Goal: Task Accomplishment & Management: Use online tool/utility

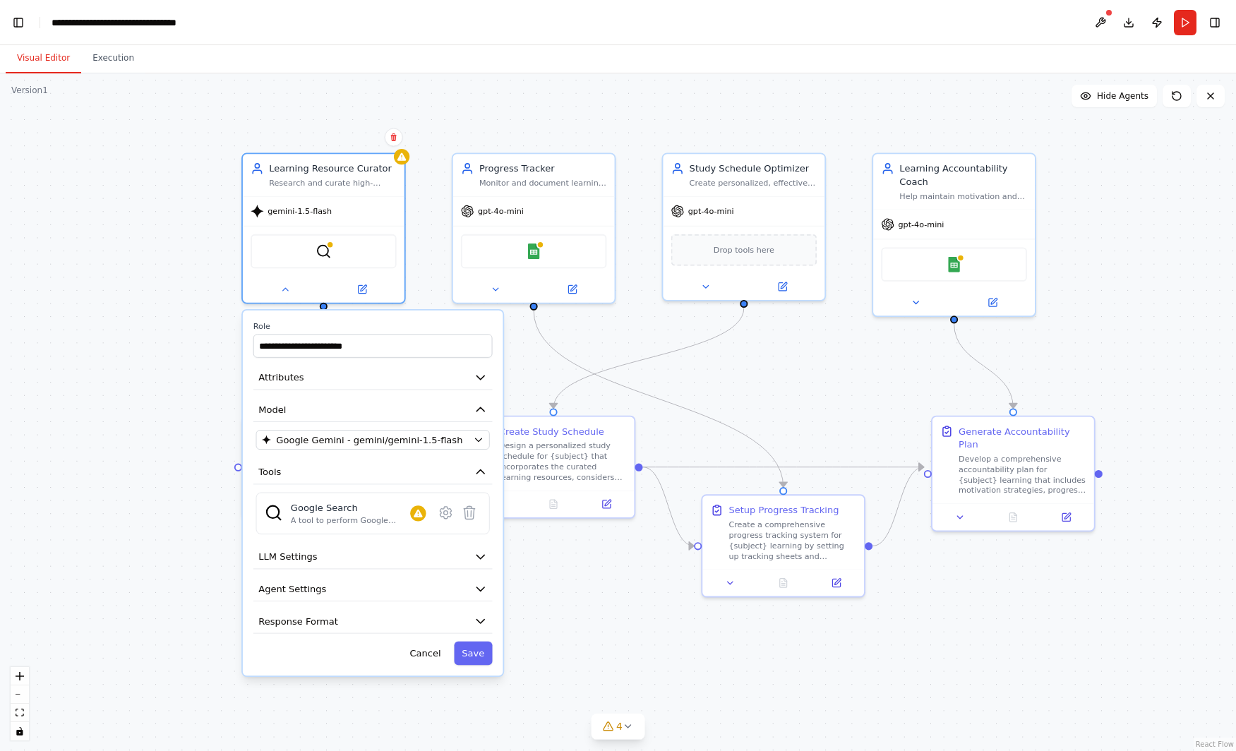
scroll to position [24089, 0]
click at [93, 229] on div ".deletable-edge-delete-btn { width: 20px; height: 20px; border: 0px solid #ffff…" at bounding box center [618, 411] width 1236 height 677
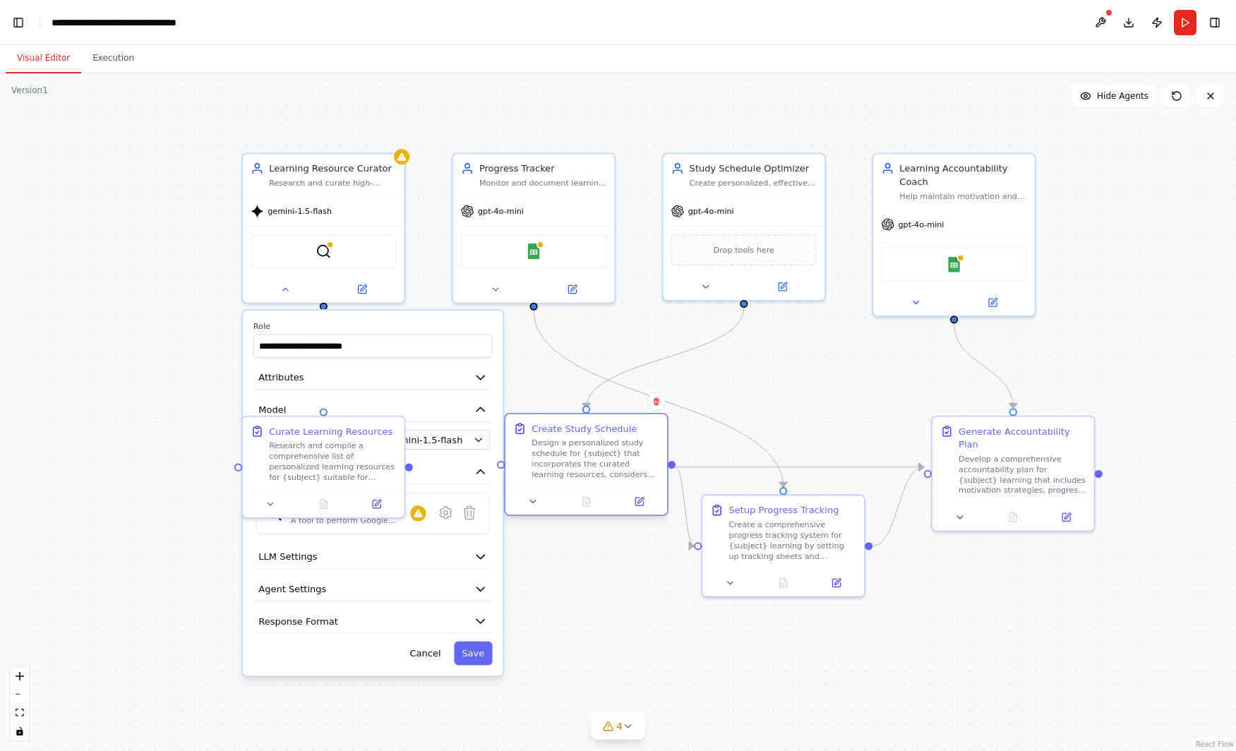
drag, startPoint x: 569, startPoint y: 462, endPoint x: 602, endPoint y: 463, distance: 32.5
click at [602, 463] on div "Design a personalized study schedule for {subject} that incorporates the curate…" at bounding box center [595, 459] width 128 height 42
click at [470, 653] on button "Save" at bounding box center [473, 652] width 38 height 23
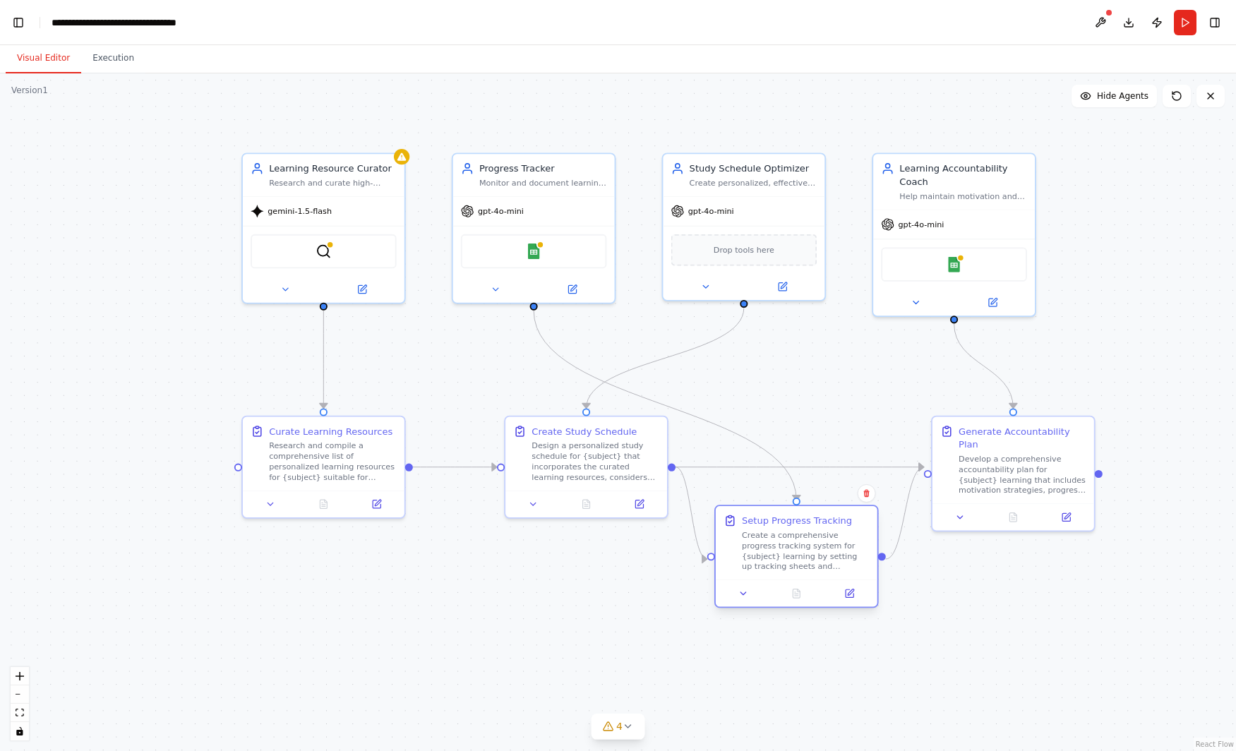
drag, startPoint x: 814, startPoint y: 540, endPoint x: 823, endPoint y: 548, distance: 12.5
click at [823, 548] on div "Create a comprehensive progress tracking system for {subject} learning by setti…" at bounding box center [806, 551] width 128 height 42
click at [14, 20] on button "Toggle Left Sidebar" at bounding box center [18, 23] width 20 height 20
click at [17, 24] on button "Toggle Left Sidebar" at bounding box center [18, 23] width 20 height 20
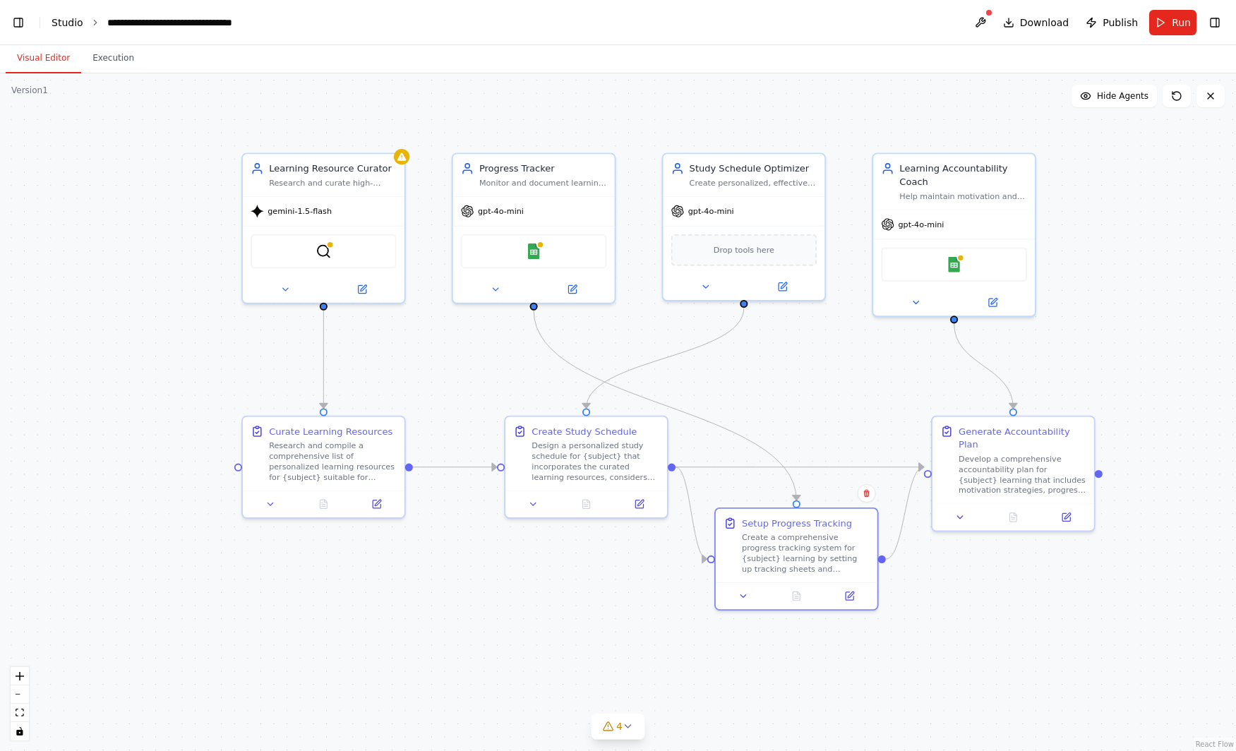
click at [64, 24] on link "Studio" at bounding box center [68, 22] width 32 height 11
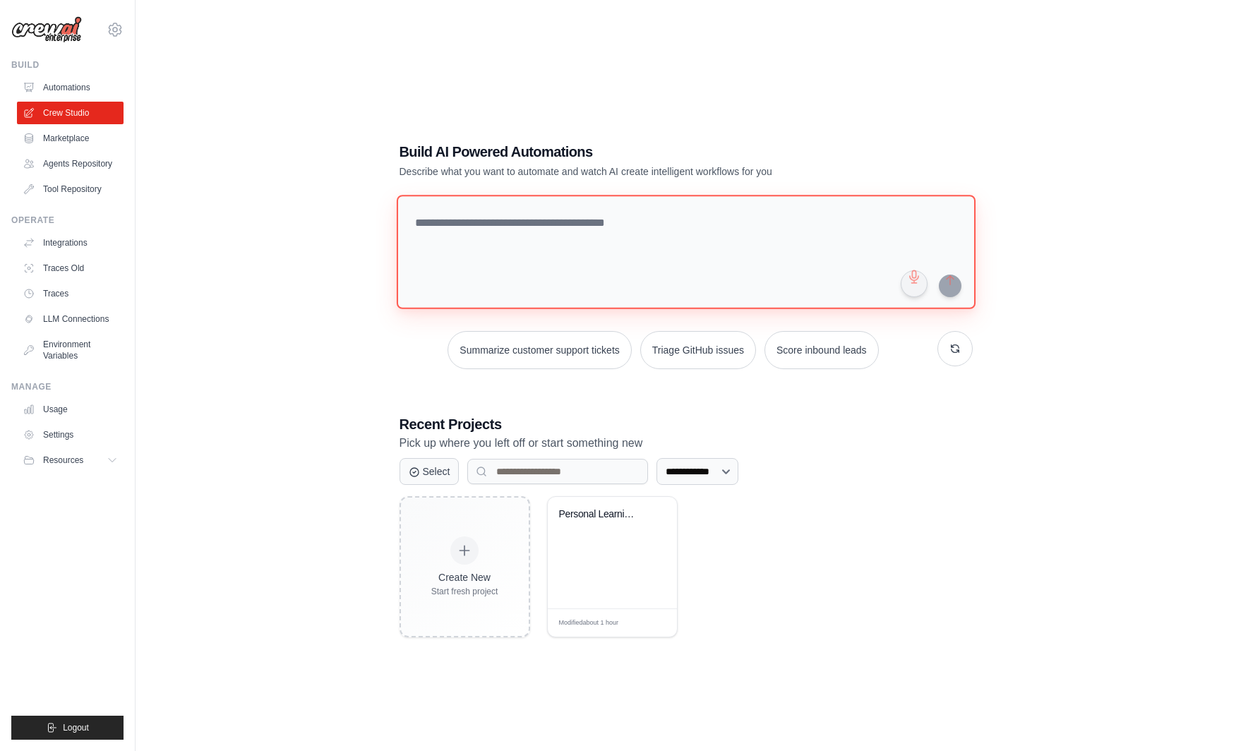
click at [562, 243] on textarea at bounding box center [685, 252] width 579 height 114
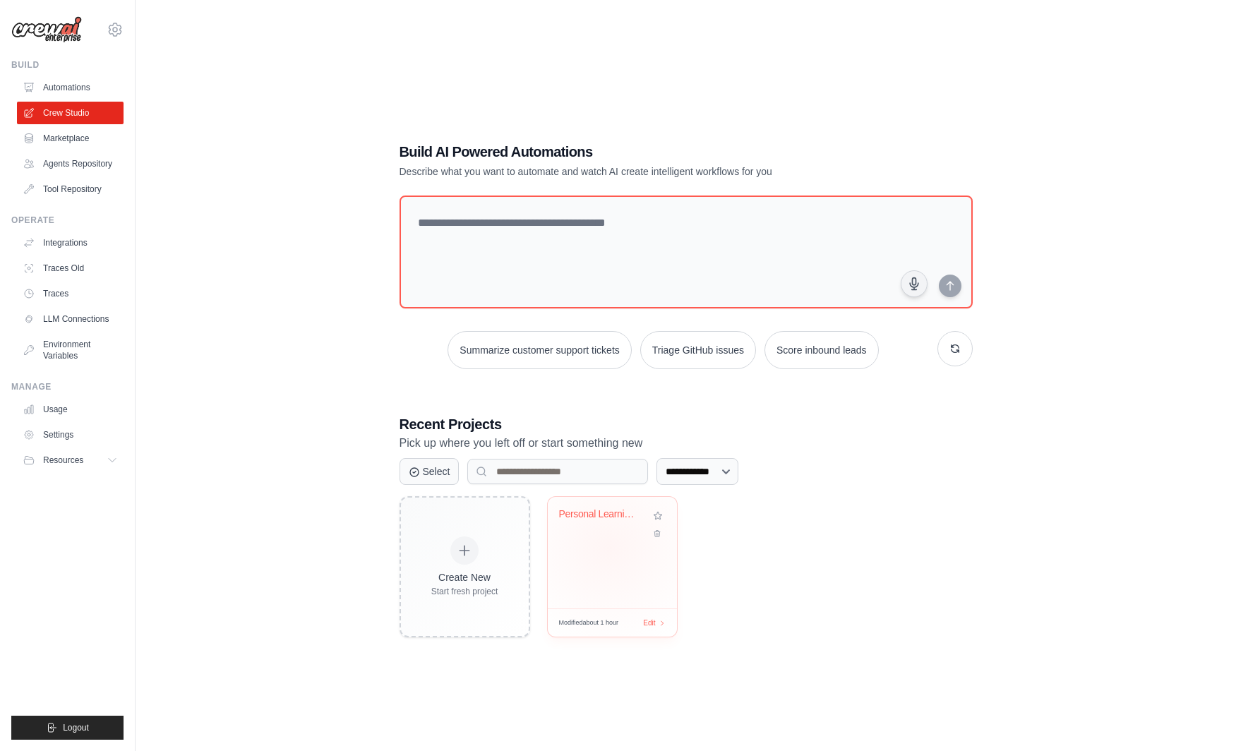
click at [609, 545] on div "Personal Learning Management System" at bounding box center [612, 552] width 129 height 111
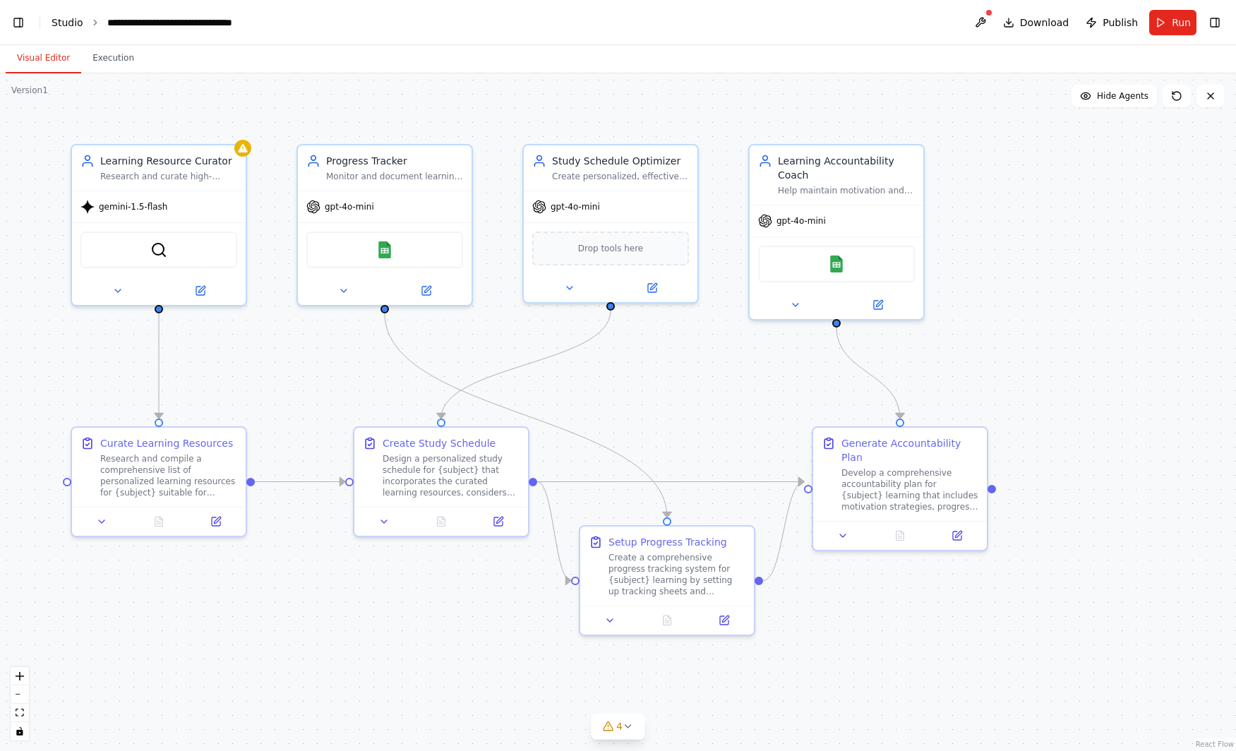
scroll to position [23928, 0]
click at [72, 23] on link "Studio" at bounding box center [68, 22] width 32 height 11
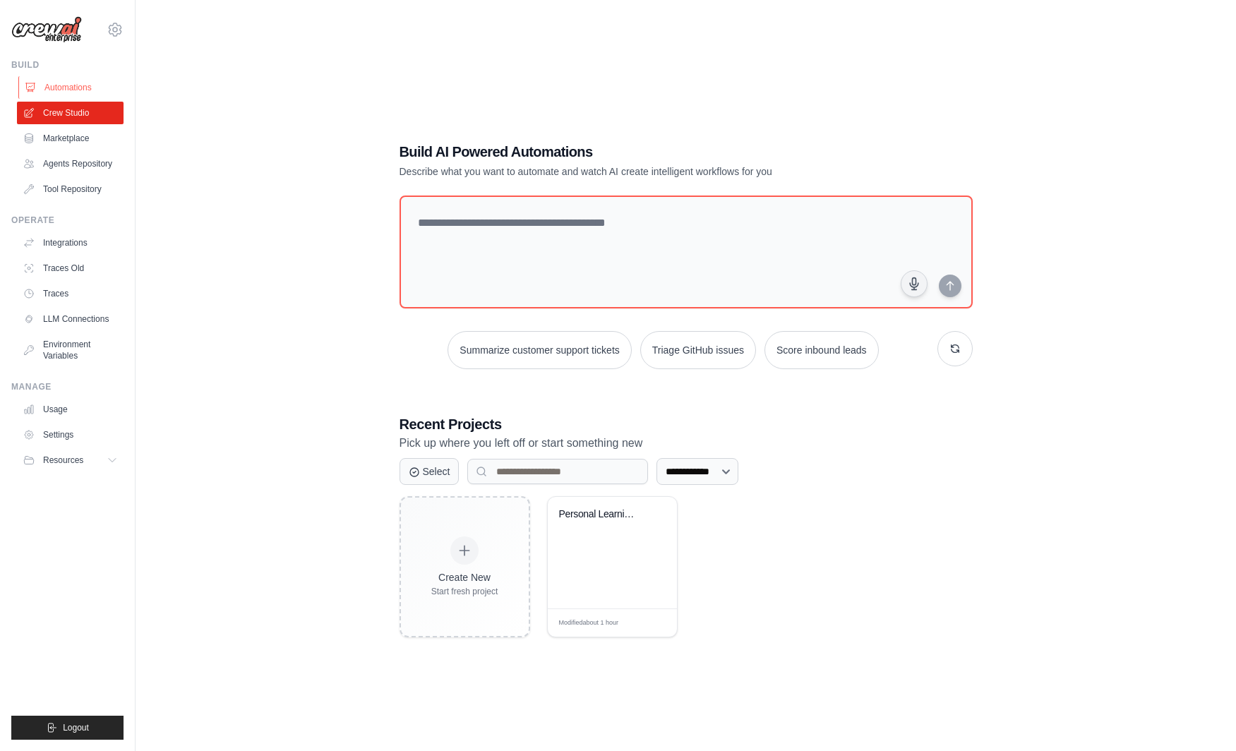
click at [66, 90] on link "Automations" at bounding box center [71, 87] width 107 height 23
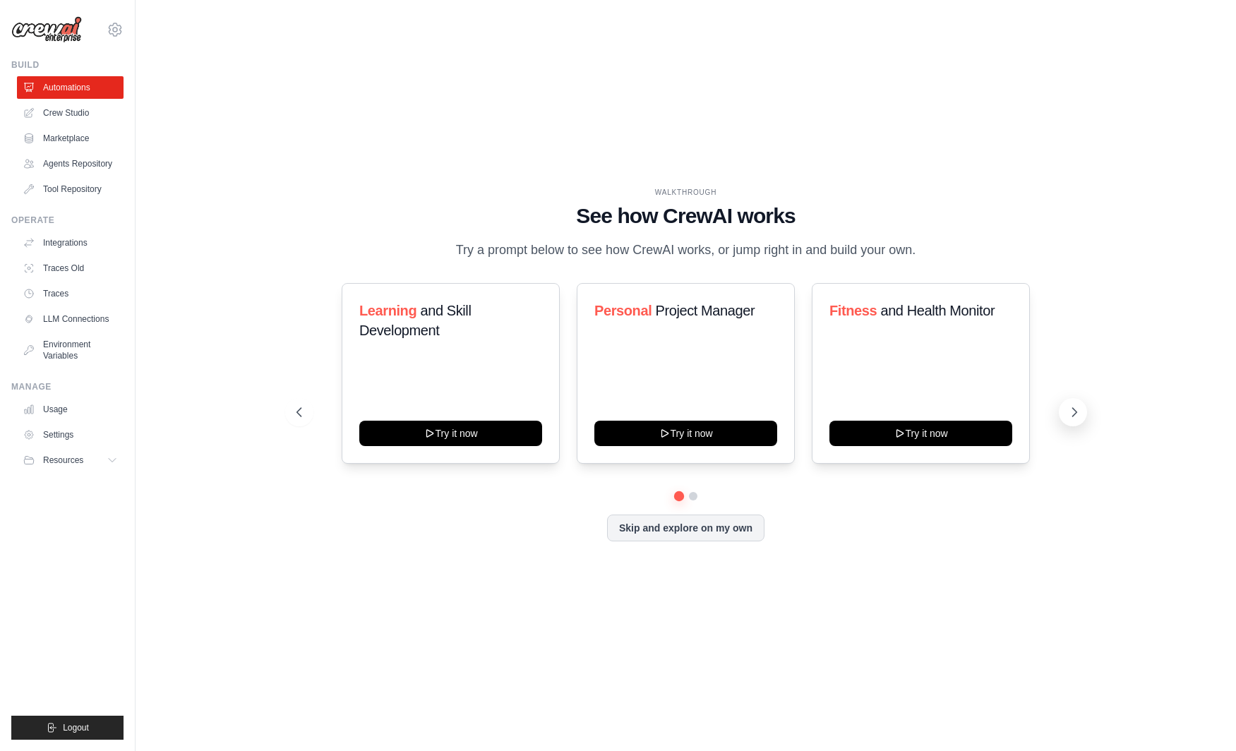
click at [1073, 419] on icon at bounding box center [1074, 412] width 14 height 14
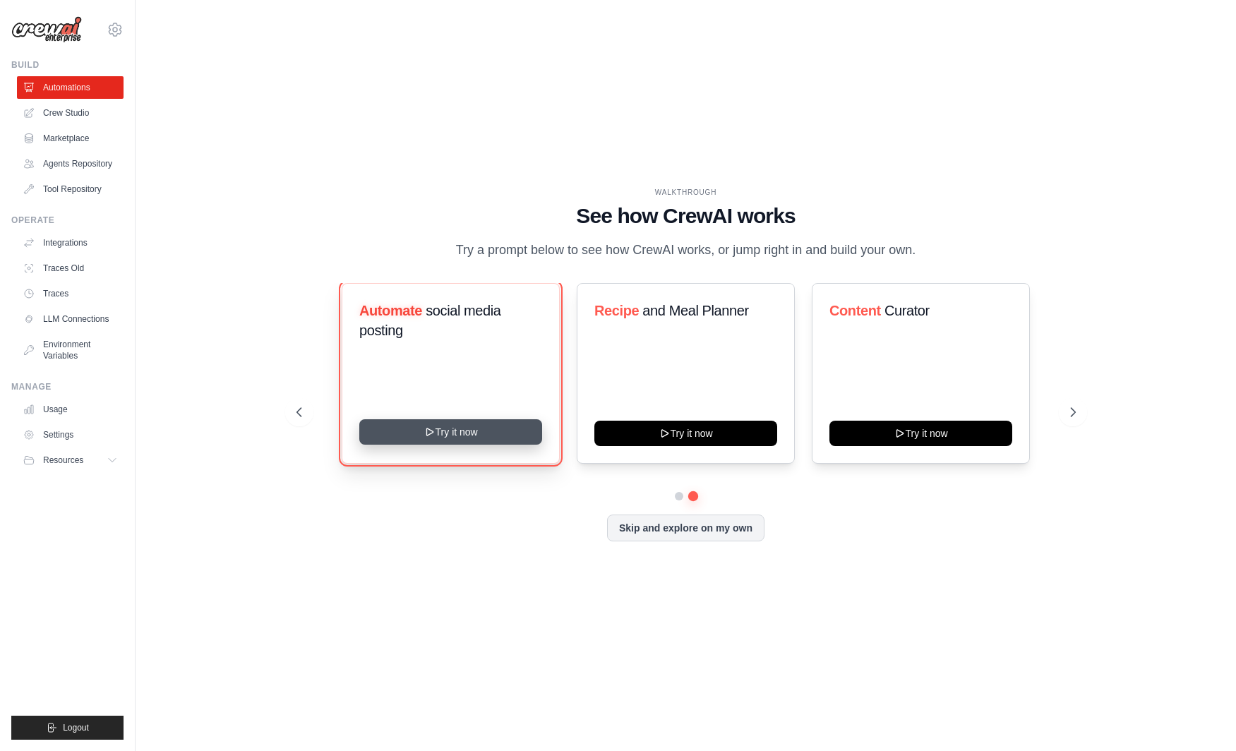
click at [443, 445] on button "Try it now" at bounding box center [450, 431] width 183 height 25
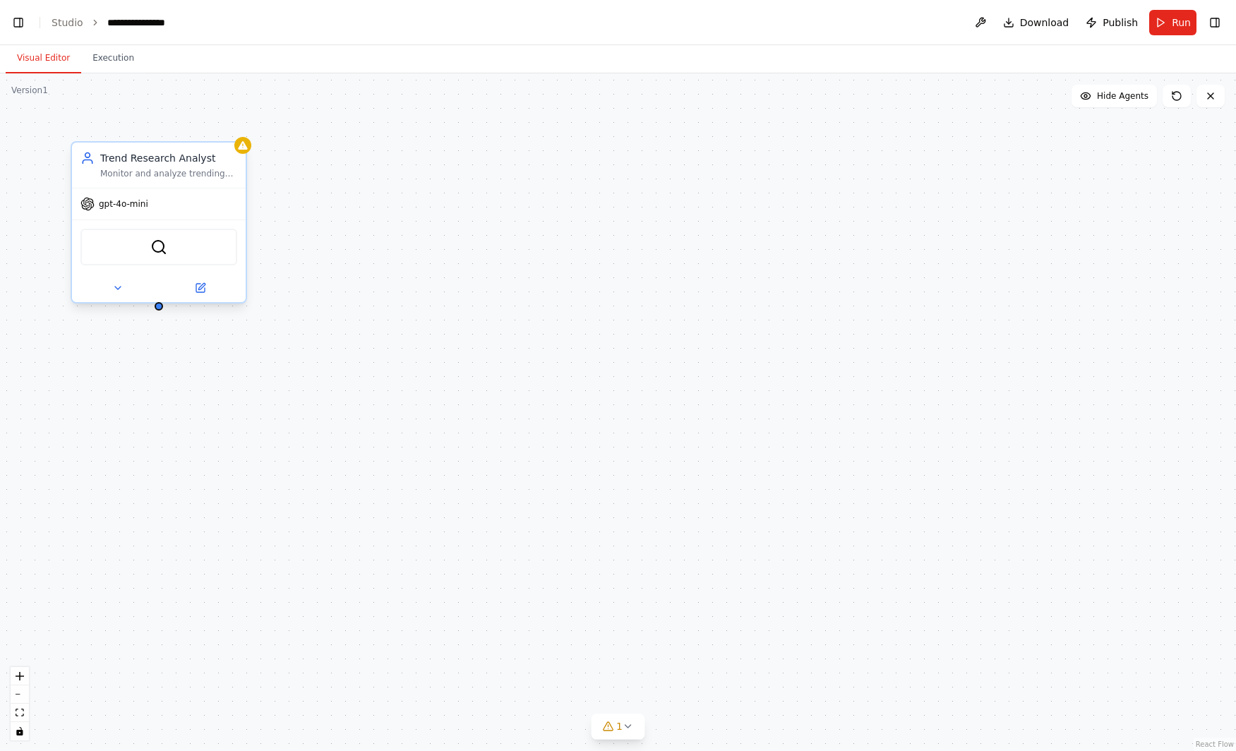
scroll to position [7480, 0]
click at [129, 286] on button at bounding box center [118, 287] width 80 height 17
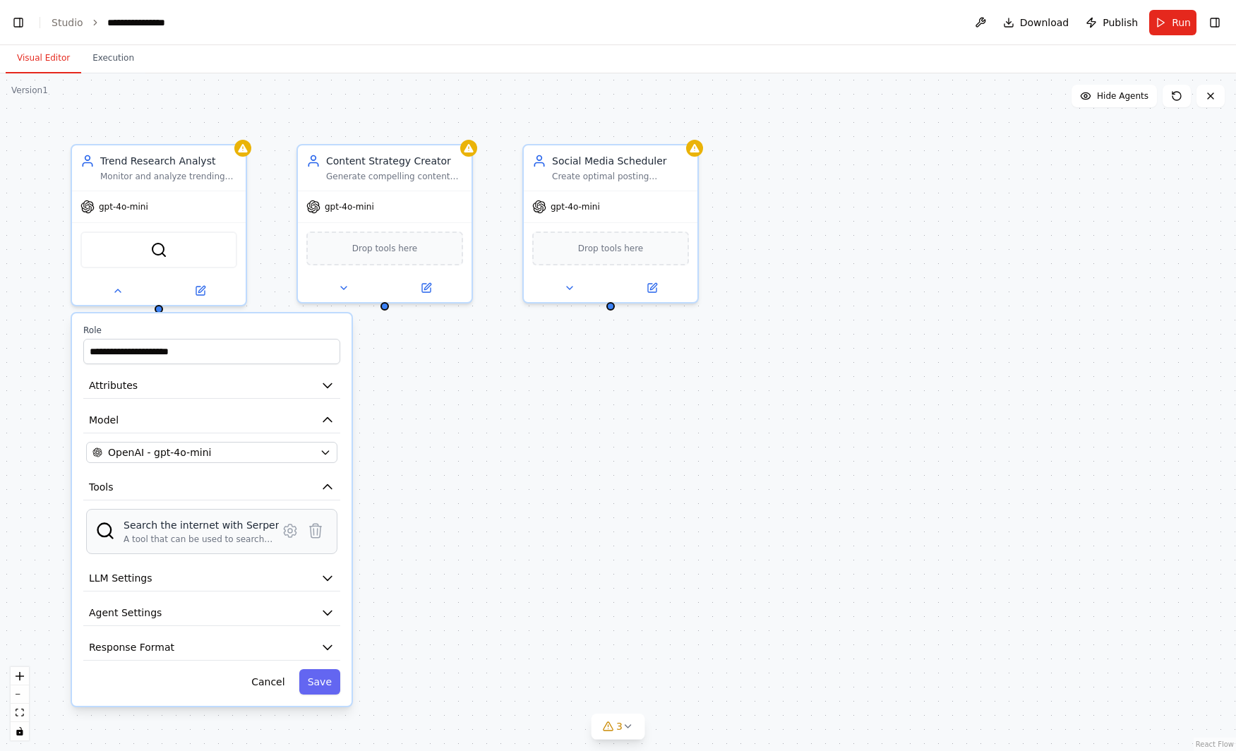
scroll to position [7641, 0]
click at [280, 526] on div "**********" at bounding box center [618, 411] width 1236 height 677
click at [292, 527] on icon at bounding box center [290, 530] width 12 height 13
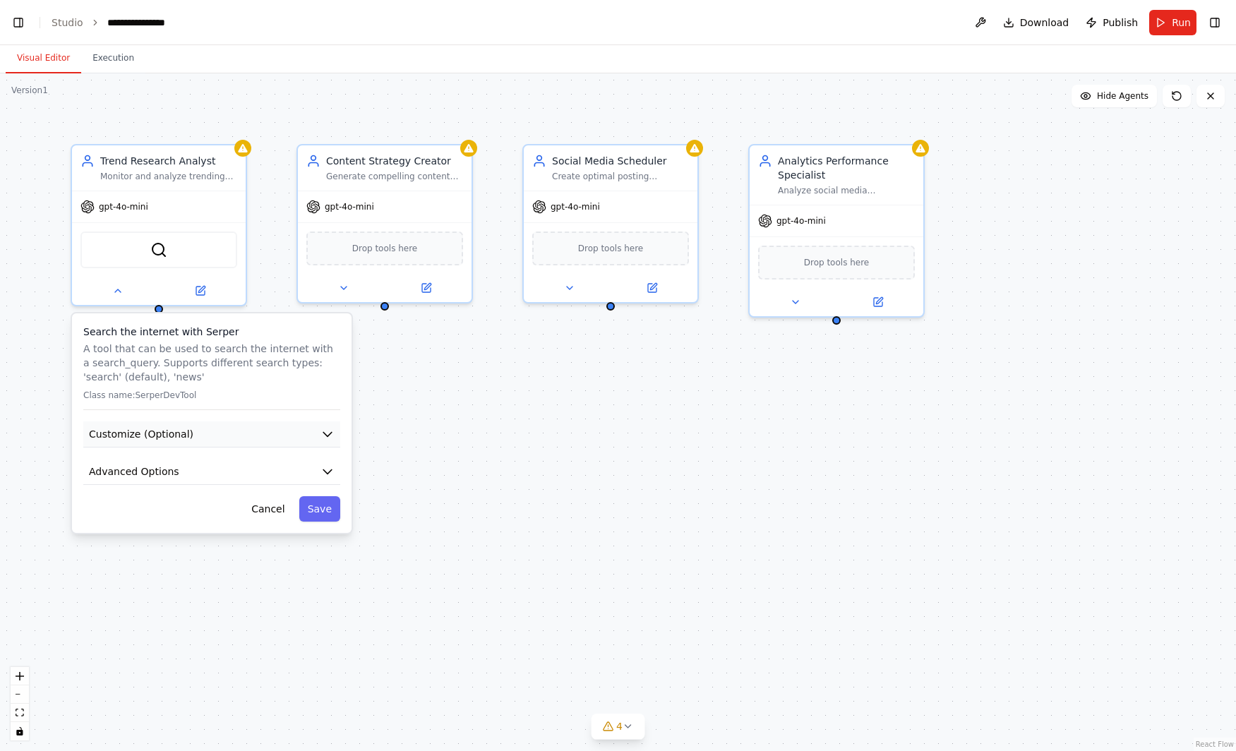
click at [291, 433] on button "Customize (Optional)" at bounding box center [211, 434] width 257 height 26
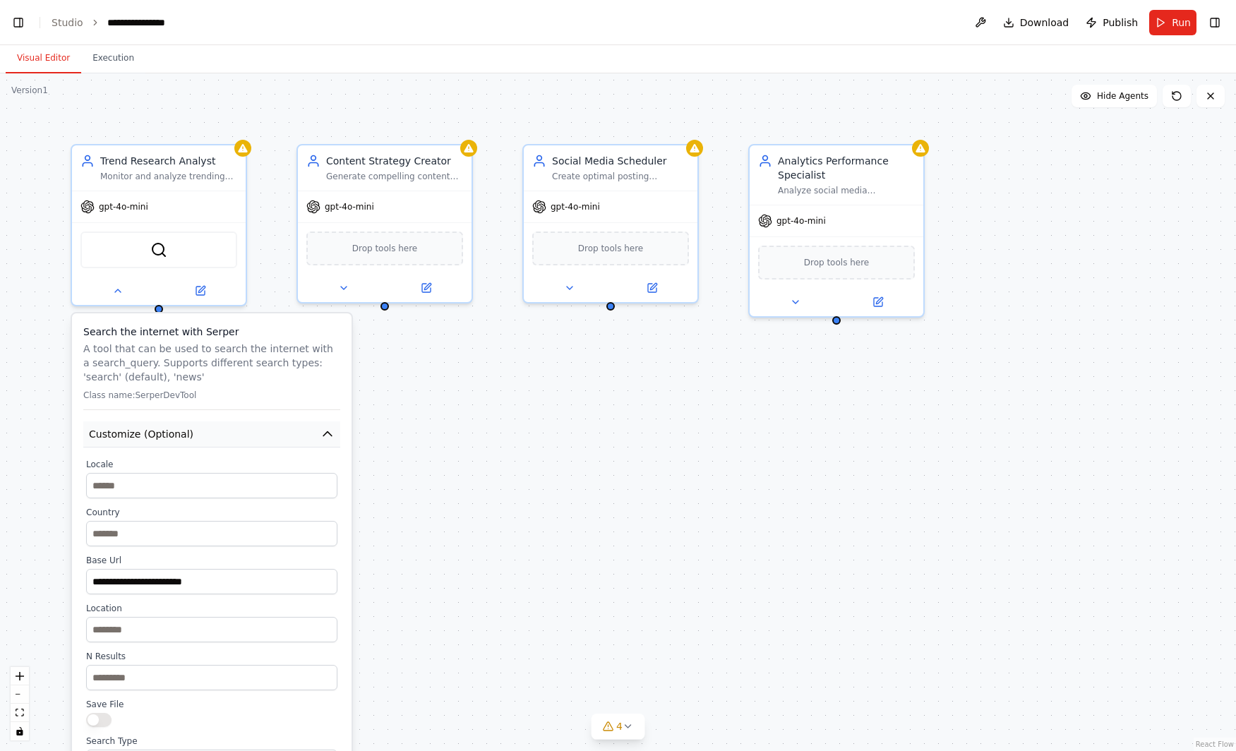
scroll to position [8452, 0]
click at [291, 428] on button "Customize (Optional)" at bounding box center [211, 434] width 257 height 26
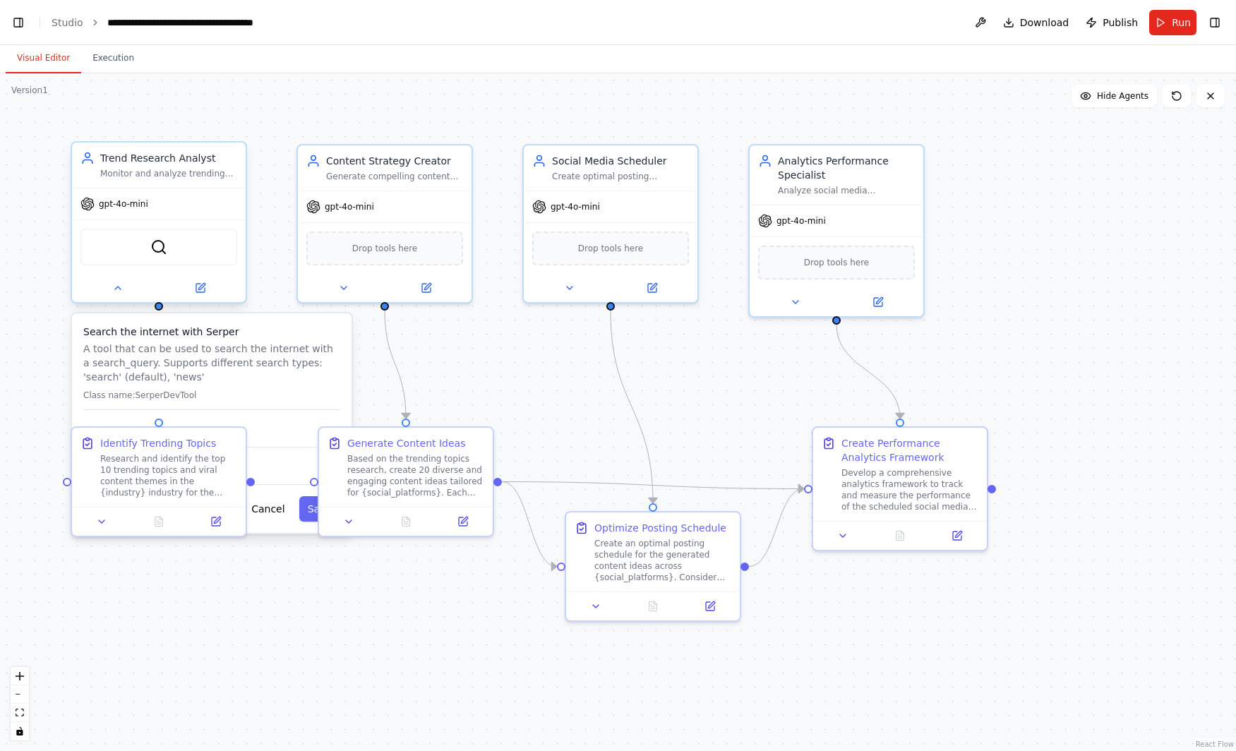
scroll to position [28573, 0]
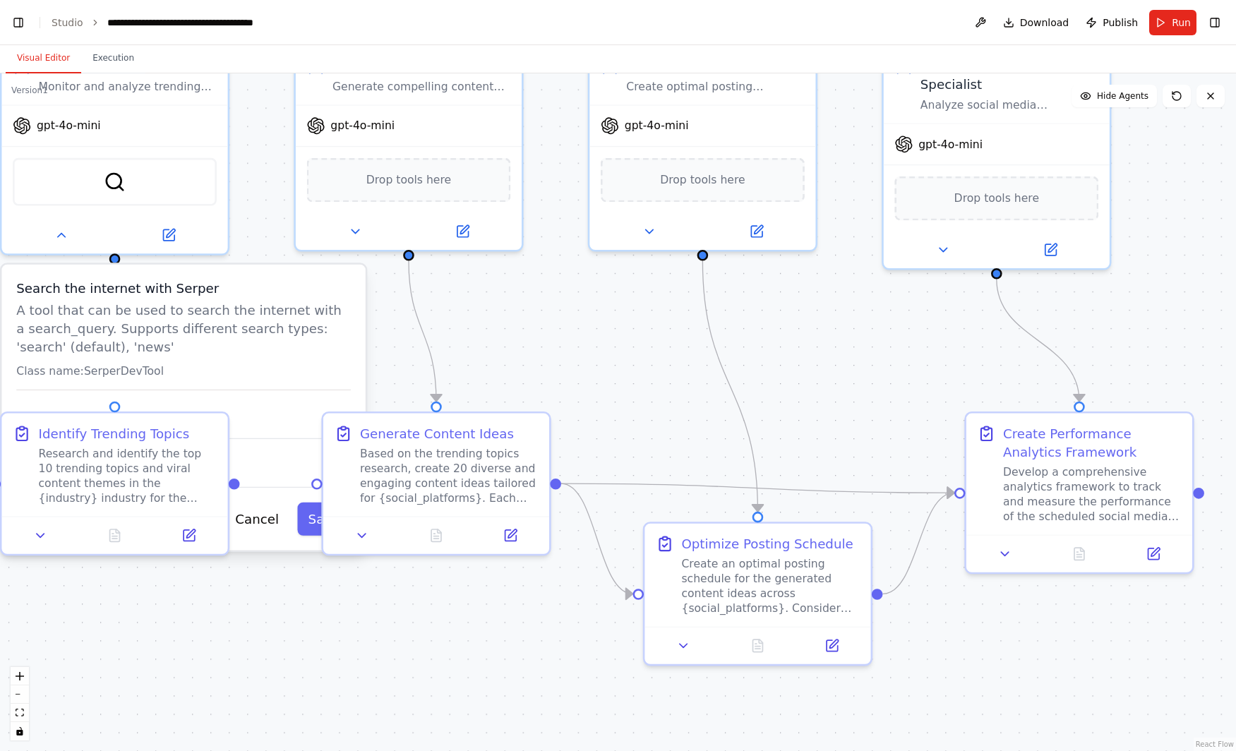
drag, startPoint x: 598, startPoint y: 342, endPoint x: 721, endPoint y: 385, distance: 130.1
click at [721, 385] on div ".deletable-edge-delete-btn { width: 20px; height: 20px; border: 0px solid #ffff…" at bounding box center [618, 411] width 1236 height 677
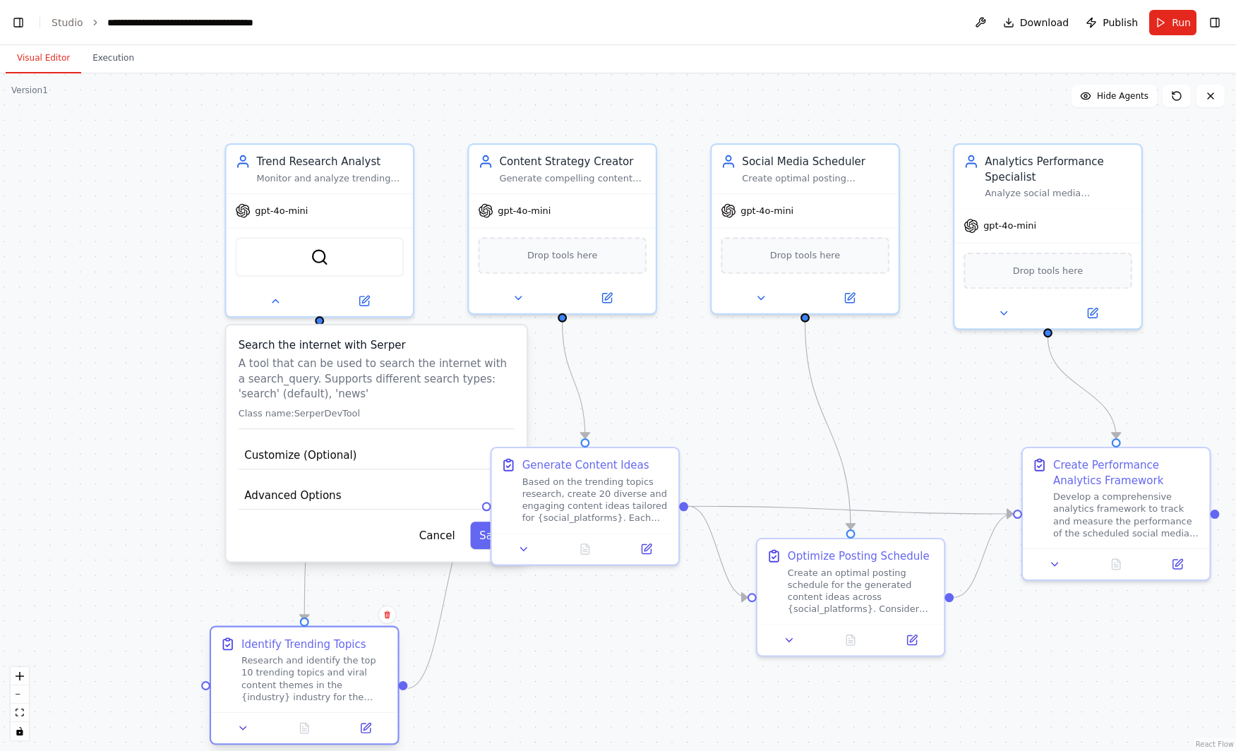
drag, startPoint x: 343, startPoint y: 461, endPoint x: 332, endPoint y: 648, distance: 187.3
click at [332, 648] on div "Identify Trending Topics" at bounding box center [303, 643] width 125 height 15
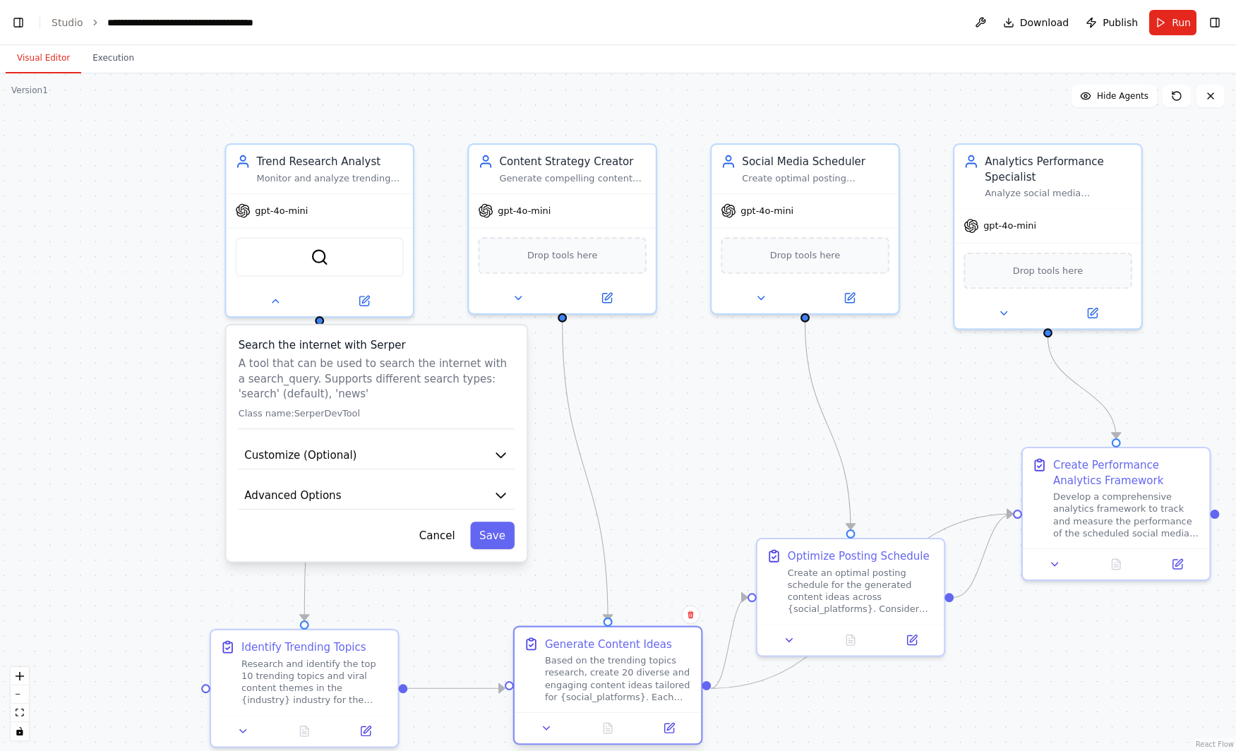
drag, startPoint x: 584, startPoint y: 492, endPoint x: 605, endPoint y: 660, distance: 169.3
click at [605, 660] on div "Based on the trending topics research, create 20 diverse and engaging content i…" at bounding box center [618, 678] width 147 height 49
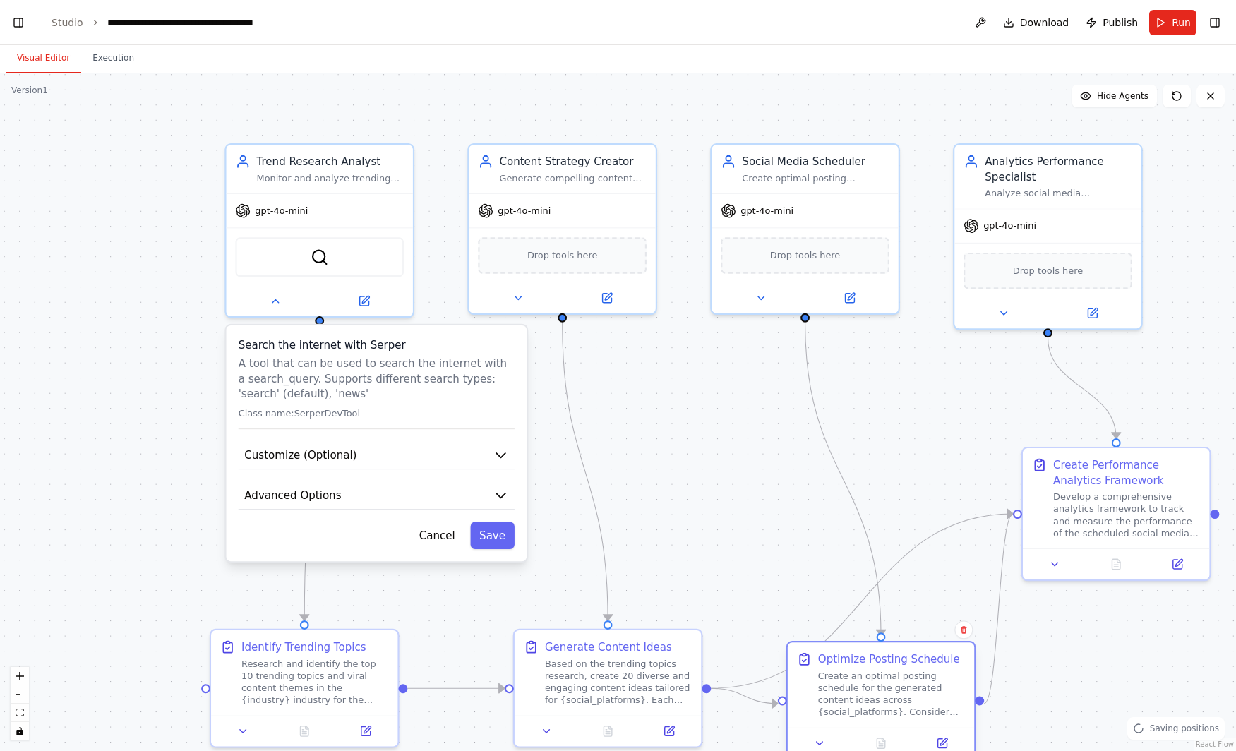
drag, startPoint x: 851, startPoint y: 601, endPoint x: 879, endPoint y: 685, distance: 89.3
click at [879, 685] on div "Create an optimal posting schedule for the generated content ideas across {soci…" at bounding box center [891, 694] width 147 height 49
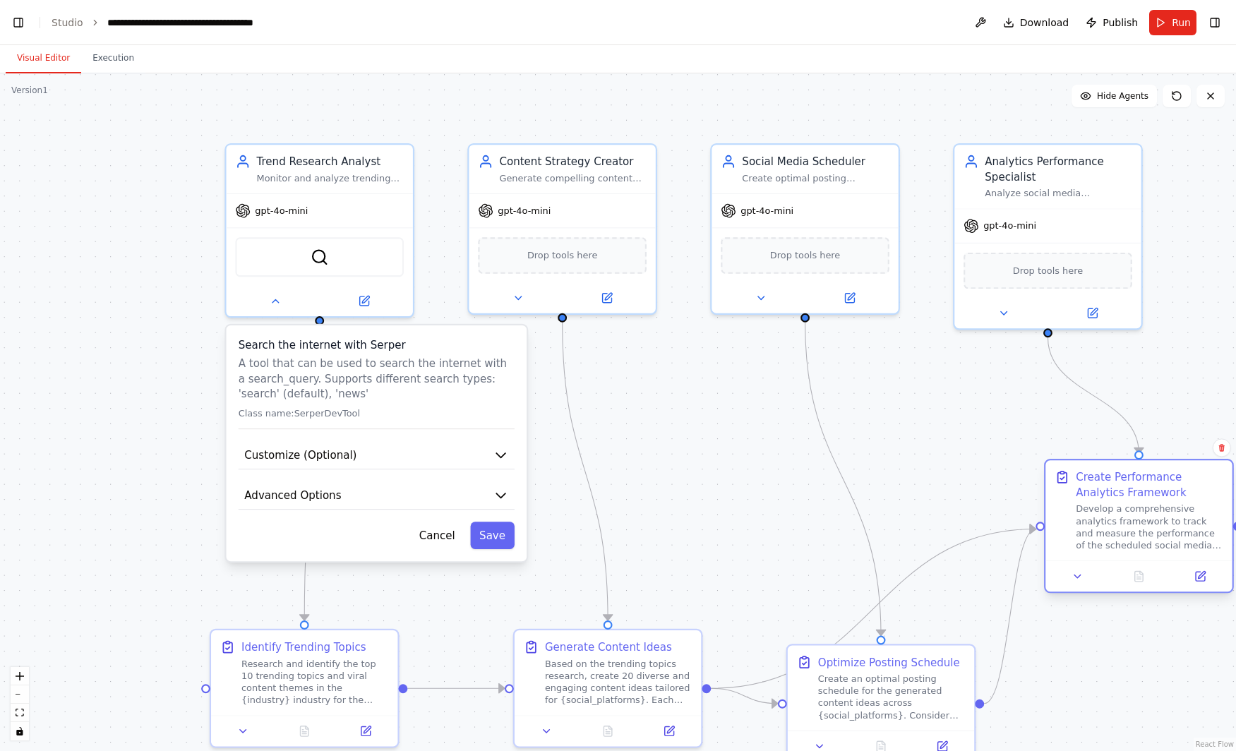
drag, startPoint x: 1102, startPoint y: 481, endPoint x: 1131, endPoint y: 499, distance: 34.3
click at [1131, 499] on div "Create Performance Analytics Framework" at bounding box center [1148, 484] width 147 height 30
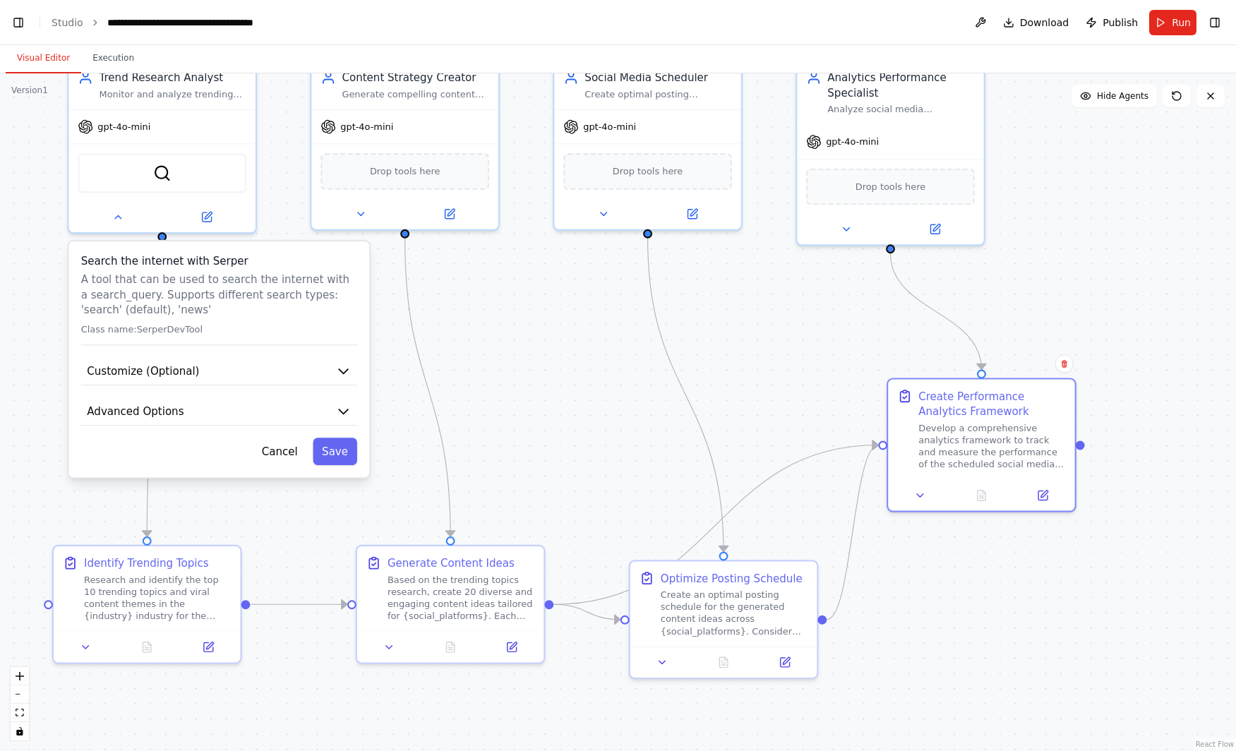
drag, startPoint x: 925, startPoint y: 471, endPoint x: 768, endPoint y: 387, distance: 178.4
click at [768, 387] on div ".deletable-edge-delete-btn { width: 20px; height: 20px; border: 0px solid #ffff…" at bounding box center [618, 411] width 1236 height 677
click at [1046, 661] on div ".deletable-edge-delete-btn { width: 20px; height: 20px; border: 0px solid #ffff…" at bounding box center [618, 411] width 1236 height 677
click at [1079, 443] on div at bounding box center [1079, 442] width 9 height 9
click at [914, 489] on button at bounding box center [920, 492] width 52 height 18
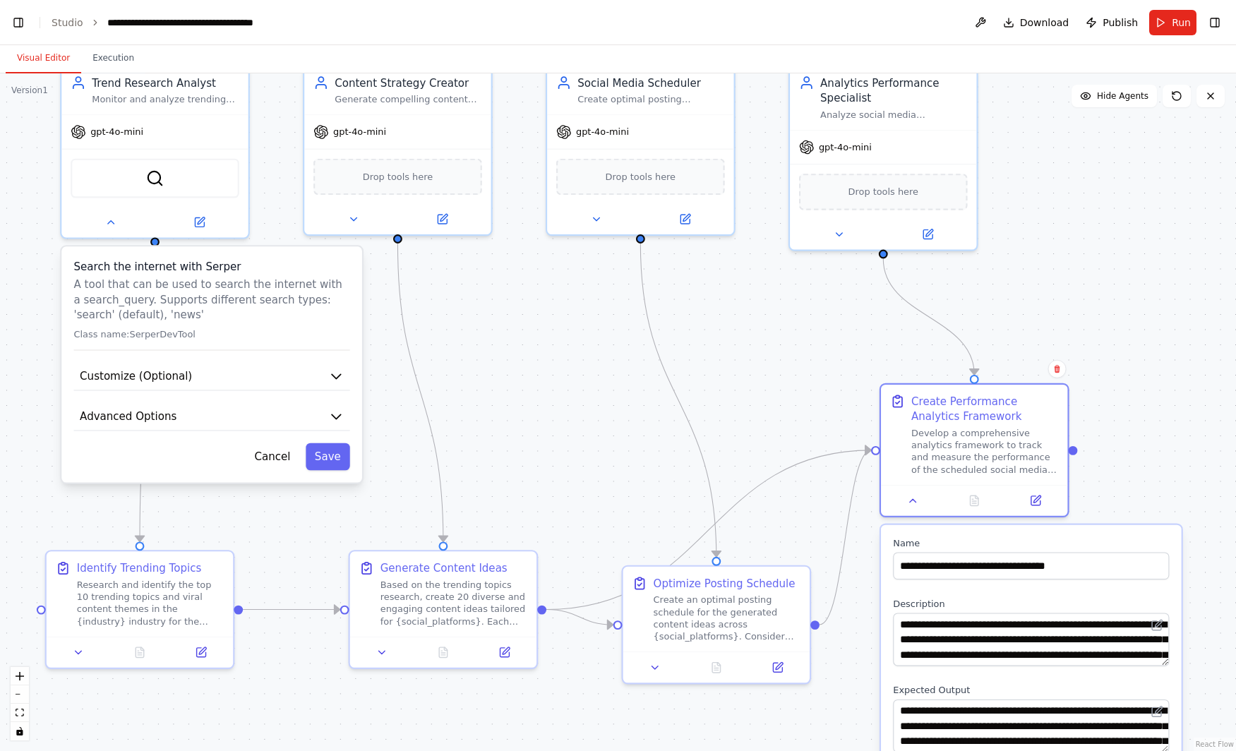
click at [1057, 246] on div ".deletable-edge-delete-btn { width: 20px; height: 20px; border: 0px solid #ffff…" at bounding box center [618, 411] width 1236 height 677
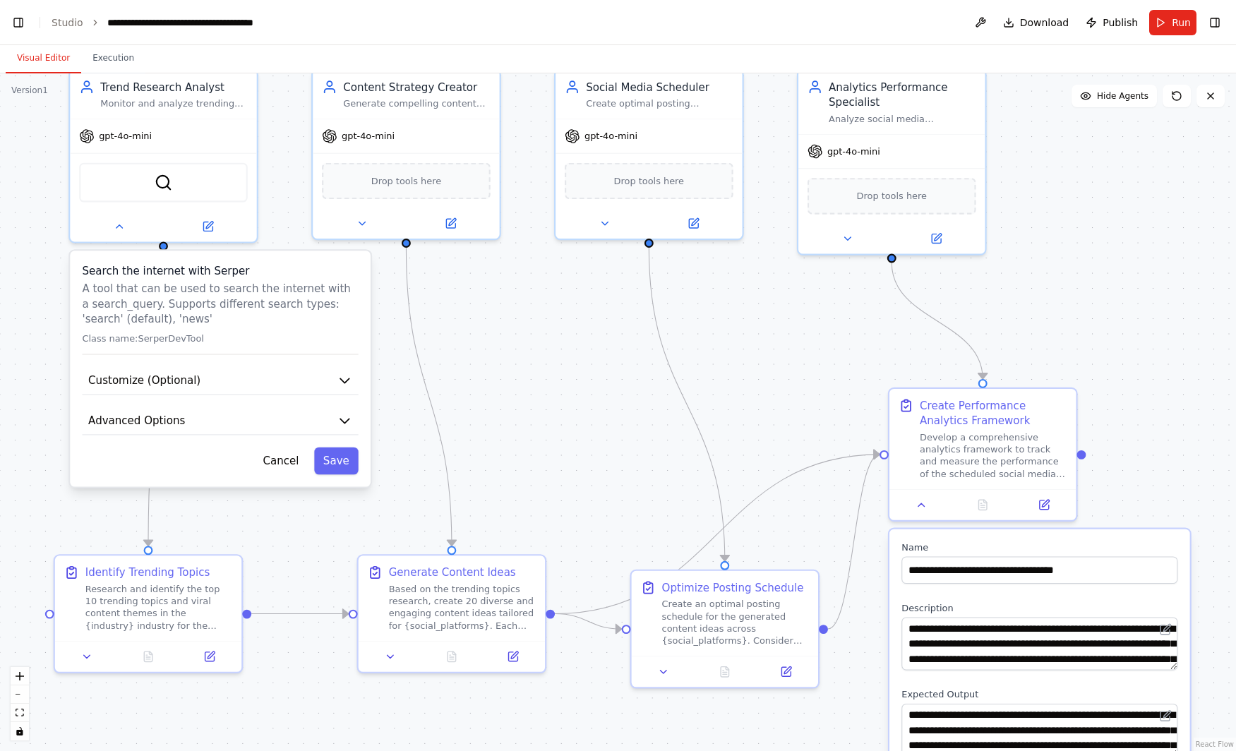
drag, startPoint x: 1073, startPoint y: 250, endPoint x: 1114, endPoint y: 288, distance: 56.4
click at [1114, 288] on div ".deletable-edge-delete-btn { width: 20px; height: 20px; border: 0px solid #ffff…" at bounding box center [618, 411] width 1236 height 677
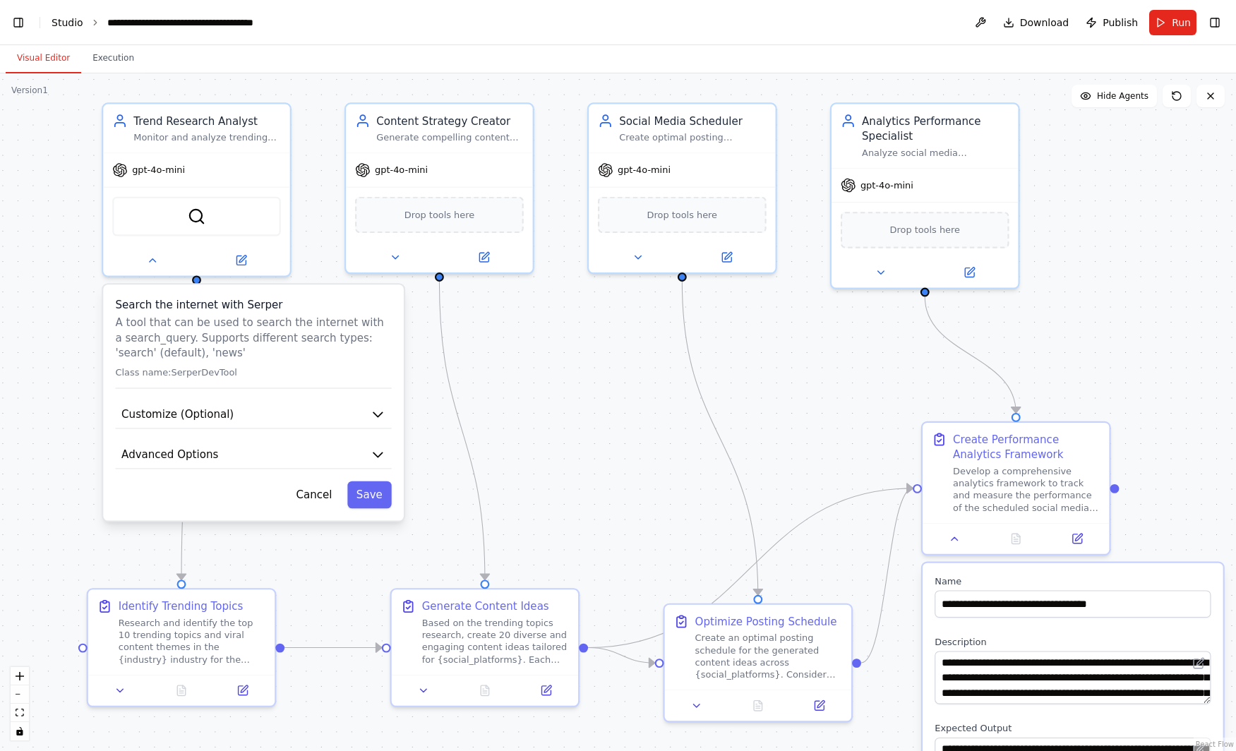
click at [67, 21] on link "Studio" at bounding box center [68, 22] width 32 height 11
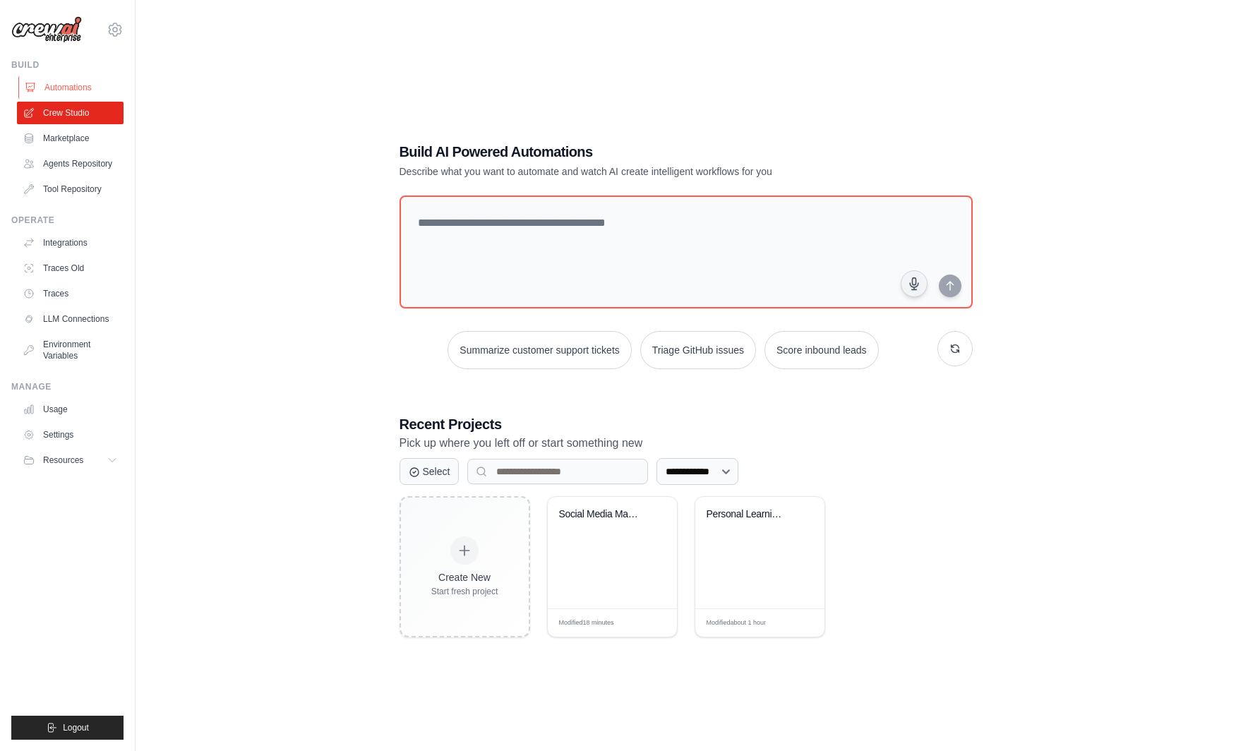
click at [64, 90] on link "Automations" at bounding box center [71, 87] width 107 height 23
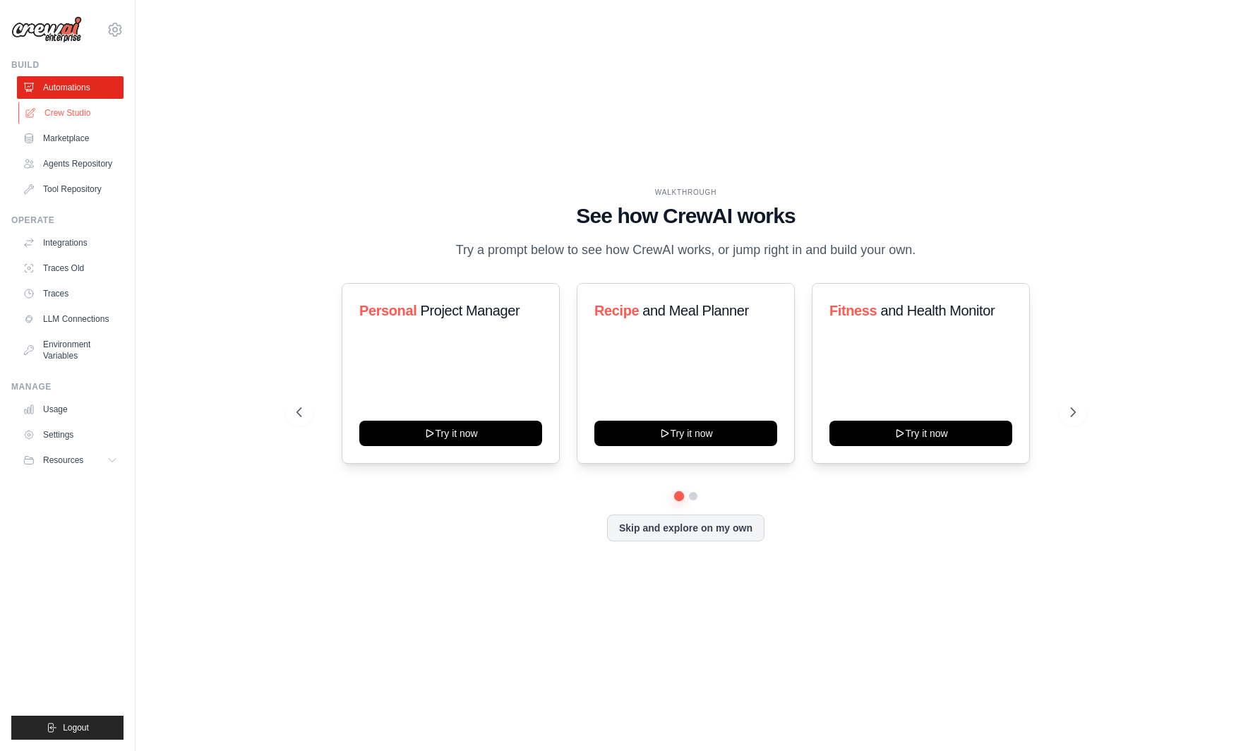
click at [68, 117] on link "Crew Studio" at bounding box center [71, 113] width 107 height 23
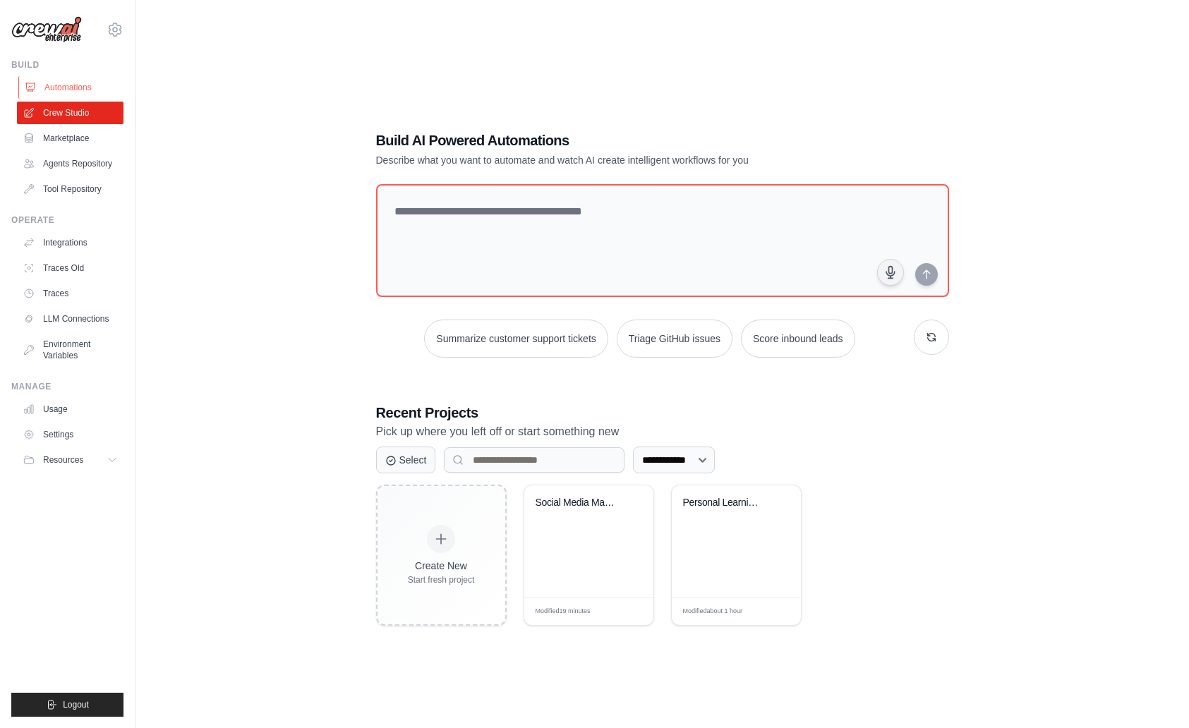
click at [107, 85] on link "Automations" at bounding box center [71, 87] width 107 height 23
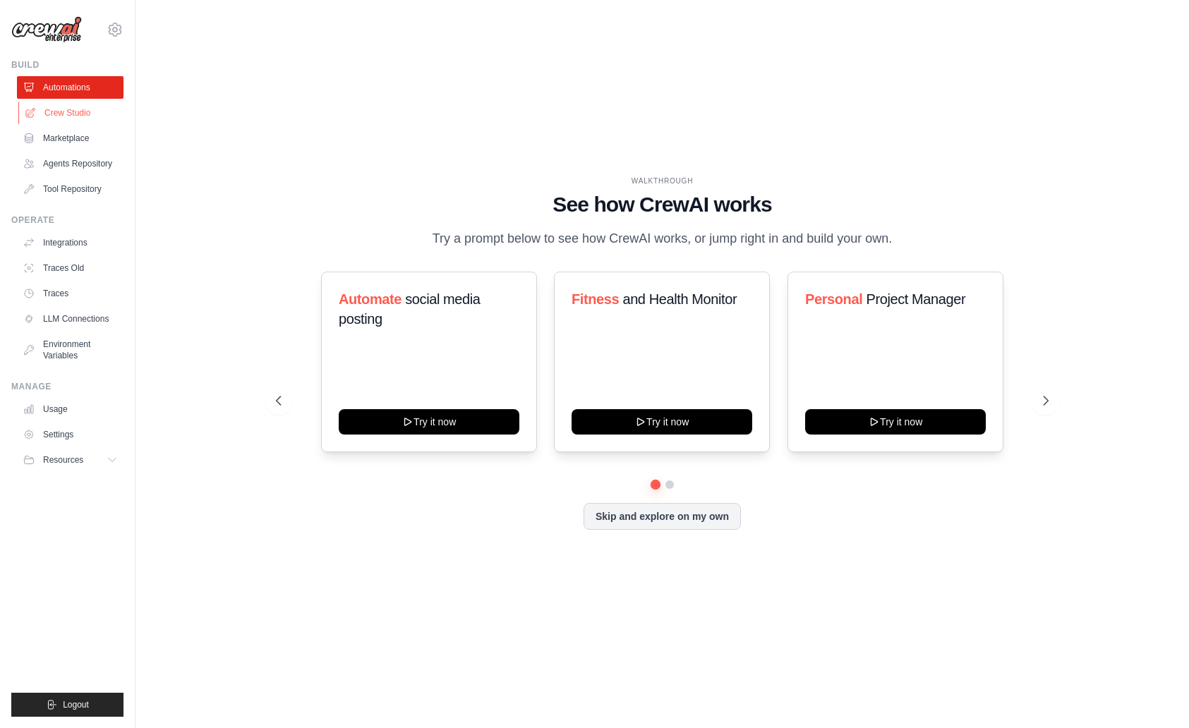
click at [78, 118] on link "Crew Studio" at bounding box center [71, 113] width 107 height 23
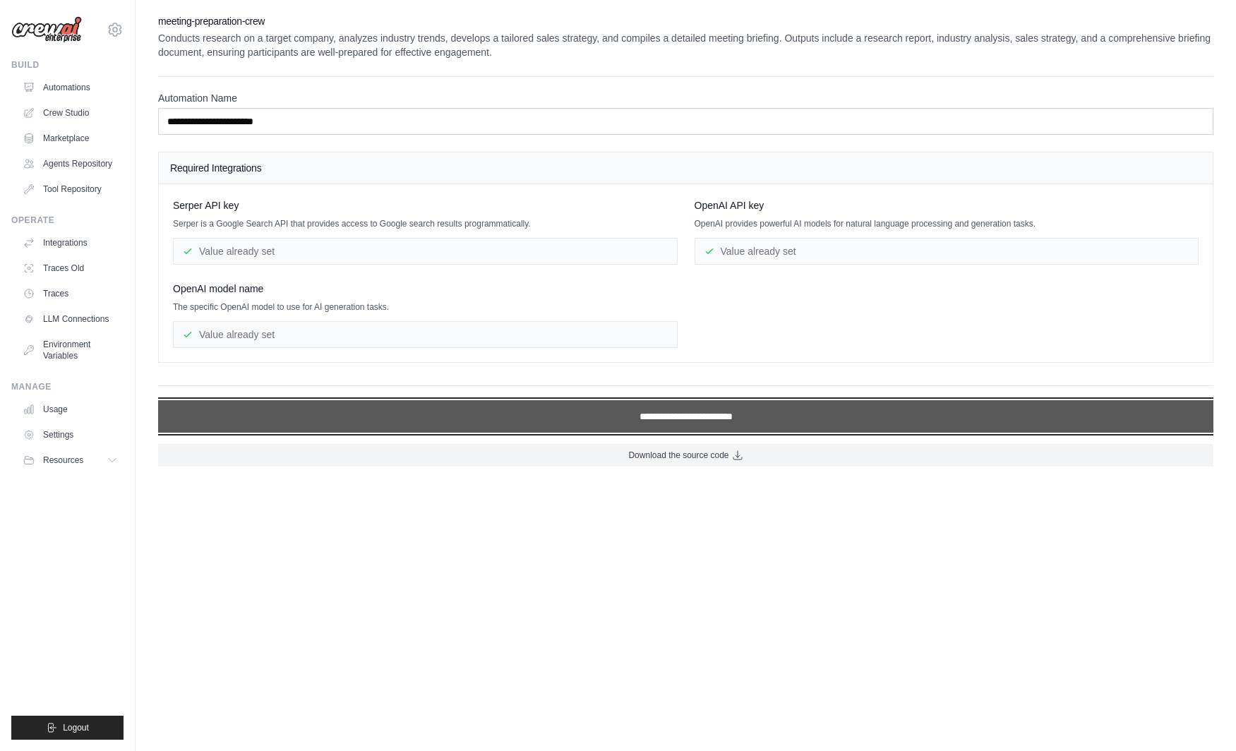
click at [704, 416] on input "**********" at bounding box center [685, 416] width 1055 height 32
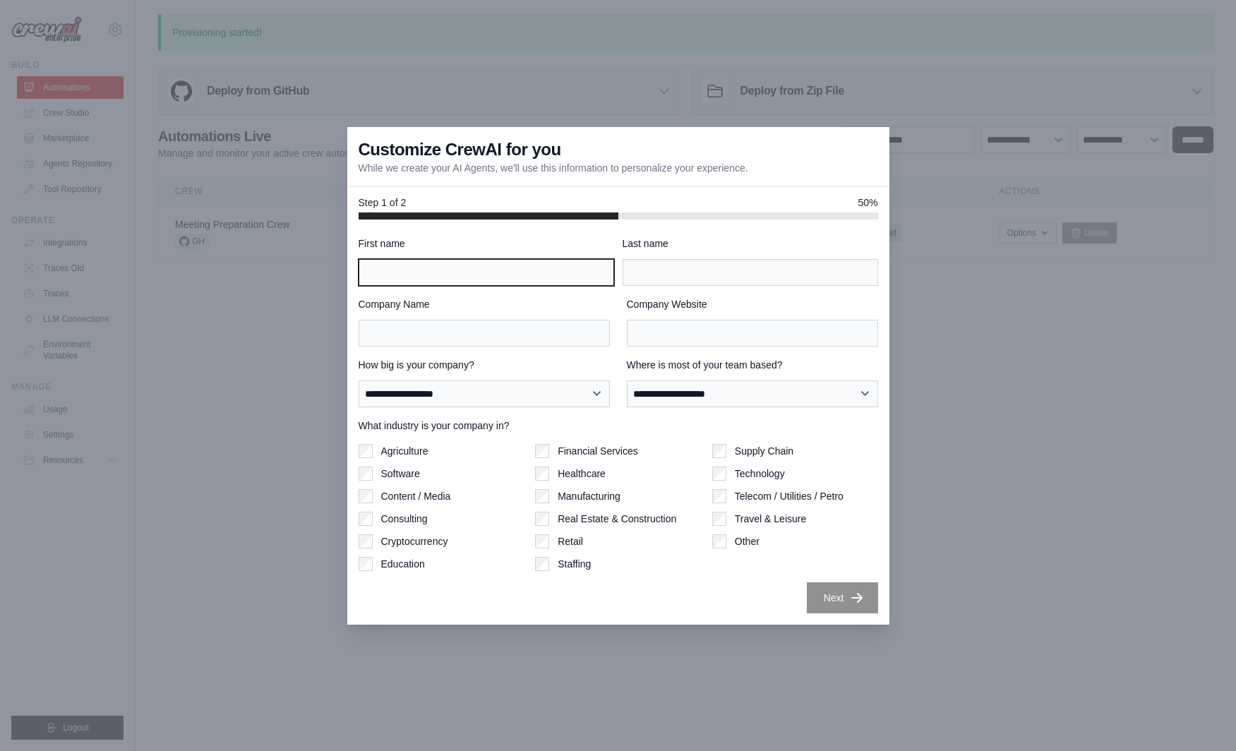
click at [527, 283] on input "First name" at bounding box center [485, 272] width 255 height 27
click at [730, 545] on div "Other" at bounding box center [795, 541] width 166 height 14
click at [728, 542] on div "Other" at bounding box center [795, 541] width 166 height 14
click at [346, 573] on div at bounding box center [618, 375] width 1236 height 751
click at [473, 258] on div "First name" at bounding box center [485, 260] width 255 height 49
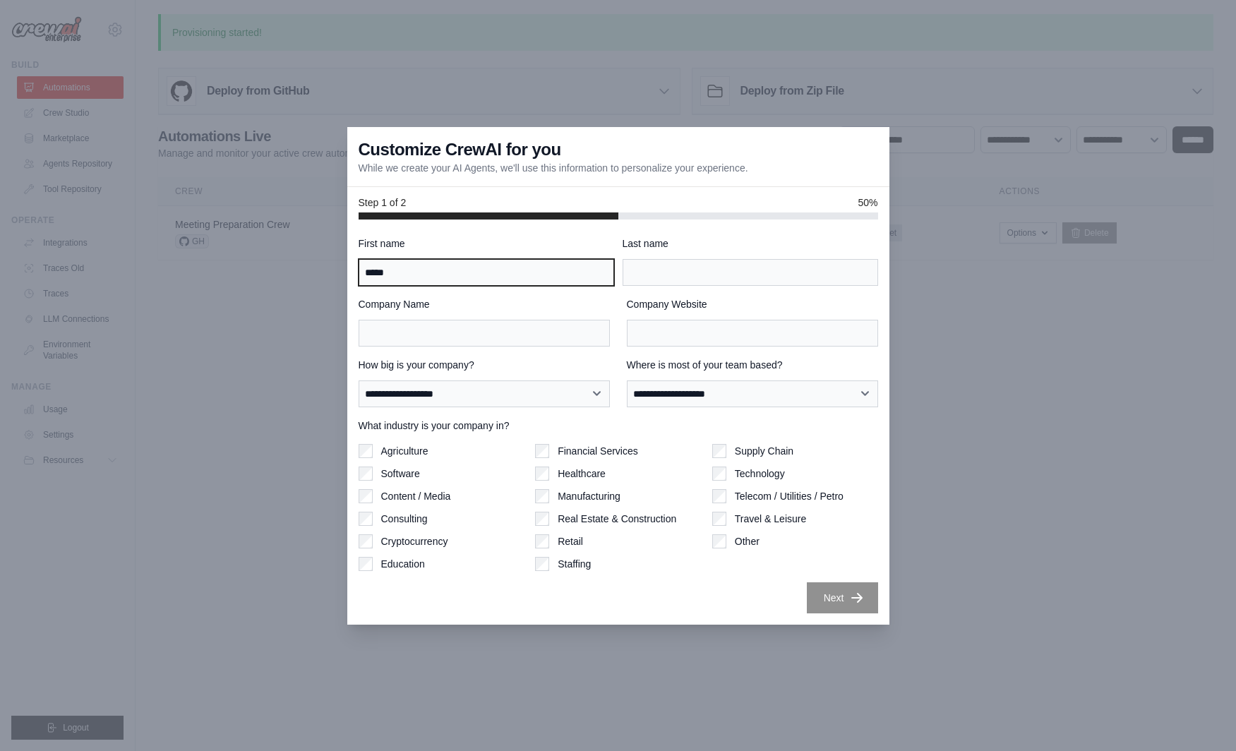
type input "*****"
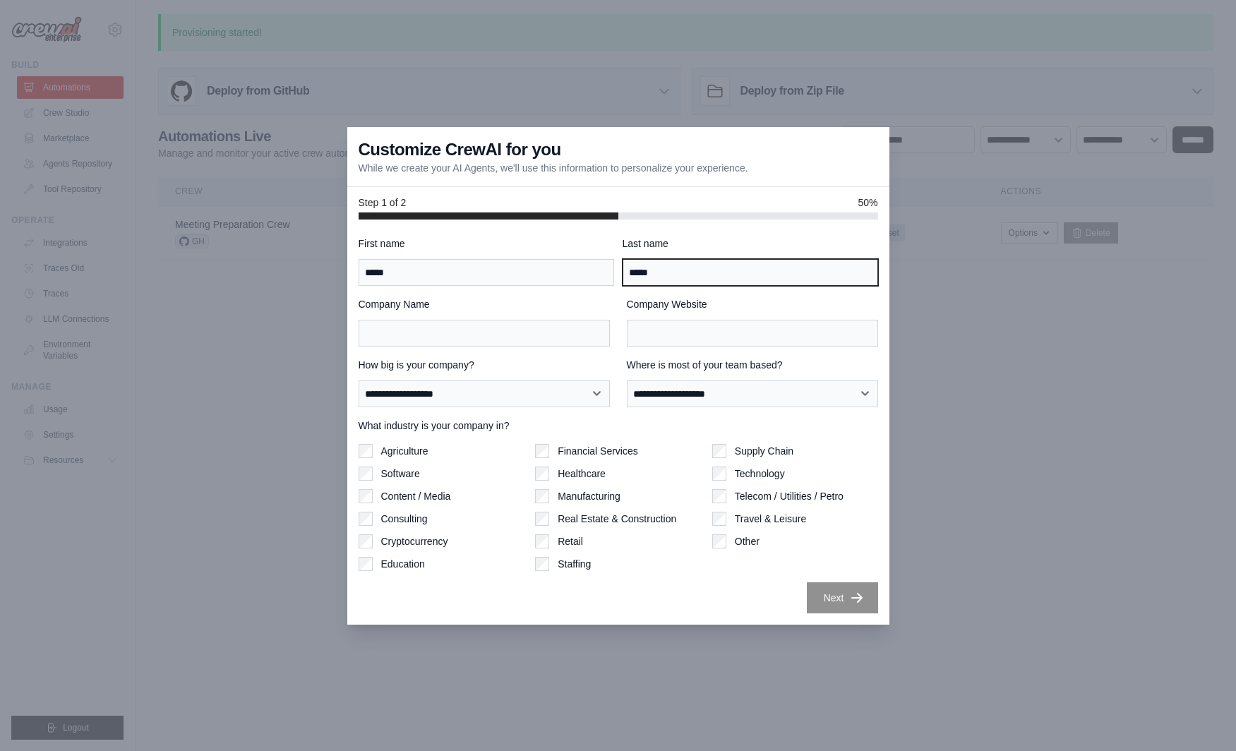
type input "*****"
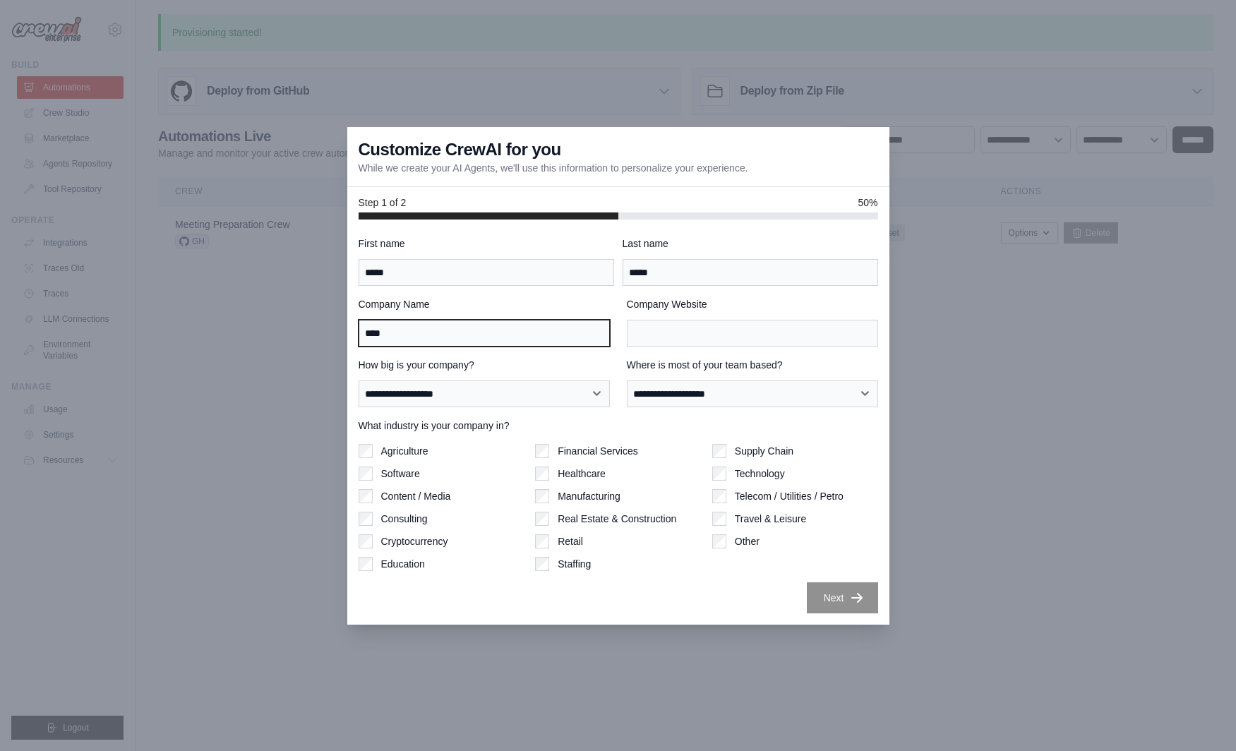
type input "****"
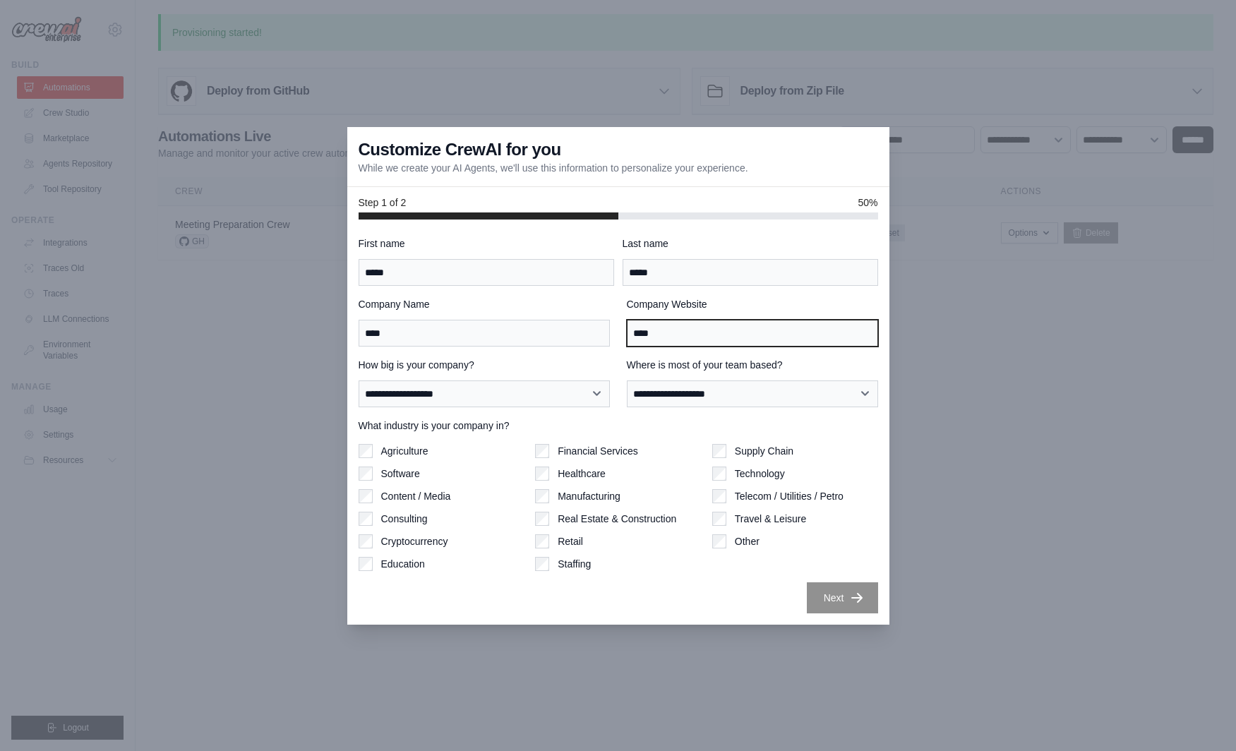
type input "****"
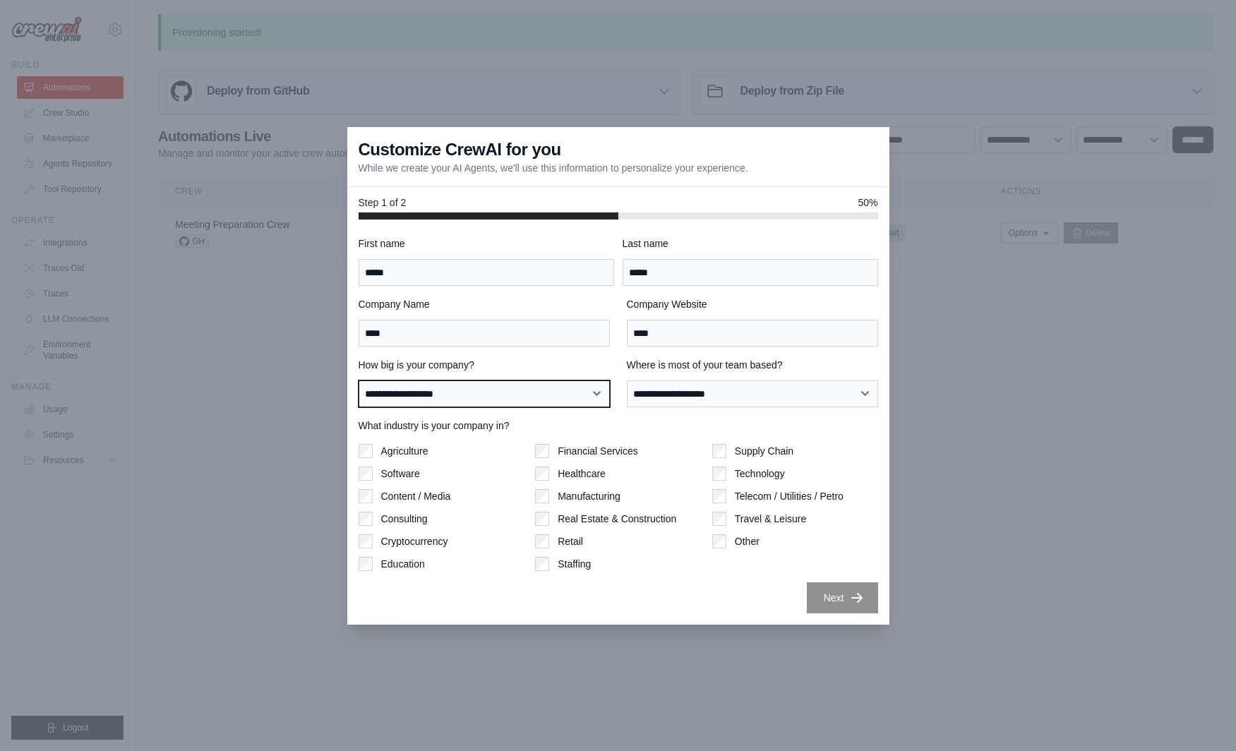
select select "**********"
click option "**********" at bounding box center [0, 0] width 0 height 0
click at [714, 380] on div "**********" at bounding box center [752, 382] width 251 height 49
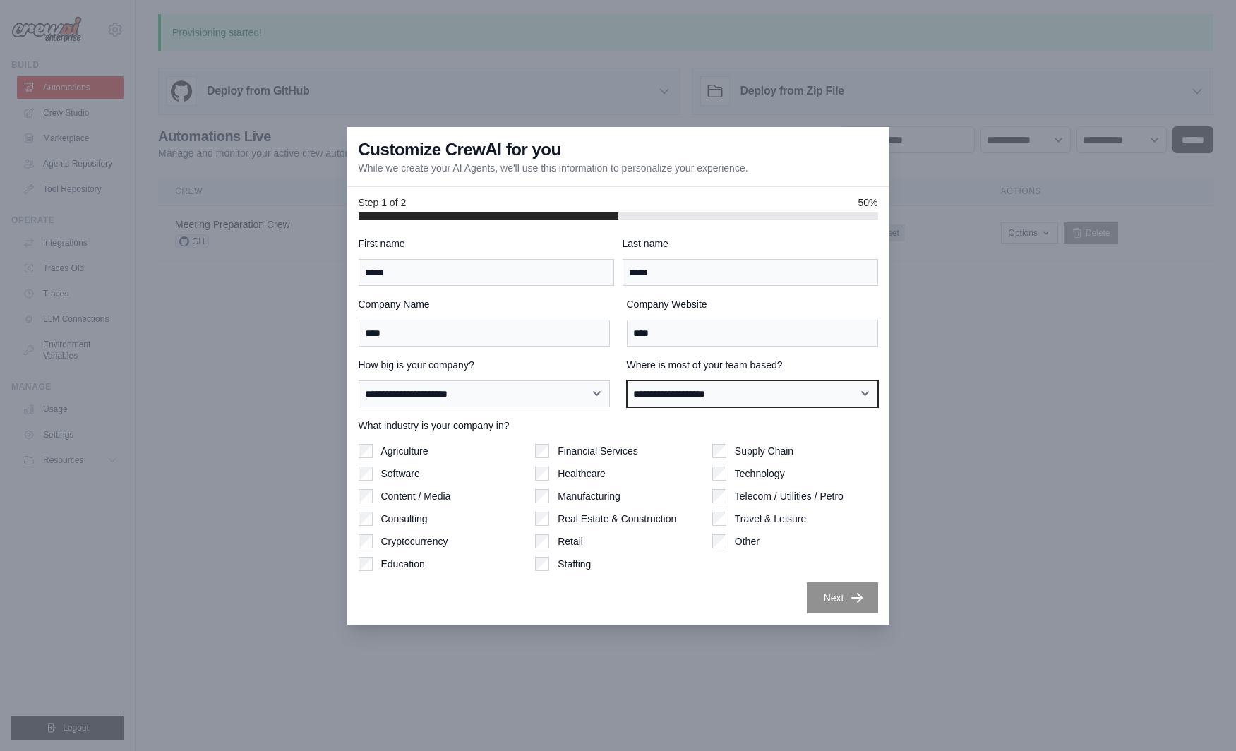
click at [627, 380] on select "**********" at bounding box center [752, 393] width 251 height 27
select select "**********"
click option "**********" at bounding box center [0, 0] width 0 height 0
click at [819, 601] on button "Next" at bounding box center [842, 596] width 71 height 31
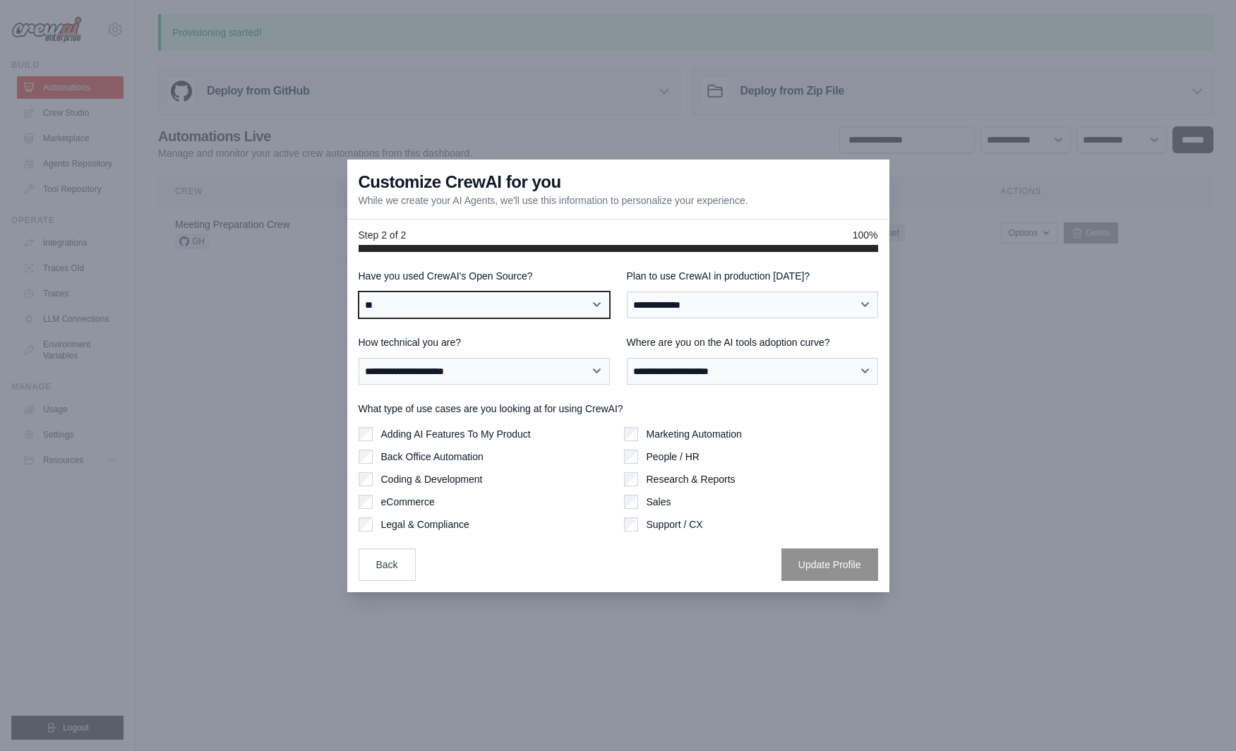
click option "**" at bounding box center [0, 0] width 0 height 0
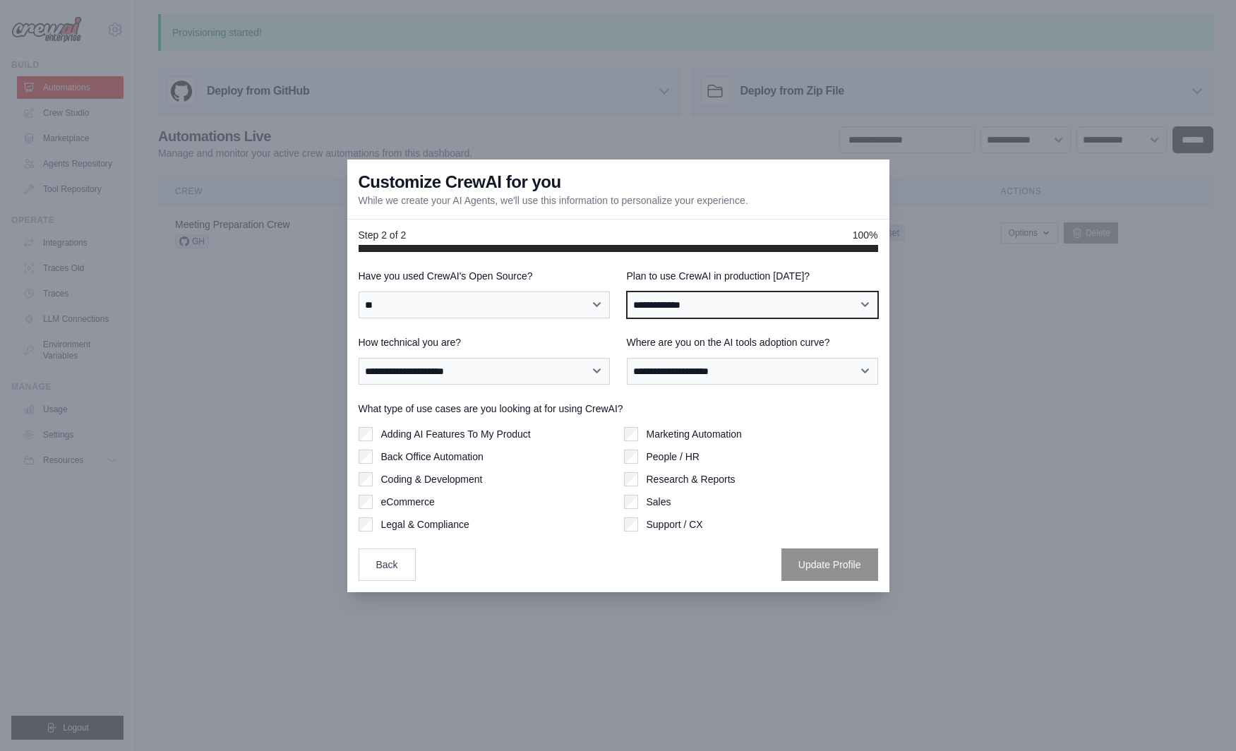
click at [552, 297] on div "**********" at bounding box center [617, 293] width 519 height 49
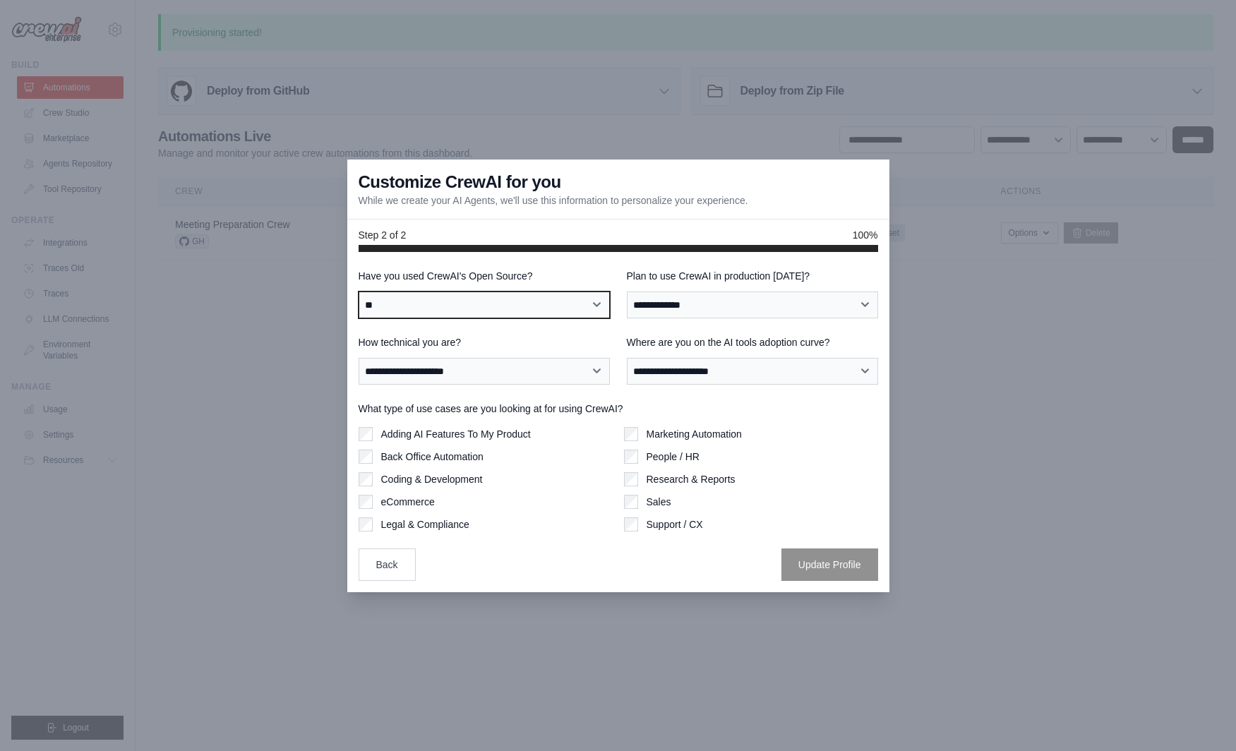
click at [358, 291] on select "**********" at bounding box center [483, 304] width 251 height 27
select select "**********"
click option "**********" at bounding box center [0, 0] width 0 height 0
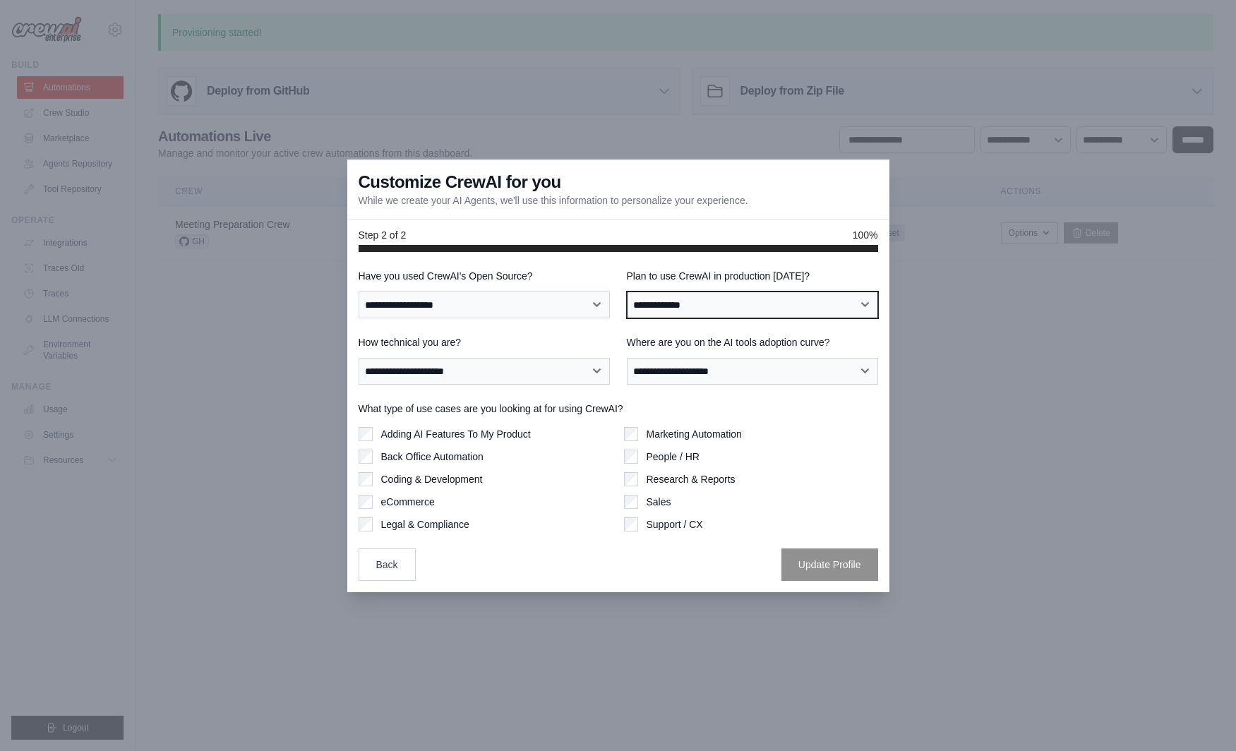
select select "****"
click option "***" at bounding box center [0, 0] width 0 height 0
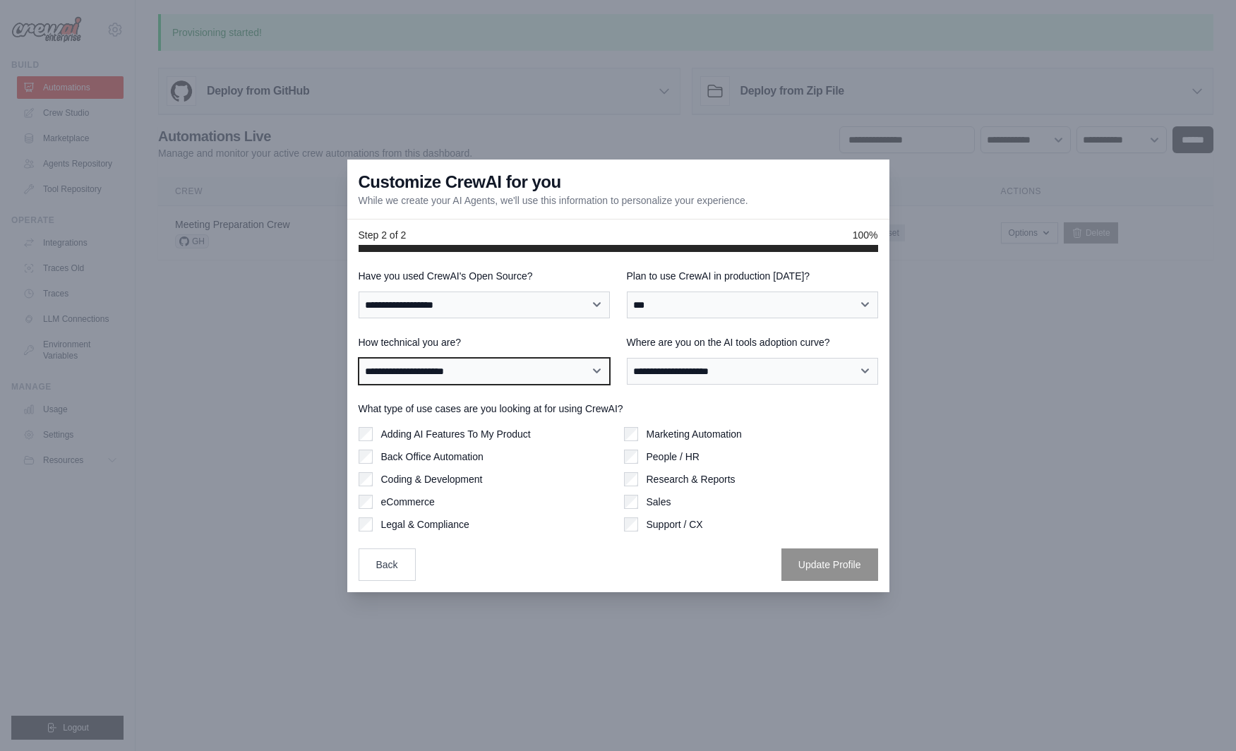
click at [358, 358] on select "**********" at bounding box center [483, 371] width 251 height 27
select select "**********"
click option "**********" at bounding box center [0, 0] width 0 height 0
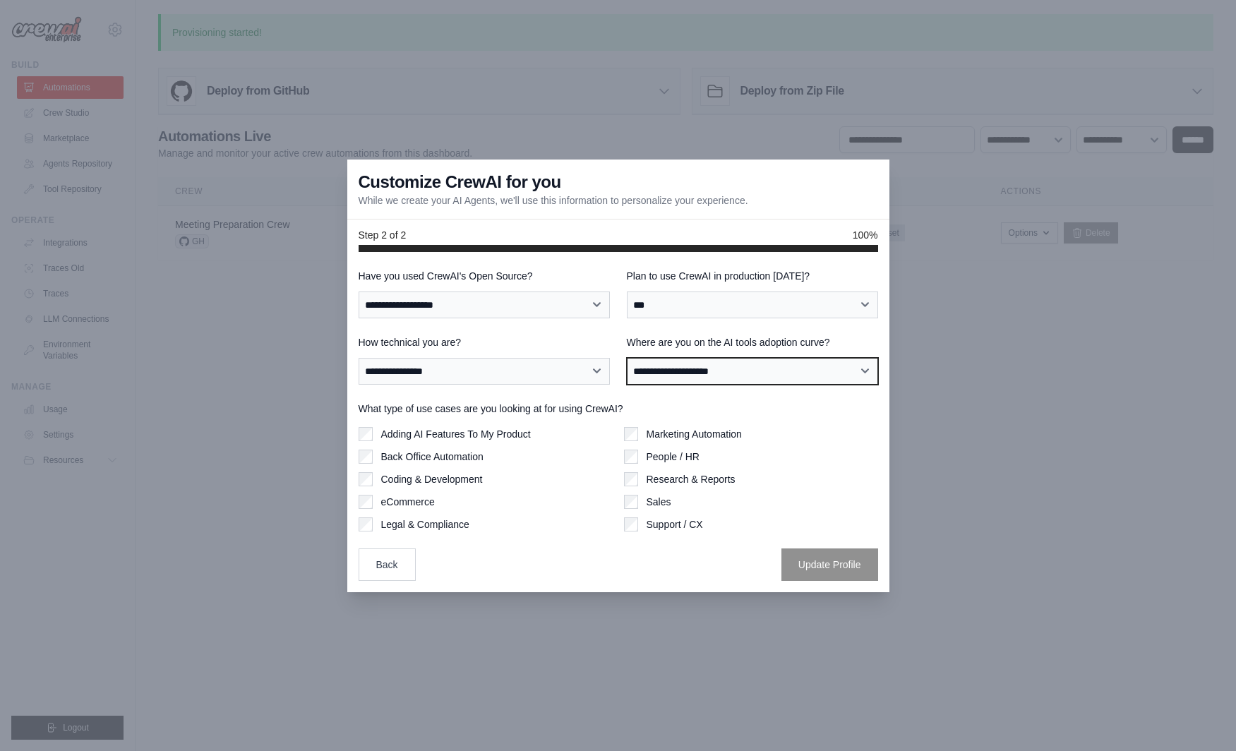
select select "**********"
click option "**********" at bounding box center [0, 0] width 0 height 0
drag, startPoint x: 397, startPoint y: 404, endPoint x: 592, endPoint y: 411, distance: 194.9
click at [592, 411] on label "What type of use cases are you looking at for using CrewAI?" at bounding box center [617, 409] width 519 height 14
click at [593, 409] on label "What type of use cases are you looking at for using CrewAI?" at bounding box center [617, 409] width 519 height 14
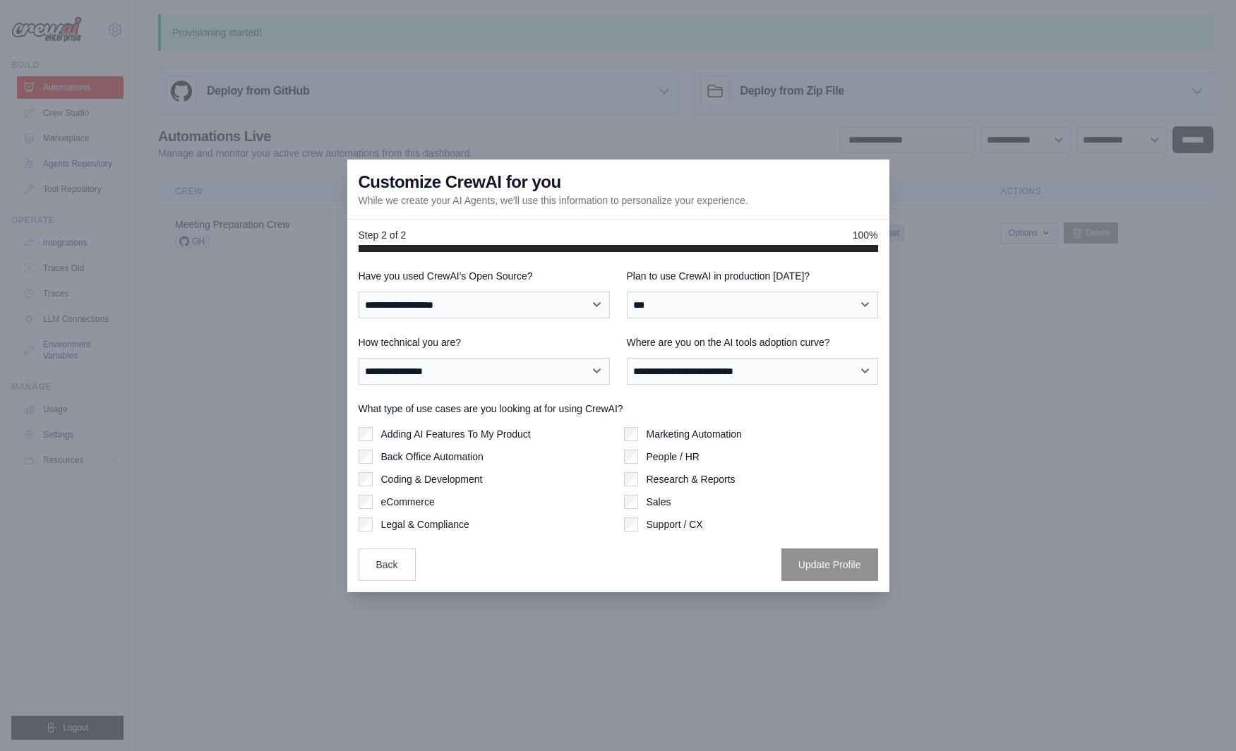
click at [446, 435] on label "Adding AI Features To My Product" at bounding box center [456, 434] width 150 height 14
click at [826, 576] on button "Update Profile" at bounding box center [829, 564] width 97 height 32
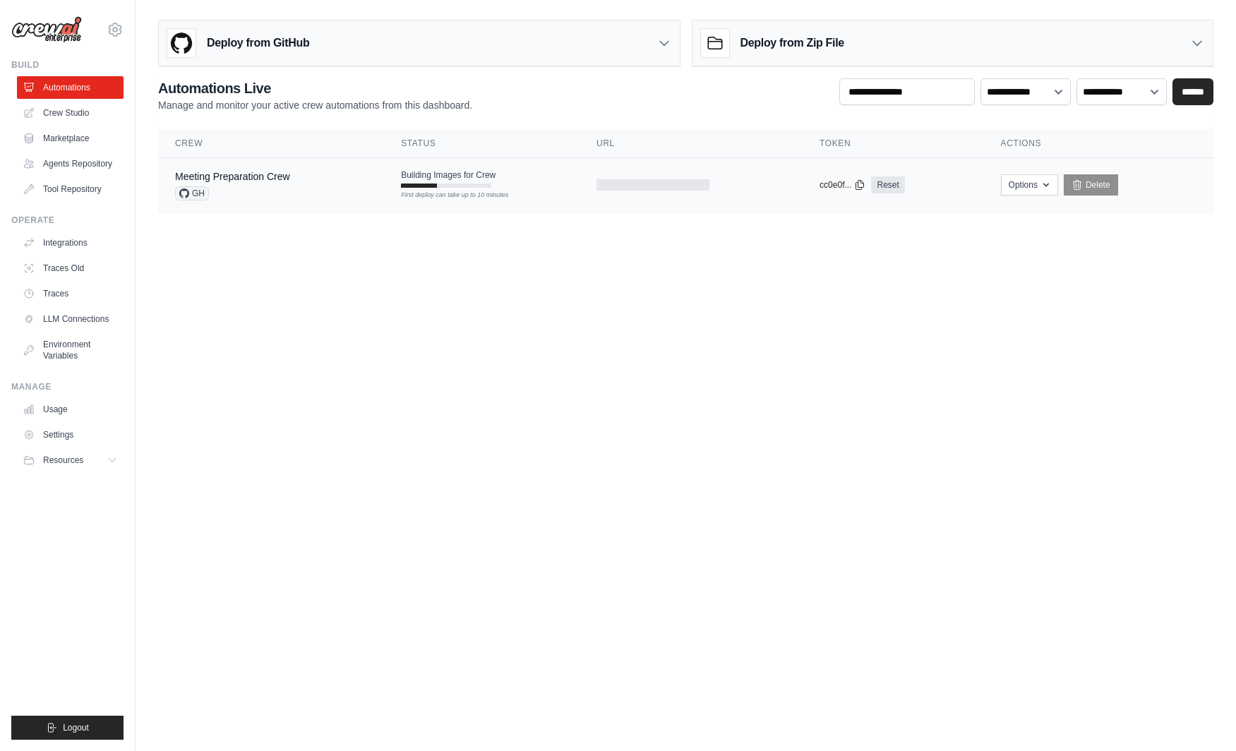
click at [412, 185] on div at bounding box center [419, 185] width 36 height 4
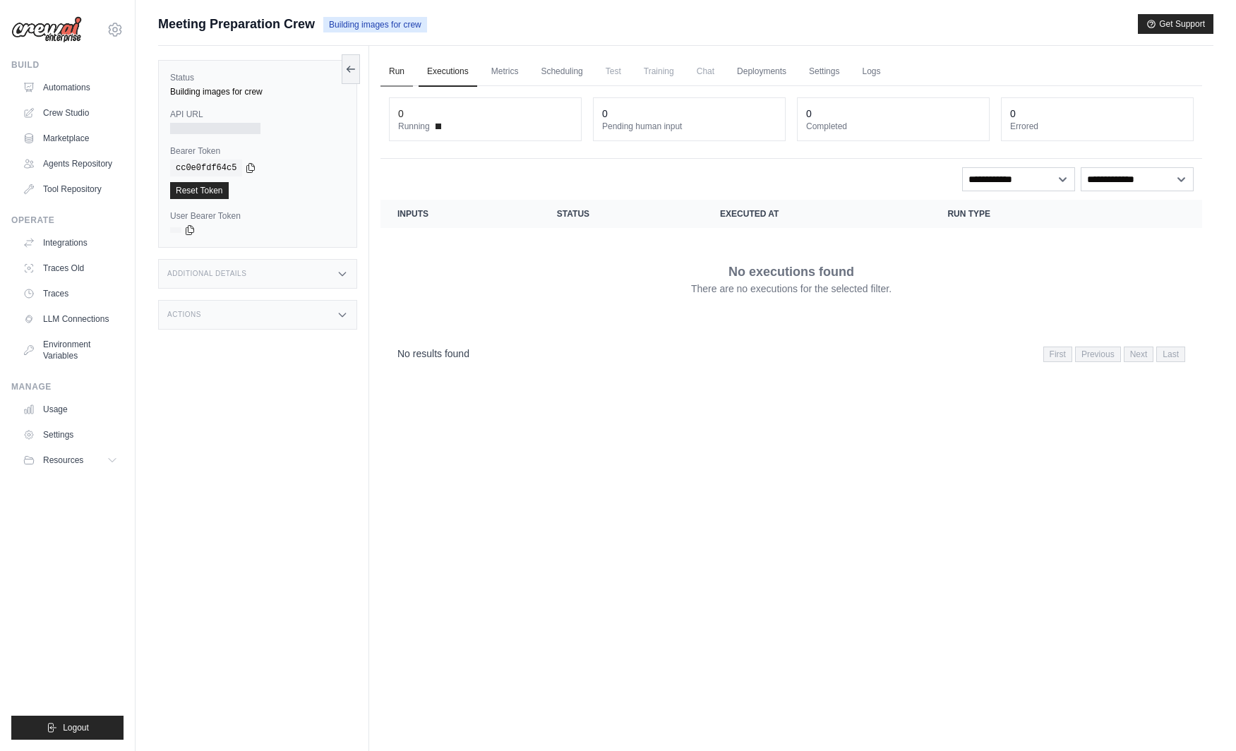
click at [391, 68] on link "Run" at bounding box center [396, 72] width 32 height 30
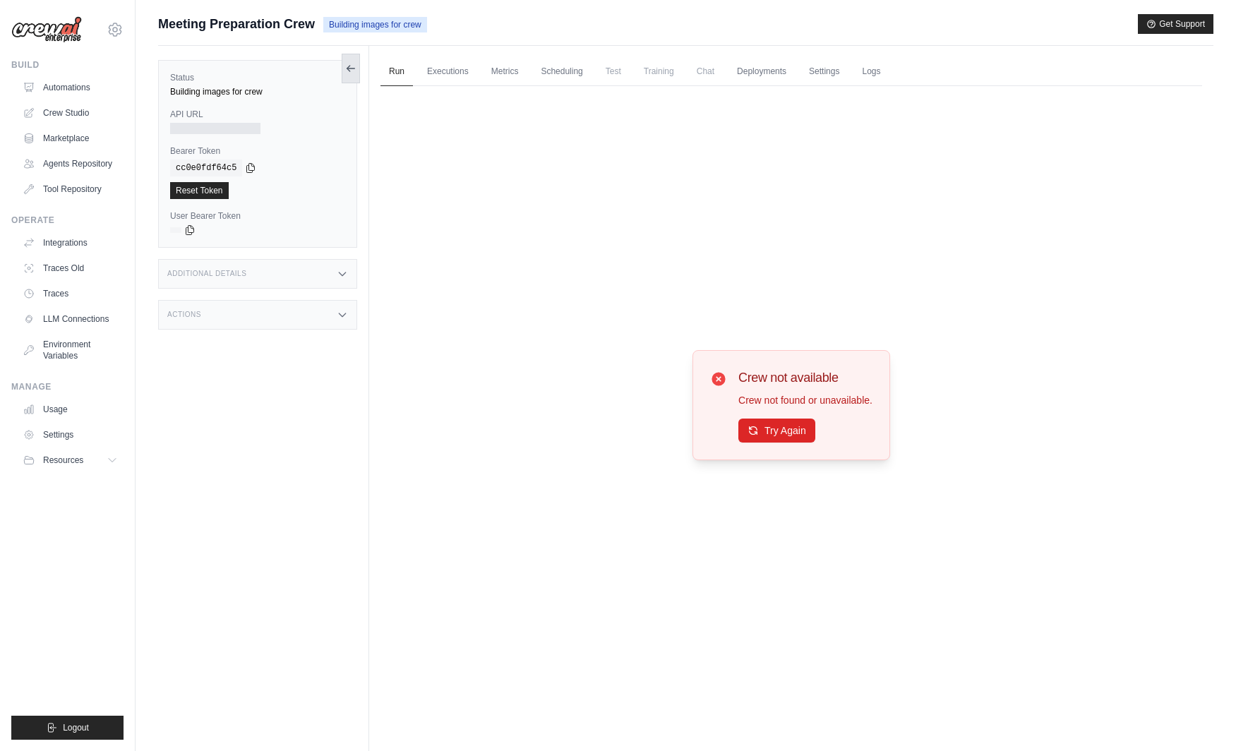
click at [354, 66] on icon at bounding box center [350, 68] width 11 height 11
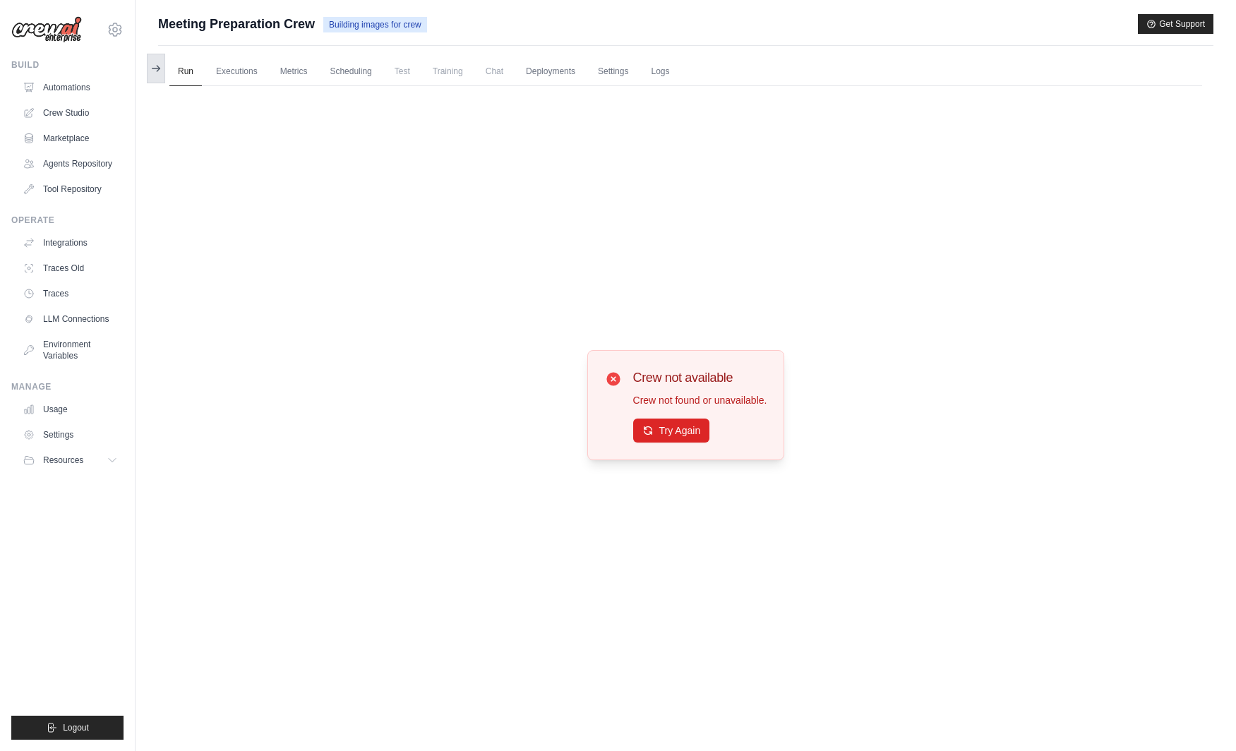
click at [155, 68] on icon at bounding box center [156, 68] width 8 height 0
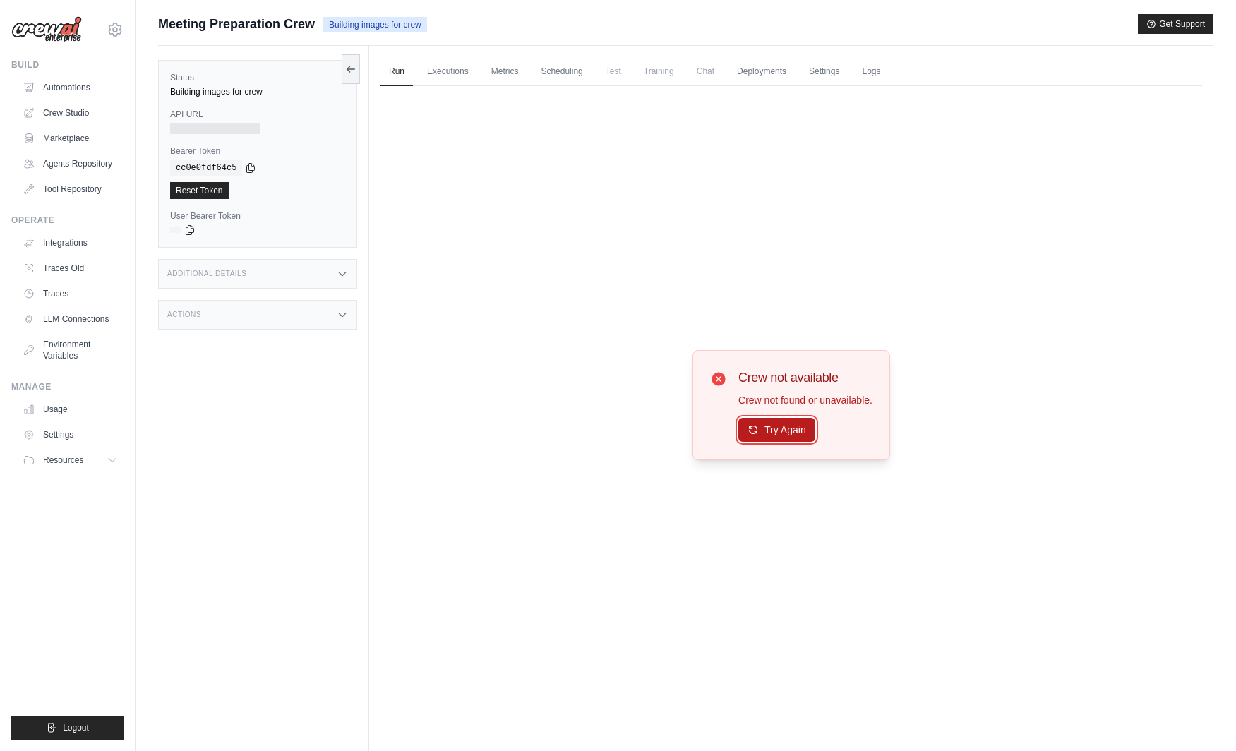
click at [792, 435] on button "Try Again" at bounding box center [776, 430] width 77 height 24
click at [198, 22] on span "Meeting Preparation Crew" at bounding box center [236, 24] width 157 height 20
click at [225, 21] on span "Meeting Preparation Crew" at bounding box center [236, 24] width 157 height 20
click at [187, 73] on label "Status" at bounding box center [257, 77] width 175 height 11
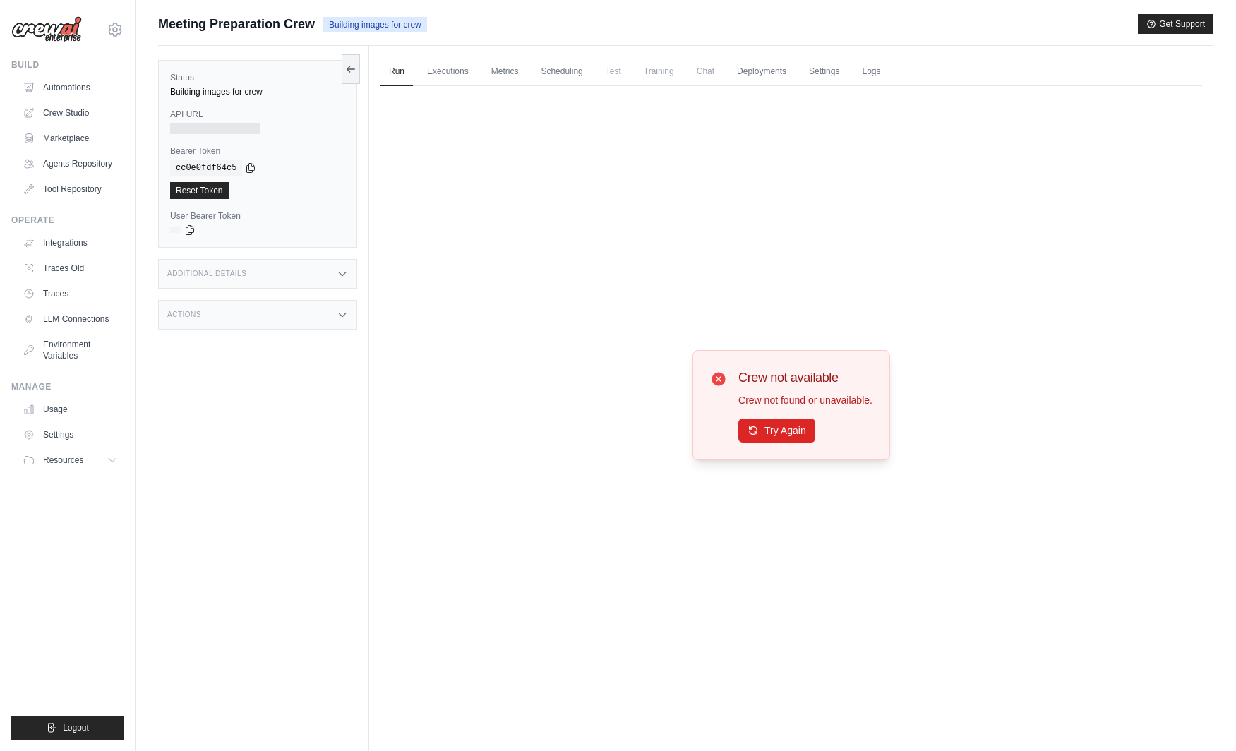
click at [200, 102] on div "Status Building images for crew API URL Bearer Token copied cc0e0fdf64c5 Reset …" at bounding box center [257, 154] width 199 height 188
click at [351, 64] on icon at bounding box center [350, 68] width 11 height 11
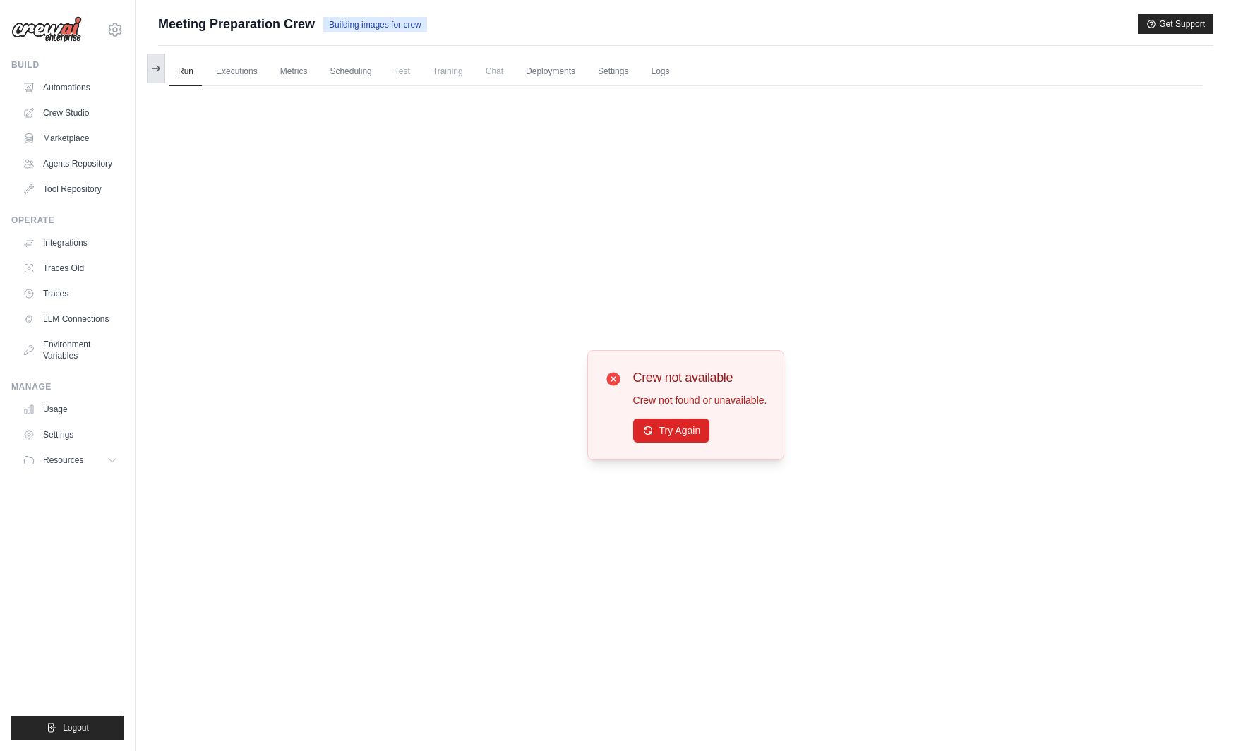
click at [152, 66] on icon at bounding box center [155, 68] width 11 height 11
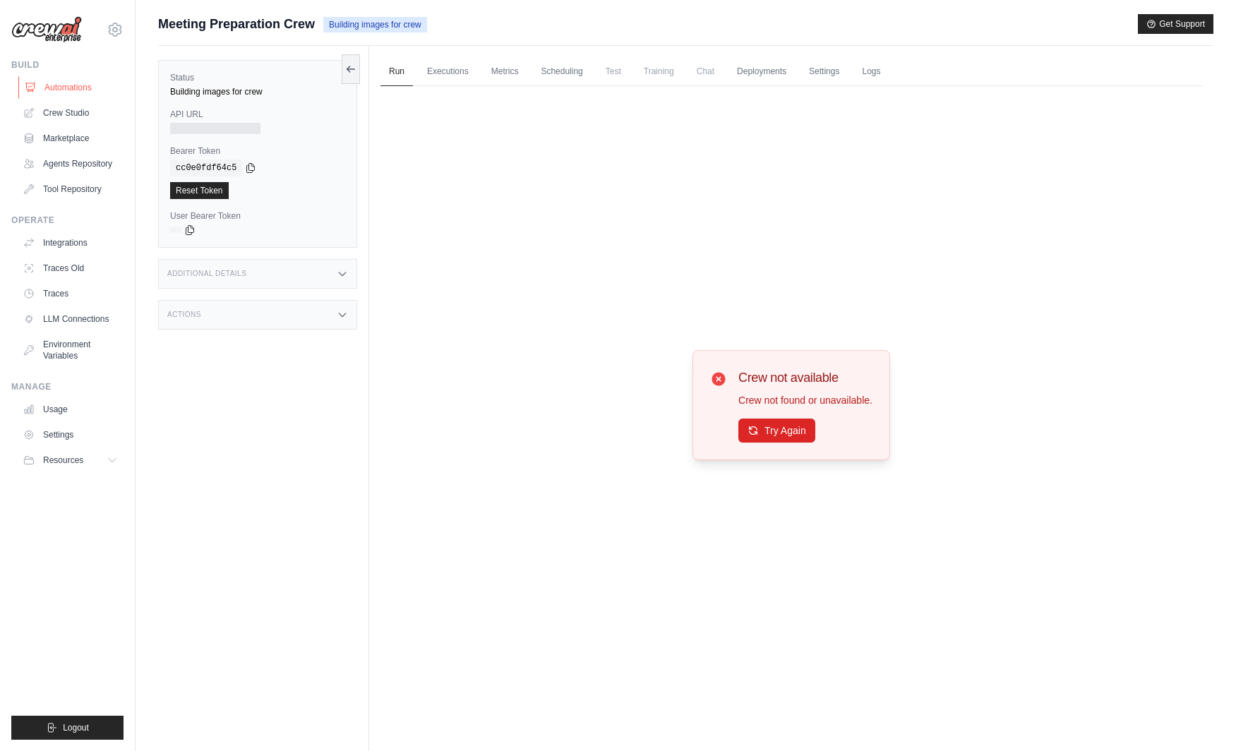
drag, startPoint x: 109, startPoint y: 78, endPoint x: 103, endPoint y: 85, distance: 10.0
click at [109, 78] on link "Automations" at bounding box center [71, 87] width 107 height 23
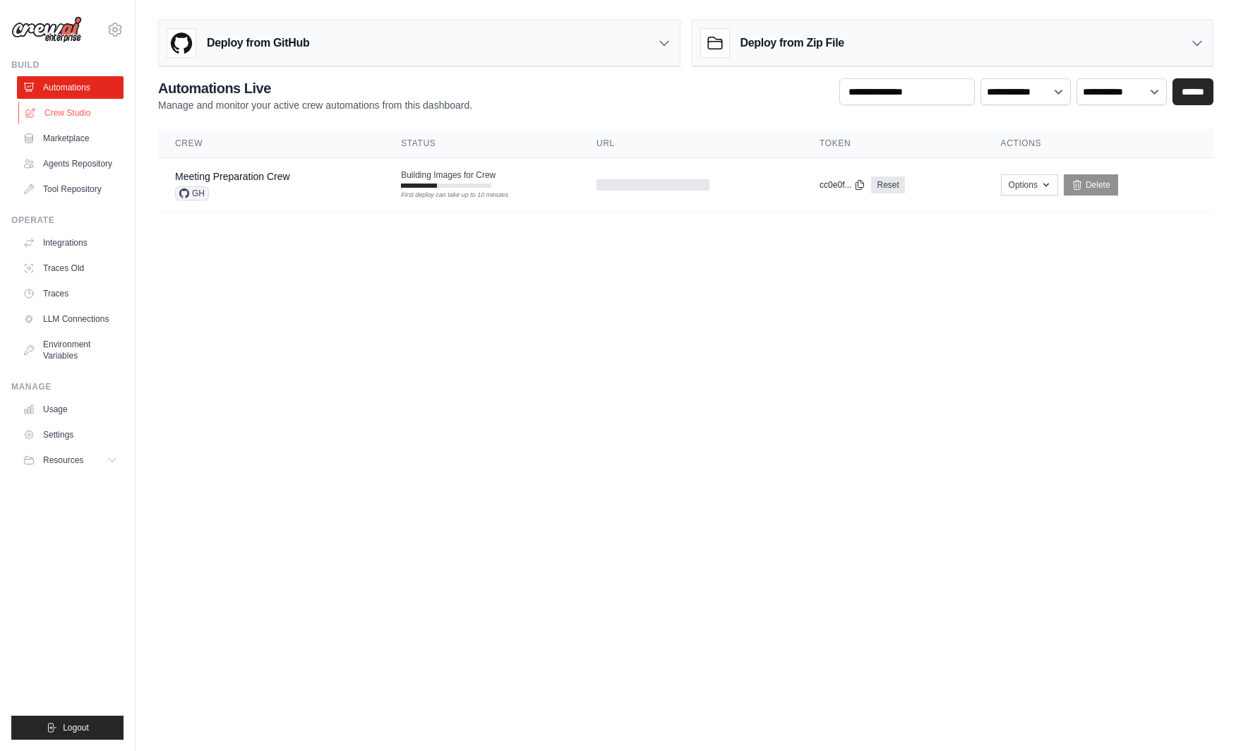
click at [97, 116] on link "Crew Studio" at bounding box center [71, 113] width 107 height 23
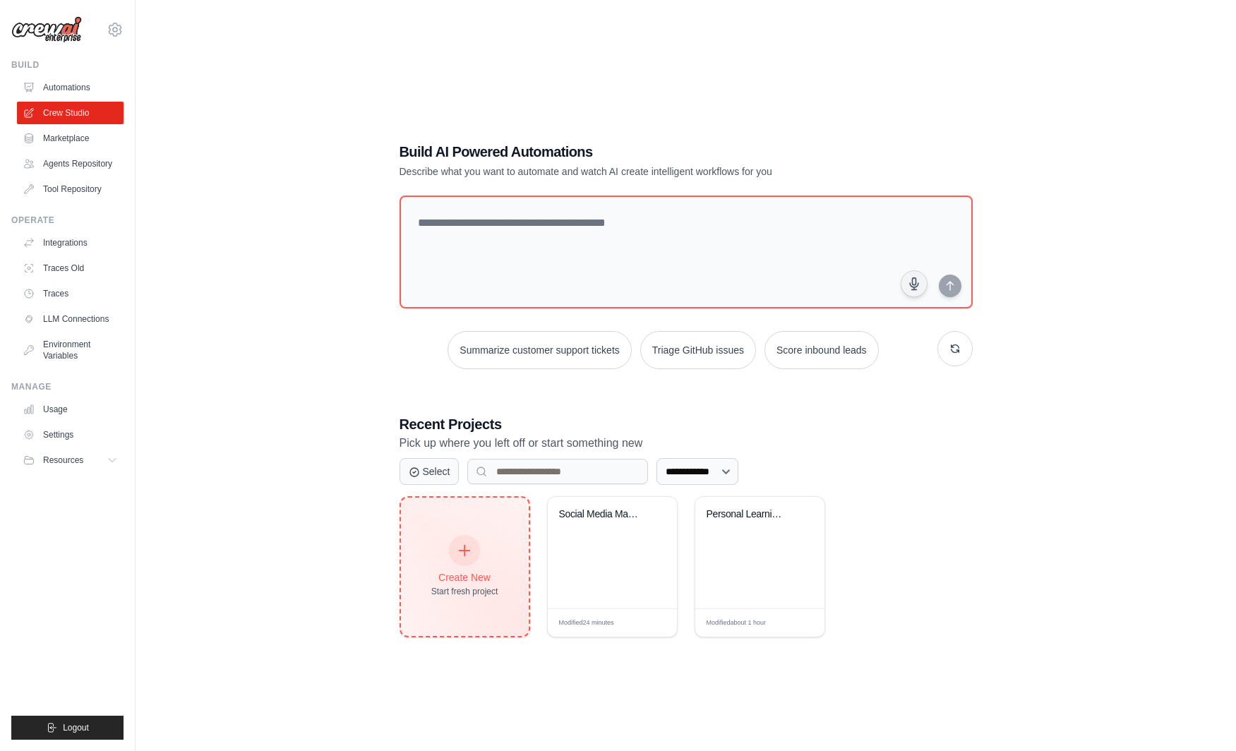
click at [445, 513] on div "Create New Start fresh project" at bounding box center [465, 566] width 128 height 138
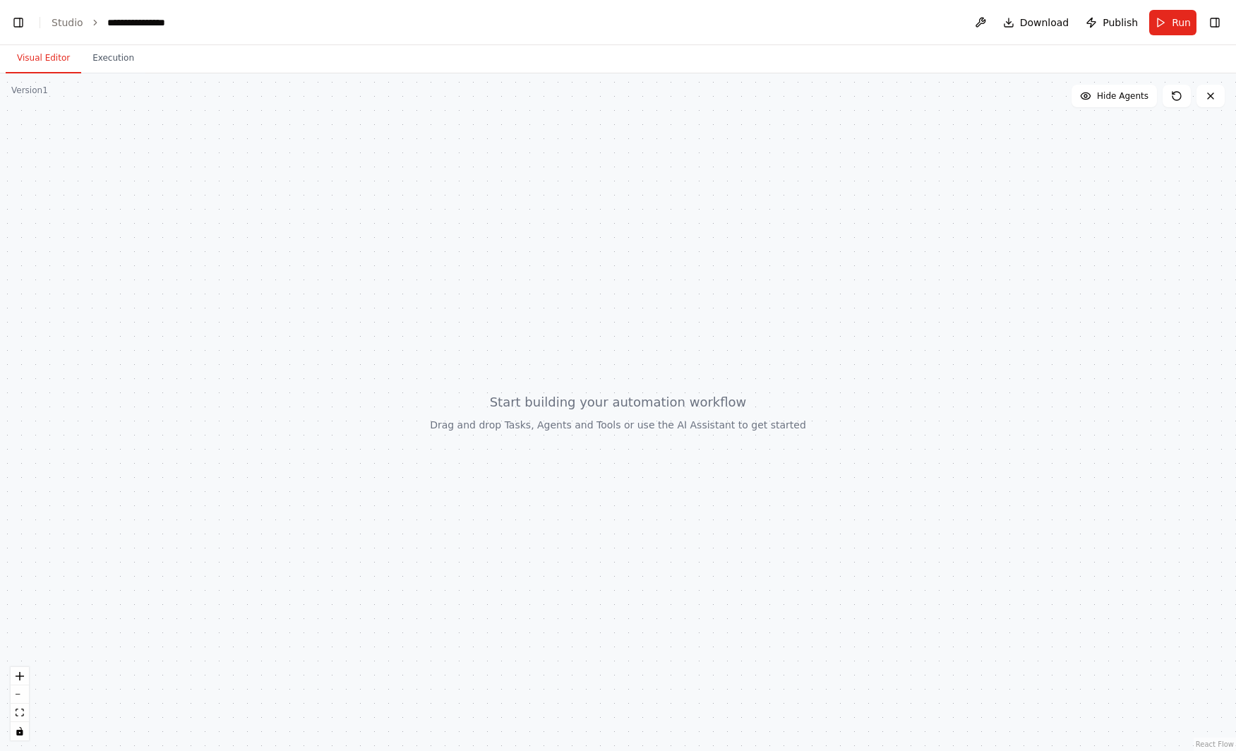
scroll to position [191, 0]
click at [414, 347] on div at bounding box center [618, 411] width 1236 height 677
click at [65, 21] on link "Studio" at bounding box center [68, 22] width 32 height 11
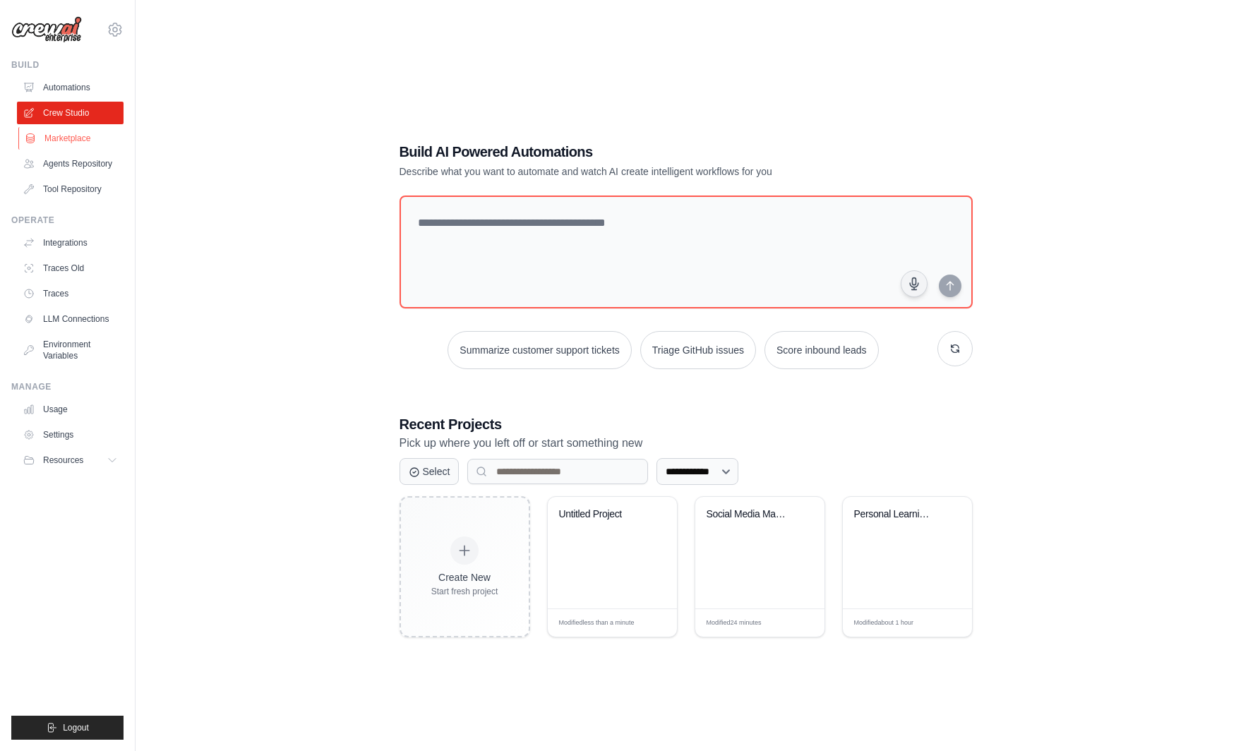
click at [92, 144] on link "Marketplace" at bounding box center [71, 138] width 107 height 23
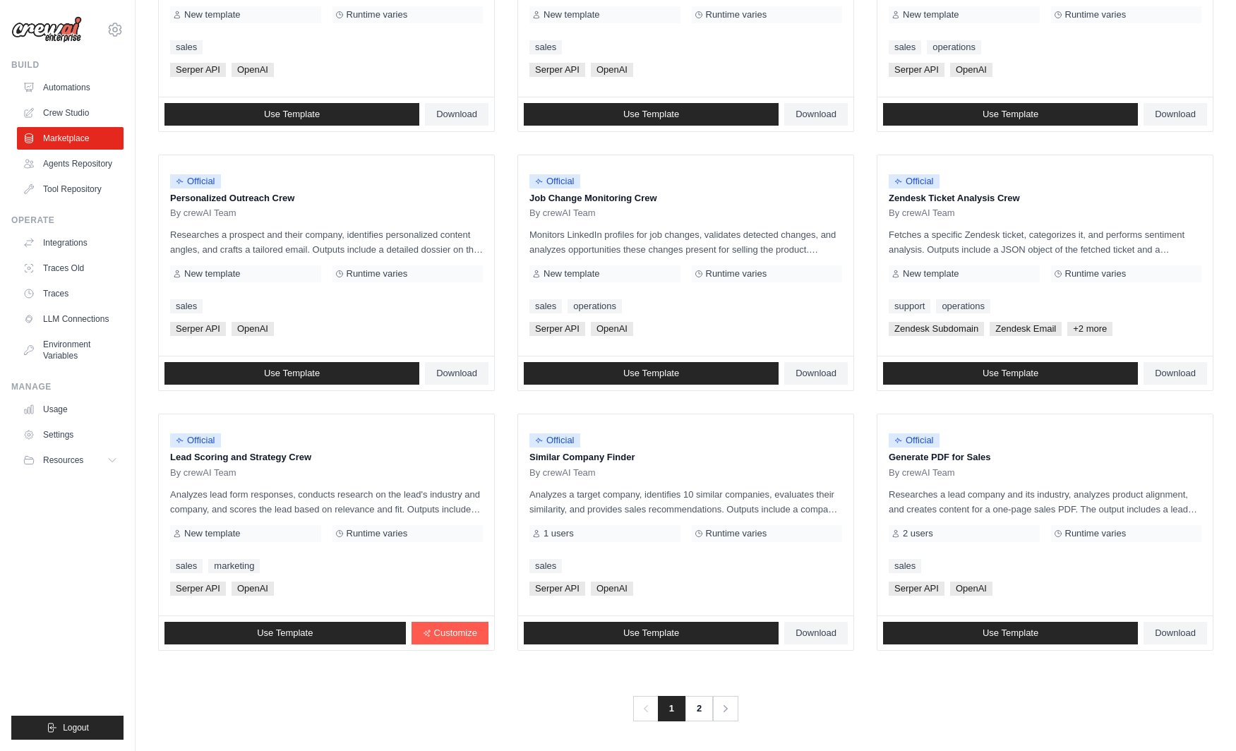
scroll to position [557, 0]
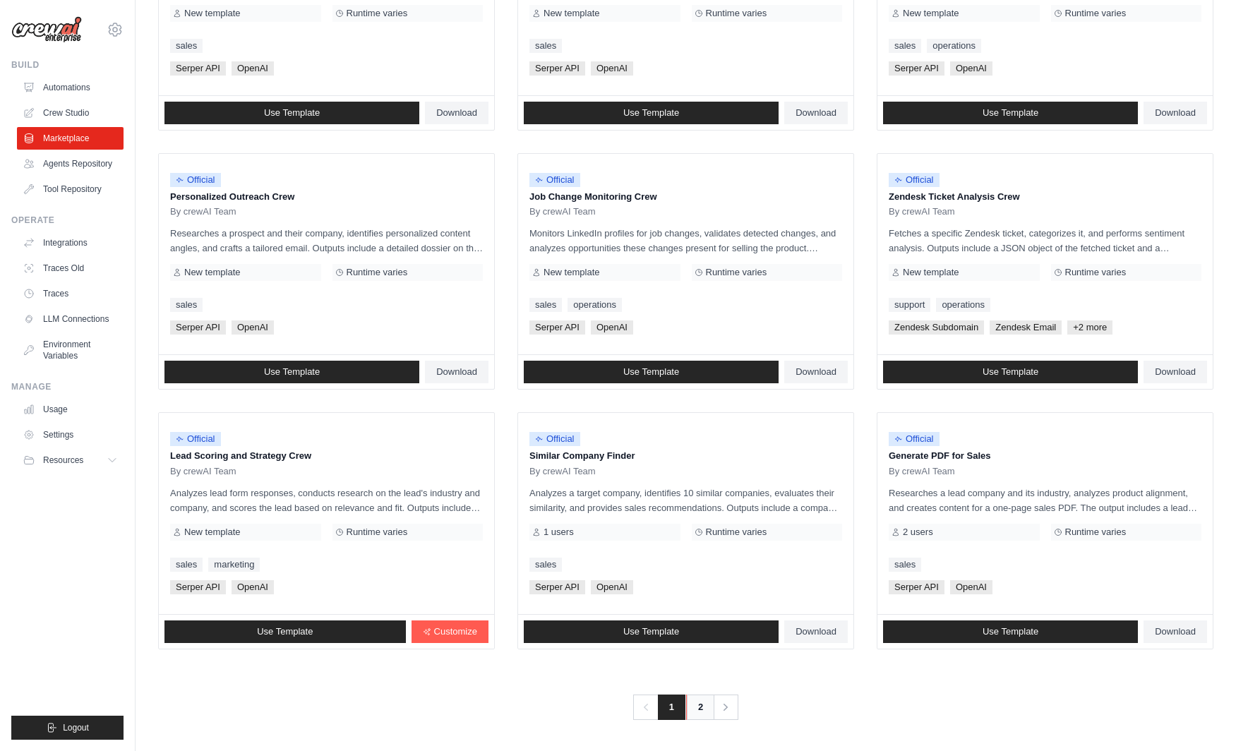
click at [699, 711] on link "2" at bounding box center [700, 706] width 28 height 25
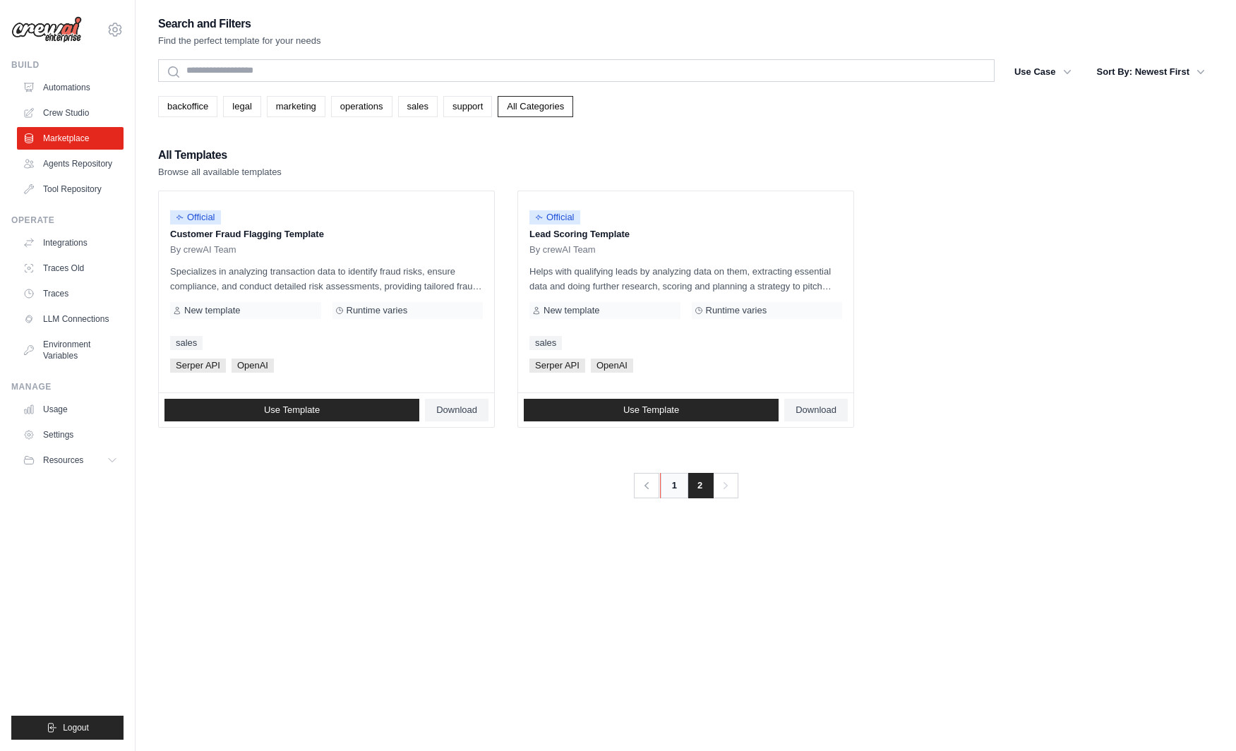
click at [677, 485] on link "1" at bounding box center [674, 485] width 28 height 25
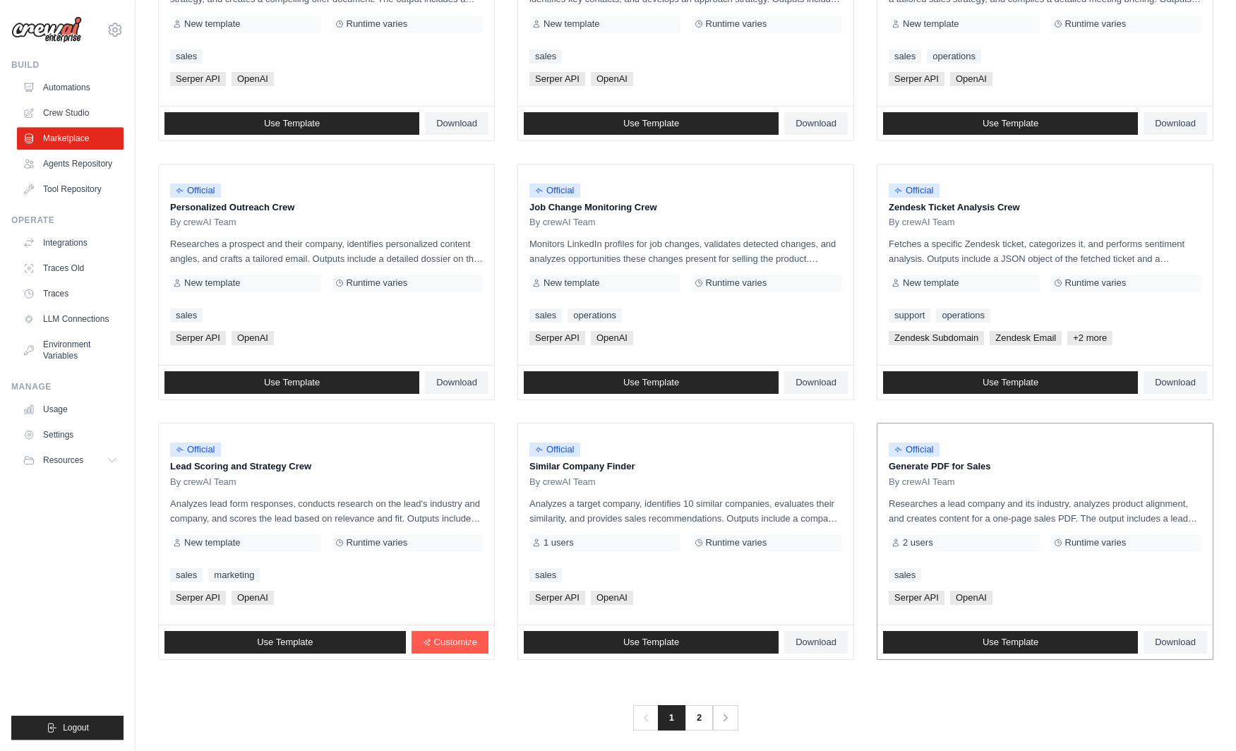
scroll to position [557, 0]
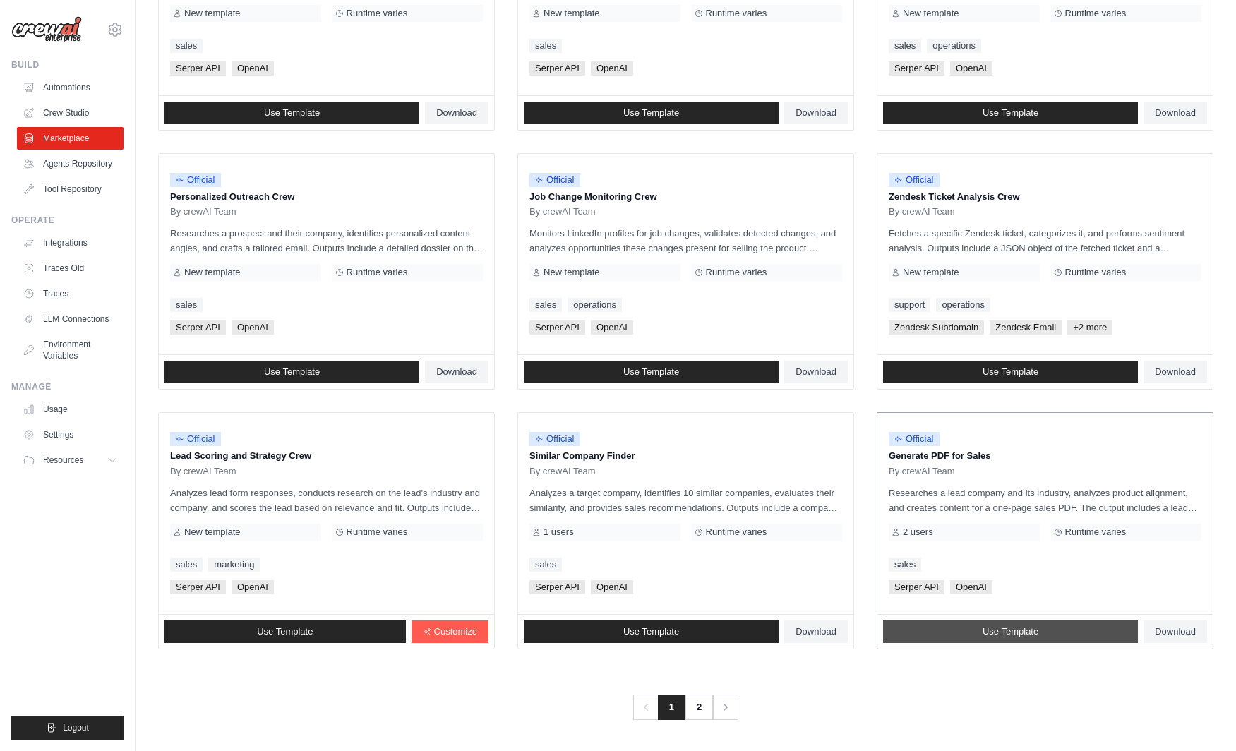
click at [995, 626] on span "Use Template" at bounding box center [1010, 631] width 56 height 11
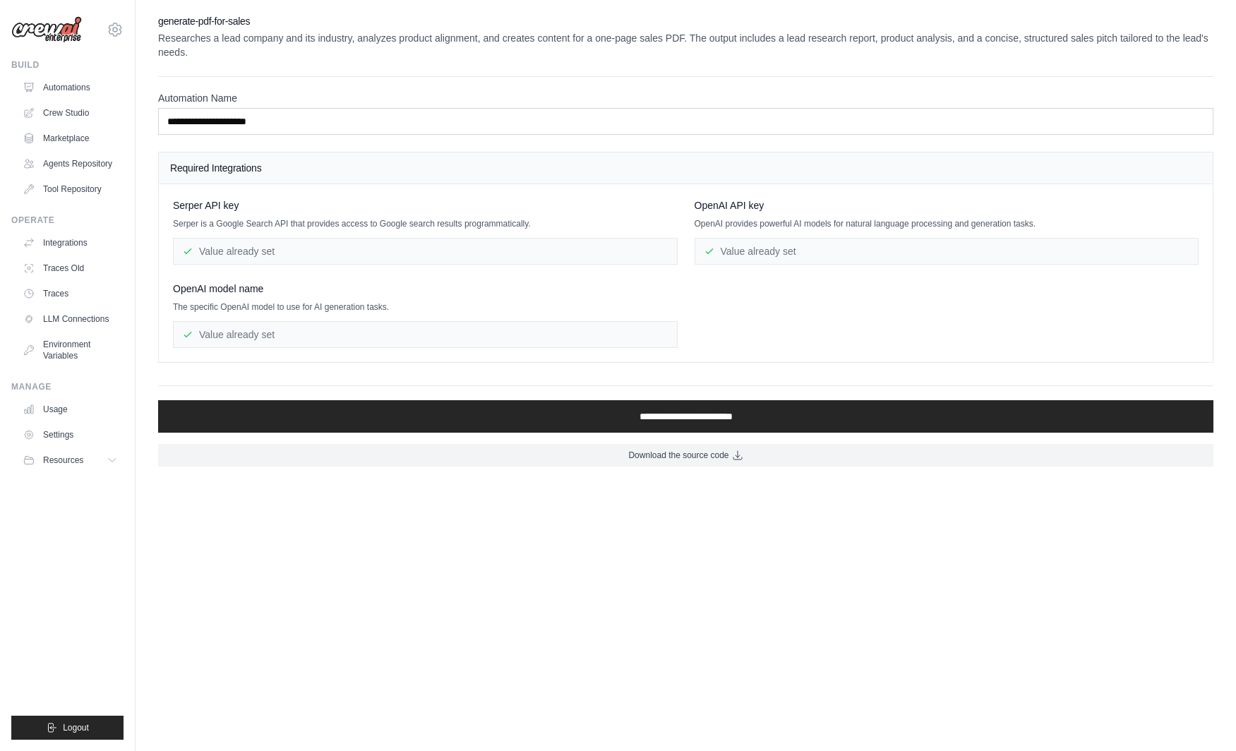
click at [291, 248] on div "Value already set" at bounding box center [425, 251] width 505 height 27
click at [711, 259] on div "Value already set" at bounding box center [946, 251] width 505 height 27
click at [628, 334] on div "Value already set" at bounding box center [425, 334] width 505 height 27
click at [54, 102] on link "Crew Studio" at bounding box center [71, 113] width 107 height 23
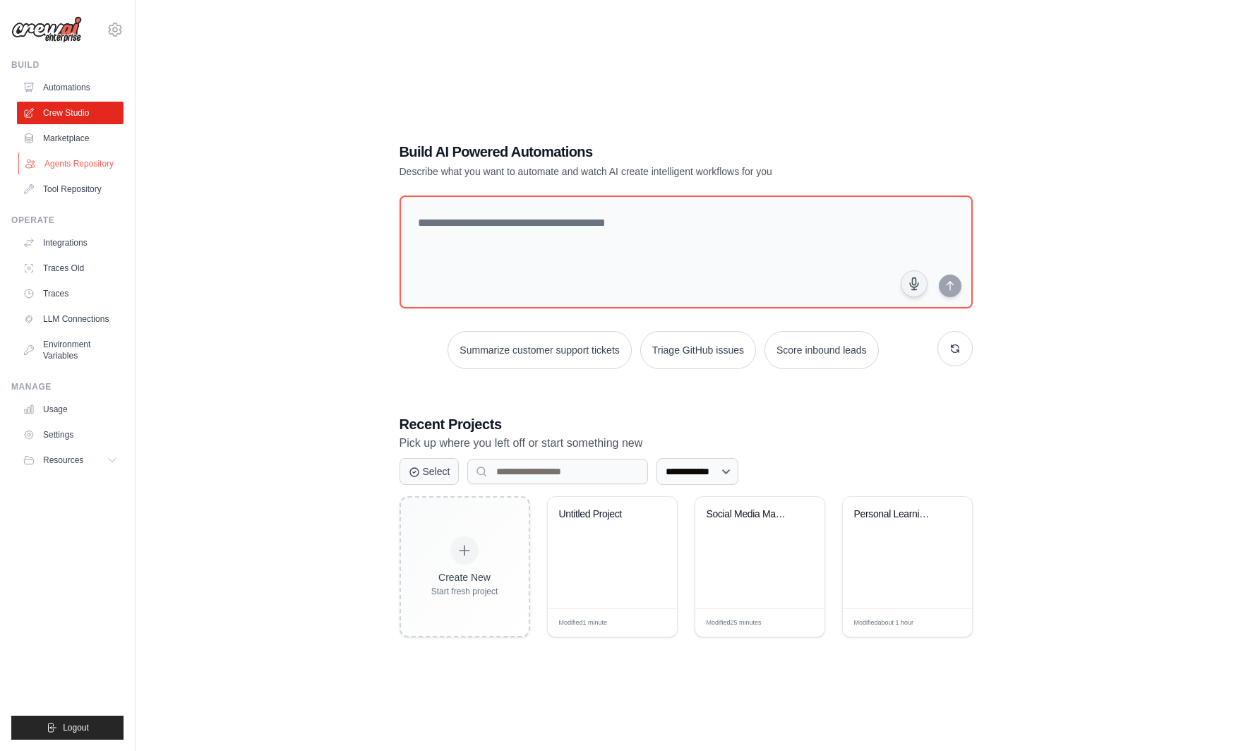
click at [68, 157] on link "Agents Repository" at bounding box center [71, 163] width 107 height 23
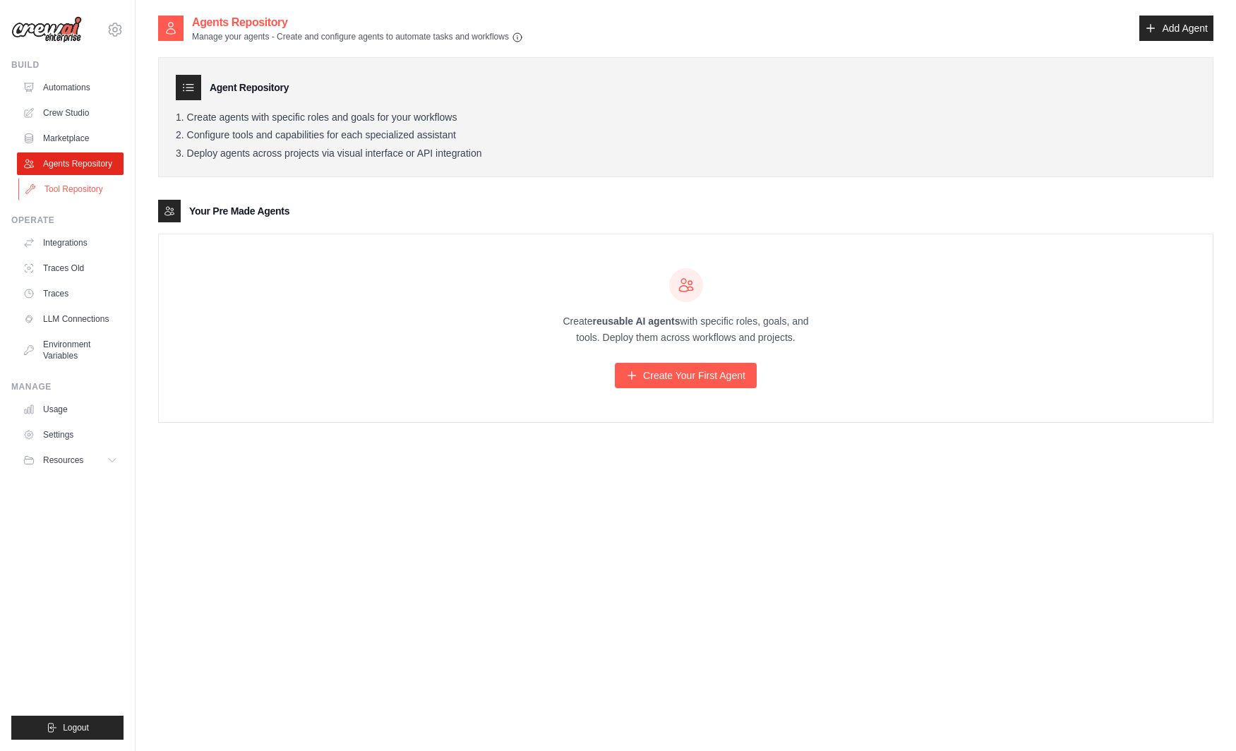
click at [78, 191] on link "Tool Repository" at bounding box center [71, 189] width 107 height 23
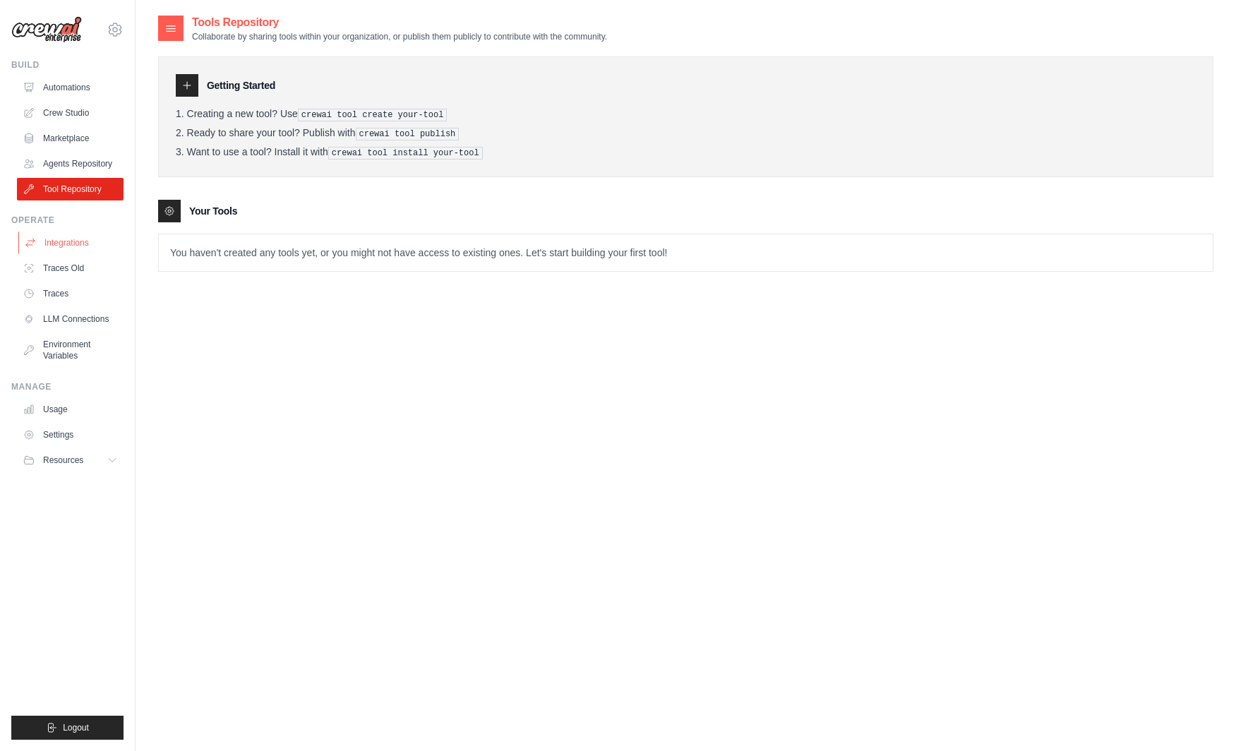
click at [60, 250] on link "Integrations" at bounding box center [71, 242] width 107 height 23
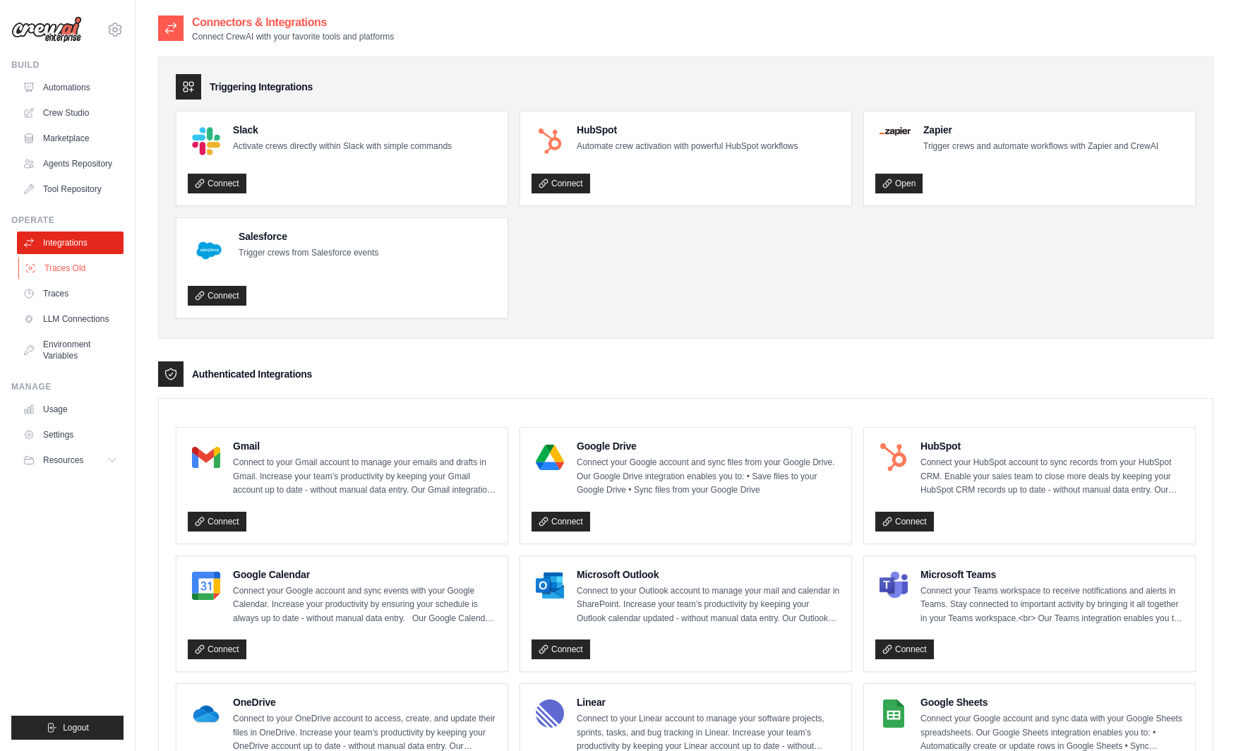
click at [78, 271] on link "Traces Old" at bounding box center [71, 268] width 107 height 23
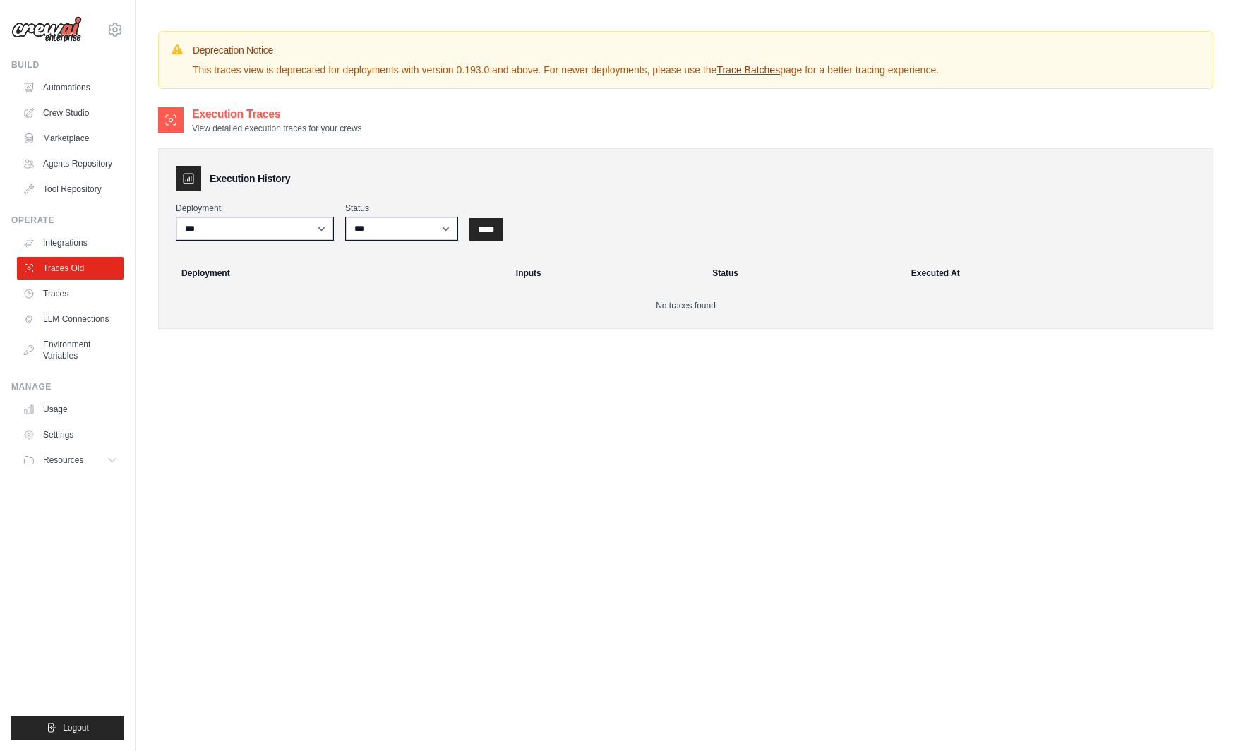
click at [76, 291] on link "Traces" at bounding box center [70, 293] width 107 height 23
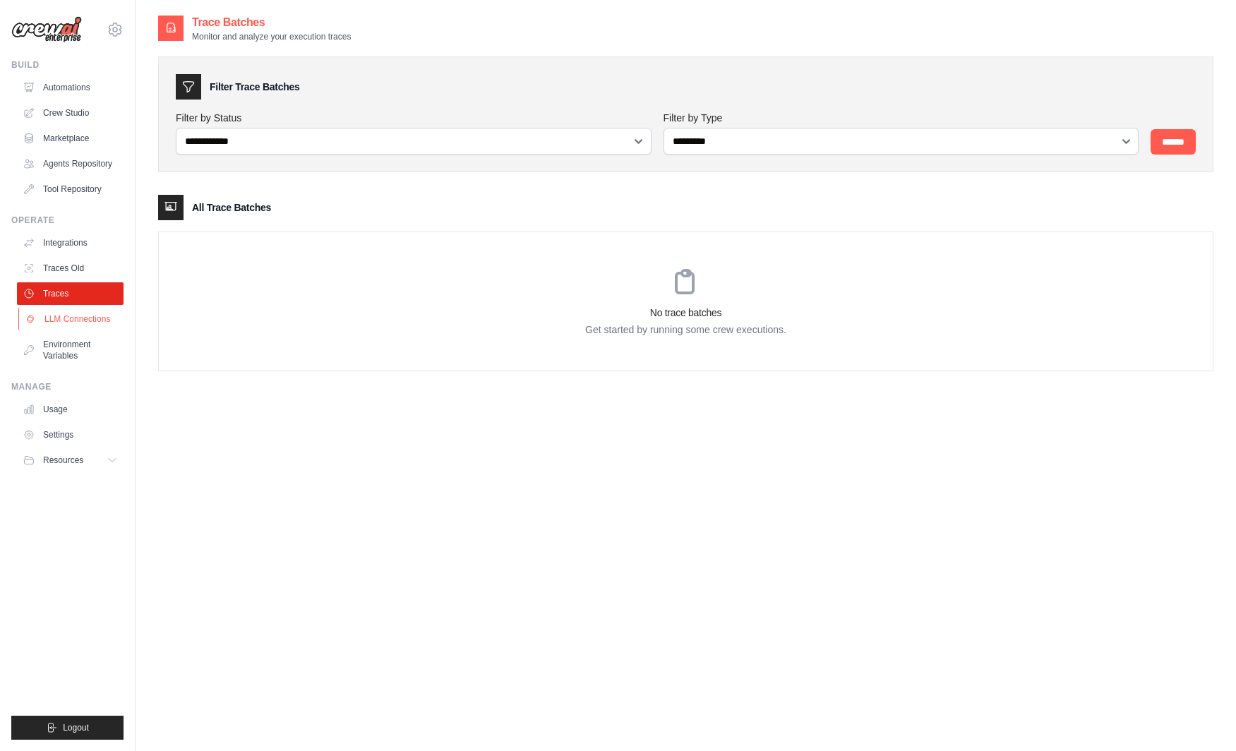
click at [73, 312] on link "LLM Connections" at bounding box center [71, 319] width 107 height 23
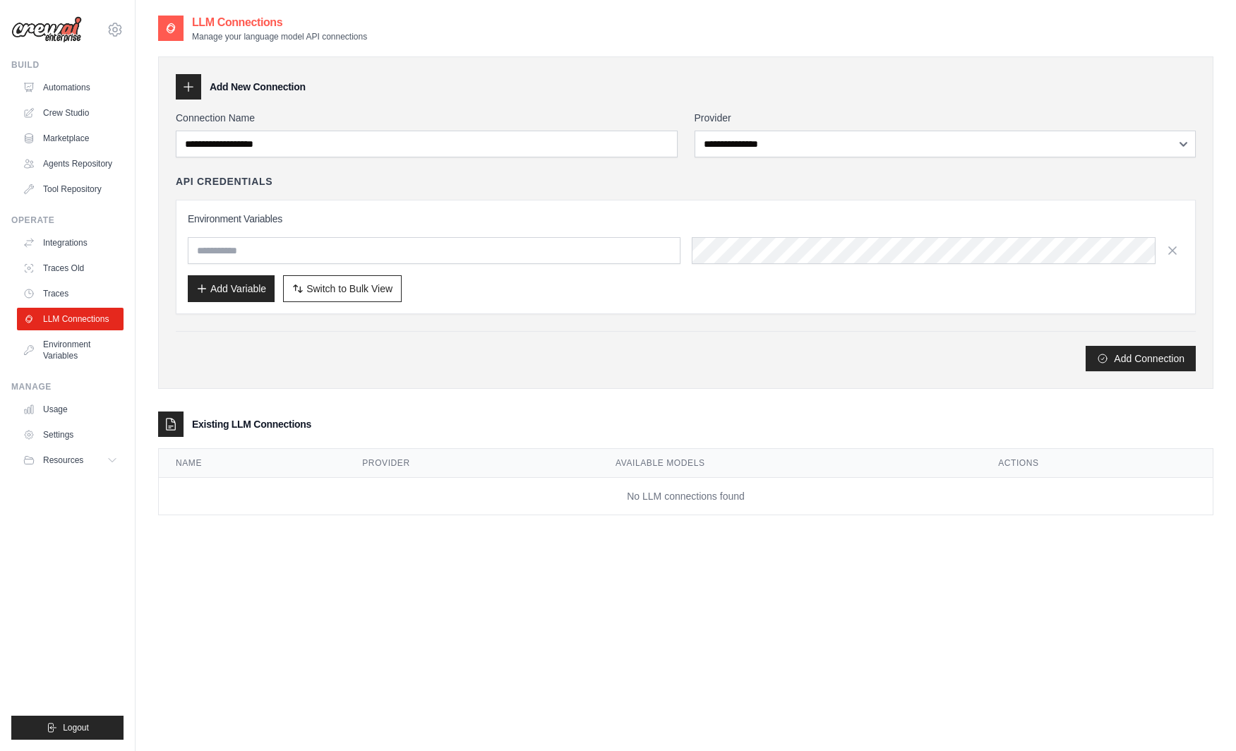
click at [80, 332] on ul "Integrations Traces Old Traces LLM Connections Environment Variables" at bounding box center [70, 298] width 107 height 135
click at [77, 342] on link "Environment Variables" at bounding box center [71, 350] width 107 height 34
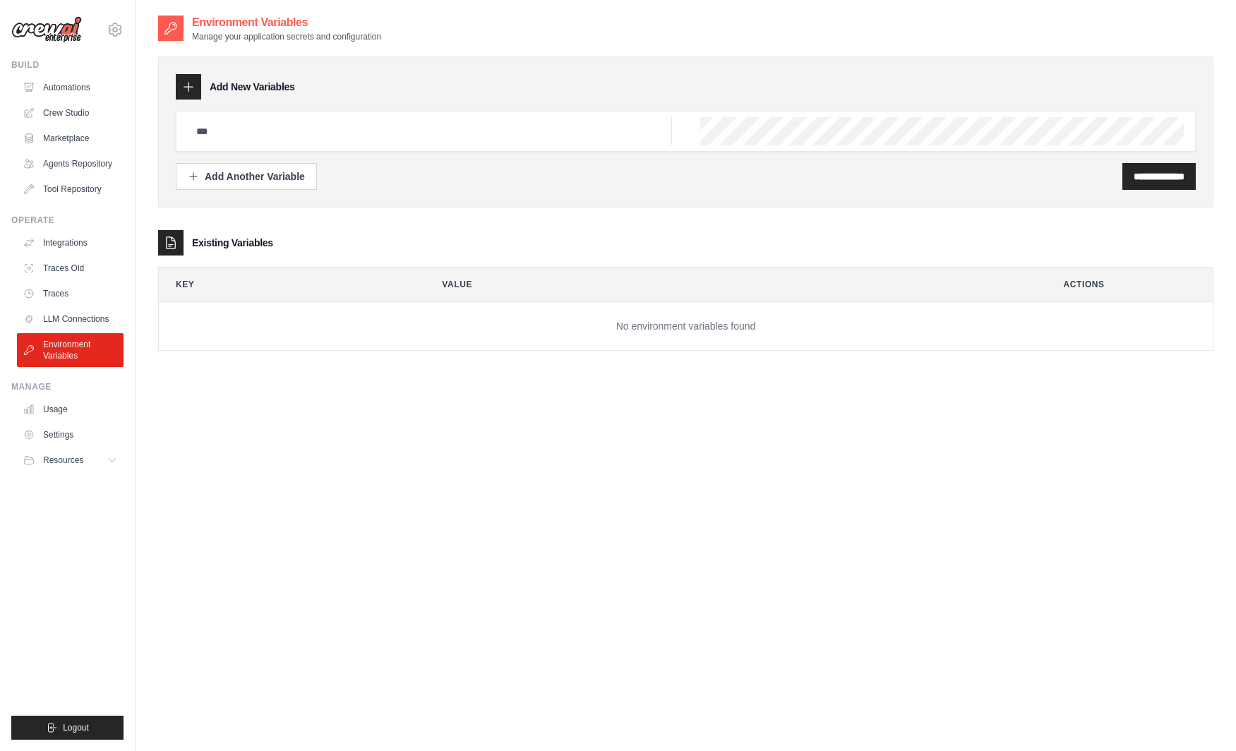
click at [91, 325] on link "LLM Connections" at bounding box center [70, 319] width 107 height 23
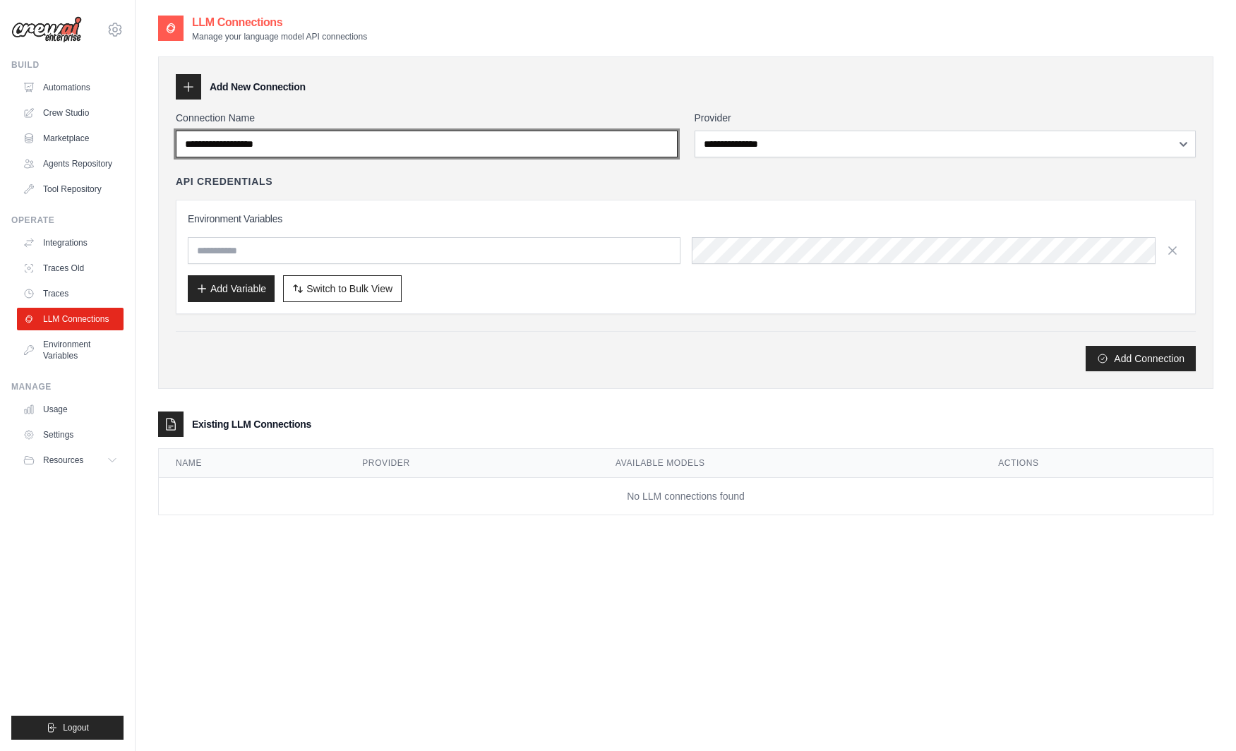
click at [305, 152] on input "Connection Name" at bounding box center [427, 144] width 502 height 27
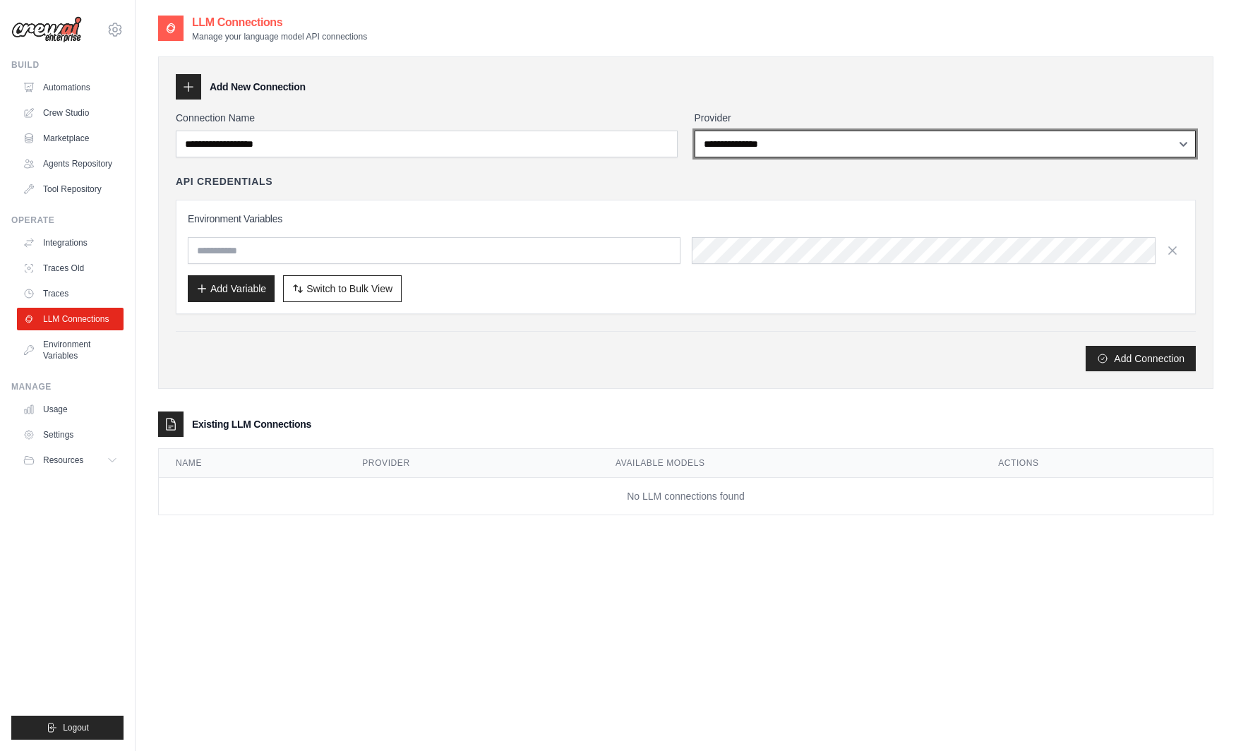
click at [694, 131] on select "**********" at bounding box center [945, 144] width 502 height 27
click at [492, 408] on div "**********" at bounding box center [685, 278] width 1055 height 473
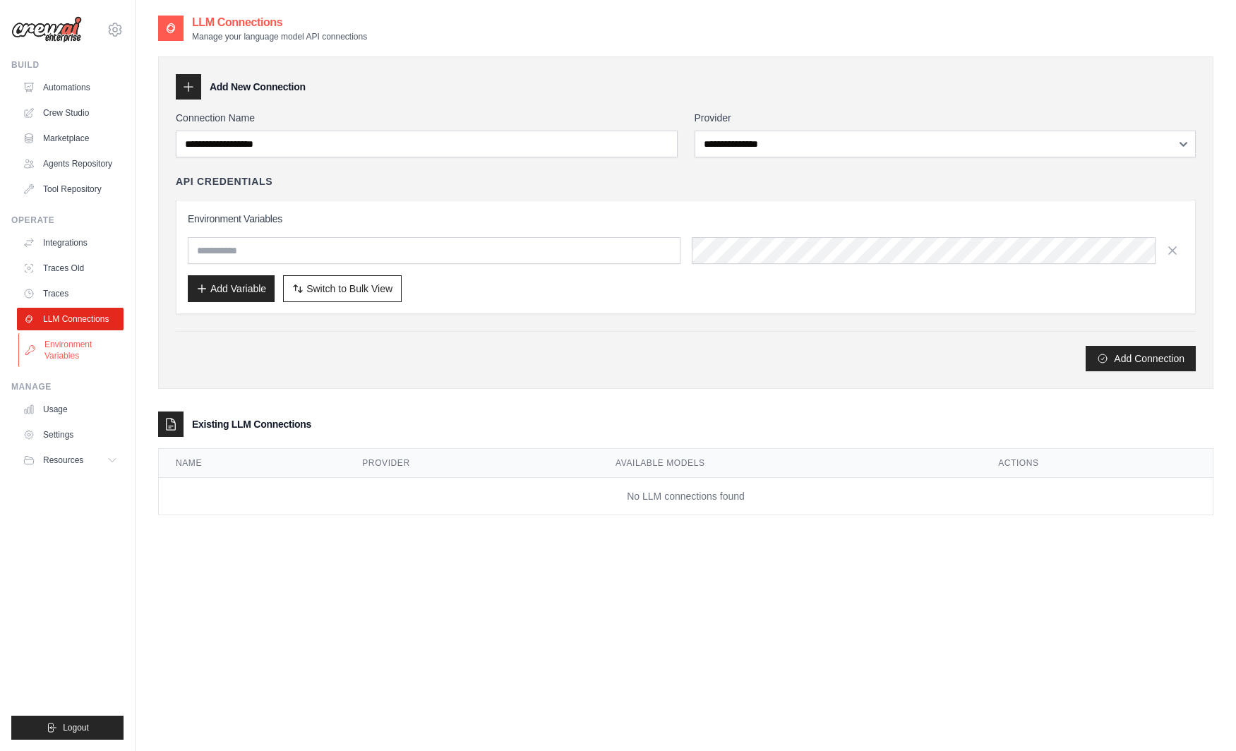
click at [83, 353] on link "Environment Variables" at bounding box center [71, 350] width 107 height 34
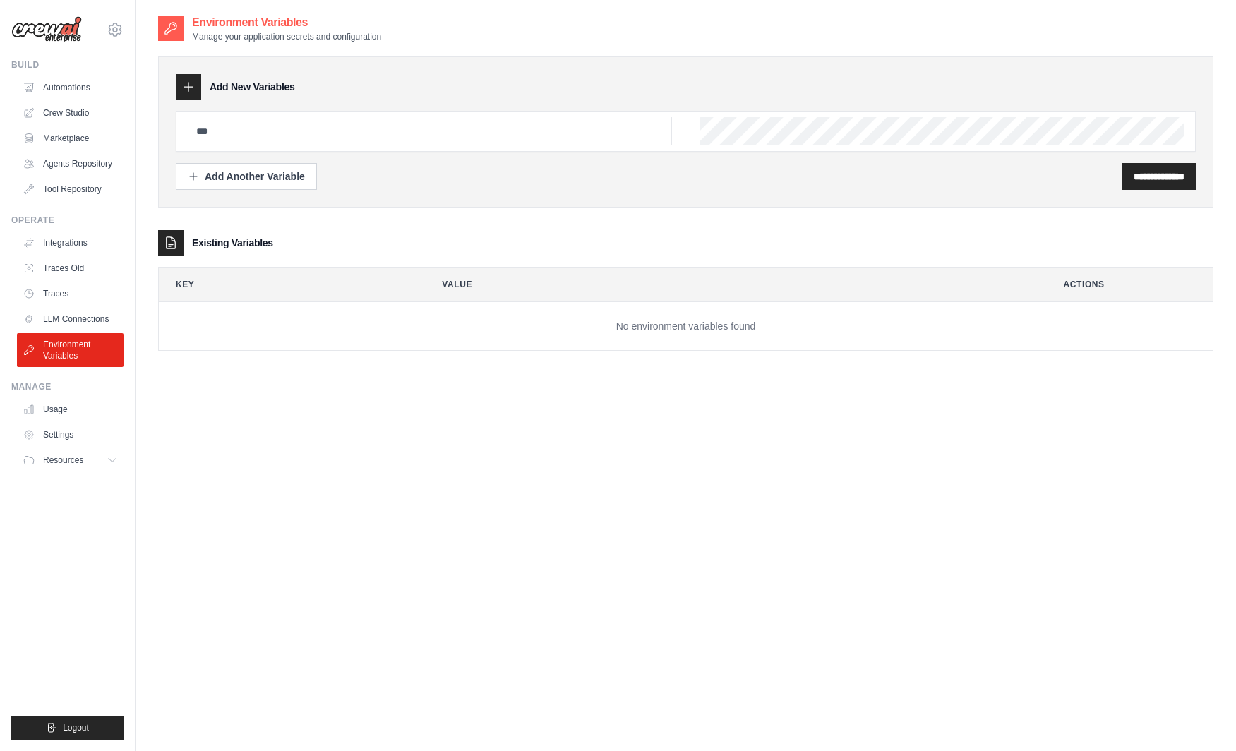
click at [421, 513] on div "**********" at bounding box center [685, 389] width 1055 height 751
click at [63, 111] on link "Crew Studio" at bounding box center [71, 113] width 107 height 23
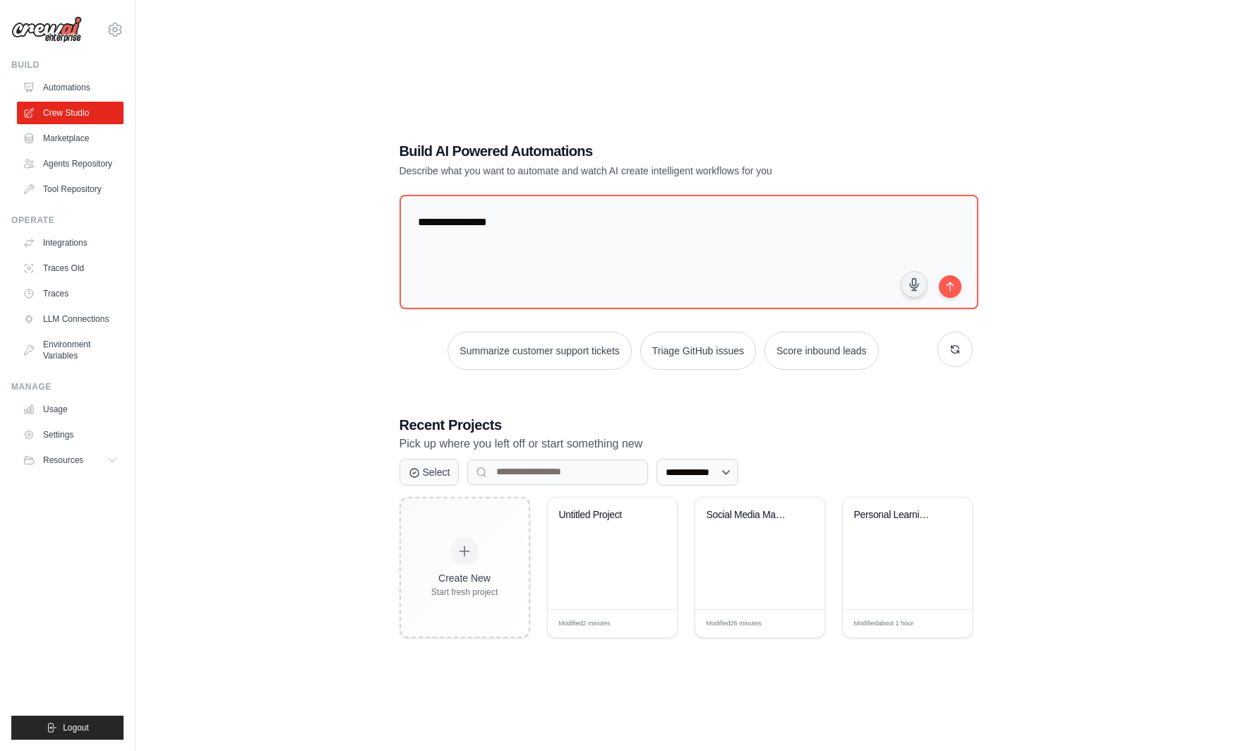
type textarea "*"
type textarea "**********"
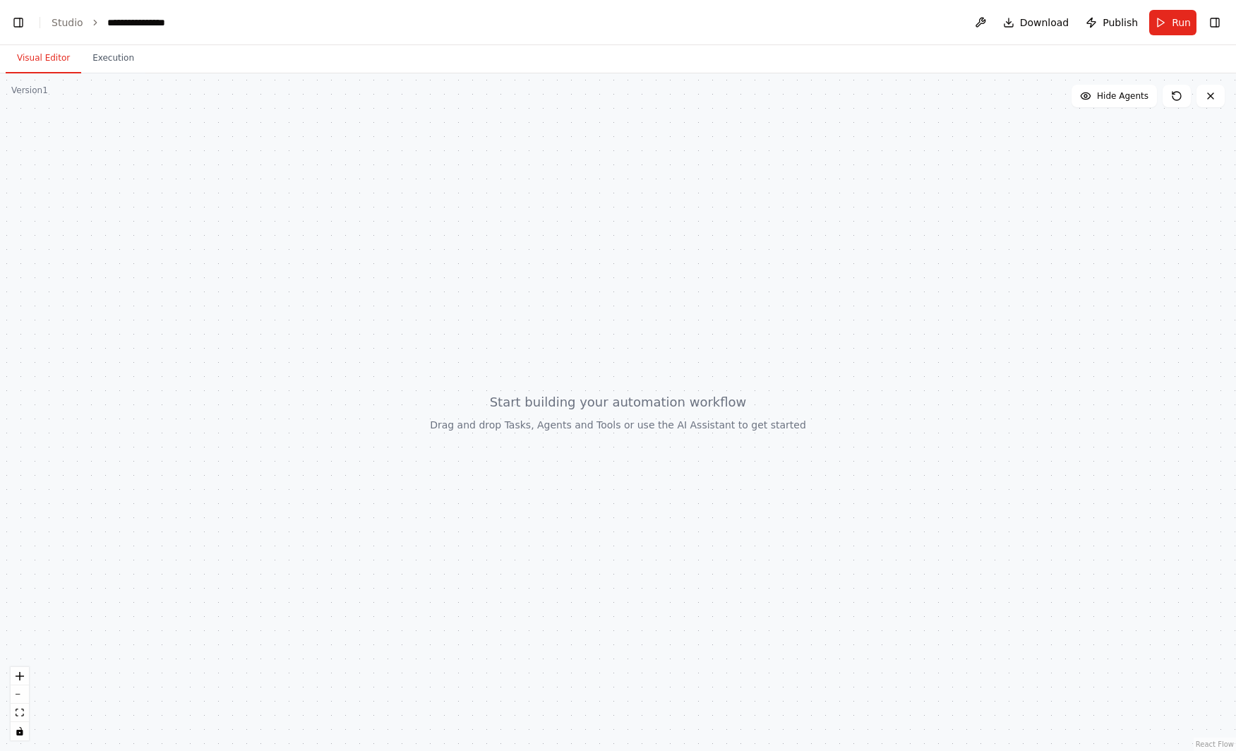
scroll to position [3769, 0]
click at [19, 20] on button "Toggle Left Sidebar" at bounding box center [18, 23] width 20 height 20
drag, startPoint x: 468, startPoint y: 361, endPoint x: 706, endPoint y: 474, distance: 264.2
click at [706, 474] on div at bounding box center [618, 411] width 1236 height 677
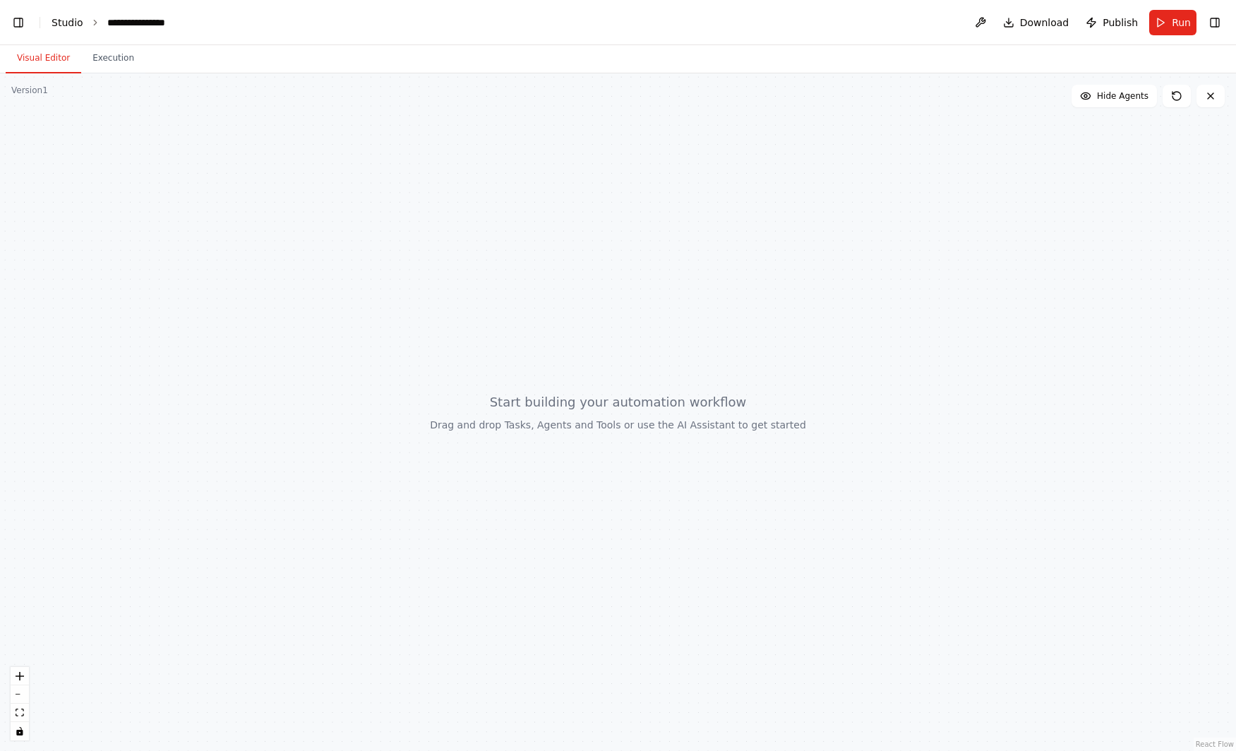
click at [61, 20] on link "Studio" at bounding box center [68, 22] width 32 height 11
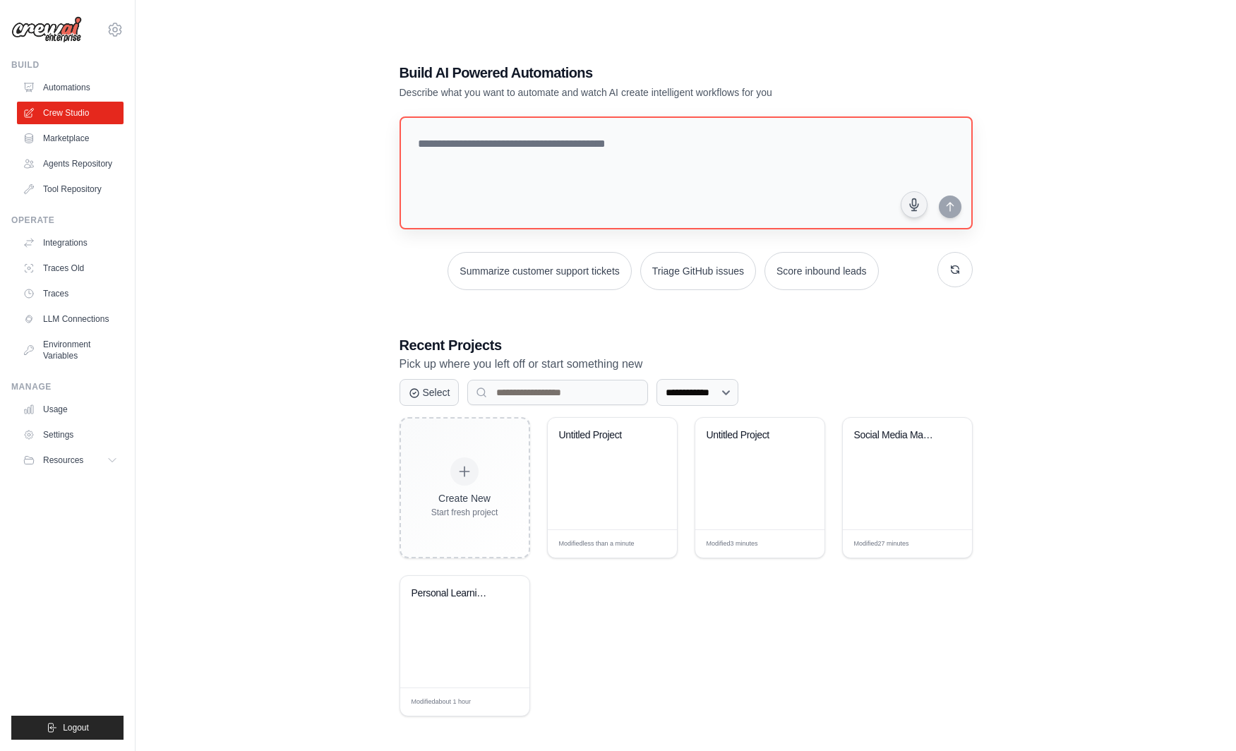
click at [710, 146] on textarea at bounding box center [685, 172] width 573 height 113
click at [634, 150] on textarea at bounding box center [685, 173] width 579 height 114
click at [580, 157] on textarea at bounding box center [685, 173] width 579 height 114
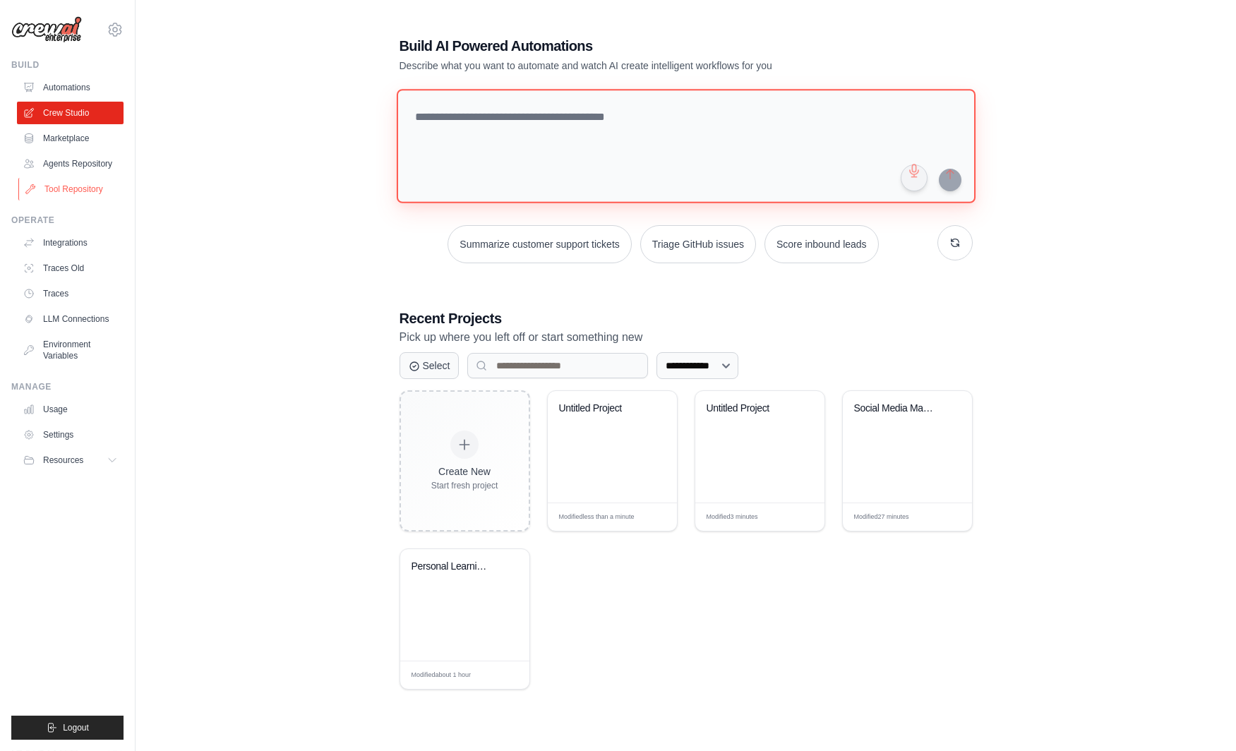
scroll to position [28, 0]
click at [113, 466] on button "Resources" at bounding box center [71, 460] width 107 height 23
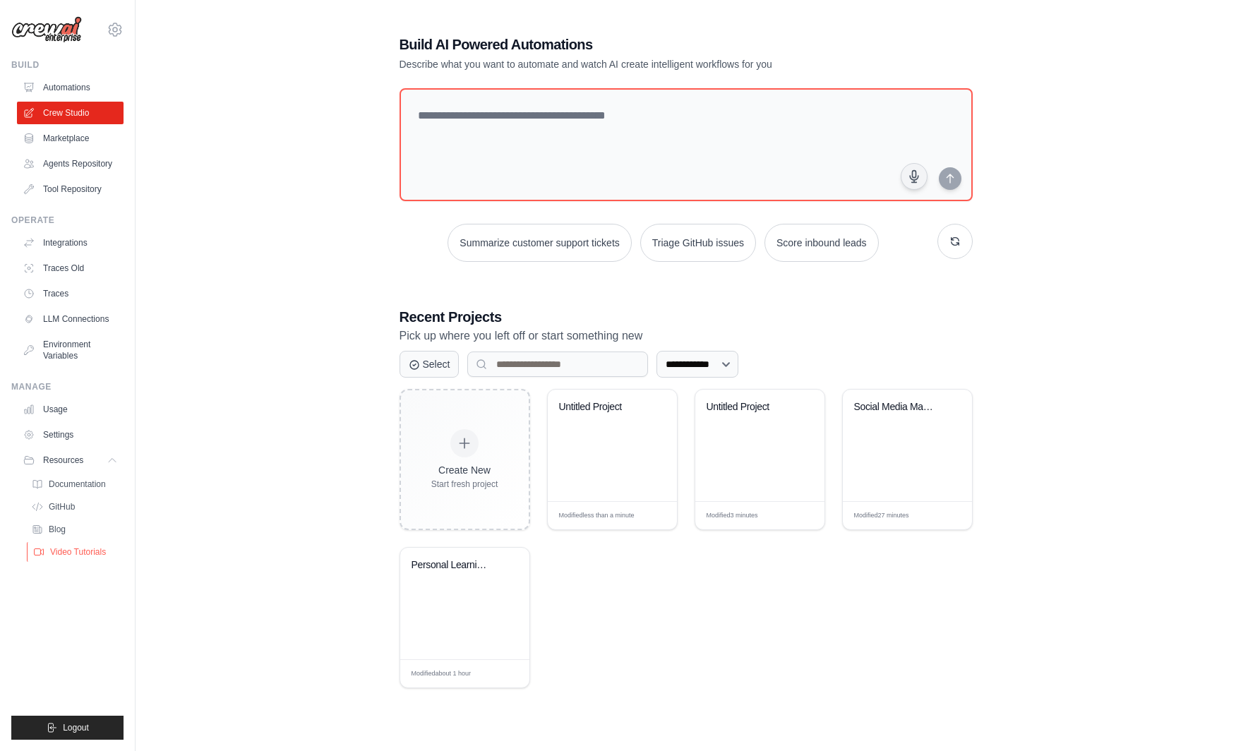
click at [80, 555] on span "Video Tutorials" at bounding box center [78, 551] width 56 height 11
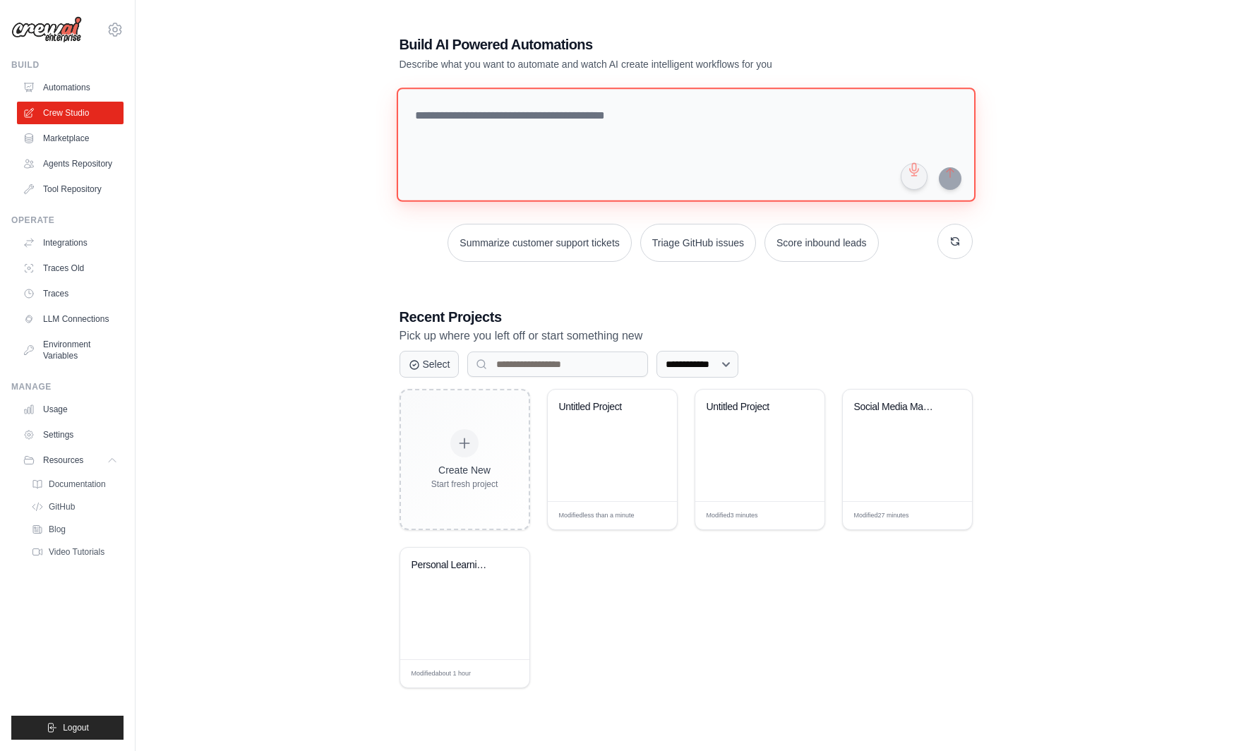
click at [531, 125] on textarea at bounding box center [685, 145] width 579 height 114
type textarea "**********"
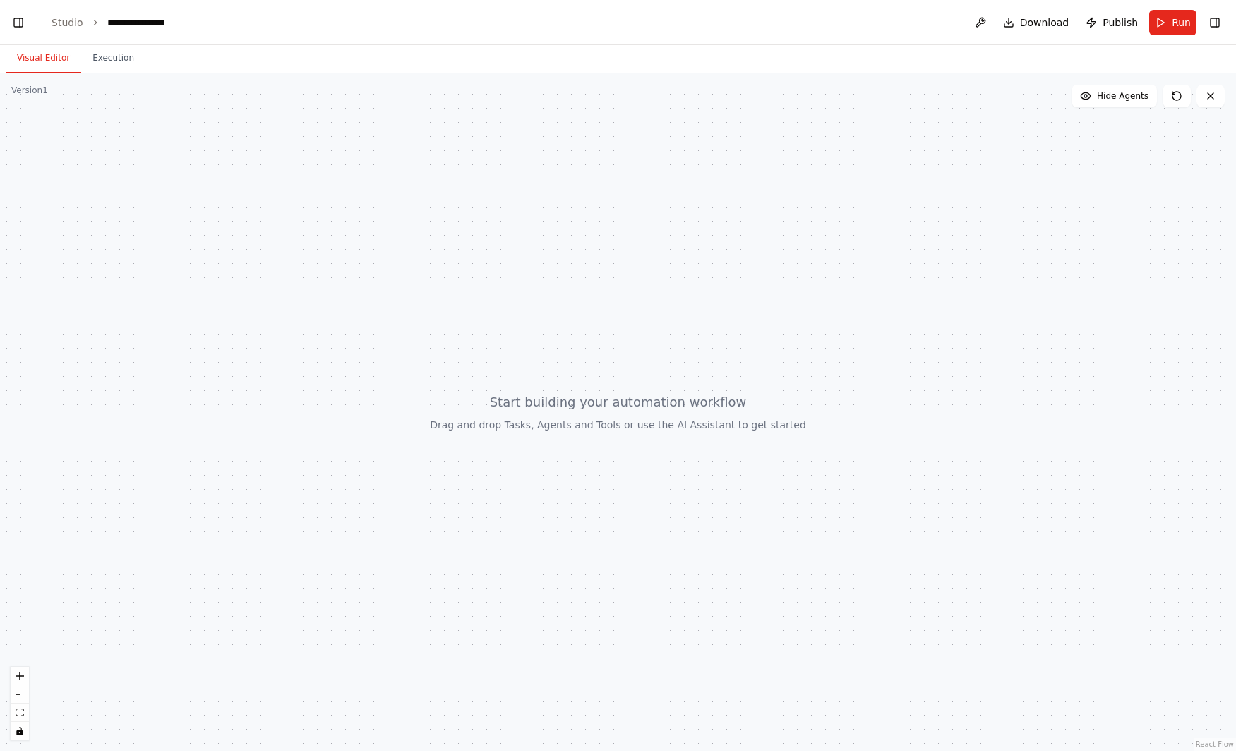
scroll to position [1992, 0]
drag, startPoint x: 587, startPoint y: 437, endPoint x: 530, endPoint y: 378, distance: 81.8
click at [530, 378] on div at bounding box center [618, 411] width 1236 height 677
click at [100, 56] on button "Execution" at bounding box center [113, 59] width 64 height 30
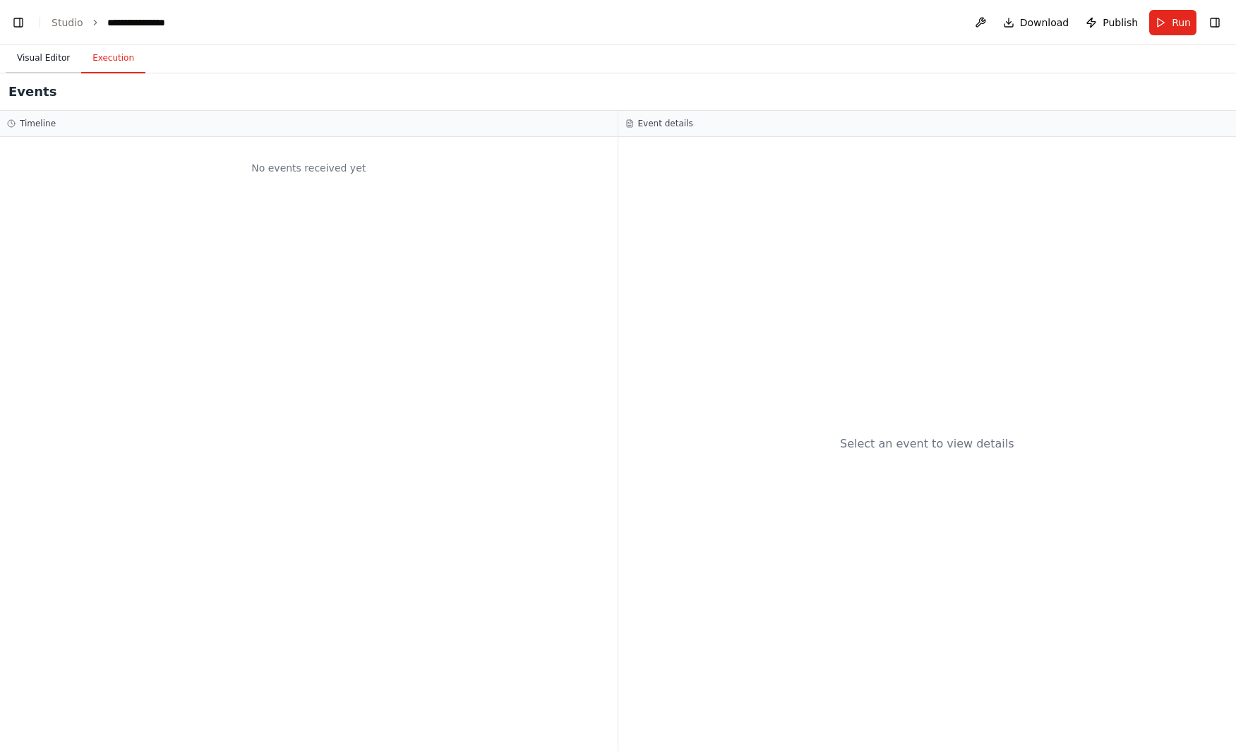
click at [55, 56] on button "Visual Editor" at bounding box center [44, 59] width 76 height 30
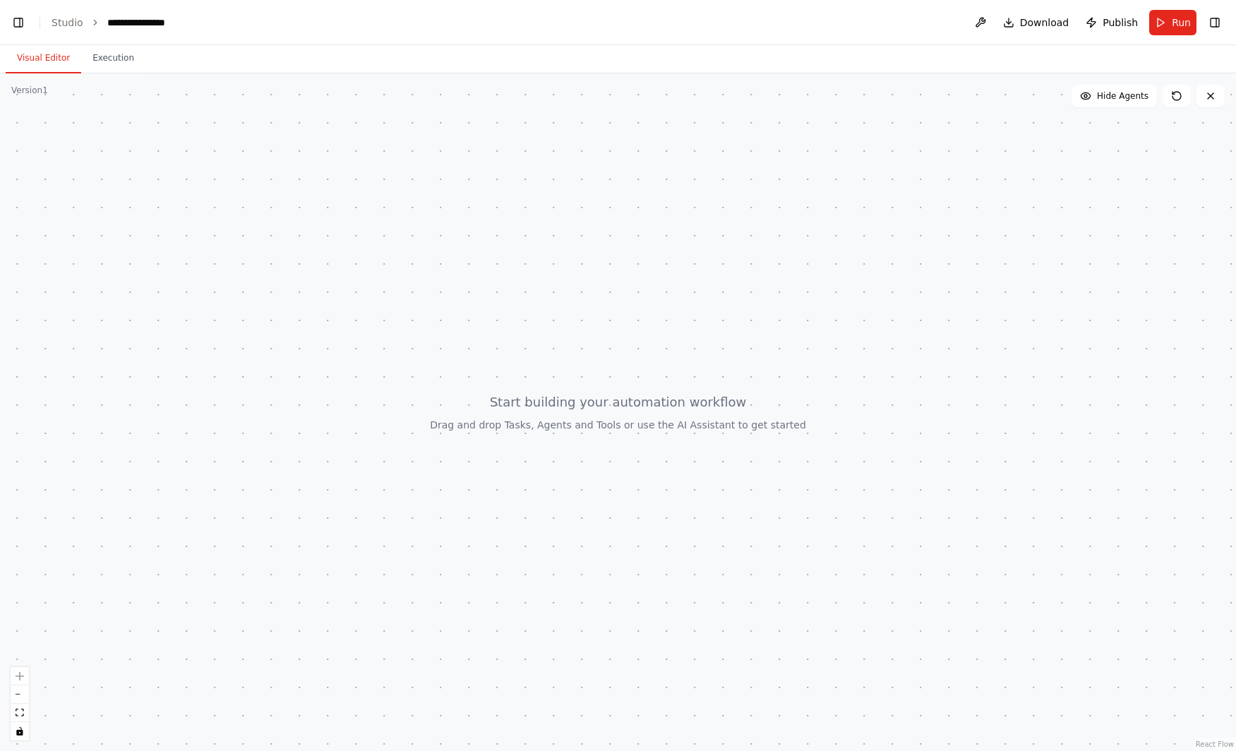
click at [468, 406] on div at bounding box center [618, 411] width 1236 height 677
drag, startPoint x: 461, startPoint y: 397, endPoint x: 766, endPoint y: 409, distance: 305.1
click at [462, 397] on div at bounding box center [618, 411] width 1236 height 677
drag, startPoint x: 766, startPoint y: 409, endPoint x: 621, endPoint y: 429, distance: 146.7
click at [617, 426] on div at bounding box center [618, 411] width 1236 height 677
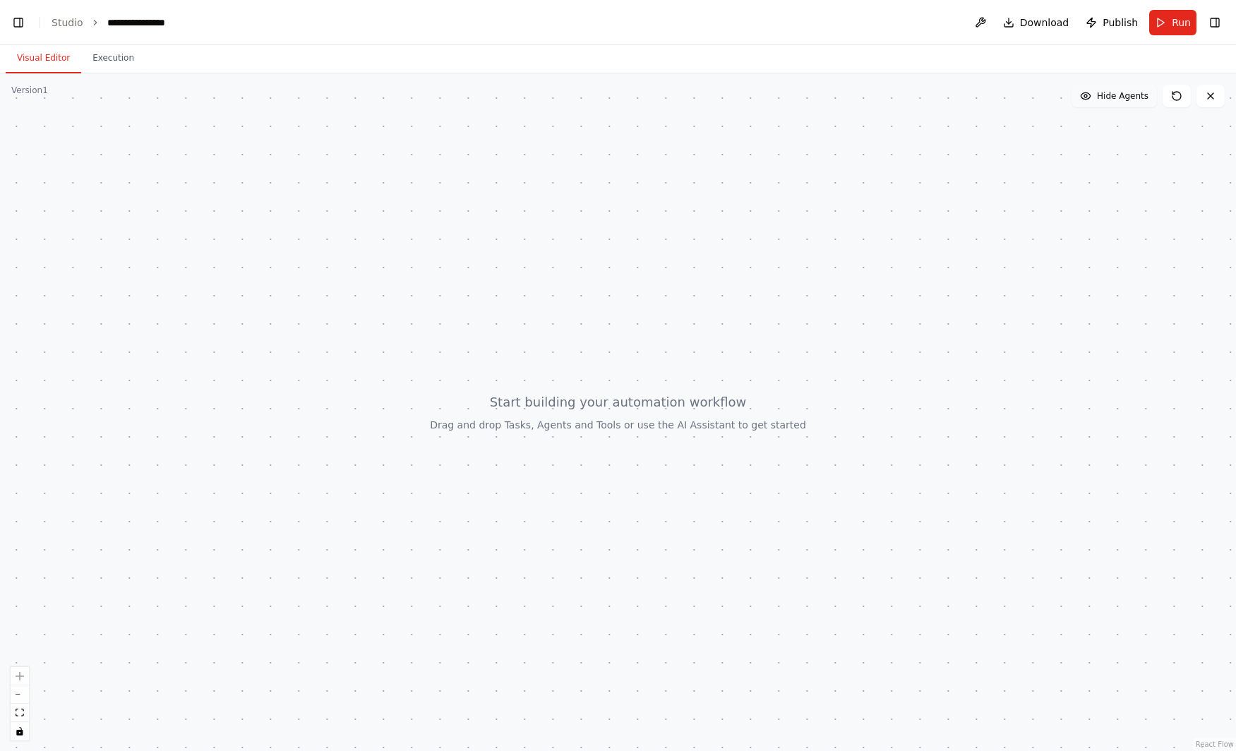
click at [1111, 97] on span "Hide Agents" at bounding box center [1123, 95] width 52 height 11
click at [1111, 97] on span "Show Agents" at bounding box center [1120, 95] width 55 height 11
click at [1176, 92] on icon at bounding box center [1176, 96] width 8 height 8
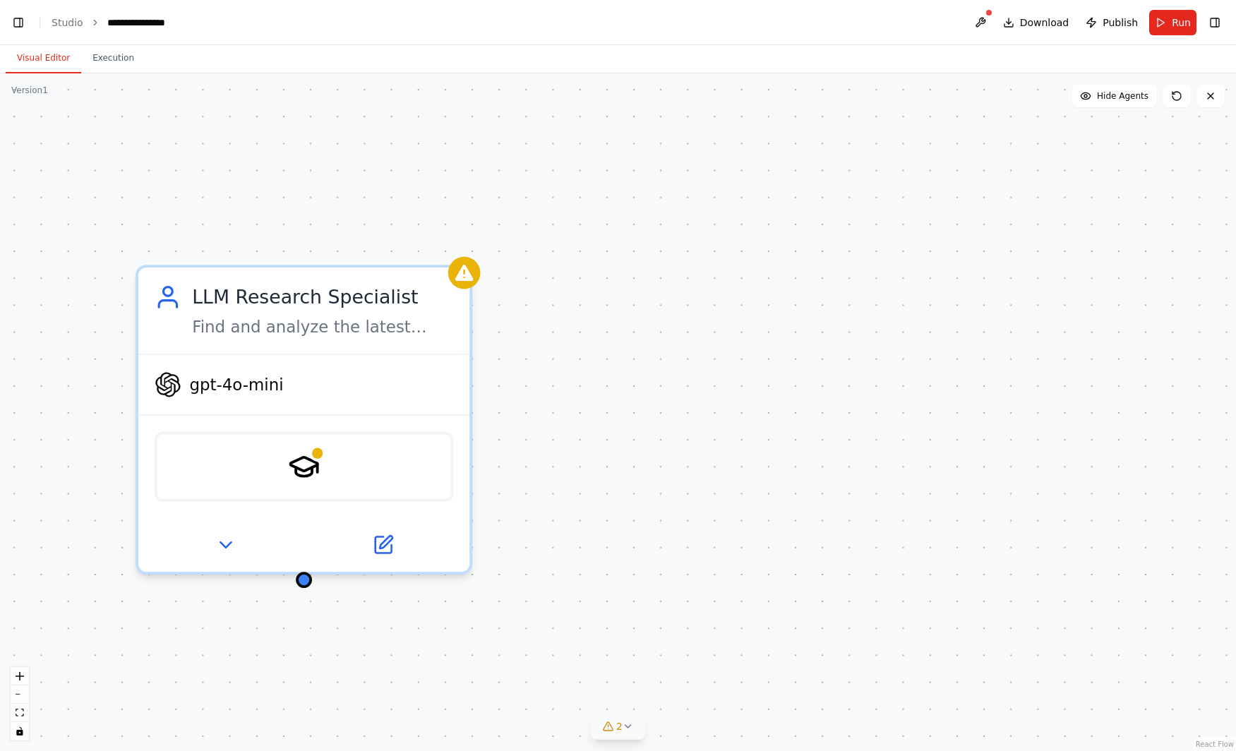
scroll to position [4888, 0]
click at [627, 719] on button "2" at bounding box center [618, 726] width 54 height 26
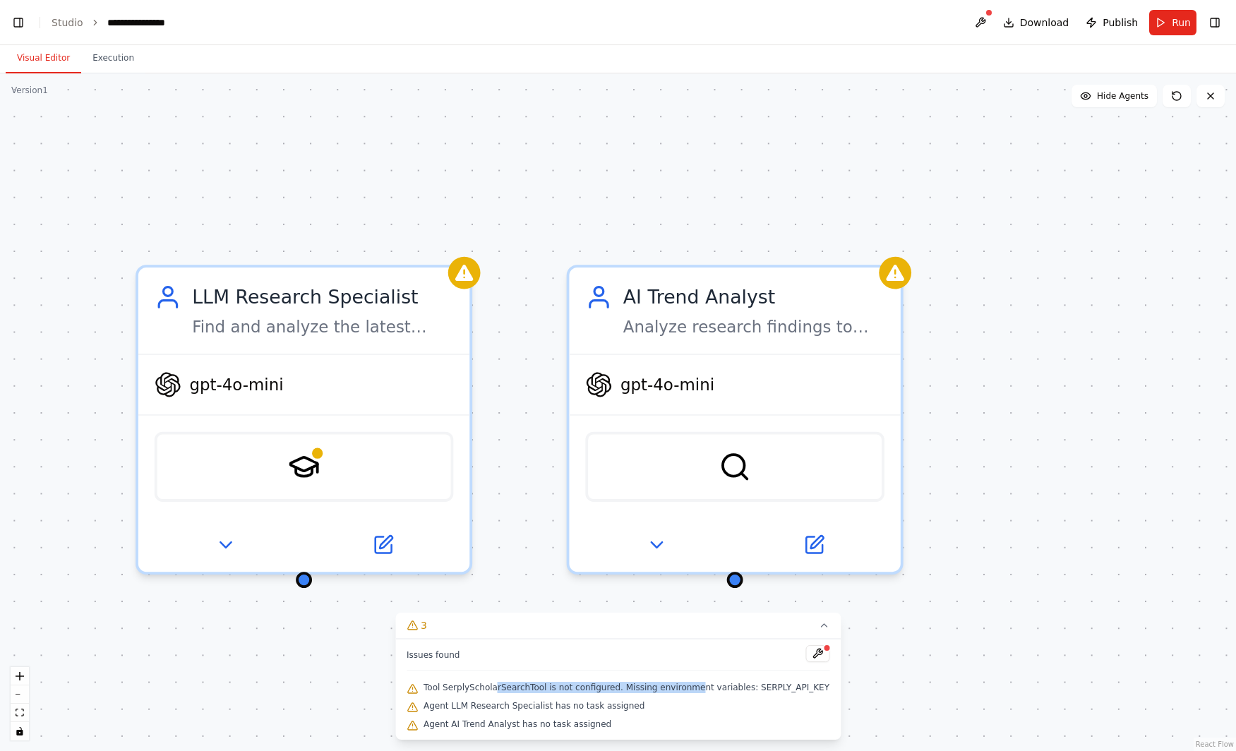
drag, startPoint x: 510, startPoint y: 688, endPoint x: 696, endPoint y: 689, distance: 186.3
click at [696, 689] on span "Tool SerplyScholarSearchTool is not configured. Missing environment variables: …" at bounding box center [626, 687] width 406 height 11
drag, startPoint x: 625, startPoint y: 683, endPoint x: 633, endPoint y: 722, distance: 39.6
click at [633, 722] on div "Issues found Tool SerplyScholarSearchTool is not configured. Missing environmen…" at bounding box center [617, 689] width 445 height 101
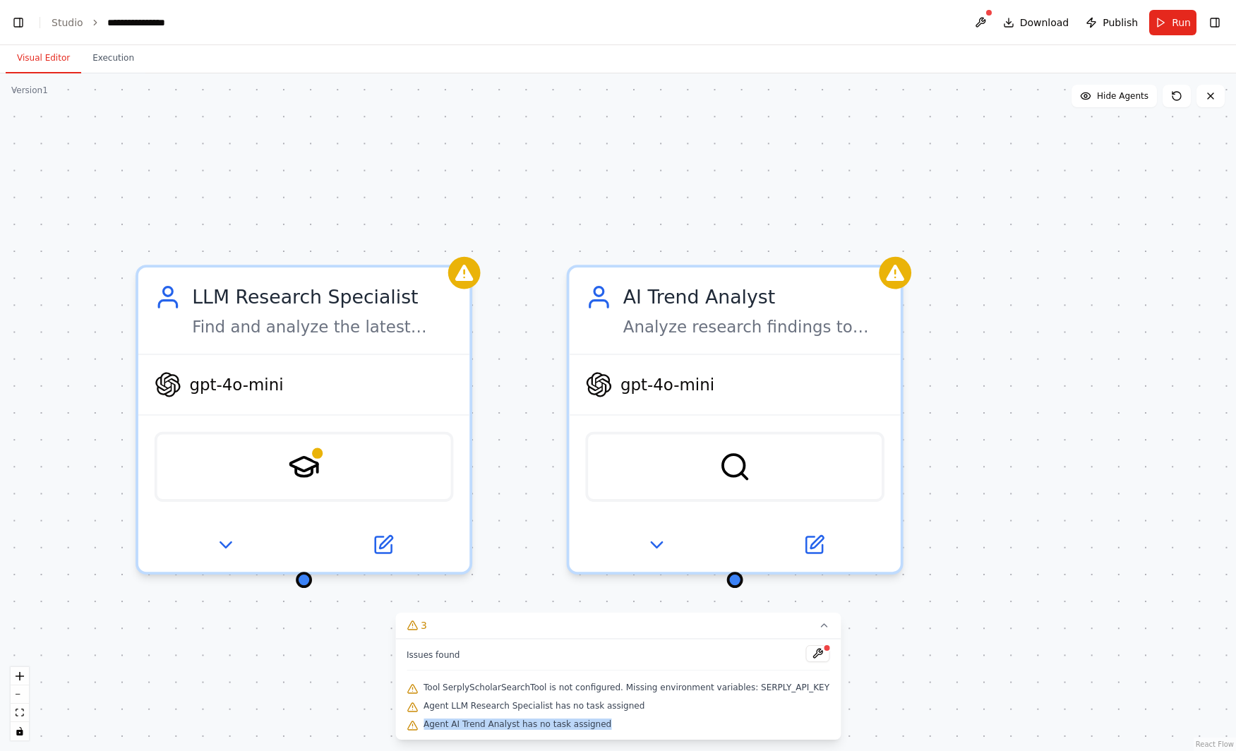
click at [633, 722] on div "Agent AI Trend Analyst has no task assigned" at bounding box center [617, 725] width 423 height 18
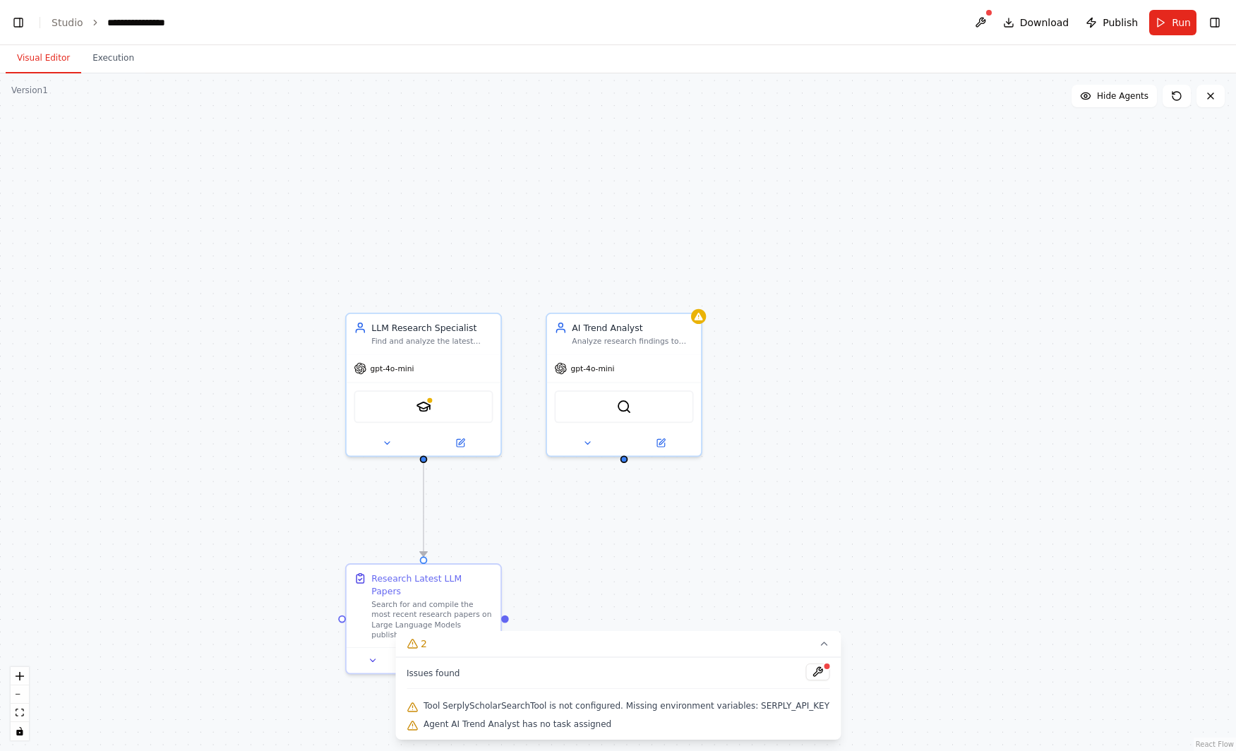
drag, startPoint x: 977, startPoint y: 469, endPoint x: 982, endPoint y: 390, distance: 79.1
click at [982, 390] on div ".deletable-edge-delete-btn { width: 20px; height: 20px; border: 0px solid #ffff…" at bounding box center [618, 411] width 1236 height 677
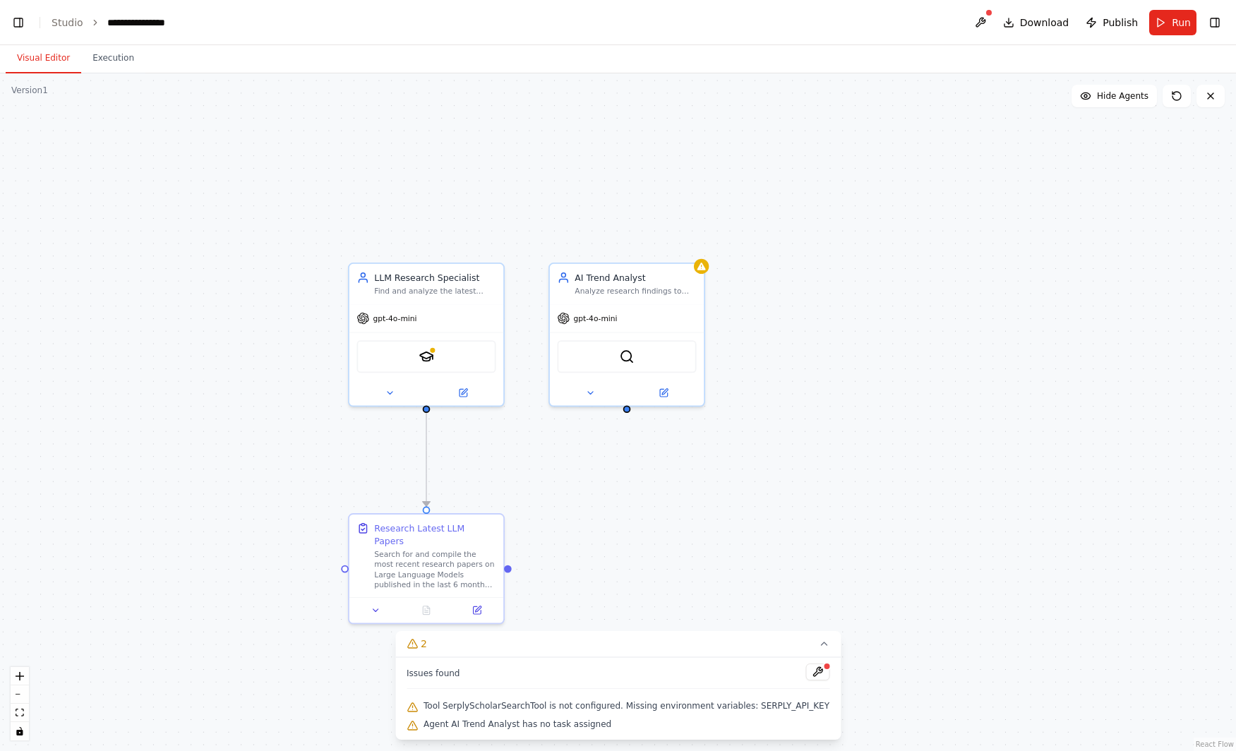
drag, startPoint x: 883, startPoint y: 474, endPoint x: 883, endPoint y: 457, distance: 17.7
click at [883, 457] on div ".deletable-edge-delete-btn { width: 20px; height: 20px; border: 0px solid #ffff…" at bounding box center [618, 411] width 1236 height 677
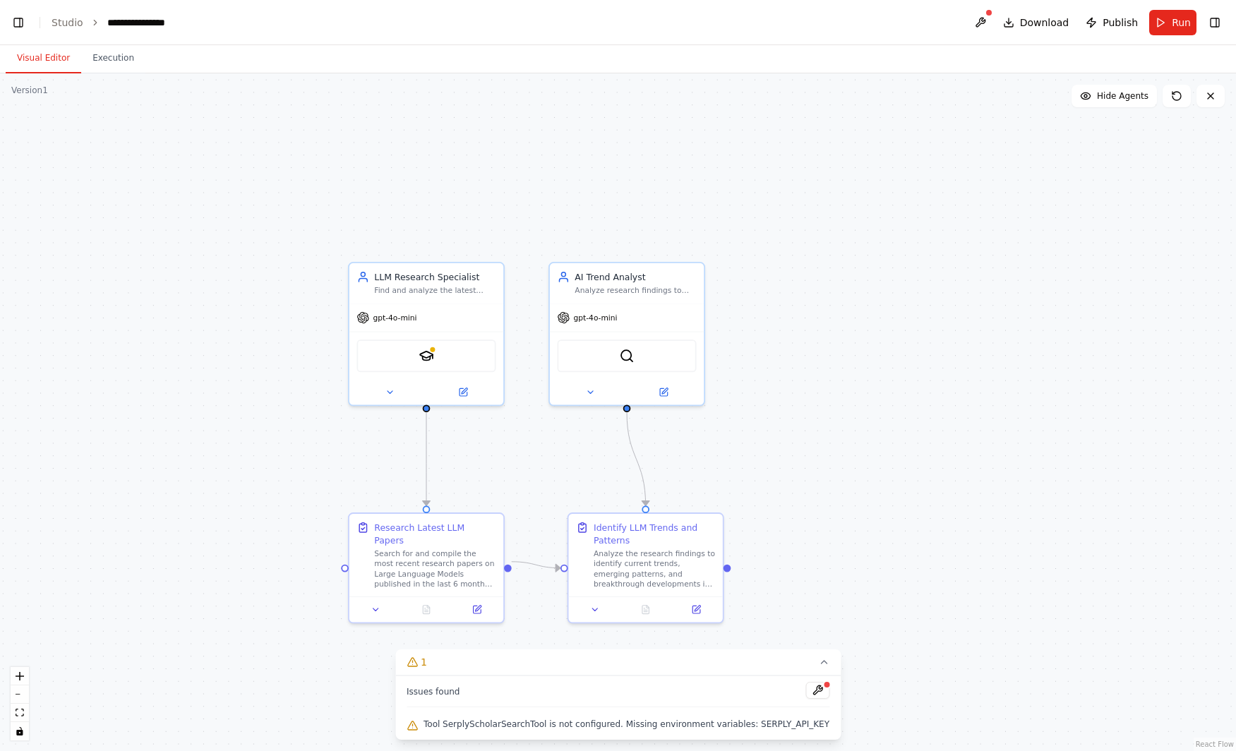
scroll to position [6342, 0]
click at [805, 691] on button at bounding box center [817, 690] width 24 height 17
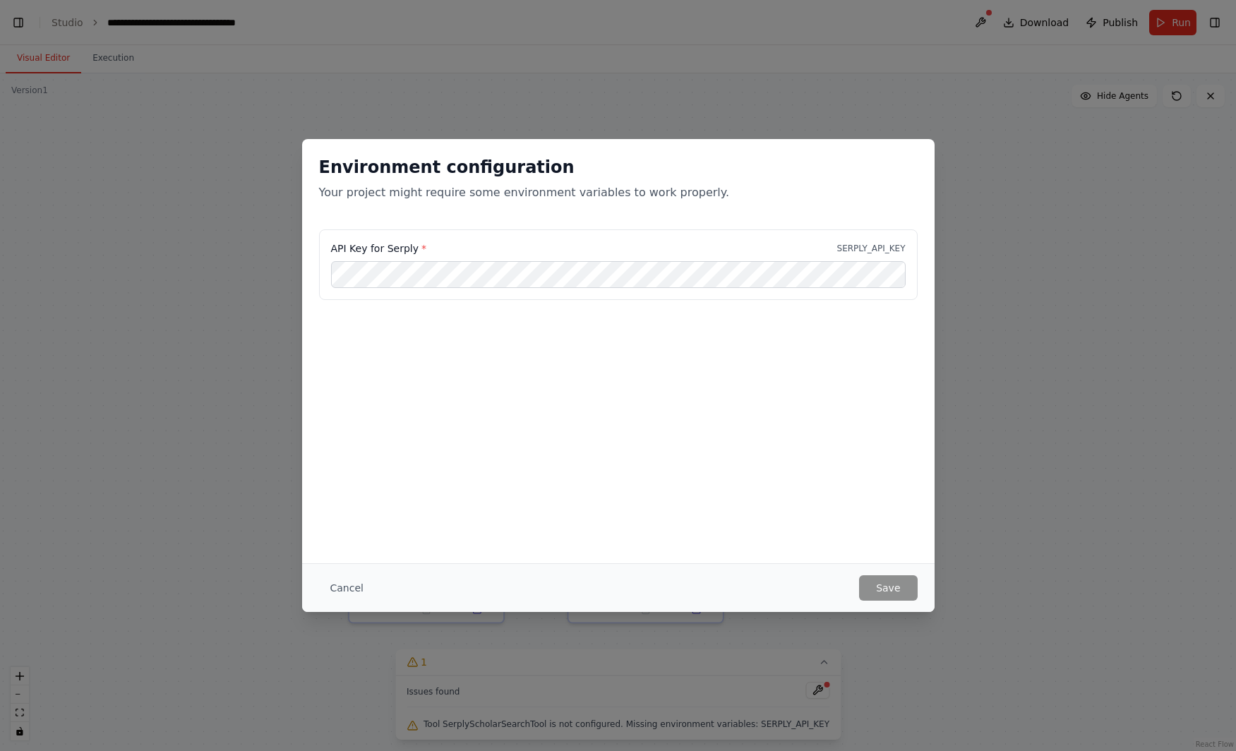
click at [1046, 317] on div "Environment configuration Your project might require some environment variables…" at bounding box center [618, 375] width 1236 height 751
click at [336, 582] on button "Cancel" at bounding box center [347, 587] width 56 height 25
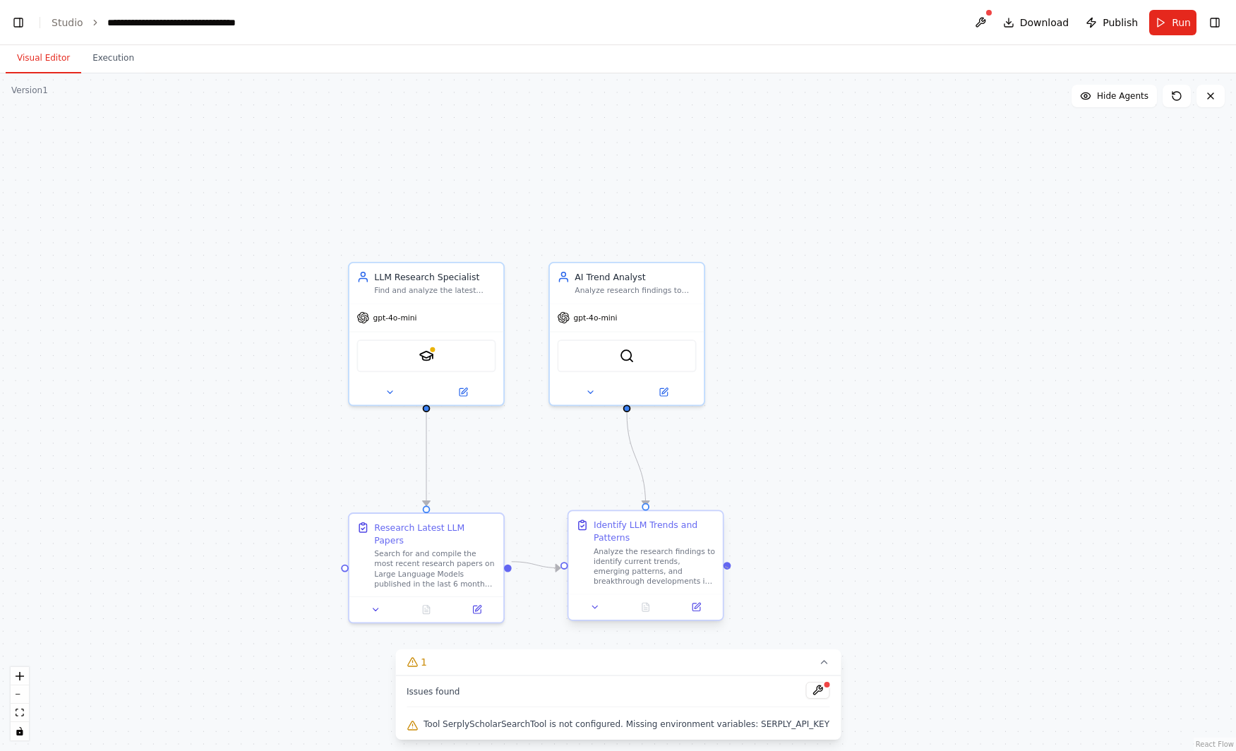
click at [726, 567] on div at bounding box center [727, 566] width 8 height 8
click at [809, 548] on div ".deletable-edge-delete-btn { width: 20px; height: 20px; border: 0px solid #ffff…" at bounding box center [618, 411] width 1236 height 677
click at [601, 603] on button at bounding box center [595, 606] width 43 height 15
click at [603, 604] on button at bounding box center [595, 606] width 43 height 15
drag, startPoint x: 1036, startPoint y: 438, endPoint x: 1014, endPoint y: 360, distance: 81.3
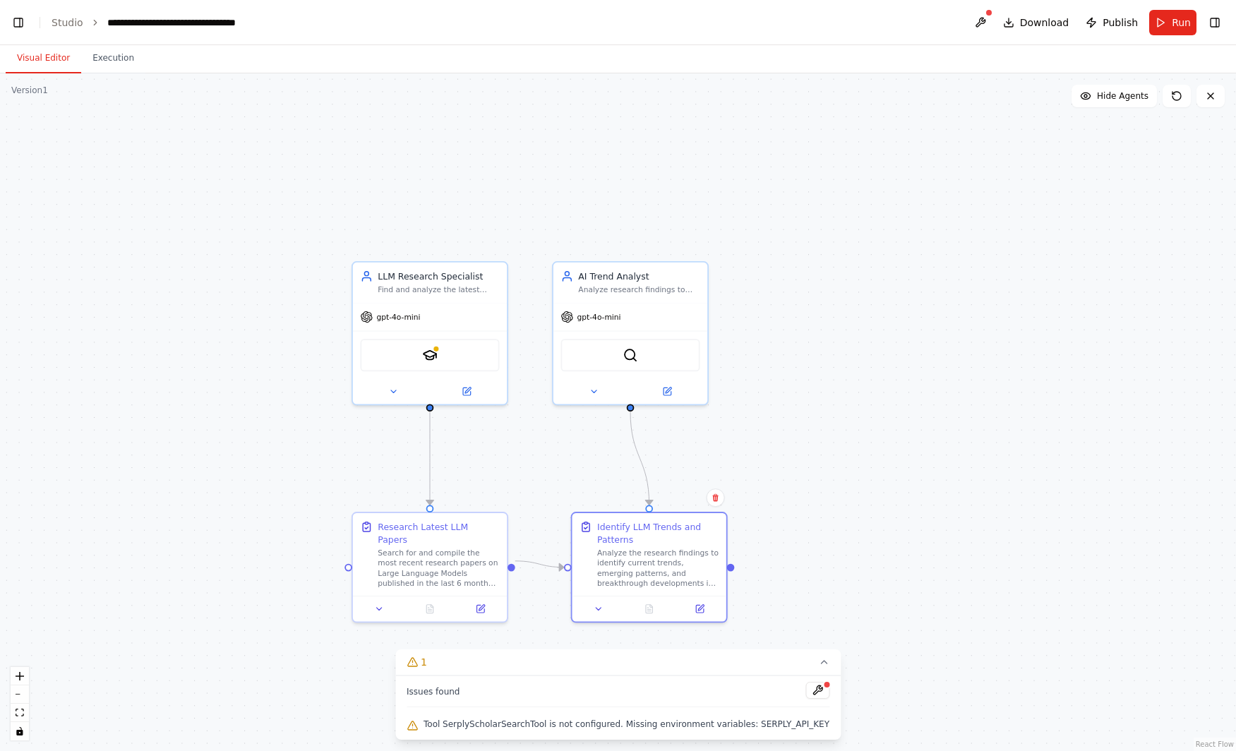
click at [1037, 438] on div ".deletable-edge-delete-btn { width: 20px; height: 20px; border: 0px solid #ffff…" at bounding box center [618, 411] width 1236 height 677
click at [987, 25] on button at bounding box center [980, 22] width 23 height 25
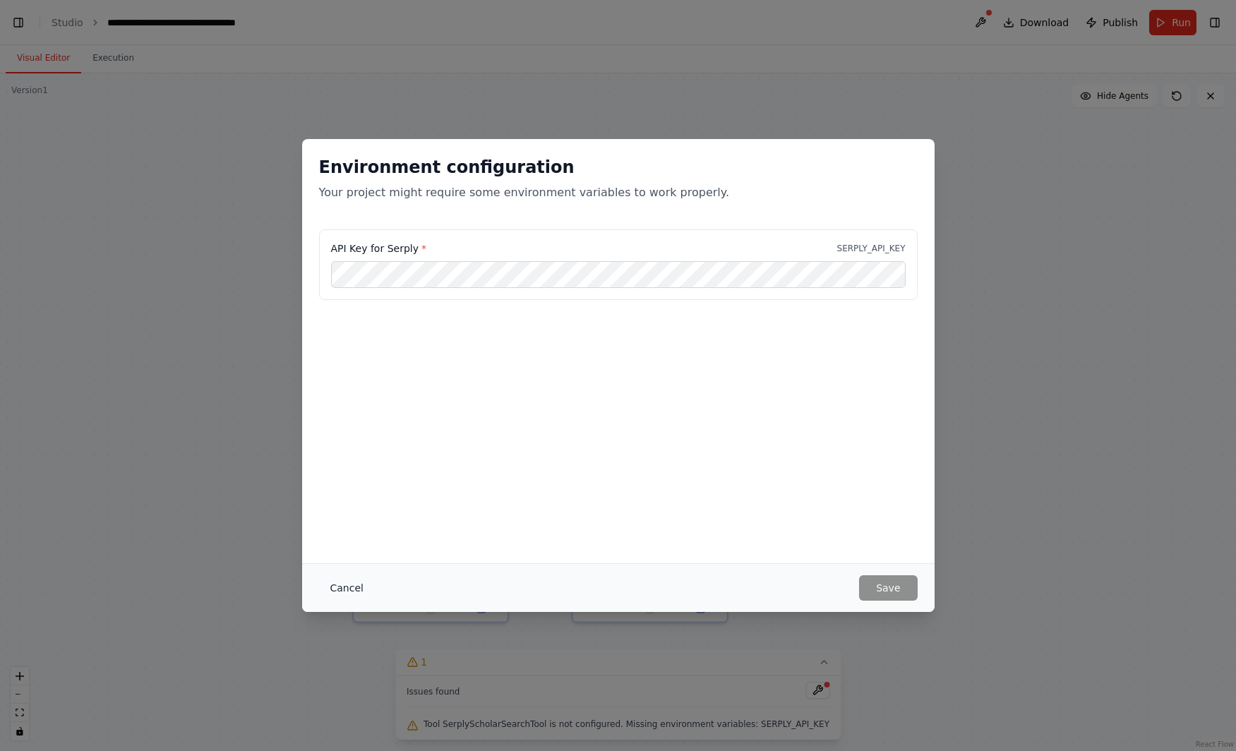
click at [346, 586] on button "Cancel" at bounding box center [347, 587] width 56 height 25
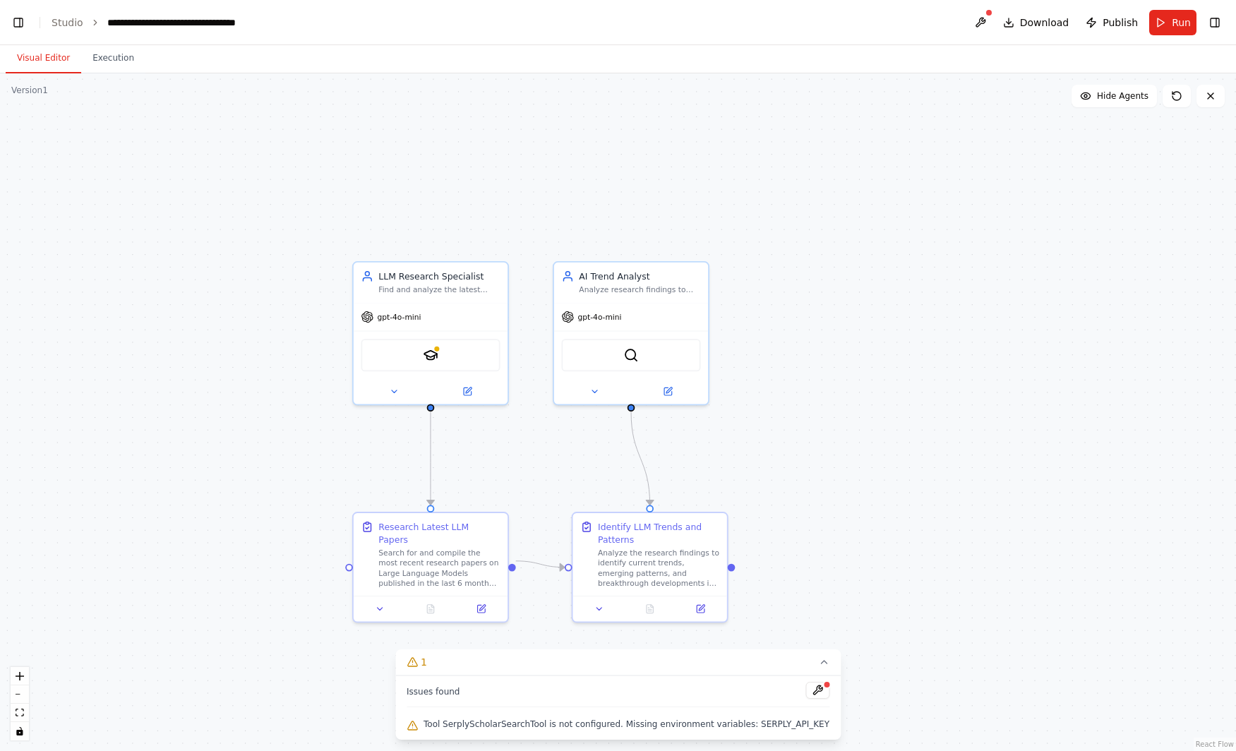
click at [907, 305] on div ".deletable-edge-delete-btn { width: 20px; height: 20px; border: 0px solid #ffff…" at bounding box center [618, 411] width 1236 height 677
click at [59, 20] on link "Studio" at bounding box center [68, 22] width 32 height 11
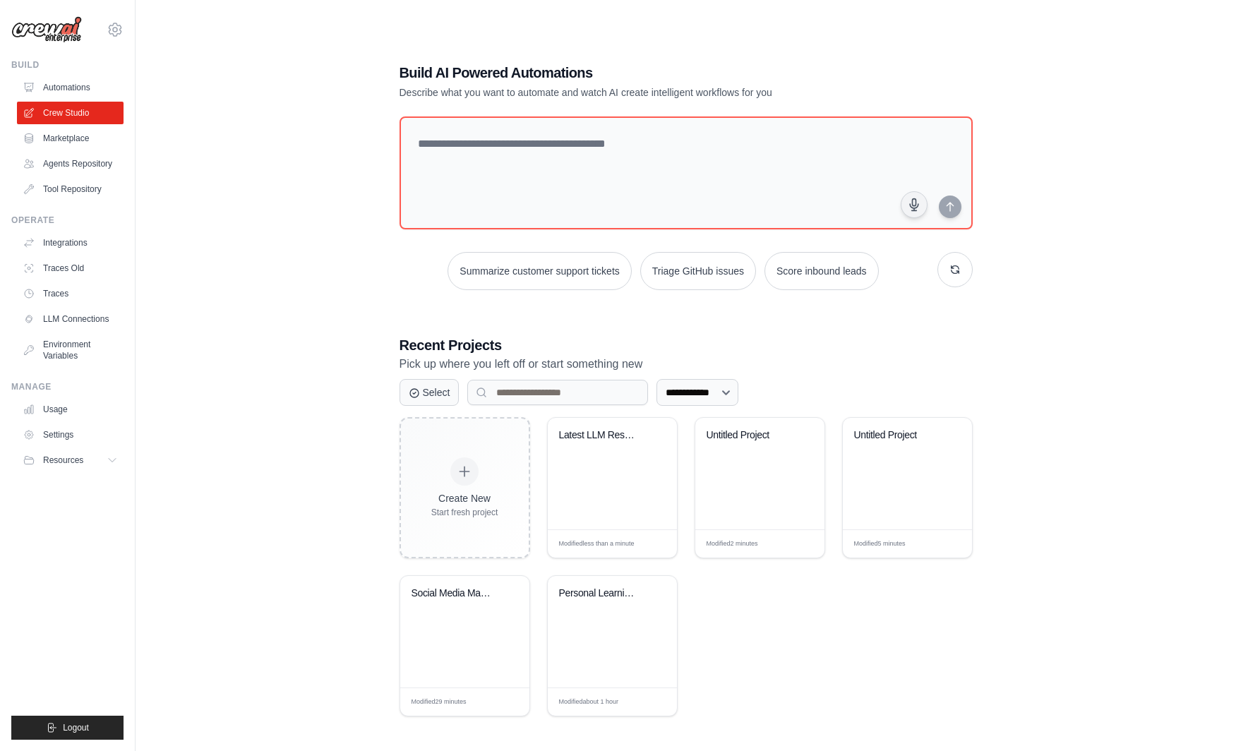
click at [80, 175] on ul "Automations Crew Studio Marketplace Agents Repository Tool Repository" at bounding box center [70, 138] width 107 height 124
click at [87, 171] on link "Agents Repository" at bounding box center [71, 163] width 107 height 23
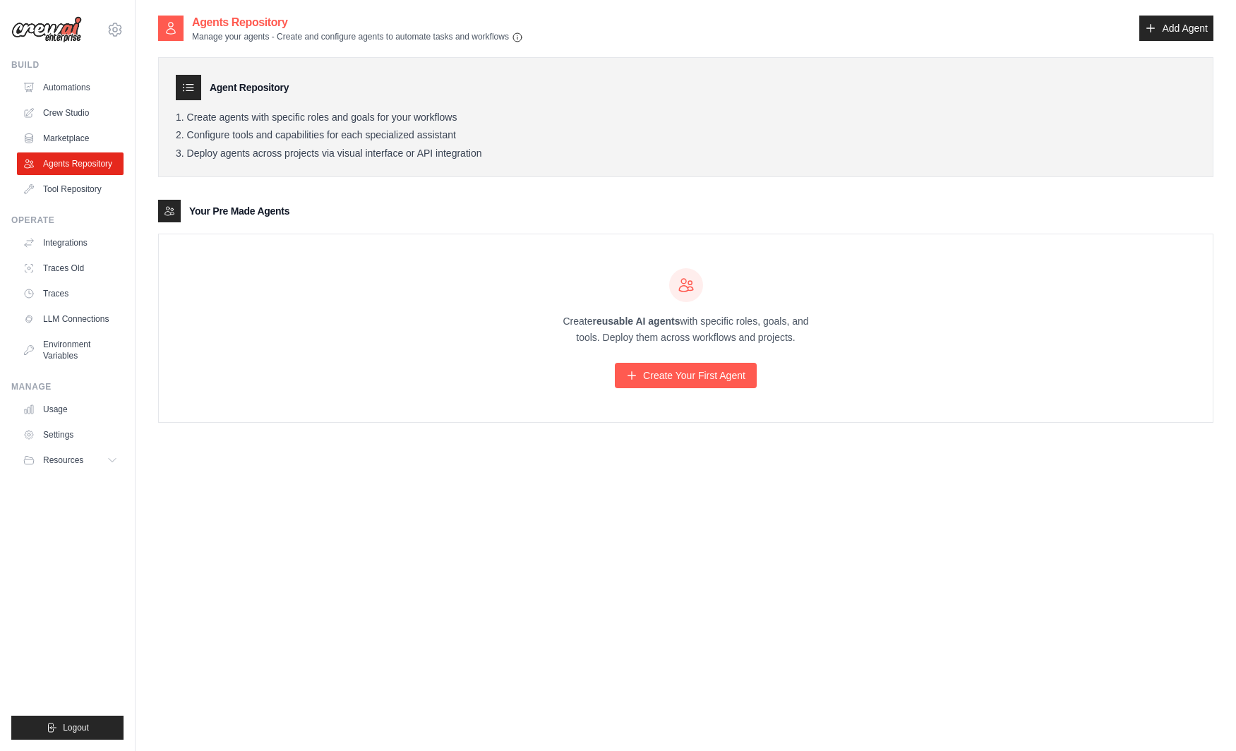
click at [87, 192] on link "Tool Repository" at bounding box center [70, 189] width 107 height 23
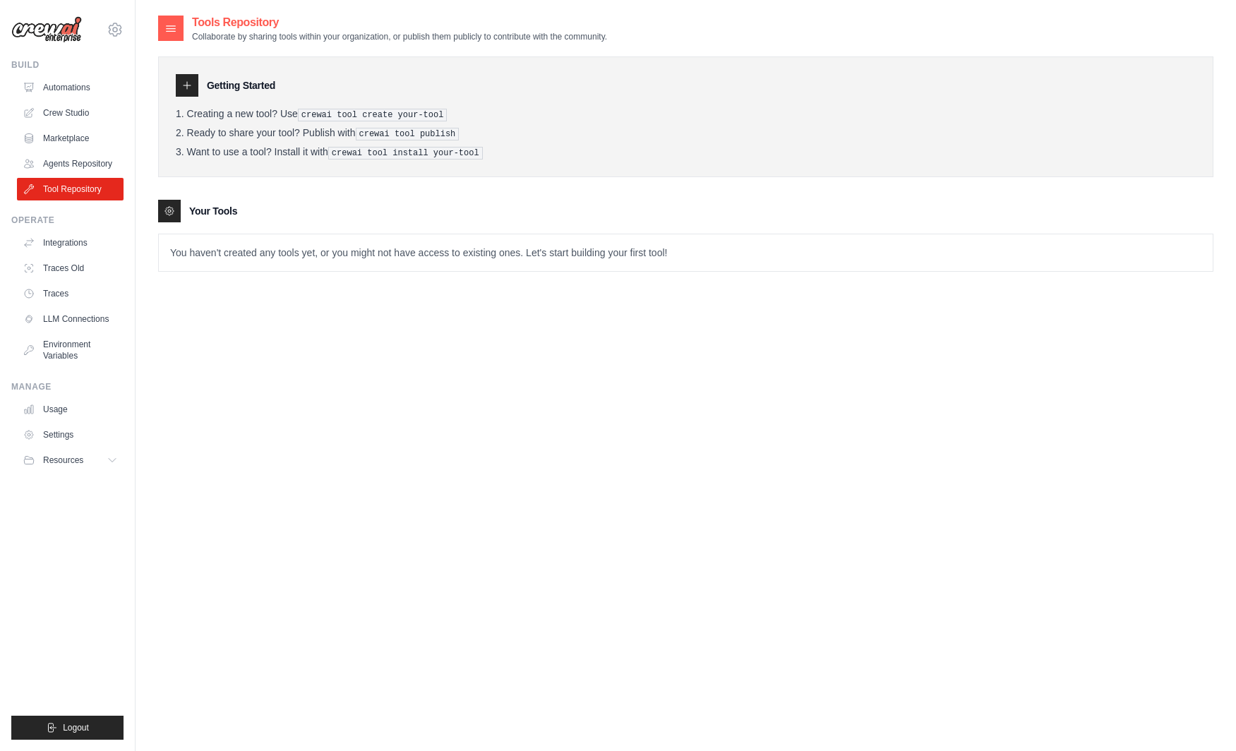
click at [290, 254] on p "You haven't created any tools yet, or you might not have access to existing one…" at bounding box center [686, 252] width 1054 height 37
click at [290, 229] on tools-list\a "Your Tools You haven't created any tools yet, or you might not have access to e…" at bounding box center [685, 236] width 1055 height 72
drag, startPoint x: 306, startPoint y: 109, endPoint x: 473, endPoint y: 124, distance: 168.6
click at [472, 122] on ol "Creating a new tool? Use crewai tool create your-tool Ready to share your tool?…" at bounding box center [686, 134] width 1020 height 52
click at [444, 154] on pre "crewai tool install your-tool" at bounding box center [405, 153] width 155 height 13
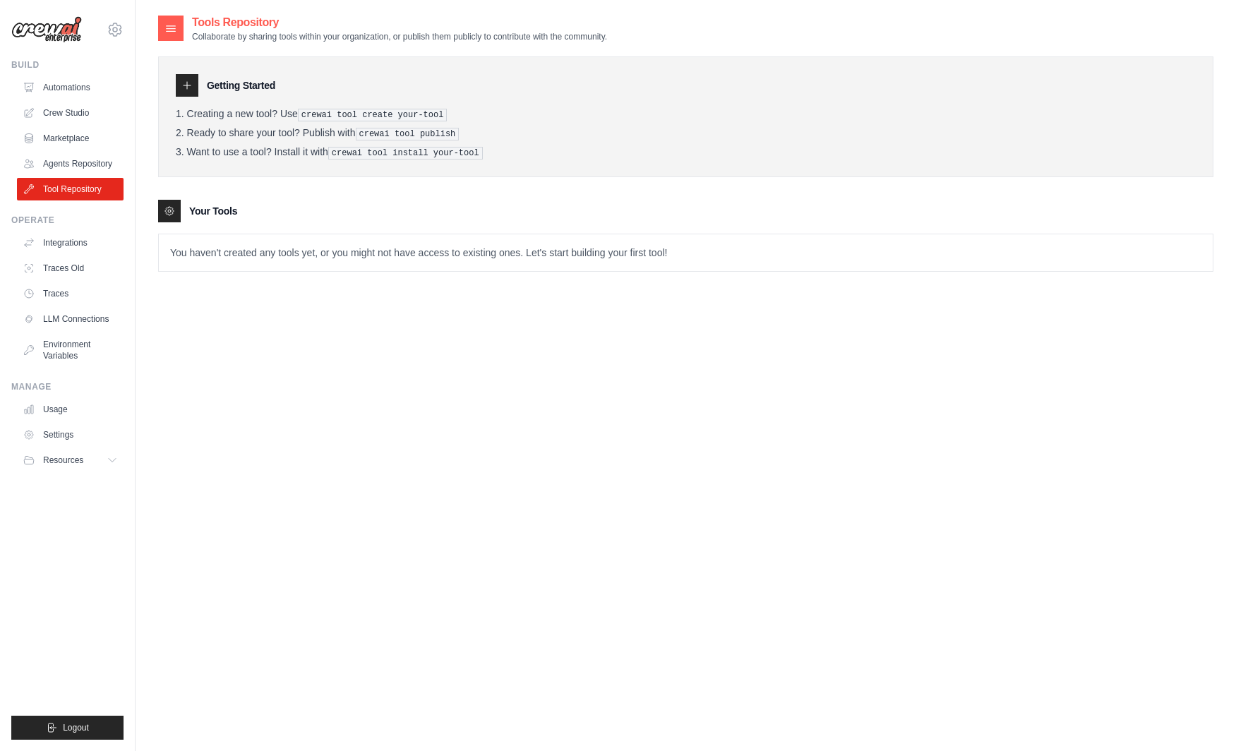
click at [614, 167] on div "Getting Started Creating a new tool? Use crewai tool create your-tool Ready to …" at bounding box center [685, 116] width 1055 height 121
click at [387, 158] on pre "crewai tool install your-tool" at bounding box center [405, 153] width 155 height 13
drag, startPoint x: 501, startPoint y: 150, endPoint x: 610, endPoint y: 151, distance: 109.4
click at [604, 152] on li "Want to use a tool? Install it with crewai tool install your-tool" at bounding box center [686, 152] width 1020 height 13
click at [596, 176] on div "Getting Started Creating a new tool? Use crewai tool create your-tool Ready to …" at bounding box center [685, 116] width 1055 height 121
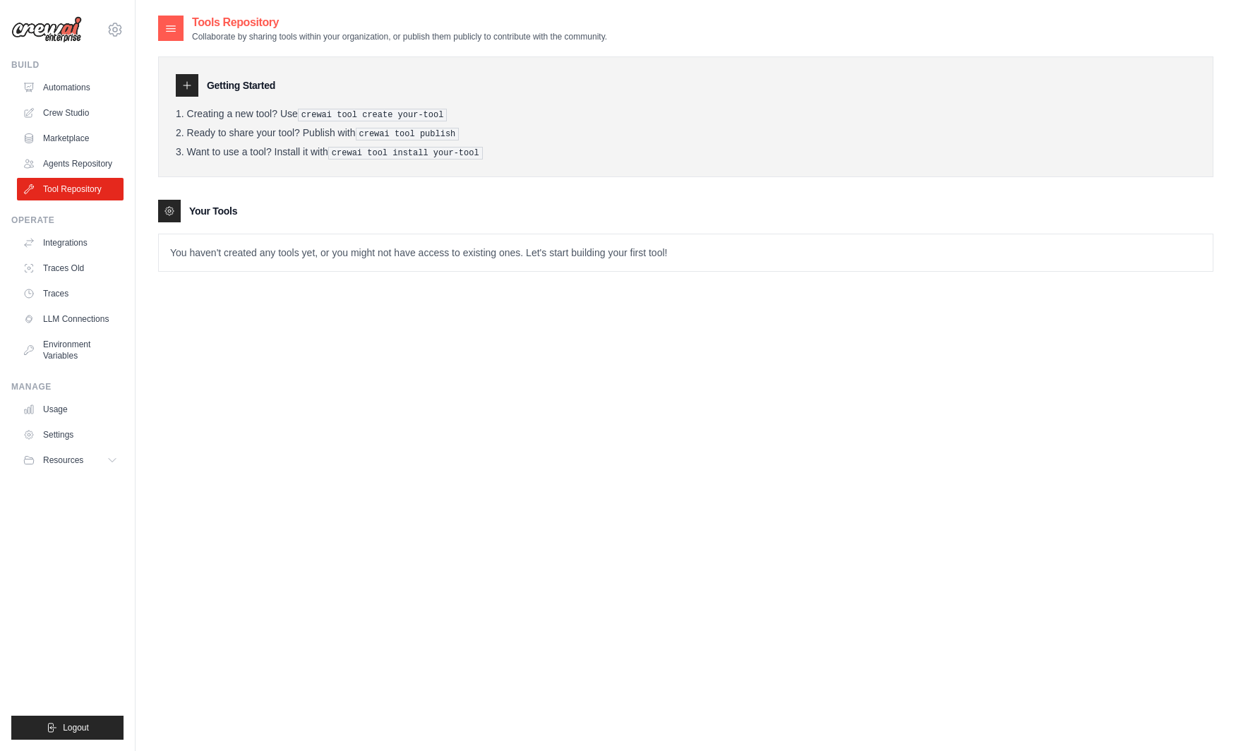
click at [268, 257] on p "You haven't created any tools yet, or you might not have access to existing one…" at bounding box center [686, 252] width 1054 height 37
click at [482, 287] on div "Tools Repository Collaborate by sharing tools within your organization, or publ…" at bounding box center [685, 154] width 1055 height 280
drag, startPoint x: 375, startPoint y: 246, endPoint x: 598, endPoint y: 270, distance: 223.6
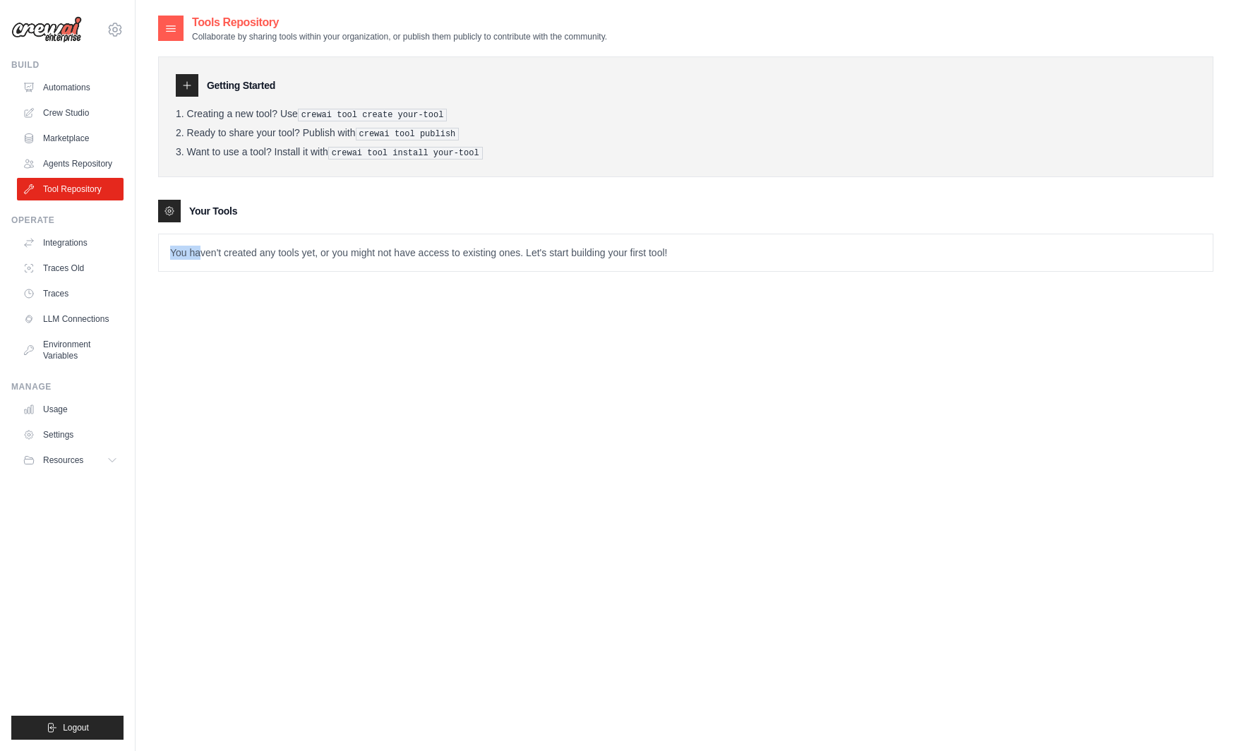
click at [478, 248] on p "You haven't created any tools yet, or you might not have access to existing one…" at bounding box center [686, 252] width 1054 height 37
drag, startPoint x: 499, startPoint y: 275, endPoint x: 450, endPoint y: 260, distance: 50.9
click at [499, 274] on div "Tools Repository Collaborate by sharing tools within your organization, or publ…" at bounding box center [685, 154] width 1055 height 280
click at [85, 192] on link "Tool Repository" at bounding box center [71, 189] width 107 height 23
click at [66, 165] on link "Agents Repository" at bounding box center [71, 163] width 107 height 23
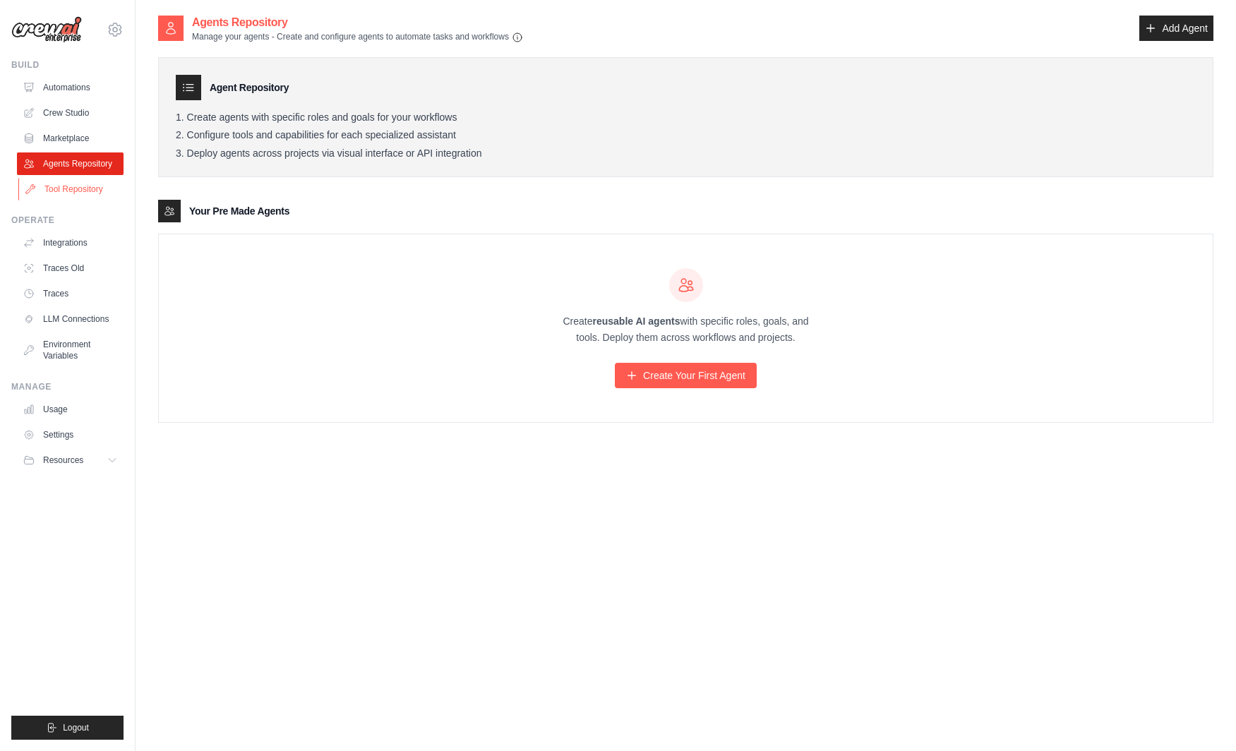
click at [80, 193] on link "Tool Repository" at bounding box center [71, 189] width 107 height 23
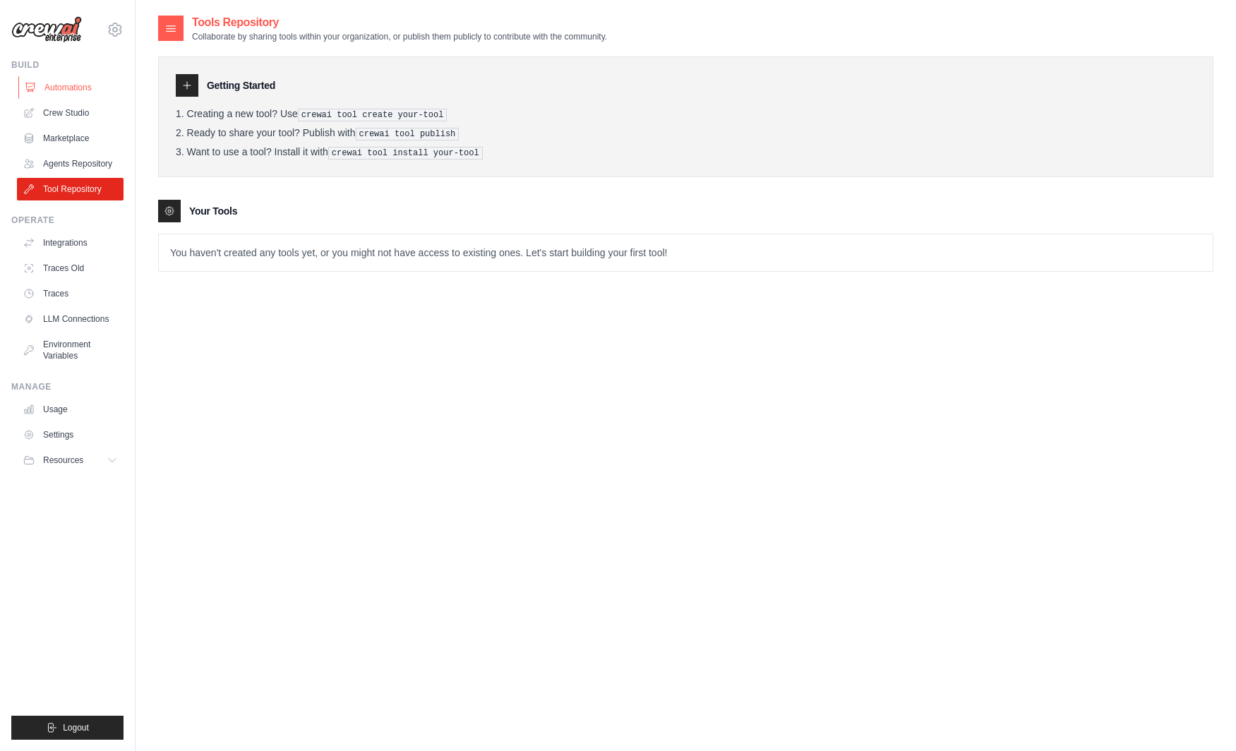
click at [63, 83] on link "Automations" at bounding box center [71, 87] width 107 height 23
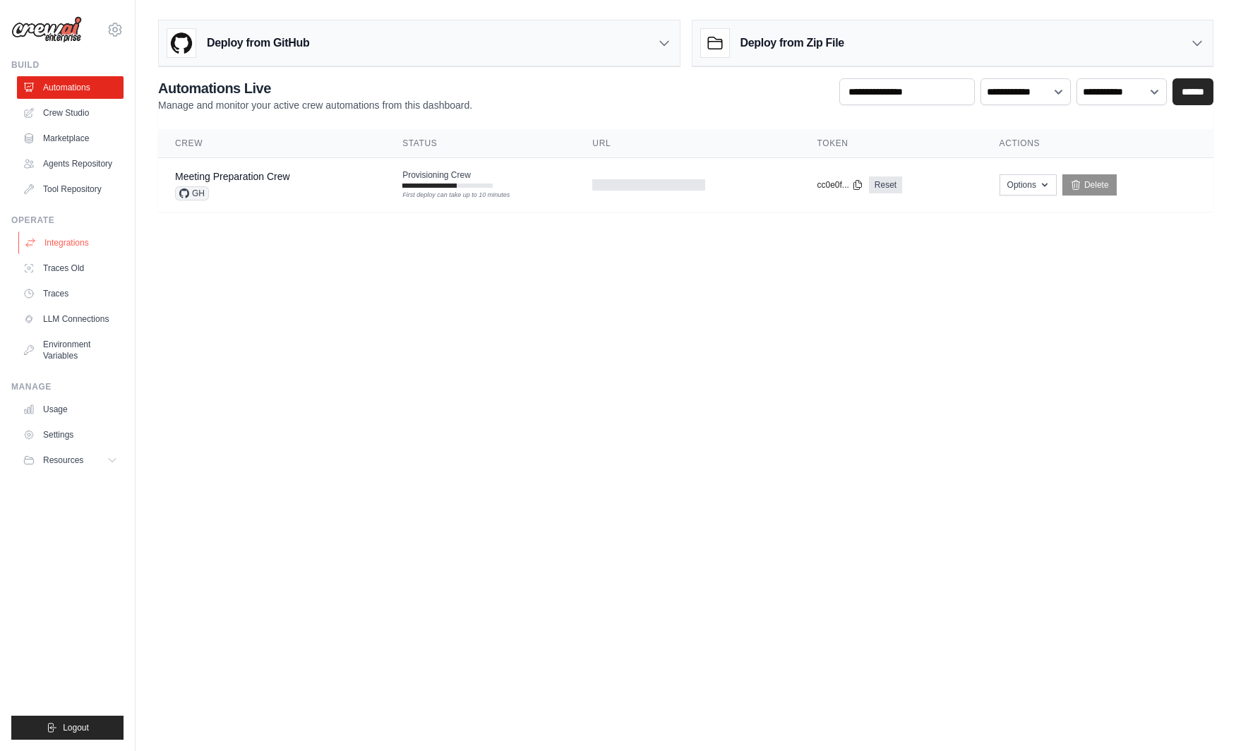
click at [78, 244] on link "Integrations" at bounding box center [71, 242] width 107 height 23
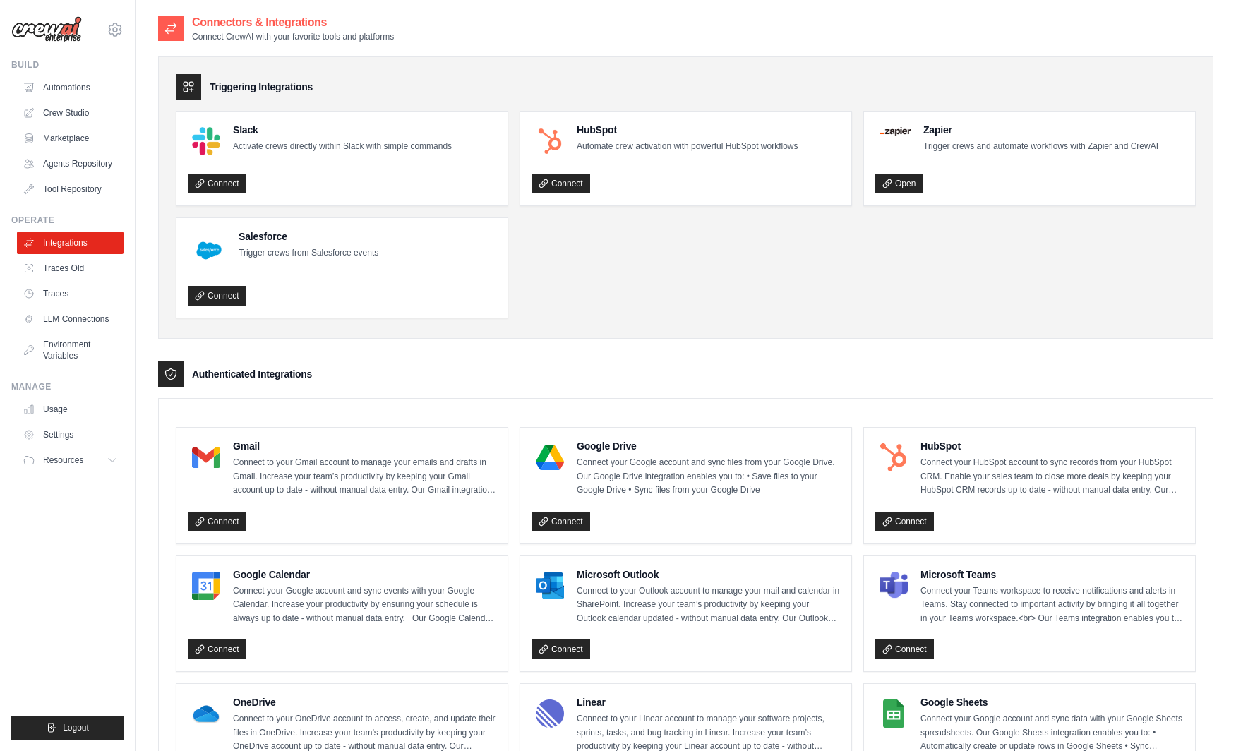
click at [614, 298] on ul "Slack Activate crews directly within Slack with simple commands Connect HubSpot…" at bounding box center [686, 214] width 1020 height 207
drag, startPoint x: 306, startPoint y: 459, endPoint x: 426, endPoint y: 488, distance: 122.9
click at [426, 488] on p "Connect to your Gmail account to manage your emails and drafts in Gmail. Increa…" at bounding box center [364, 477] width 263 height 42
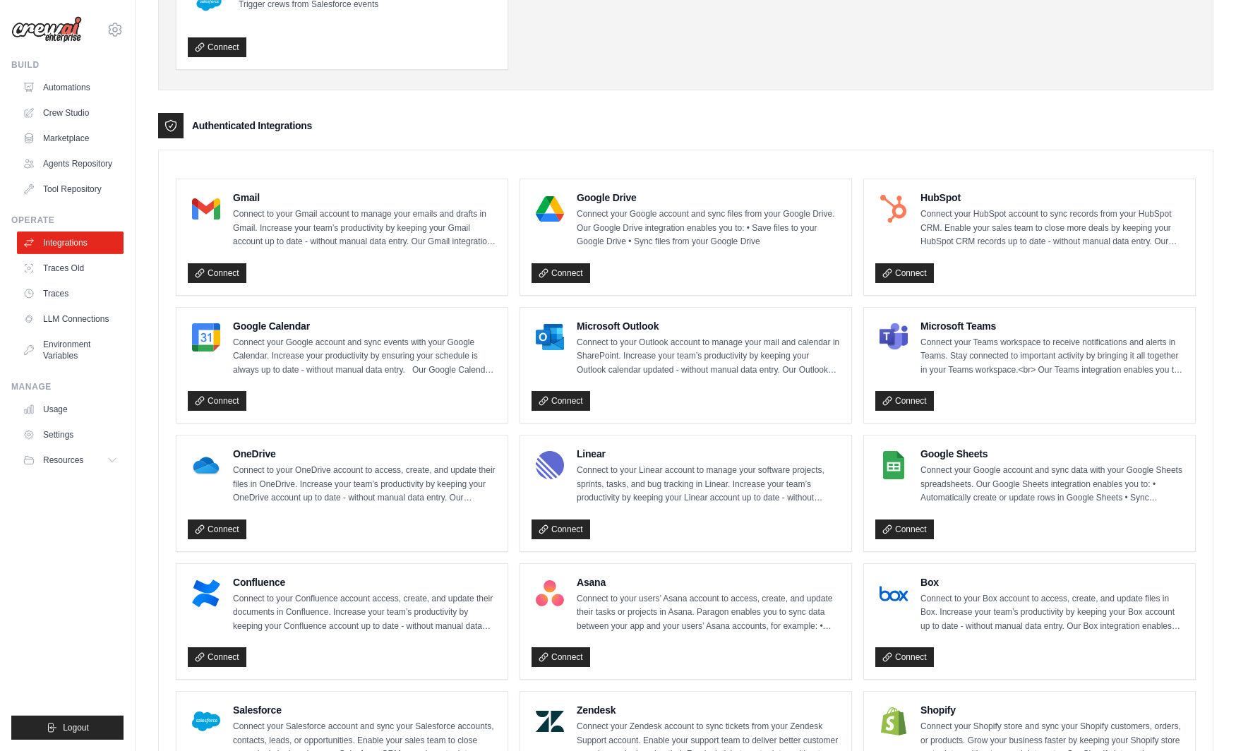
scroll to position [244, 0]
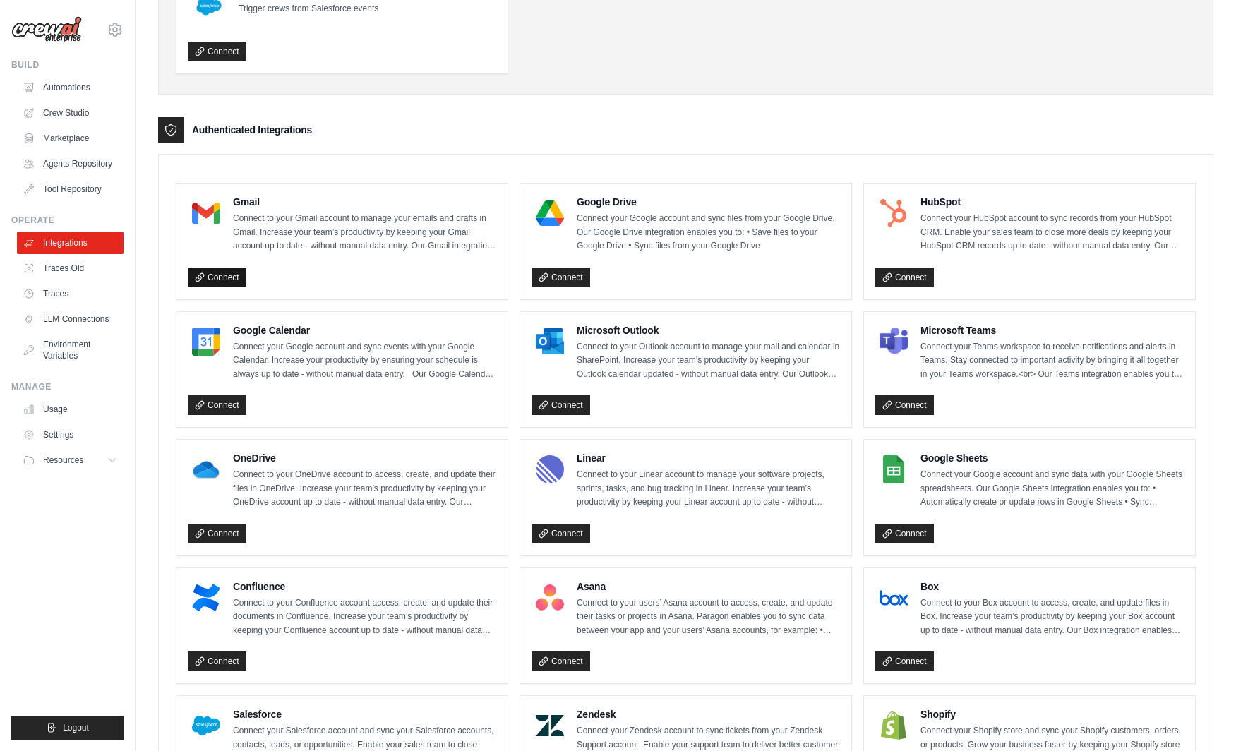
click at [220, 284] on link "Connect" at bounding box center [217, 277] width 59 height 20
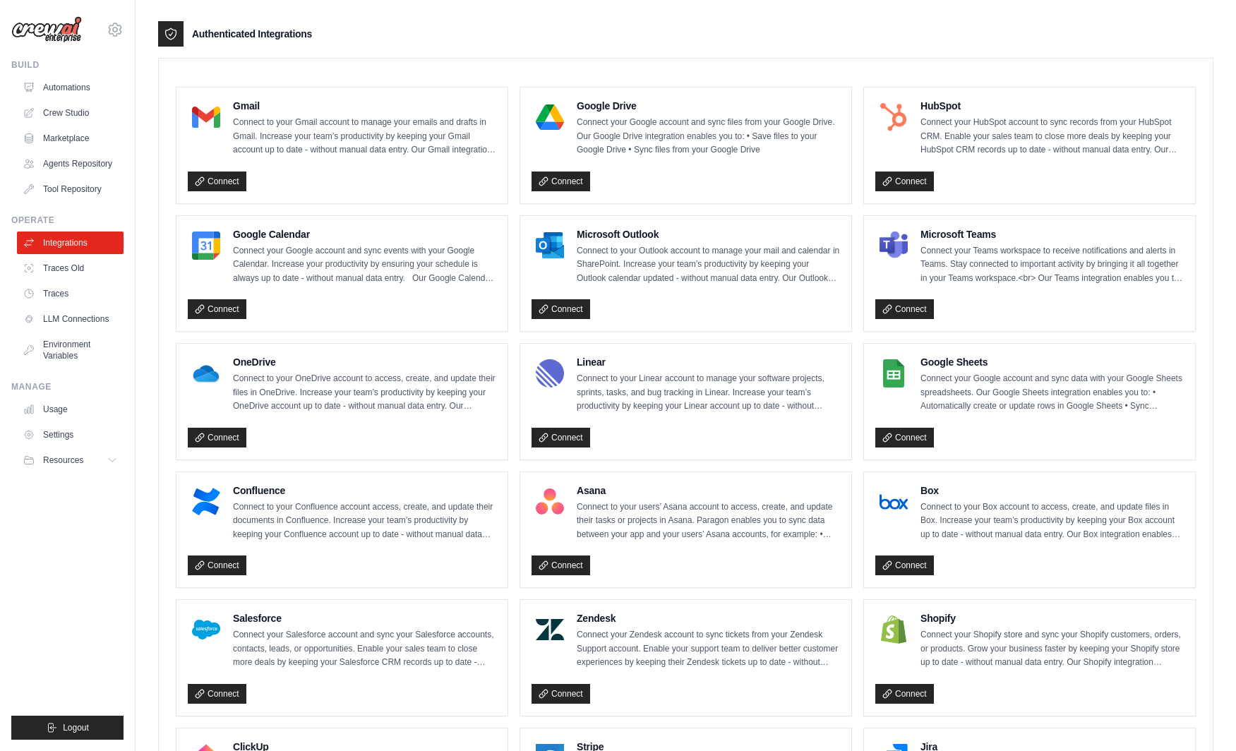
scroll to position [342, 0]
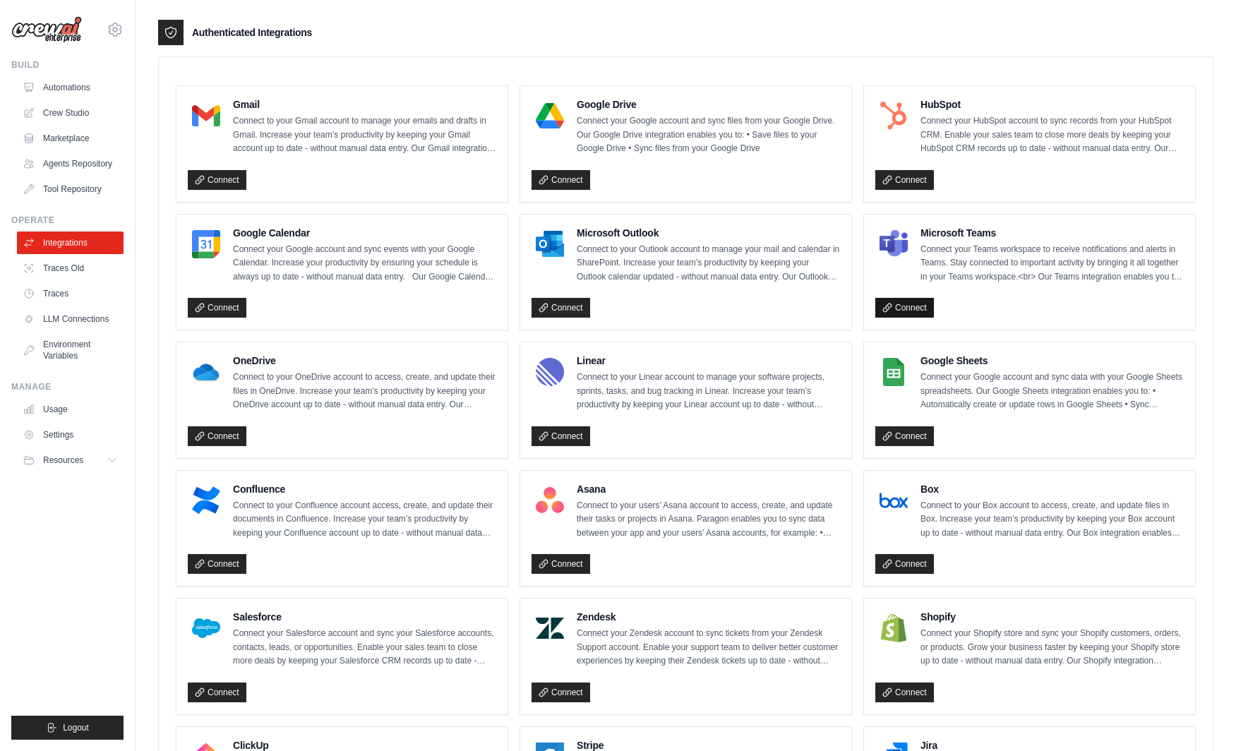
click at [908, 304] on link "Connect" at bounding box center [904, 308] width 59 height 20
click at [917, 430] on link "Connect" at bounding box center [904, 436] width 59 height 20
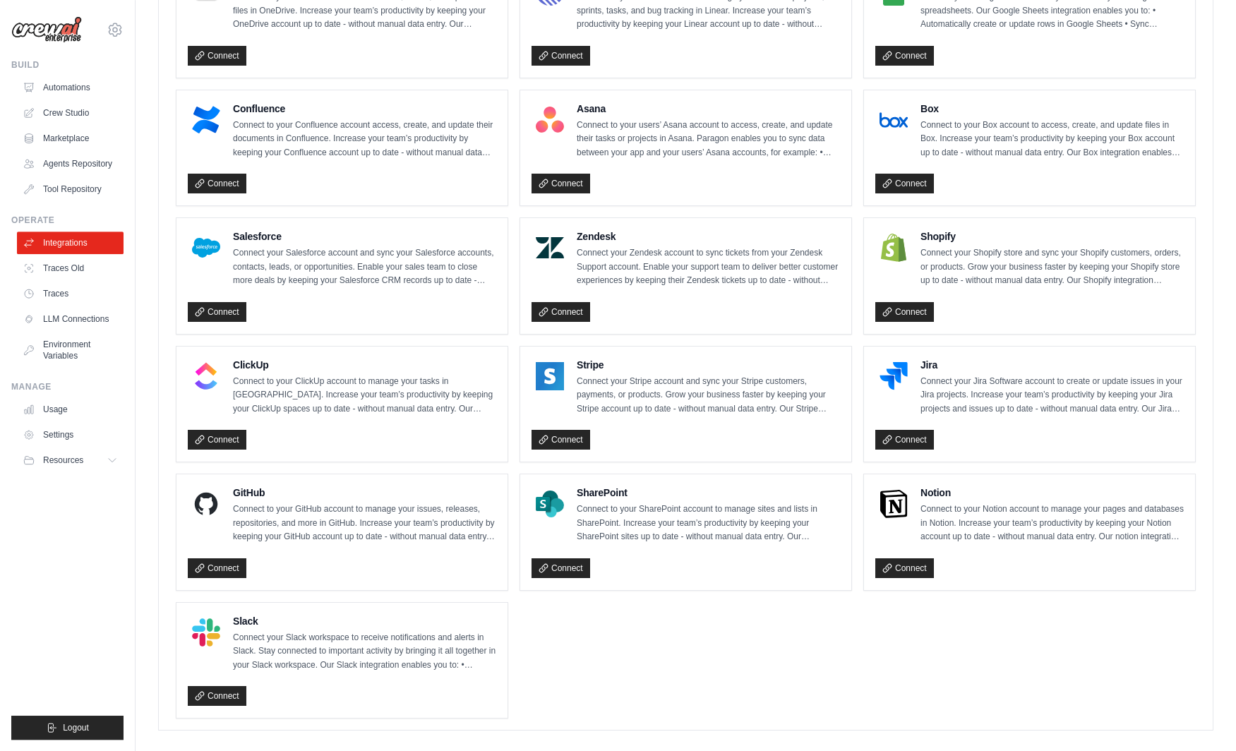
scroll to position [731, 0]
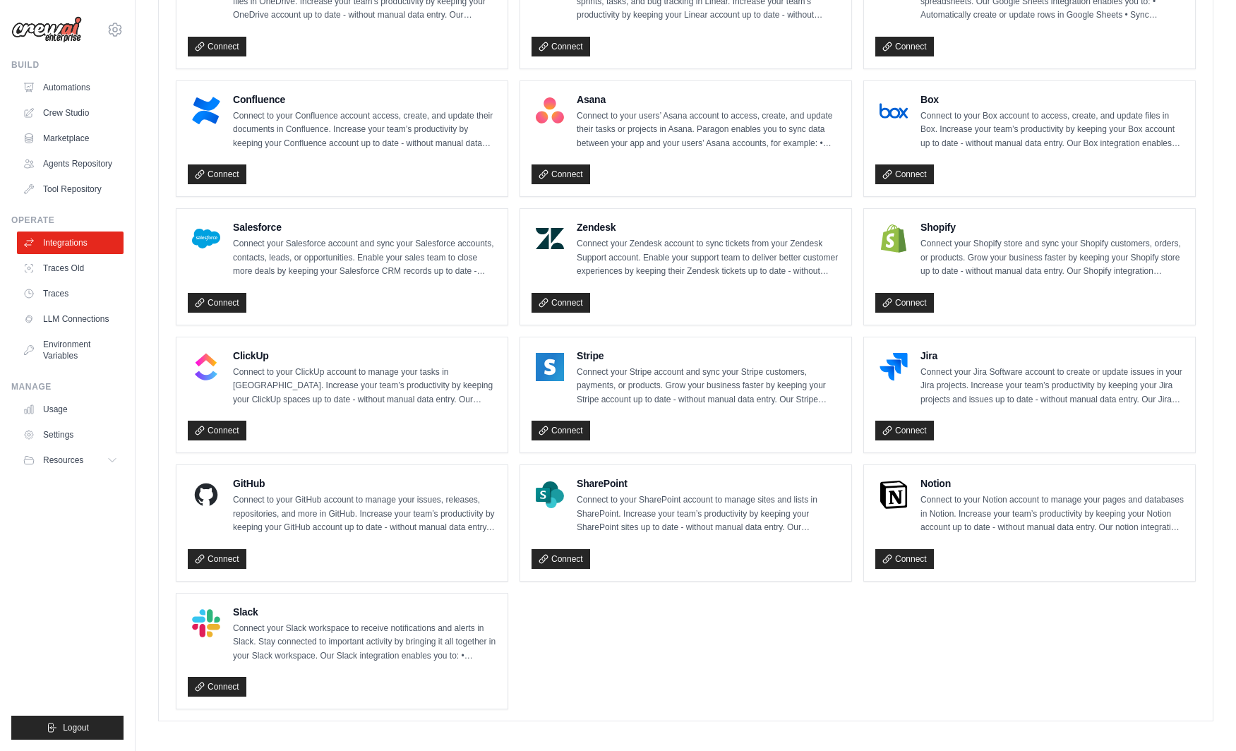
click at [746, 656] on ul "Gmail Connect to your Gmail account to manage your emails and drafts in Gmail. …" at bounding box center [686, 202] width 1020 height 1013
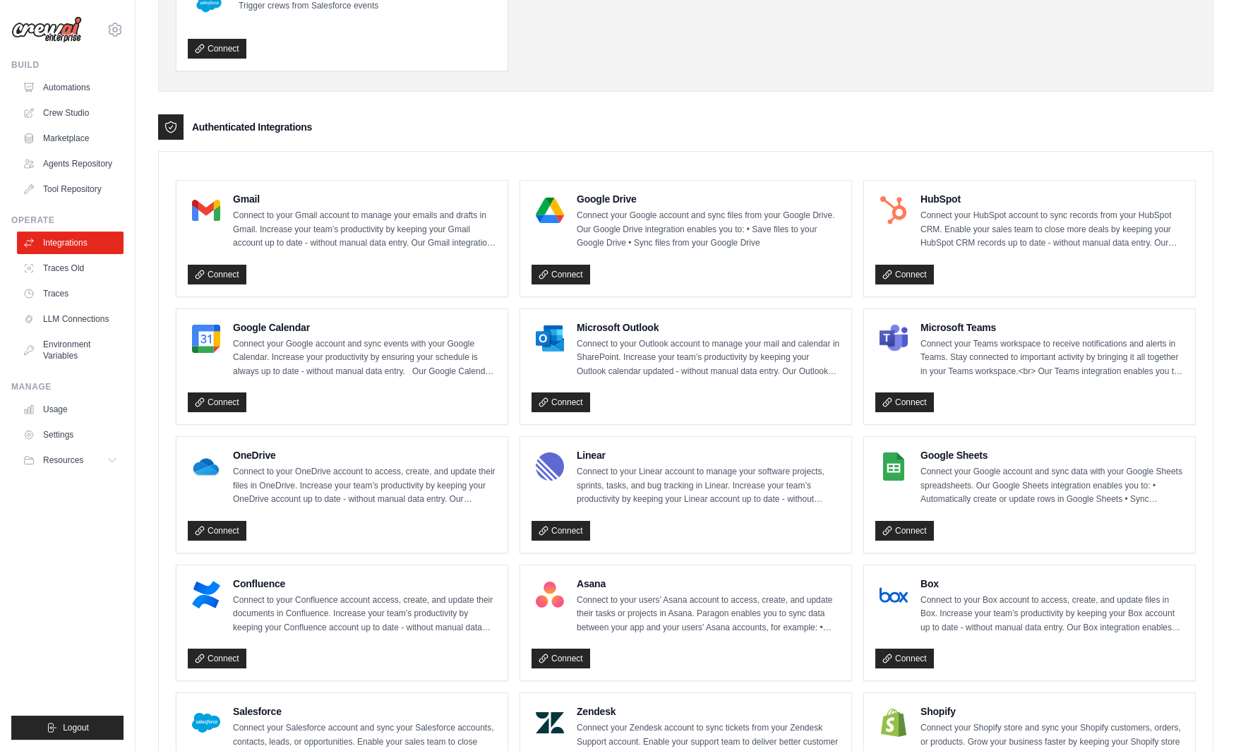
scroll to position [244, 0]
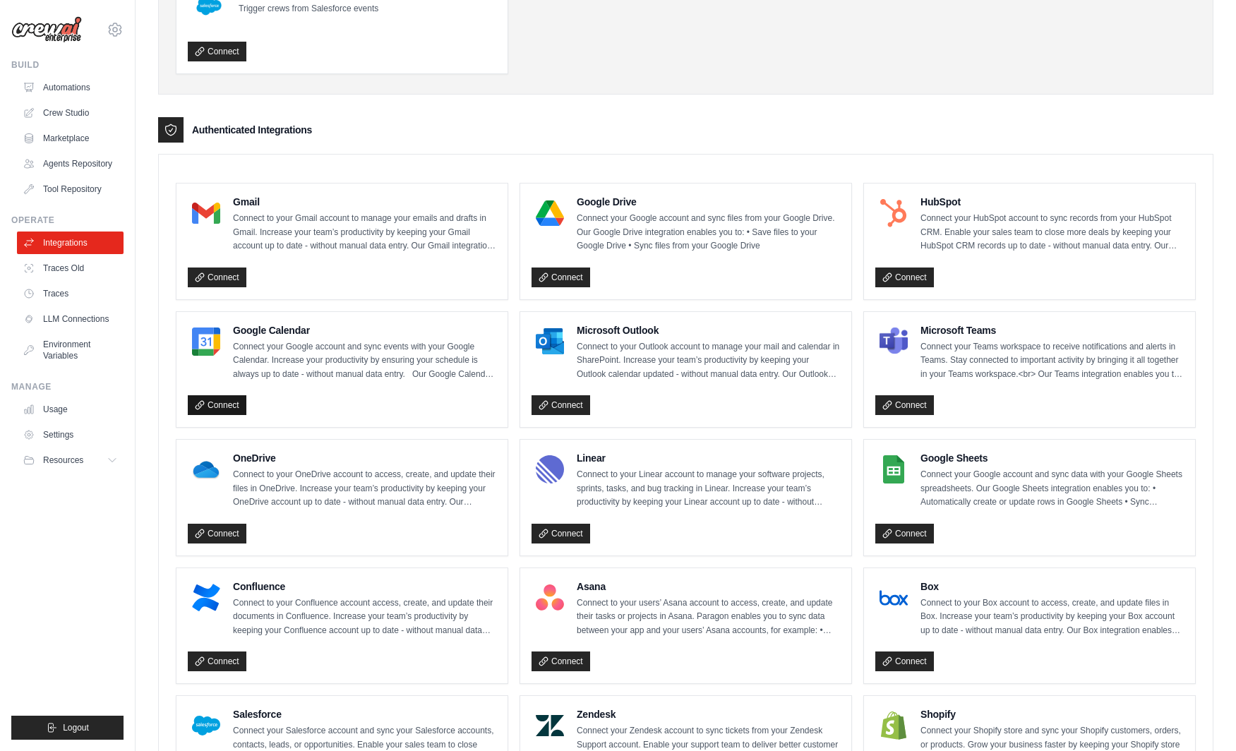
click at [233, 399] on link "Connect" at bounding box center [217, 405] width 59 height 20
click at [893, 395] on link "Connect" at bounding box center [904, 405] width 59 height 20
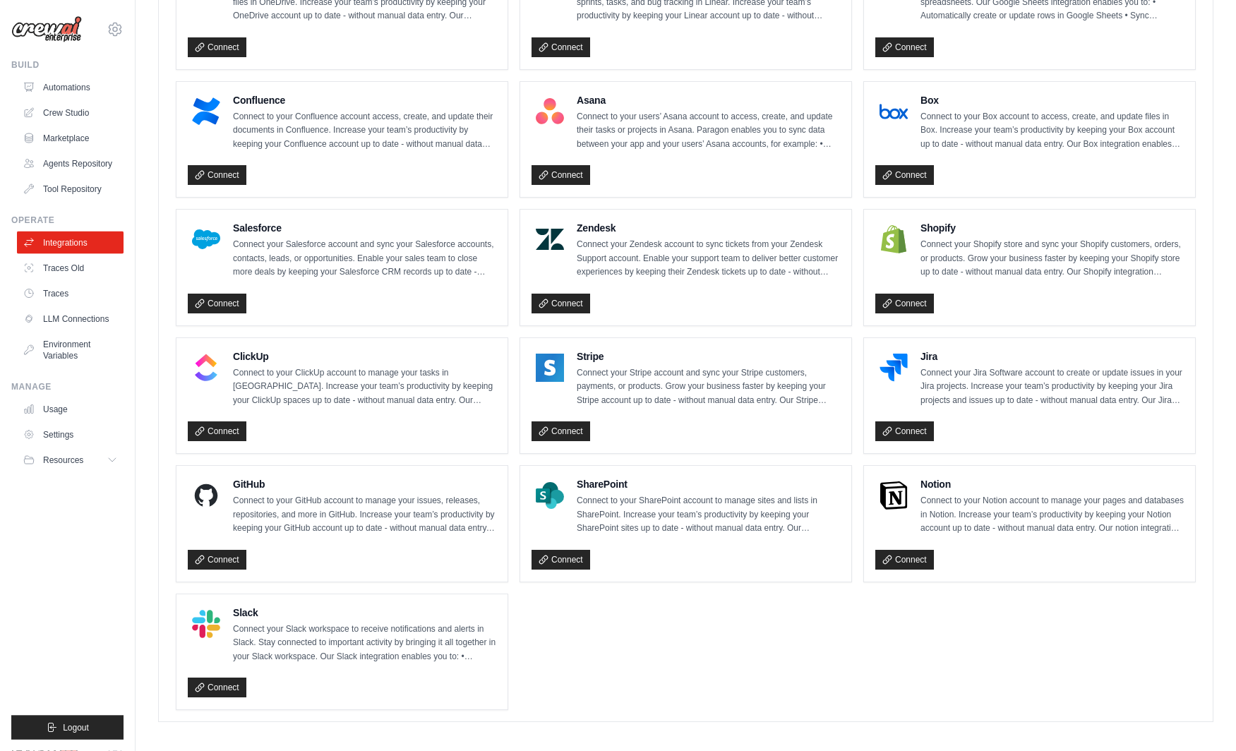
scroll to position [731, 0]
click at [217, 555] on link "Connect" at bounding box center [217, 559] width 59 height 20
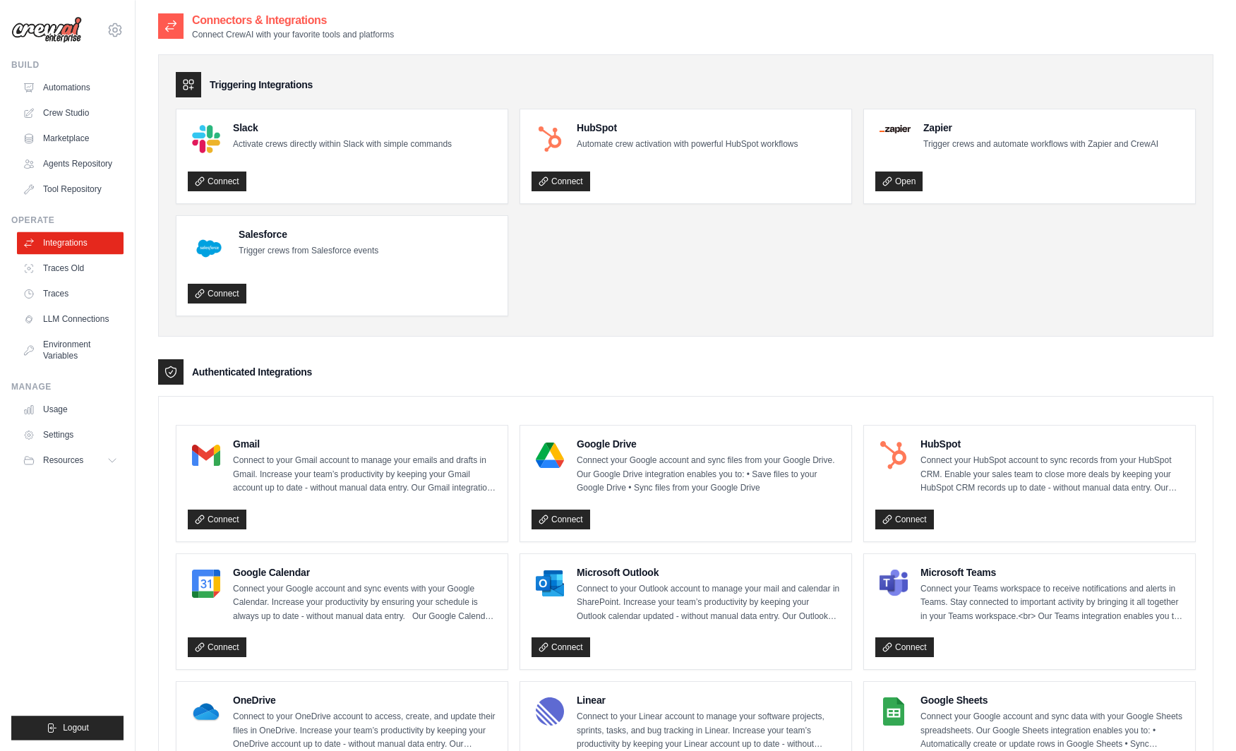
scroll to position [0, 0]
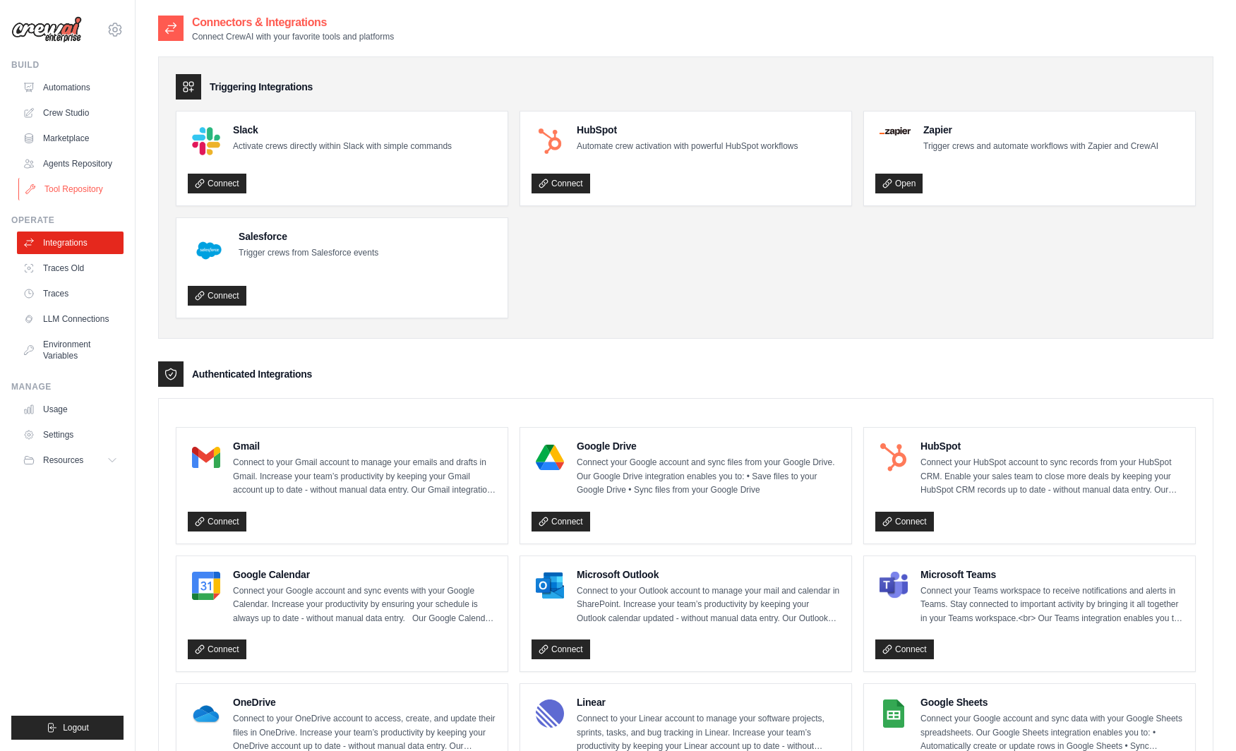
click at [76, 191] on link "Tool Repository" at bounding box center [71, 189] width 107 height 23
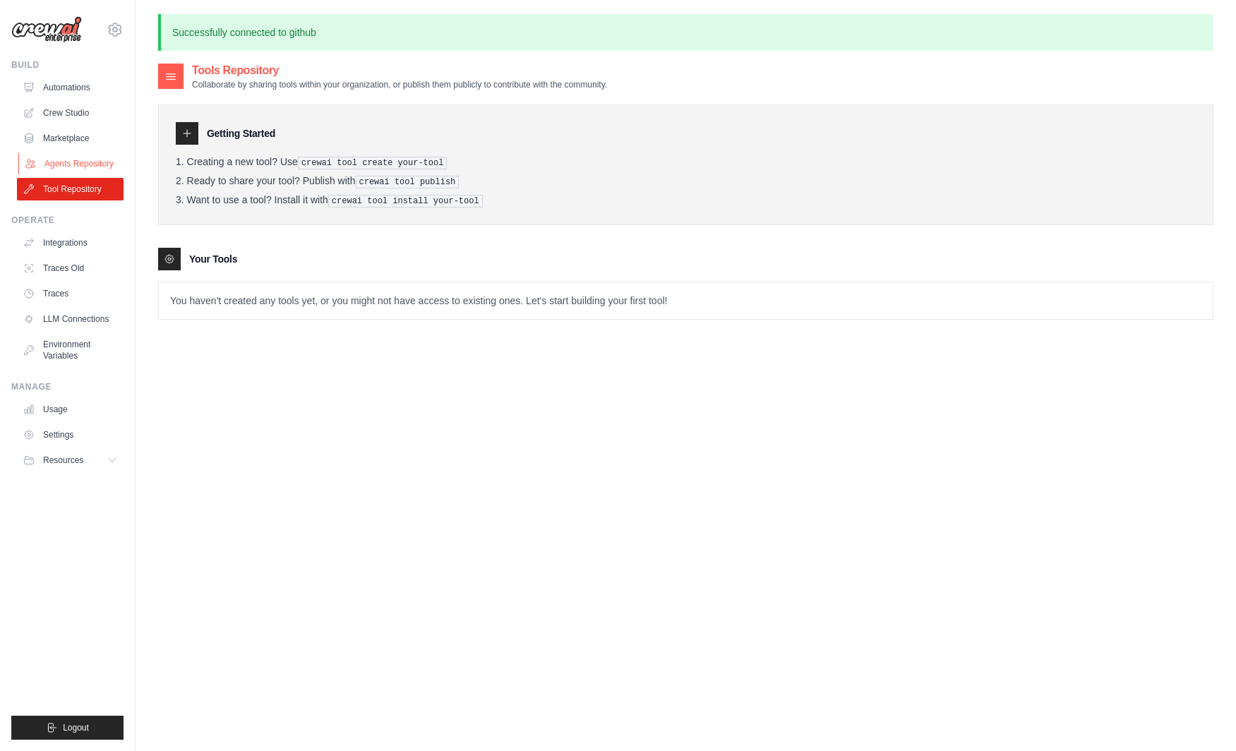
click at [89, 169] on link "Agents Repository" at bounding box center [71, 163] width 107 height 23
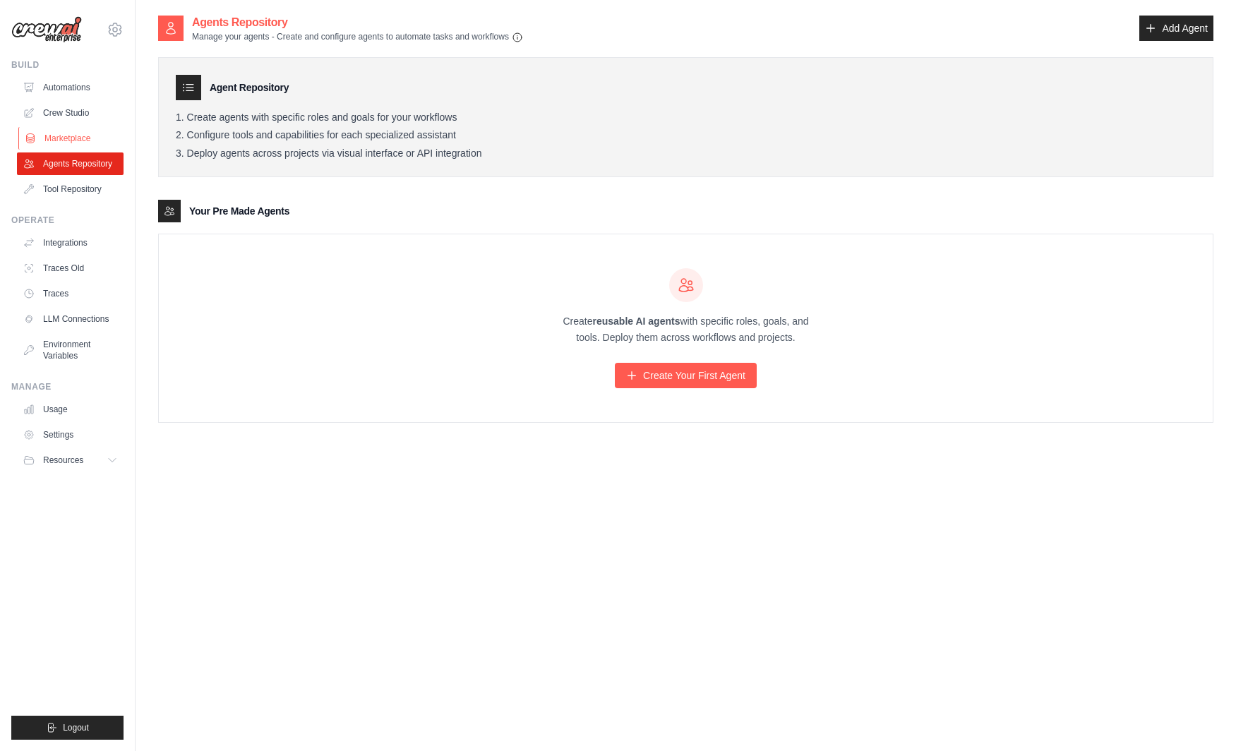
click at [96, 133] on link "Marketplace" at bounding box center [71, 138] width 107 height 23
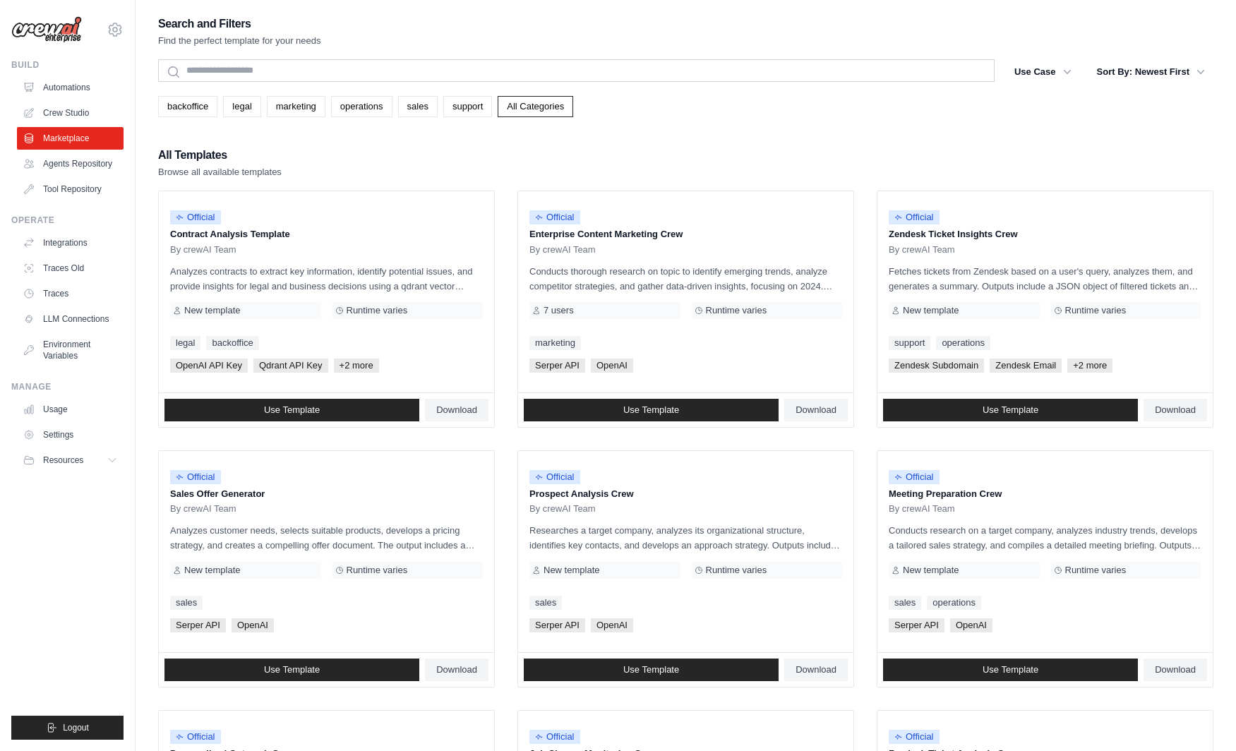
click at [89, 90] on link "Automations" at bounding box center [70, 87] width 107 height 23
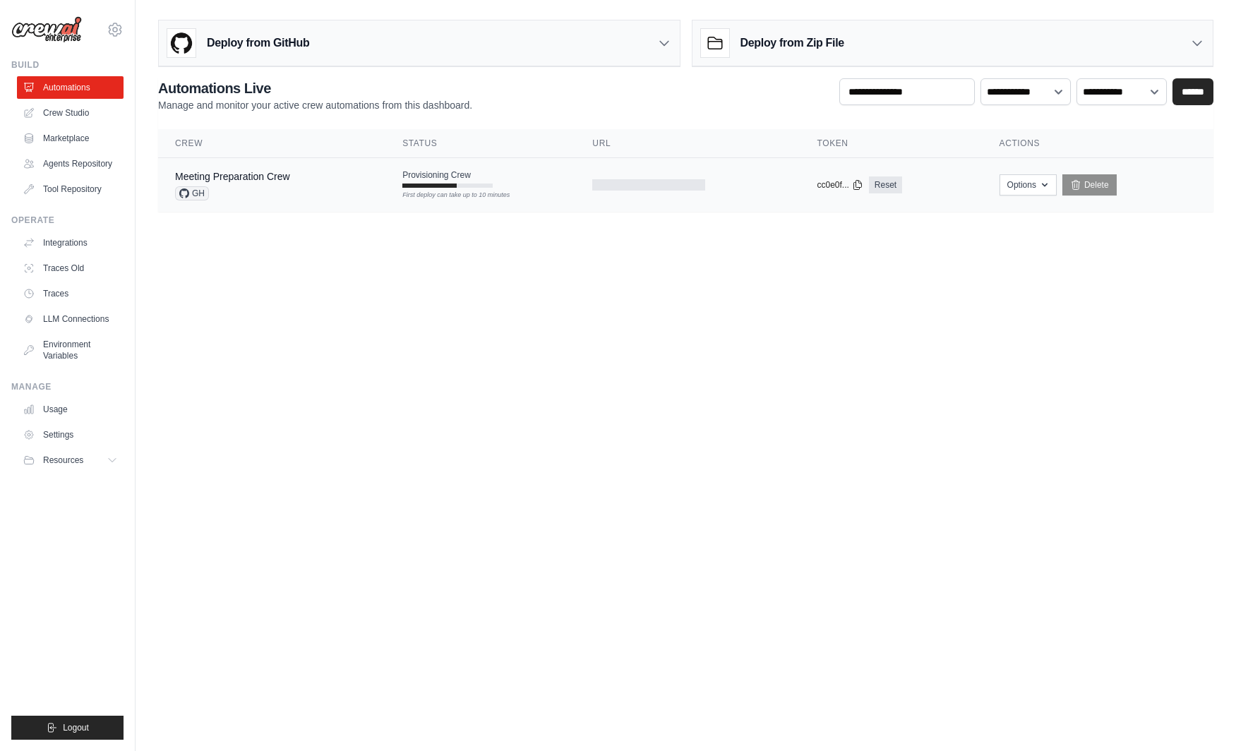
click at [473, 194] on div "First deploy can take up to 10 minutes" at bounding box center [447, 196] width 90 height 10
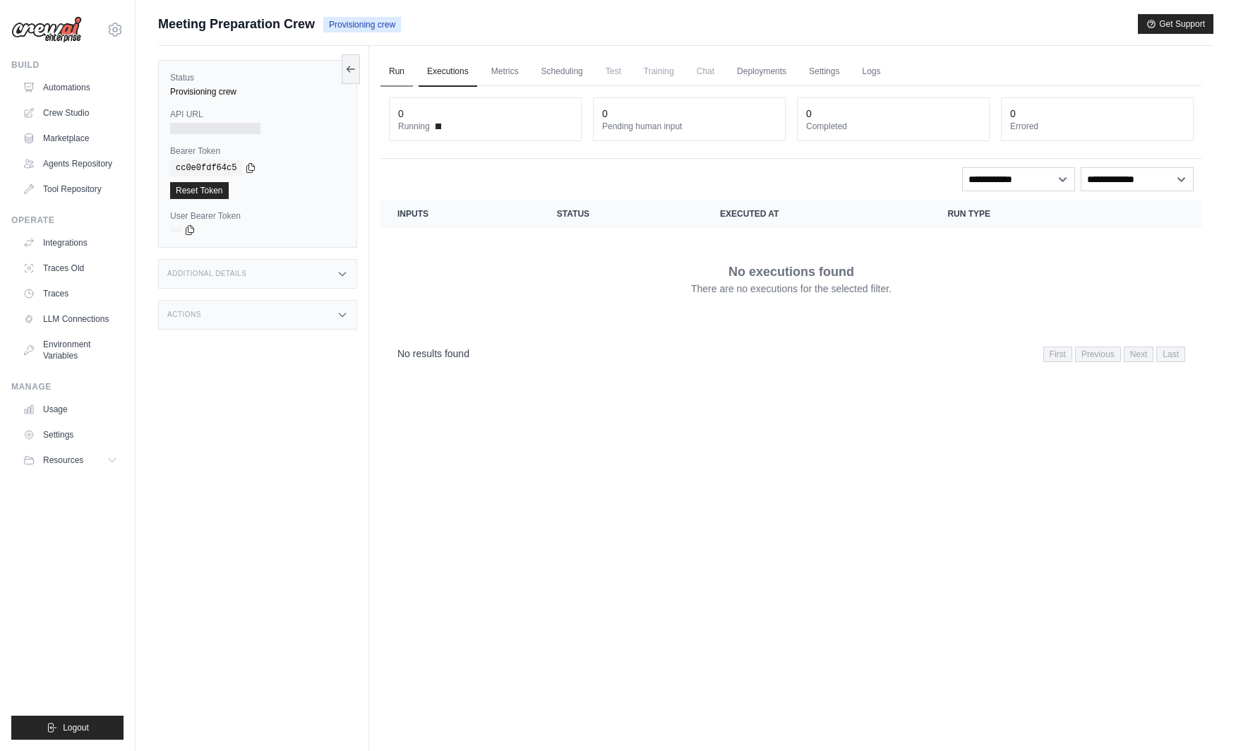
click at [389, 73] on link "Run" at bounding box center [396, 72] width 32 height 30
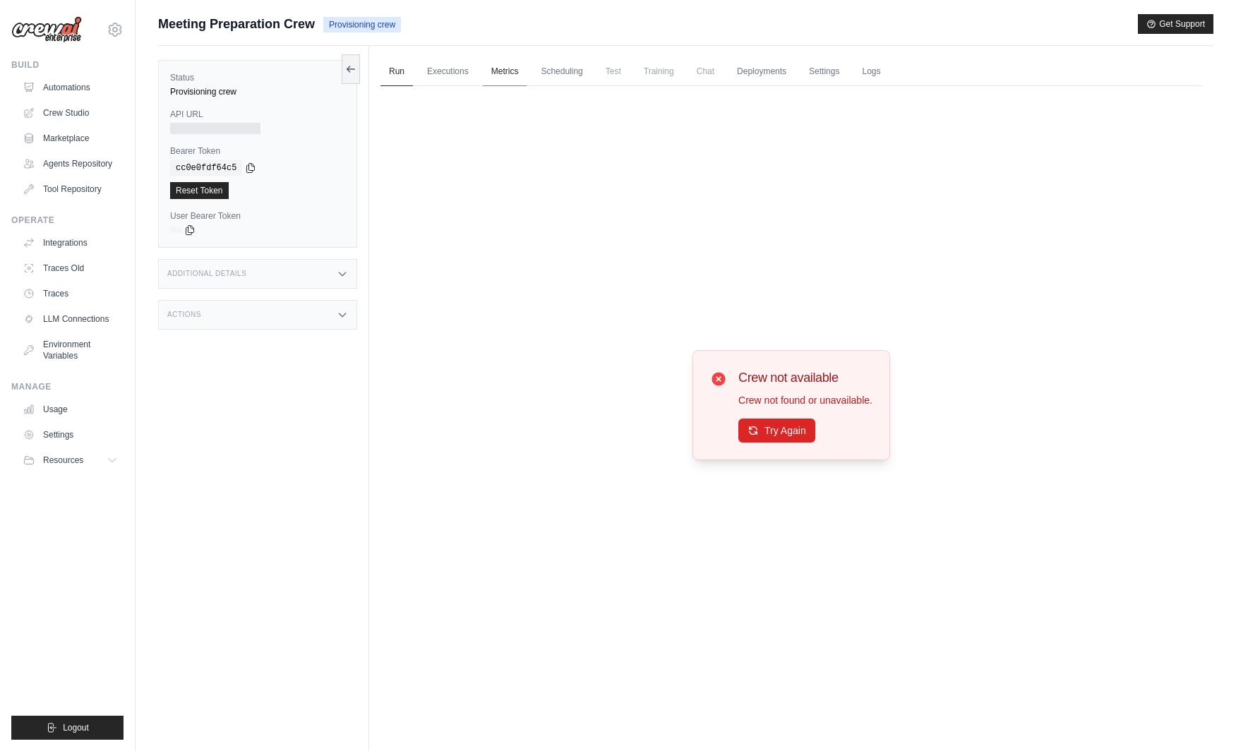
click at [496, 70] on link "Metrics" at bounding box center [505, 72] width 44 height 30
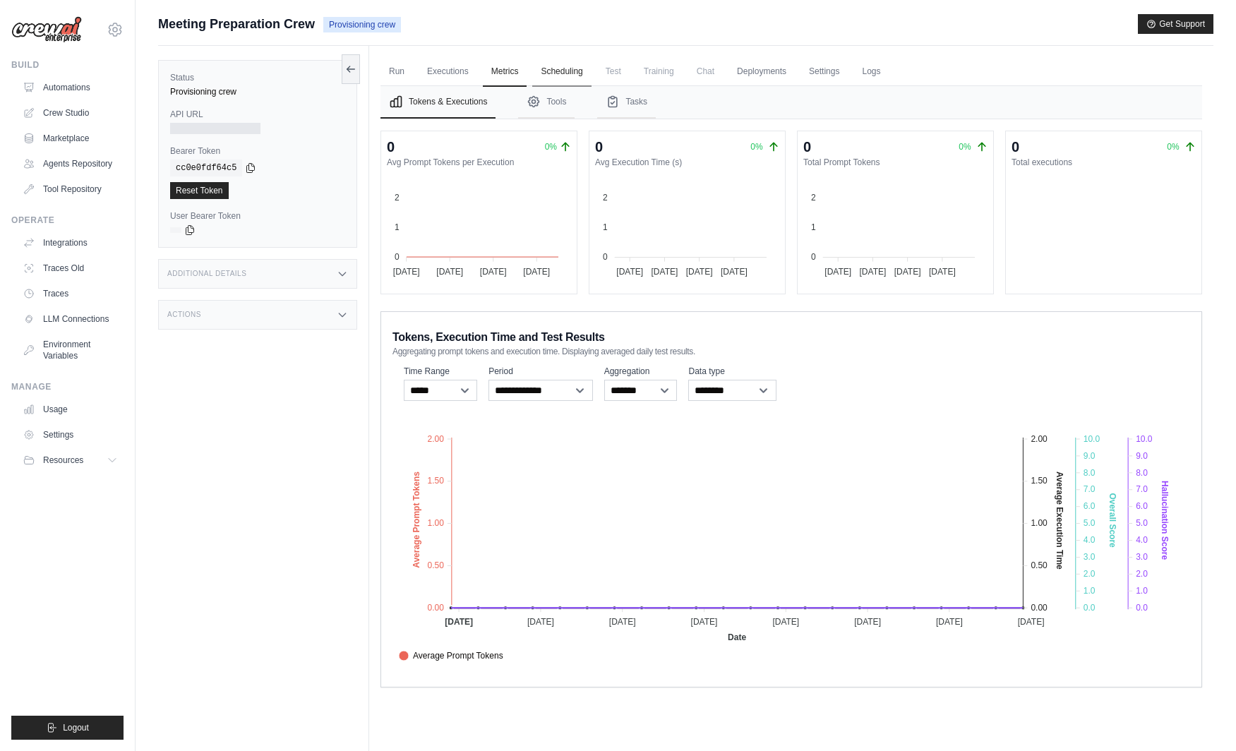
click at [573, 73] on link "Scheduling" at bounding box center [561, 72] width 59 height 30
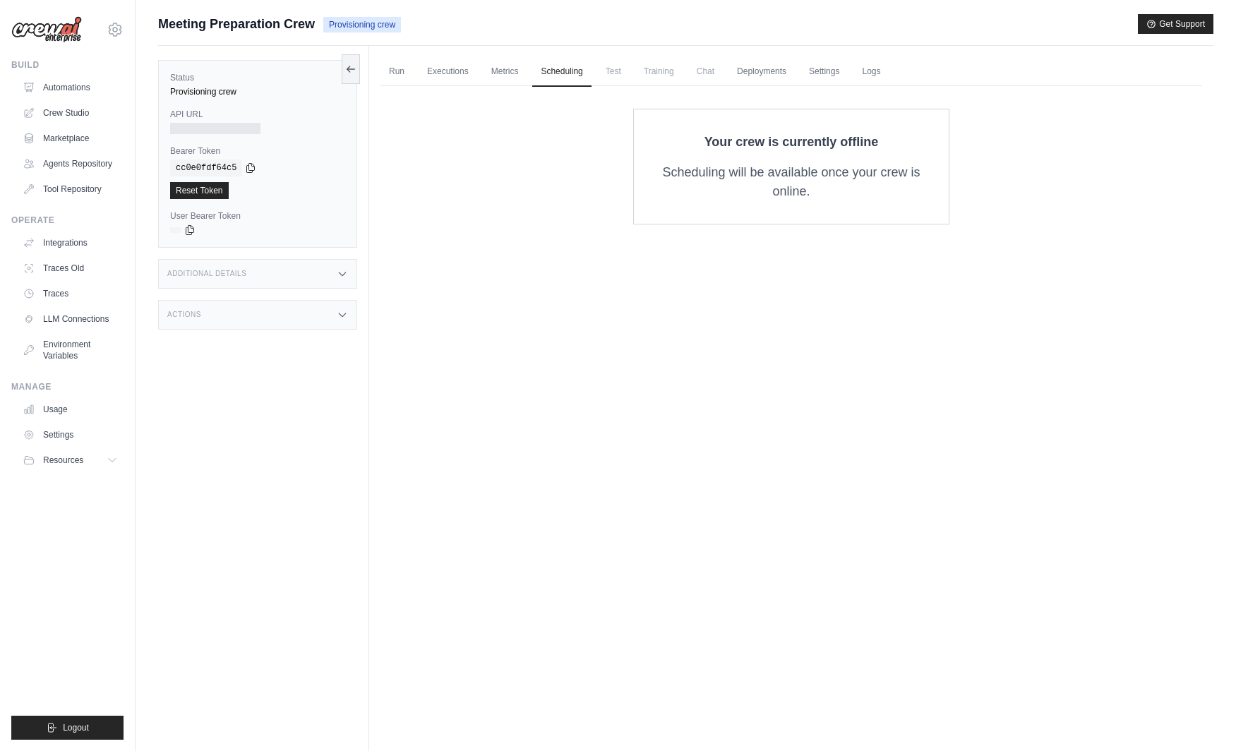
click at [293, 277] on div "Additional Details" at bounding box center [257, 274] width 199 height 30
click at [260, 399] on div "Actions" at bounding box center [257, 398] width 199 height 30
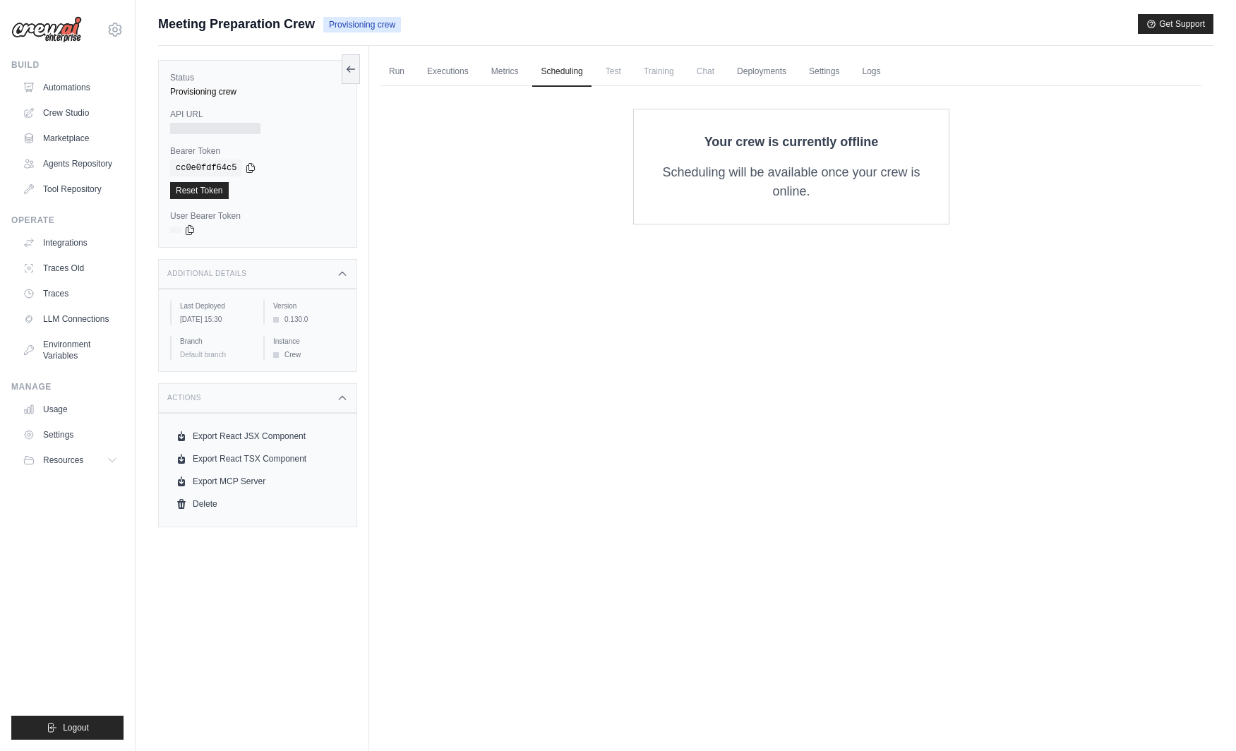
click at [621, 83] on span "Test" at bounding box center [613, 71] width 32 height 28
click at [792, 79] on link "Deployments" at bounding box center [761, 72] width 66 height 30
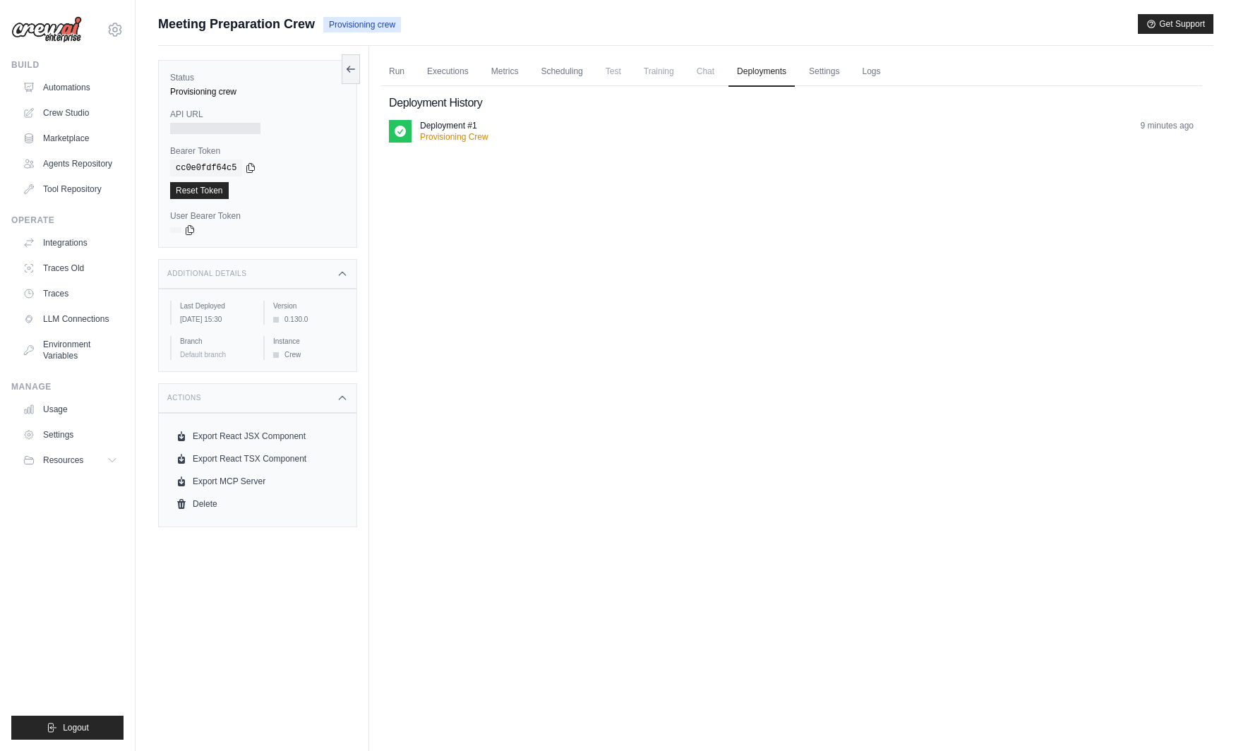
click at [701, 121] on div "Deployment #1 Provisioning Crew 9 minutes ago" at bounding box center [806, 131] width 773 height 23
click at [809, 76] on ul "Run Executions Metrics Scheduling Test Training Chat Deployments Settings Logs" at bounding box center [790, 71] width 821 height 29
click at [828, 73] on link "Settings" at bounding box center [823, 72] width 47 height 30
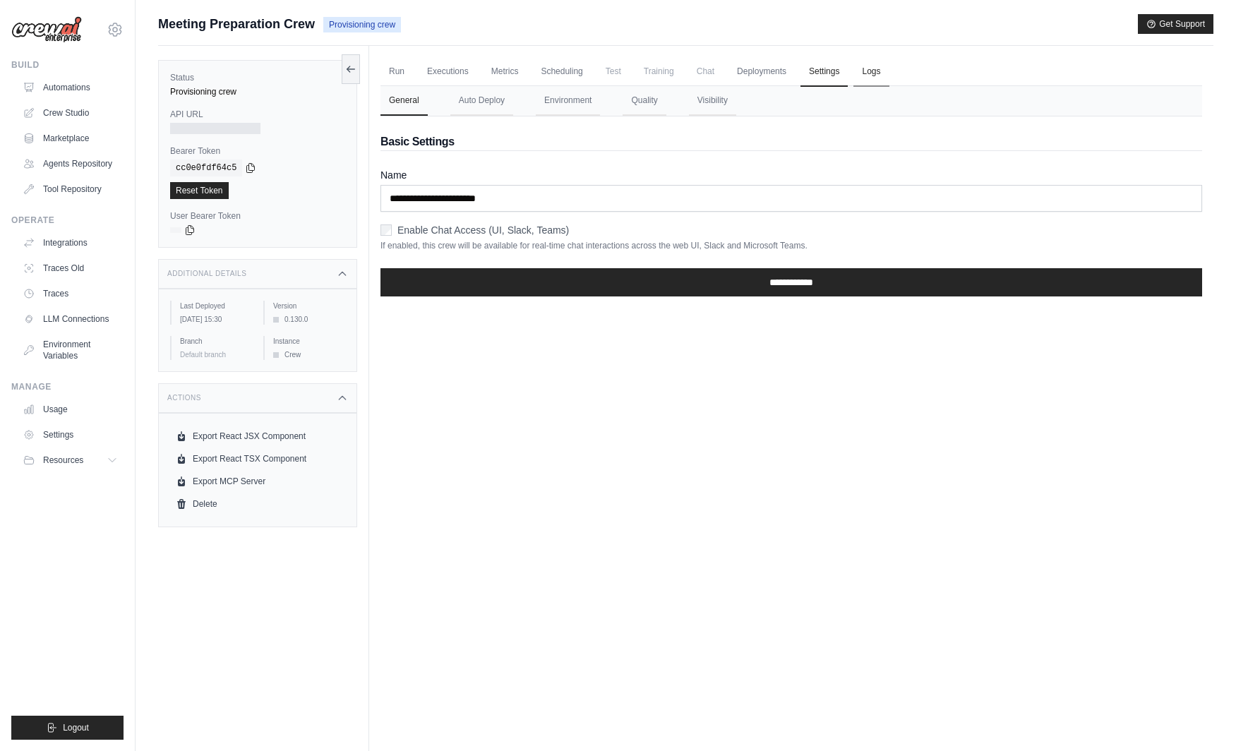
click at [881, 67] on link "Logs" at bounding box center [870, 72] width 35 height 30
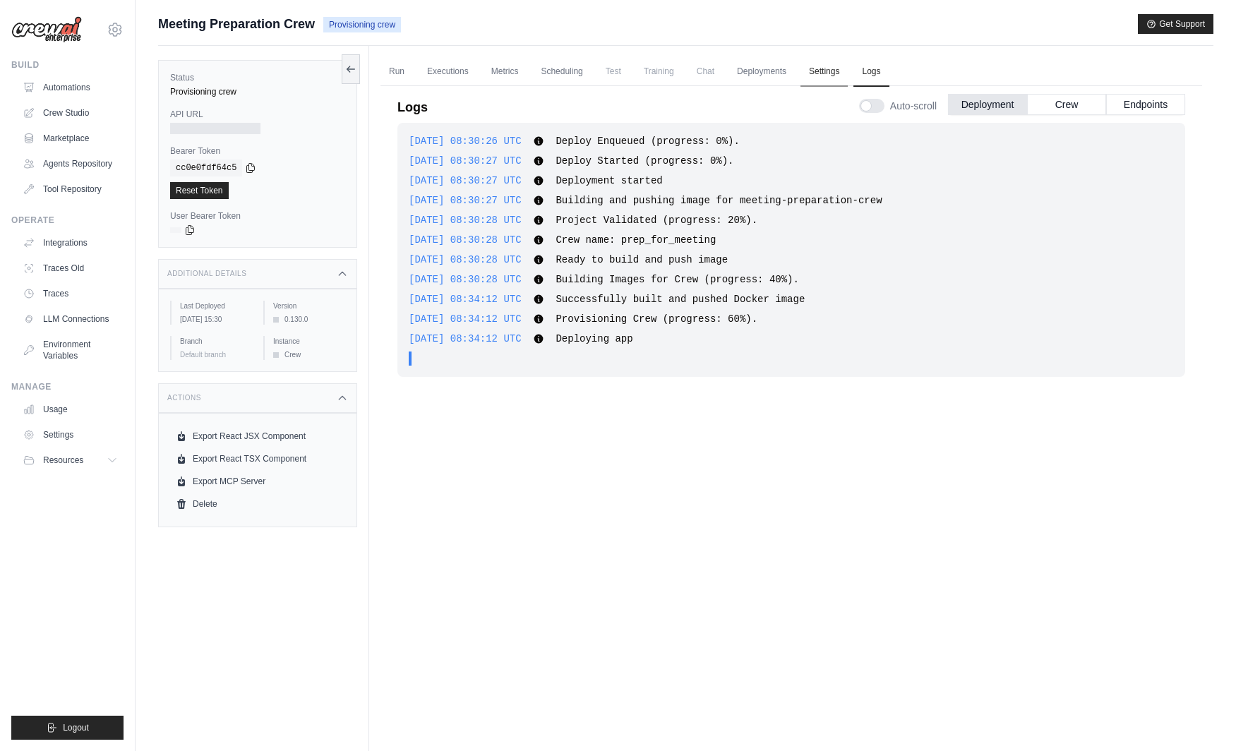
click at [827, 65] on link "Settings" at bounding box center [823, 72] width 47 height 30
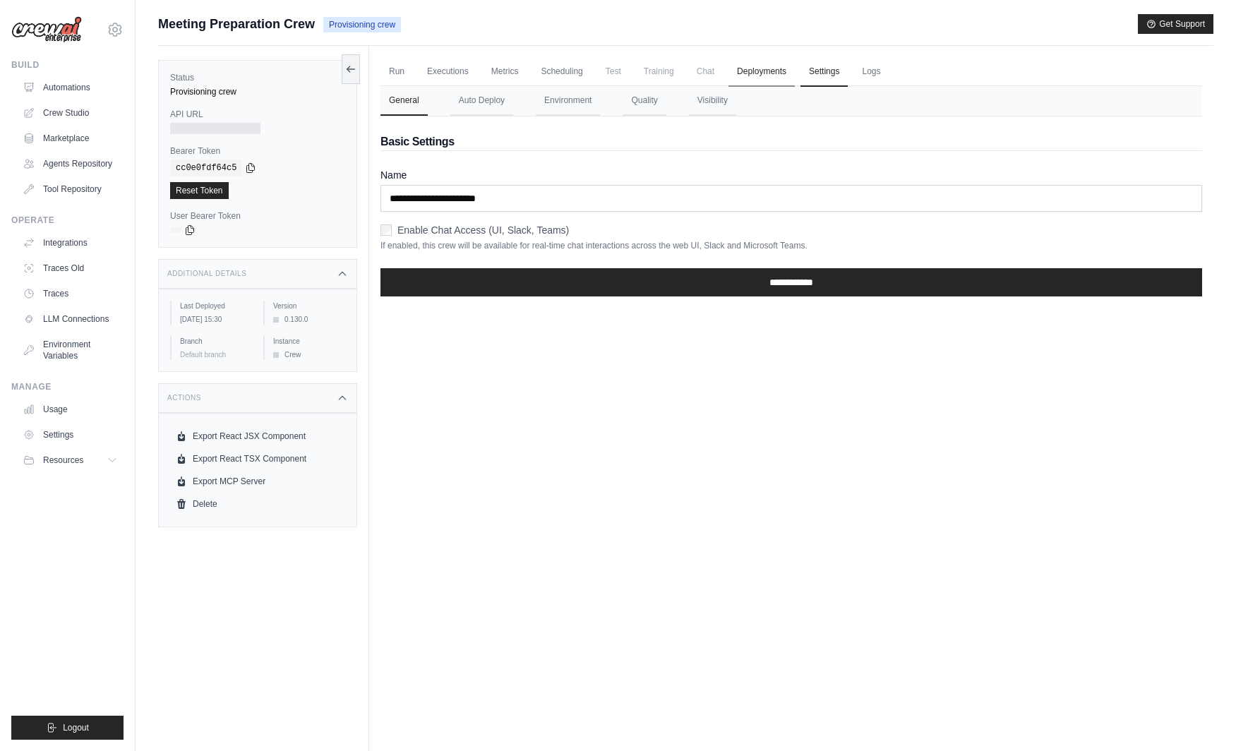
click at [794, 69] on link "Deployments" at bounding box center [761, 72] width 66 height 30
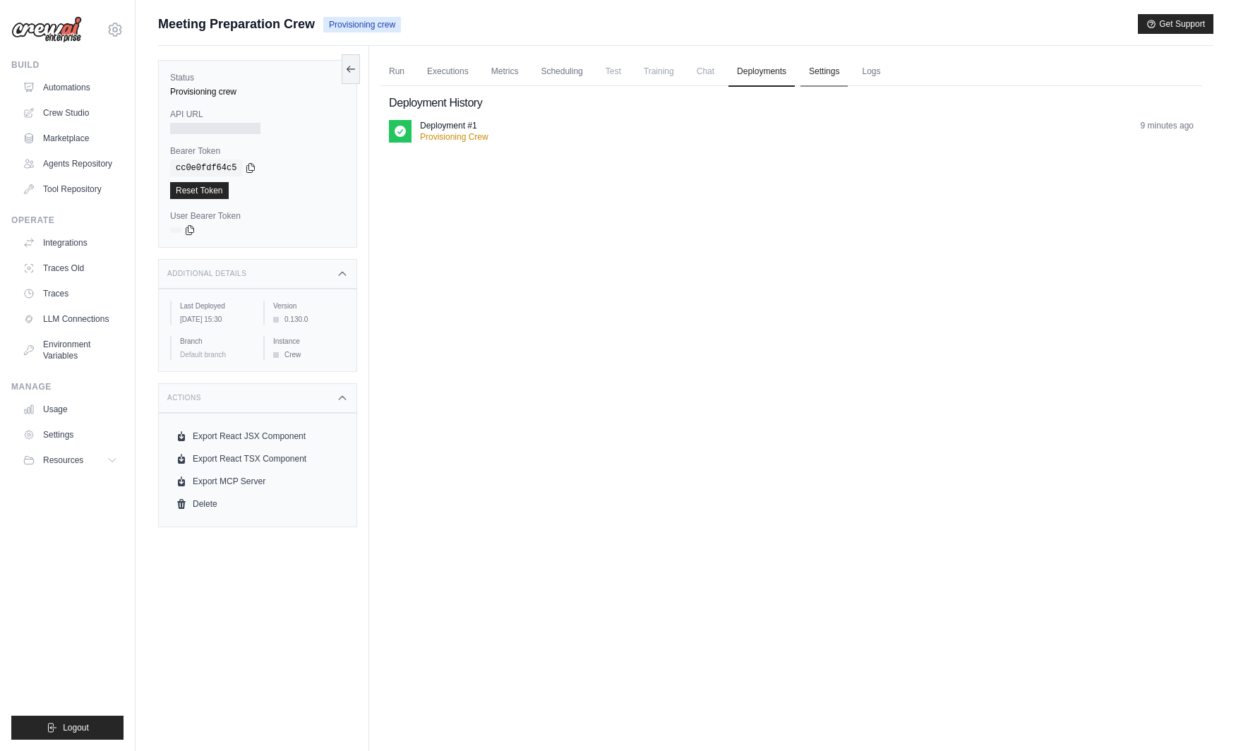
click at [831, 77] on link "Settings" at bounding box center [823, 72] width 47 height 30
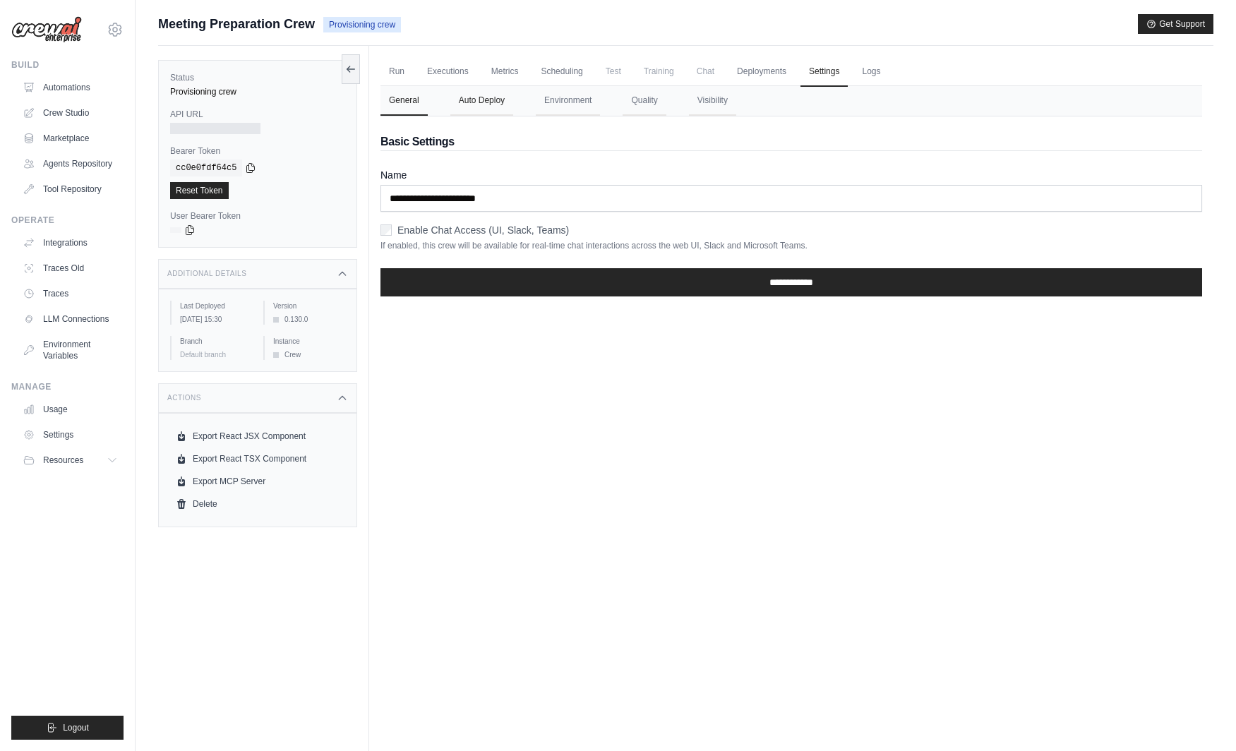
click at [490, 99] on button "Auto Deploy" at bounding box center [481, 101] width 63 height 30
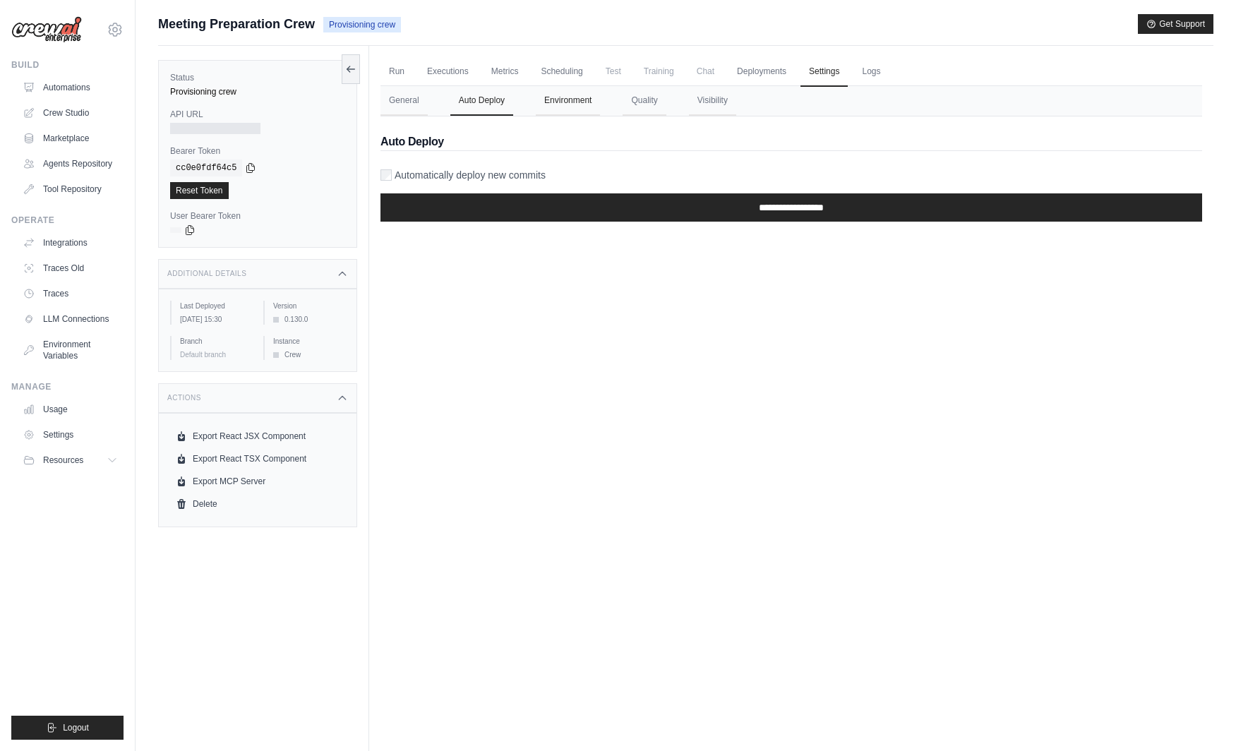
click at [581, 106] on button "Environment" at bounding box center [568, 101] width 64 height 30
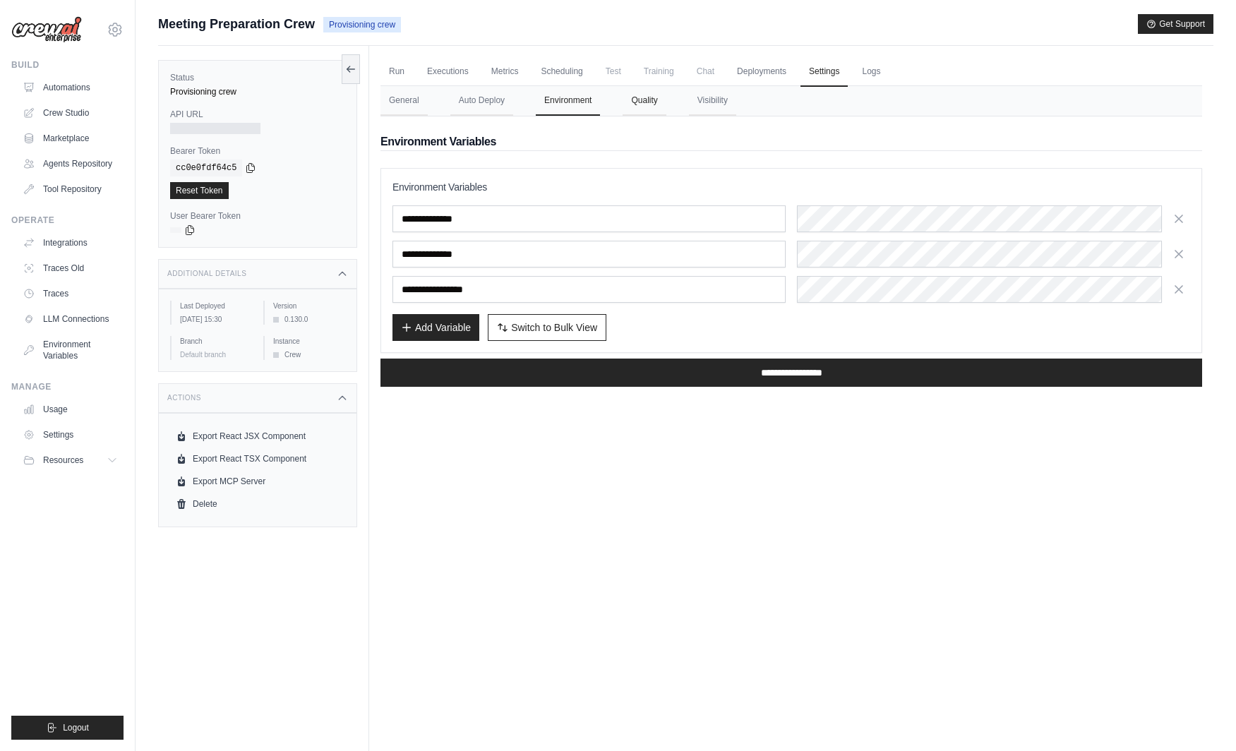
click at [665, 99] on button "Quality" at bounding box center [643, 101] width 43 height 30
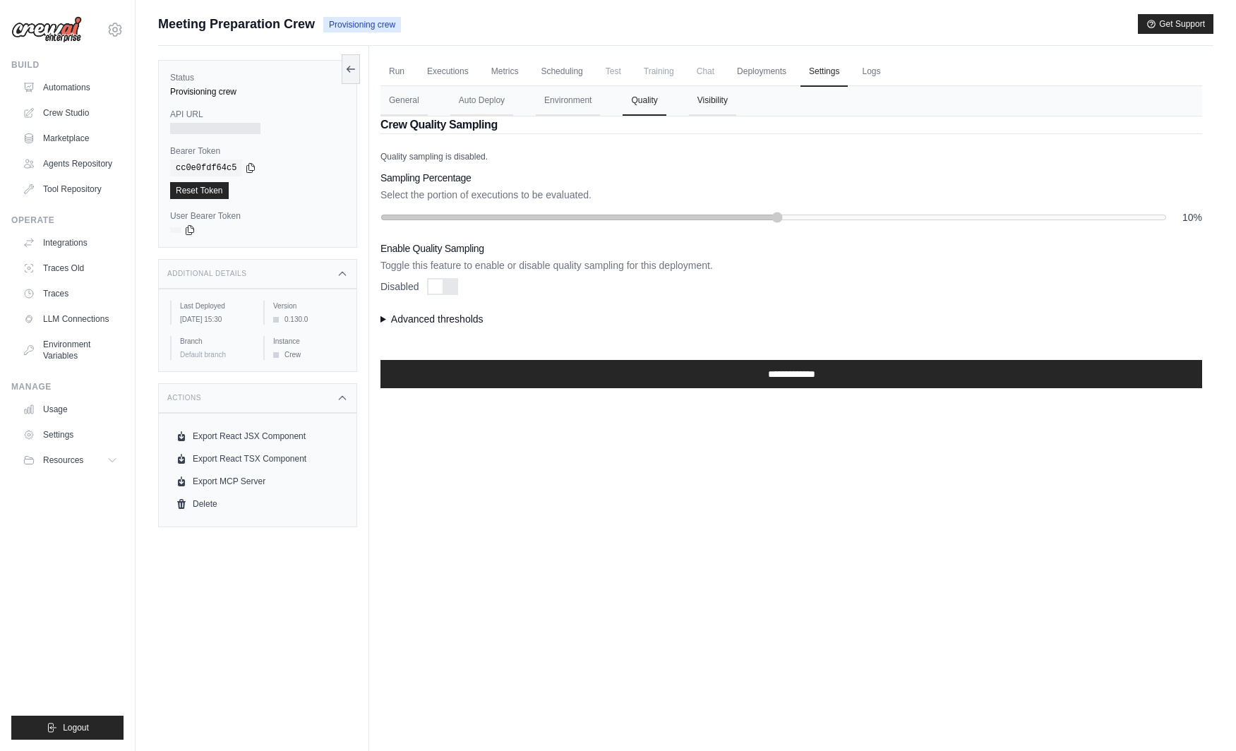
click at [712, 104] on button "Visibility" at bounding box center [712, 101] width 47 height 30
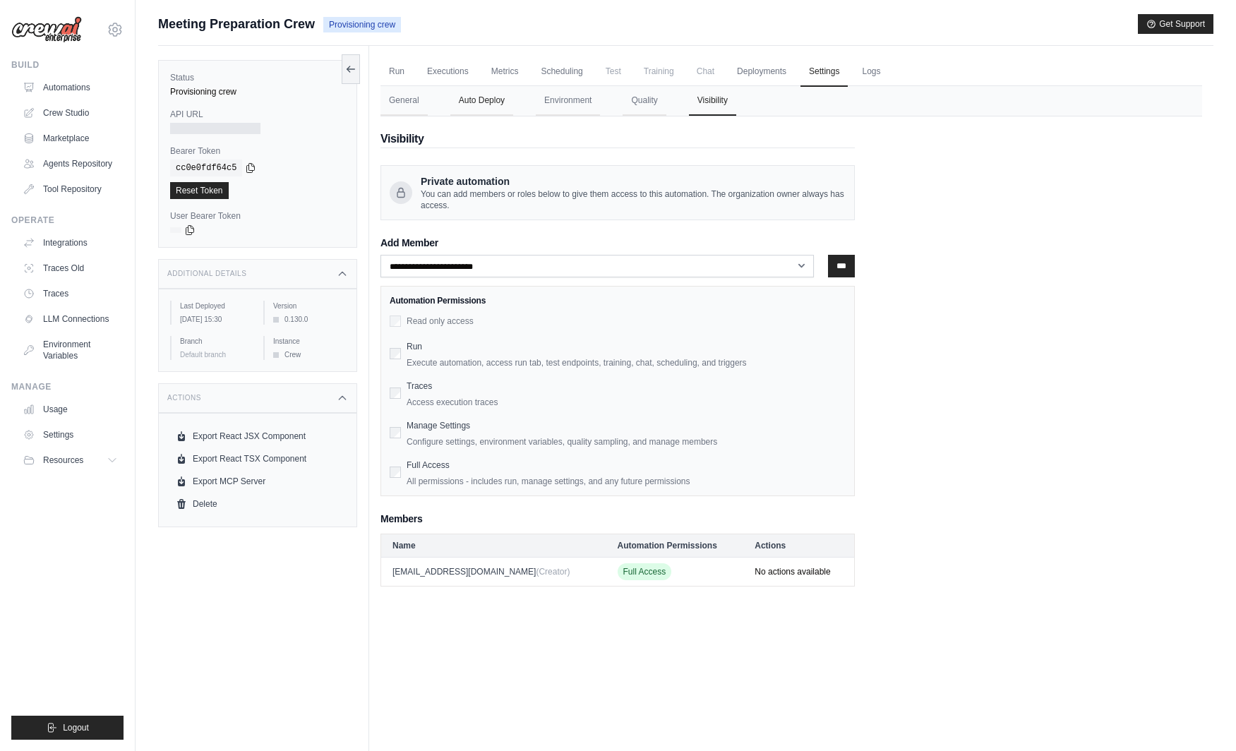
click at [509, 105] on button "Auto Deploy" at bounding box center [481, 101] width 63 height 30
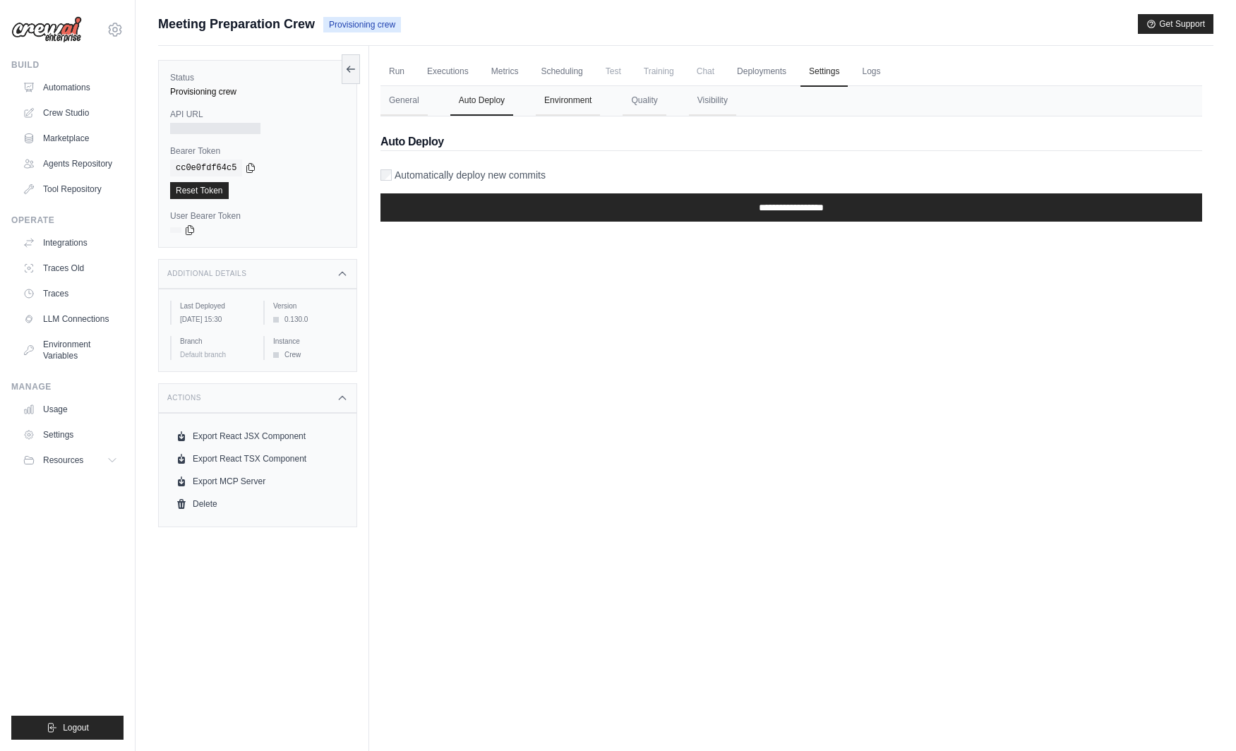
click at [551, 102] on button "Environment" at bounding box center [568, 101] width 64 height 30
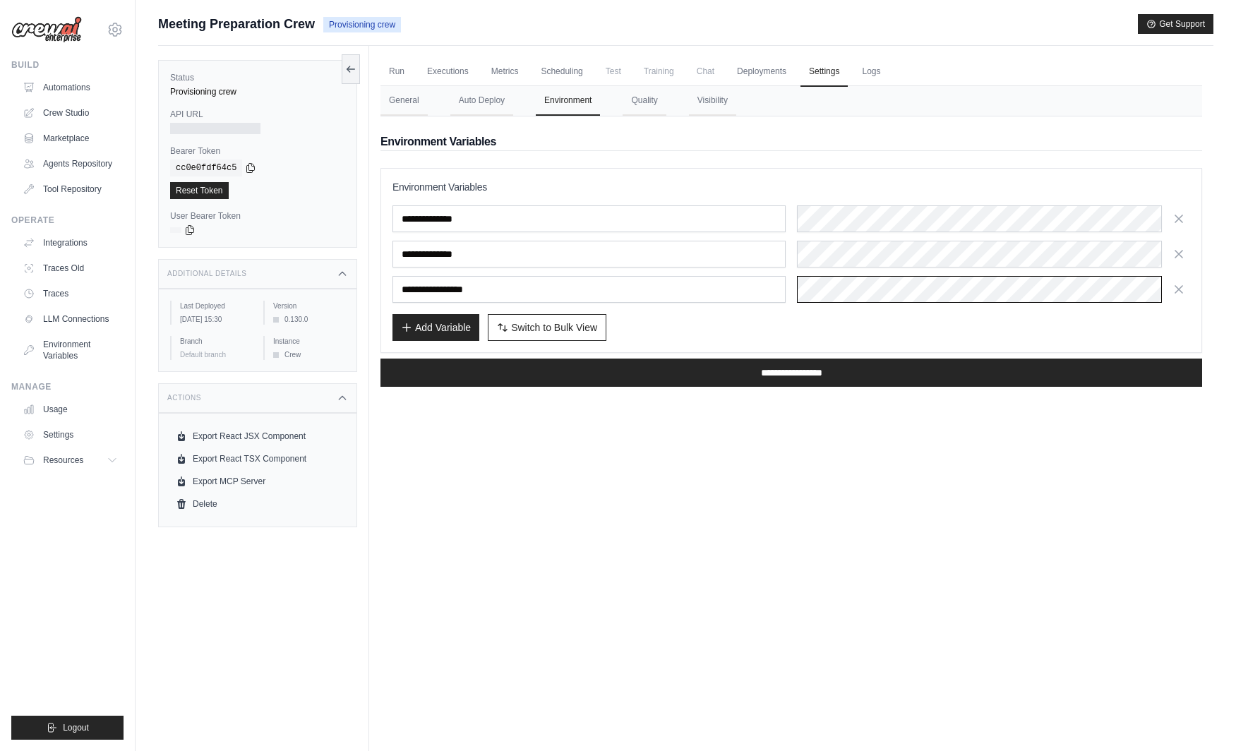
click at [937, 292] on div at bounding box center [993, 289] width 393 height 27
click at [927, 259] on div at bounding box center [993, 254] width 393 height 27
click at [900, 215] on div at bounding box center [993, 218] width 393 height 27
click at [901, 249] on div at bounding box center [993, 254] width 393 height 27
click at [892, 279] on div at bounding box center [993, 289] width 393 height 27
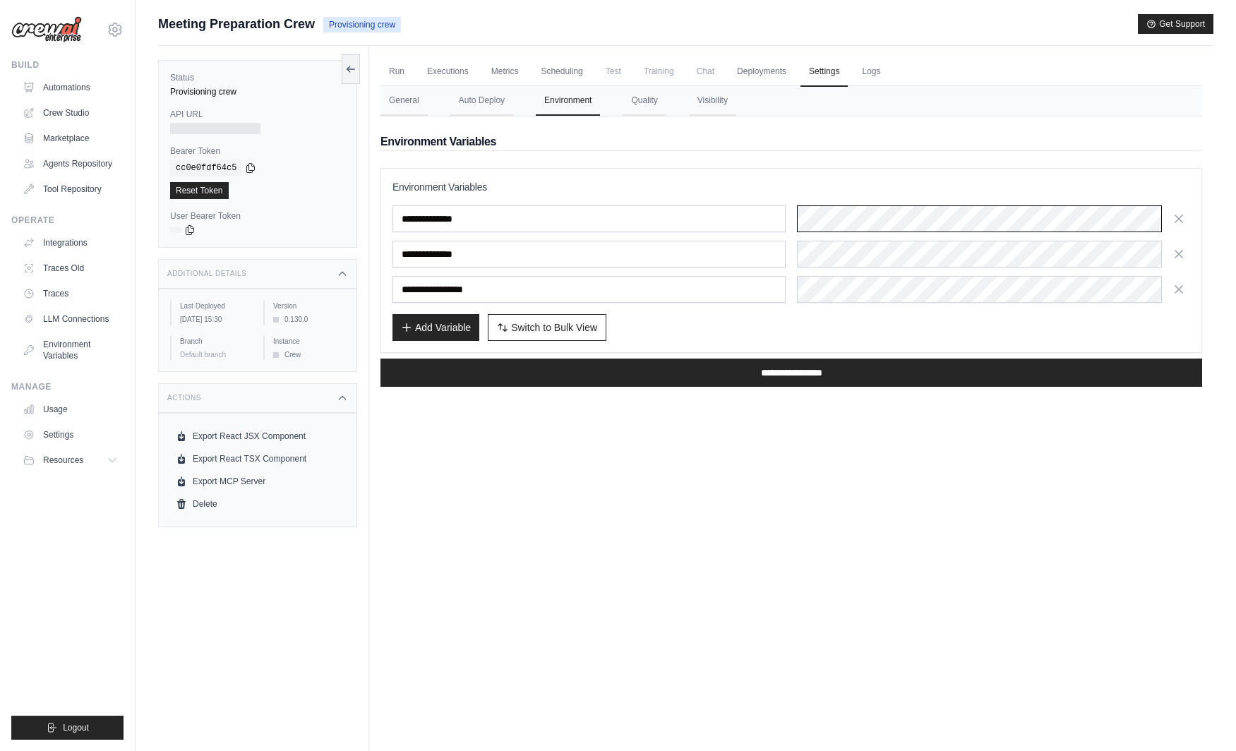
click at [893, 222] on div at bounding box center [993, 218] width 393 height 27
click at [534, 442] on div "Run Executions Metrics Scheduling Test Training Chat Deployments Settings Logs …" at bounding box center [791, 421] width 844 height 751
click at [905, 294] on div at bounding box center [993, 289] width 393 height 27
click at [903, 264] on div at bounding box center [993, 254] width 393 height 27
click at [450, 328] on button "Add Variable" at bounding box center [435, 326] width 87 height 27
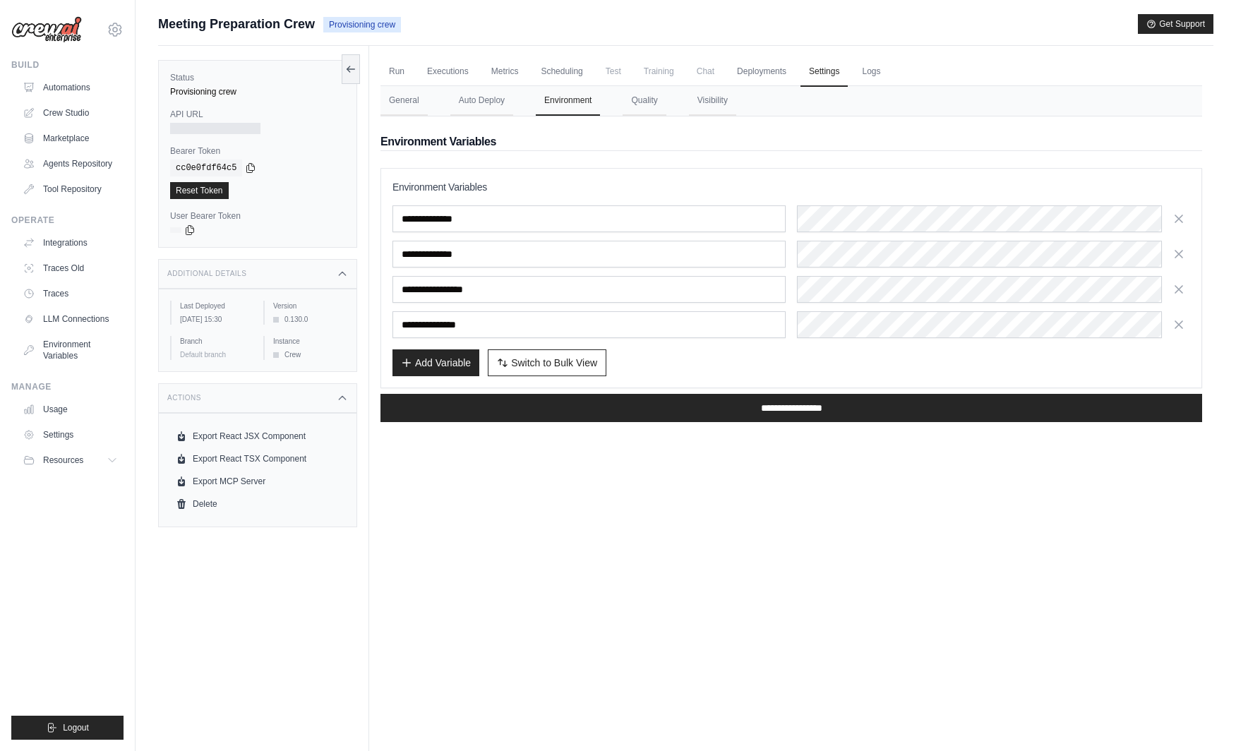
type input "**********"
click at [940, 330] on div at bounding box center [993, 324] width 393 height 27
click at [869, 367] on div "Add Variable Switch to Bulk View Switch to Table View" at bounding box center [790, 362] width 797 height 27
click at [761, 358] on div "Add Variable Switch to Bulk View Switch to Table View" at bounding box center [790, 362] width 797 height 27
click at [641, 90] on button "Quality" at bounding box center [643, 101] width 43 height 30
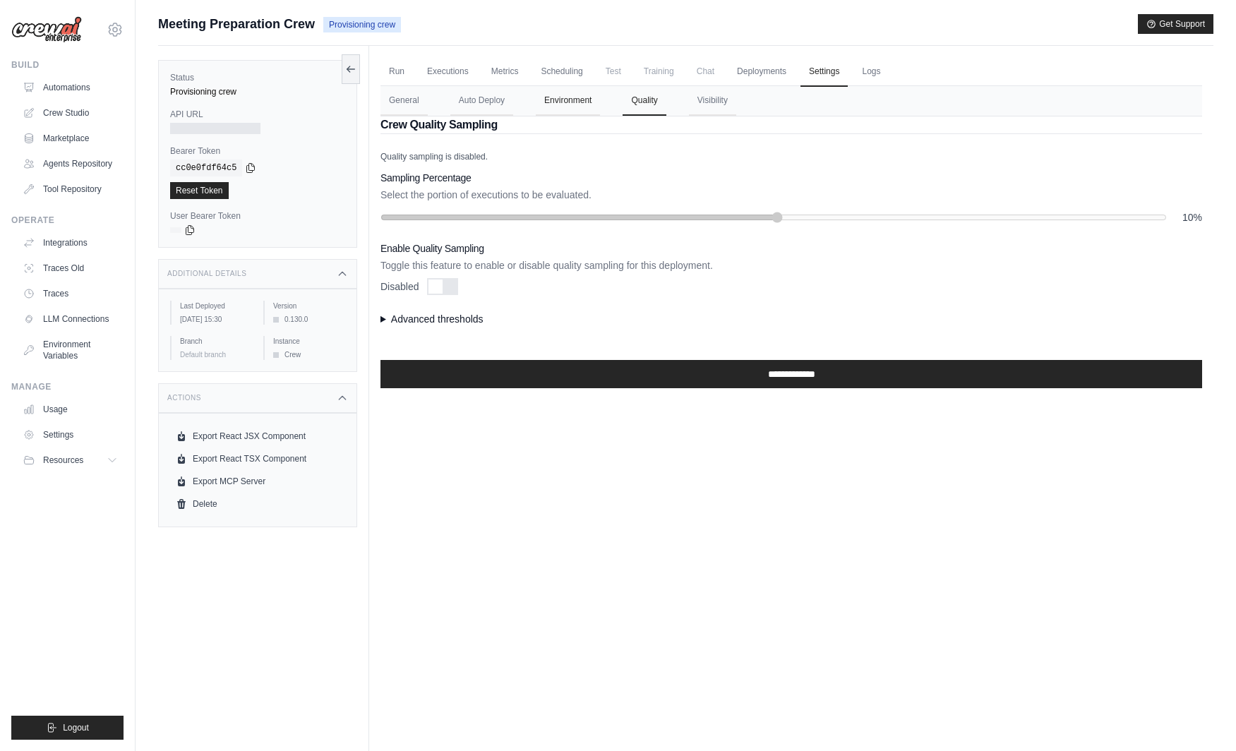
click at [591, 102] on button "Environment" at bounding box center [568, 101] width 64 height 30
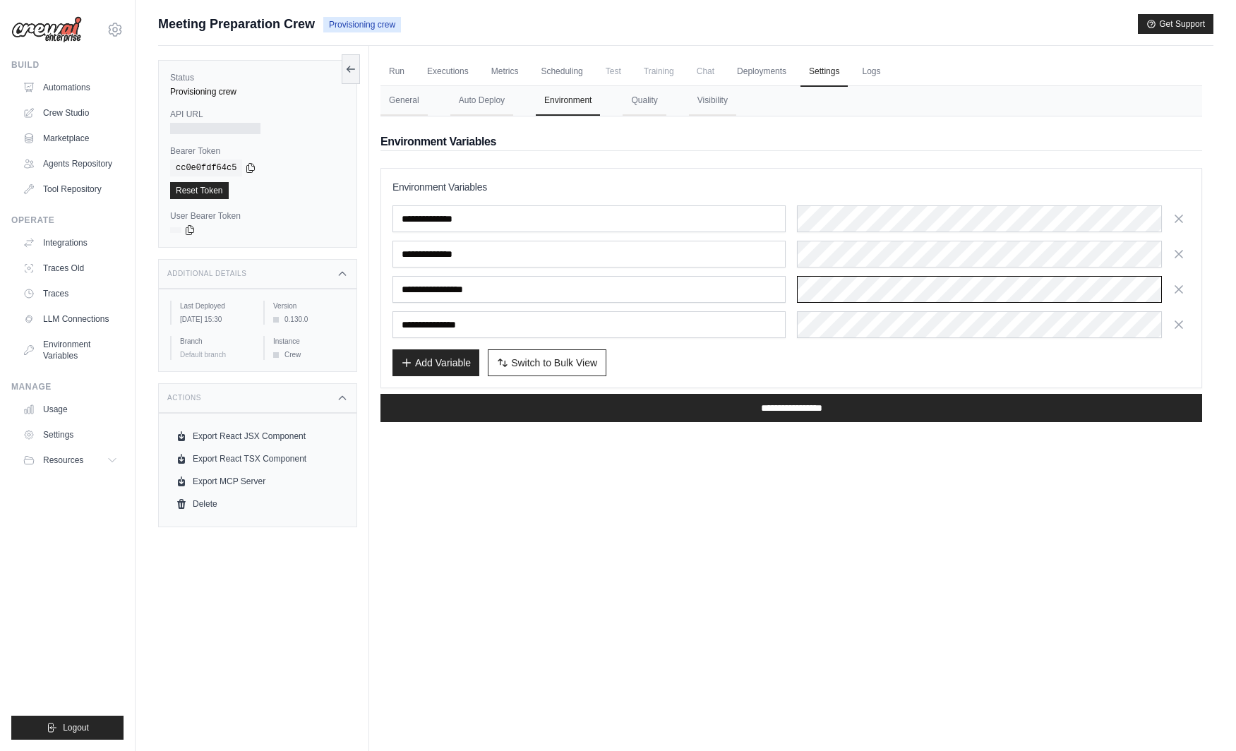
click at [880, 293] on div at bounding box center [993, 289] width 393 height 27
click at [867, 324] on div at bounding box center [993, 324] width 393 height 27
click at [874, 289] on div at bounding box center [993, 289] width 393 height 27
click at [738, 366] on div "Add Variable Switch to Bulk View Switch to Table View" at bounding box center [790, 362] width 797 height 27
click at [63, 322] on link "LLM Connections" at bounding box center [71, 319] width 107 height 23
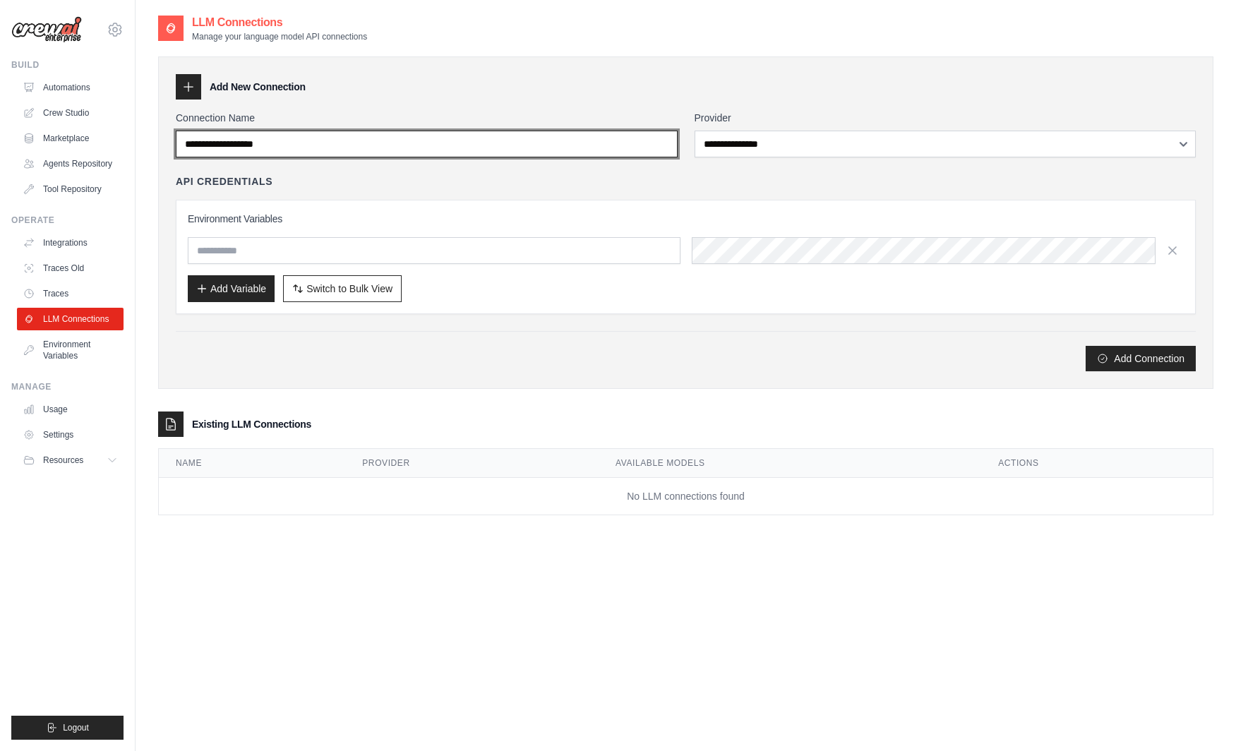
click at [596, 152] on input "Connection Name" at bounding box center [427, 144] width 502 height 27
click at [376, 148] on input "Connection Name" at bounding box center [427, 144] width 502 height 27
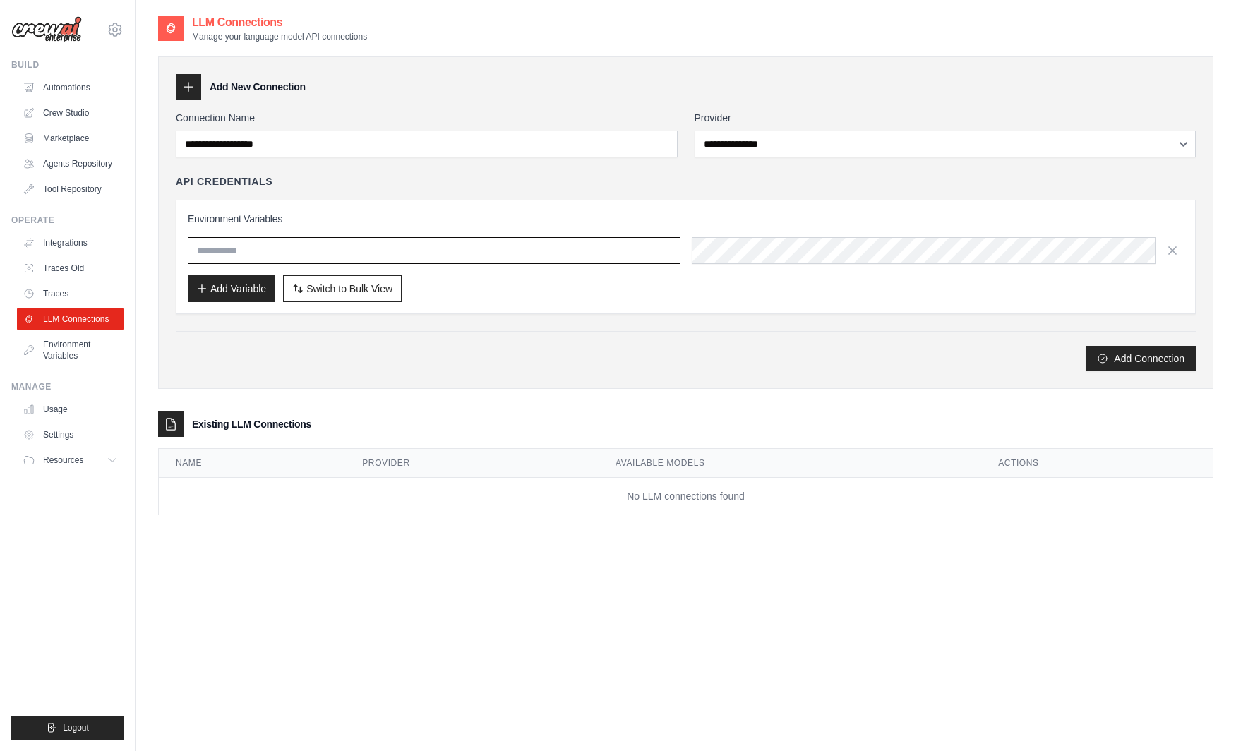
click at [340, 251] on input "text" at bounding box center [434, 250] width 493 height 27
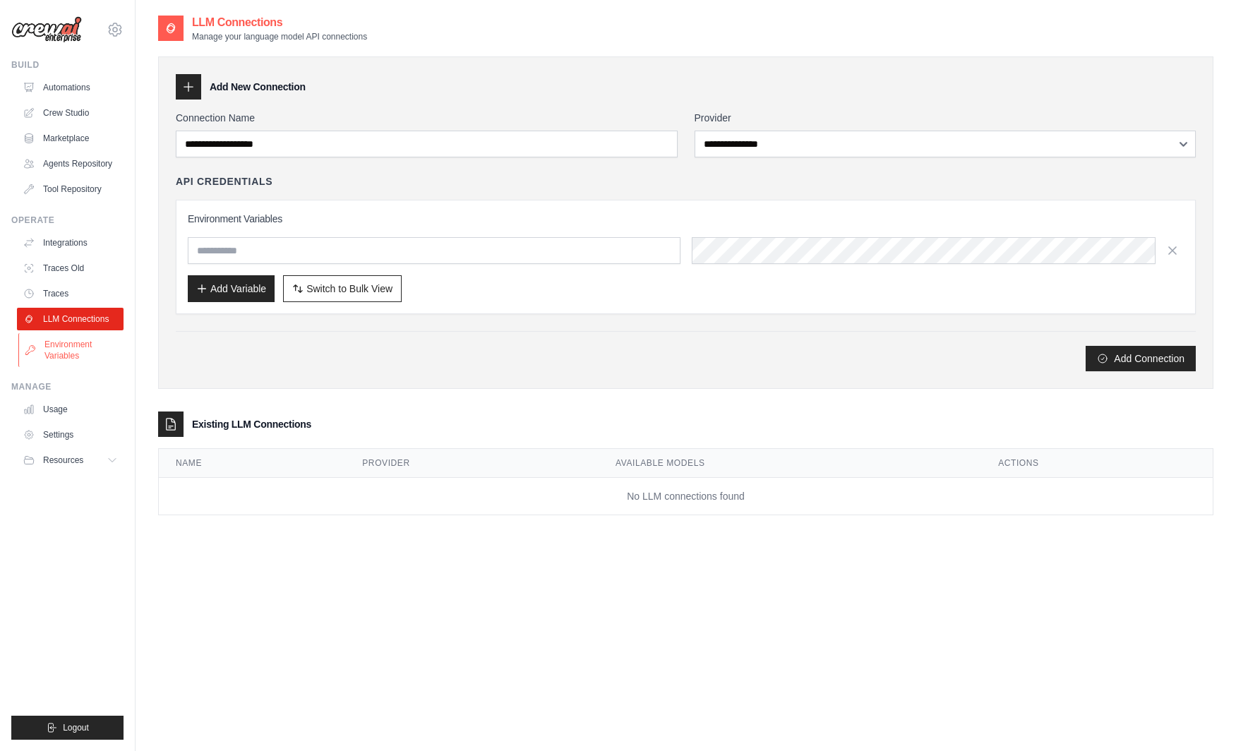
click at [71, 343] on link "Environment Variables" at bounding box center [71, 350] width 107 height 34
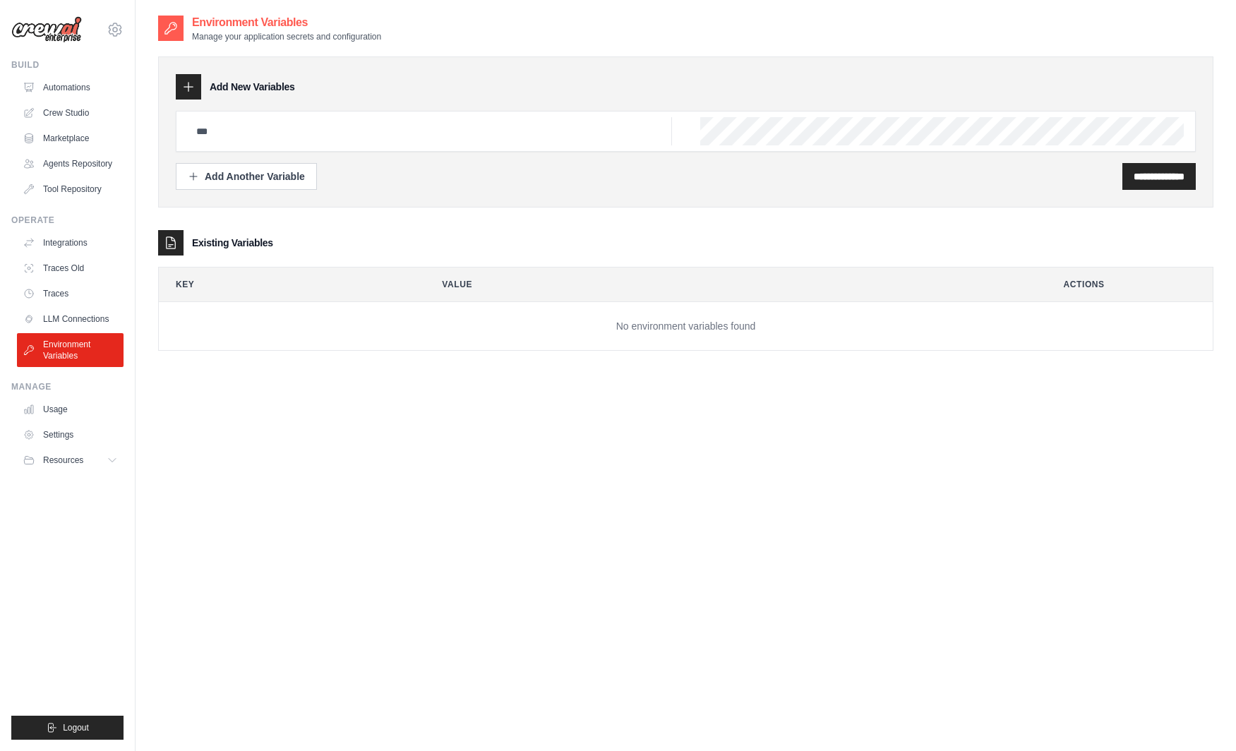
type input "**********"
click at [722, 118] on div "**********" at bounding box center [686, 131] width 1020 height 41
click at [85, 313] on link "LLM Connections" at bounding box center [71, 319] width 107 height 23
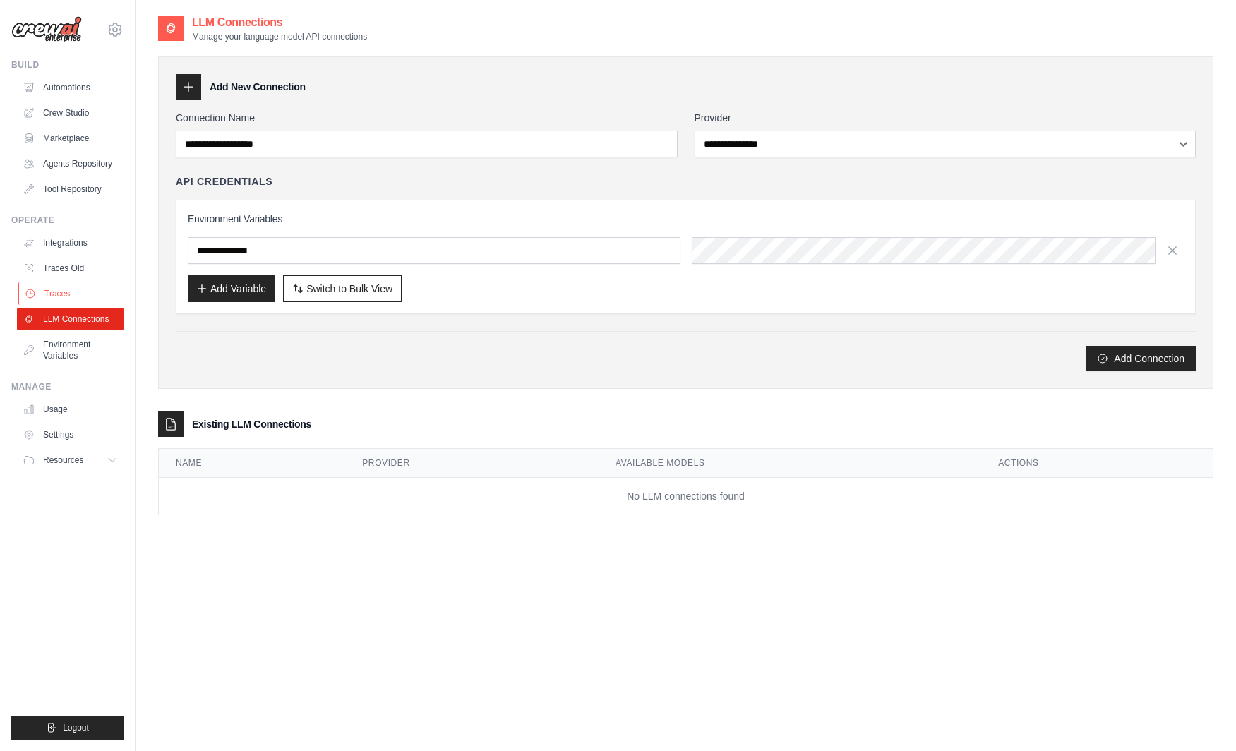
click at [92, 296] on link "Traces" at bounding box center [71, 293] width 107 height 23
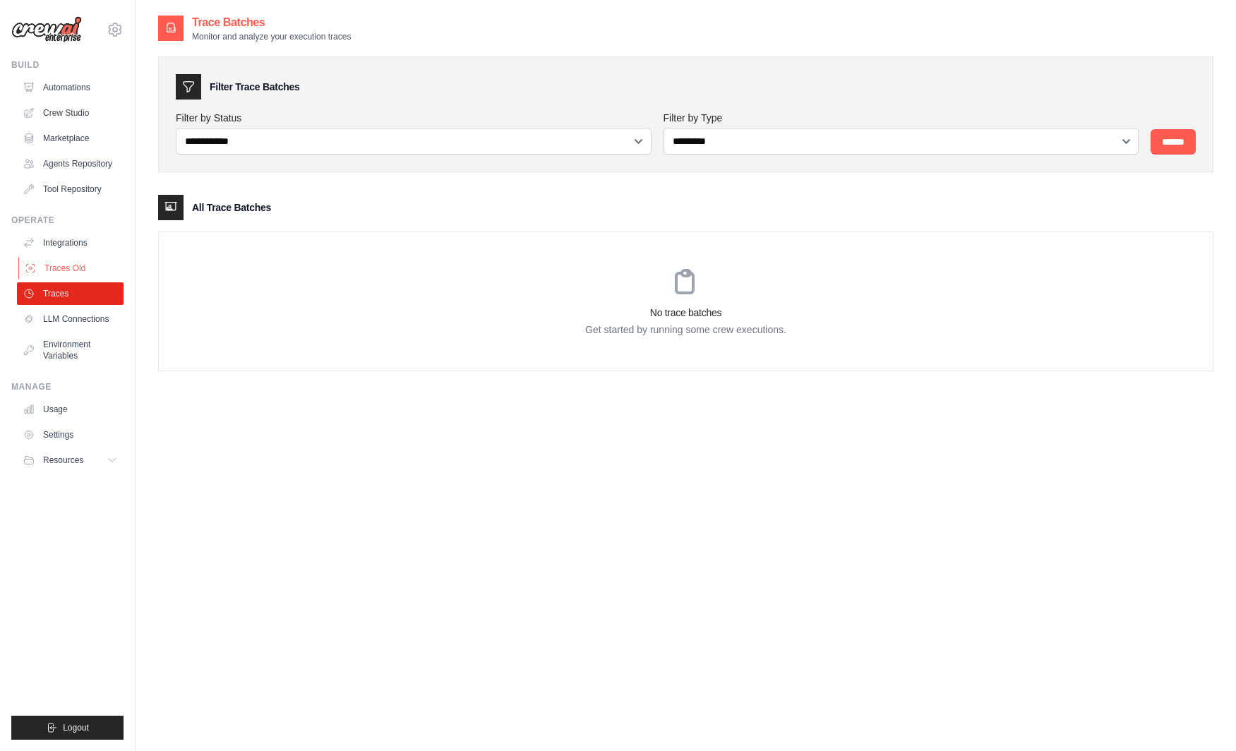
click at [76, 270] on link "Traces Old" at bounding box center [71, 268] width 107 height 23
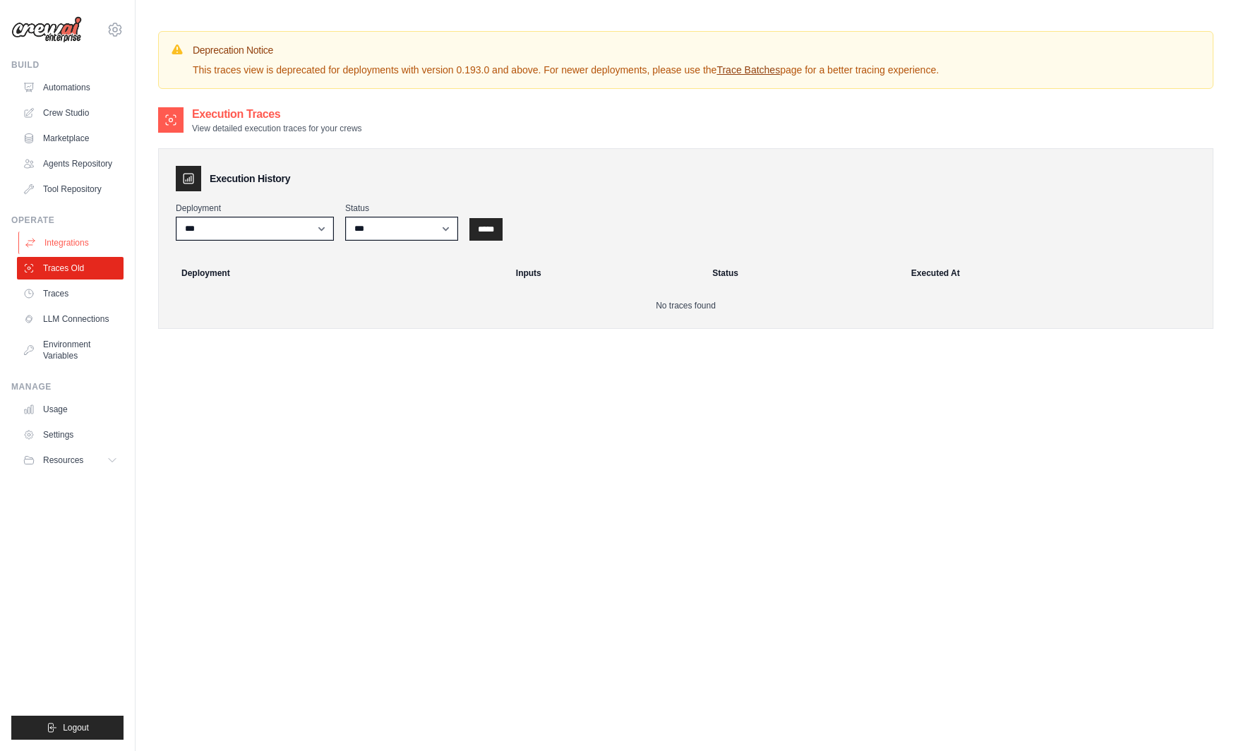
click at [78, 236] on link "Integrations" at bounding box center [71, 242] width 107 height 23
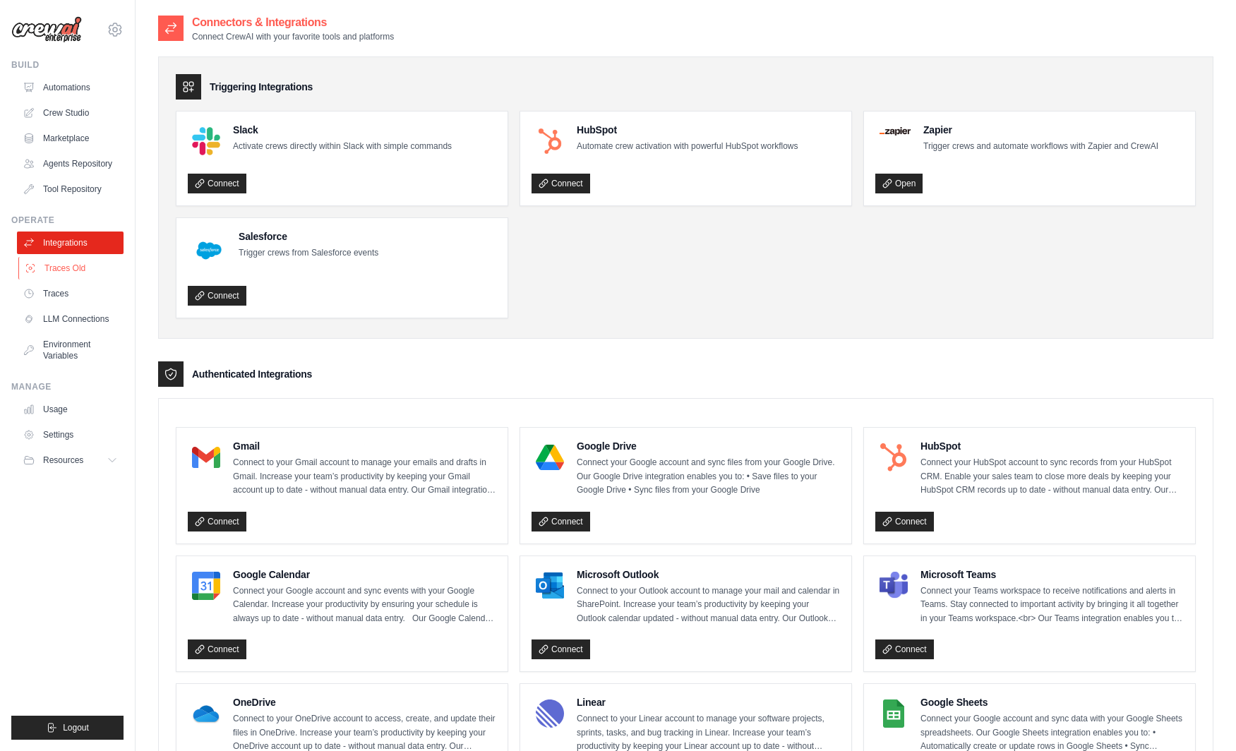
click at [90, 272] on link "Traces Old" at bounding box center [71, 268] width 107 height 23
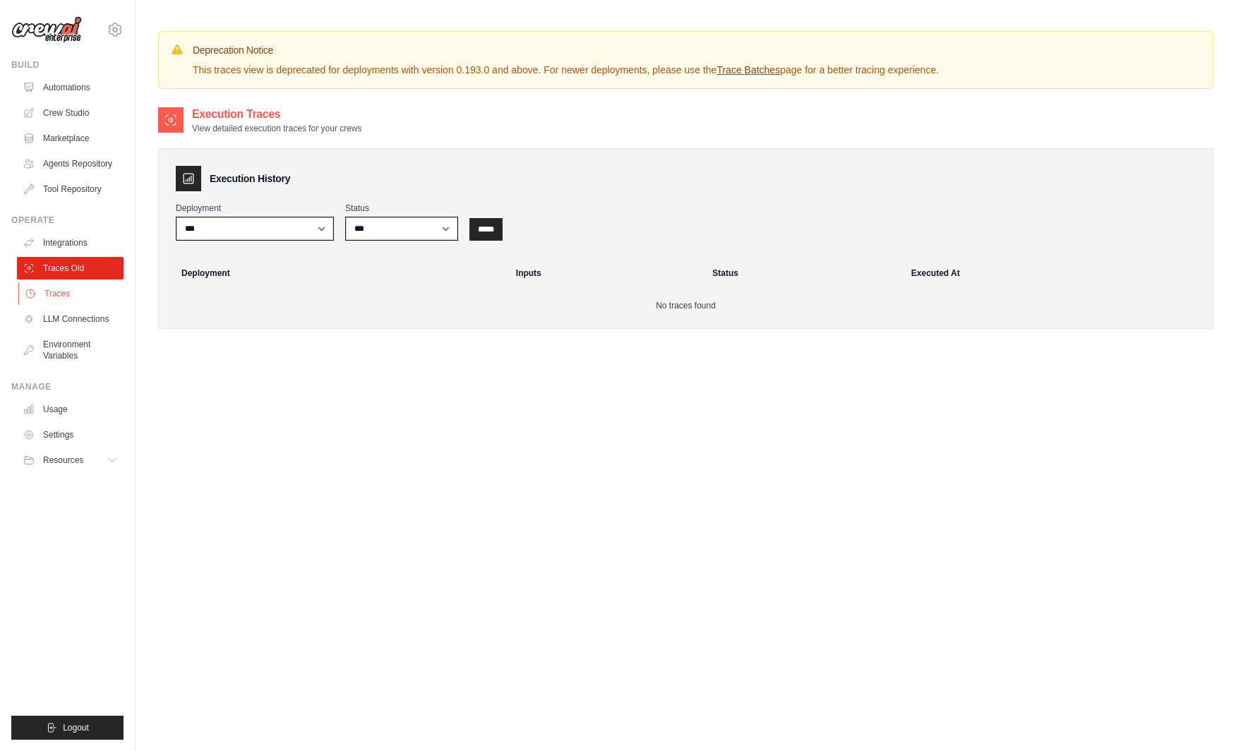
click at [86, 285] on link "Traces" at bounding box center [71, 293] width 107 height 23
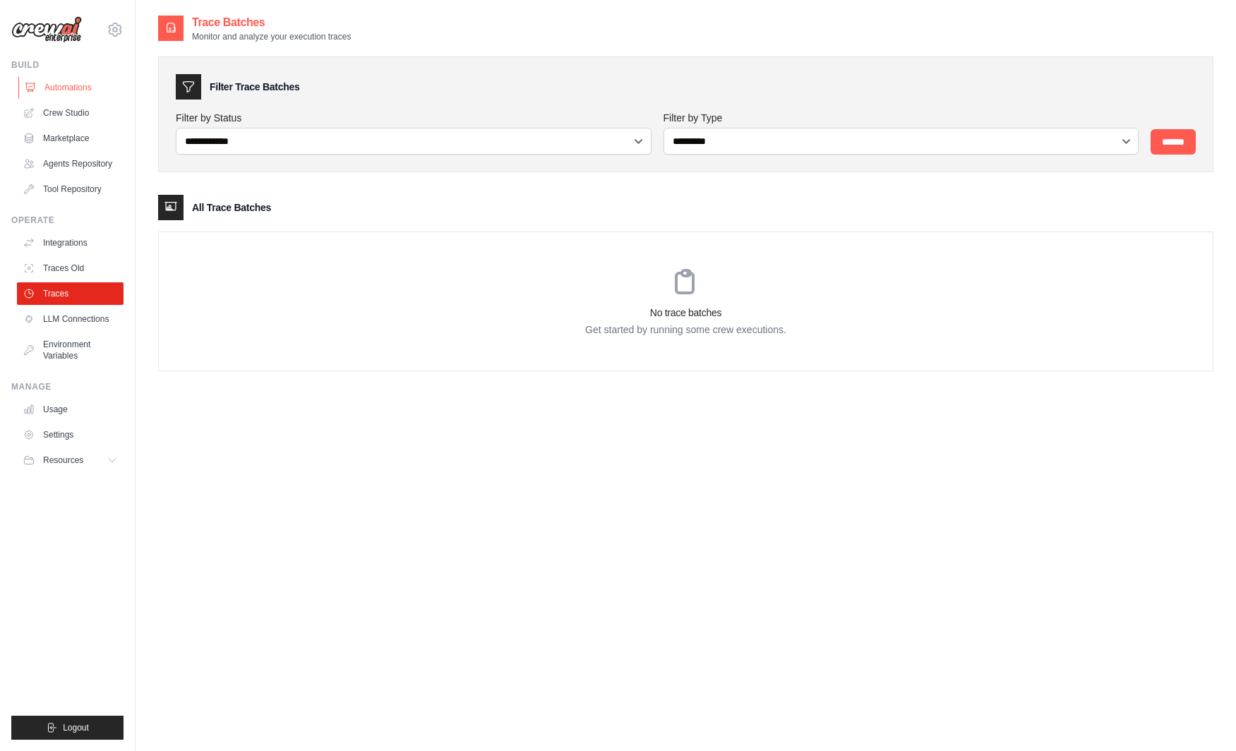
click at [92, 97] on link "Automations" at bounding box center [71, 87] width 107 height 23
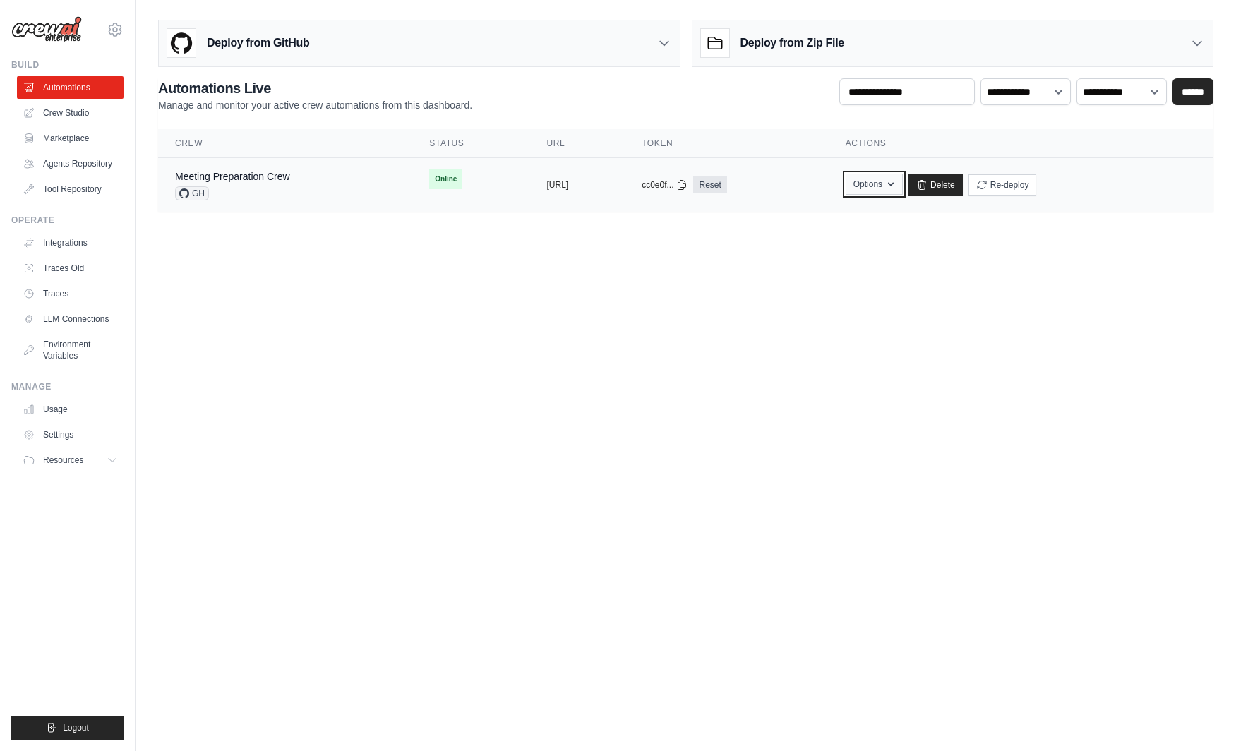
click at [896, 188] on icon "button" at bounding box center [890, 184] width 11 height 11
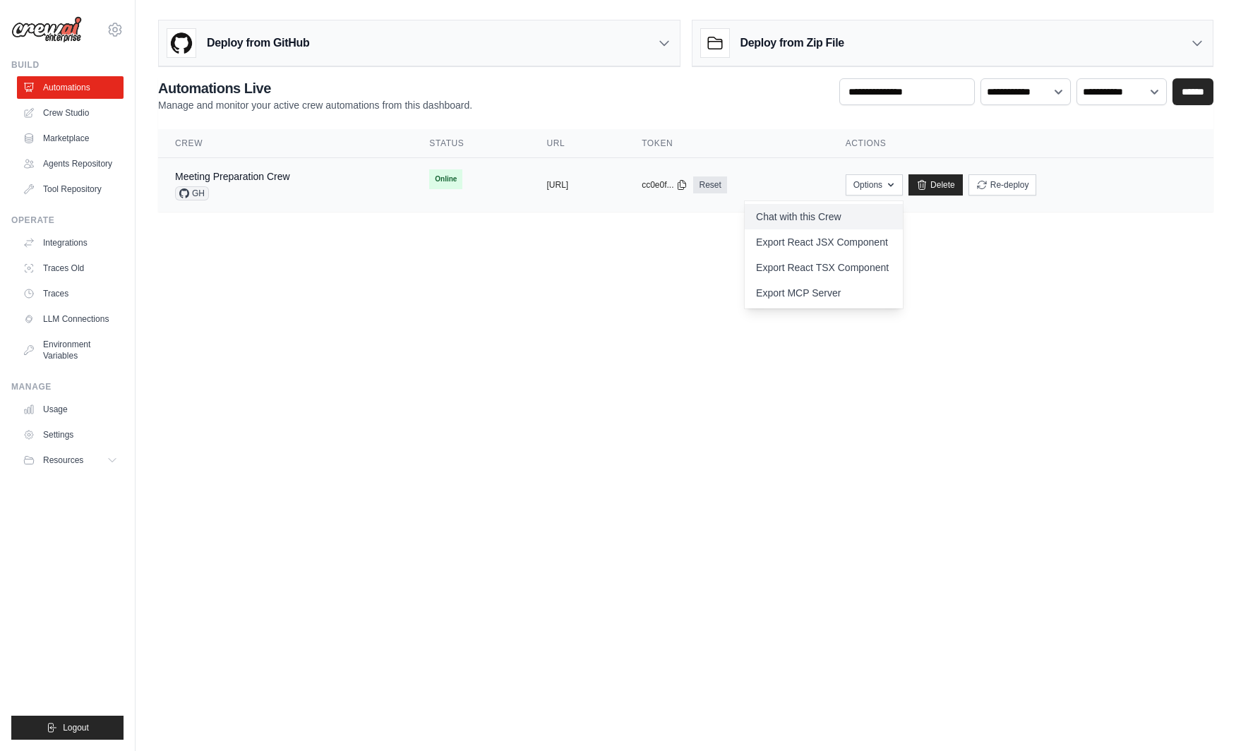
click at [903, 210] on link "Chat with this Crew" at bounding box center [823, 216] width 158 height 25
click at [938, 446] on body "khiemtk2003@gmail.com Settings Build Automations" at bounding box center [618, 375] width 1236 height 751
click at [288, 186] on div "GH" at bounding box center [232, 193] width 115 height 14
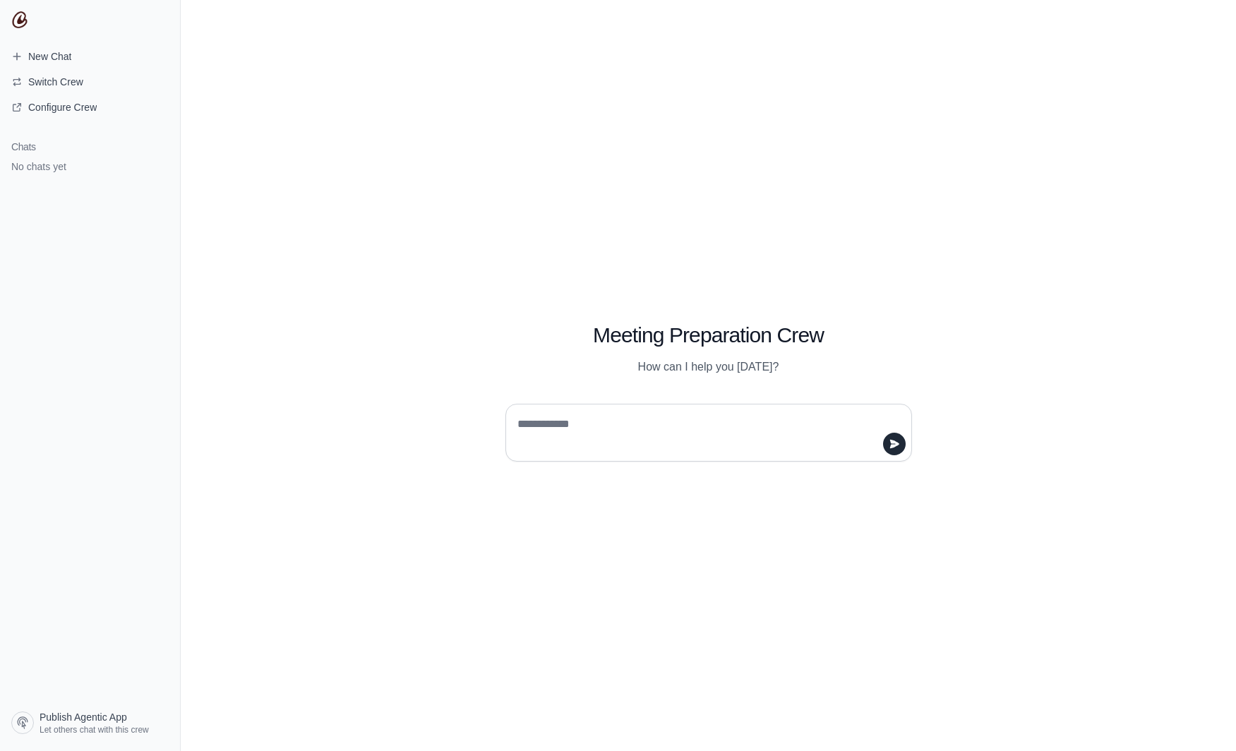
click at [679, 425] on textarea at bounding box center [704, 433] width 380 height 40
type textarea "**********"
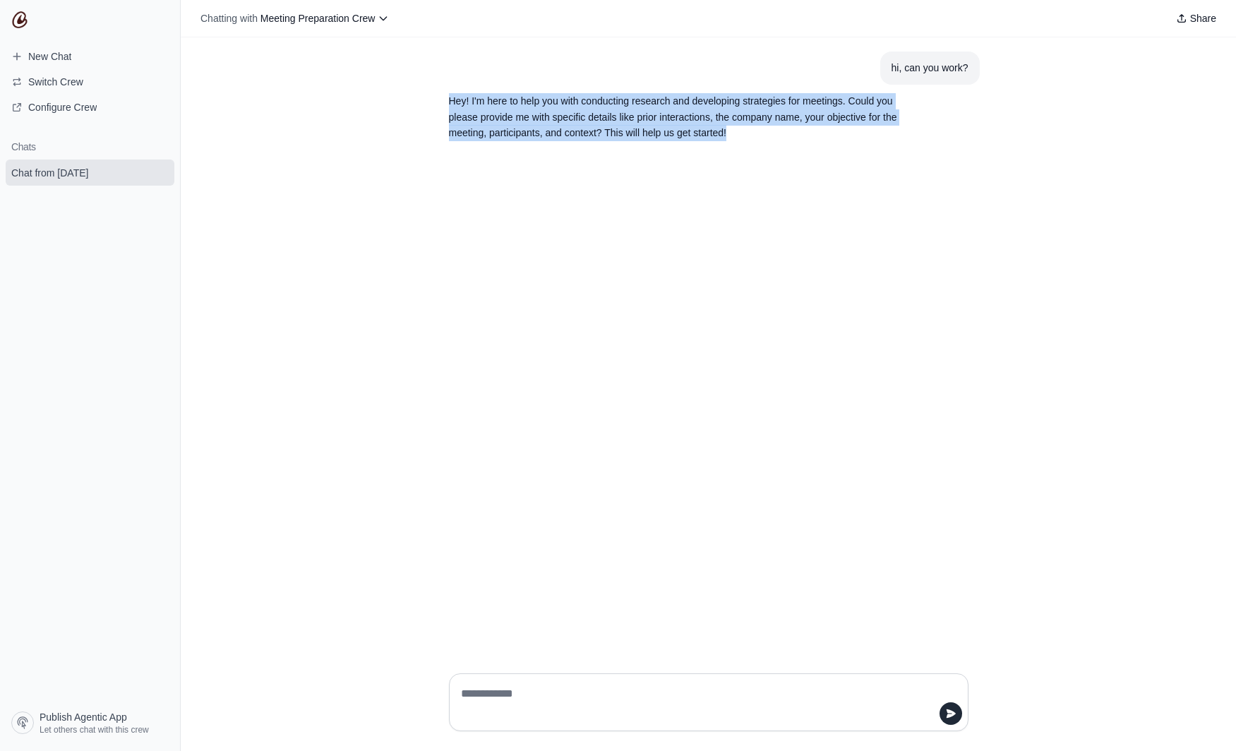
drag, startPoint x: 770, startPoint y: 121, endPoint x: 728, endPoint y: 134, distance: 43.7
click at [764, 83] on div "hi, can you work? Hey! I'm here to help you with conducting research and develo…" at bounding box center [708, 349] width 1055 height 625
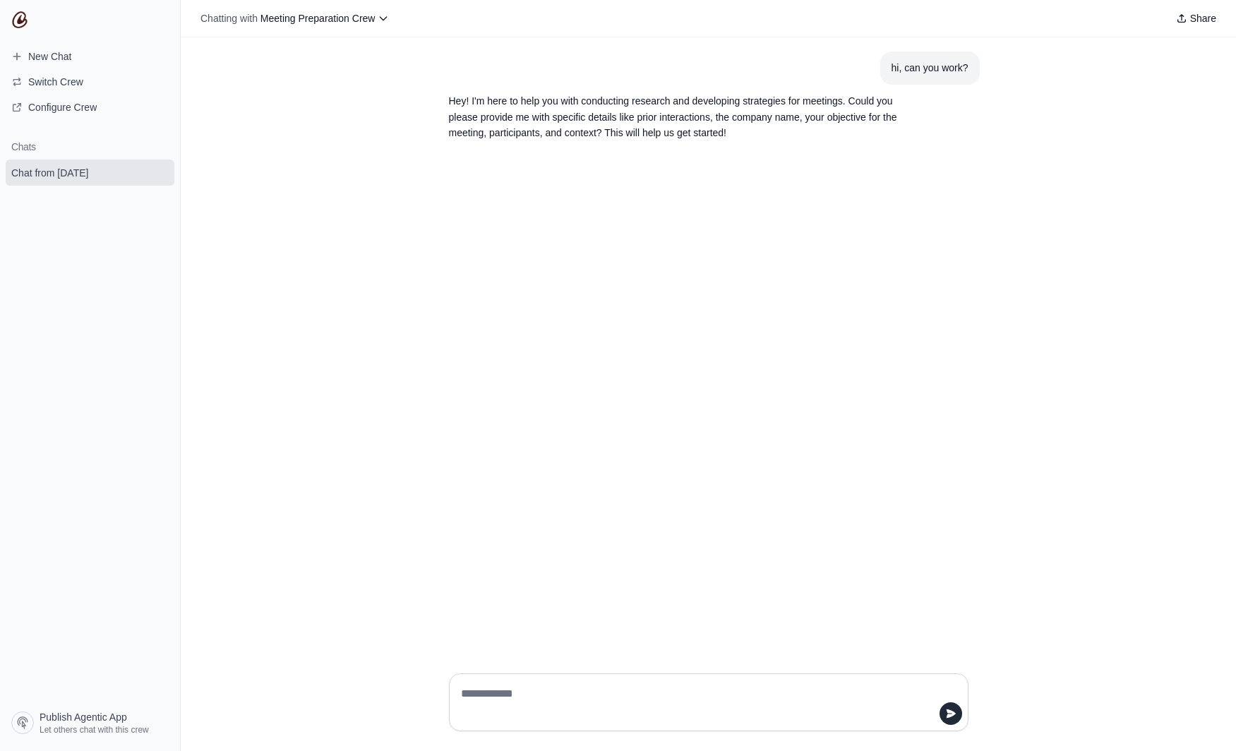
click at [708, 157] on div "hi, can you work? Hey! I'm here to help you with conducting research and develo…" at bounding box center [708, 349] width 1055 height 625
click at [680, 698] on textarea at bounding box center [704, 702] width 493 height 40
click at [596, 717] on textarea at bounding box center [704, 702] width 493 height 40
click at [589, 710] on textarea at bounding box center [704, 702] width 493 height 40
type textarea "****"
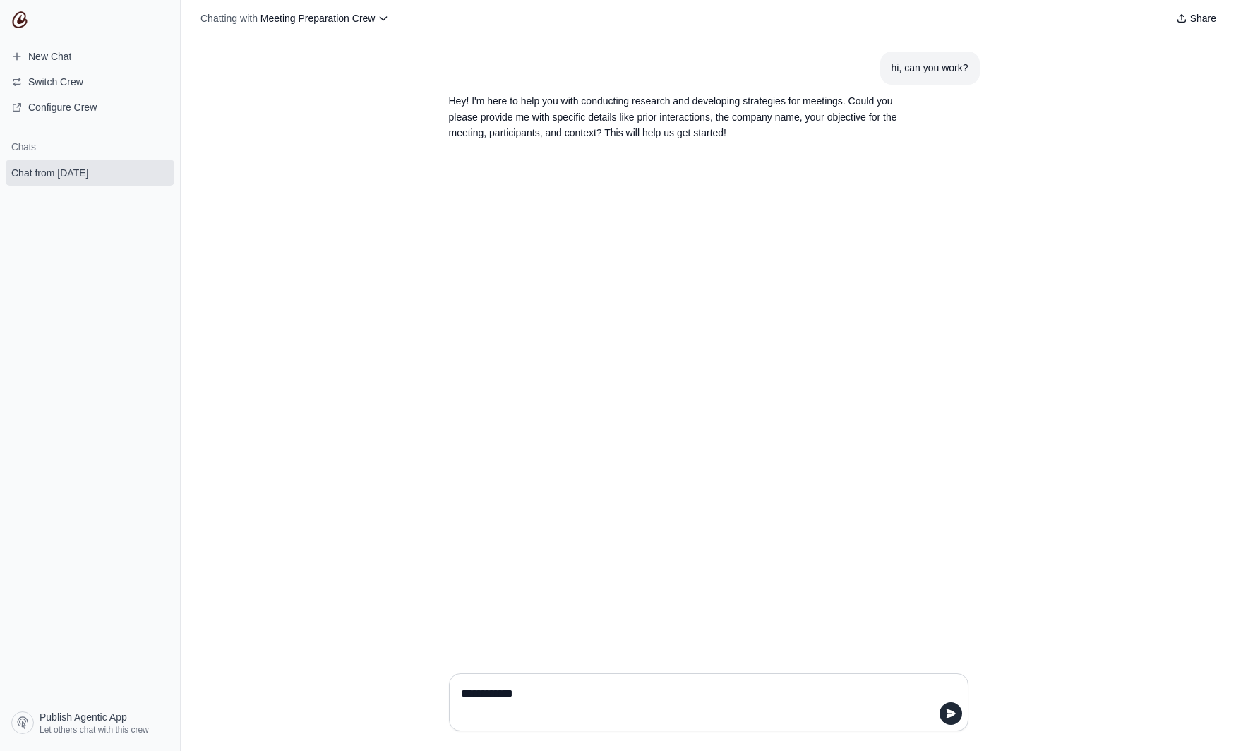
type textarea "**********"
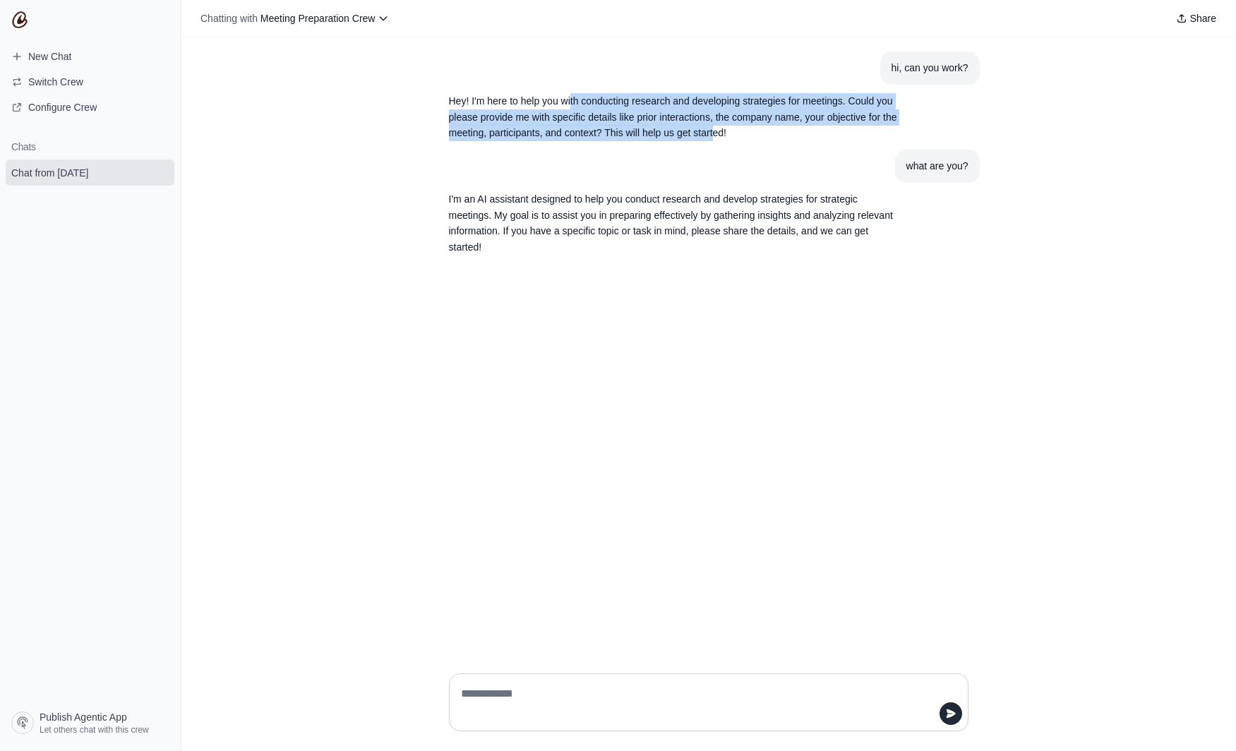
drag, startPoint x: 579, startPoint y: 100, endPoint x: 809, endPoint y: 137, distance: 233.6
click at [809, 137] on p "Hey! I'm here to help you with conducting research and developing strategies fo…" at bounding box center [675, 117] width 452 height 48
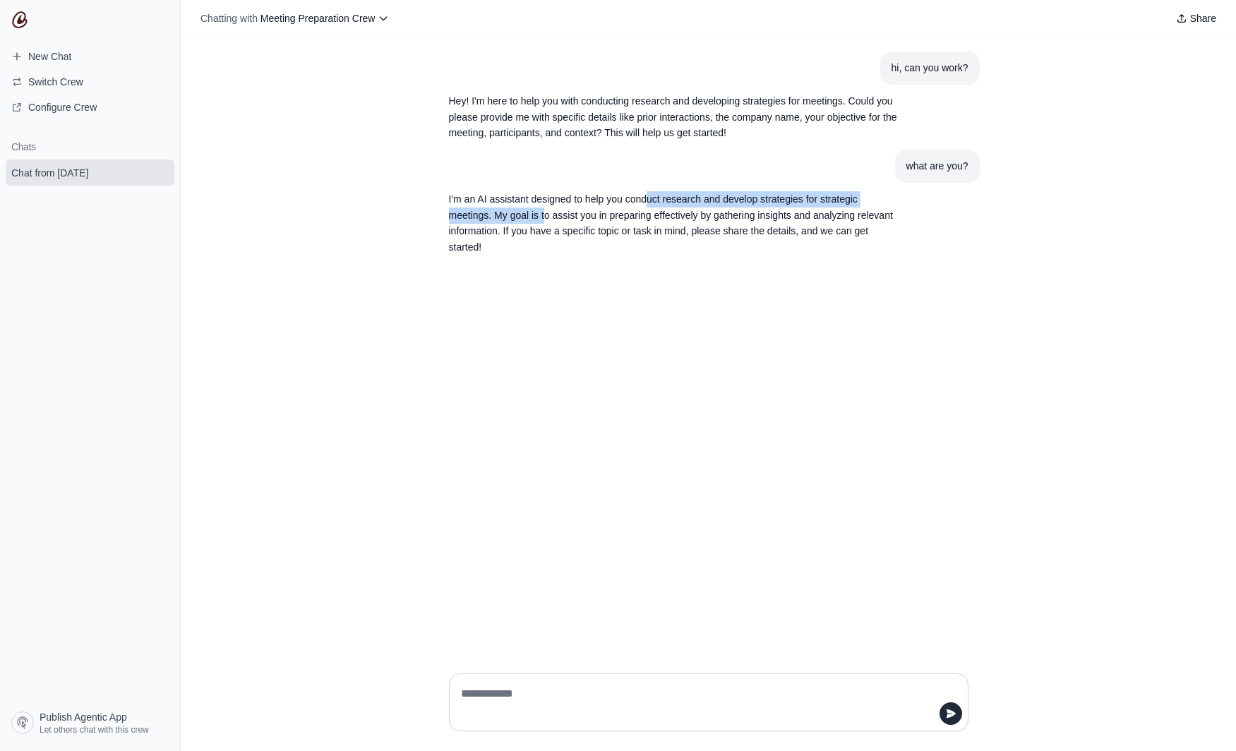
drag, startPoint x: 659, startPoint y: 198, endPoint x: 552, endPoint y: 219, distance: 109.5
click at [552, 219] on p "I'm an AI assistant designed to help you conduct research and develop strategie…" at bounding box center [675, 223] width 452 height 64
click at [551, 219] on p "I'm an AI assistant designed to help you conduct research and develop strategie…" at bounding box center [675, 223] width 452 height 64
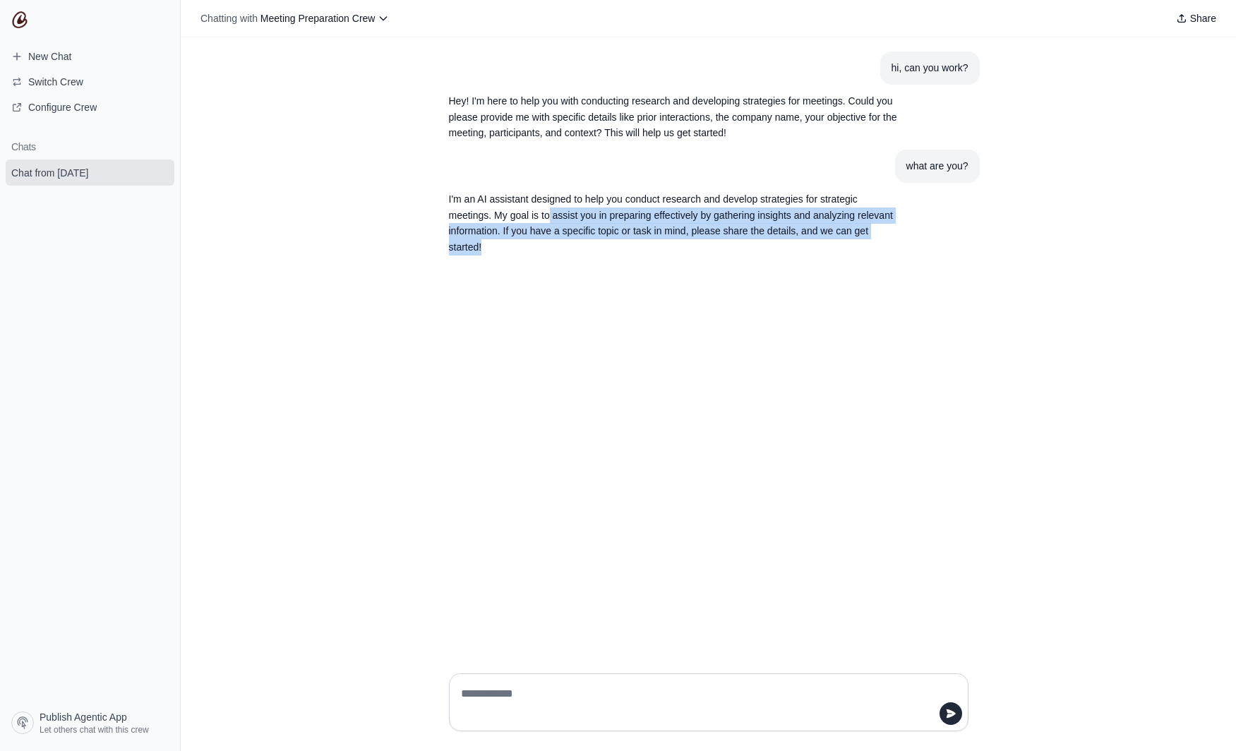
drag, startPoint x: 554, startPoint y: 216, endPoint x: 542, endPoint y: 245, distance: 31.3
click at [542, 245] on p "I'm an AI assistant designed to help you conduct research and develop strategie…" at bounding box center [675, 223] width 452 height 64
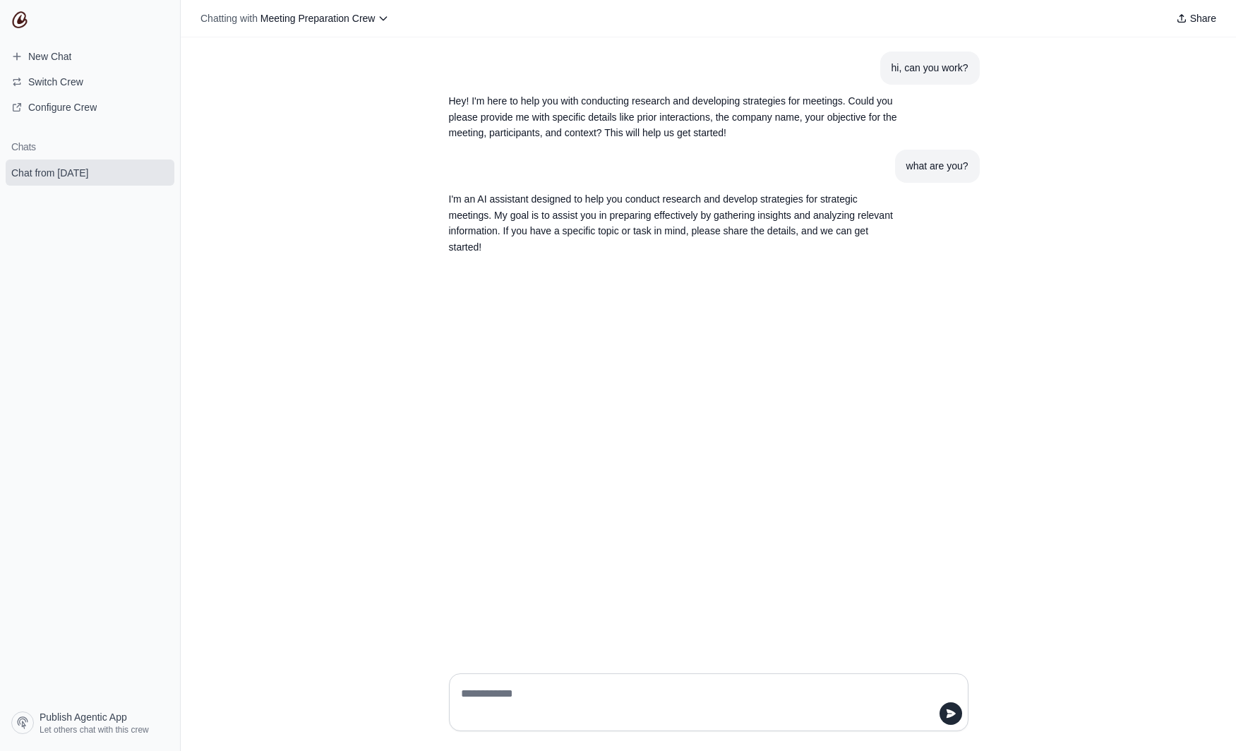
click at [542, 245] on p "I'm an AI assistant designed to help you conduct research and develop strategie…" at bounding box center [675, 223] width 452 height 64
click at [609, 696] on textarea at bounding box center [704, 702] width 493 height 40
type textarea "**********"
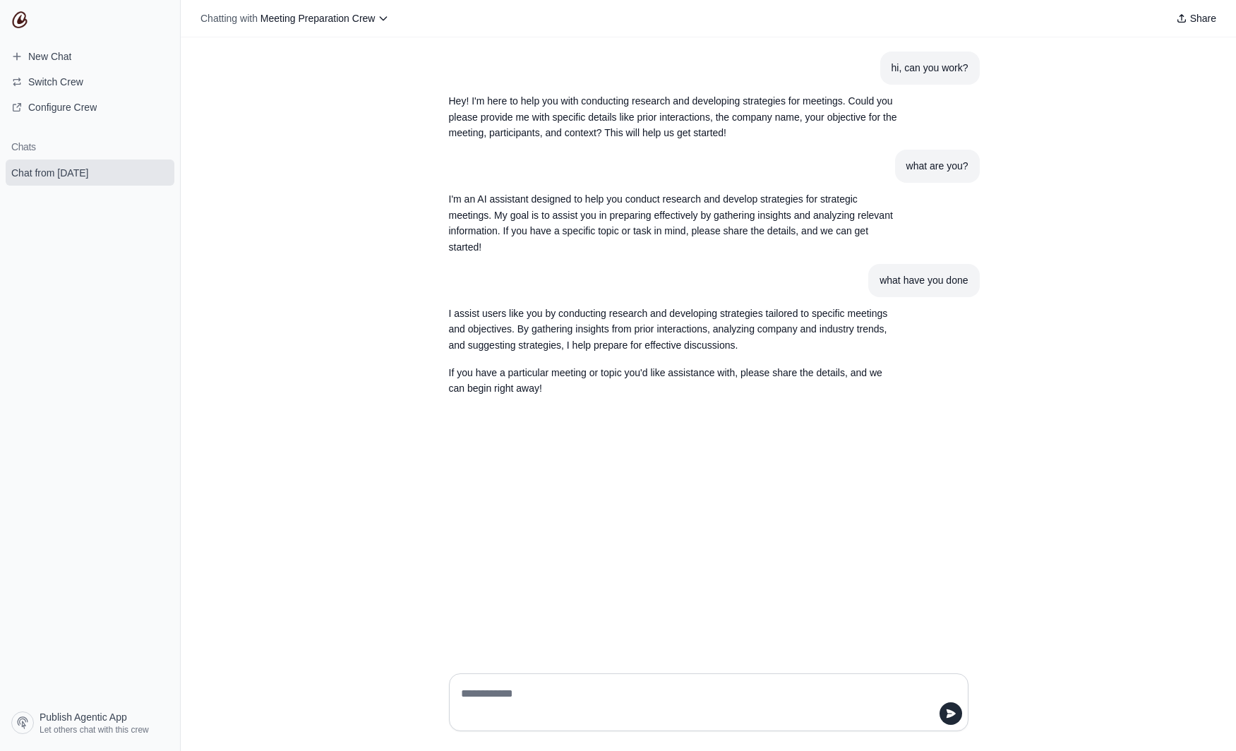
click at [24, 13] on img at bounding box center [19, 19] width 17 height 17
click at [133, 565] on section "Chats Chat from September 22" at bounding box center [90, 418] width 180 height 576
click at [66, 103] on span "Configure Crew" at bounding box center [62, 107] width 68 height 14
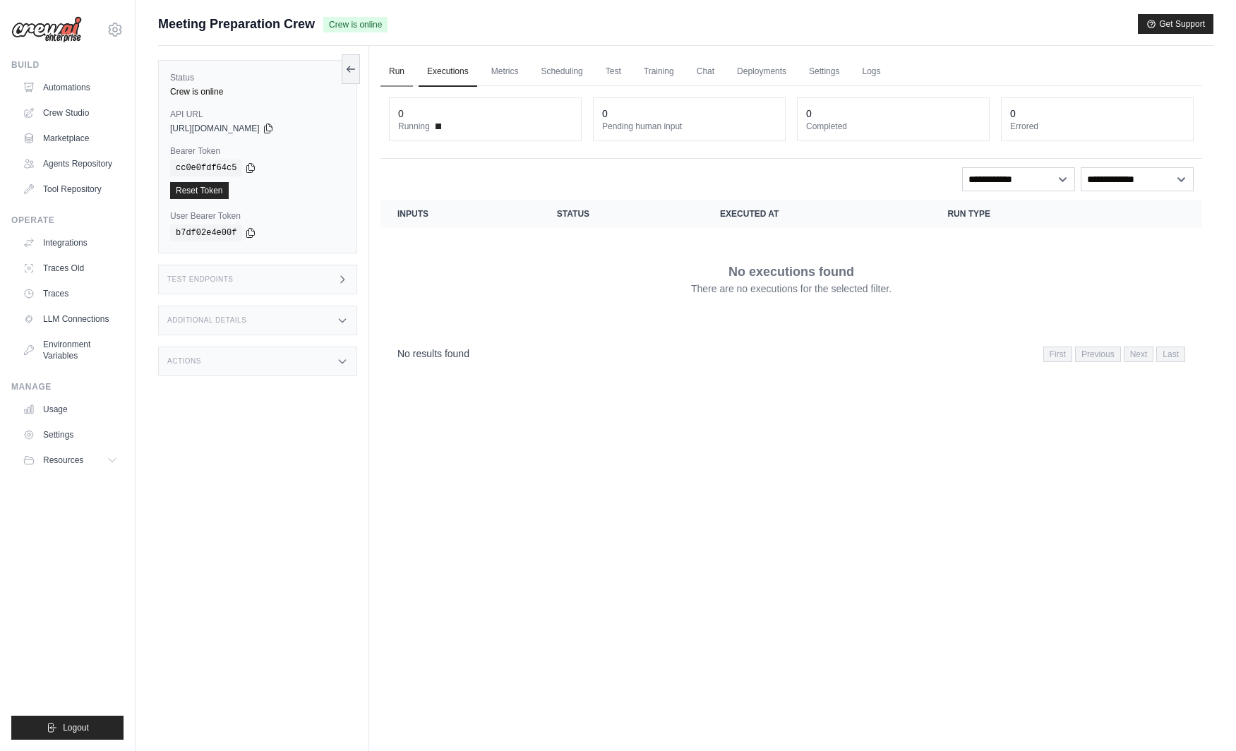
click at [402, 73] on link "Run" at bounding box center [396, 72] width 32 height 30
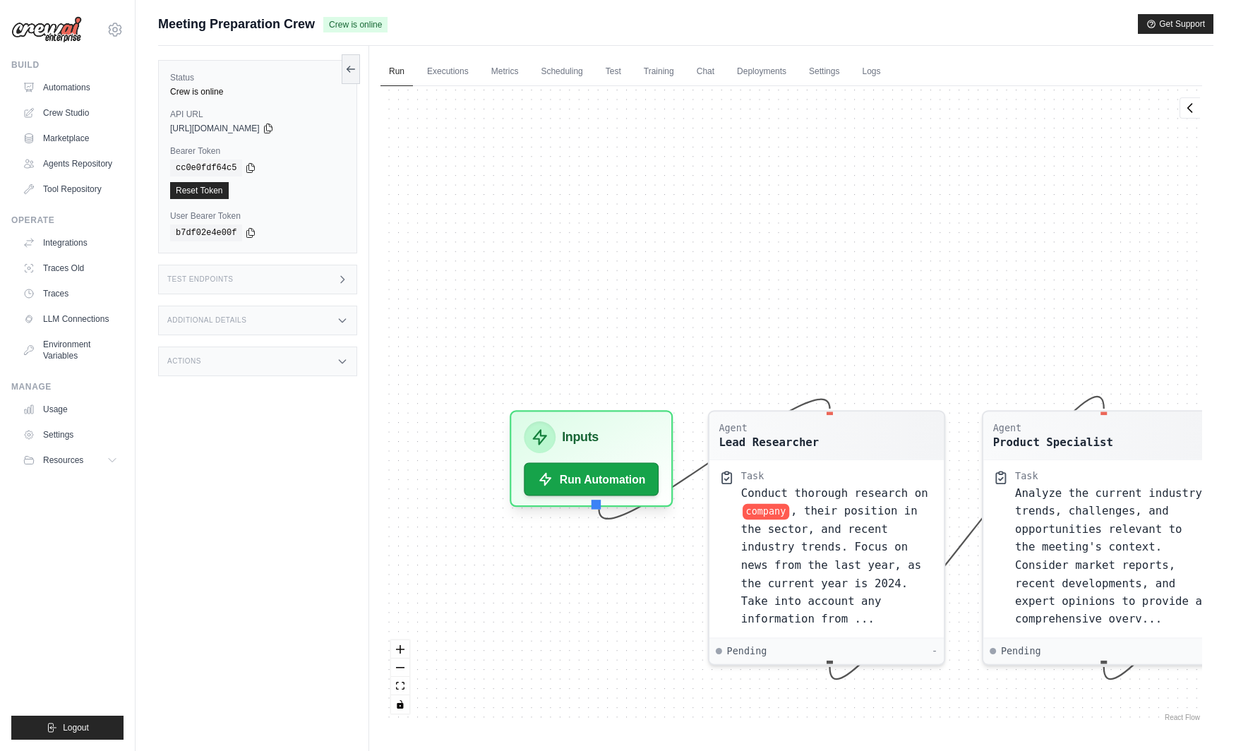
drag, startPoint x: 550, startPoint y: 243, endPoint x: 704, endPoint y: 210, distance: 156.5
click at [704, 210] on div "Agent Lead Researcher Task Conduct thorough research on company , their positio…" at bounding box center [790, 405] width 821 height 638
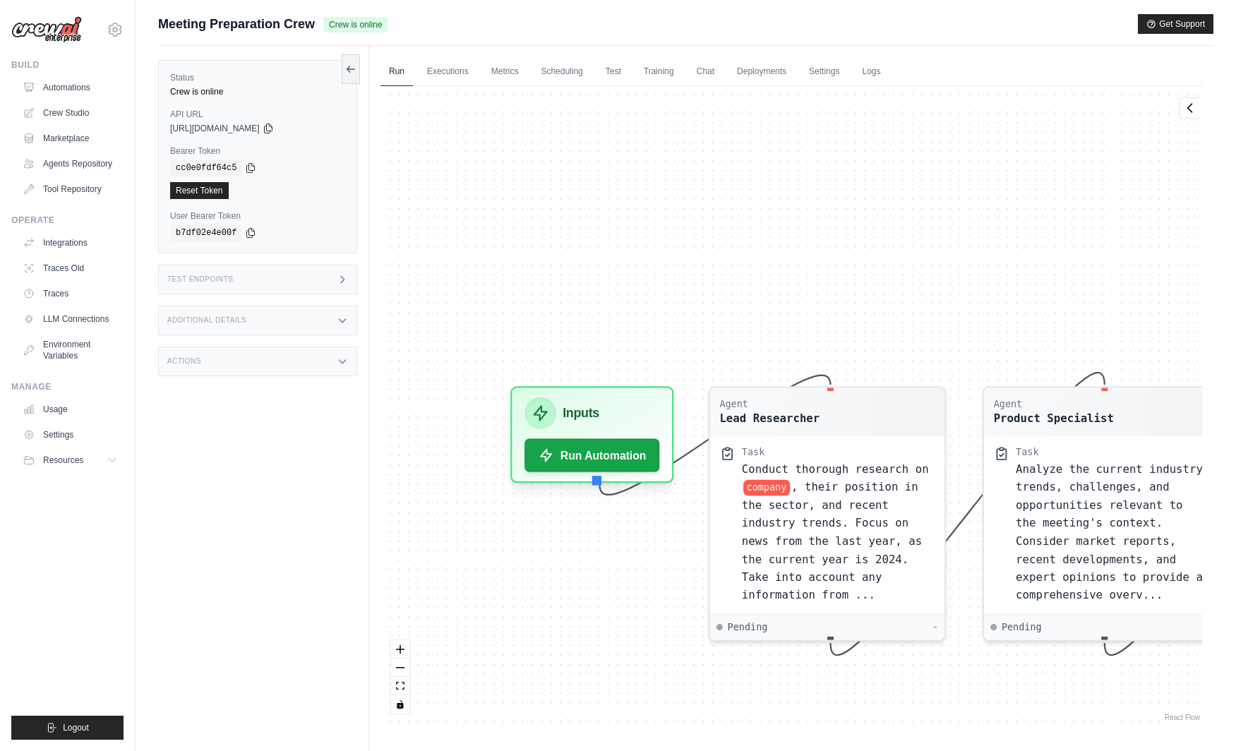
drag, startPoint x: 764, startPoint y: 273, endPoint x: 764, endPoint y: 252, distance: 21.2
click at [764, 252] on div "Agent Lead Researcher Task Conduct thorough research on company , their positio…" at bounding box center [790, 405] width 821 height 638
click at [591, 442] on button "Run Automation" at bounding box center [592, 448] width 142 height 35
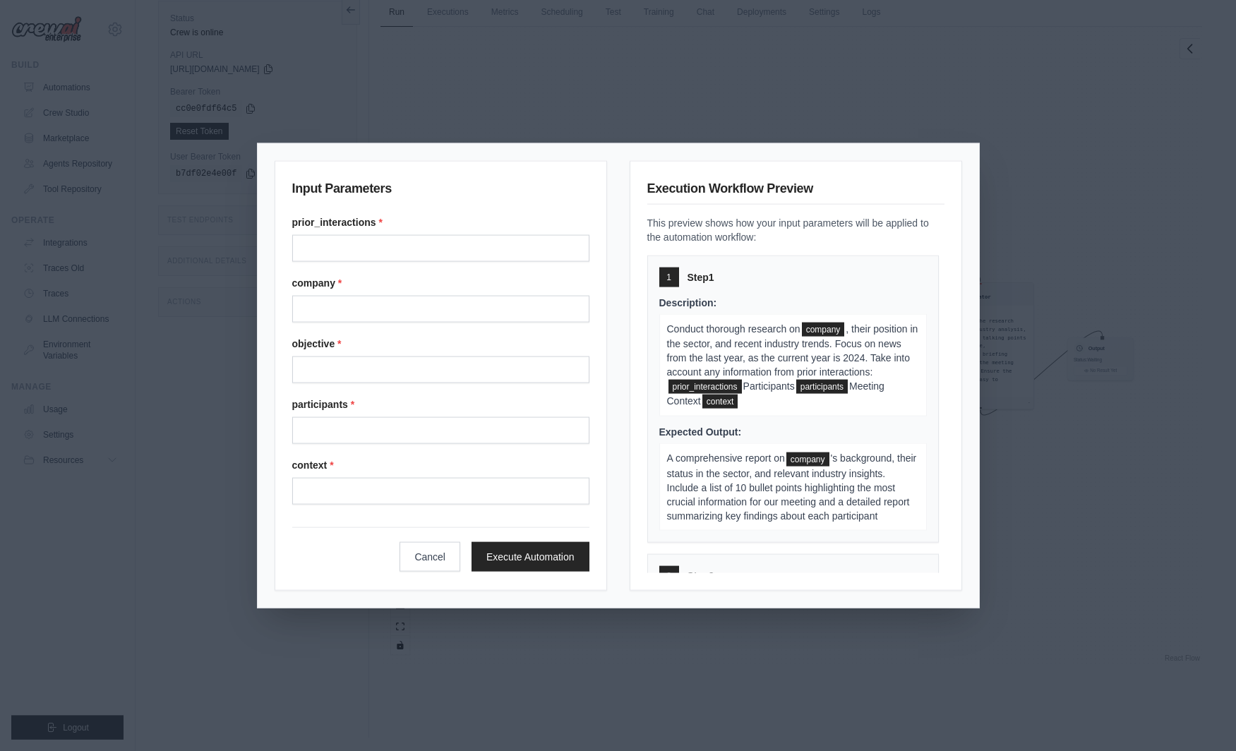
scroll to position [60, 0]
click at [435, 556] on button "Cancel" at bounding box center [429, 556] width 61 height 30
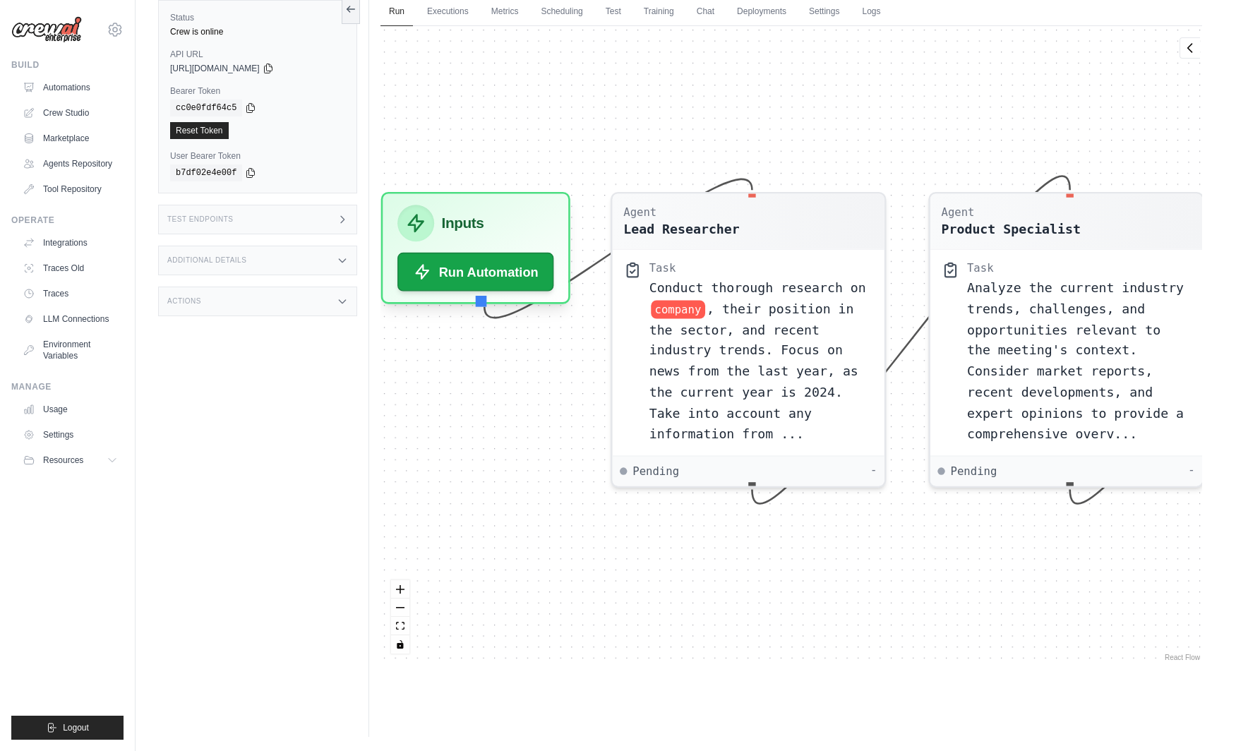
drag, startPoint x: 608, startPoint y: 393, endPoint x: 847, endPoint y: 671, distance: 366.8
click at [847, 664] on div "Agent Lead Researcher Task Conduct thorough research on company , their positio…" at bounding box center [790, 345] width 821 height 638
drag, startPoint x: 929, startPoint y: 622, endPoint x: 539, endPoint y: 593, distance: 391.2
click at [538, 593] on div "Agent Lead Researcher Task Conduct thorough research on company , their positio…" at bounding box center [790, 345] width 821 height 638
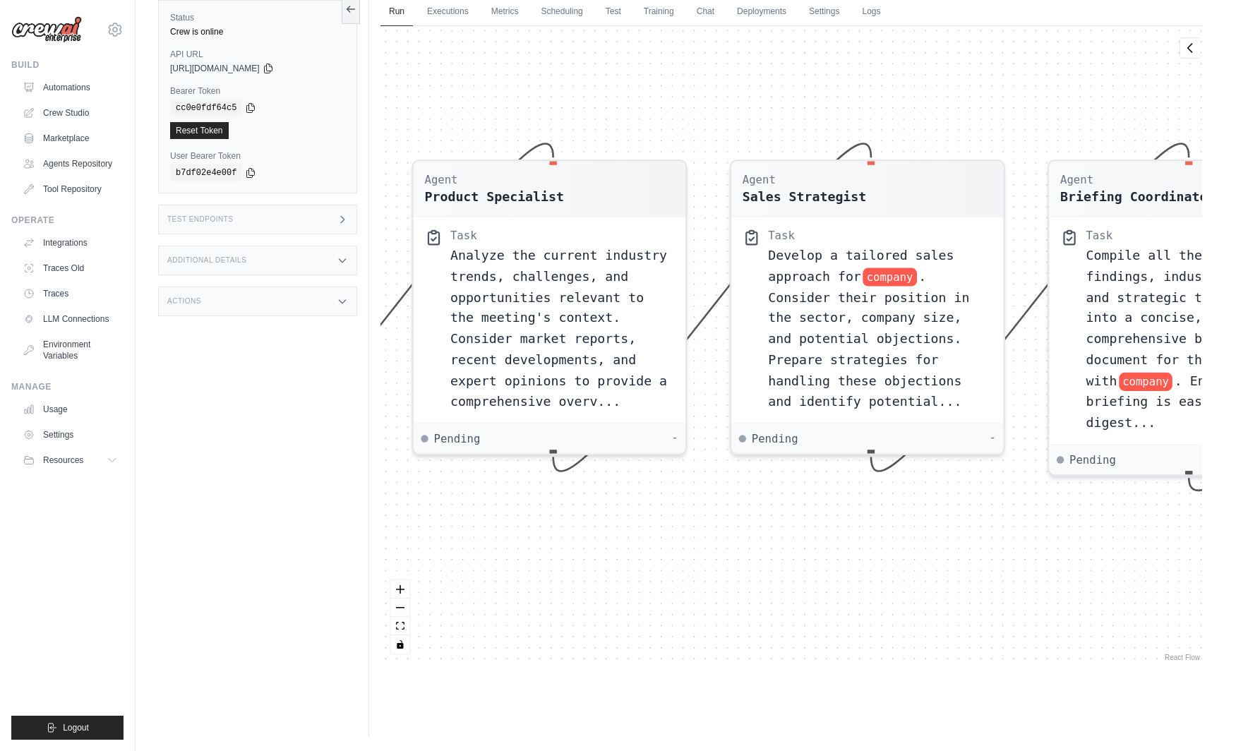
drag, startPoint x: 740, startPoint y: 614, endPoint x: 721, endPoint y: 605, distance: 20.5
click at [620, 589] on div "Agent Lead Researcher Task Conduct thorough research on company , their positio…" at bounding box center [790, 345] width 821 height 638
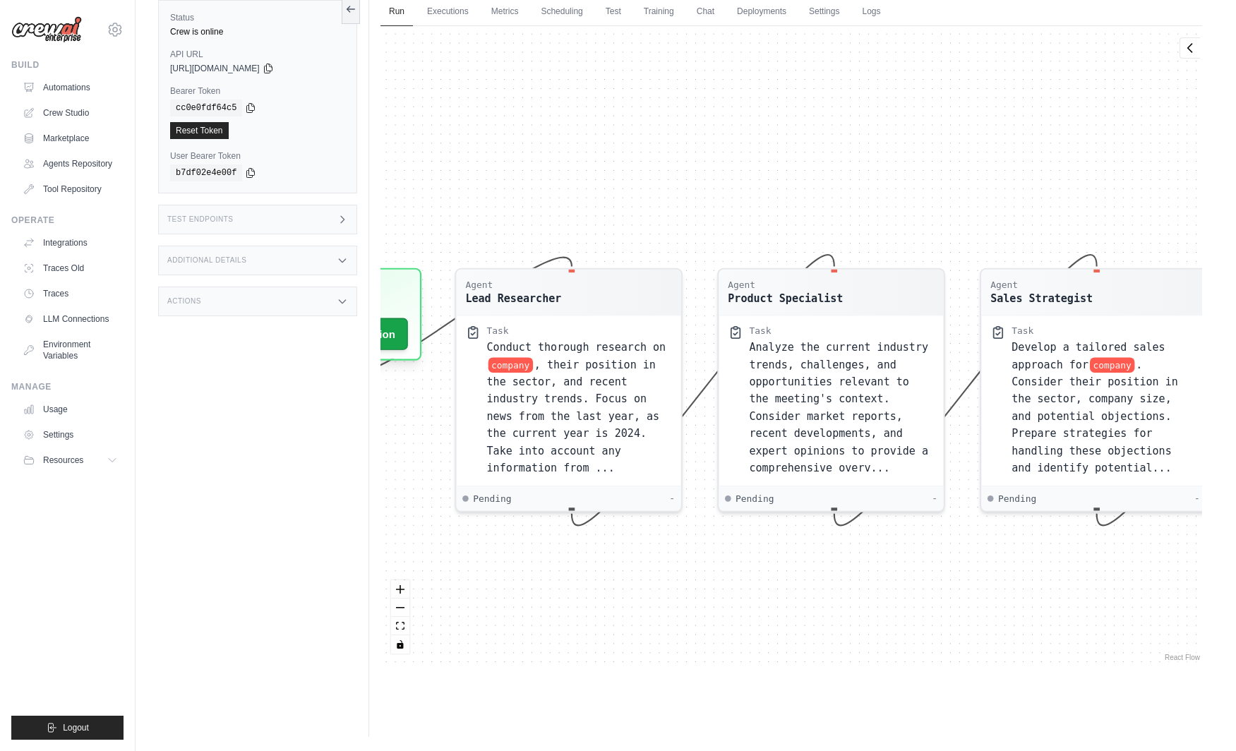
drag, startPoint x: 567, startPoint y: 577, endPoint x: 800, endPoint y: 594, distance: 232.8
click at [800, 594] on div "Agent Lead Researcher Task Conduct thorough research on company , their positio…" at bounding box center [790, 345] width 821 height 638
click at [553, 484] on div "Pending -" at bounding box center [569, 495] width 224 height 25
click at [628, 366] on span ", their position in the sector, and recent industry trends. Focus on news from …" at bounding box center [573, 413] width 173 height 116
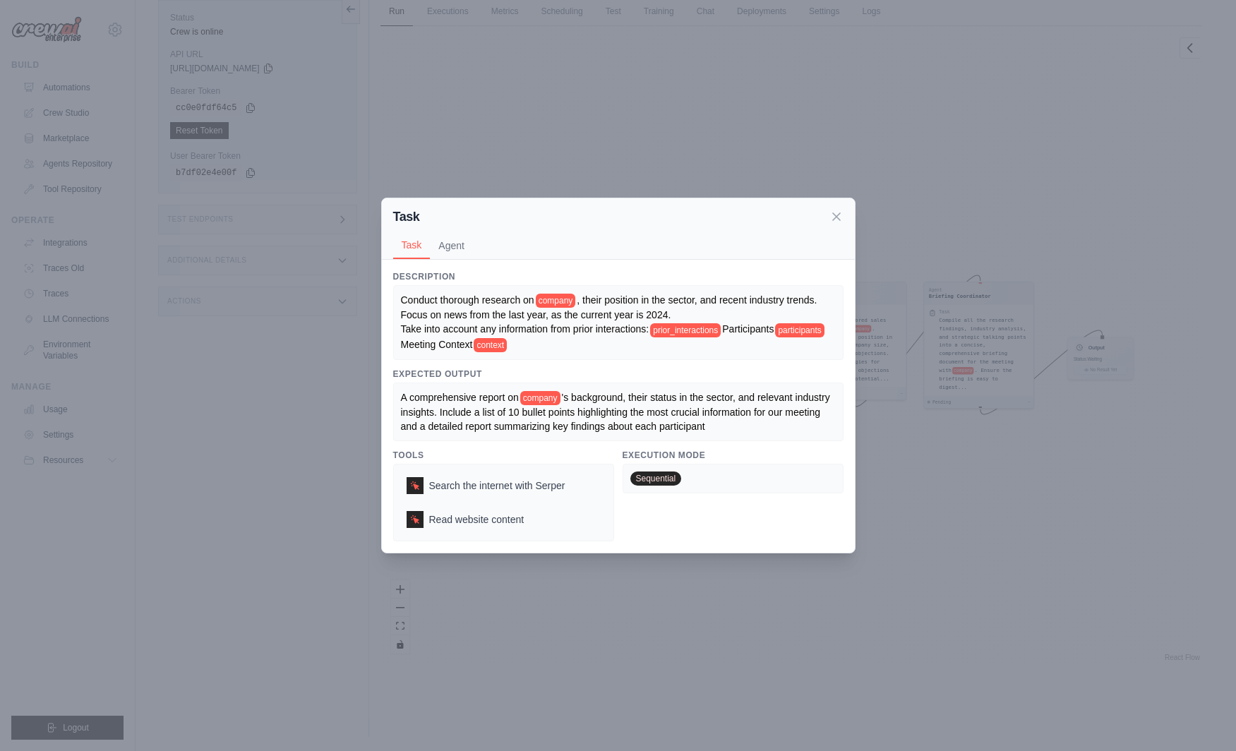
click at [757, 634] on div "Task Task Agent Description Conduct thorough research on company , their positi…" at bounding box center [618, 375] width 1236 height 751
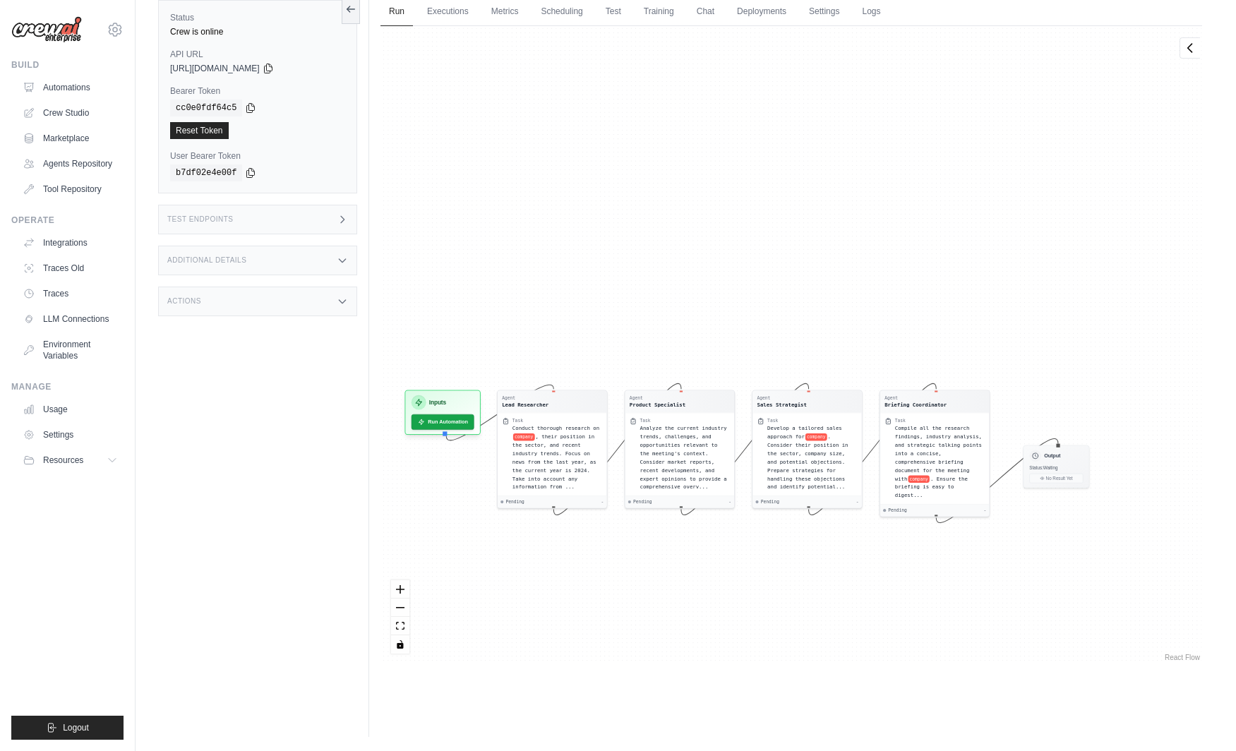
drag, startPoint x: 684, startPoint y: 164, endPoint x: 708, endPoint y: 241, distance: 80.6
click at [708, 241] on div "Agent Lead Researcher Task Conduct thorough research on company , their positio…" at bounding box center [790, 345] width 821 height 638
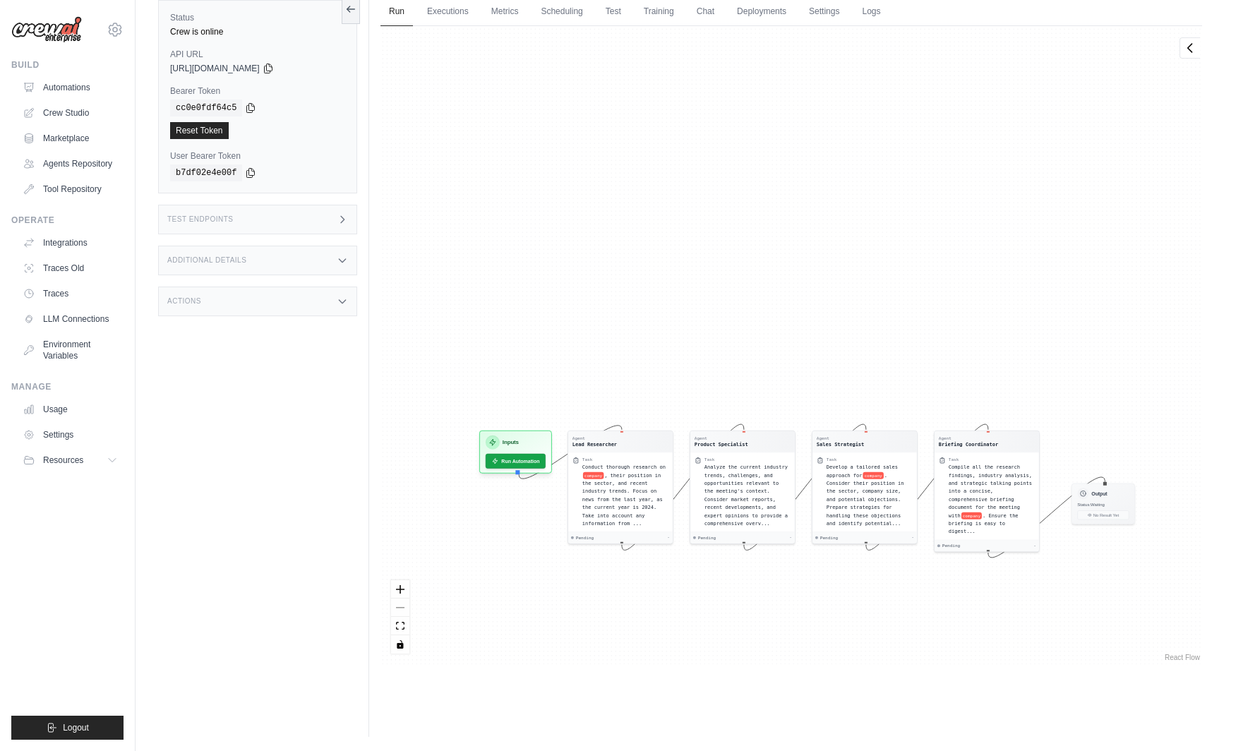
drag, startPoint x: 711, startPoint y: 618, endPoint x: 652, endPoint y: 639, distance: 62.3
click at [652, 639] on div "Agent Lead Researcher Task Conduct thorough research on company , their positio…" at bounding box center [790, 345] width 821 height 638
drag, startPoint x: 709, startPoint y: 279, endPoint x: 715, endPoint y: 378, distance: 98.2
click at [715, 378] on div "Agent Lead Researcher Task Conduct thorough research on company , their positio…" at bounding box center [790, 345] width 821 height 638
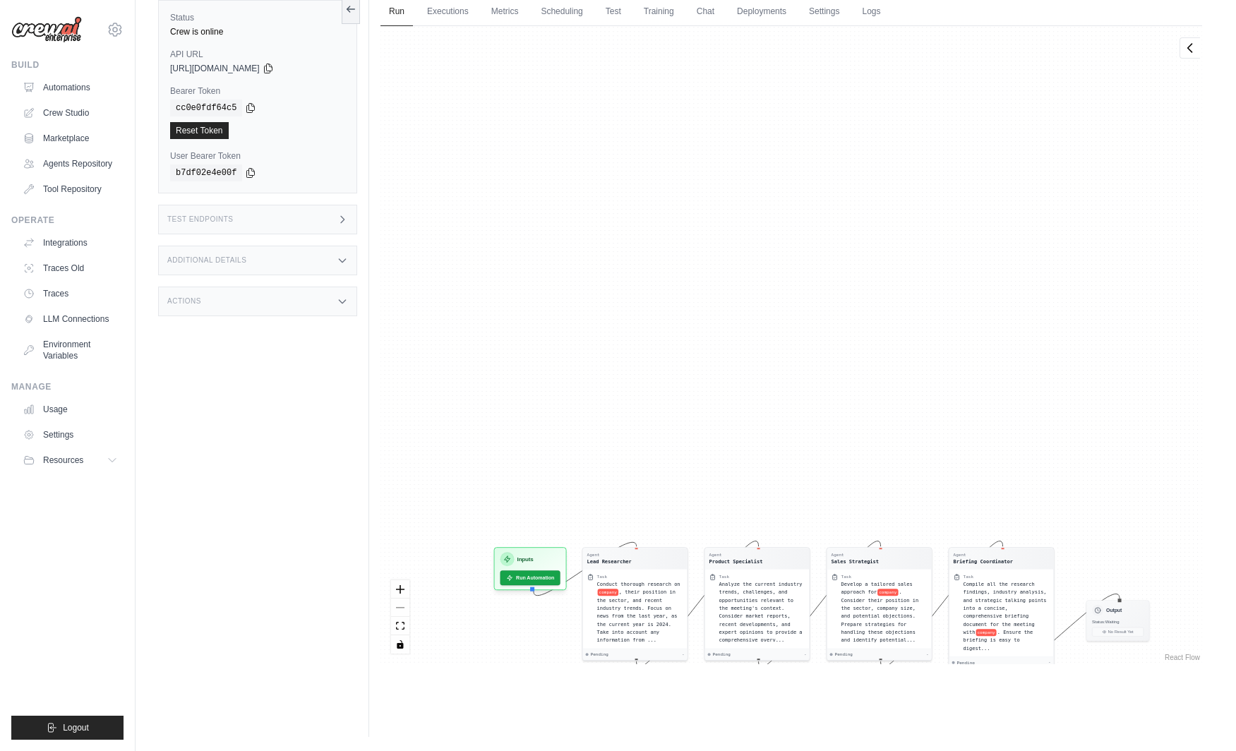
drag, startPoint x: 696, startPoint y: 459, endPoint x: 685, endPoint y: 283, distance: 176.7
click at [685, 283] on div "Agent Lead Researcher Task Conduct thorough research on company , their positio…" at bounding box center [790, 345] width 821 height 638
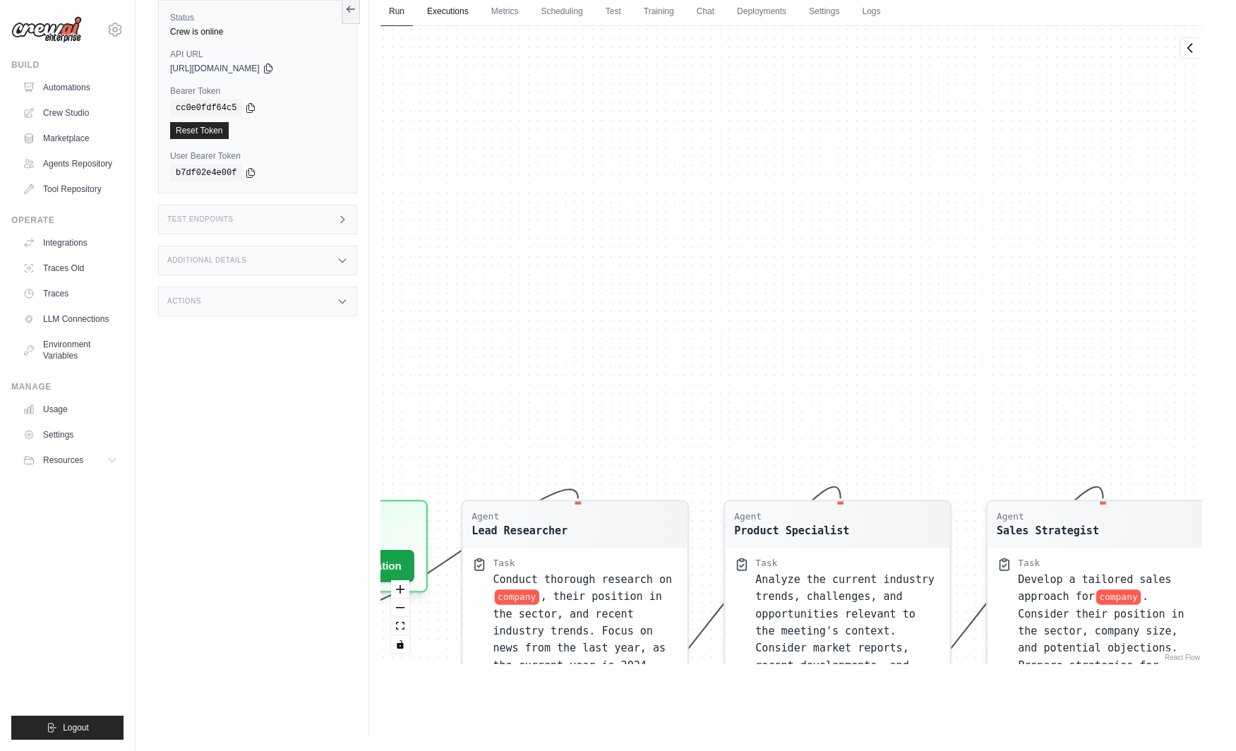
click at [458, 20] on link "Executions" at bounding box center [447, 12] width 59 height 30
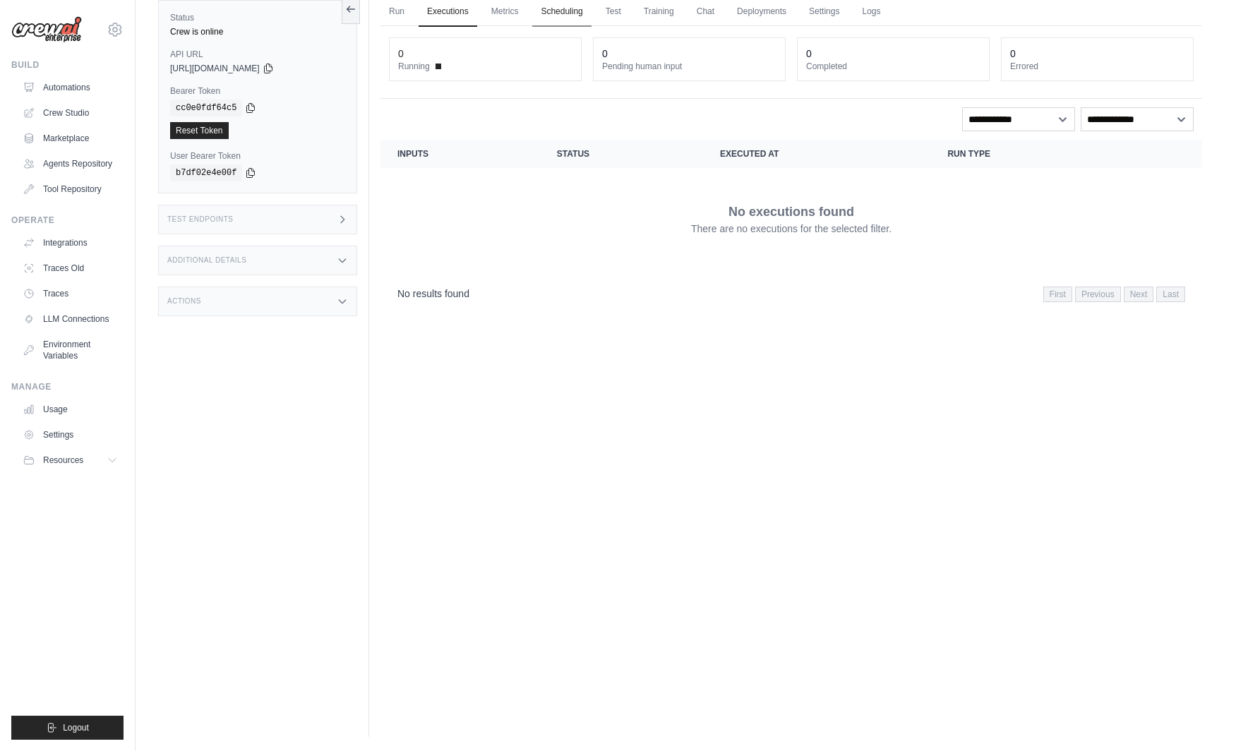
click at [544, 13] on link "Scheduling" at bounding box center [561, 12] width 59 height 30
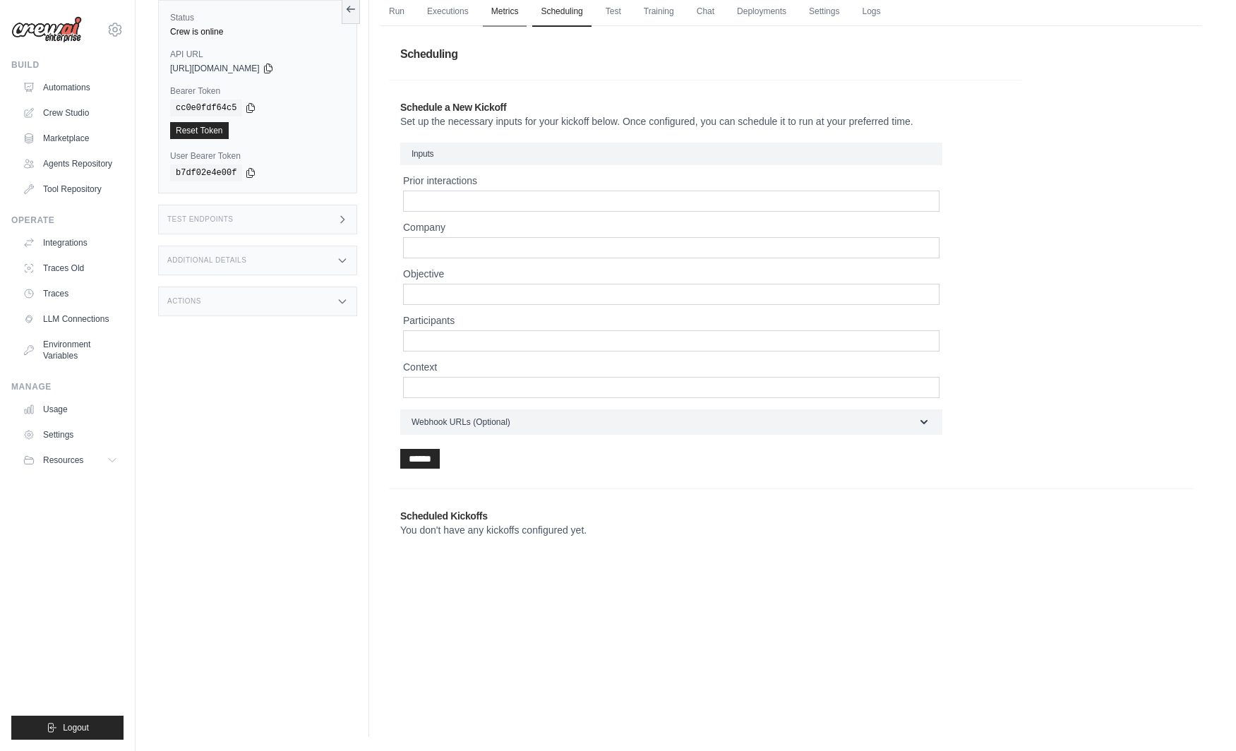
click at [524, 9] on link "Metrics" at bounding box center [505, 12] width 44 height 30
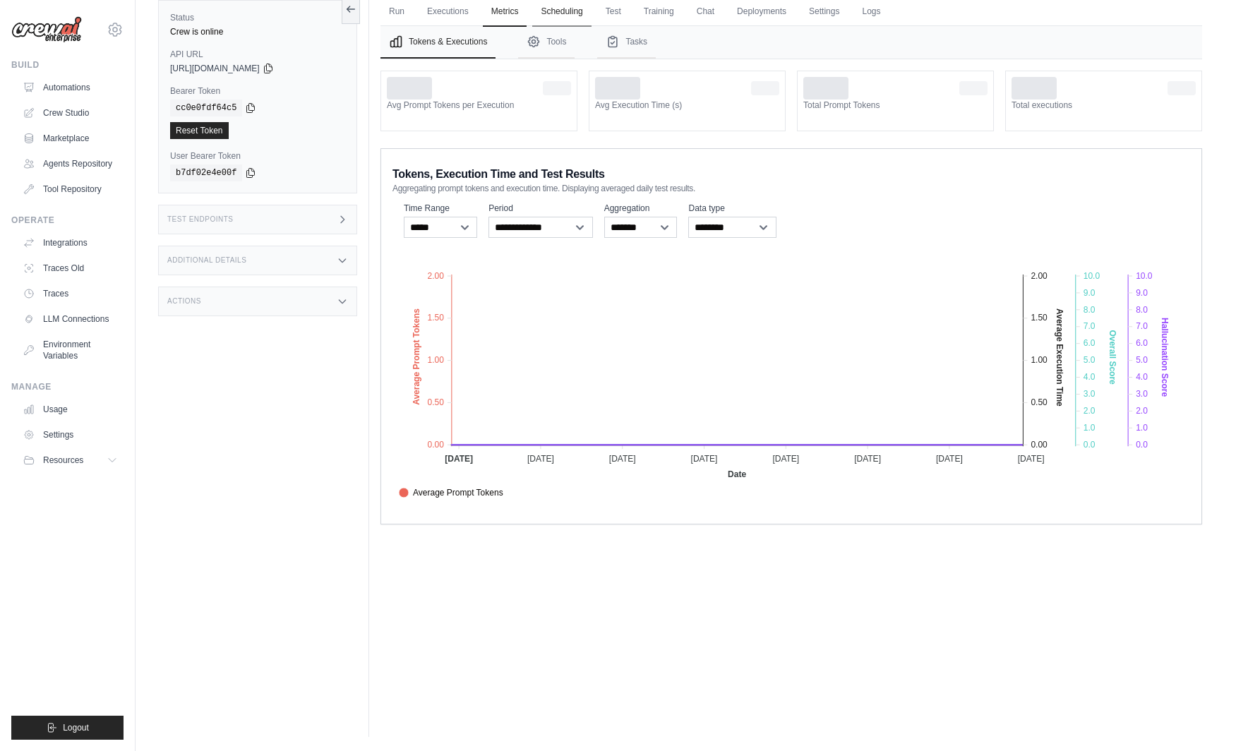
click at [566, 11] on link "Scheduling" at bounding box center [561, 12] width 59 height 30
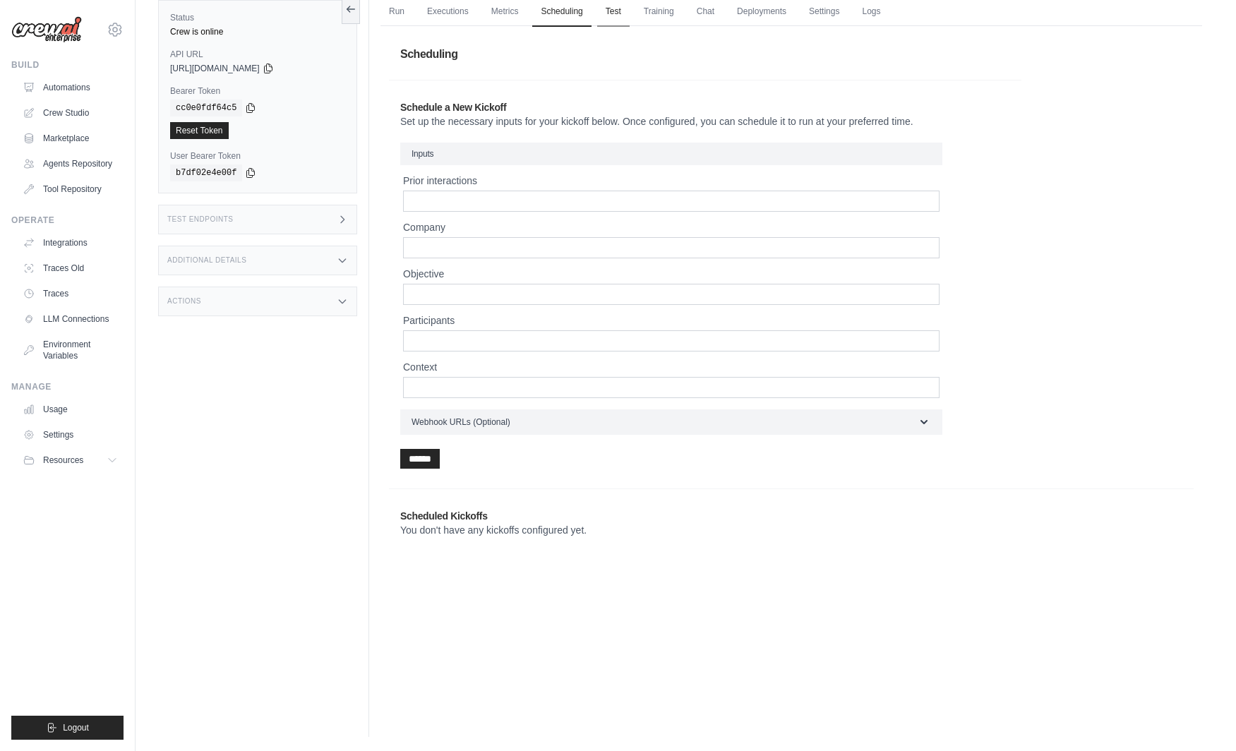
click at [618, 11] on link "Test" at bounding box center [613, 12] width 32 height 30
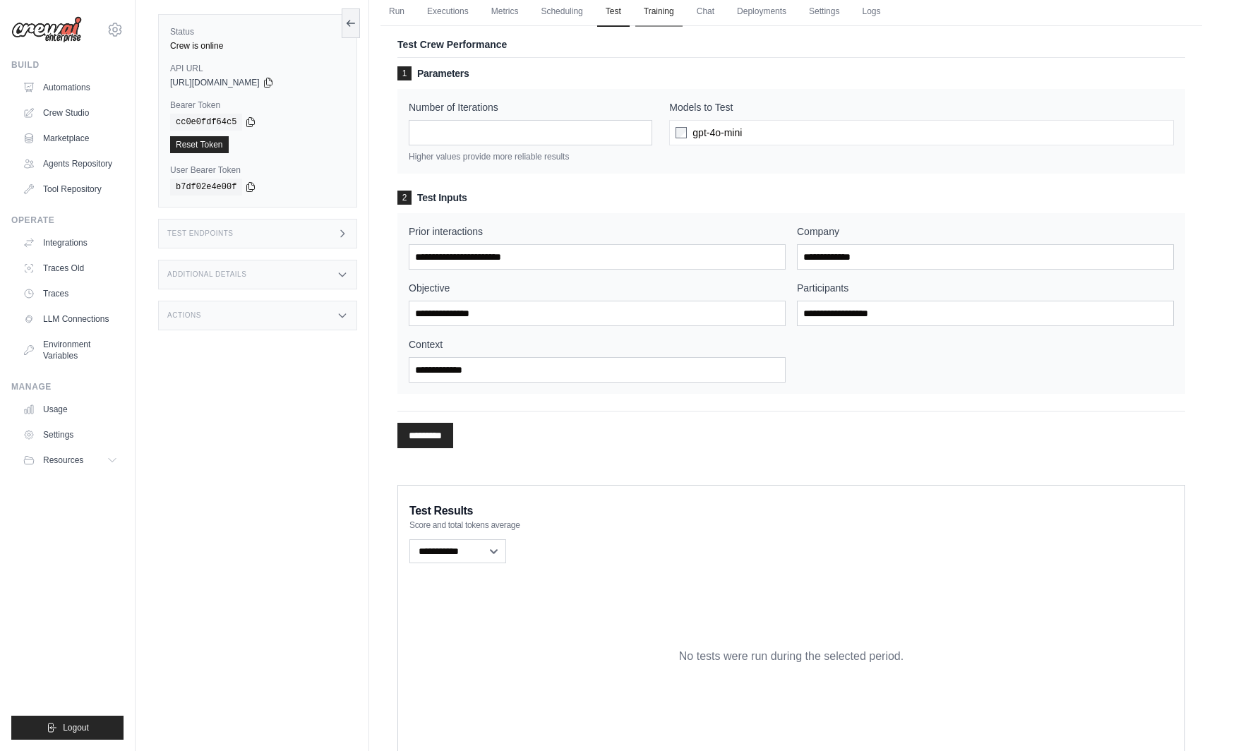
click at [665, 21] on link "Training" at bounding box center [658, 12] width 47 height 30
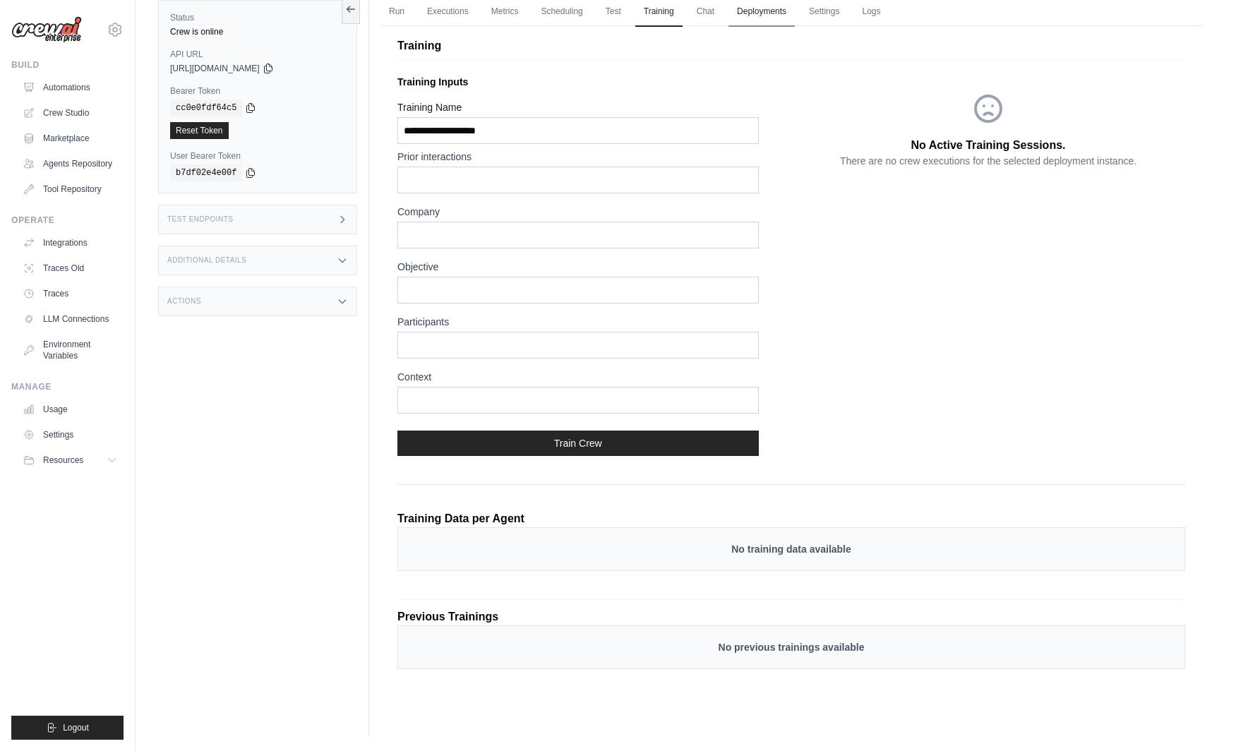
click at [763, 11] on link "Deployments" at bounding box center [761, 12] width 66 height 30
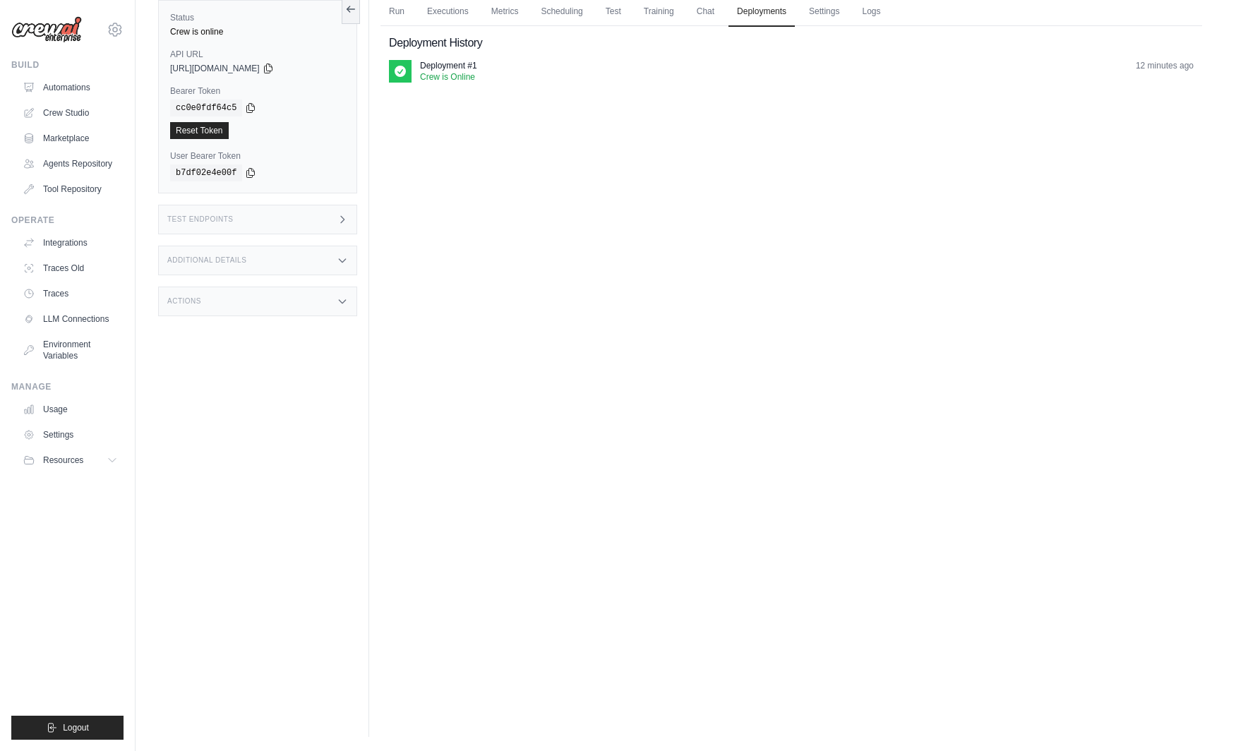
click at [838, 27] on div "Deployment History Deployment #1 Crew is Online 12 minutes ago" at bounding box center [790, 58] width 821 height 65
click at [844, 14] on link "Settings" at bounding box center [823, 12] width 47 height 30
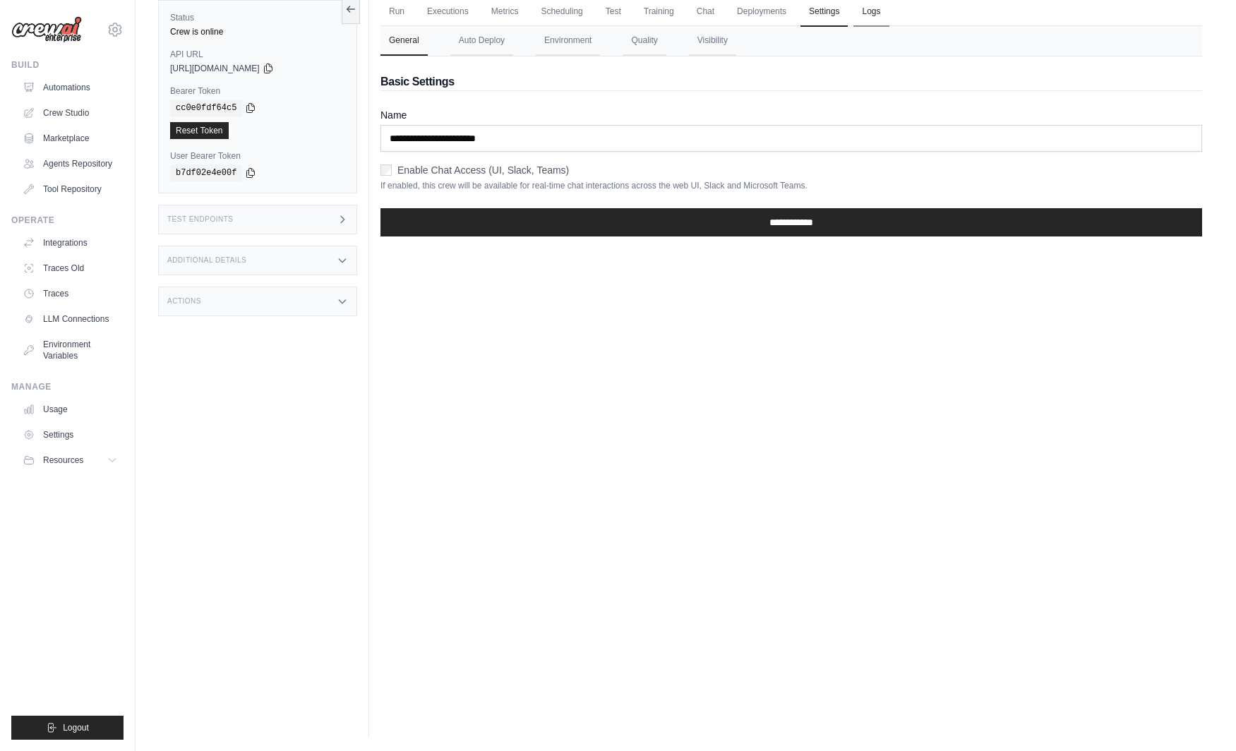
click at [876, 13] on link "Logs" at bounding box center [870, 12] width 35 height 30
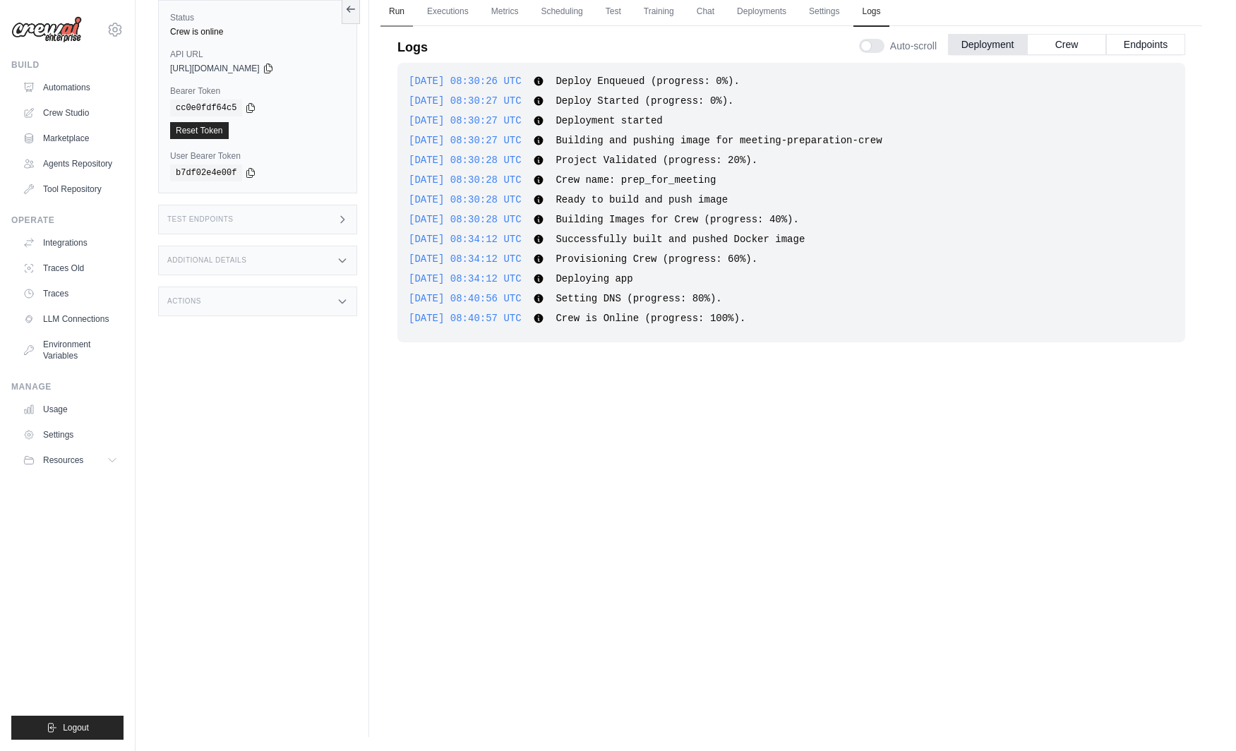
click at [397, 20] on link "Run" at bounding box center [396, 12] width 32 height 30
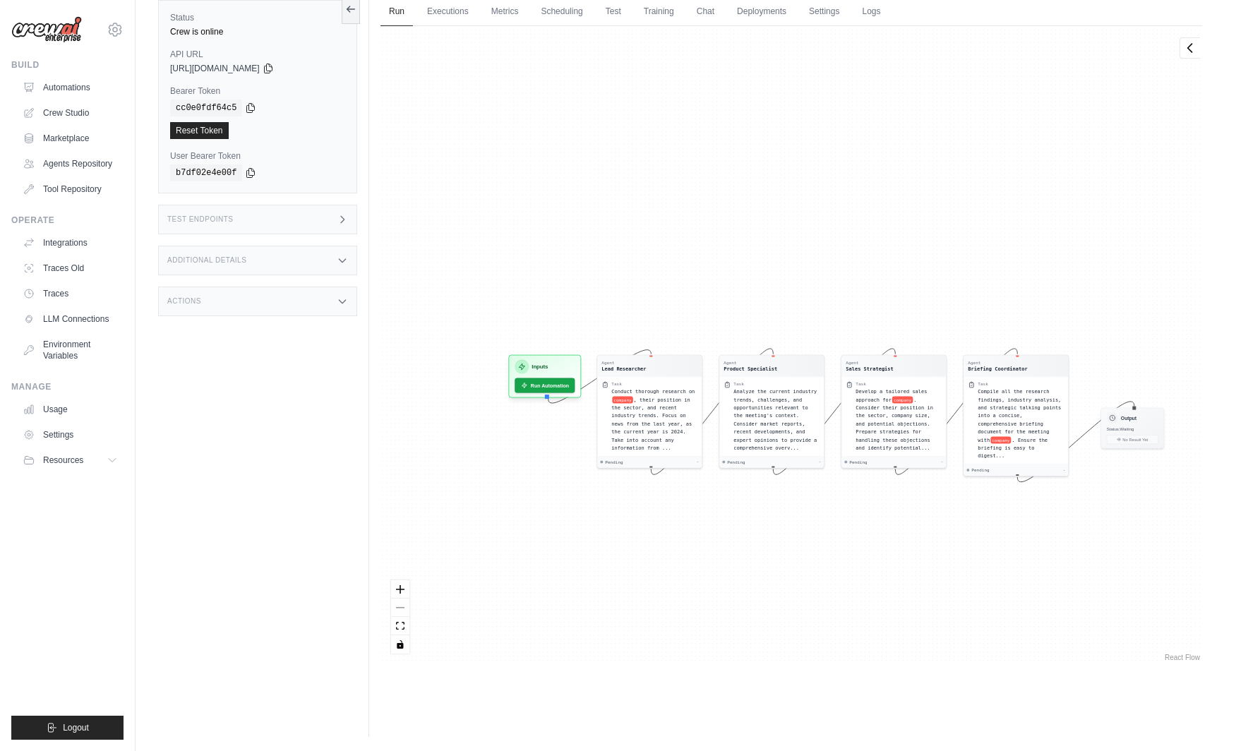
click at [730, 236] on div "Agent Lead Researcher Task Conduct thorough research on company , their positio…" at bounding box center [790, 345] width 821 height 638
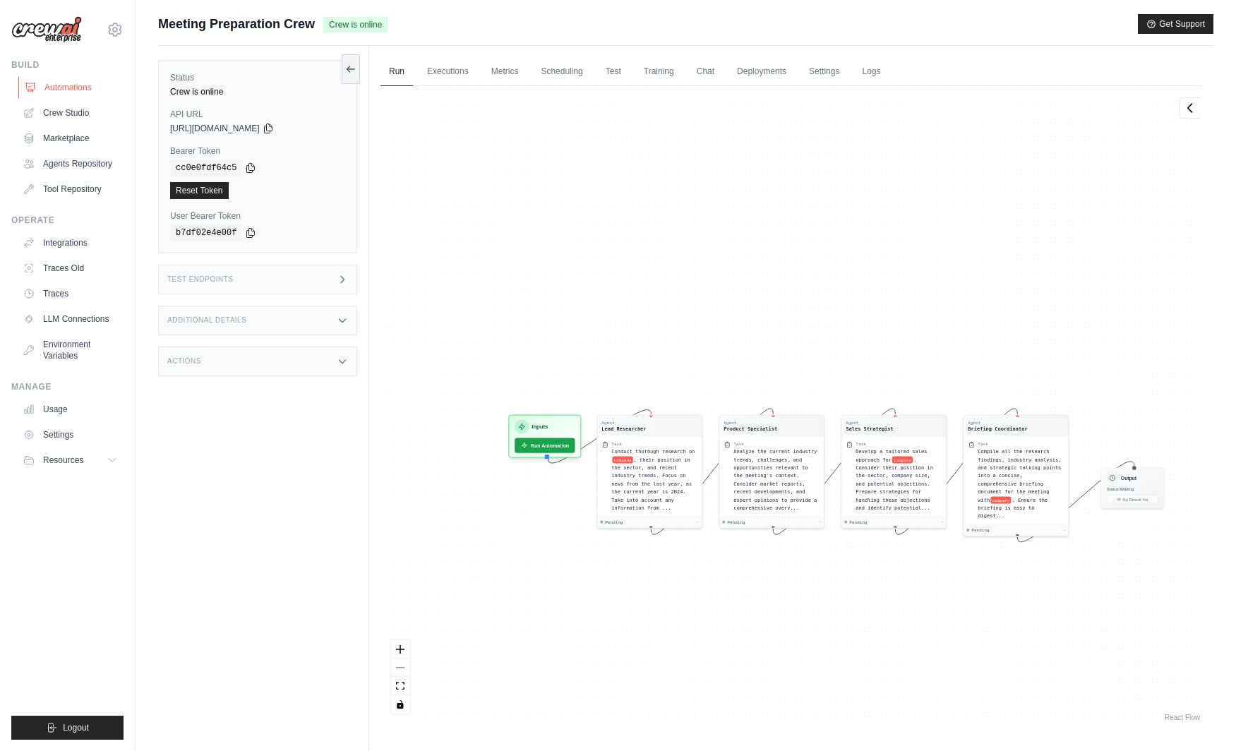
click at [62, 88] on link "Automations" at bounding box center [71, 87] width 107 height 23
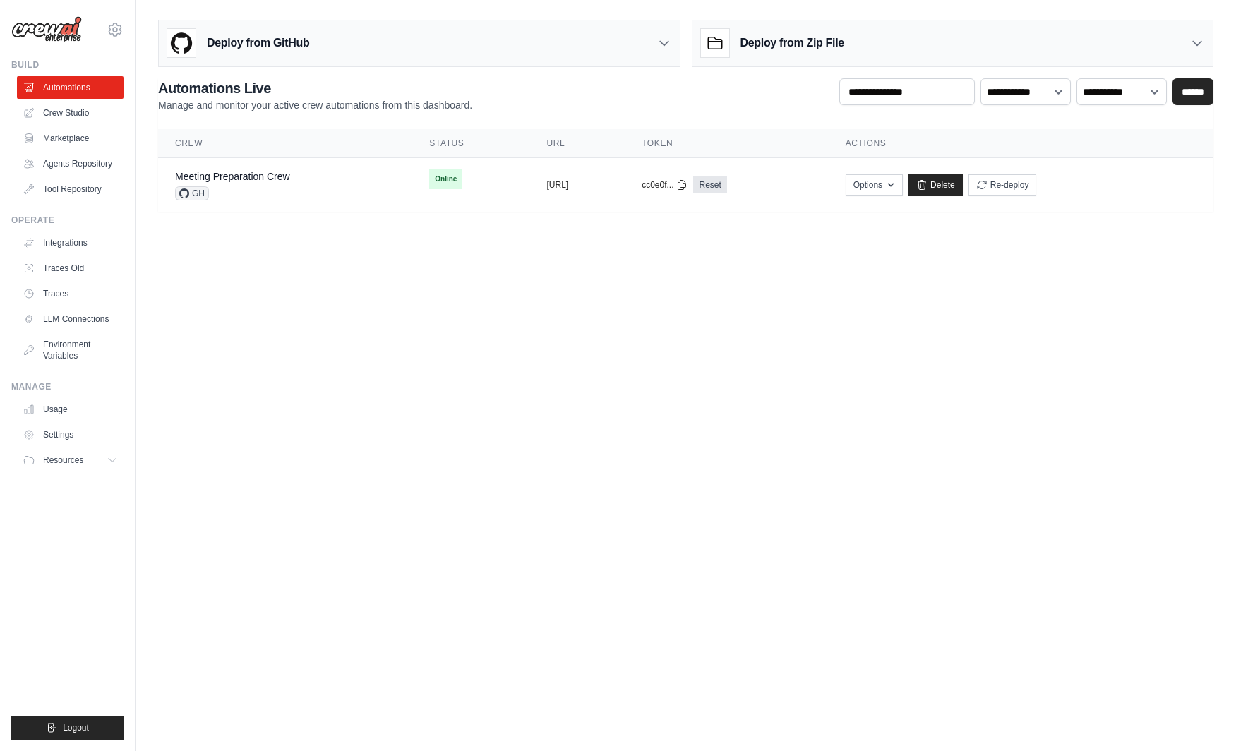
click at [997, 278] on body "khiemtk2003@gmail.com Settings Build Automations" at bounding box center [618, 375] width 1236 height 751
click at [68, 111] on link "Crew Studio" at bounding box center [71, 113] width 107 height 23
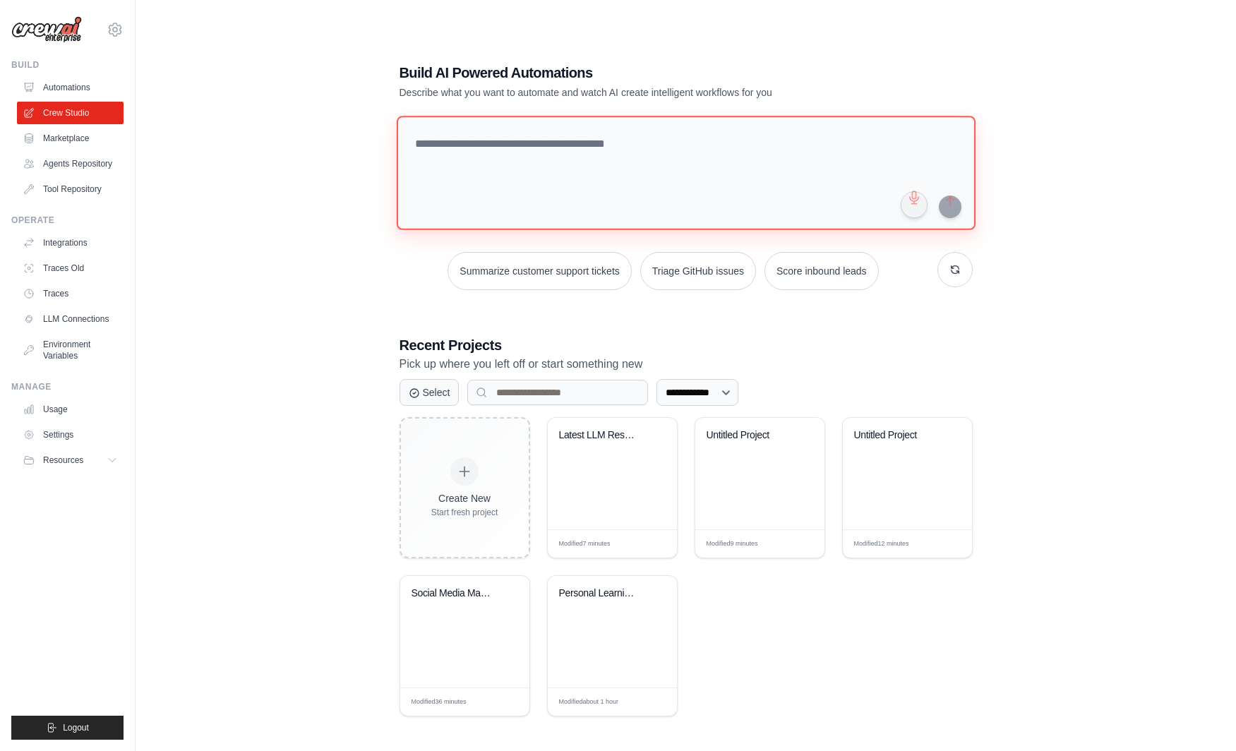
click at [660, 162] on textarea at bounding box center [685, 173] width 579 height 114
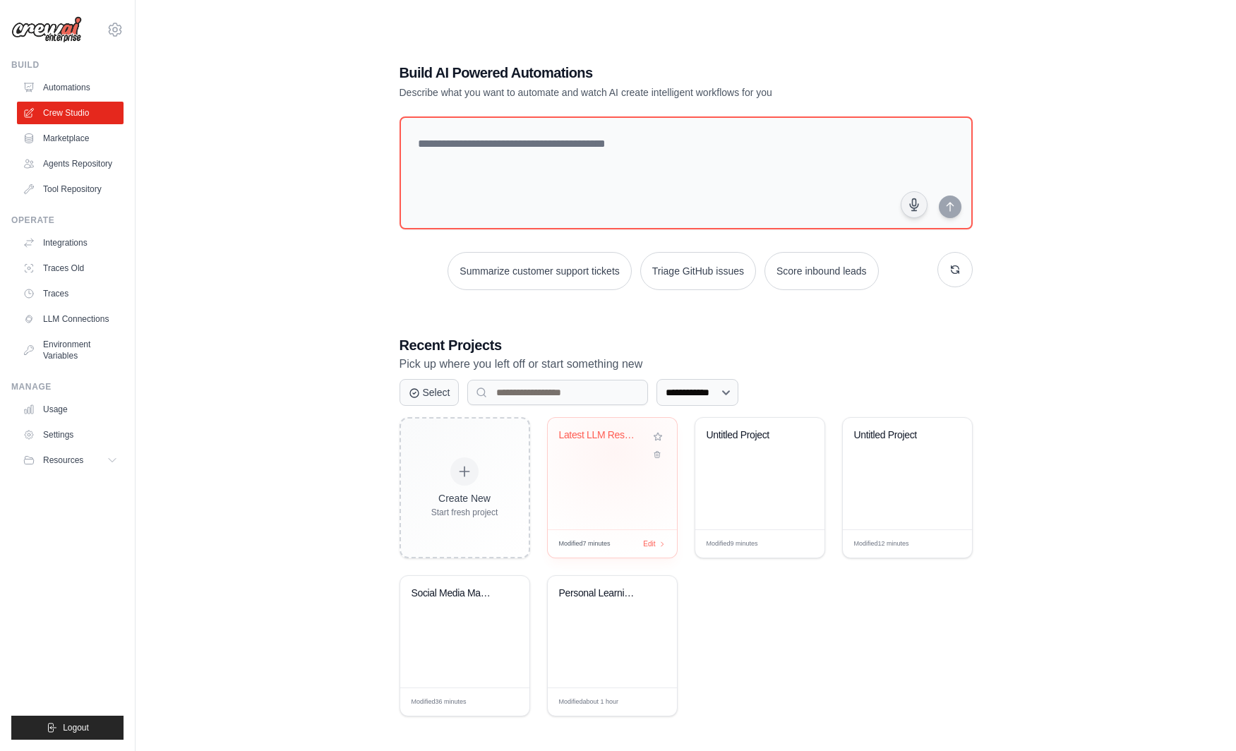
click at [615, 450] on div "Latest LLM Research & Trends Tracke..." at bounding box center [612, 445] width 107 height 32
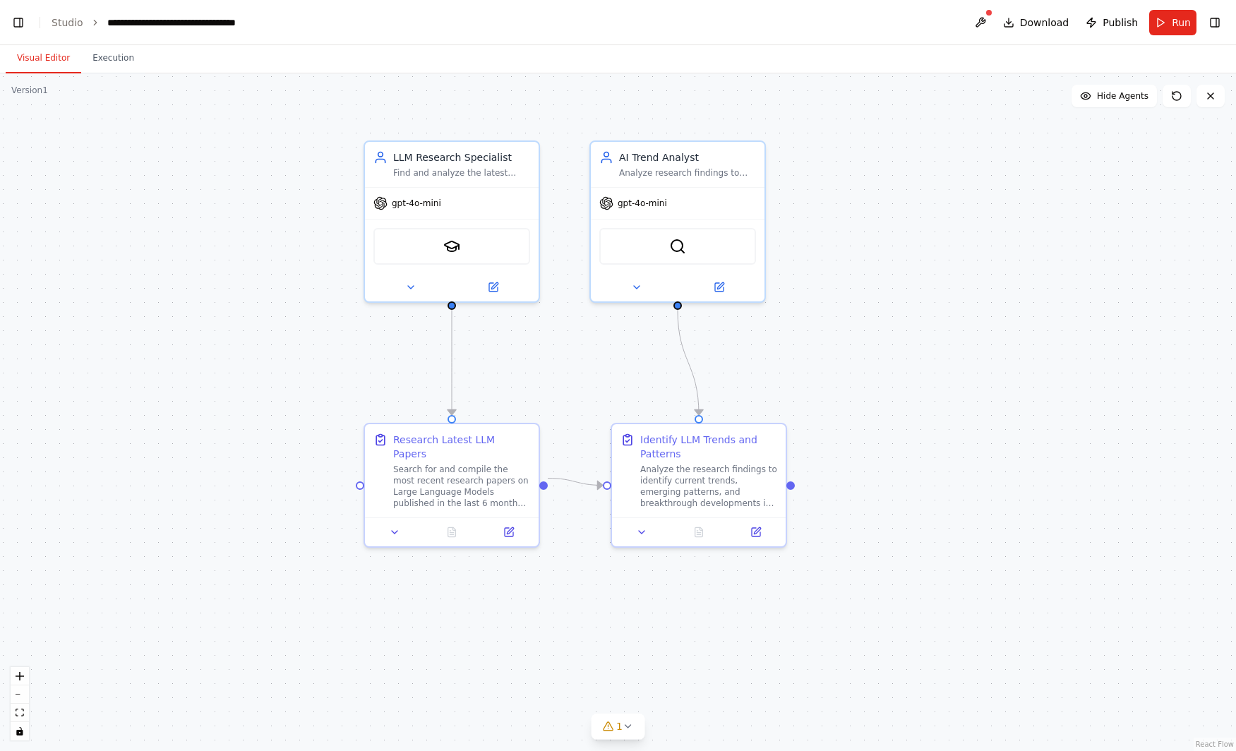
drag, startPoint x: 756, startPoint y: 315, endPoint x: 873, endPoint y: 288, distance: 120.2
click at [873, 288] on div ".deletable-edge-delete-btn { width: 20px; height: 20px; border: 0px solid #ffff…" at bounding box center [618, 411] width 1236 height 677
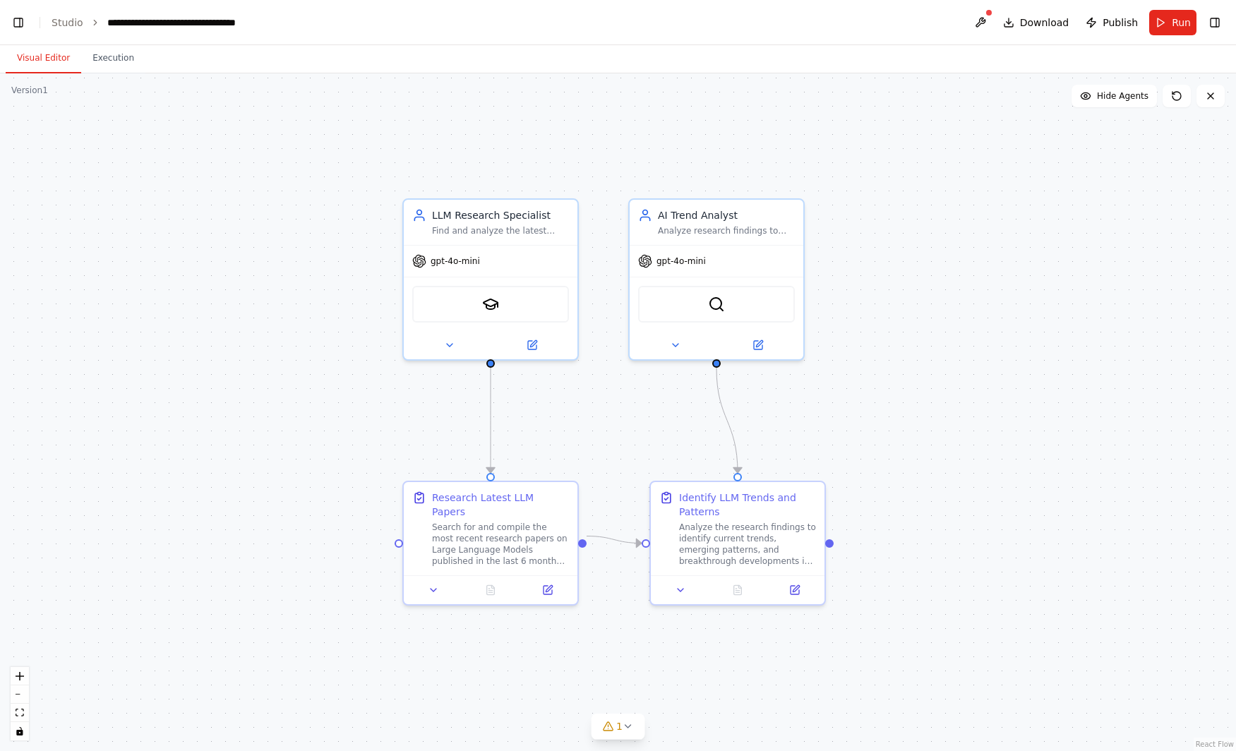
click at [917, 357] on div ".deletable-edge-delete-btn { width: 20px; height: 20px; border: 0px solid #ffff…" at bounding box center [618, 411] width 1236 height 677
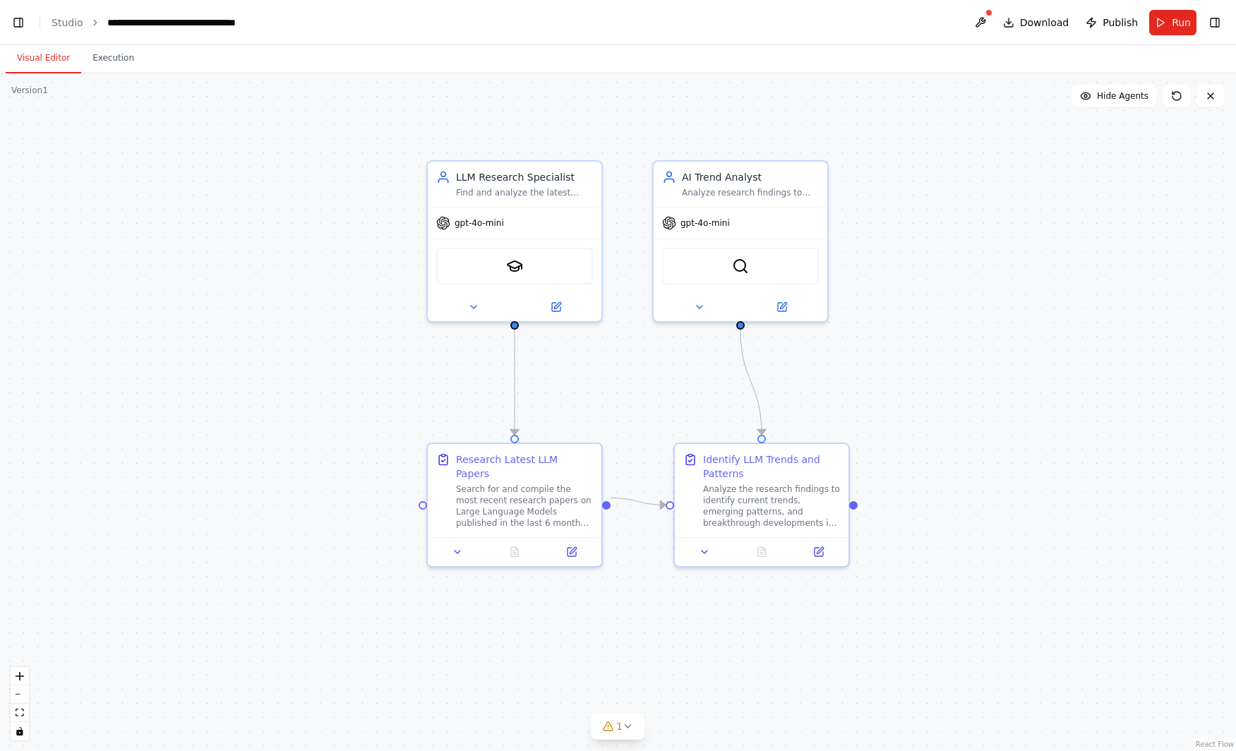
click at [942, 319] on div ".deletable-edge-delete-btn { width: 20px; height: 20px; border: 0px solid #ffff…" at bounding box center [618, 411] width 1236 height 677
drag, startPoint x: 953, startPoint y: 332, endPoint x: 955, endPoint y: 349, distance: 17.2
click at [955, 349] on div ".deletable-edge-delete-btn { width: 20px; height: 20px; border: 0px solid #ffff…" at bounding box center [618, 411] width 1236 height 677
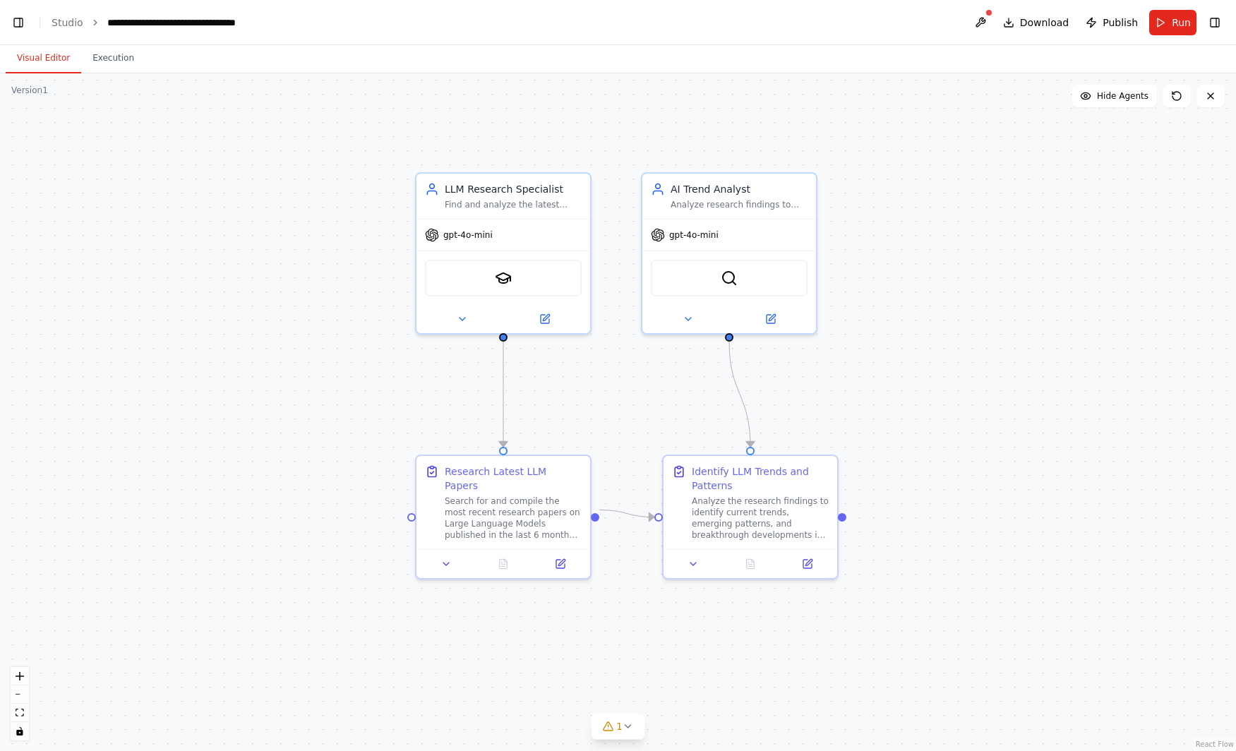
drag, startPoint x: 955, startPoint y: 349, endPoint x: 939, endPoint y: 340, distance: 18.3
click at [939, 340] on div ".deletable-edge-delete-btn { width: 20px; height: 20px; border: 0px solid #ffff…" at bounding box center [618, 411] width 1236 height 677
click at [505, 282] on img at bounding box center [503, 275] width 17 height 17
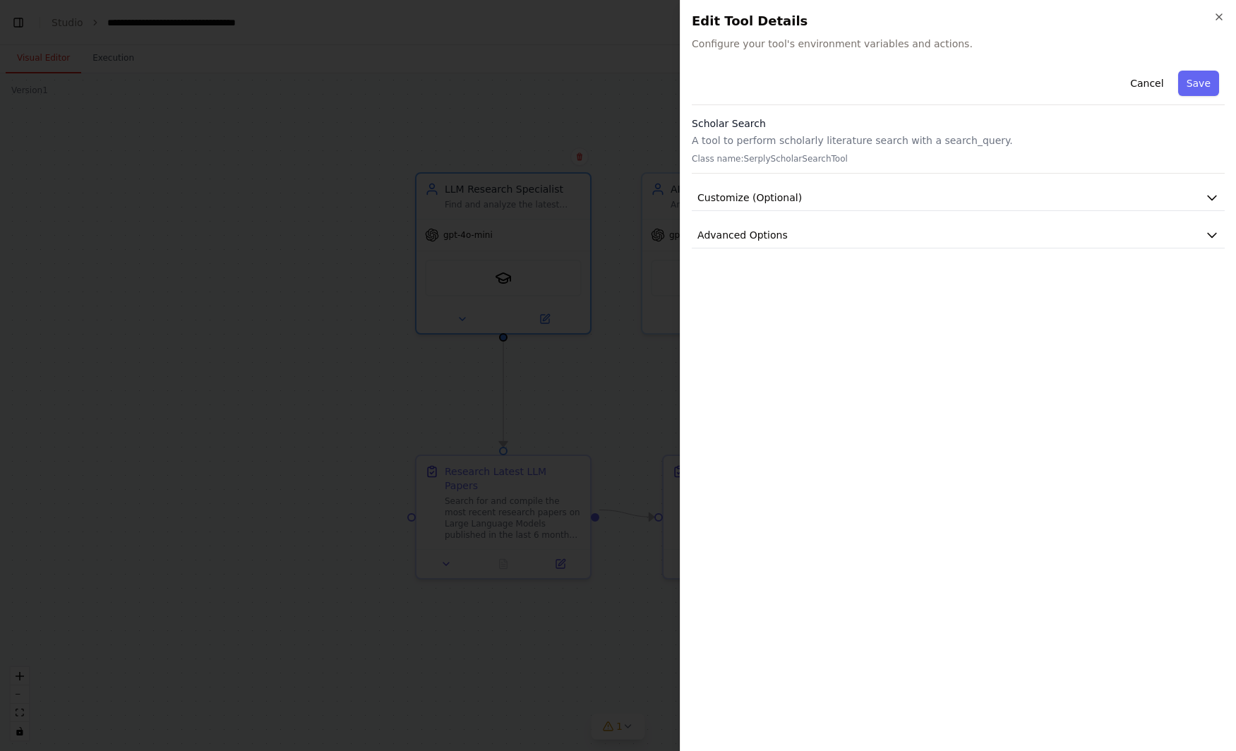
click at [529, 288] on div at bounding box center [618, 375] width 1236 height 751
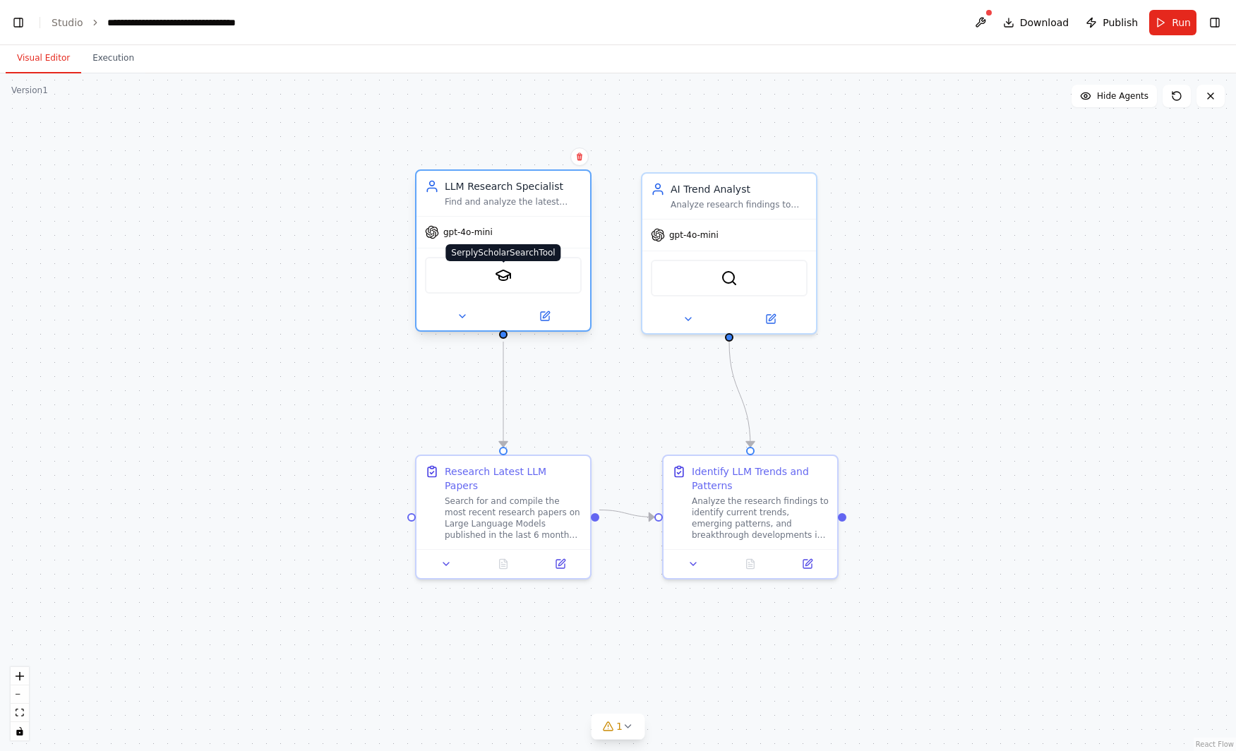
click at [504, 277] on img at bounding box center [503, 275] width 17 height 17
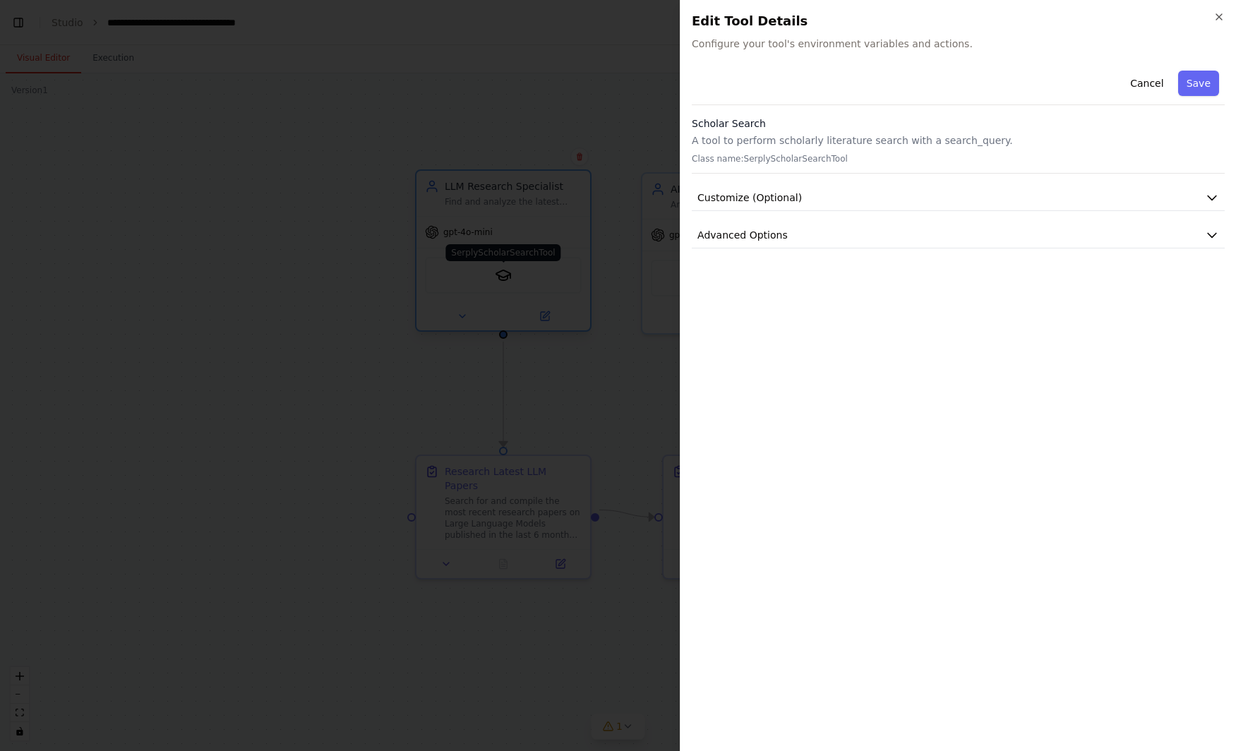
click at [504, 277] on div at bounding box center [618, 375] width 1236 height 751
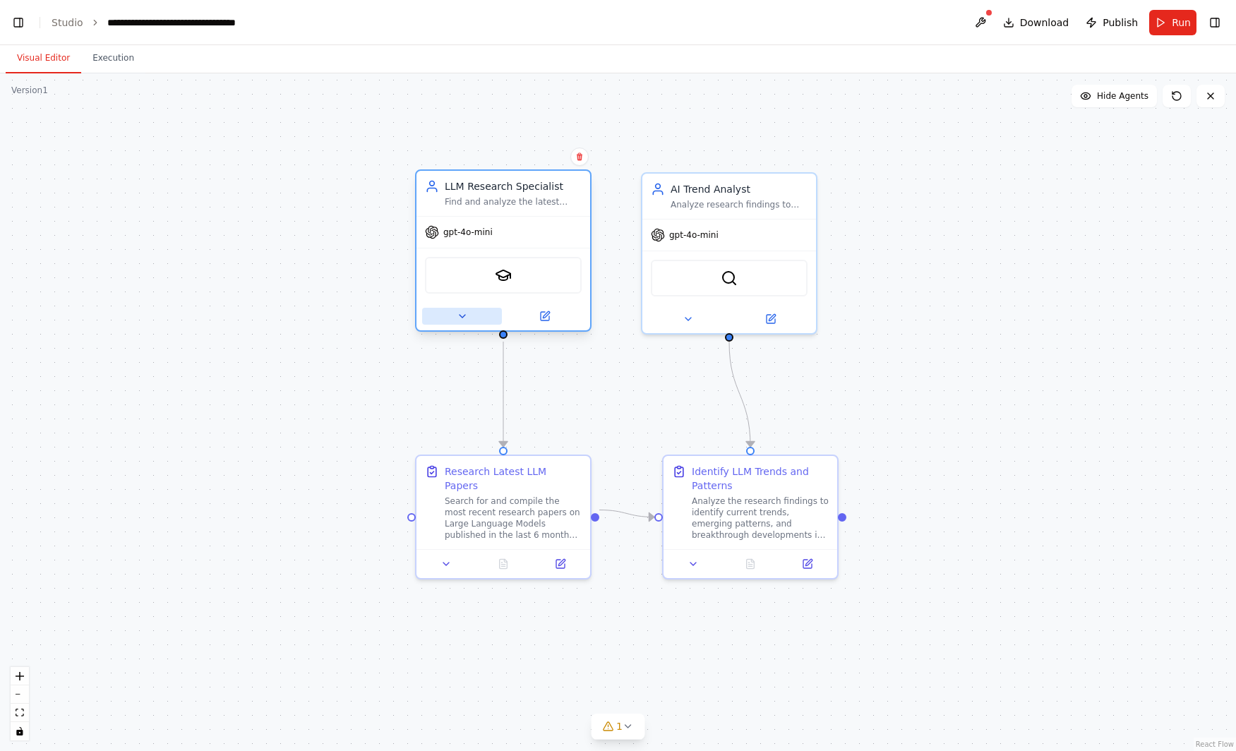
click at [447, 314] on button at bounding box center [462, 316] width 80 height 17
click at [469, 316] on button at bounding box center [462, 316] width 80 height 17
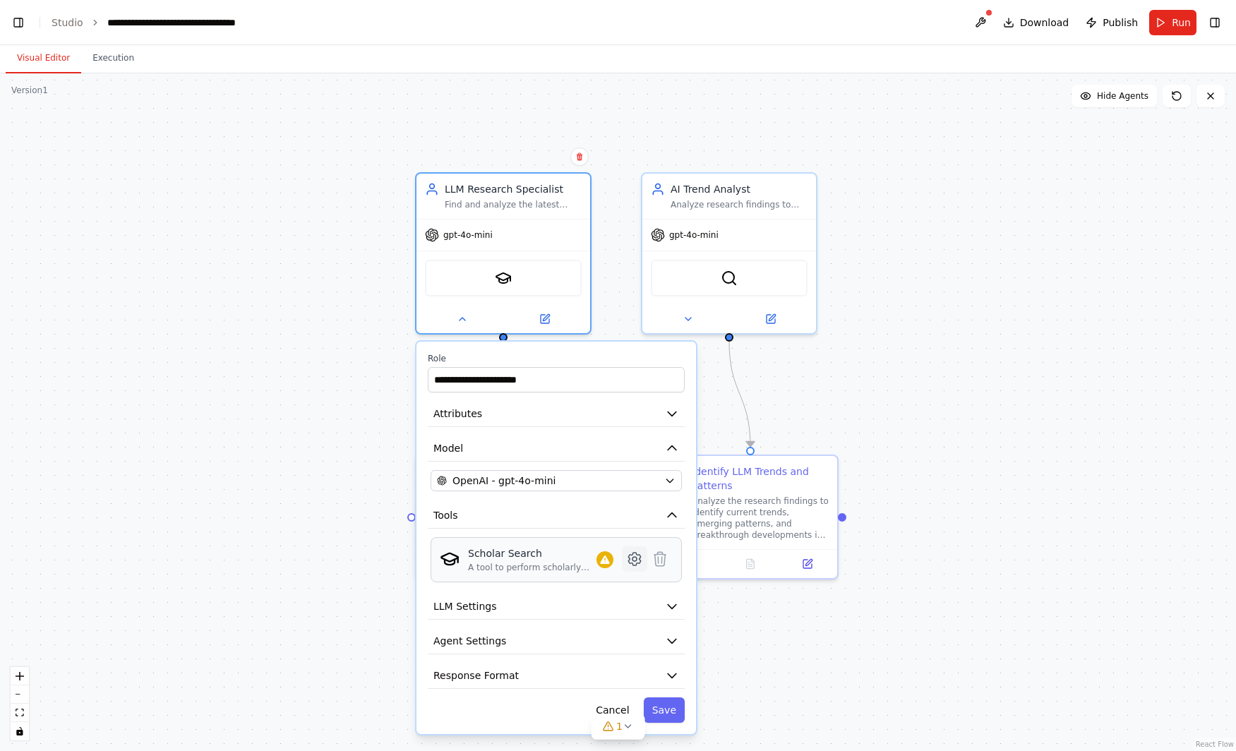
click at [638, 558] on icon at bounding box center [634, 559] width 12 height 13
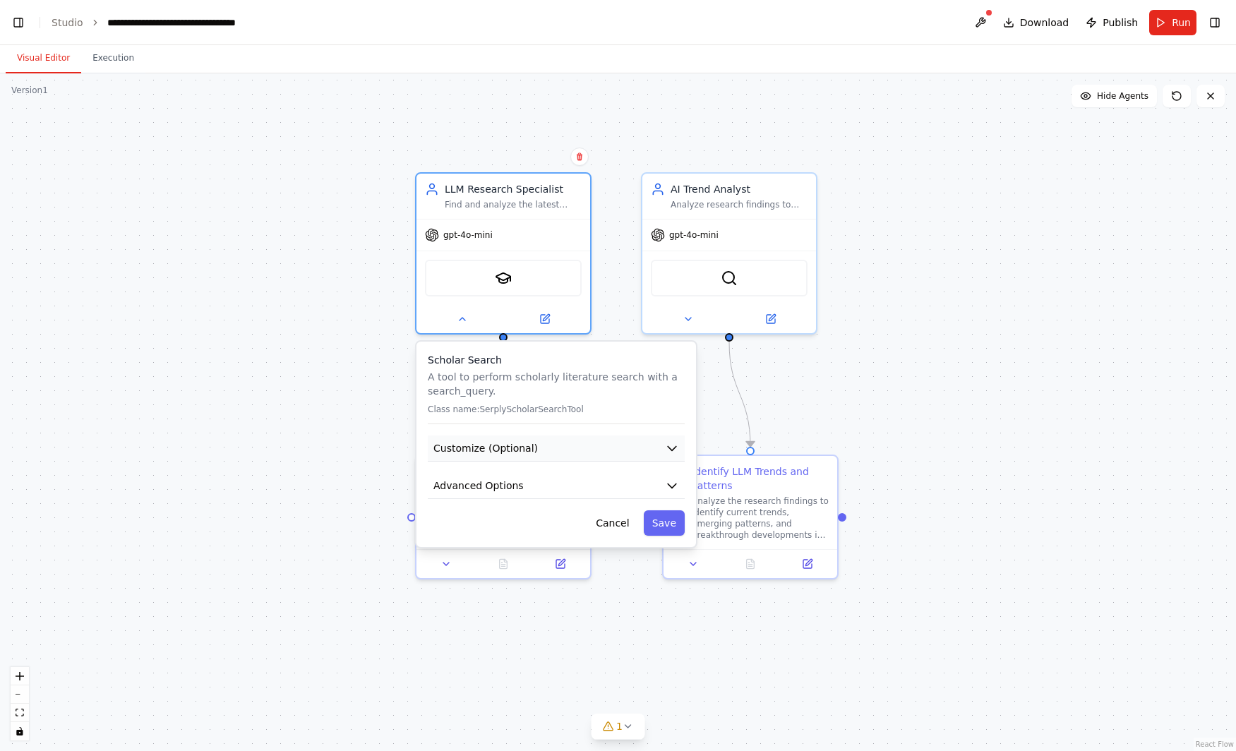
click at [600, 450] on button "Customize (Optional)" at bounding box center [556, 448] width 257 height 26
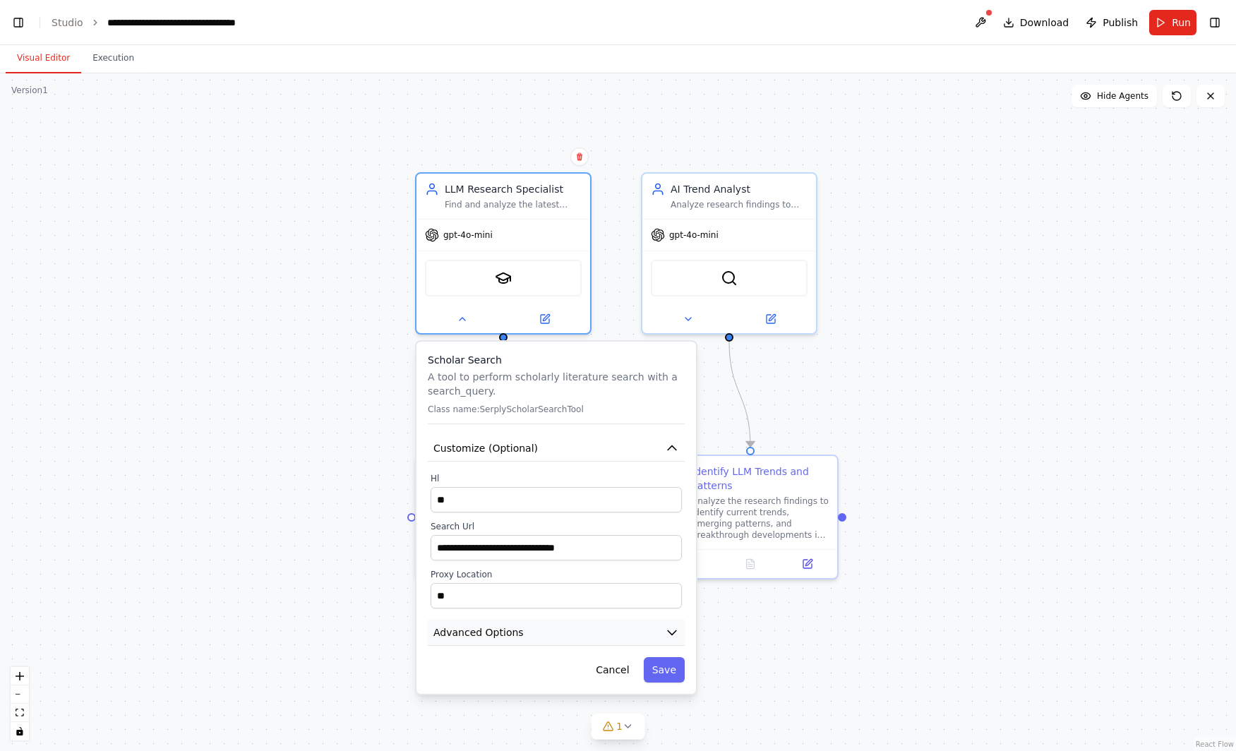
click at [624, 626] on button "Advanced Options" at bounding box center [556, 633] width 257 height 26
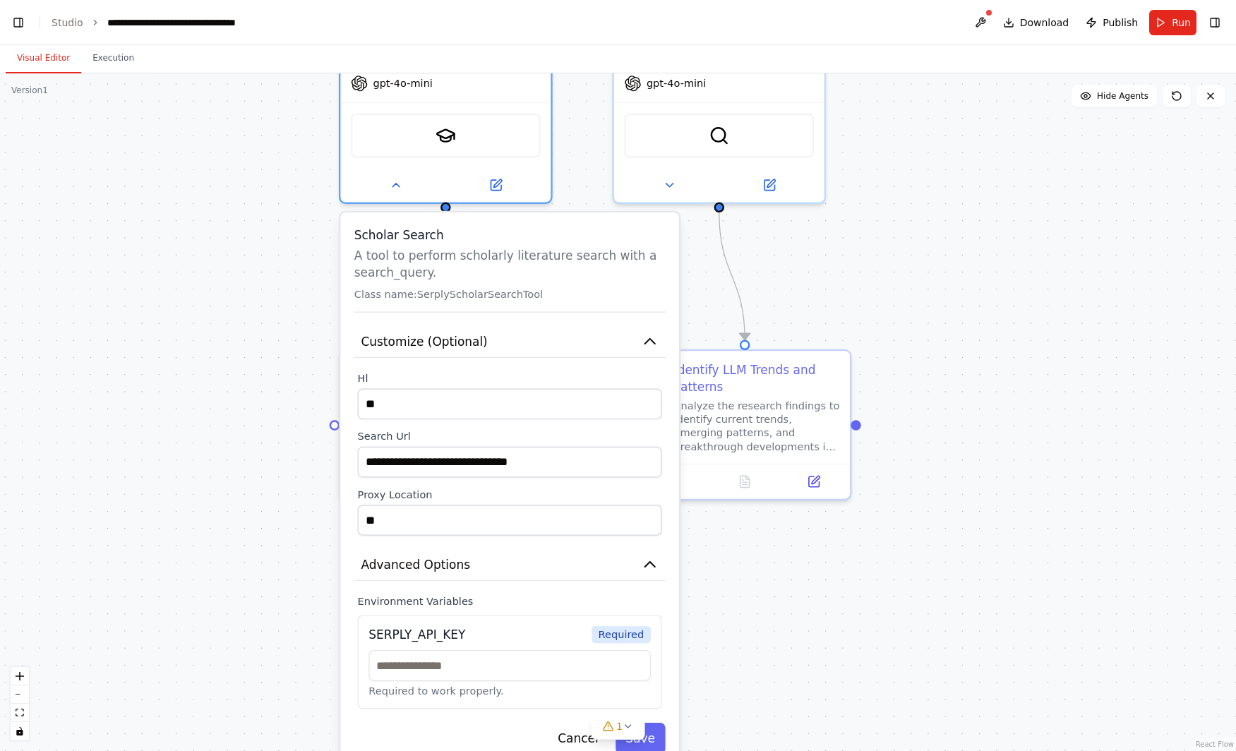
drag, startPoint x: 802, startPoint y: 323, endPoint x: 927, endPoint y: 263, distance: 138.6
click at [927, 263] on div ".deletable-edge-delete-btn { width: 20px; height: 20px; border: 0px solid #ffff…" at bounding box center [618, 411] width 1236 height 677
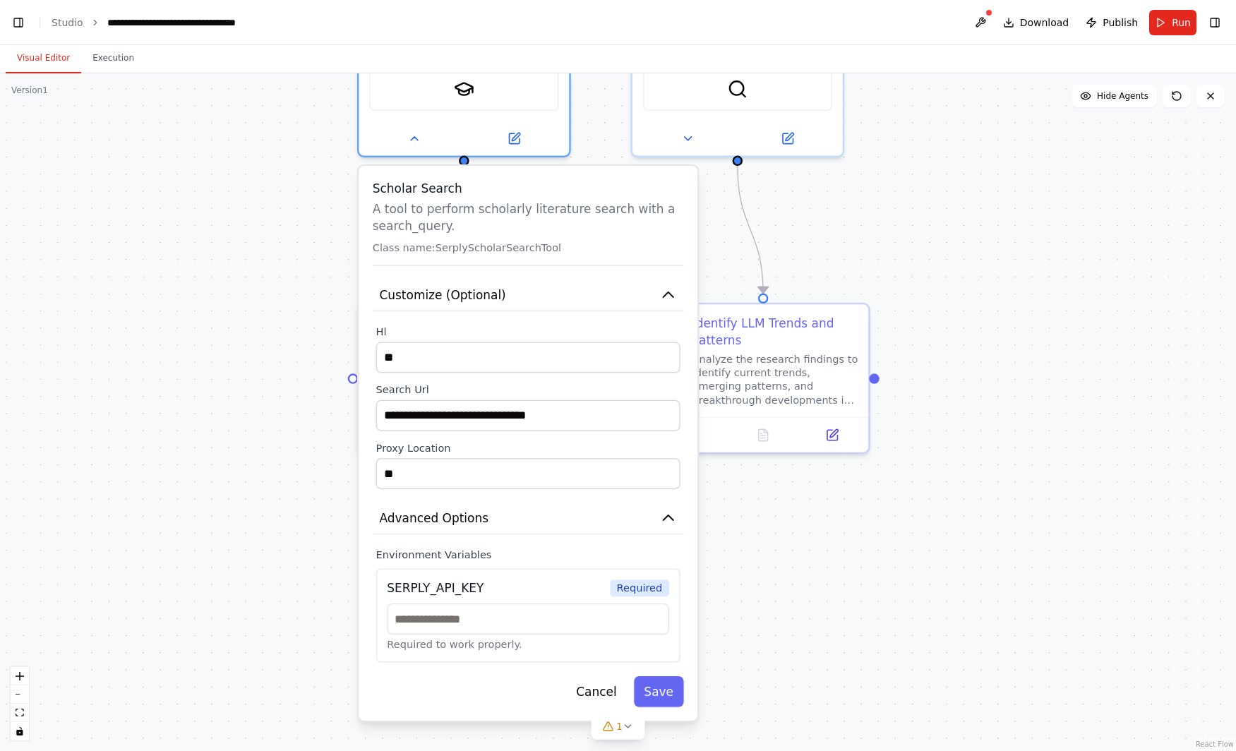
drag, startPoint x: 818, startPoint y: 627, endPoint x: 834, endPoint y: 584, distance: 45.3
click at [834, 584] on div ".deletable-edge-delete-btn { width: 20px; height: 20px; border: 0px solid #ffff…" at bounding box center [618, 411] width 1236 height 677
click at [644, 526] on button "Advanced Options" at bounding box center [528, 518] width 311 height 32
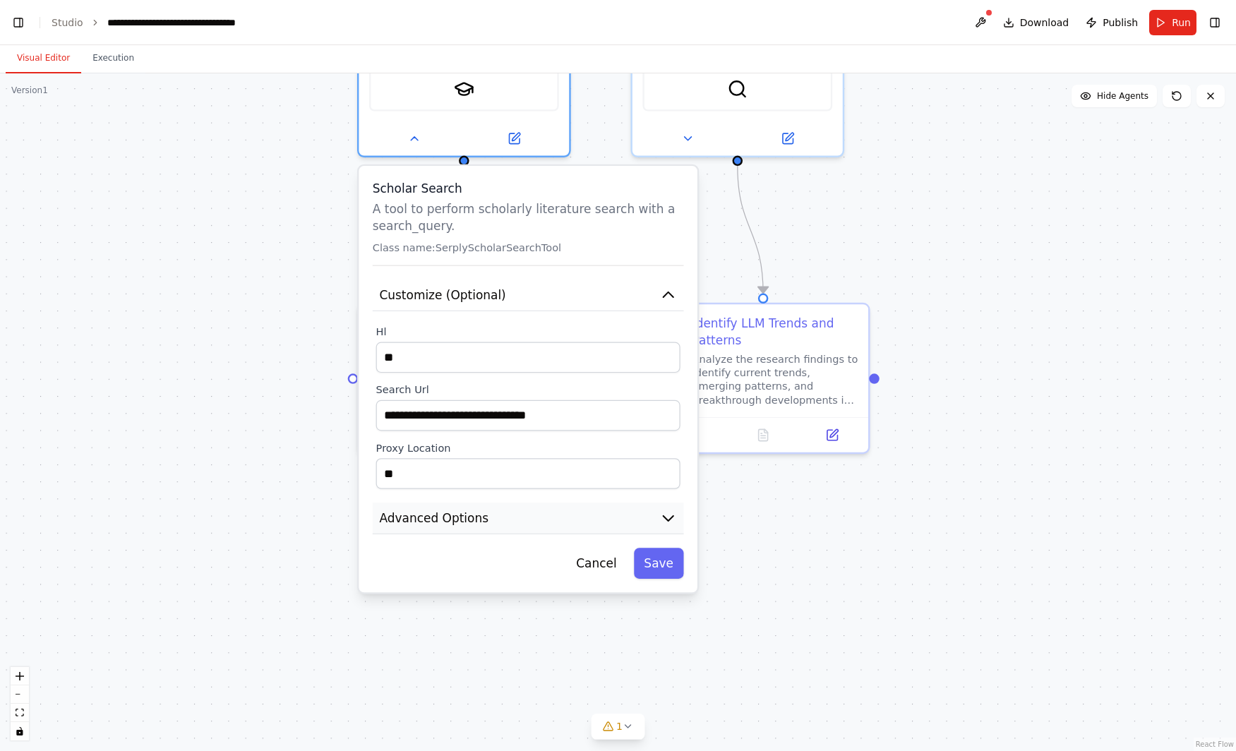
click at [644, 526] on button "Advanced Options" at bounding box center [528, 518] width 311 height 32
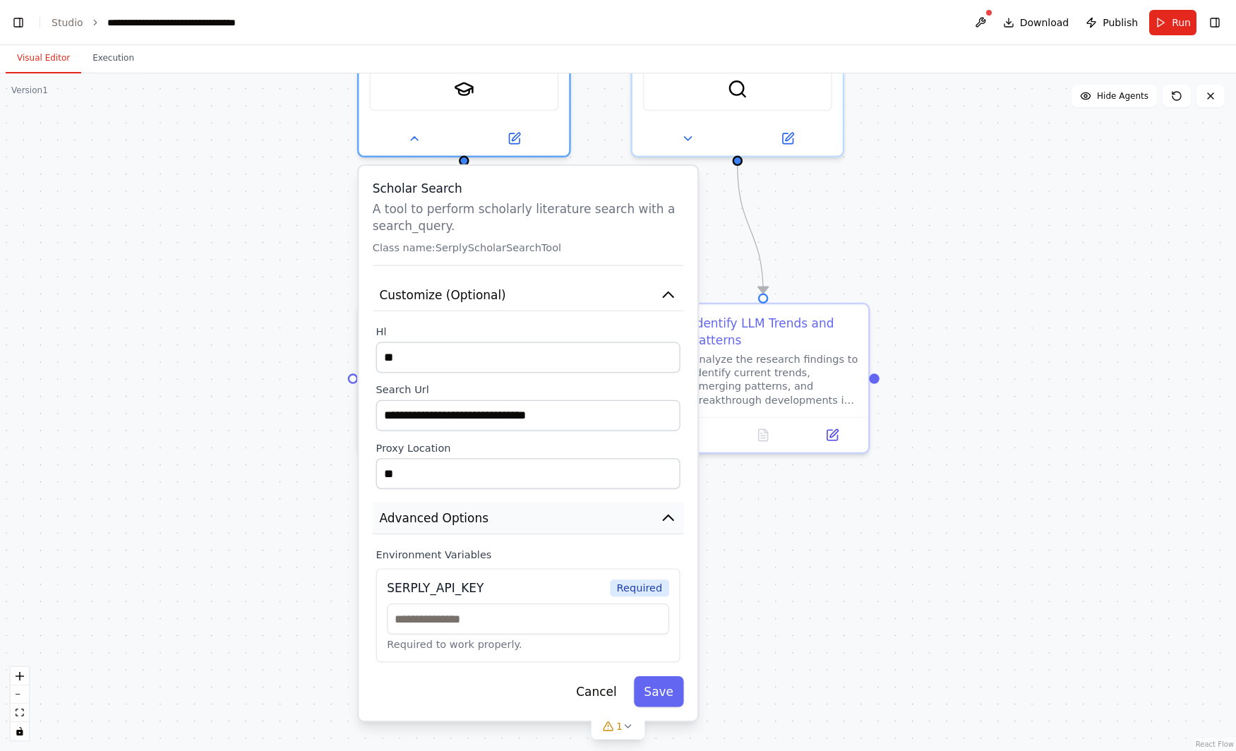
click at [644, 526] on button "Advanced Options" at bounding box center [528, 518] width 311 height 32
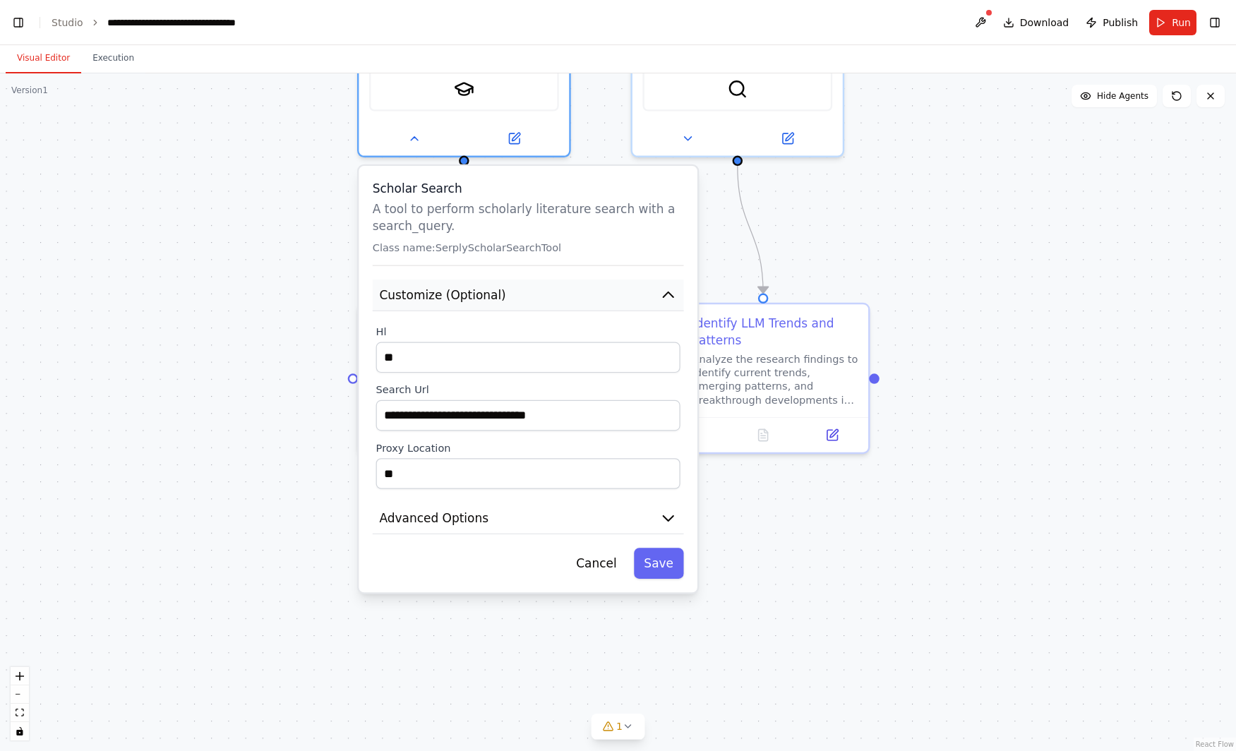
click at [613, 305] on button "Customize (Optional)" at bounding box center [528, 295] width 311 height 32
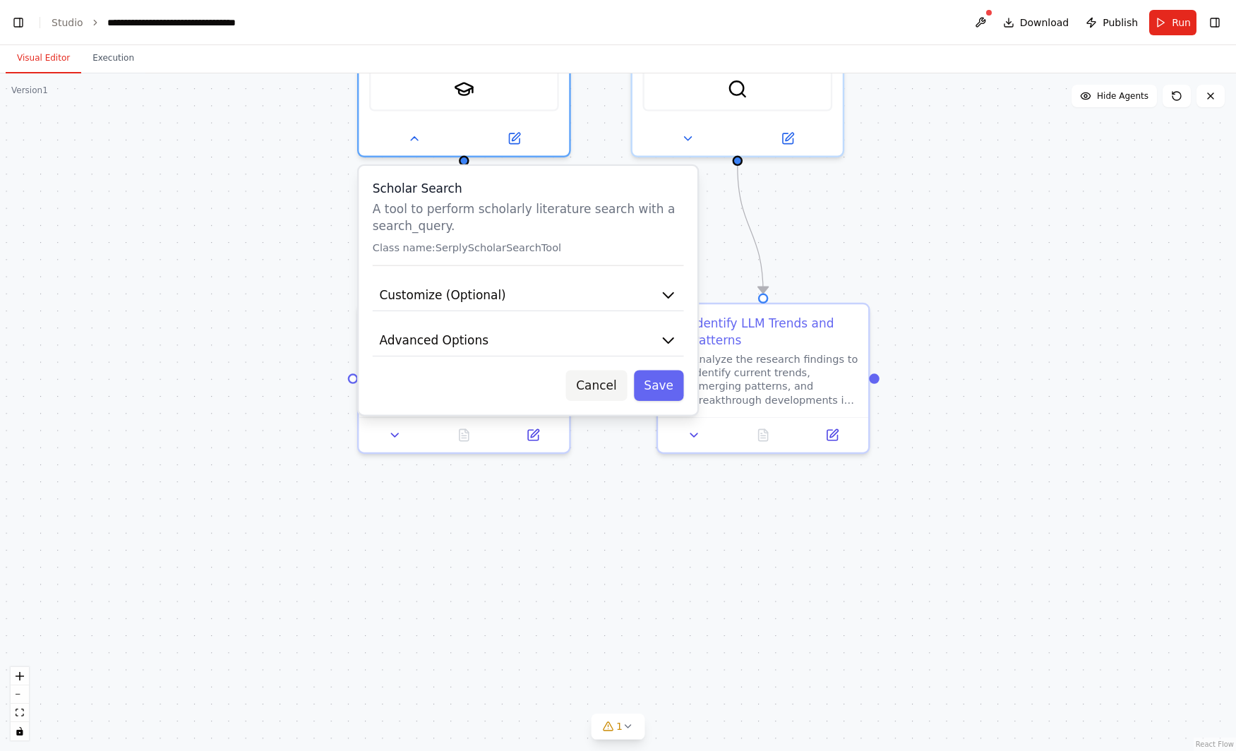
click at [589, 390] on button "Cancel" at bounding box center [596, 385] width 61 height 31
click at [610, 390] on button "Cancel" at bounding box center [596, 385] width 61 height 31
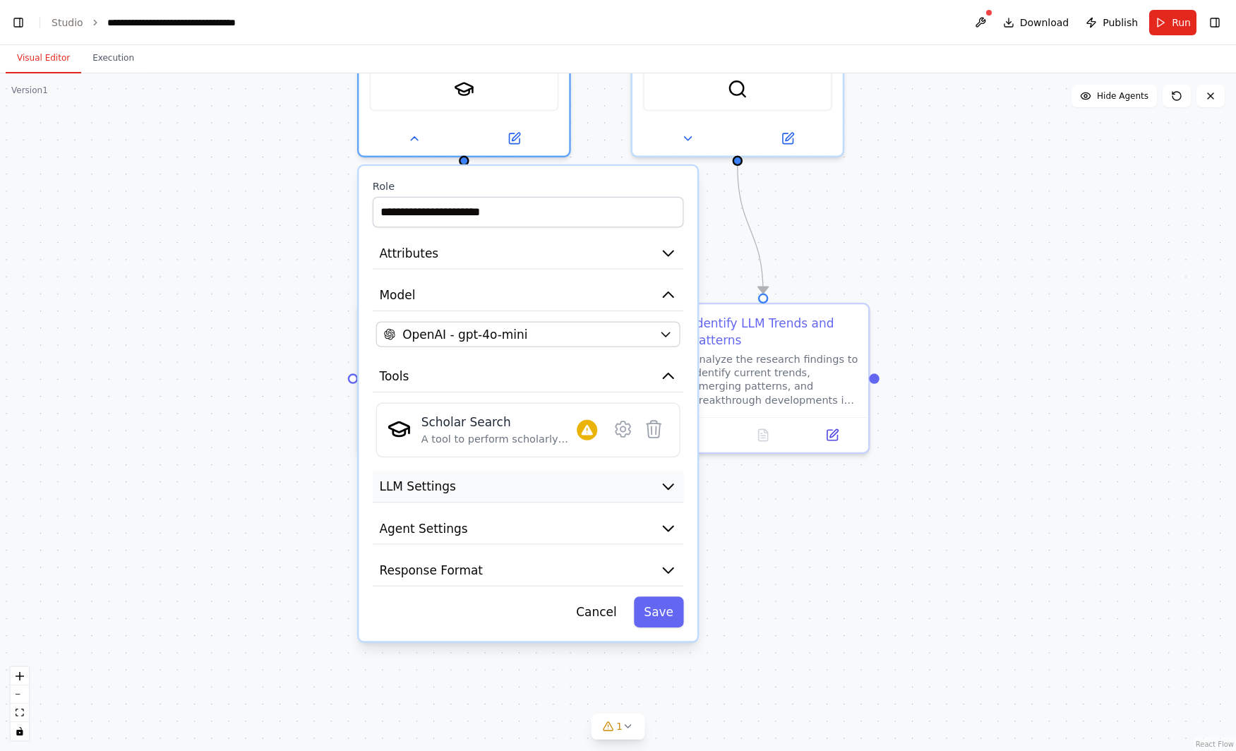
click at [493, 498] on button "LLM Settings" at bounding box center [528, 487] width 311 height 32
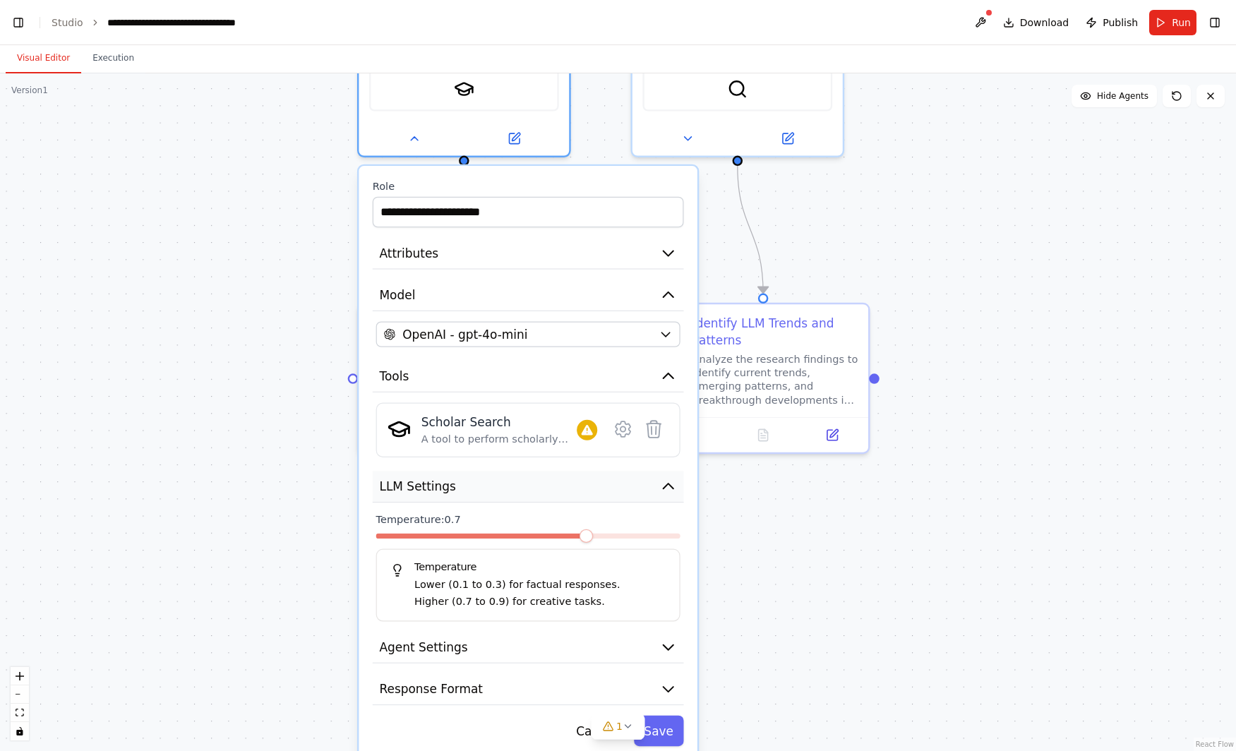
click at [499, 493] on button "LLM Settings" at bounding box center [528, 487] width 311 height 32
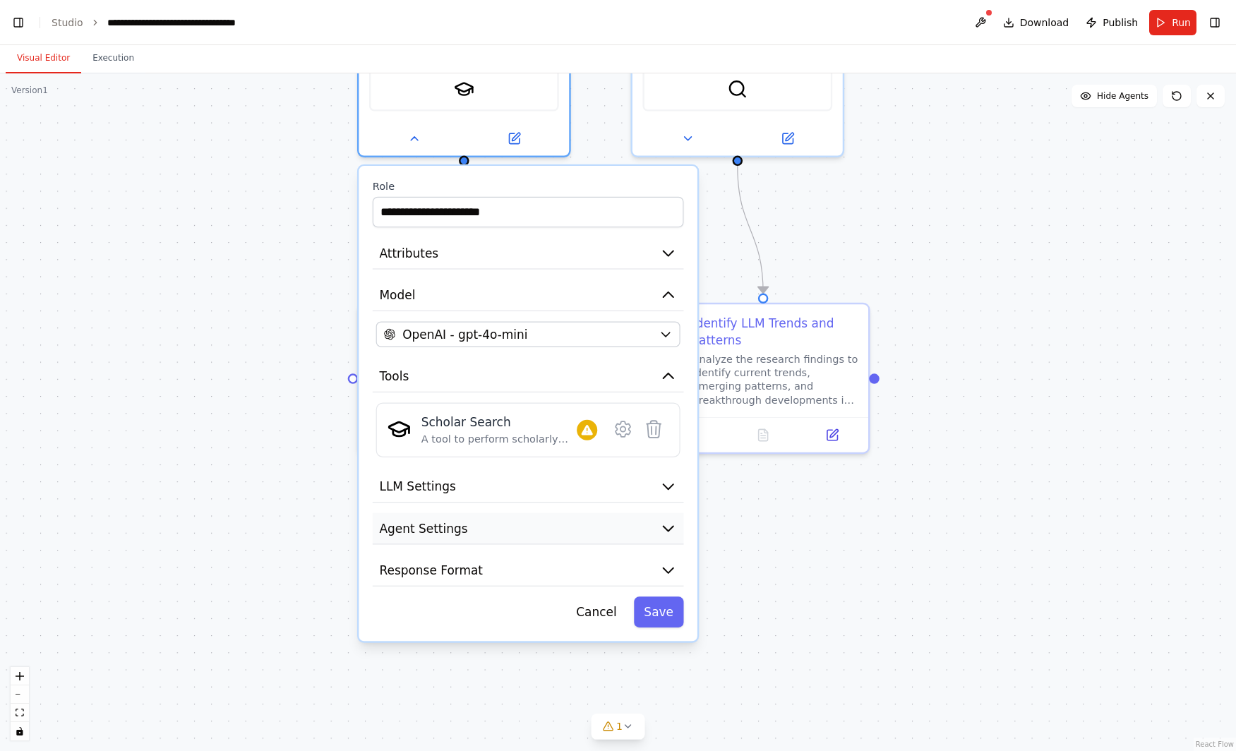
click at [512, 532] on button "Agent Settings" at bounding box center [528, 529] width 311 height 32
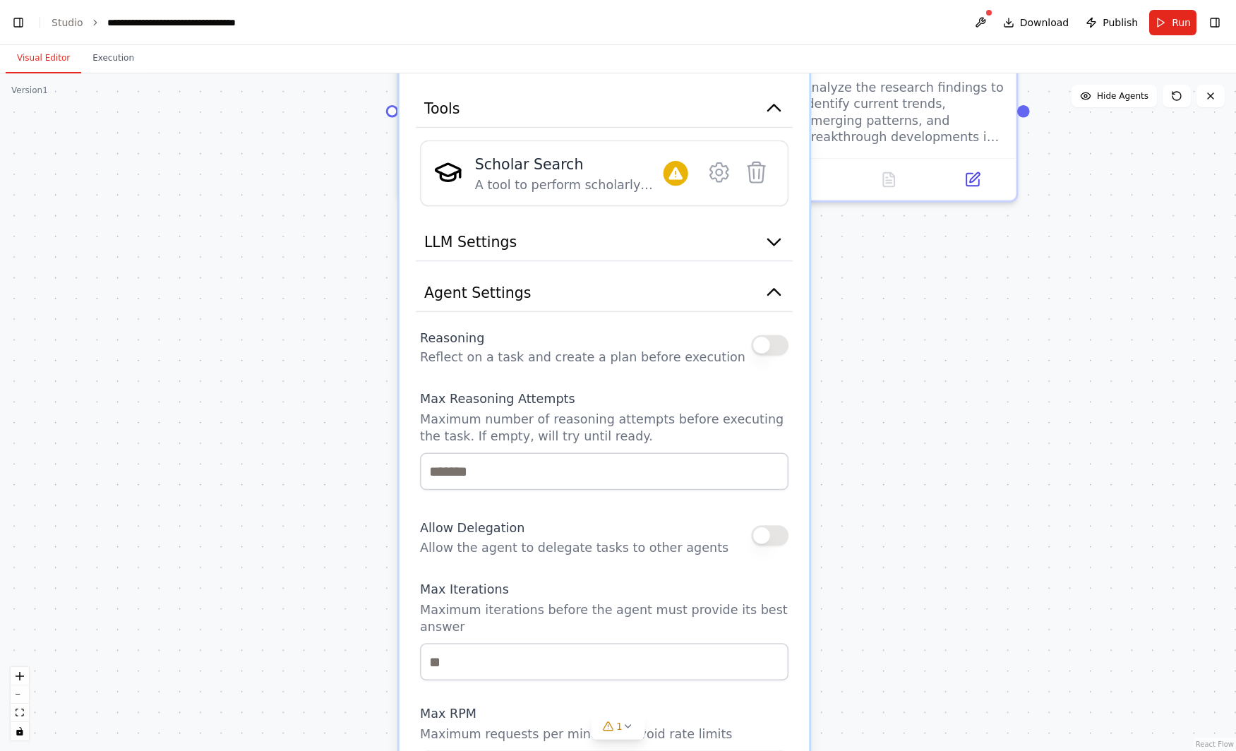
drag, startPoint x: 855, startPoint y: 572, endPoint x: 998, endPoint y: 340, distance: 272.2
click at [998, 340] on div ".deletable-edge-delete-btn { width: 20px; height: 20px; border: 0px solid #ffff…" at bounding box center [618, 411] width 1236 height 677
click at [654, 282] on button "Agent Settings" at bounding box center [604, 293] width 377 height 38
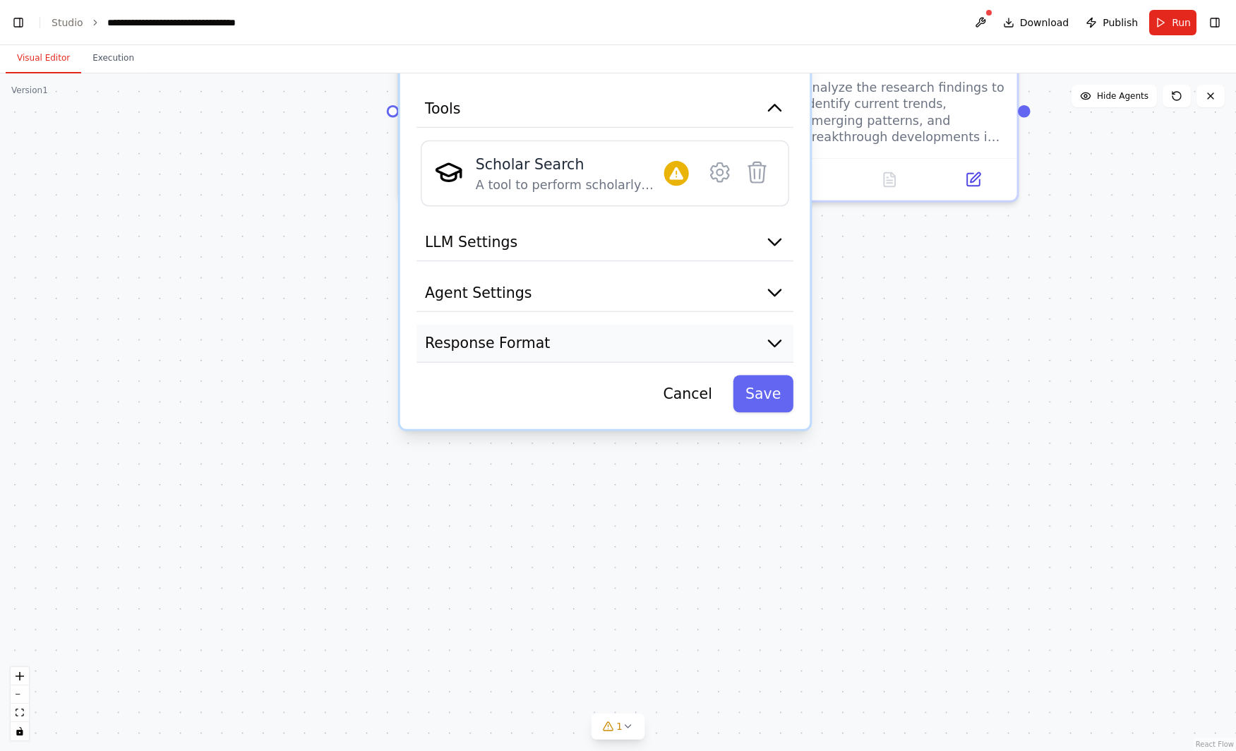
click at [598, 342] on button "Response Format" at bounding box center [604, 344] width 377 height 38
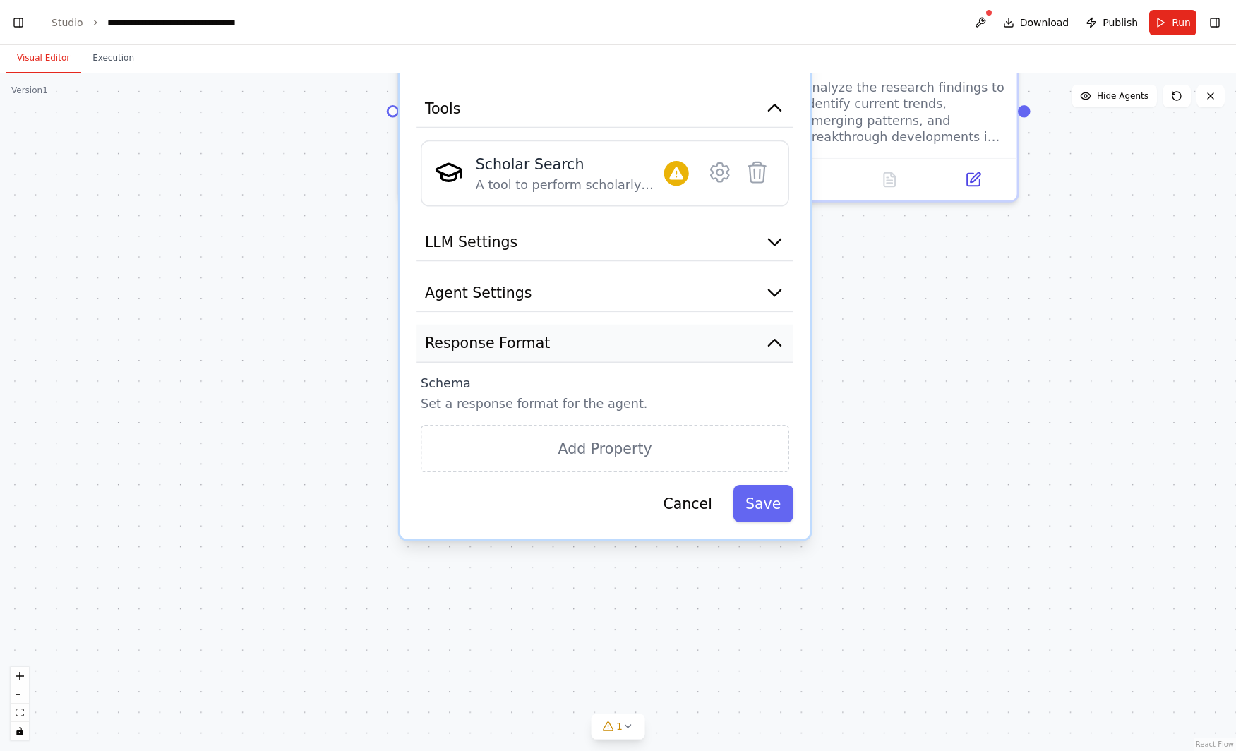
click at [598, 342] on button "Response Format" at bounding box center [604, 344] width 377 height 38
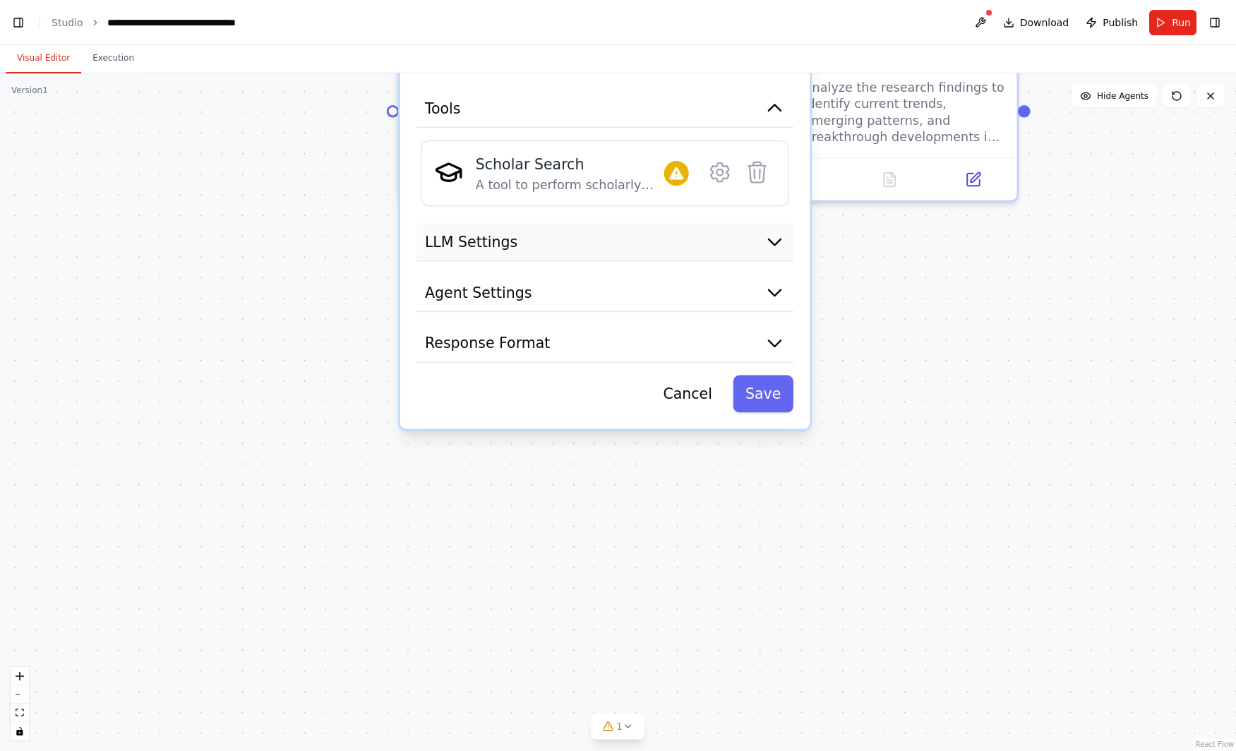
click at [620, 251] on button "LLM Settings" at bounding box center [604, 242] width 377 height 38
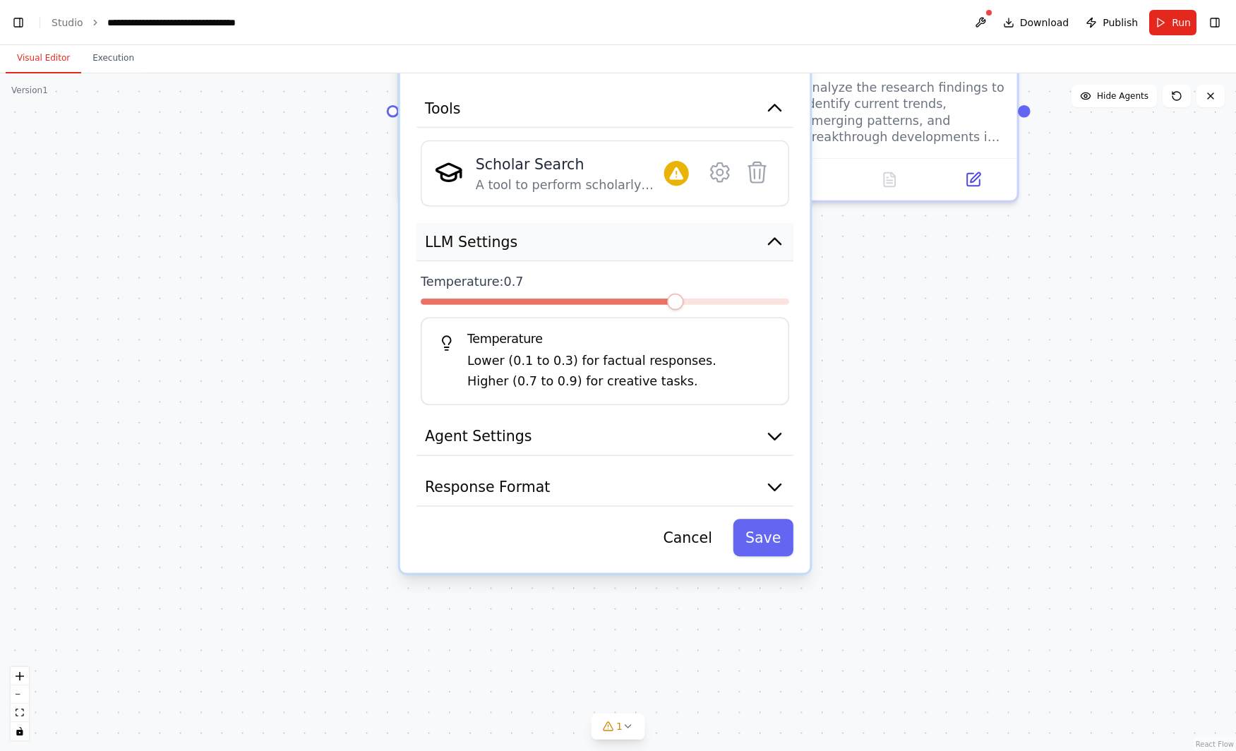
click at [620, 251] on button "LLM Settings" at bounding box center [604, 242] width 377 height 38
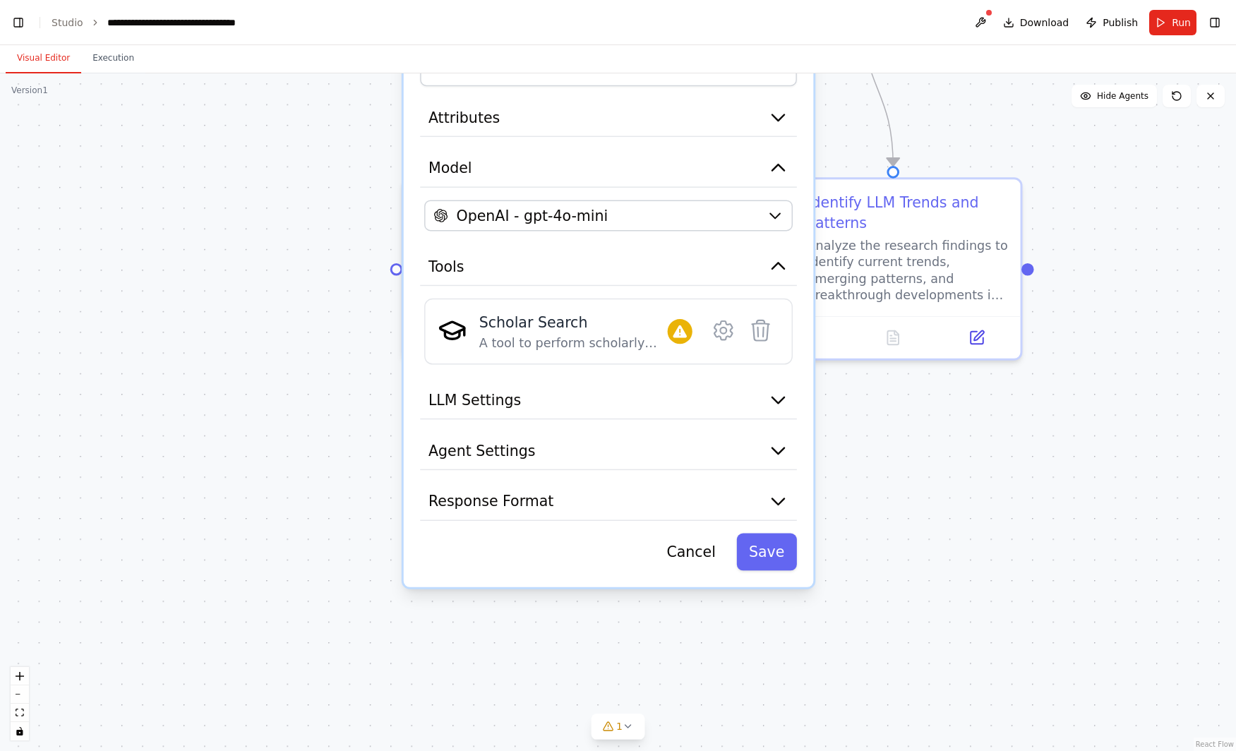
drag, startPoint x: 1027, startPoint y: 399, endPoint x: 1036, endPoint y: 483, distance: 84.4
click at [1036, 483] on div ".deletable-edge-delete-btn { width: 20px; height: 20px; border: 0px solid #ffff…" at bounding box center [618, 411] width 1236 height 677
click at [720, 331] on icon at bounding box center [723, 330] width 6 height 6
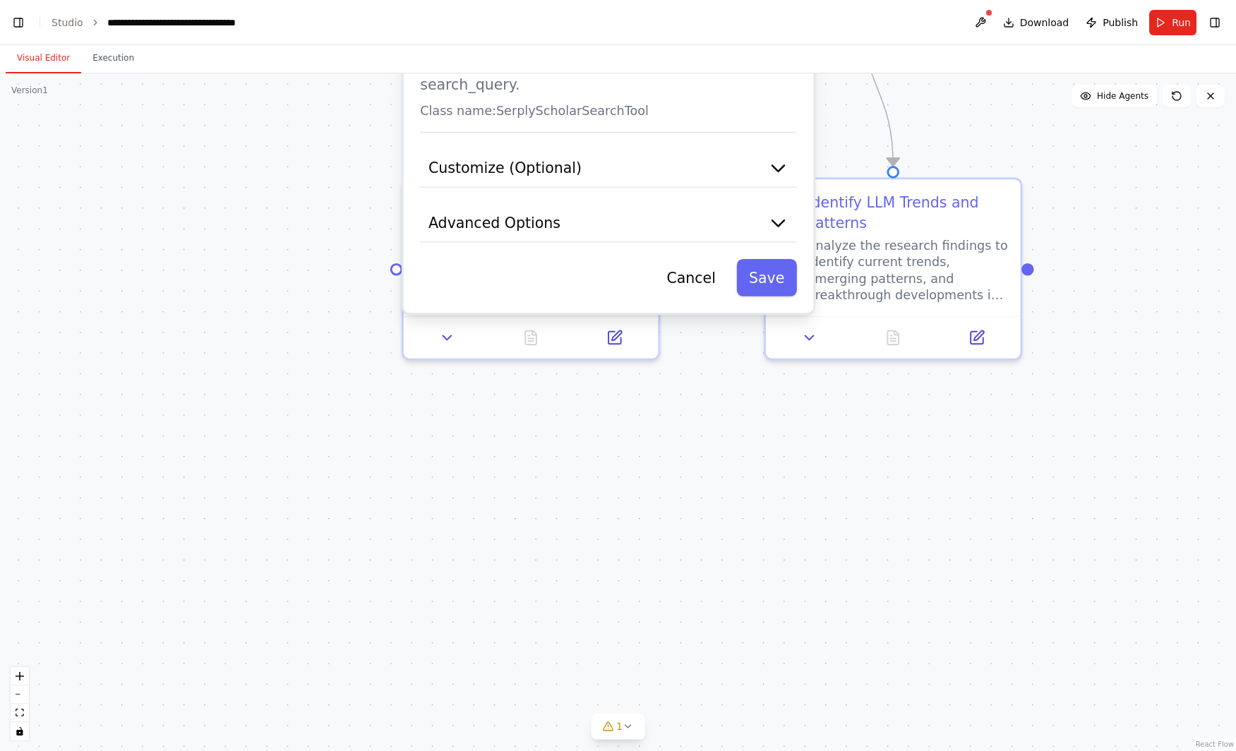
click at [711, 191] on div "Scholar Search A tool to perform scholarly literature search with a search_quer…" at bounding box center [609, 162] width 410 height 301
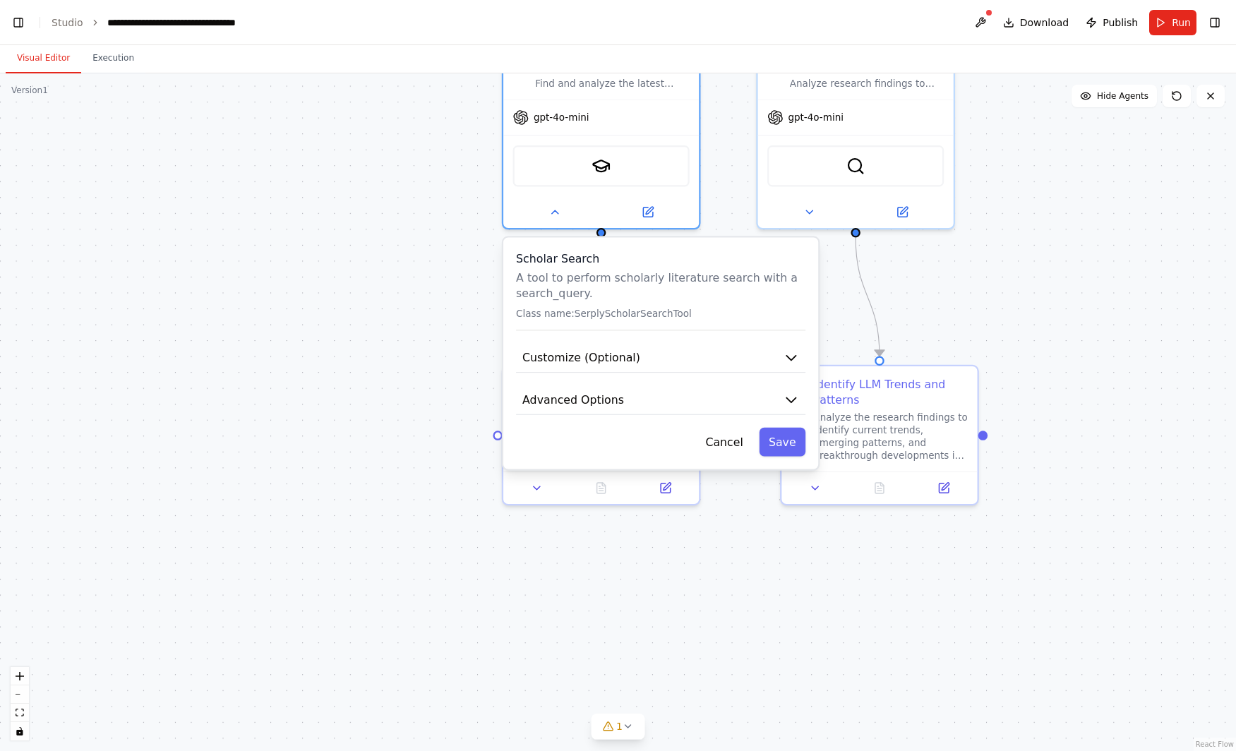
drag, startPoint x: 677, startPoint y: 334, endPoint x: 723, endPoint y: 526, distance: 198.0
click at [727, 529] on div ".deletable-edge-delete-btn { width: 20px; height: 20px; border: 0px solid #ffff…" at bounding box center [618, 411] width 1236 height 677
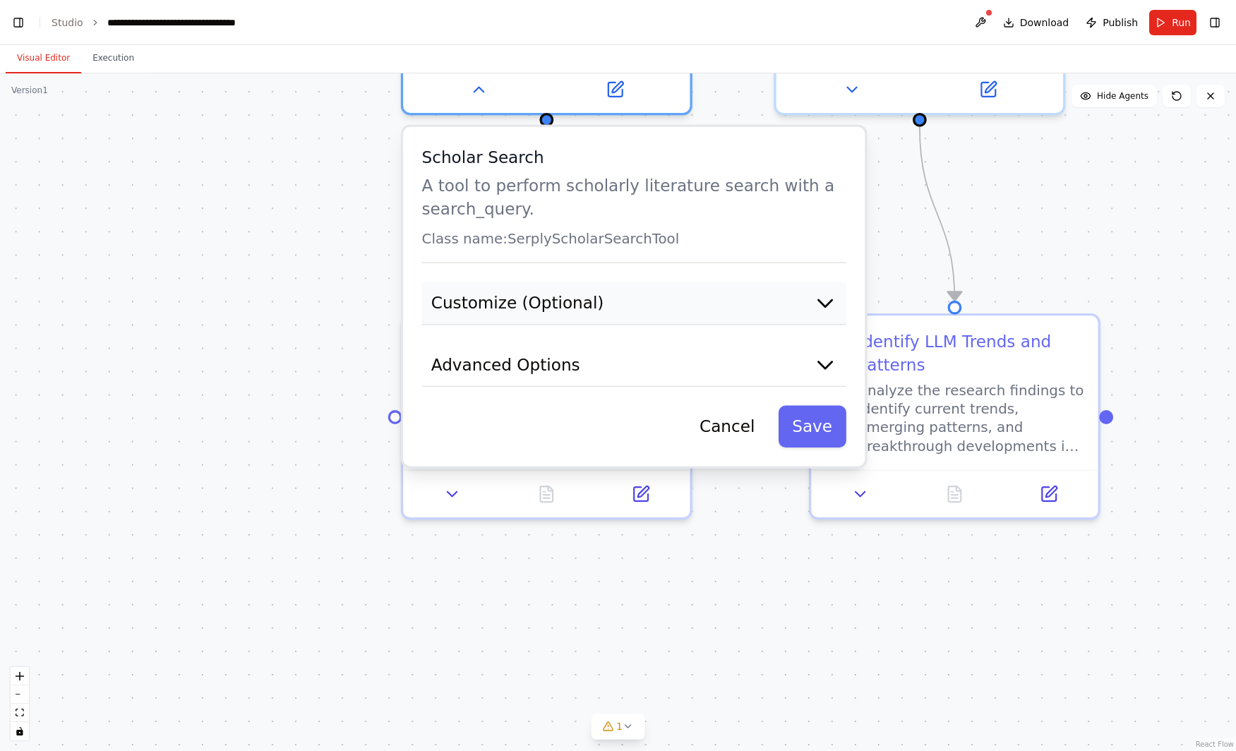
click at [718, 317] on button "Customize (Optional)" at bounding box center [634, 303] width 424 height 43
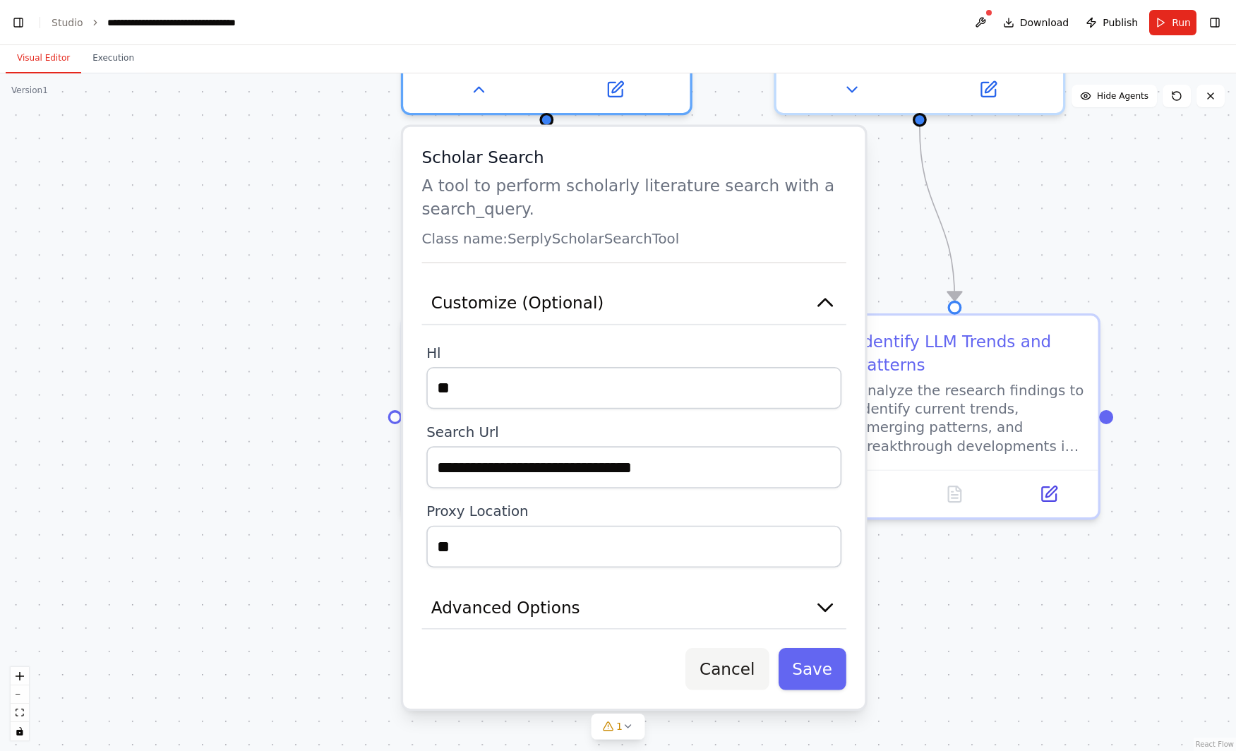
click at [732, 672] on button "Cancel" at bounding box center [726, 669] width 83 height 42
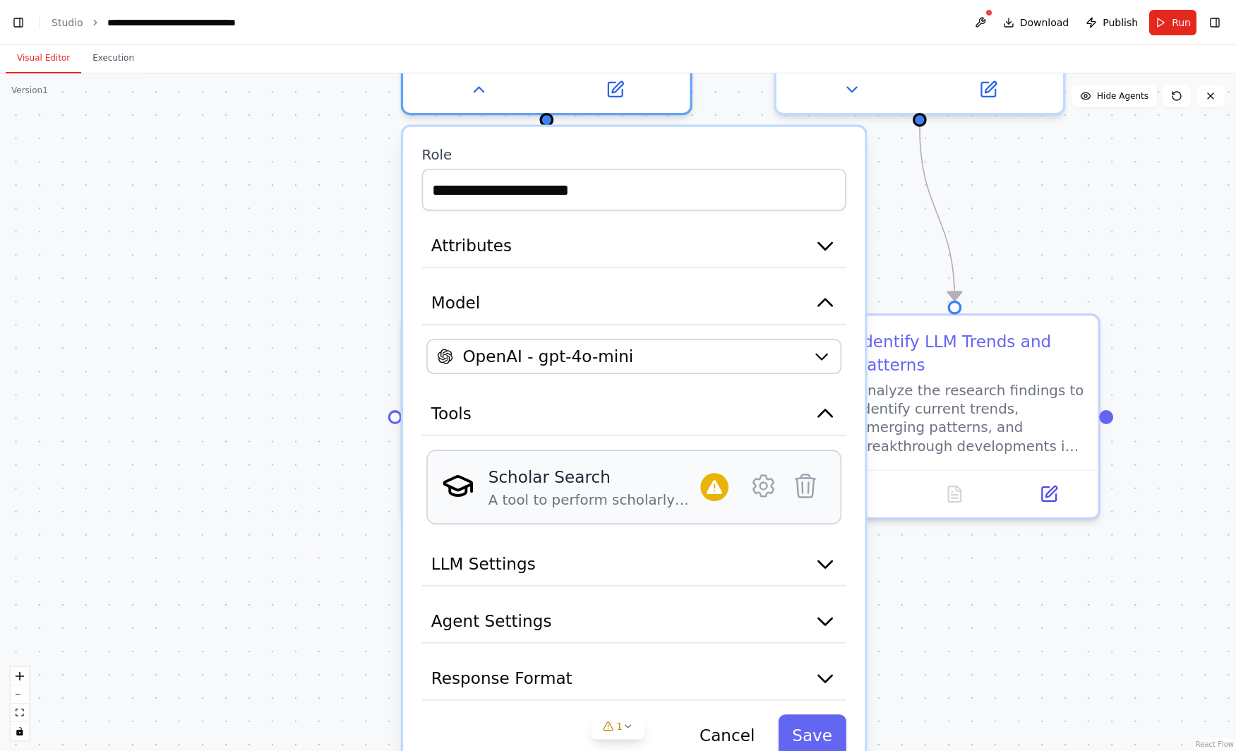
click at [515, 490] on div "Scholar Search A tool to perform scholarly literature search with a search_quer…" at bounding box center [594, 487] width 212 height 44
click at [451, 487] on img at bounding box center [458, 485] width 32 height 32
click at [773, 493] on icon at bounding box center [763, 486] width 28 height 28
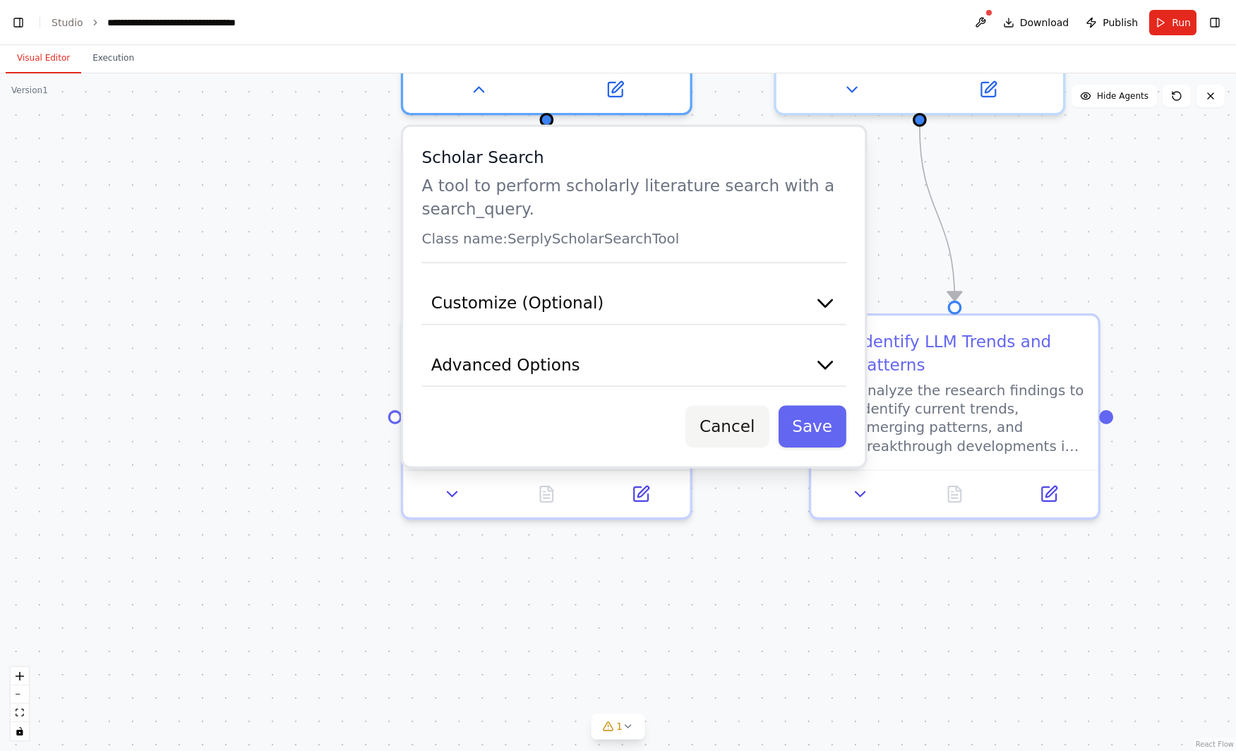
click at [738, 419] on button "Cancel" at bounding box center [726, 427] width 83 height 42
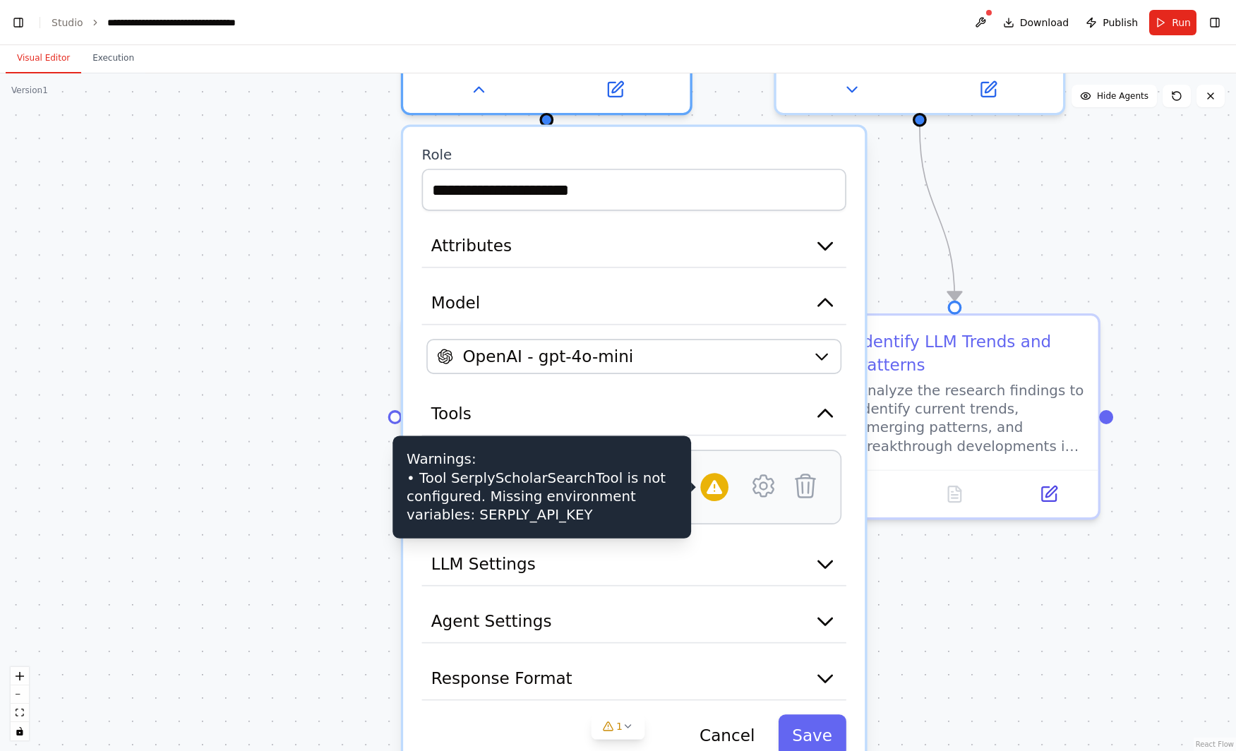
click at [718, 483] on icon at bounding box center [714, 487] width 18 height 18
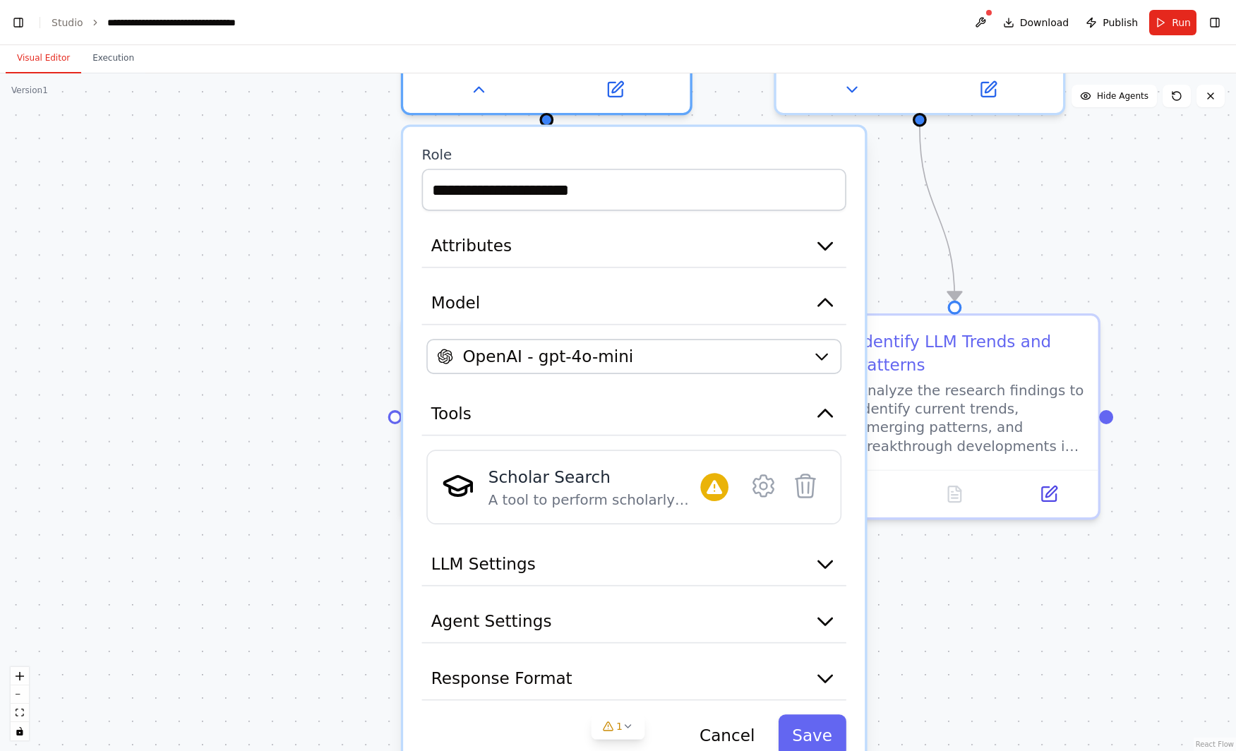
click at [249, 358] on div ".deletable-edge-delete-btn { width: 20px; height: 20px; border: 0px solid #ffff…" at bounding box center [618, 411] width 1236 height 677
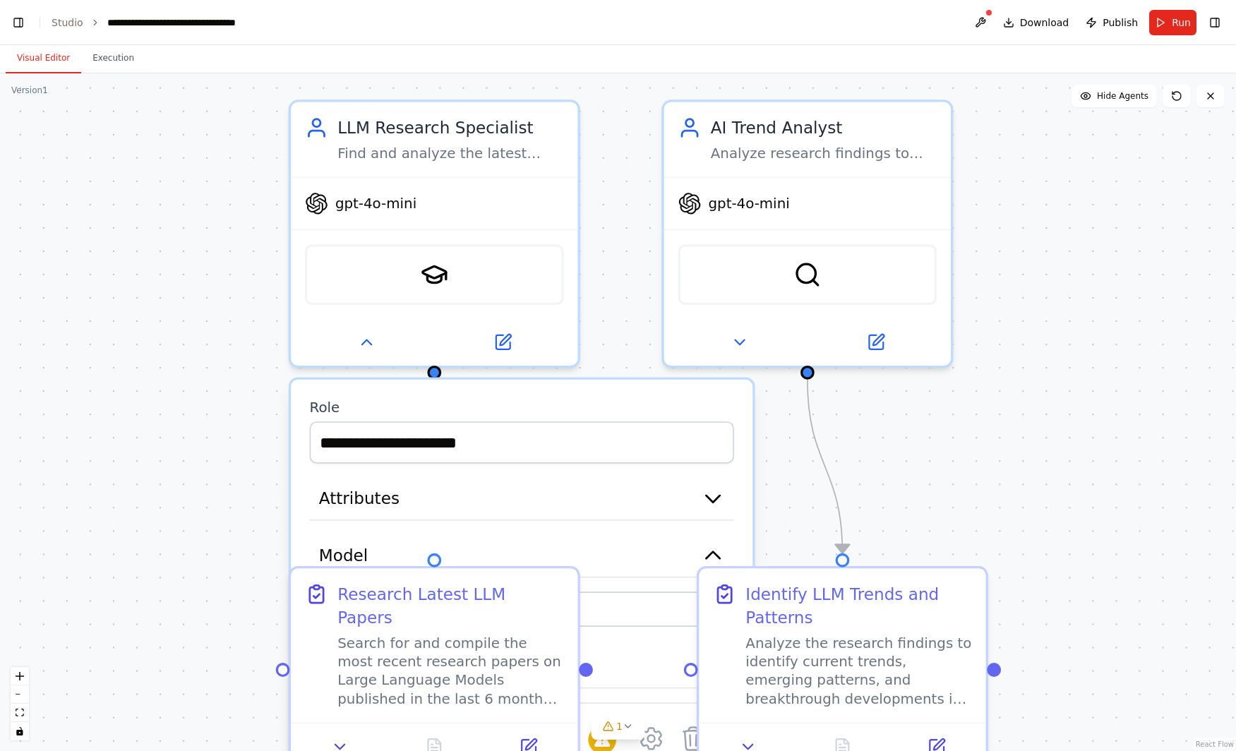
drag, startPoint x: 284, startPoint y: 392, endPoint x: 257, endPoint y: 712, distance: 321.5
click at [257, 712] on div ".deletable-edge-delete-btn { width: 20px; height: 20px; border: 0px solid #ffff…" at bounding box center [618, 411] width 1236 height 677
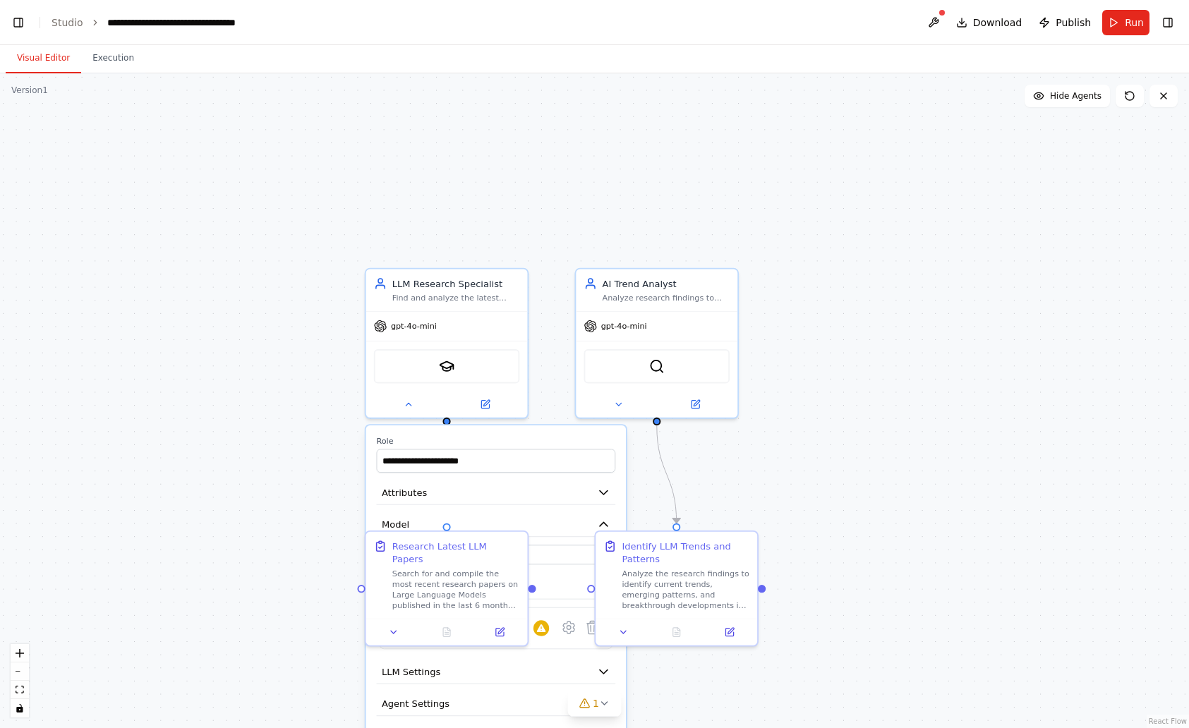
click at [246, 426] on div ".deletable-edge-delete-btn { width: 20px; height: 20px; border: 0px solid #ffff…" at bounding box center [594, 400] width 1189 height 655
click at [679, 286] on div "AI Trend Analyst" at bounding box center [667, 280] width 128 height 13
click at [614, 404] on icon at bounding box center [618, 402] width 11 height 11
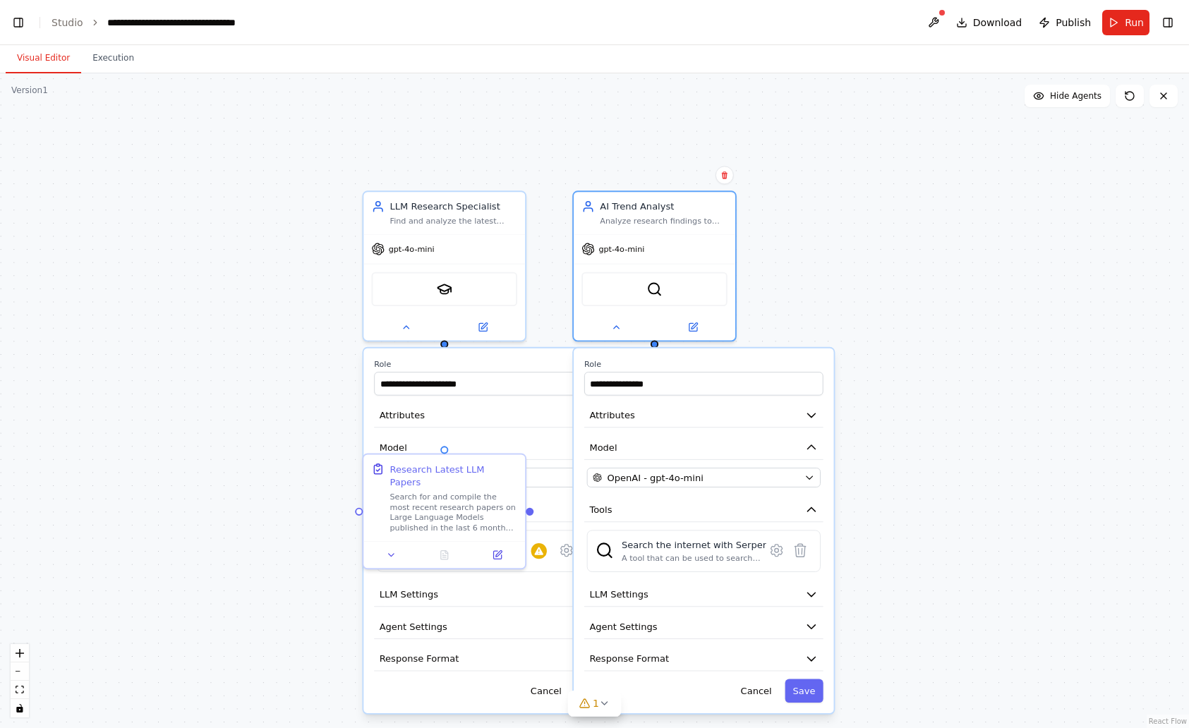
drag, startPoint x: 986, startPoint y: 475, endPoint x: 990, endPoint y: 400, distance: 74.9
click at [990, 400] on div ".deletable-edge-delete-btn { width: 20px; height: 20px; border: 0px solid #ffff…" at bounding box center [594, 400] width 1189 height 655
click at [505, 444] on button "Model" at bounding box center [493, 447] width 239 height 24
click at [504, 442] on button "Model" at bounding box center [493, 447] width 239 height 24
click at [392, 545] on button at bounding box center [391, 553] width 45 height 16
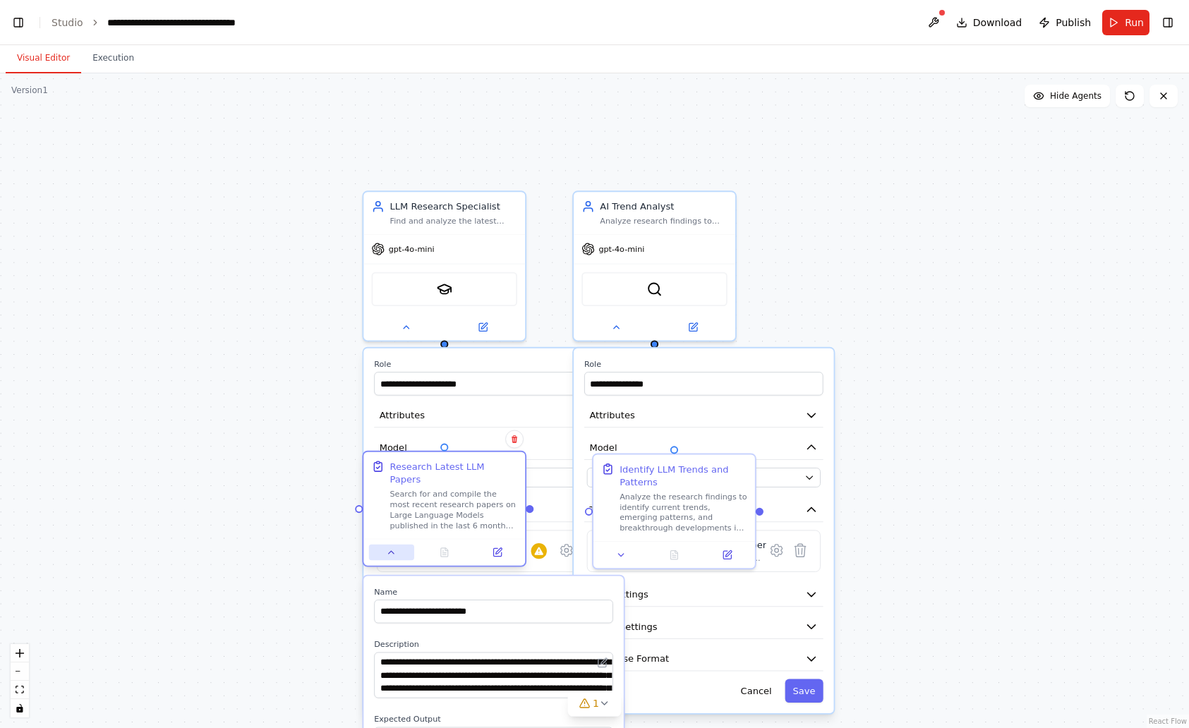
click at [392, 545] on button at bounding box center [391, 553] width 45 height 16
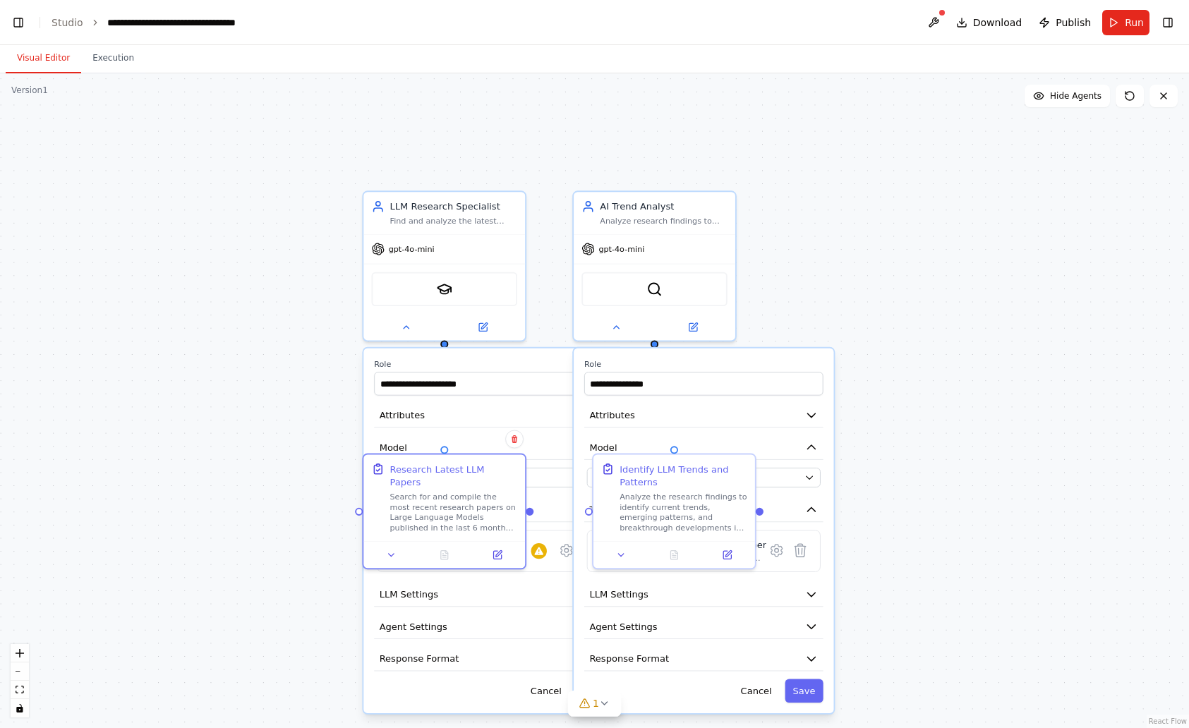
click at [192, 497] on div ".deletable-edge-delete-btn { width: 20px; height: 20px; border: 0px solid #ffff…" at bounding box center [594, 400] width 1189 height 655
click at [498, 253] on div "gpt-4o-mini" at bounding box center [444, 246] width 162 height 29
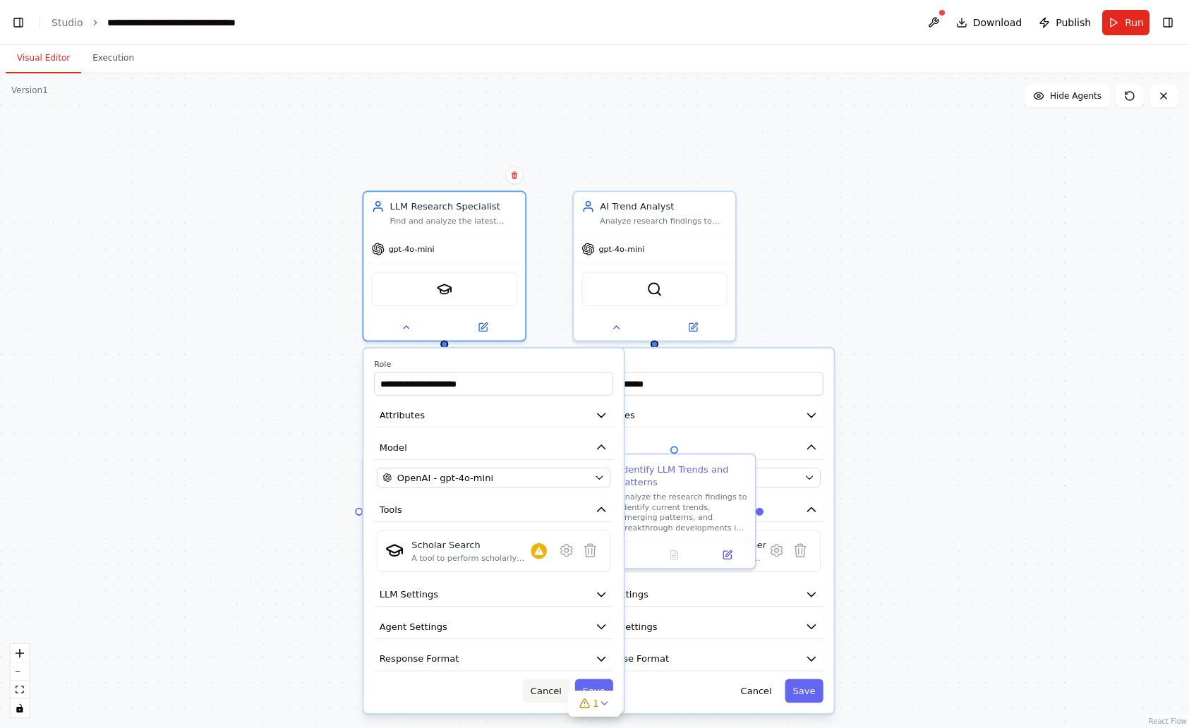
click at [545, 692] on button "Cancel" at bounding box center [546, 691] width 47 height 23
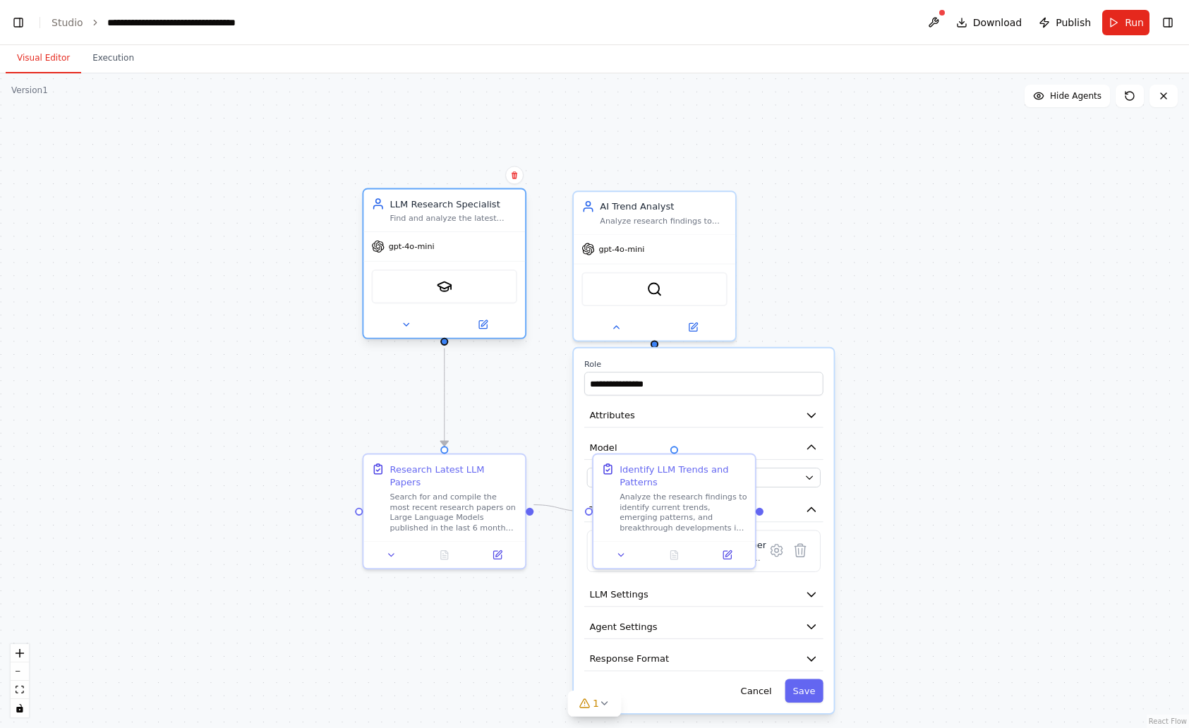
click at [478, 210] on div "LLM Research Specialist" at bounding box center [454, 204] width 128 height 13
click at [471, 489] on div "Search for and compile the most recent research papers on Large Language Models…" at bounding box center [454, 510] width 128 height 42
click at [394, 548] on icon at bounding box center [391, 553] width 11 height 11
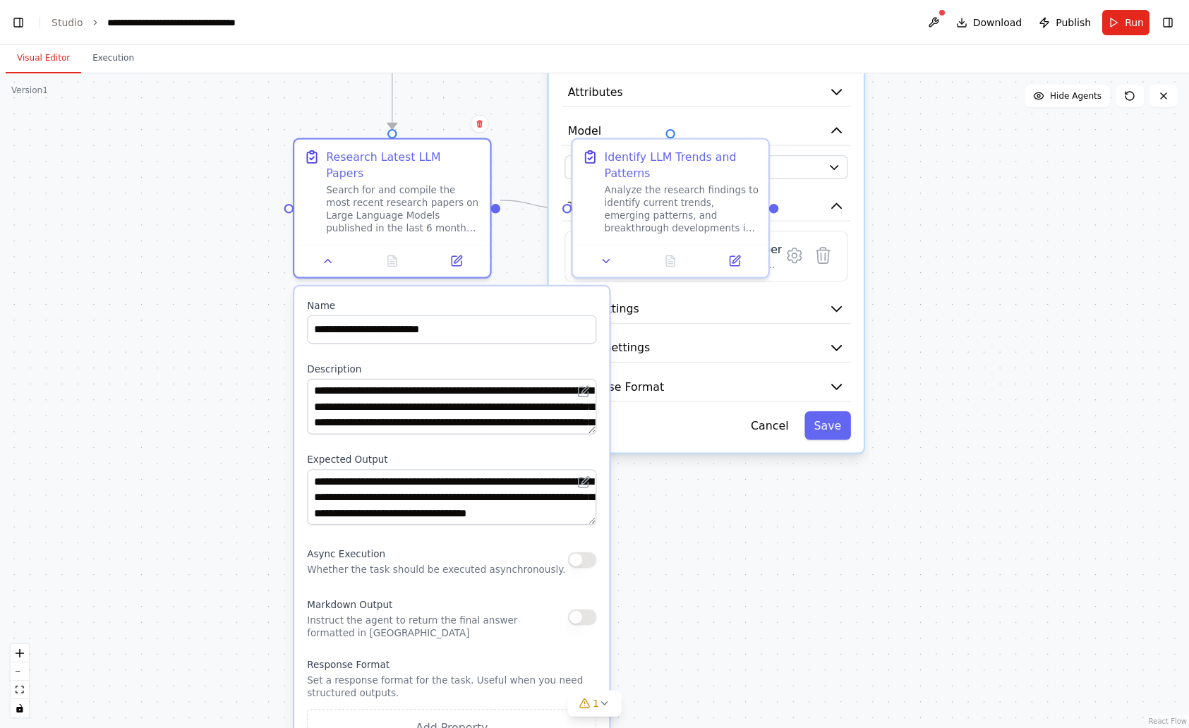
drag, startPoint x: 262, startPoint y: 521, endPoint x: 172, endPoint y: 325, distance: 215.7
click at [172, 325] on div ".deletable-edge-delete-btn { width: 20px; height: 20px; border: 0px solid #ffff…" at bounding box center [594, 400] width 1189 height 655
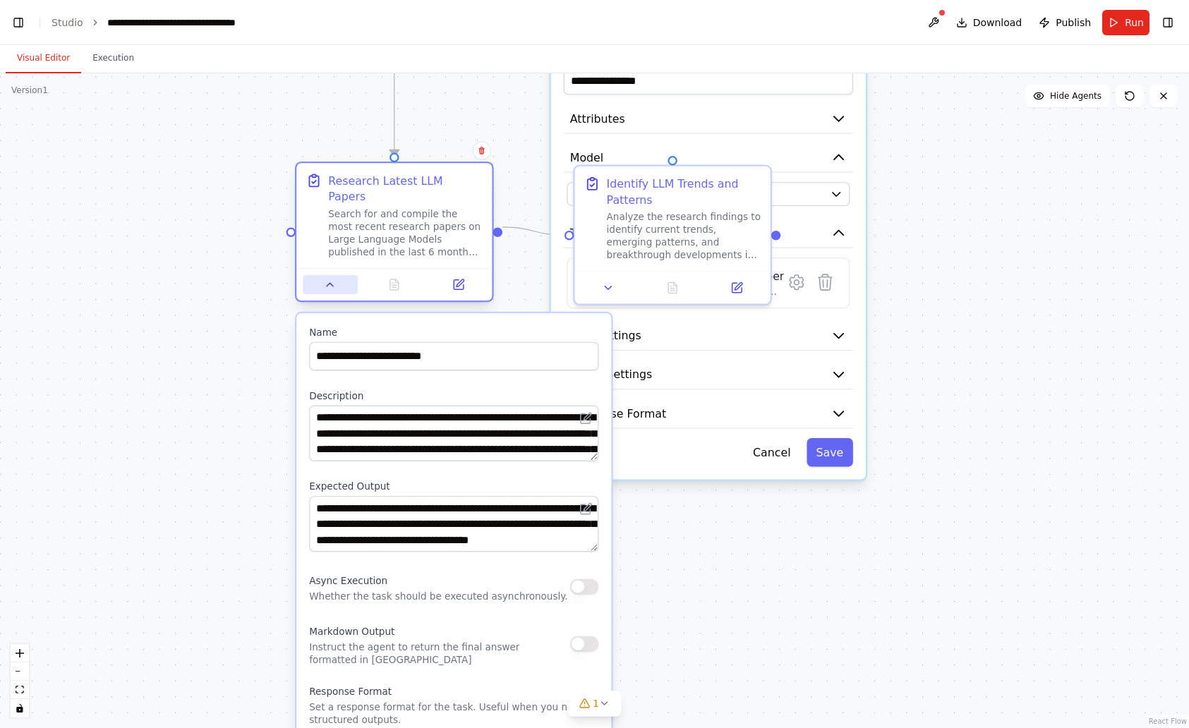
click at [341, 275] on button at bounding box center [330, 284] width 54 height 19
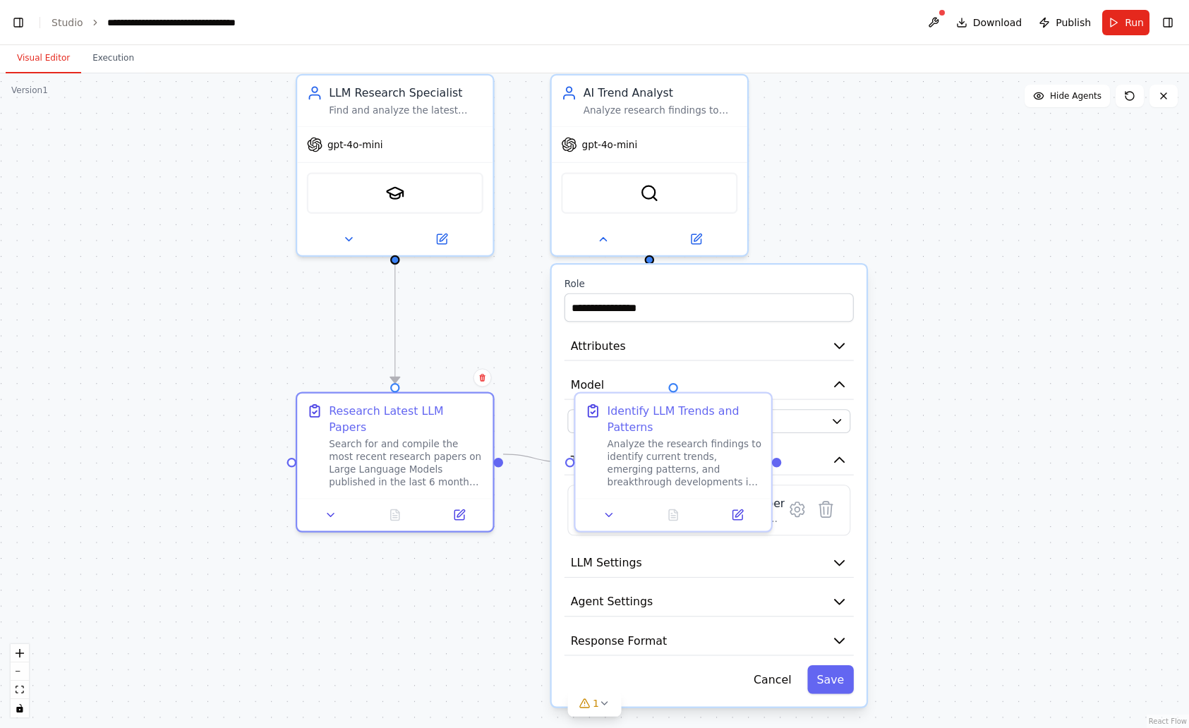
drag, startPoint x: 227, startPoint y: 353, endPoint x: 235, endPoint y: 617, distance: 264.0
click at [235, 617] on div ".deletable-edge-delete-btn { width: 20px; height: 20px; border: 0px solid #ffff…" at bounding box center [594, 400] width 1189 height 655
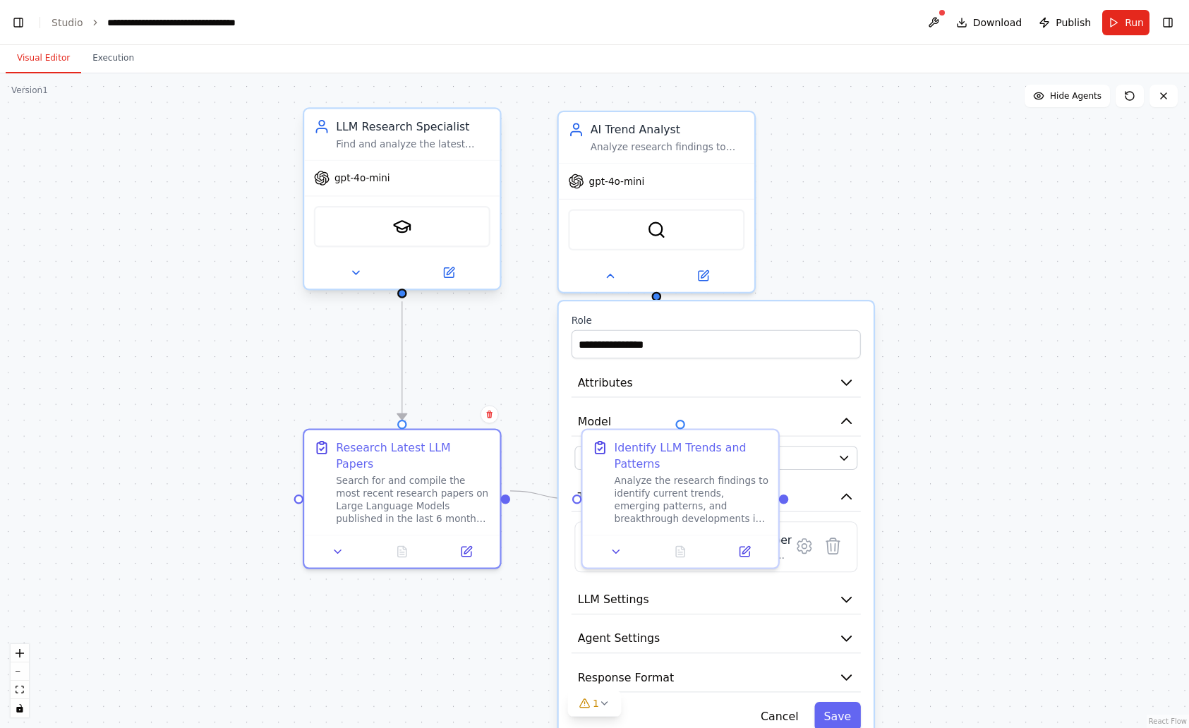
click at [363, 263] on div at bounding box center [401, 273] width 195 height 32
click at [366, 267] on button at bounding box center [355, 272] width 90 height 19
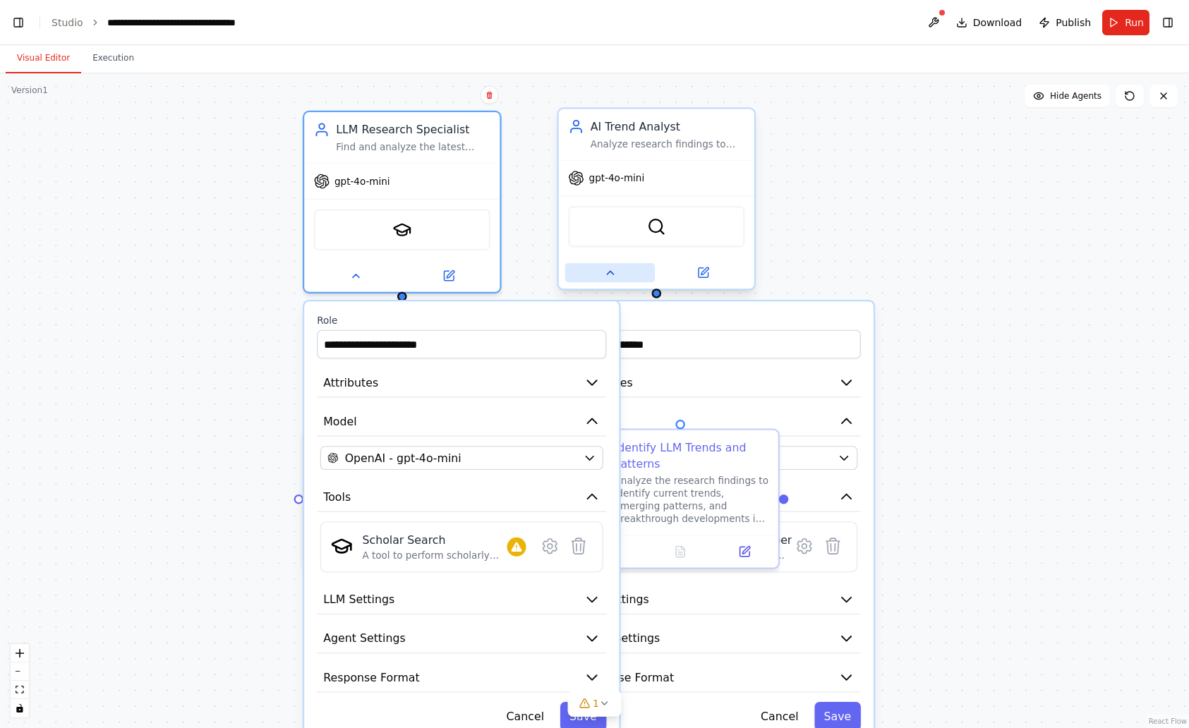
click at [614, 268] on icon at bounding box center [609, 273] width 13 height 13
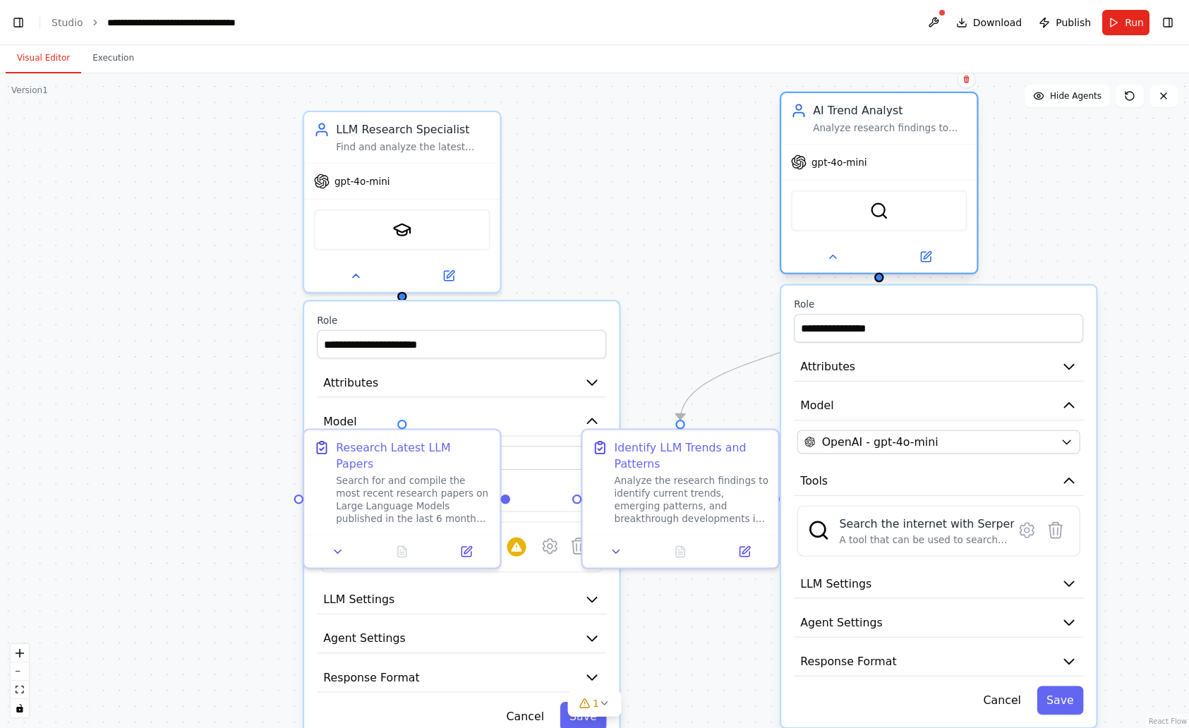
drag, startPoint x: 740, startPoint y: 150, endPoint x: 956, endPoint y: 130, distance: 217.6
click at [956, 130] on div "Analyze research findings to identify trending topics, emerging patterns, and s…" at bounding box center [890, 128] width 155 height 13
click at [354, 276] on icon at bounding box center [355, 273] width 13 height 13
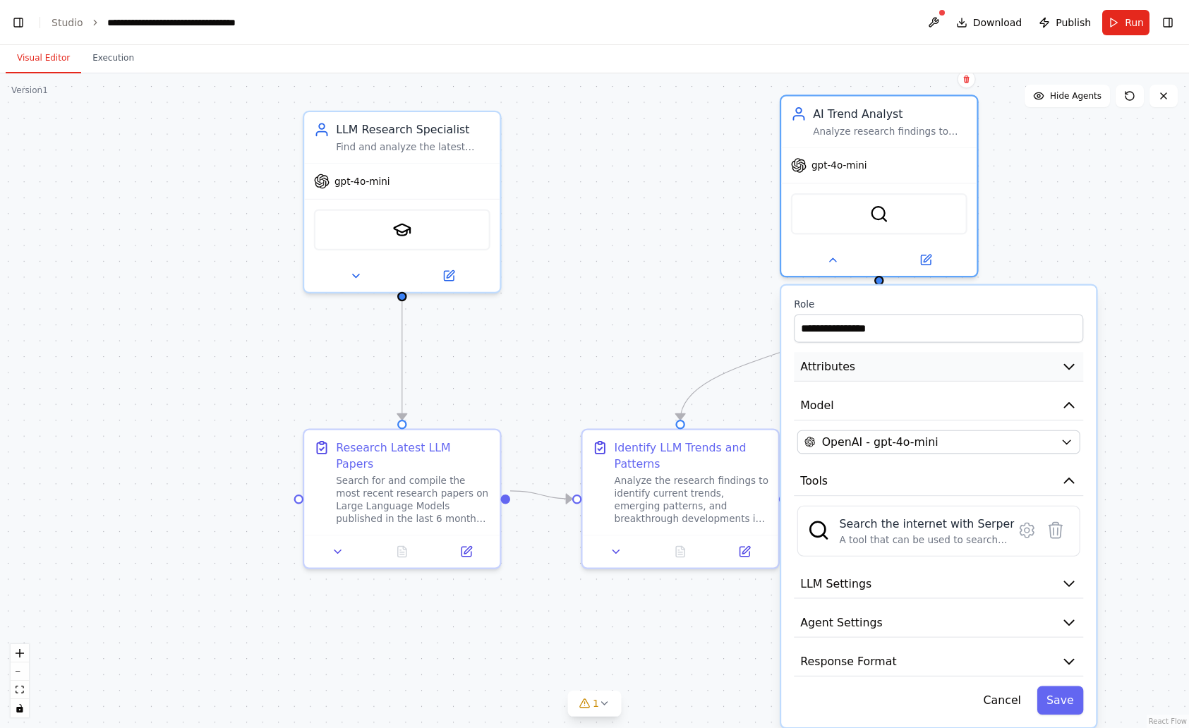
click at [901, 374] on button "Attributes" at bounding box center [938, 367] width 289 height 30
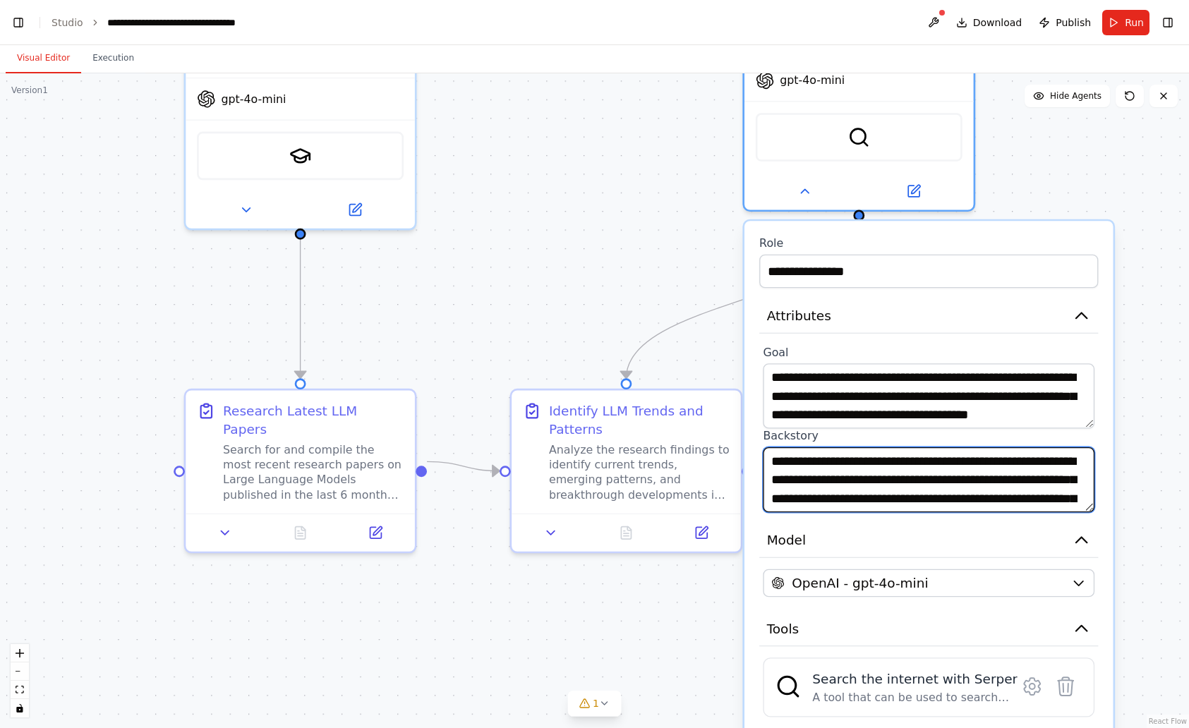
click at [948, 476] on textarea "**********" at bounding box center [929, 479] width 332 height 65
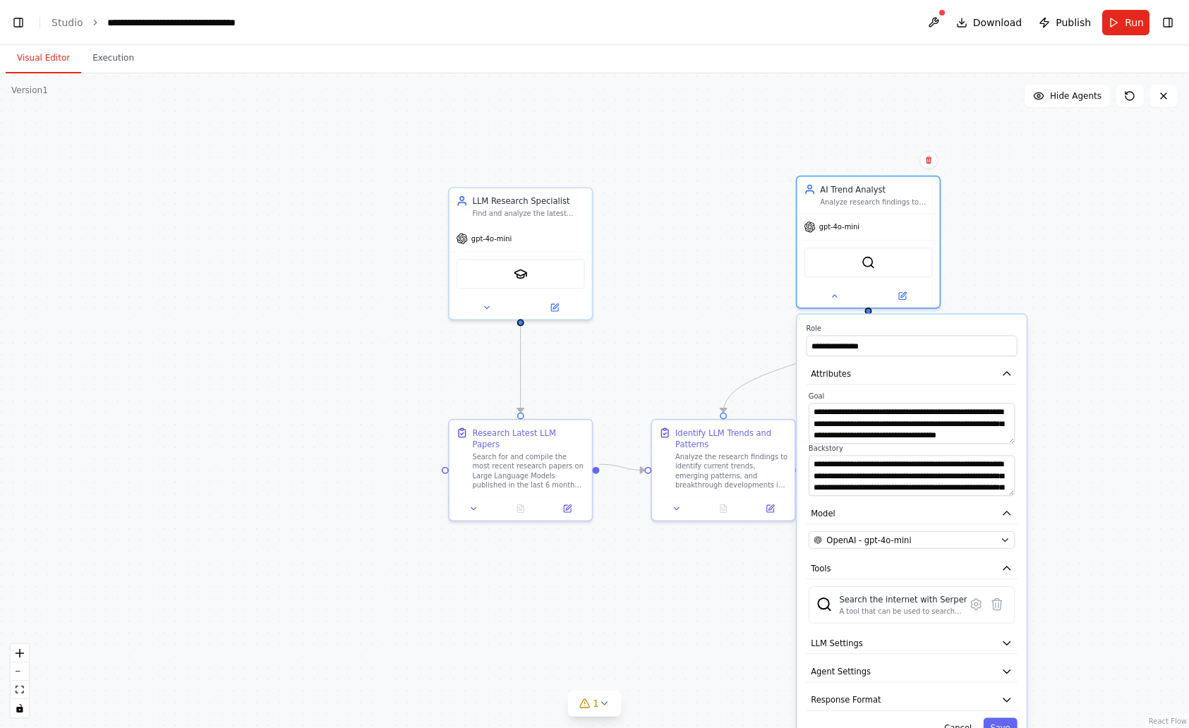
drag, startPoint x: 1132, startPoint y: 507, endPoint x: 1099, endPoint y: 459, distance: 57.9
click at [1100, 459] on div ".deletable-edge-delete-btn { width: 20px; height: 20px; border: 0px solid #ffff…" at bounding box center [594, 400] width 1189 height 655
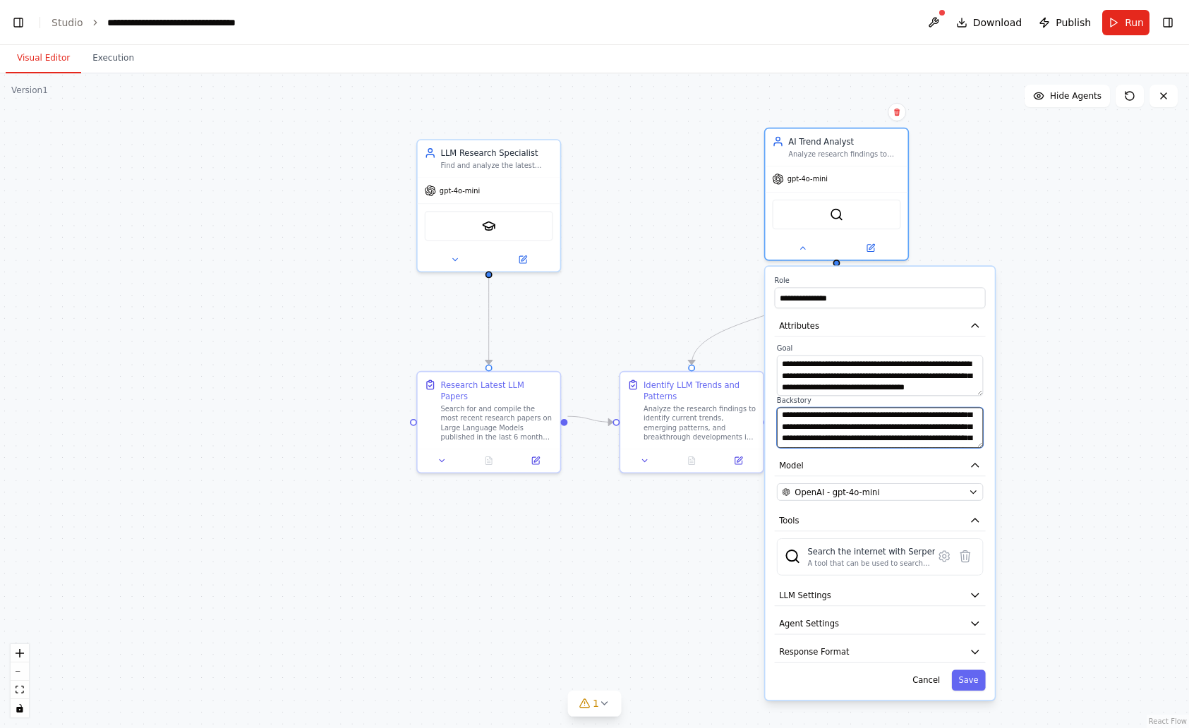
scroll to position [14, 0]
click at [908, 317] on button "Attributes" at bounding box center [880, 325] width 211 height 21
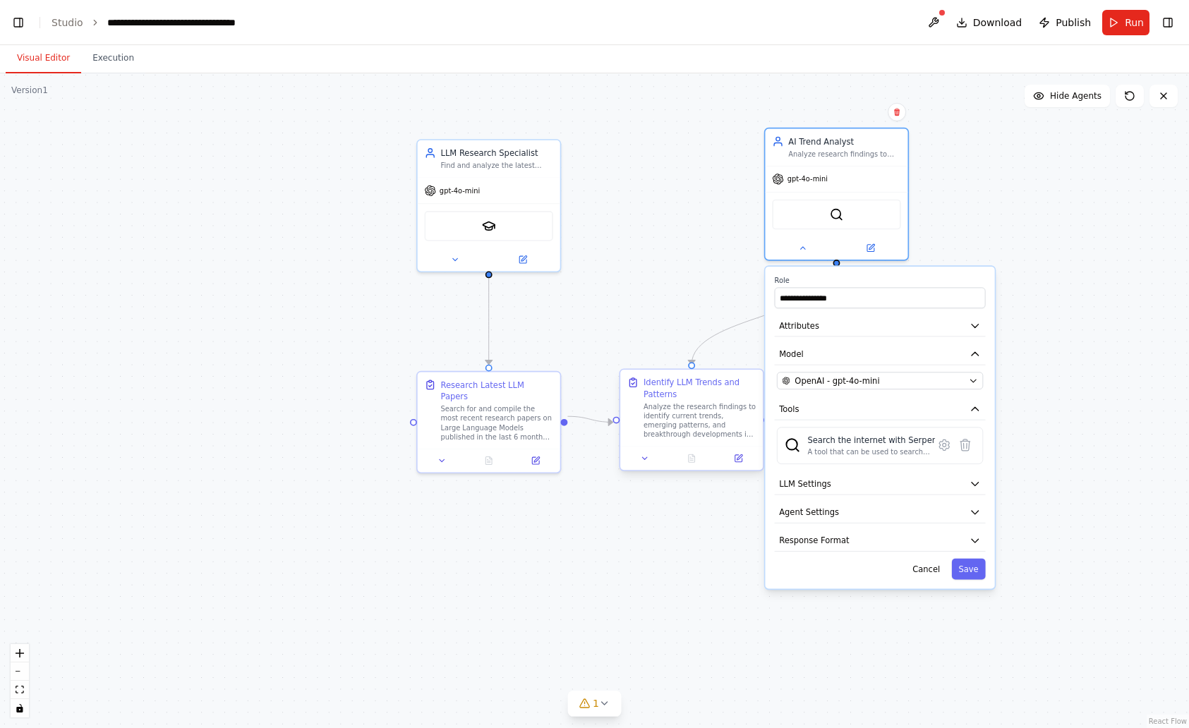
click at [729, 392] on div "Identify LLM Trends and Patterns" at bounding box center [700, 388] width 112 height 23
click at [726, 411] on div "Analyze the research findings to identify current trends, emerging patterns, an…" at bounding box center [700, 420] width 112 height 37
click at [639, 457] on button at bounding box center [645, 459] width 40 height 14
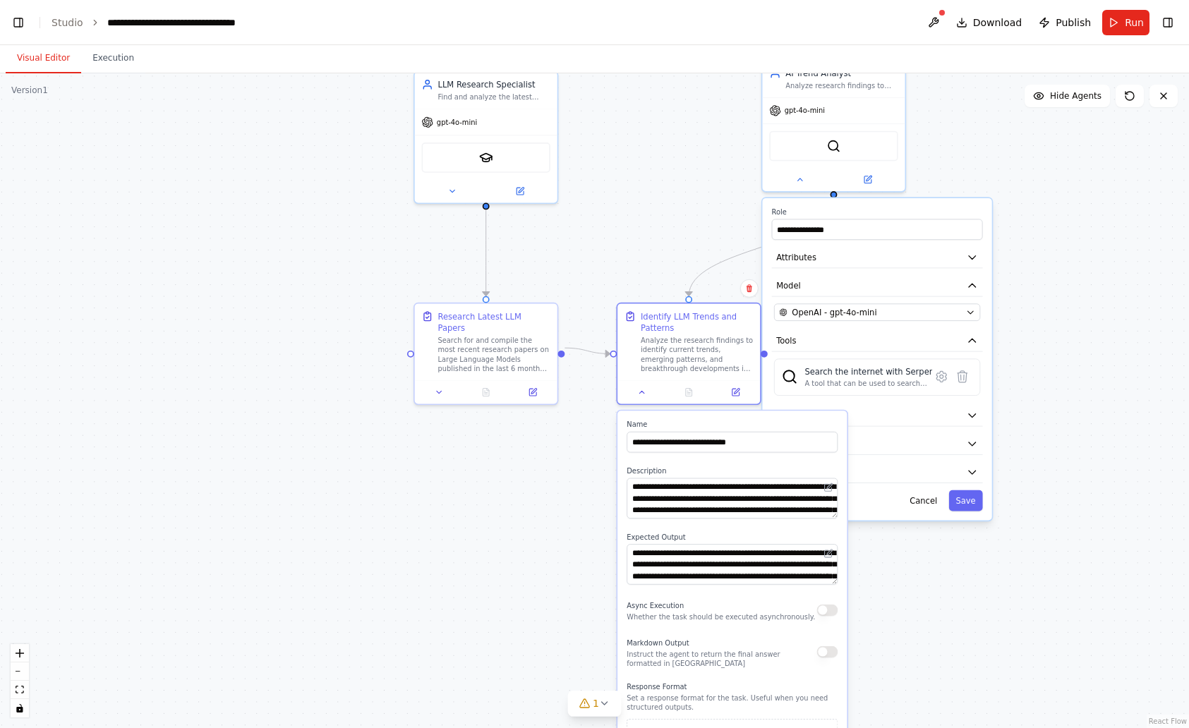
drag, startPoint x: 543, startPoint y: 592, endPoint x: 541, endPoint y: 523, distance: 69.2
click at [541, 523] on div ".deletable-edge-delete-btn { width: 20px; height: 20px; border: 0px solid #ffff…" at bounding box center [594, 400] width 1189 height 655
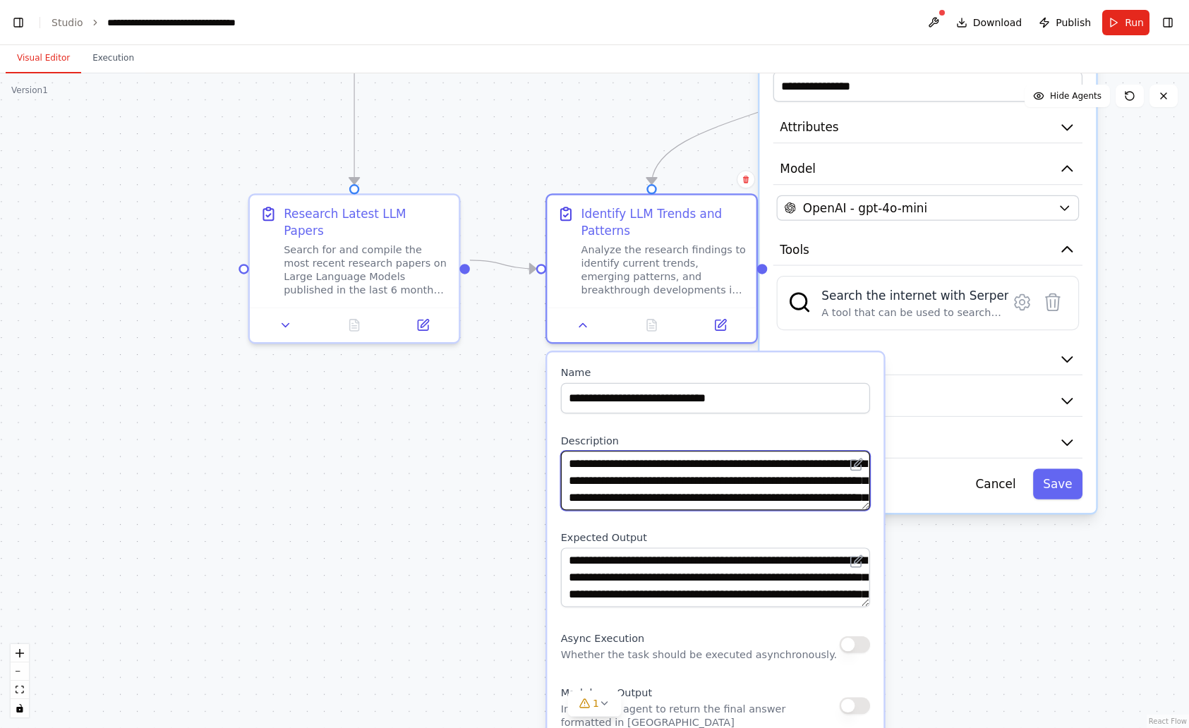
click at [749, 476] on textarea "**********" at bounding box center [715, 480] width 309 height 59
click at [754, 466] on textarea "**********" at bounding box center [715, 480] width 309 height 59
click at [742, 488] on textarea "**********" at bounding box center [715, 480] width 309 height 59
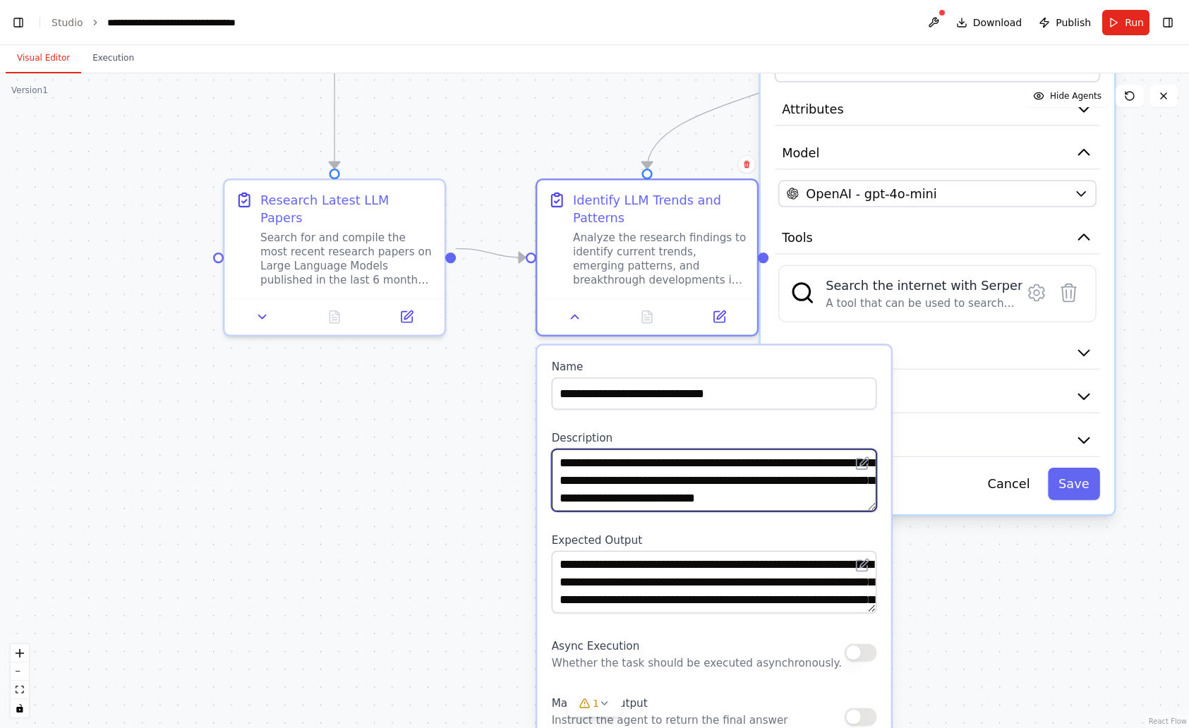
scroll to position [56, 0]
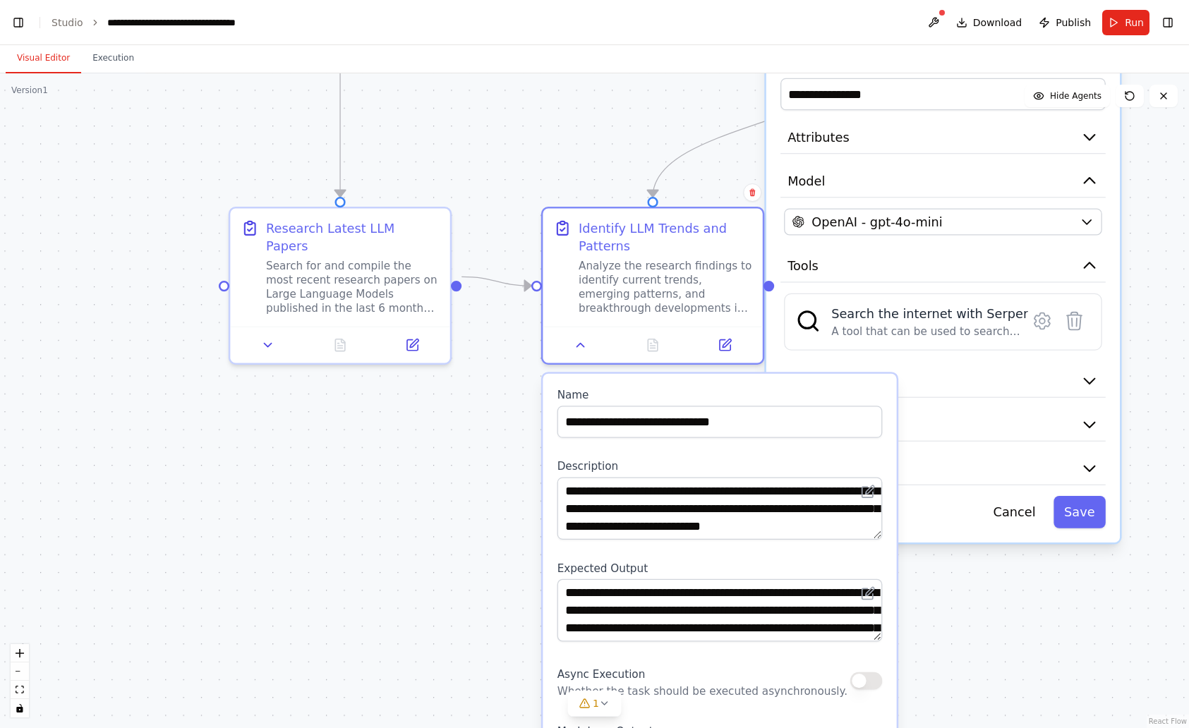
drag, startPoint x: 334, startPoint y: 544, endPoint x: 327, endPoint y: 600, distance: 56.1
click at [327, 600] on div ".deletable-edge-delete-btn { width: 20px; height: 20px; border: 0px solid #ffff…" at bounding box center [594, 400] width 1189 height 655
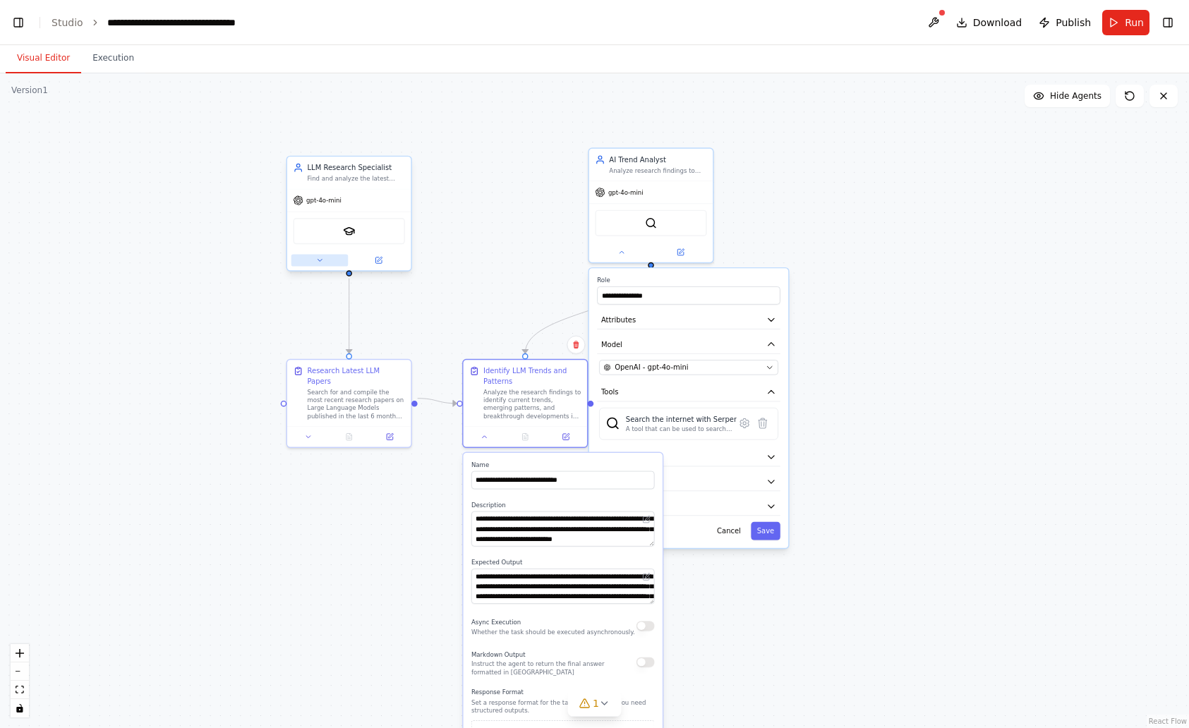
click at [318, 258] on icon at bounding box center [319, 260] width 8 height 8
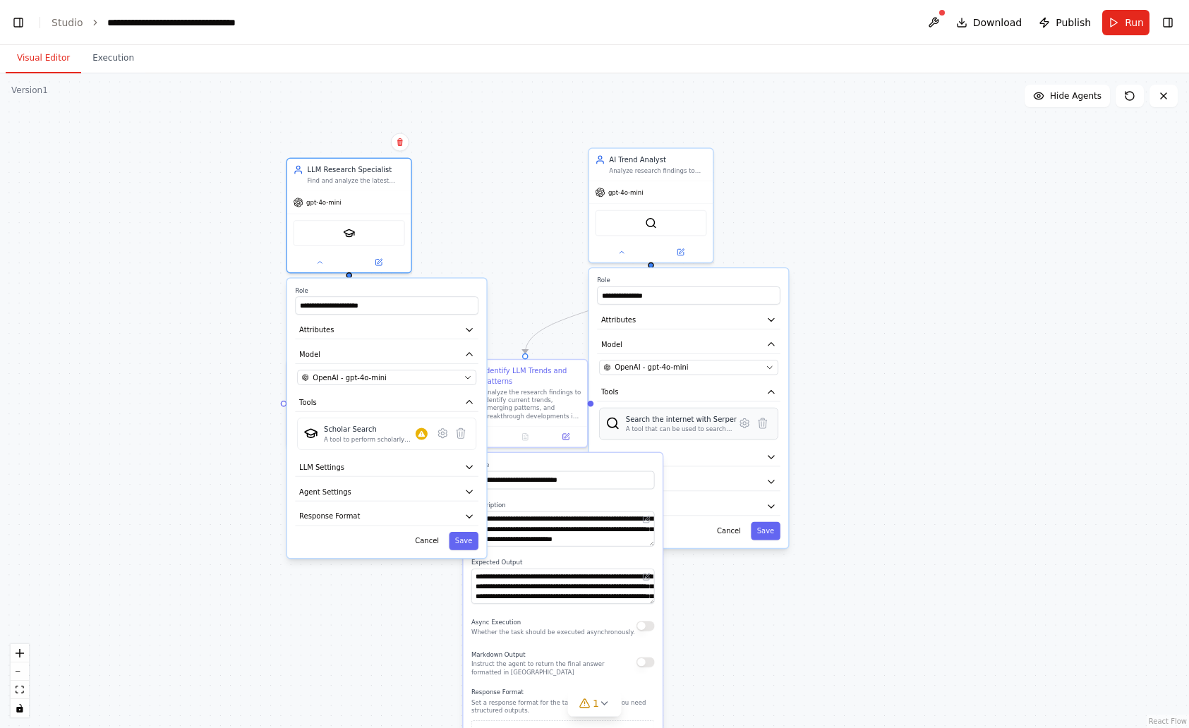
click at [646, 421] on div "Search the internet with Serper" at bounding box center [681, 419] width 111 height 10
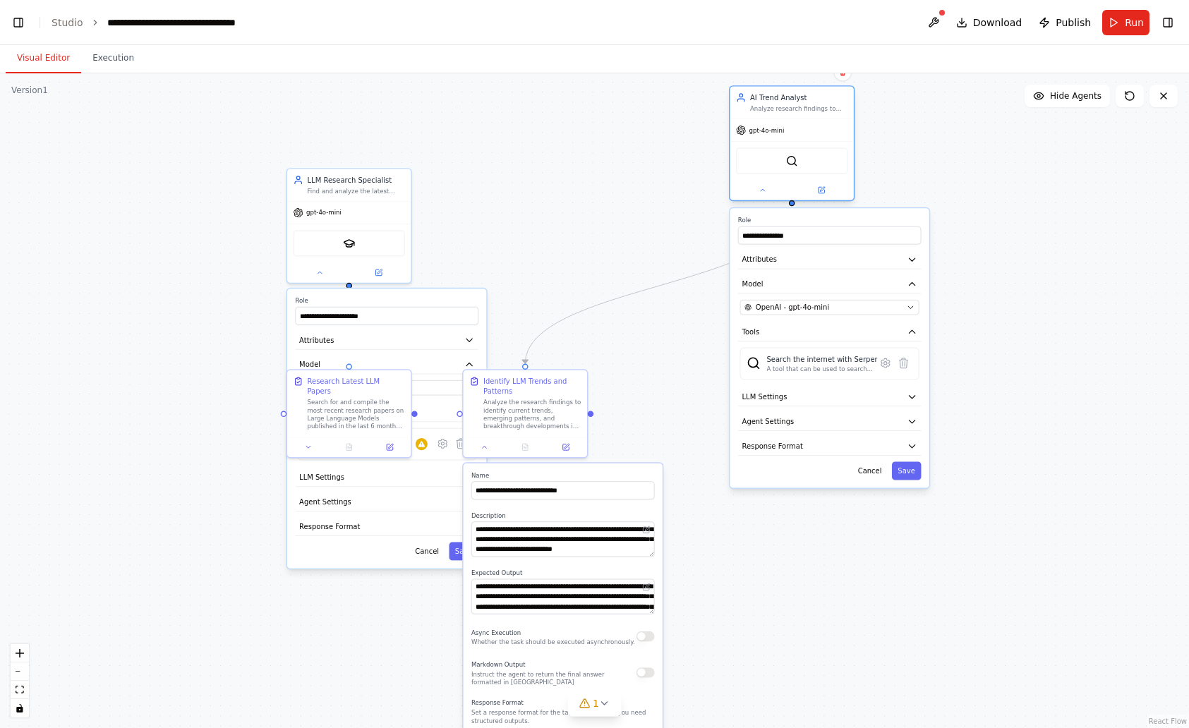
drag, startPoint x: 675, startPoint y: 152, endPoint x: 818, endPoint y: 102, distance: 151.1
click at [821, 99] on div "AI Trend Analyst Analyze research findings to identify trending topics, emergin…" at bounding box center [791, 103] width 123 height 32
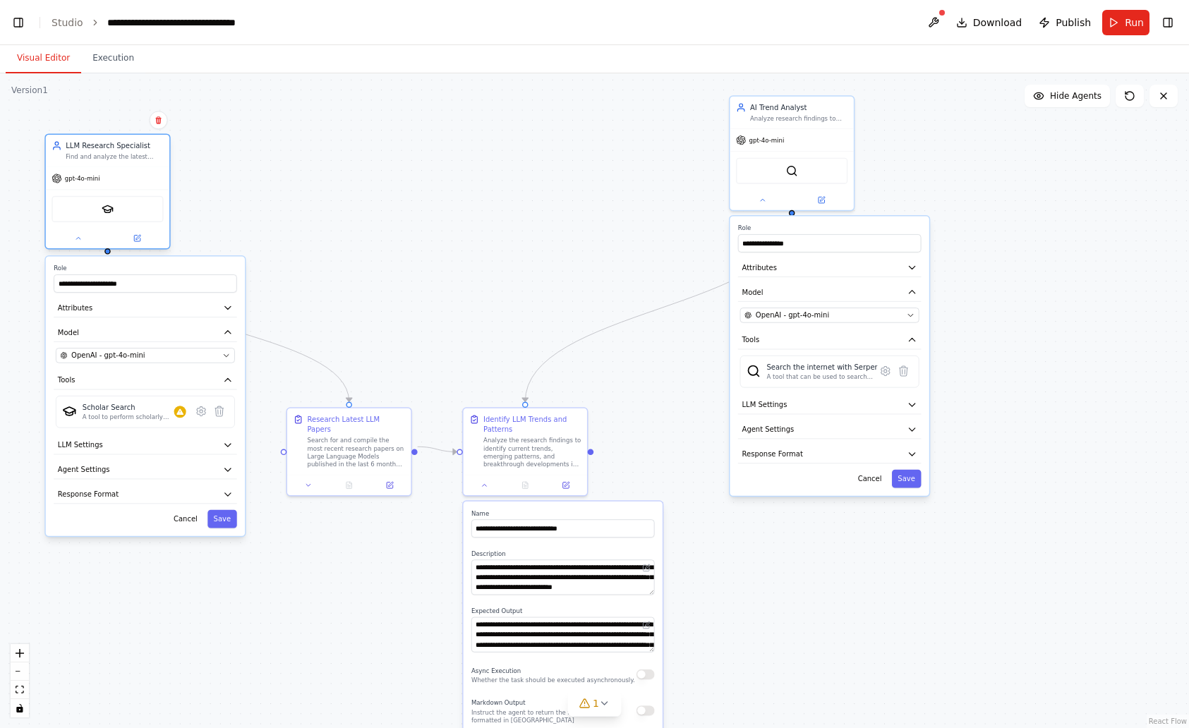
drag, startPoint x: 403, startPoint y: 222, endPoint x: 144, endPoint y: 157, distance: 266.8
click at [144, 157] on div "LLM Research Specialist Find and analyze the latest research papers on Large La…" at bounding box center [107, 151] width 123 height 32
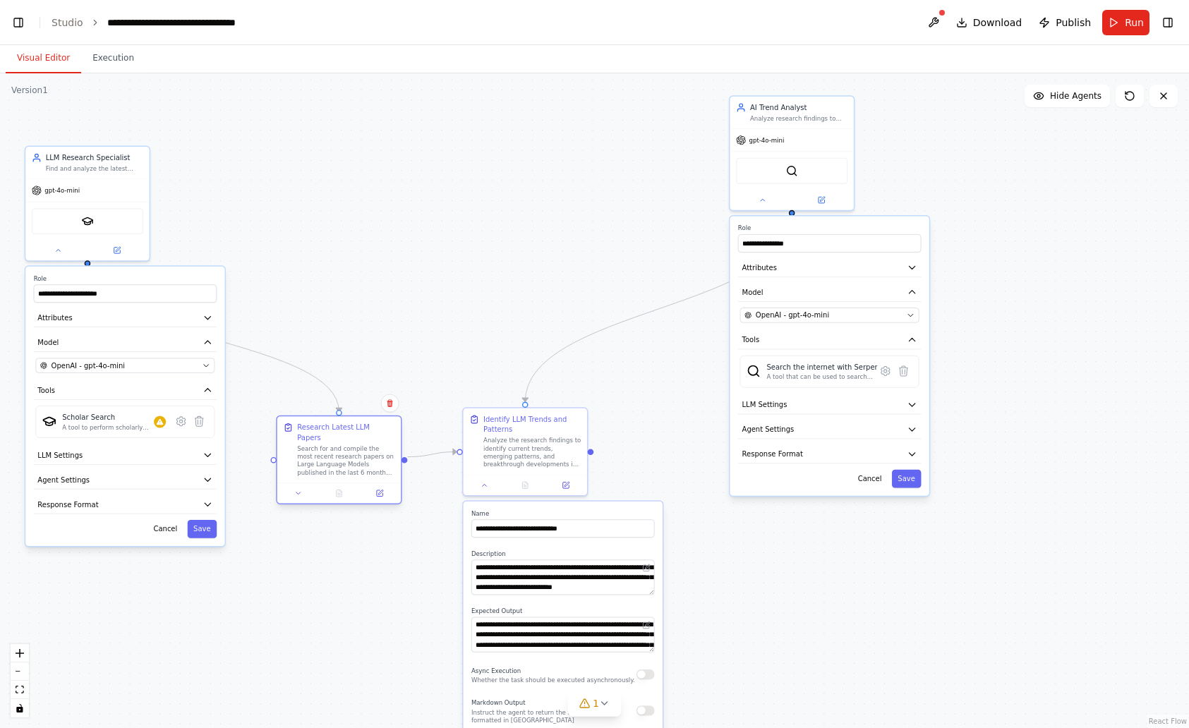
drag, startPoint x: 389, startPoint y: 411, endPoint x: 380, endPoint y: 425, distance: 16.8
click at [380, 425] on div "Research Latest LLM Papers Search for and compile the most recent research pape…" at bounding box center [345, 450] width 97 height 54
click at [126, 417] on div "Scholar Search" at bounding box center [108, 417] width 92 height 10
click at [825, 375] on div "A tool that can be used to search the internet with a search_query. Supports di…" at bounding box center [821, 377] width 111 height 8
click at [883, 371] on icon at bounding box center [885, 371] width 8 height 9
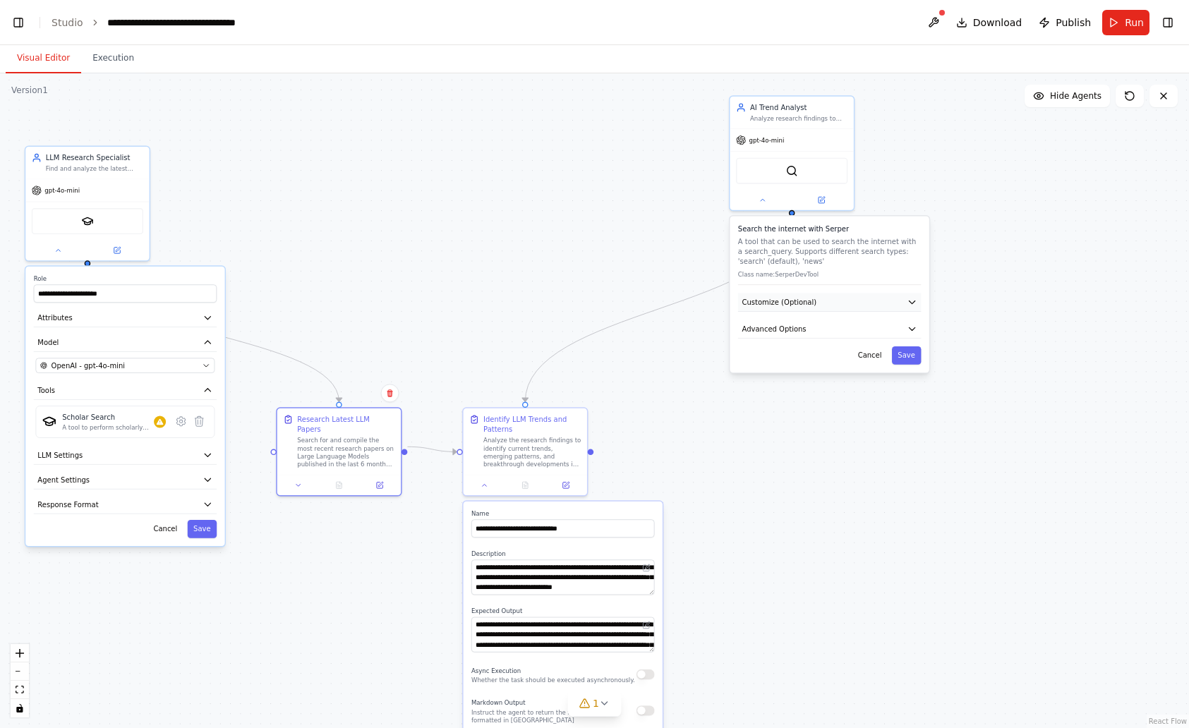
click at [886, 308] on button "Customize (Optional)" at bounding box center [829, 302] width 183 height 18
click at [888, 301] on button "Customize (Optional)" at bounding box center [829, 302] width 183 height 18
click at [874, 332] on button "Advanced Options" at bounding box center [829, 329] width 183 height 18
click at [878, 356] on button "Cancel" at bounding box center [870, 355] width 36 height 18
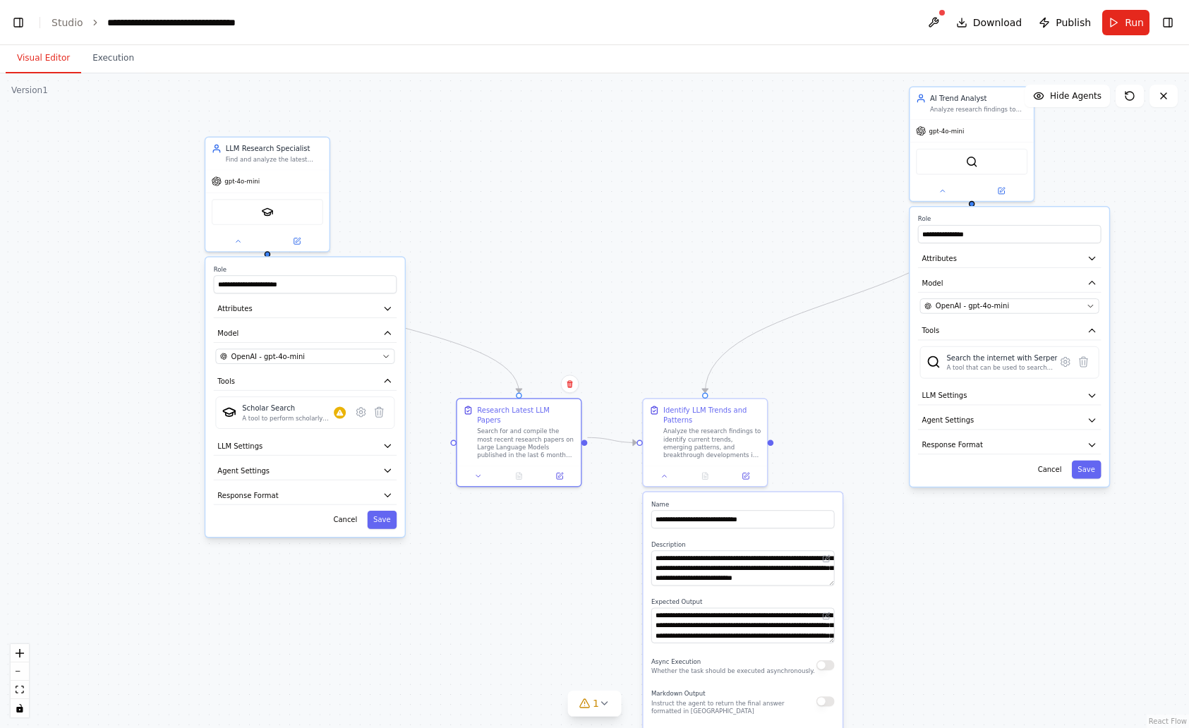
drag, startPoint x: 442, startPoint y: 288, endPoint x: 658, endPoint y: 276, distance: 216.3
click at [658, 276] on div ".deletable-edge-delete-btn { width: 20px; height: 20px; border: 0px solid #ffff…" at bounding box center [594, 400] width 1189 height 655
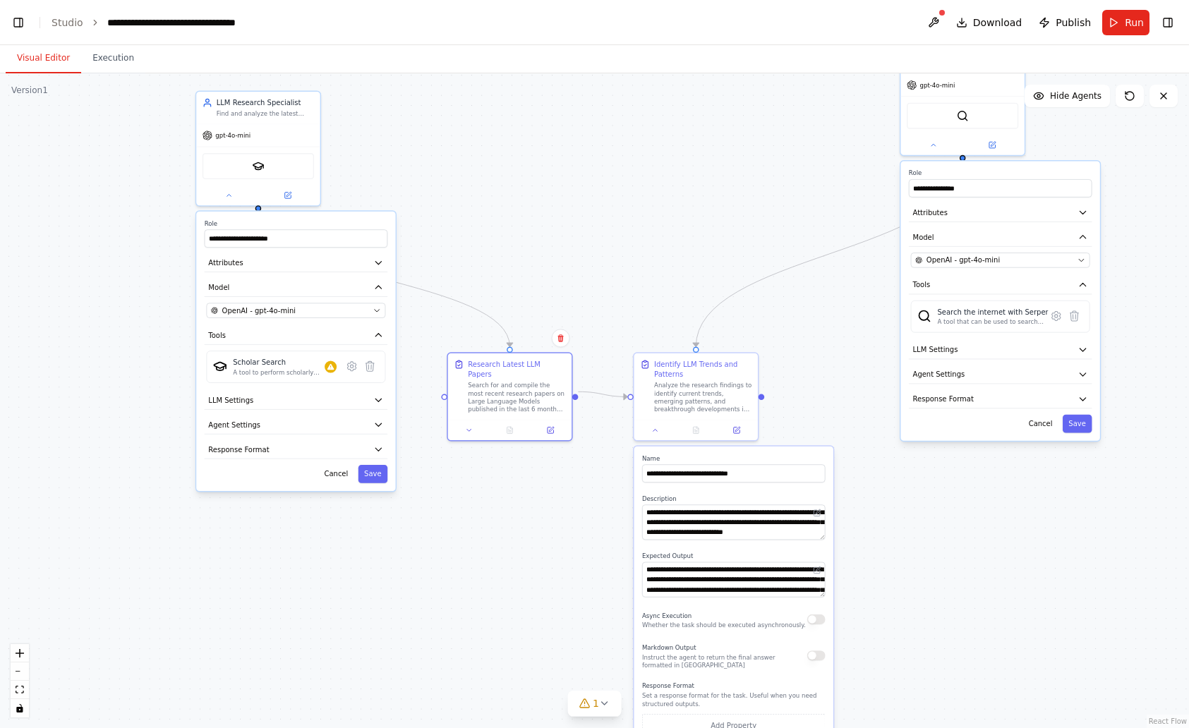
drag, startPoint x: 659, startPoint y: 268, endPoint x: 614, endPoint y: 226, distance: 61.9
click at [614, 226] on div ".deletable-edge-delete-btn { width: 20px; height: 20px; border: 0px solid #ffff…" at bounding box center [594, 400] width 1189 height 655
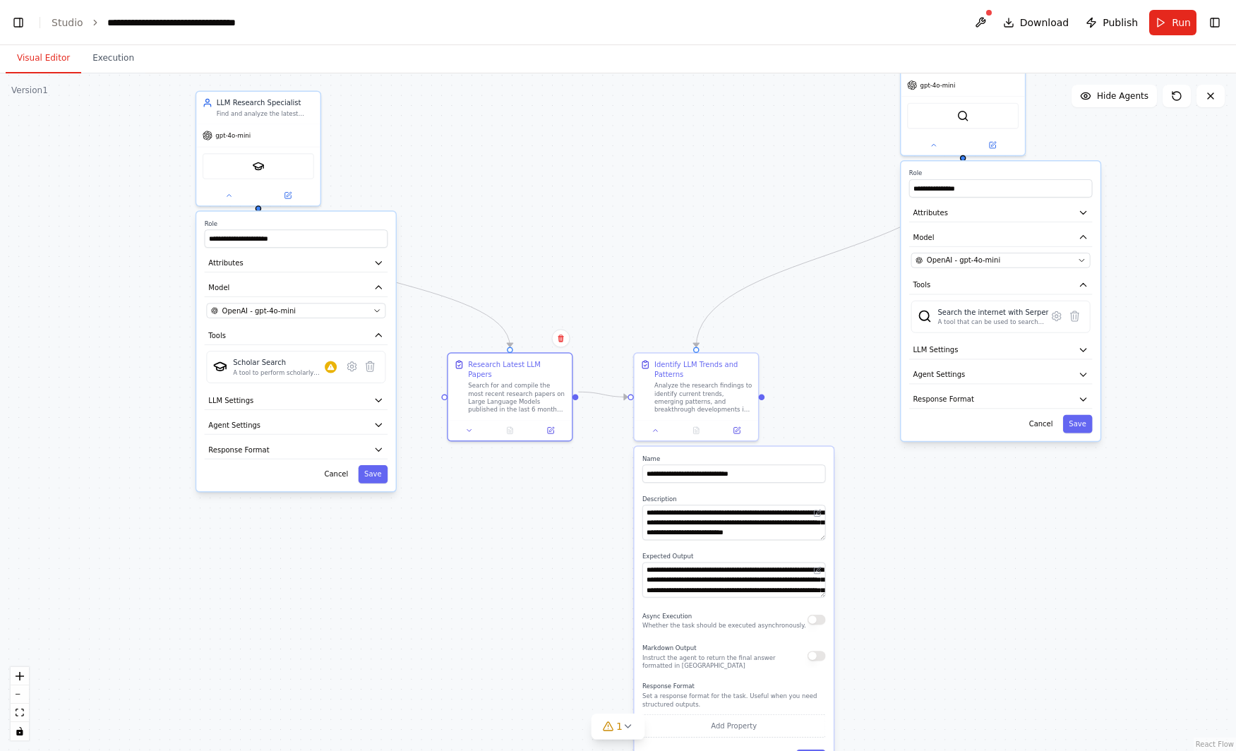
scroll to position [16977, 0]
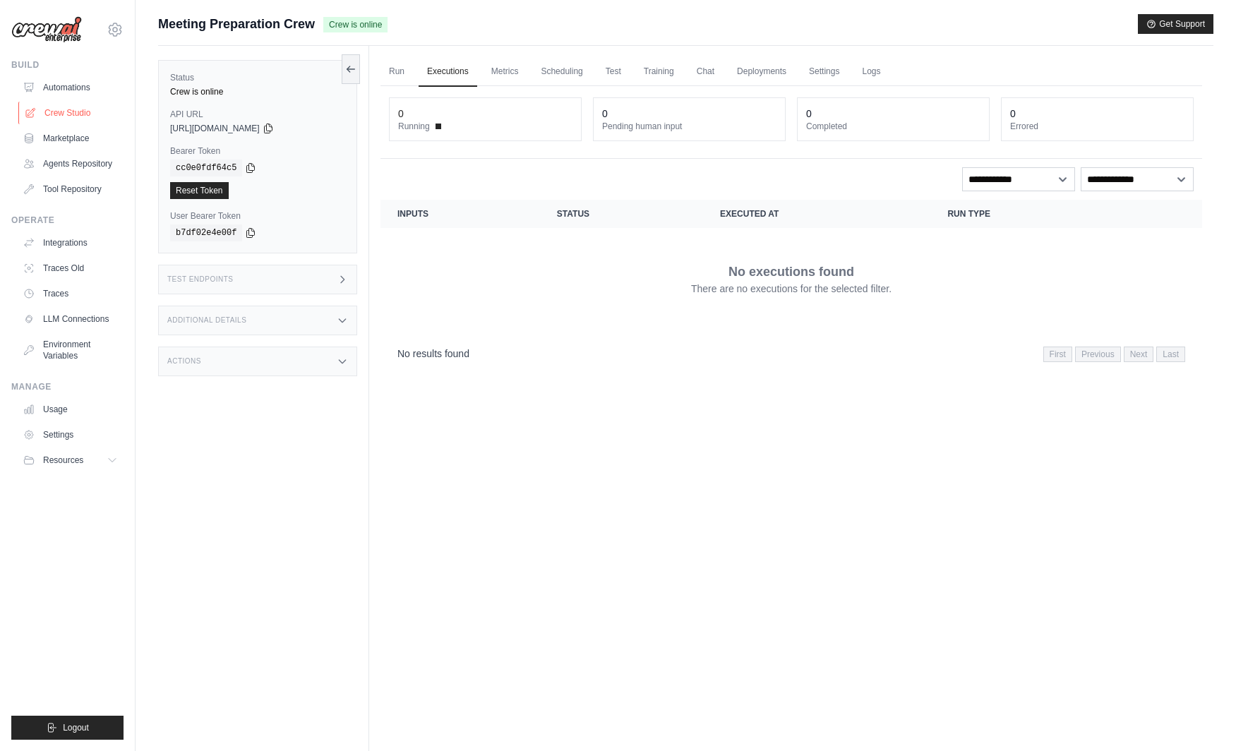
click at [68, 116] on link "Crew Studio" at bounding box center [71, 113] width 107 height 23
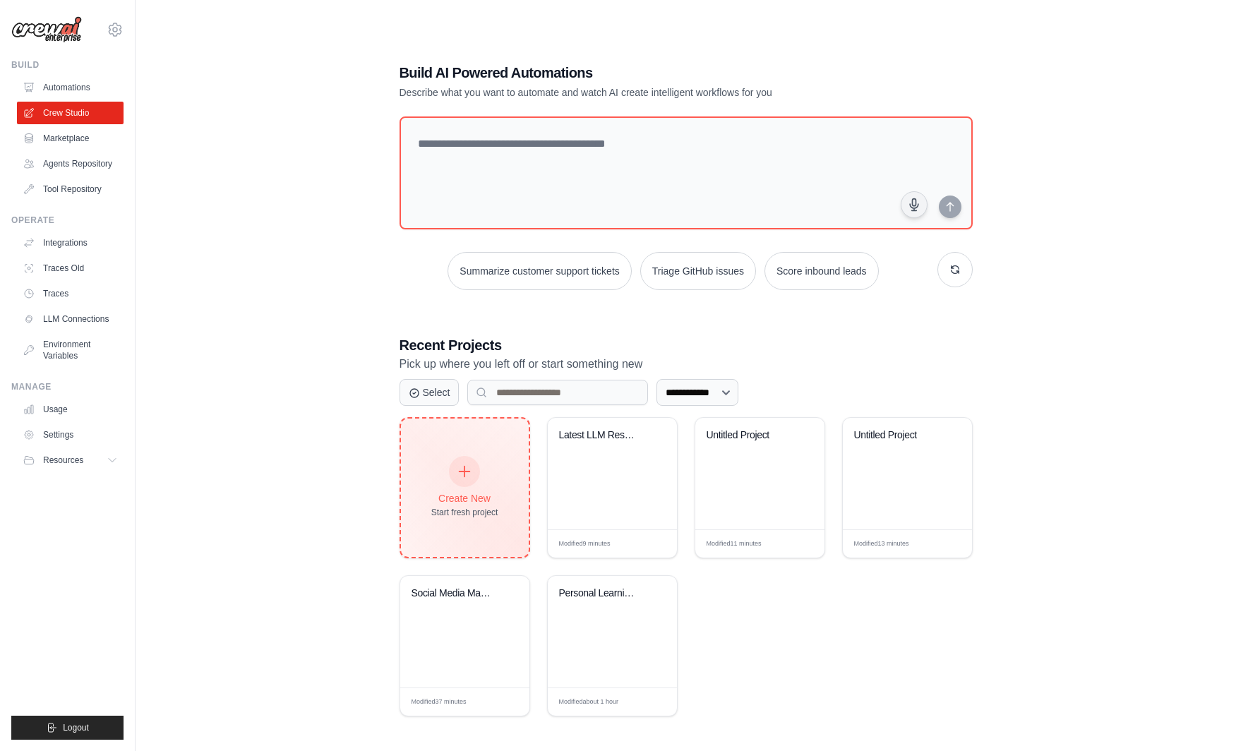
click at [466, 493] on div "Create New" at bounding box center [464, 498] width 67 height 14
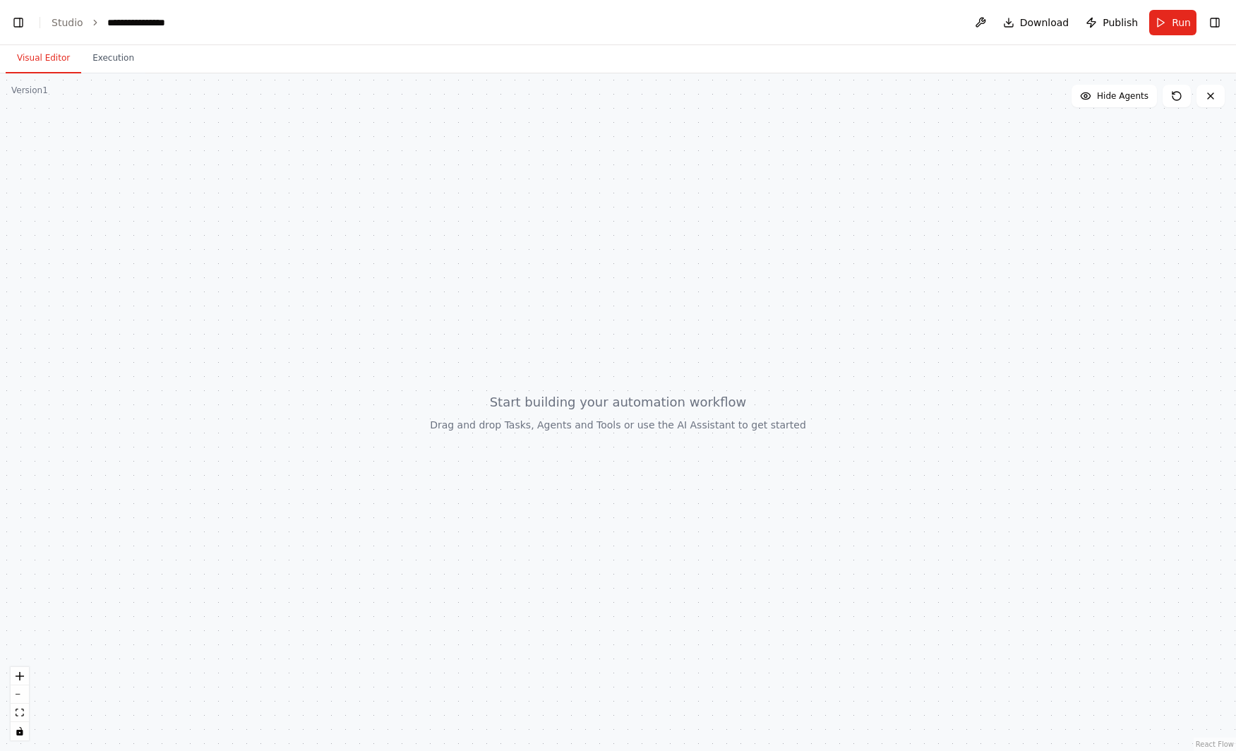
click at [172, 322] on div at bounding box center [618, 411] width 1236 height 677
click at [447, 289] on div at bounding box center [618, 411] width 1236 height 677
click at [447, 288] on div at bounding box center [618, 411] width 1236 height 677
drag, startPoint x: 507, startPoint y: 354, endPoint x: 501, endPoint y: 321, distance: 32.9
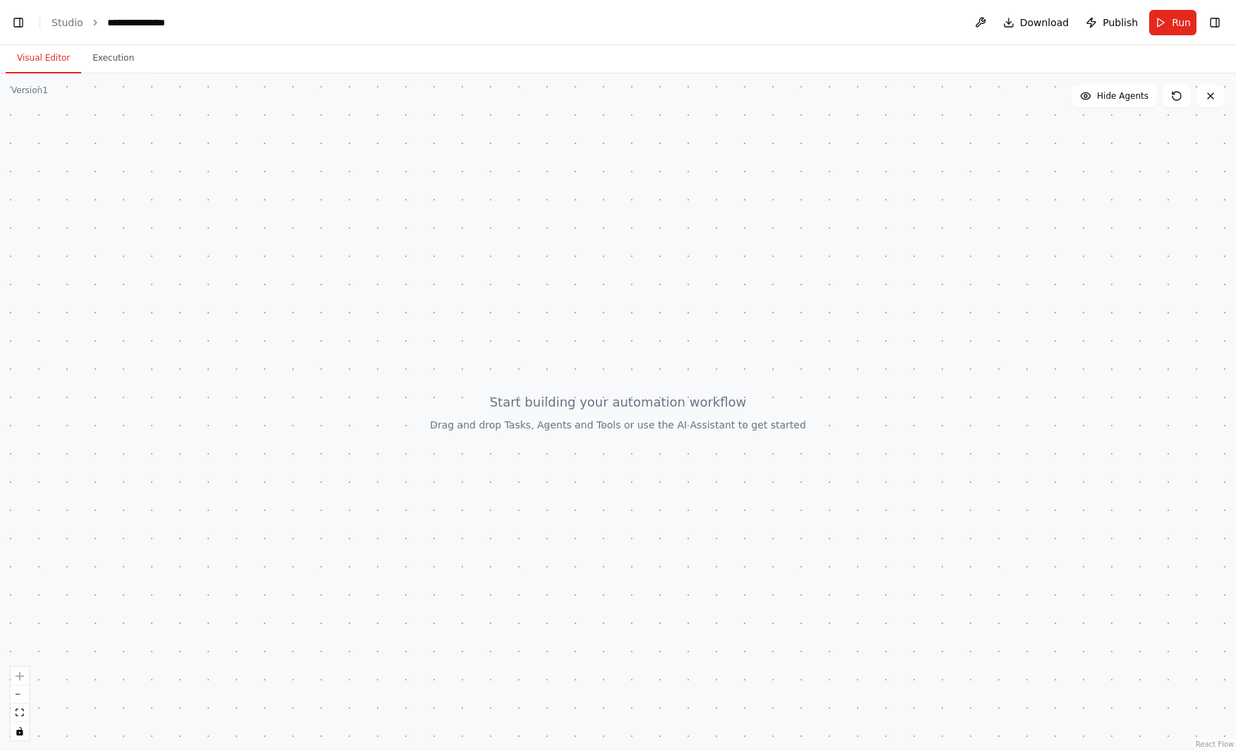
click at [501, 321] on div at bounding box center [618, 411] width 1236 height 677
drag, startPoint x: 394, startPoint y: 360, endPoint x: 496, endPoint y: 217, distance: 176.0
drag, startPoint x: 221, startPoint y: 246, endPoint x: 240, endPoint y: 291, distance: 49.0
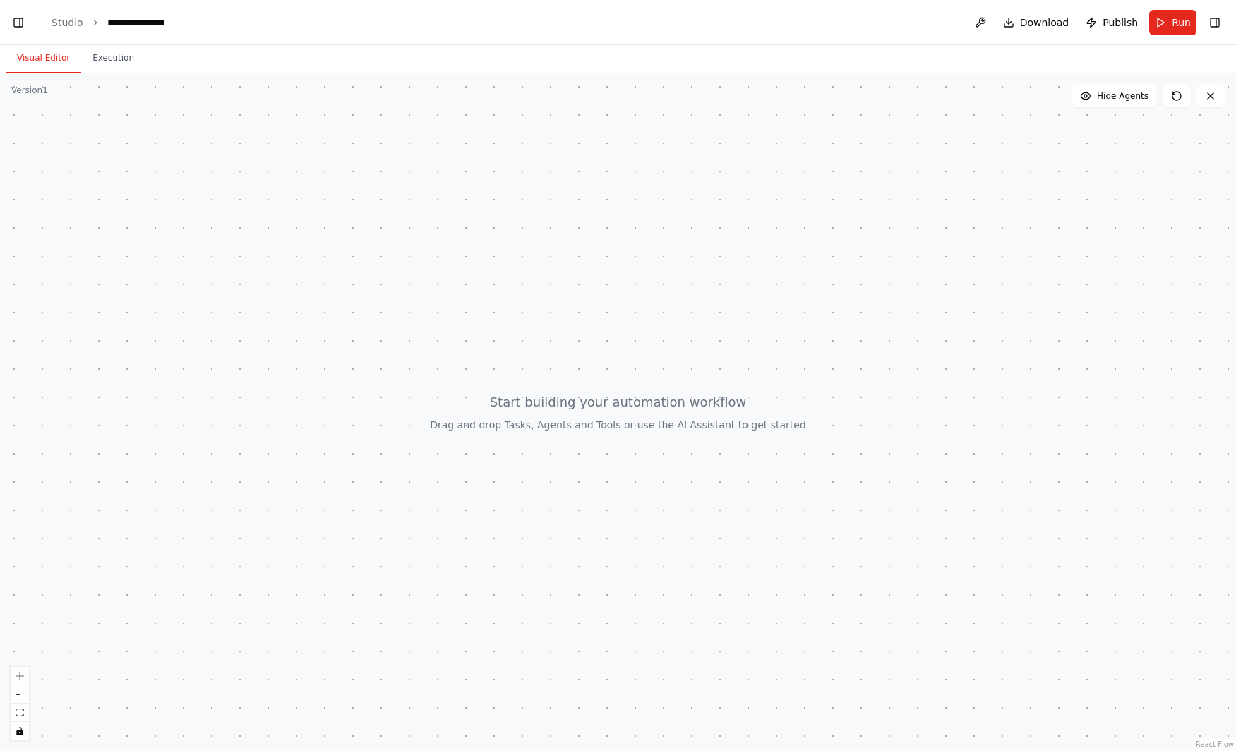
click at [237, 283] on div at bounding box center [618, 411] width 1236 height 677
drag, startPoint x: 456, startPoint y: 398, endPoint x: 568, endPoint y: 431, distance: 117.0
click at [453, 324] on div at bounding box center [618, 411] width 1236 height 677
click at [573, 434] on div at bounding box center [618, 411] width 1236 height 677
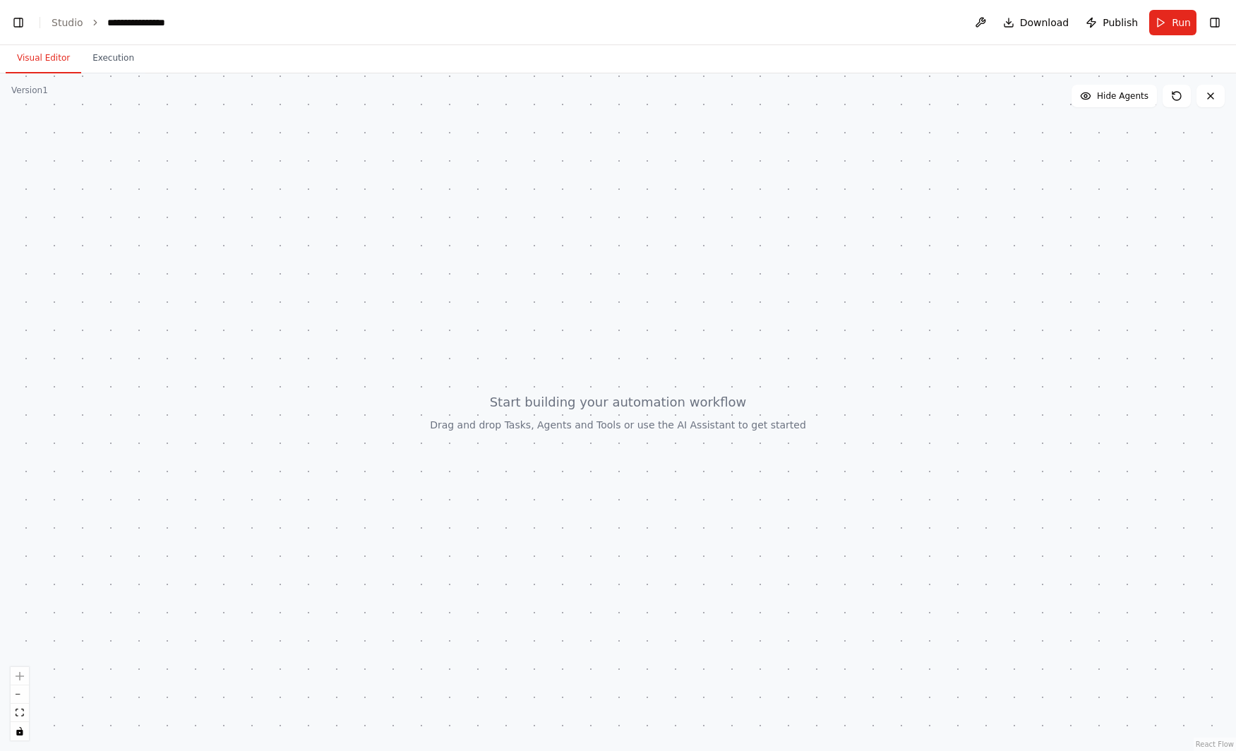
click at [573, 434] on div at bounding box center [618, 411] width 1236 height 677
drag, startPoint x: 332, startPoint y: 559, endPoint x: 540, endPoint y: 443, distance: 238.2
click at [540, 443] on div at bounding box center [618, 411] width 1236 height 677
drag, startPoint x: 512, startPoint y: 476, endPoint x: 478, endPoint y: 507, distance: 45.0
click at [478, 507] on div at bounding box center [618, 411] width 1236 height 677
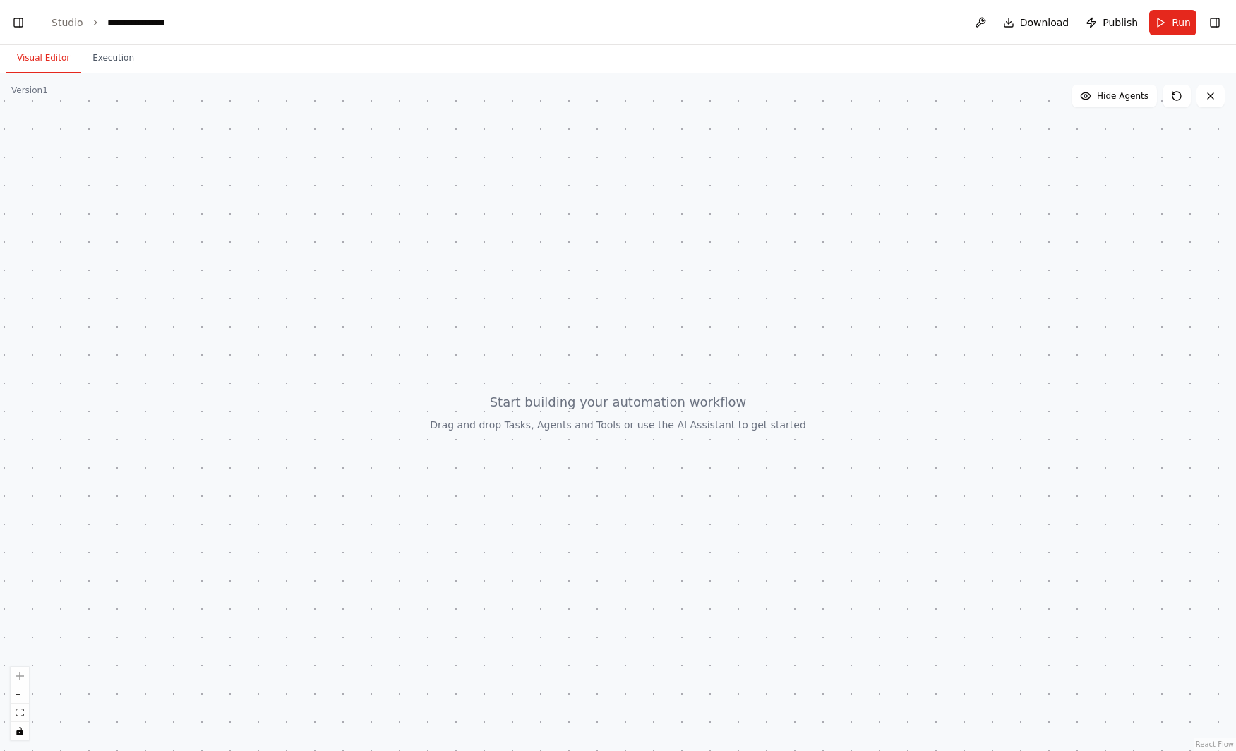
click at [8, 229] on div at bounding box center [618, 411] width 1236 height 677
drag, startPoint x: 8, startPoint y: 229, endPoint x: 37, endPoint y: 236, distance: 29.8
click at [37, 236] on div at bounding box center [618, 411] width 1236 height 677
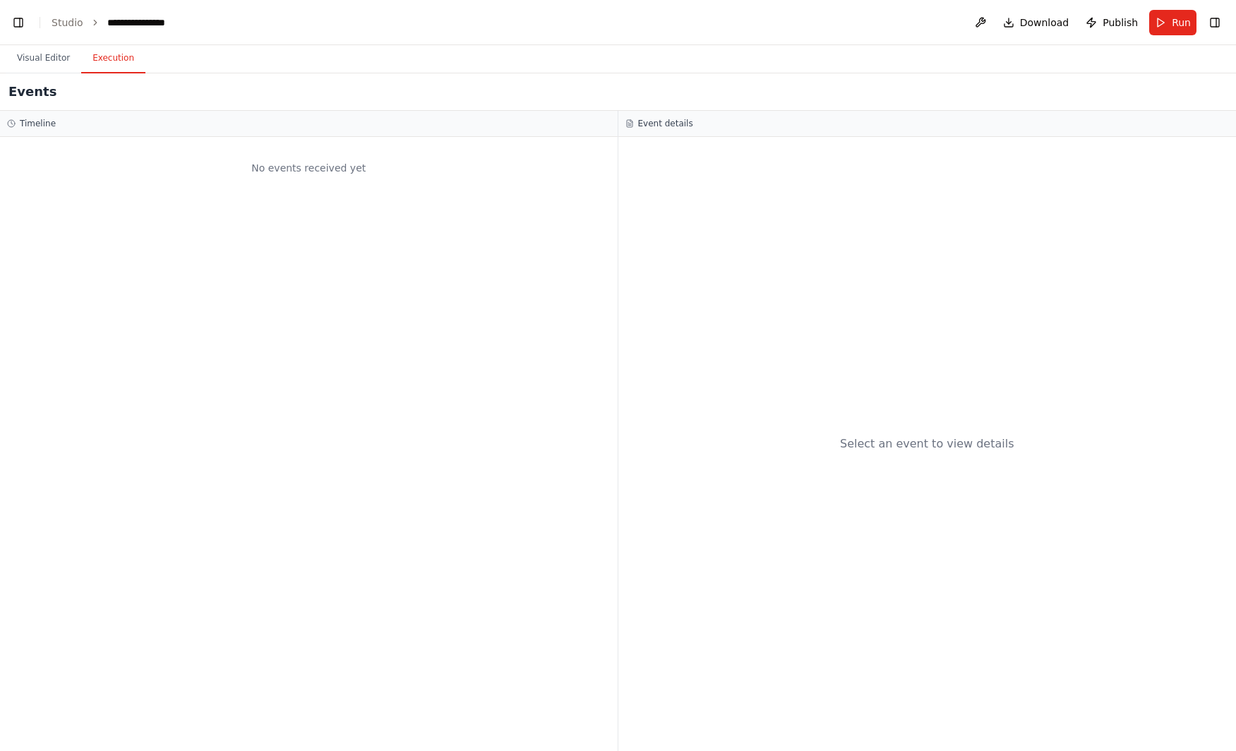
click at [104, 61] on button "Execution" at bounding box center [113, 59] width 64 height 30
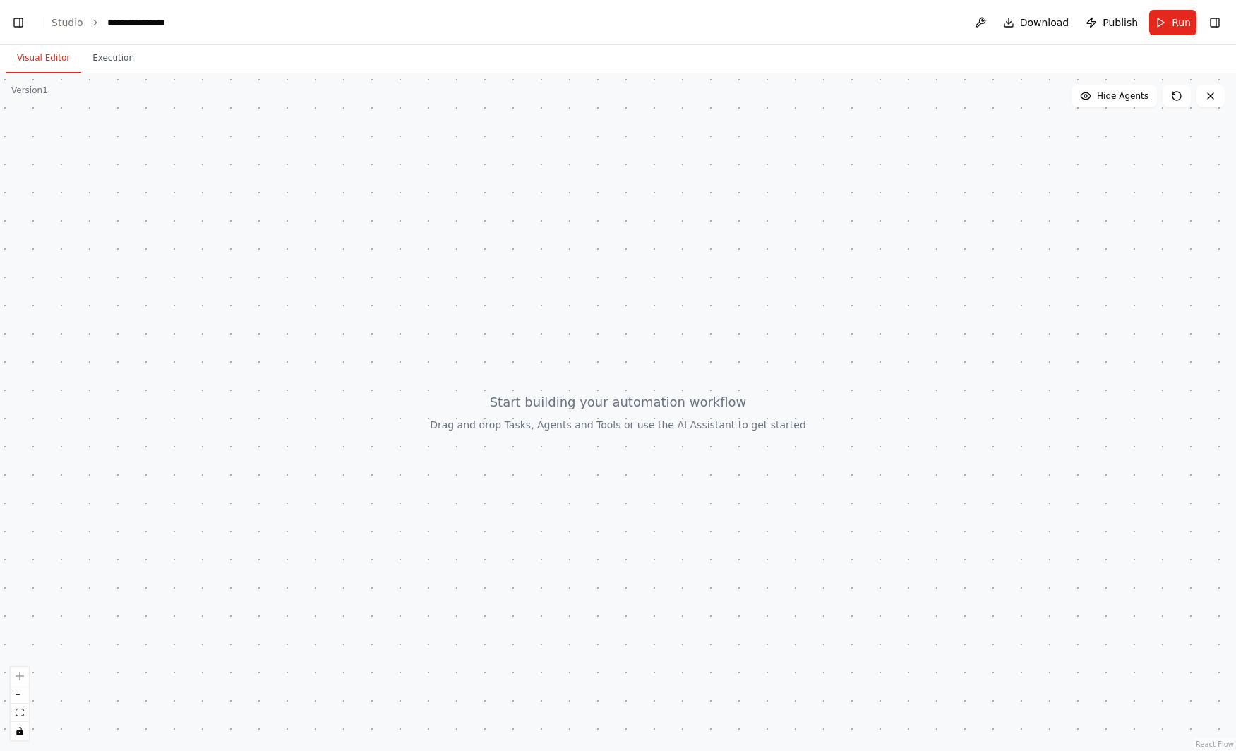
click at [37, 59] on button "Visual Editor" at bounding box center [44, 59] width 76 height 30
click at [60, 32] on header "**********" at bounding box center [618, 22] width 1236 height 45
click at [73, 21] on link "Studio" at bounding box center [68, 22] width 32 height 11
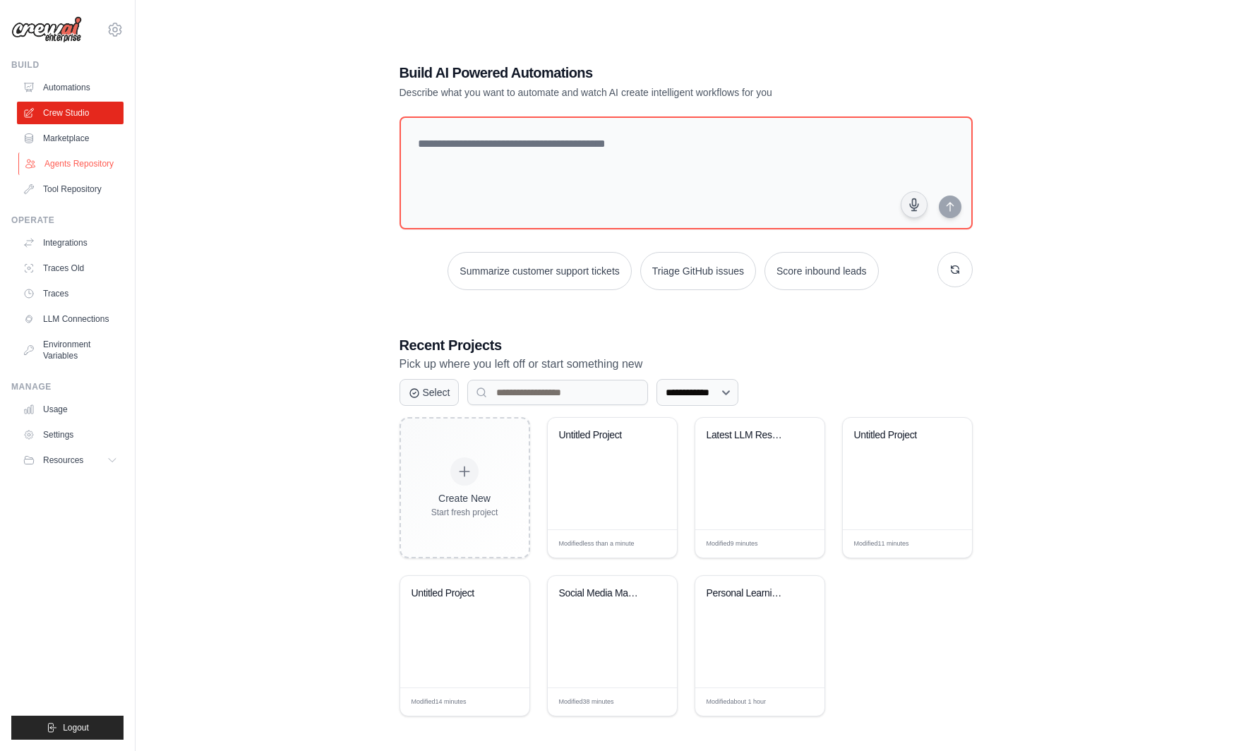
click at [89, 166] on link "Agents Repository" at bounding box center [71, 163] width 107 height 23
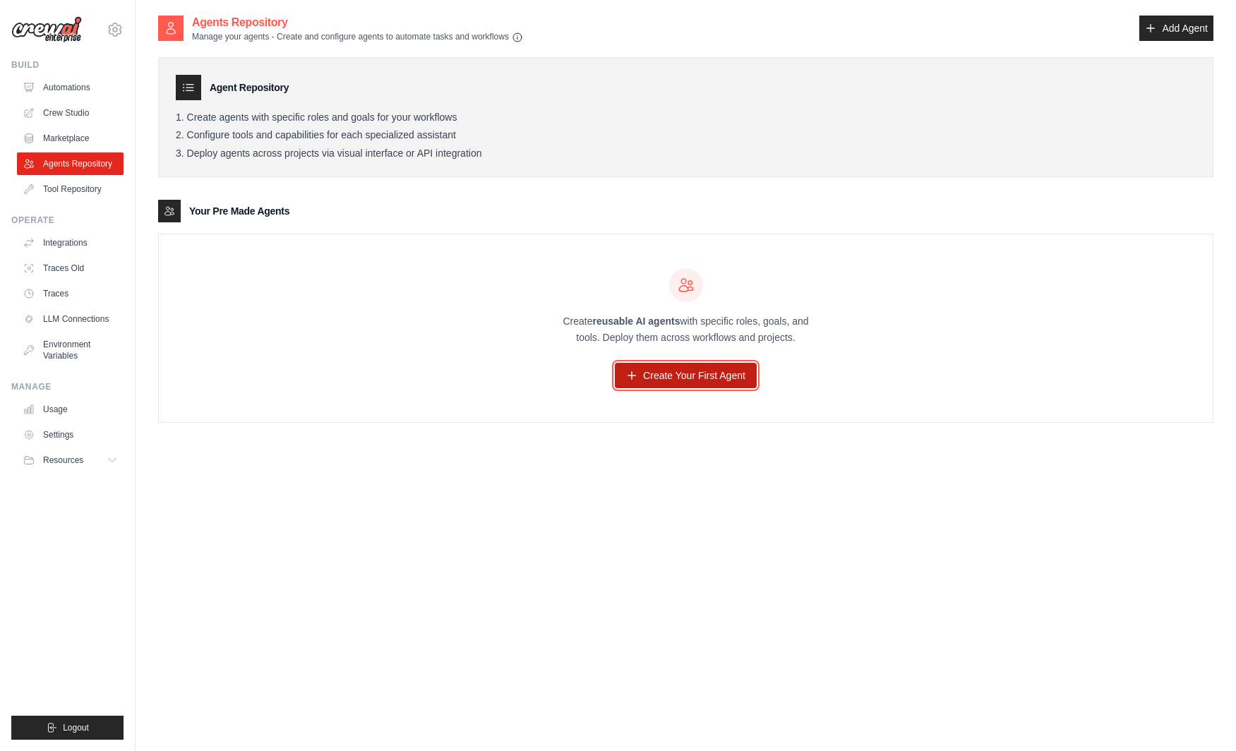
click at [658, 378] on link "Create Your First Agent" at bounding box center [686, 375] width 142 height 25
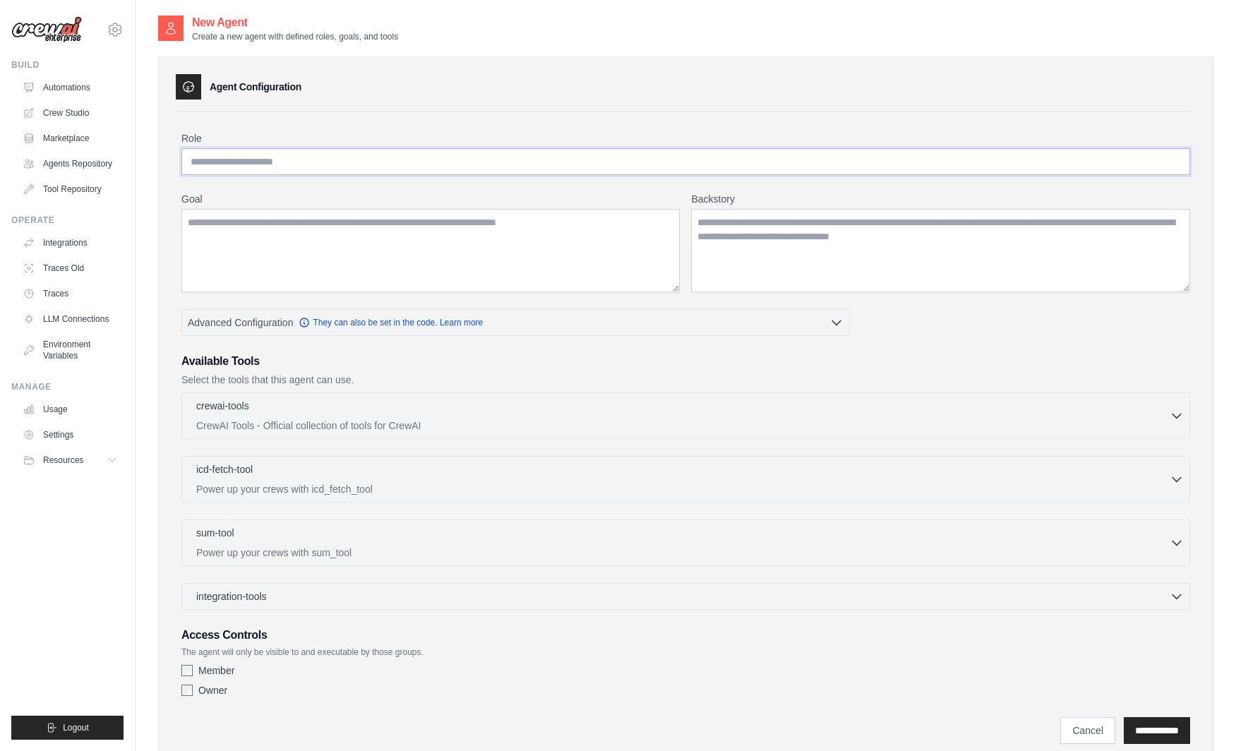
click at [453, 163] on input "Role" at bounding box center [685, 161] width 1008 height 27
type input "**********"
click at [495, 265] on textarea "Goal" at bounding box center [430, 250] width 498 height 83
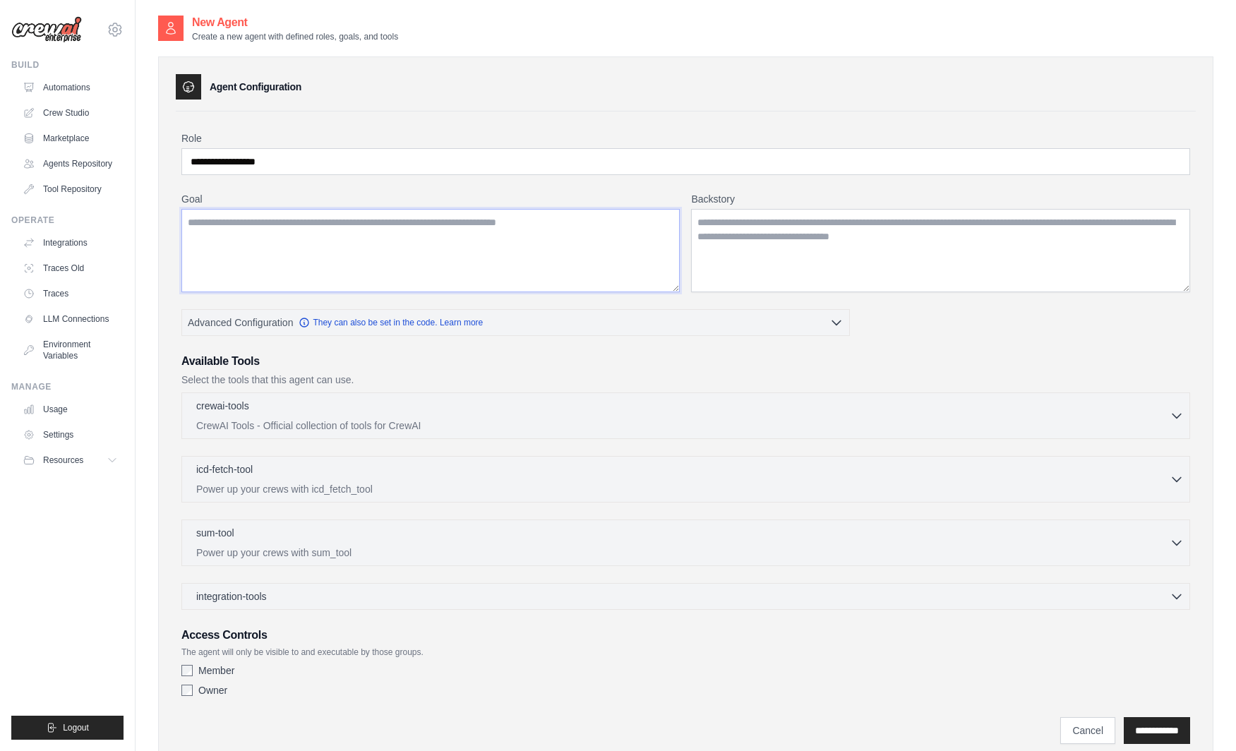
click at [440, 217] on textarea "Goal" at bounding box center [430, 250] width 498 height 83
click at [410, 216] on textarea "Goal" at bounding box center [430, 250] width 498 height 83
click at [373, 152] on input "**********" at bounding box center [685, 161] width 1008 height 27
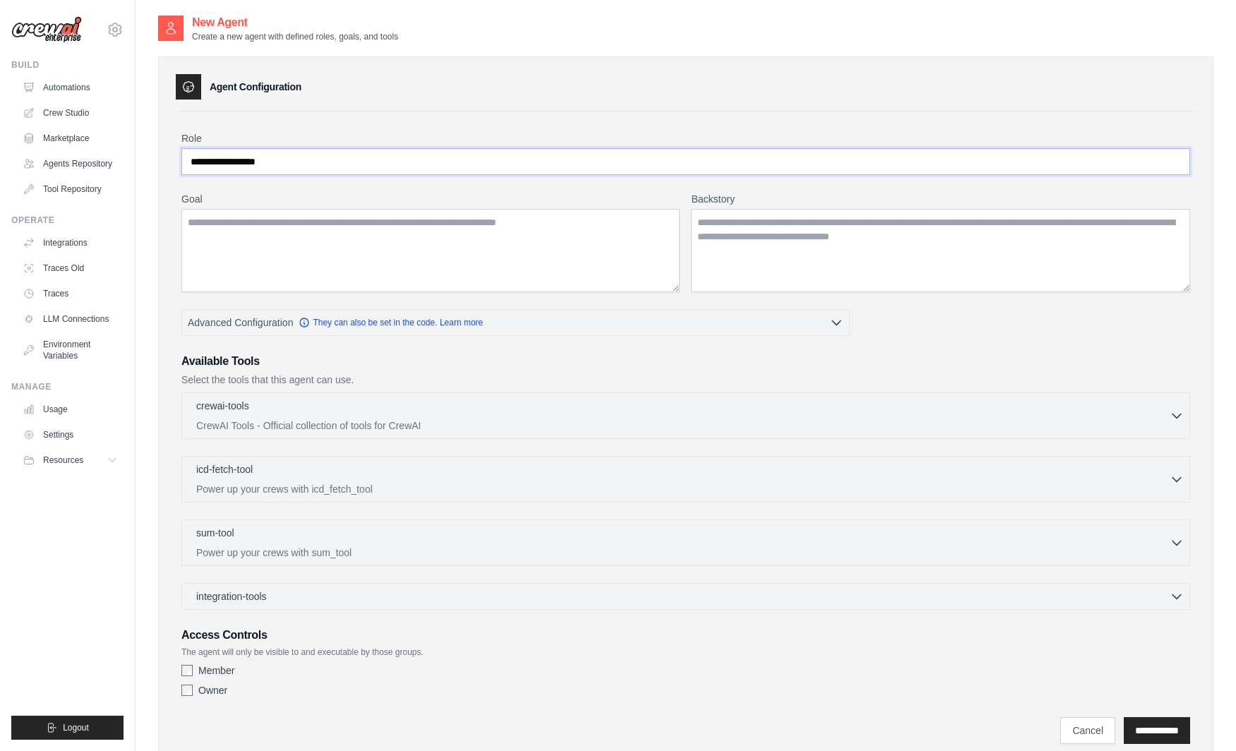
click at [373, 152] on input "**********" at bounding box center [685, 161] width 1008 height 27
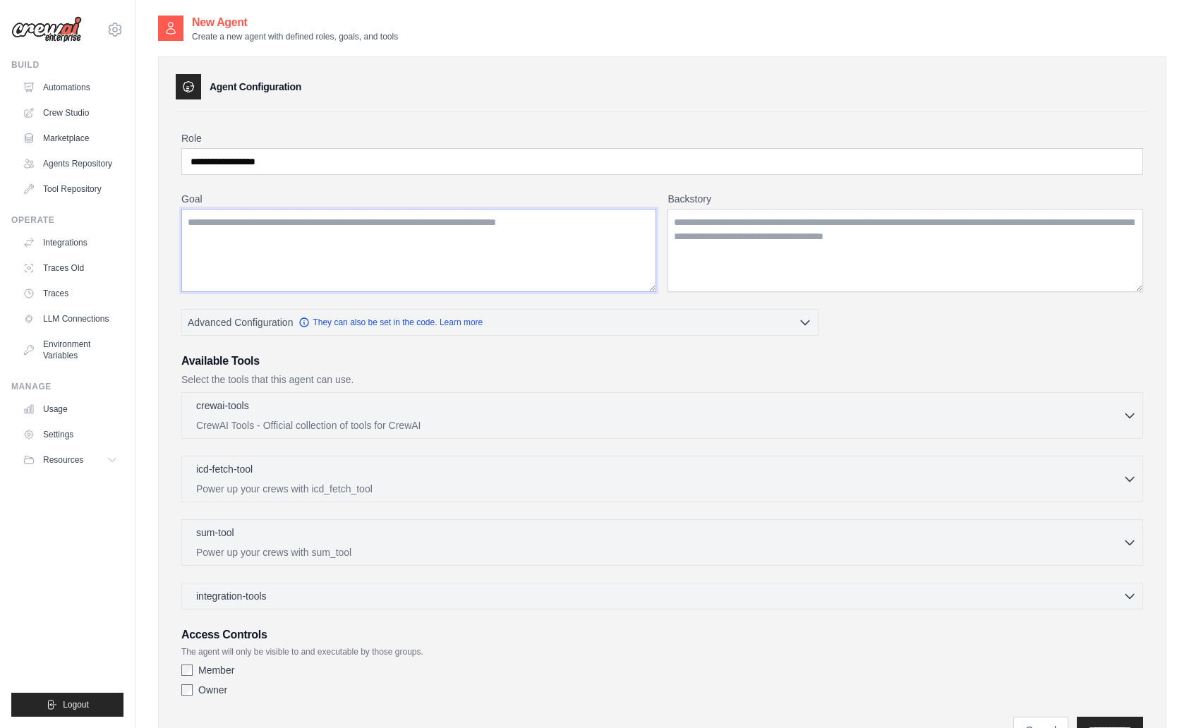
click at [306, 251] on textarea "Goal" at bounding box center [418, 250] width 475 height 83
paste textarea "**********"
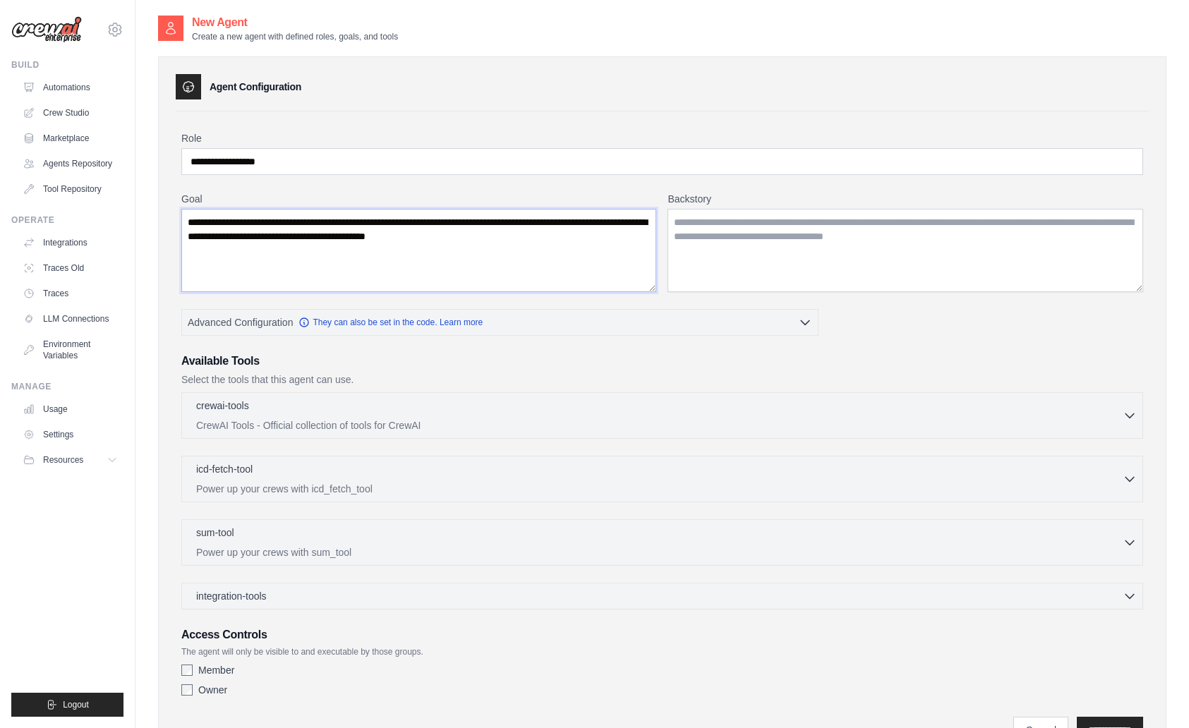
type textarea "**********"
click at [754, 243] on textarea "Backstory" at bounding box center [906, 250] width 476 height 83
paste textarea "**********"
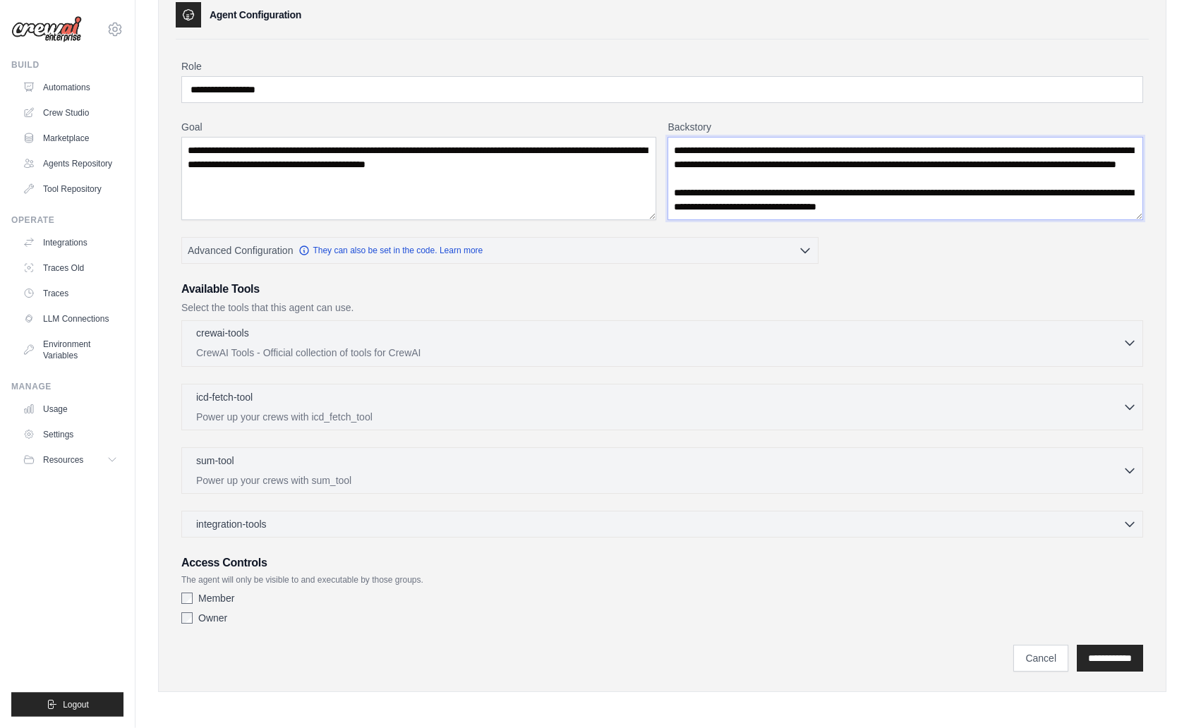
scroll to position [73, 0]
type textarea "**********"
click at [907, 345] on div "crewai-tools 0 selected CrewAI Tools - Official collection of tools for CrewAI" at bounding box center [659, 342] width 927 height 34
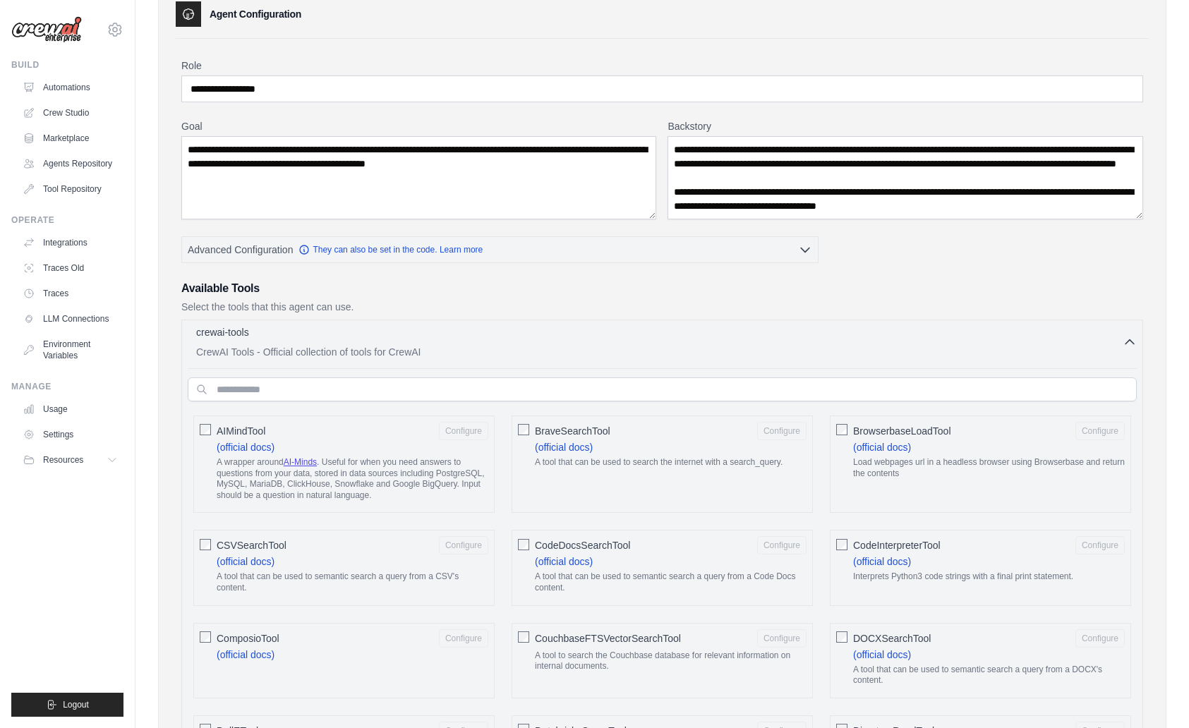
click at [907, 345] on div "crewai-tools 0 selected CrewAI Tools - Official collection of tools for CrewAI" at bounding box center [659, 342] width 927 height 34
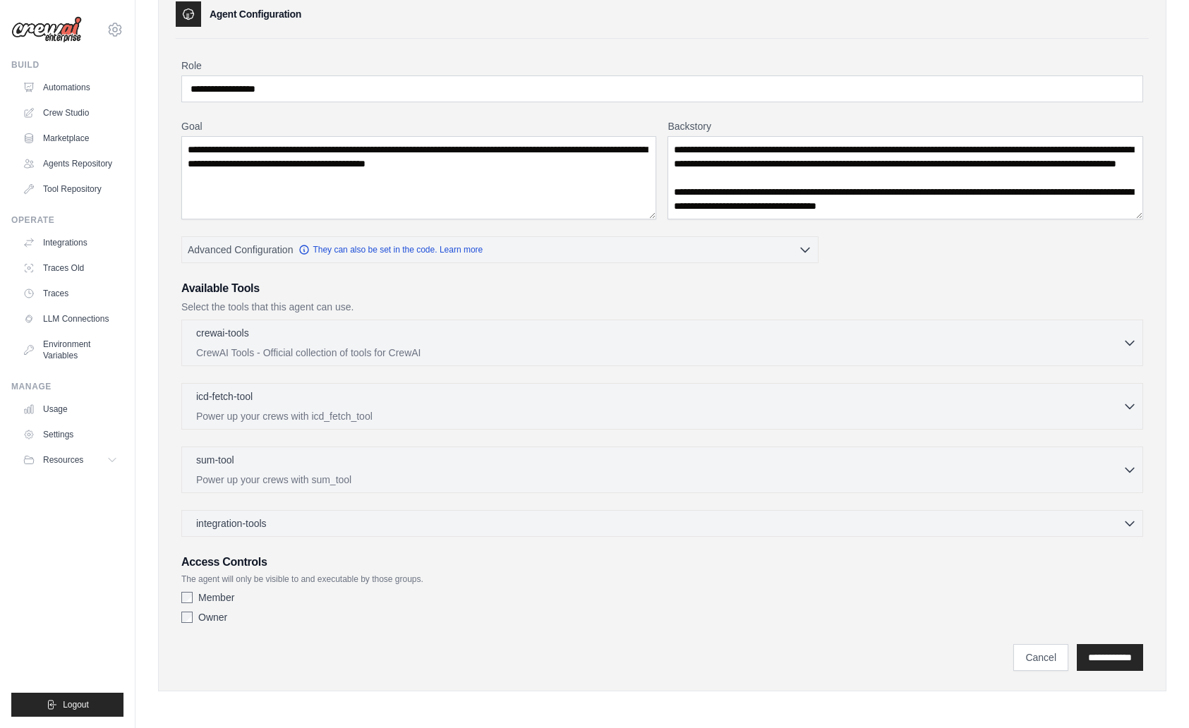
click at [279, 303] on p "Select the tools that this agent can use." at bounding box center [662, 307] width 962 height 14
click at [447, 310] on p "Select the tools that this agent can use." at bounding box center [662, 307] width 962 height 14
click at [969, 513] on div "integration-tools 0 selected Gmail HubSpot Microsoft Teams" at bounding box center [662, 523] width 962 height 27
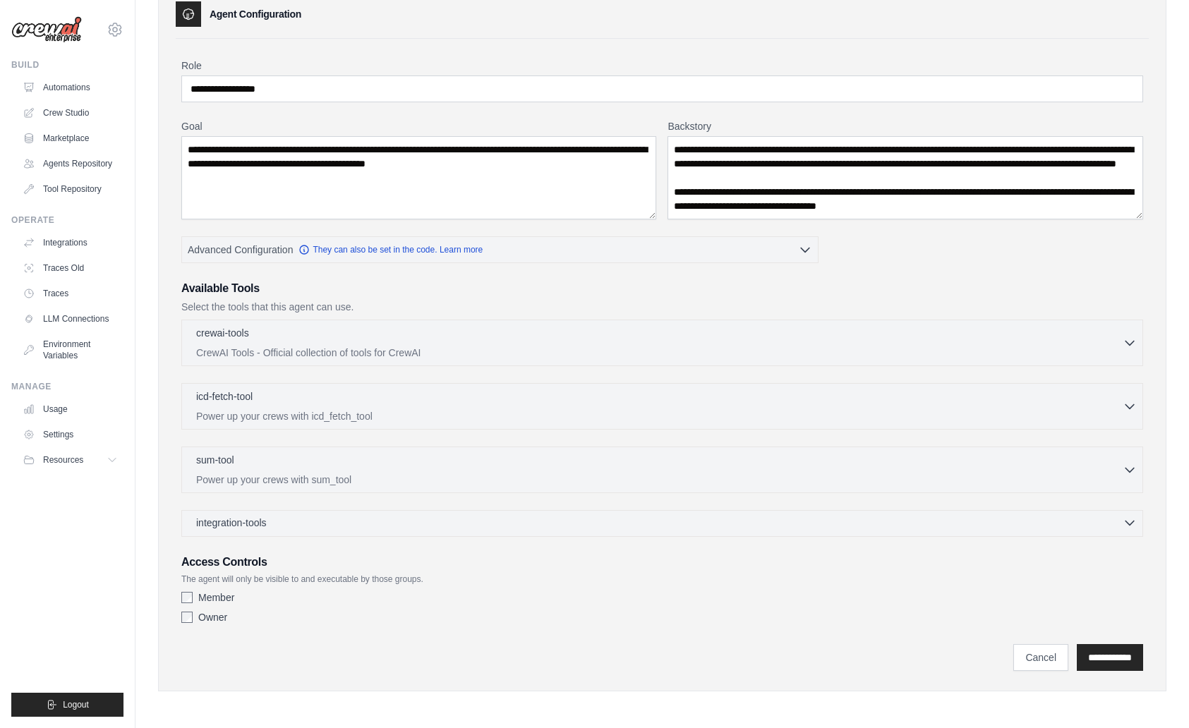
click at [970, 519] on div "integration-tools 0 selected" at bounding box center [666, 523] width 941 height 14
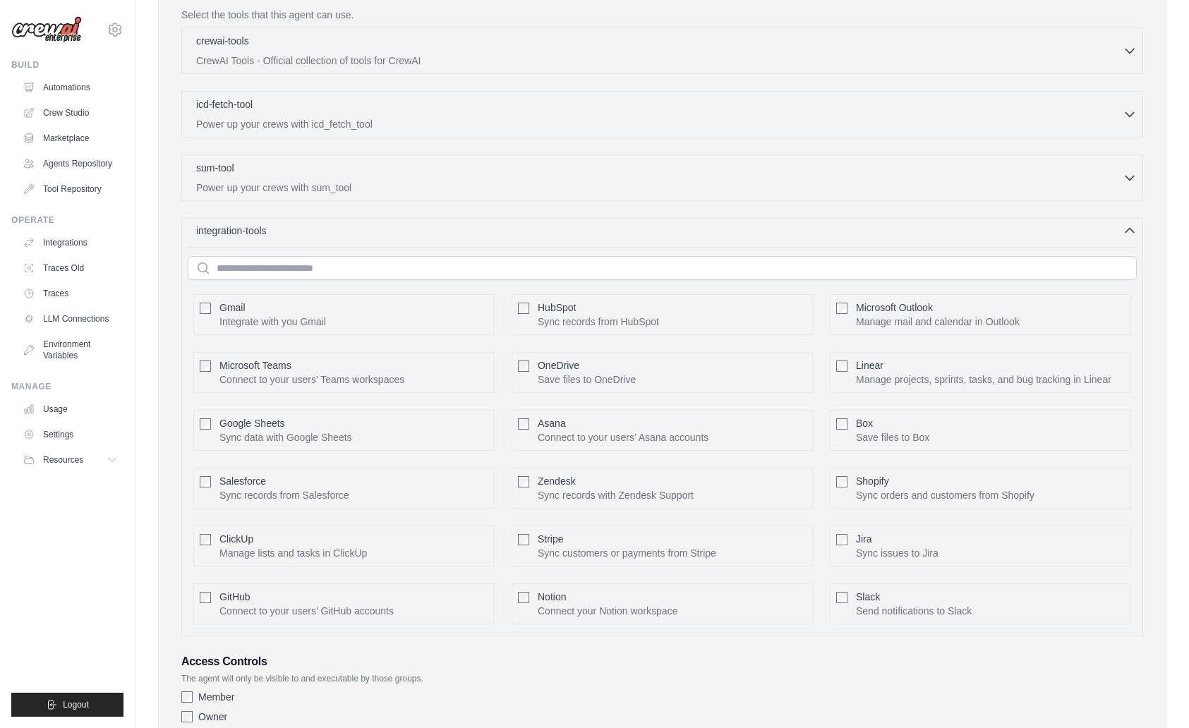
click at [348, 232] on div "integration-tools 0 selected" at bounding box center [666, 231] width 941 height 14
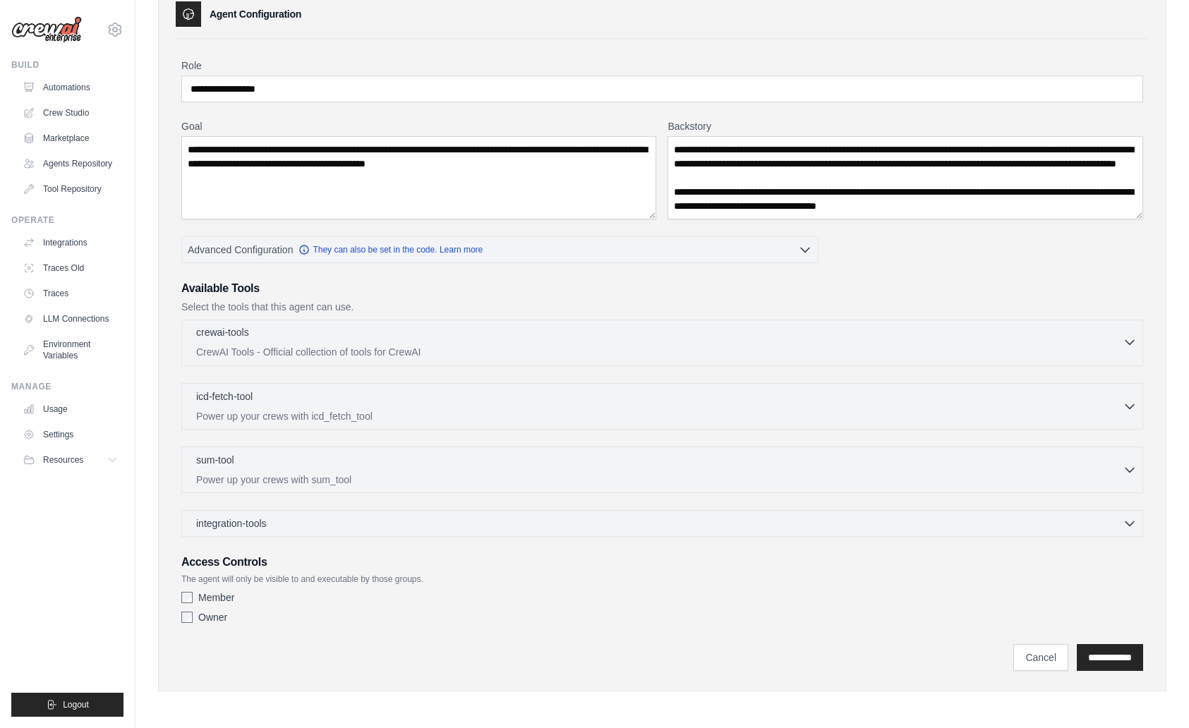
click at [461, 342] on div "crewai-tools 0 selected" at bounding box center [659, 333] width 927 height 17
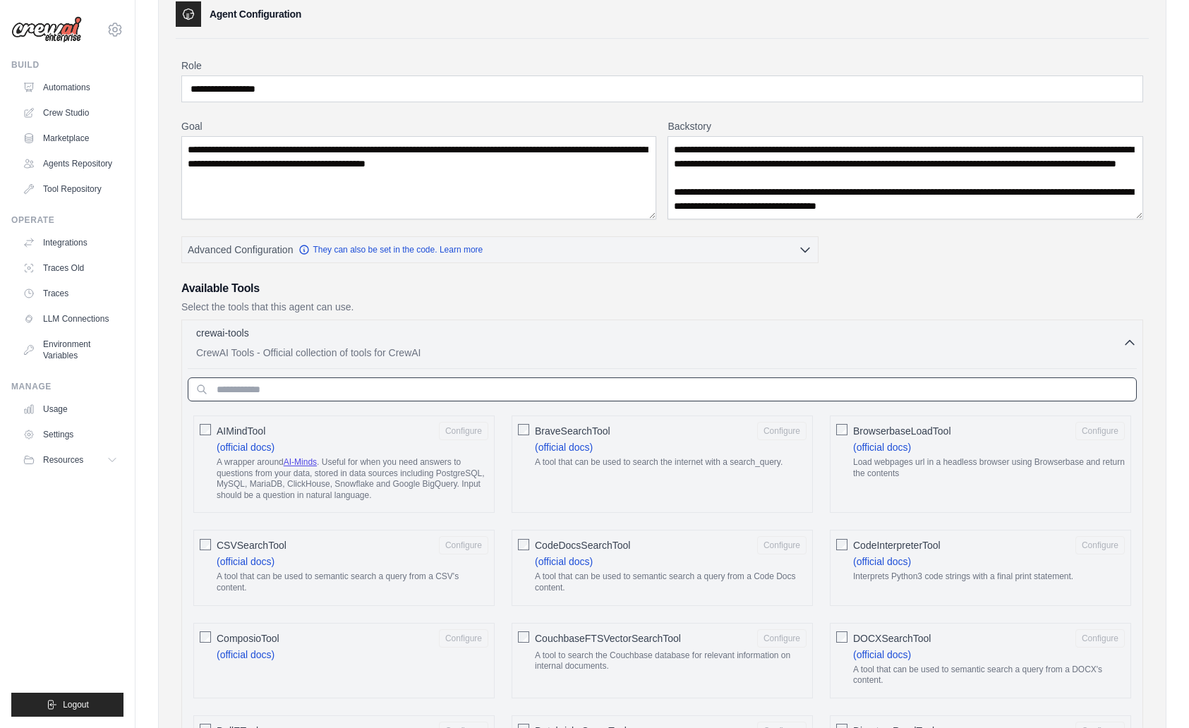
click at [402, 385] on input "text" at bounding box center [662, 390] width 949 height 24
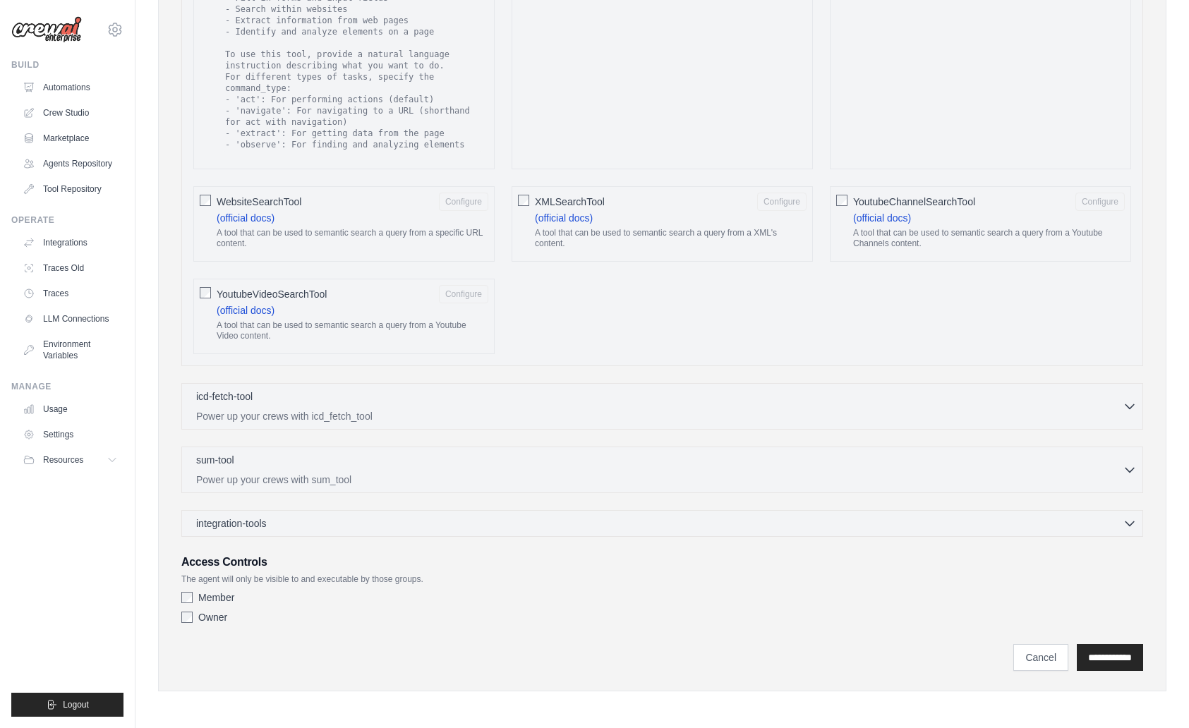
scroll to position [455, 0]
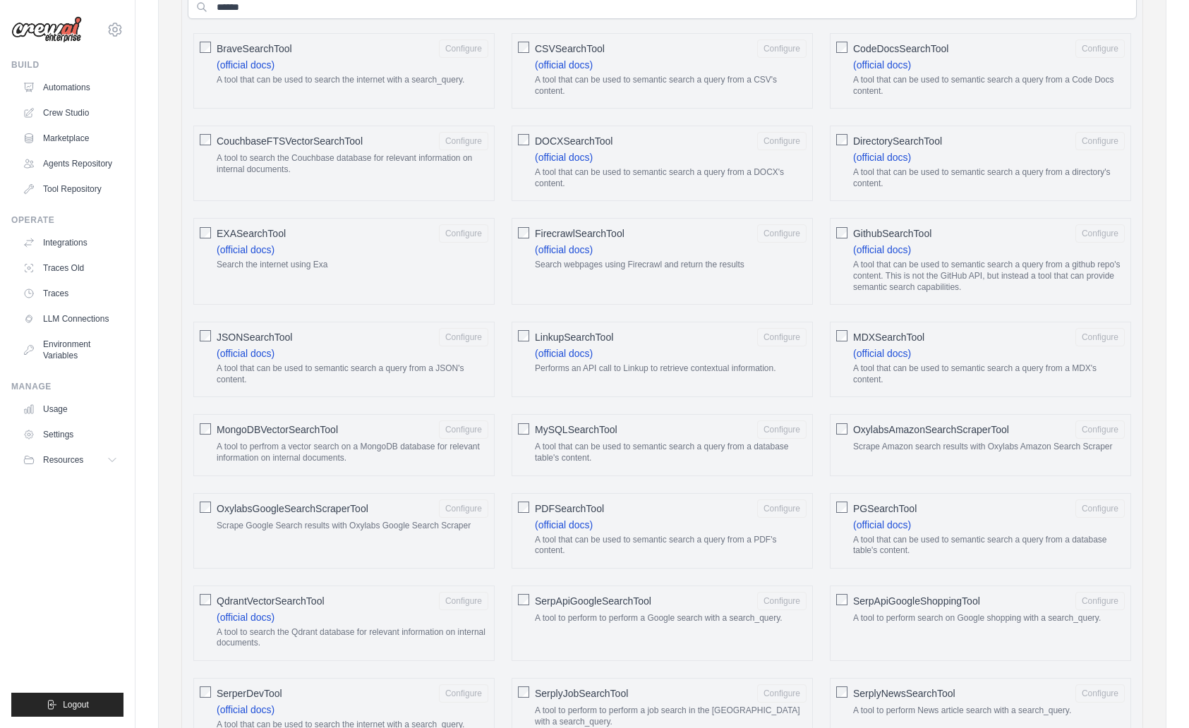
click at [309, 195] on div "AIMindTool Configure (official docs) A wrapper around AI-Minds . Useful for whe…" at bounding box center [662, 677] width 949 height 1299
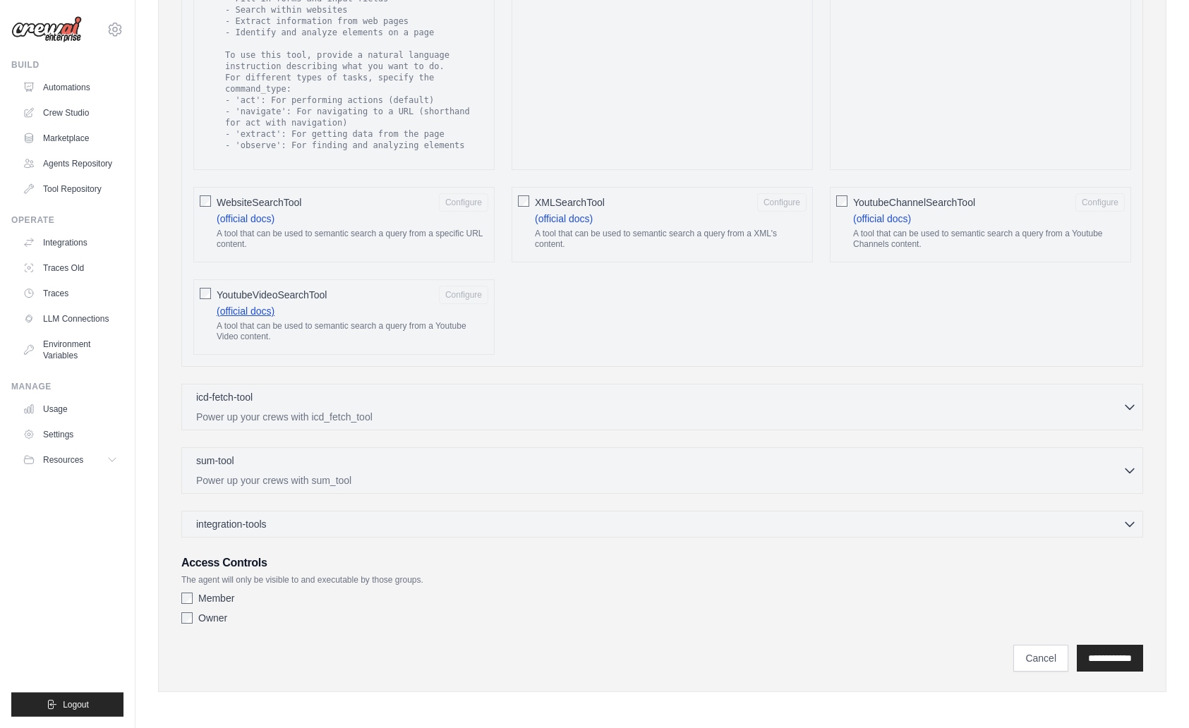
scroll to position [1422, 0]
click at [260, 220] on link "(official docs)" at bounding box center [246, 217] width 58 height 11
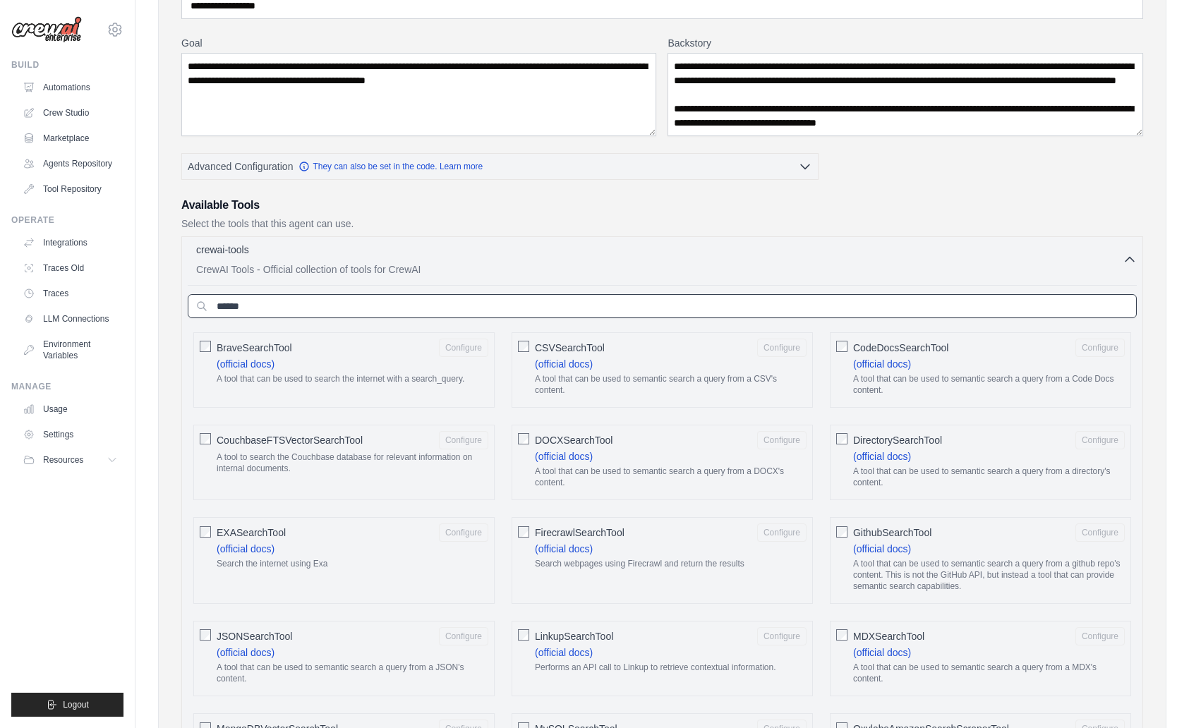
click at [459, 306] on input "******" at bounding box center [662, 306] width 949 height 24
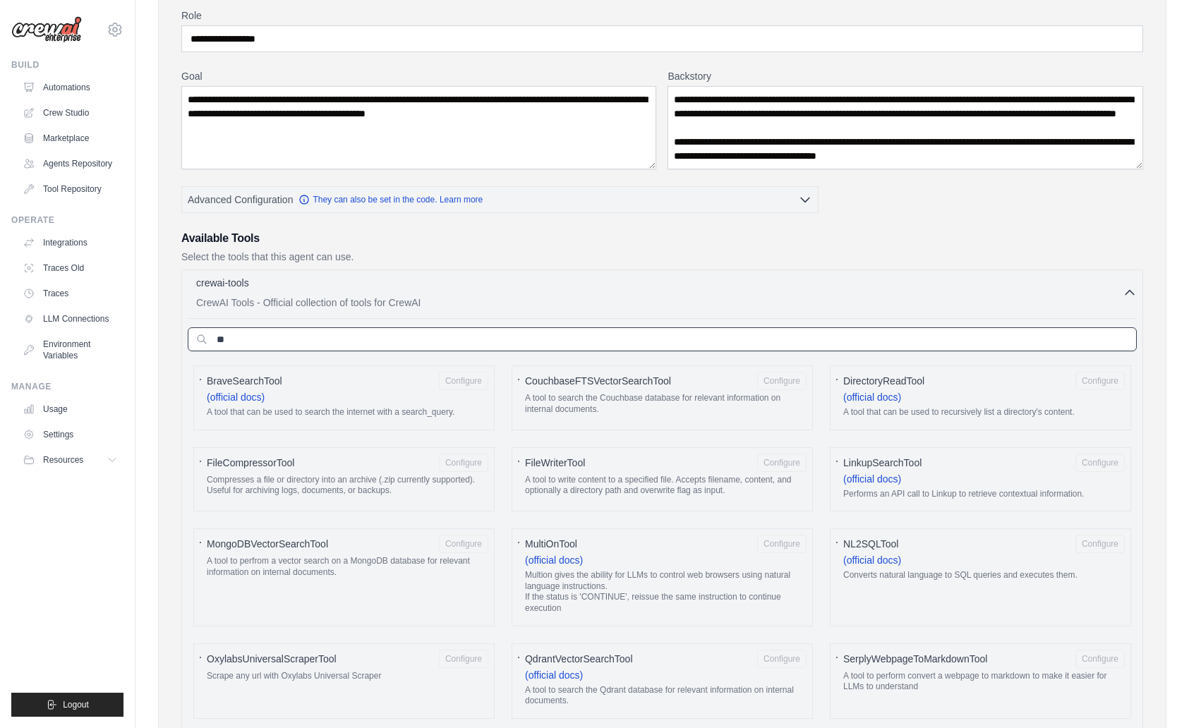
type input "*"
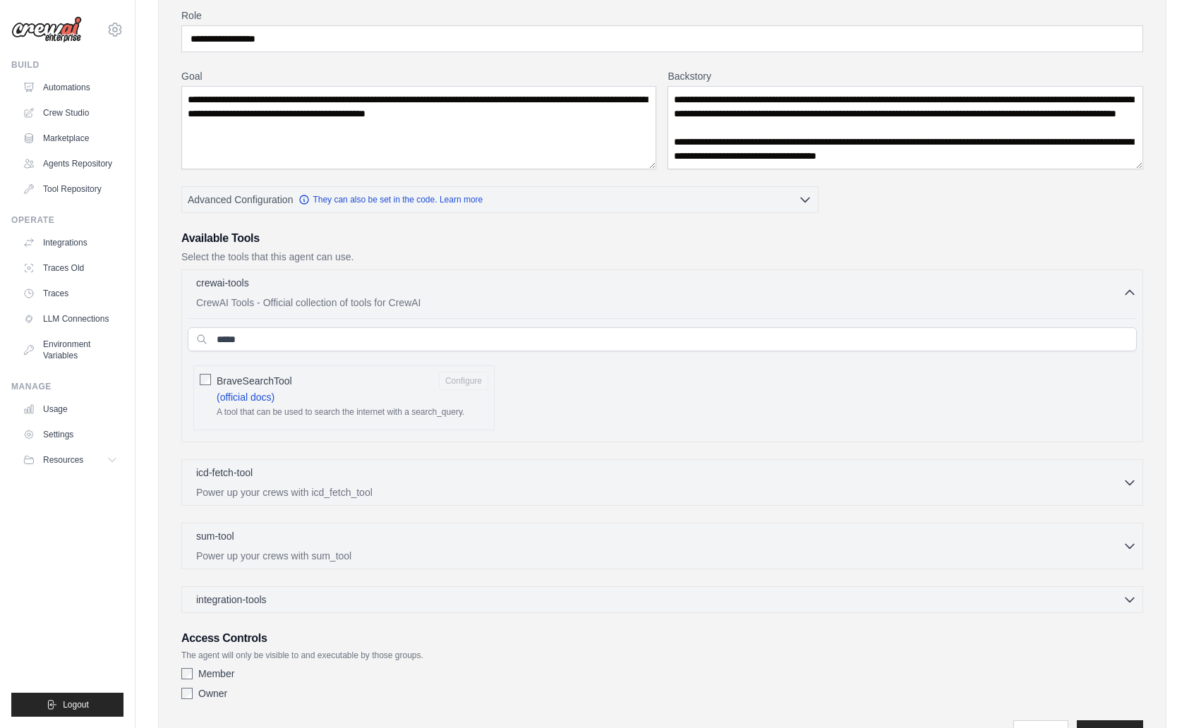
click at [308, 380] on div "BraveSearchTool Configure" at bounding box center [353, 381] width 272 height 18
click at [634, 301] on p "CrewAI Tools - Official collection of tools for CrewAI" at bounding box center [659, 302] width 927 height 14
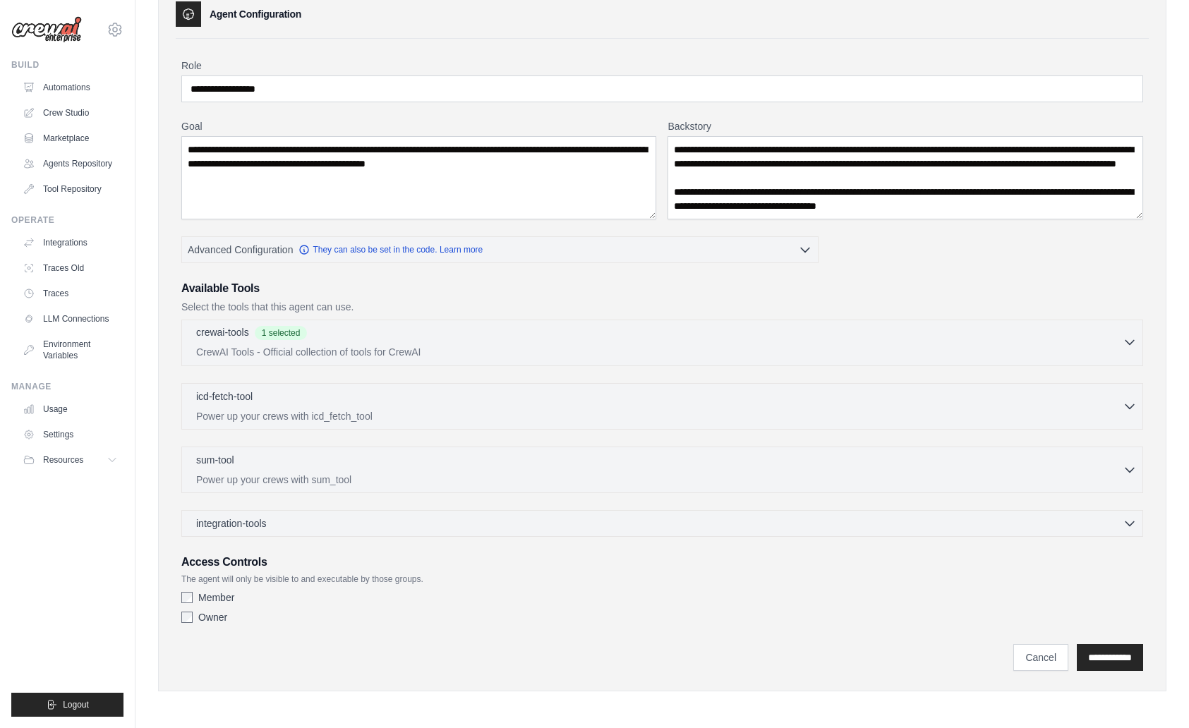
click at [441, 327] on div "crewai-tools 1 selected" at bounding box center [659, 333] width 927 height 17
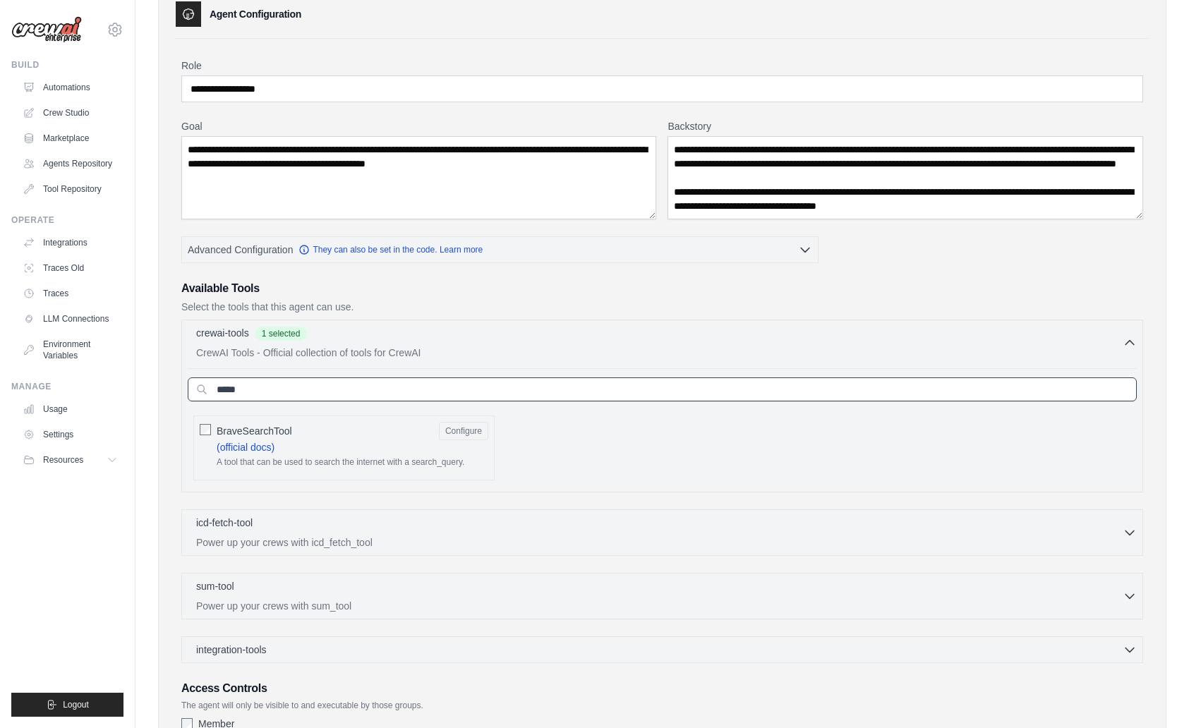
click at [409, 396] on input "*****" at bounding box center [662, 390] width 949 height 24
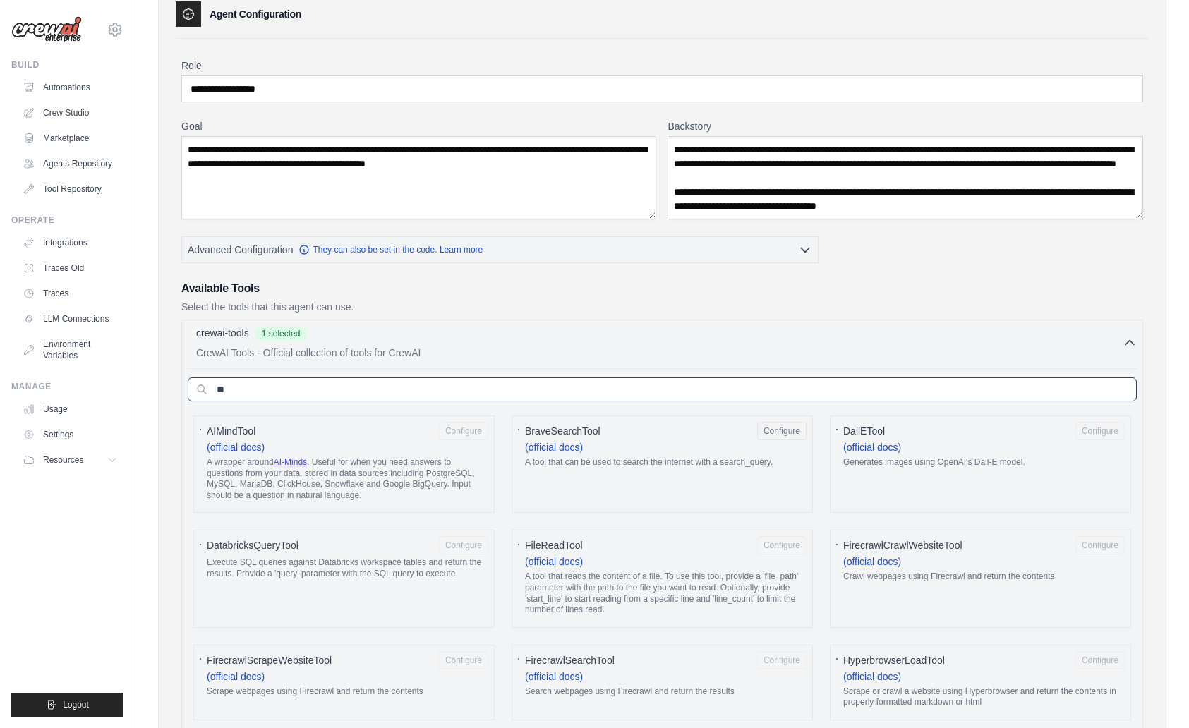
type input "*"
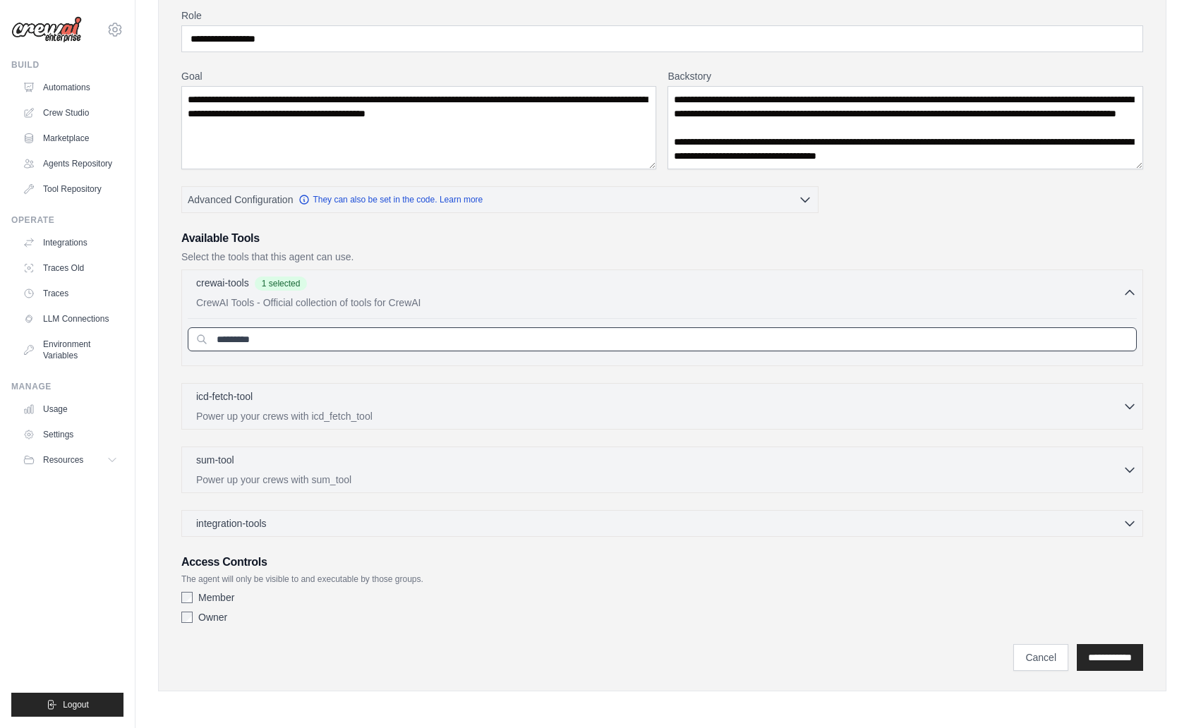
scroll to position [123, 0]
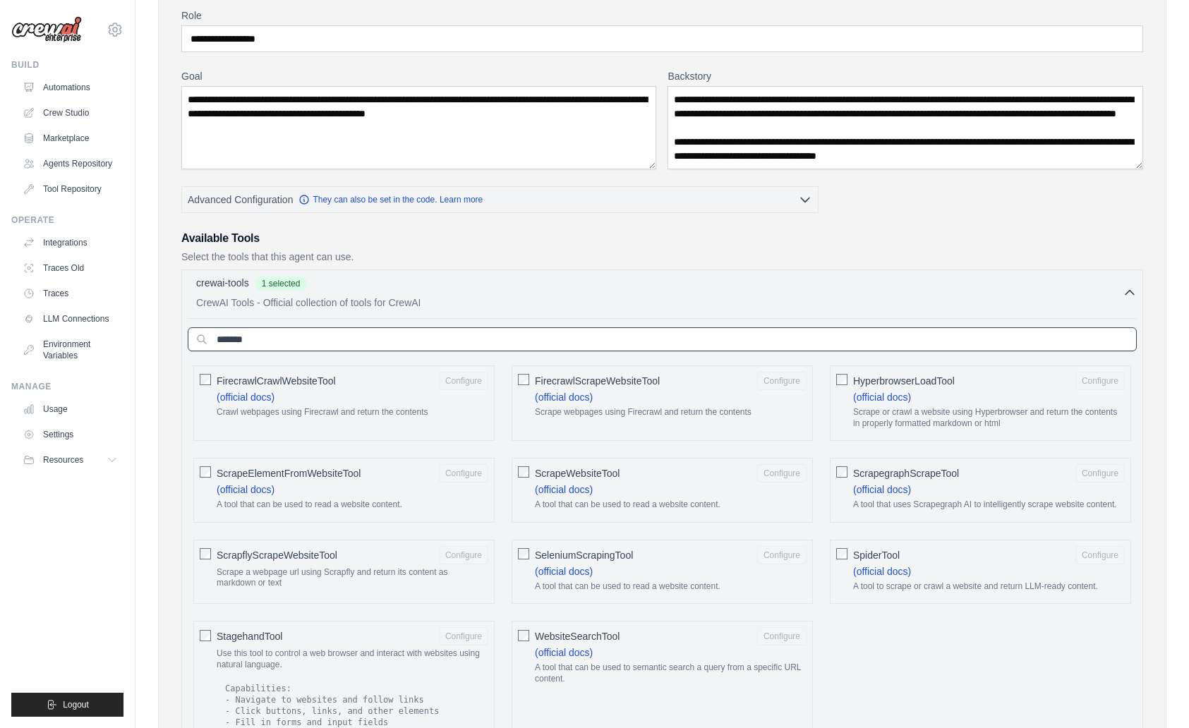
type input "*******"
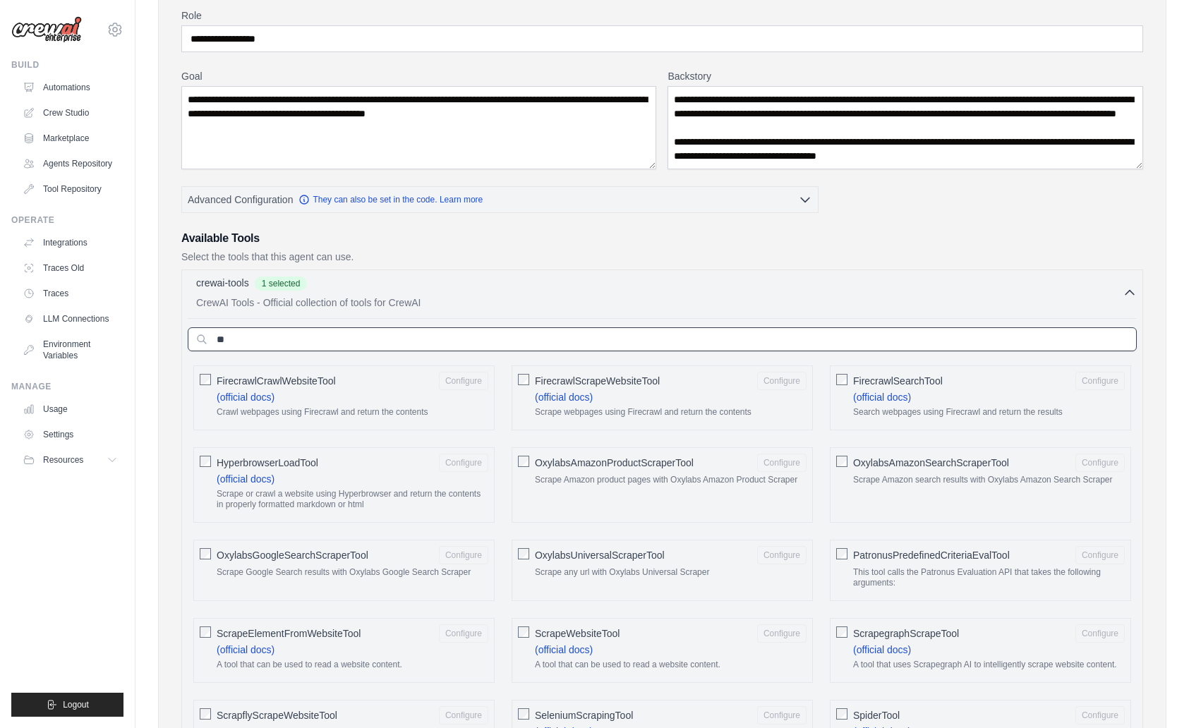
type input "*"
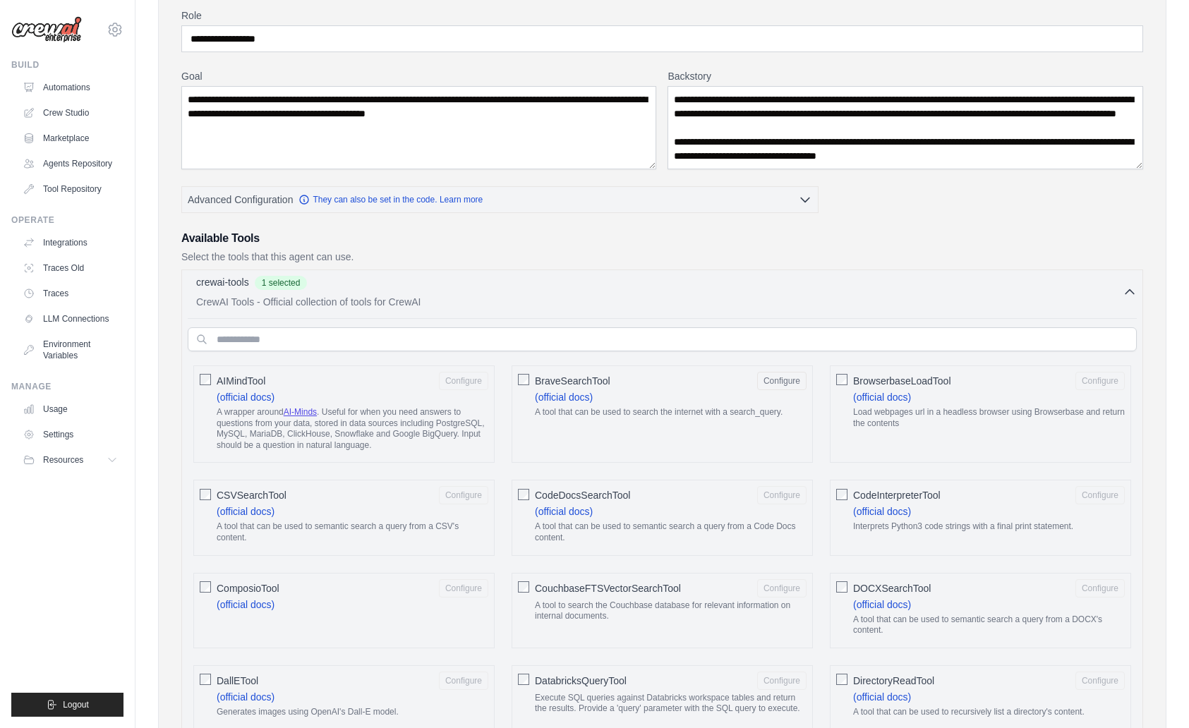
click at [456, 293] on div "crewai-tools 1 selected CrewAI Tools - Official collection of tools for CrewAI" at bounding box center [659, 292] width 927 height 34
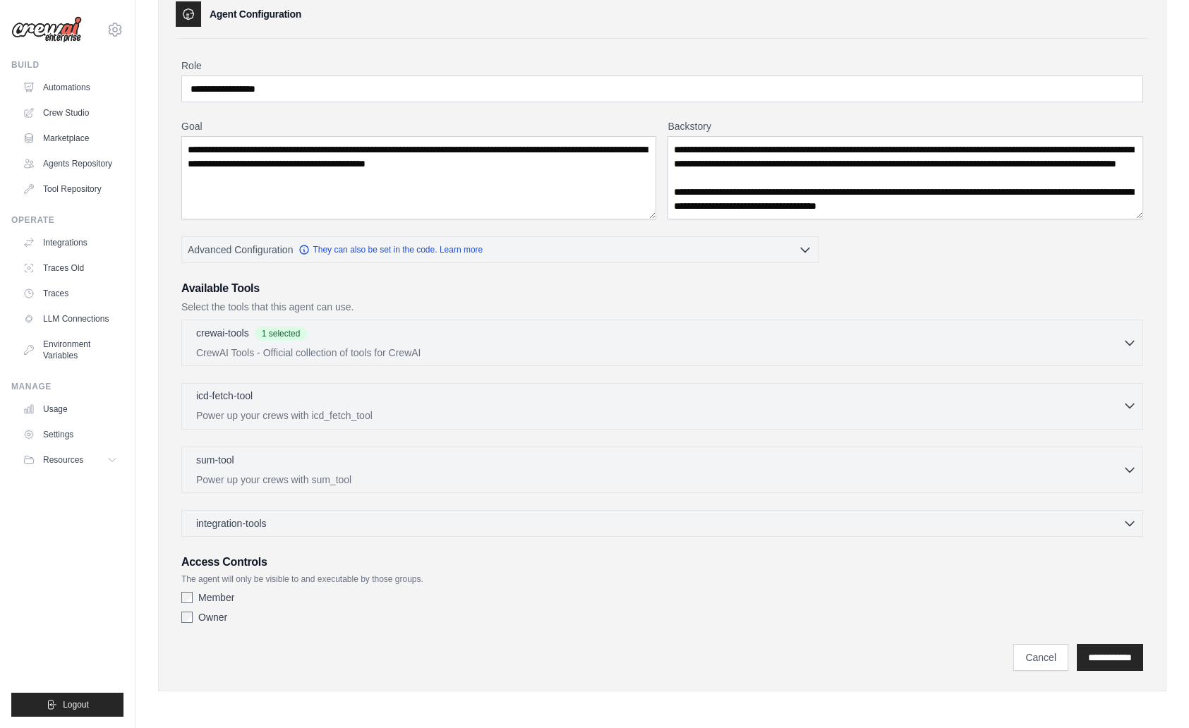
click at [358, 390] on div "icd-fetch-tool 0 selected" at bounding box center [659, 397] width 927 height 17
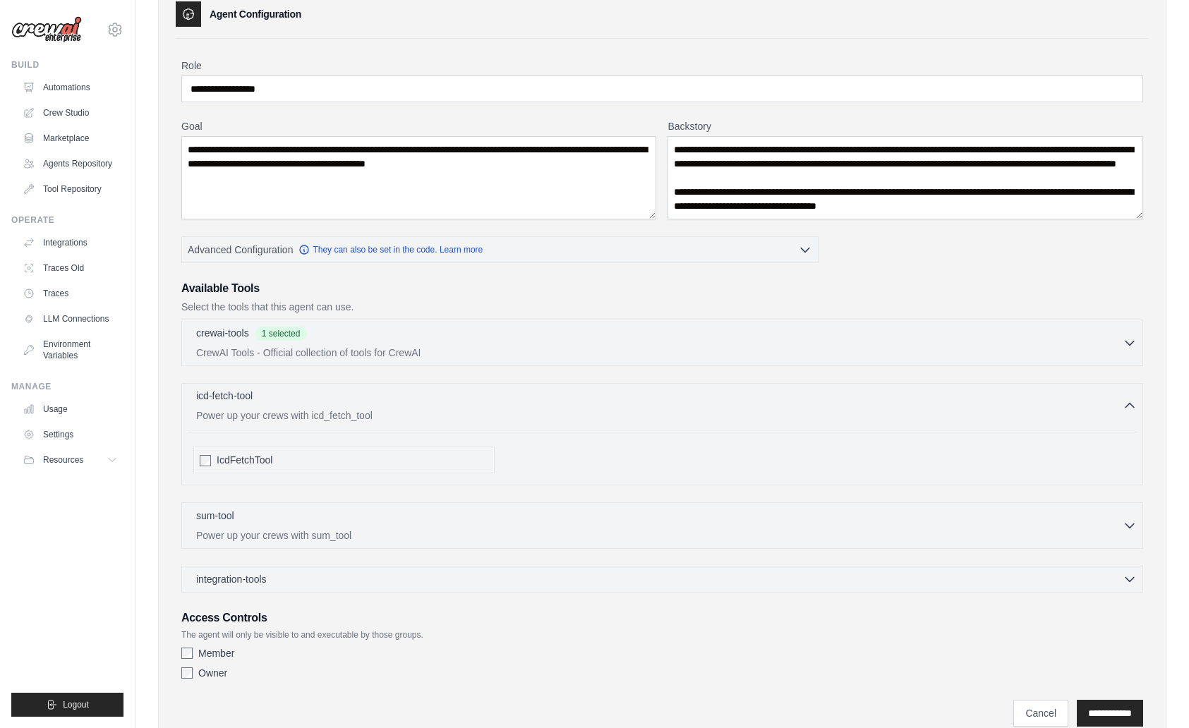
click at [370, 402] on div "icd-fetch-tool 0 selected" at bounding box center [659, 397] width 927 height 17
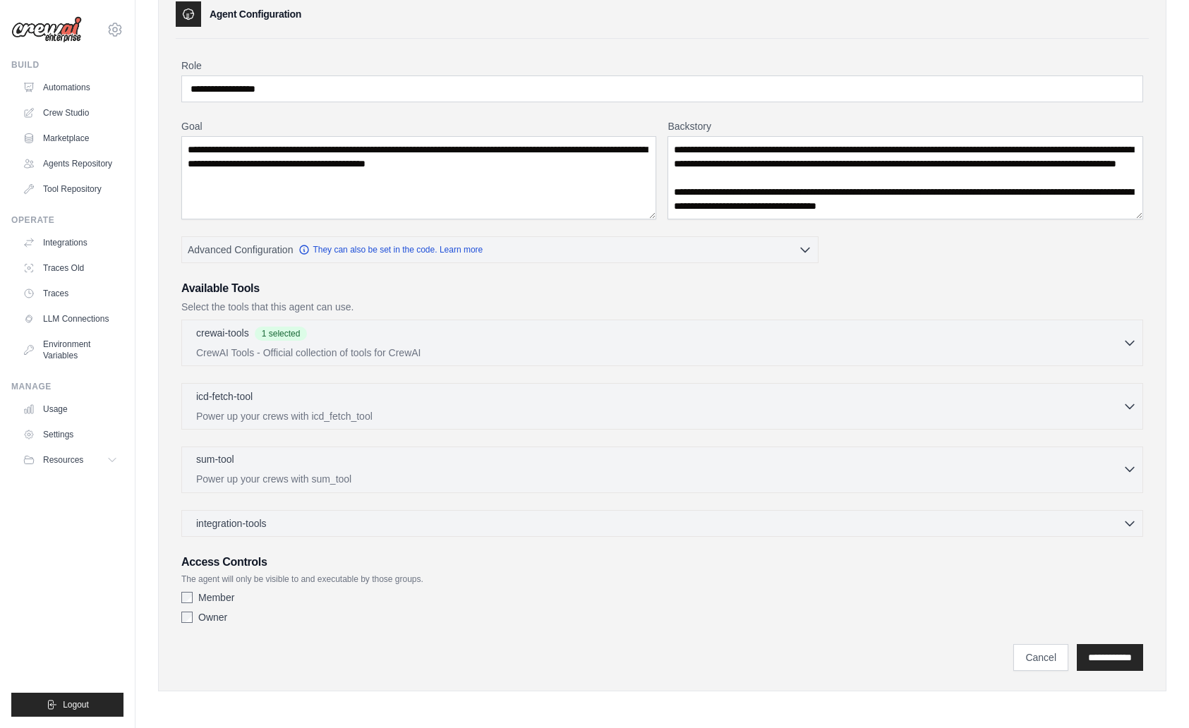
click at [342, 484] on p "Power up your crews with sum_tool" at bounding box center [659, 479] width 927 height 14
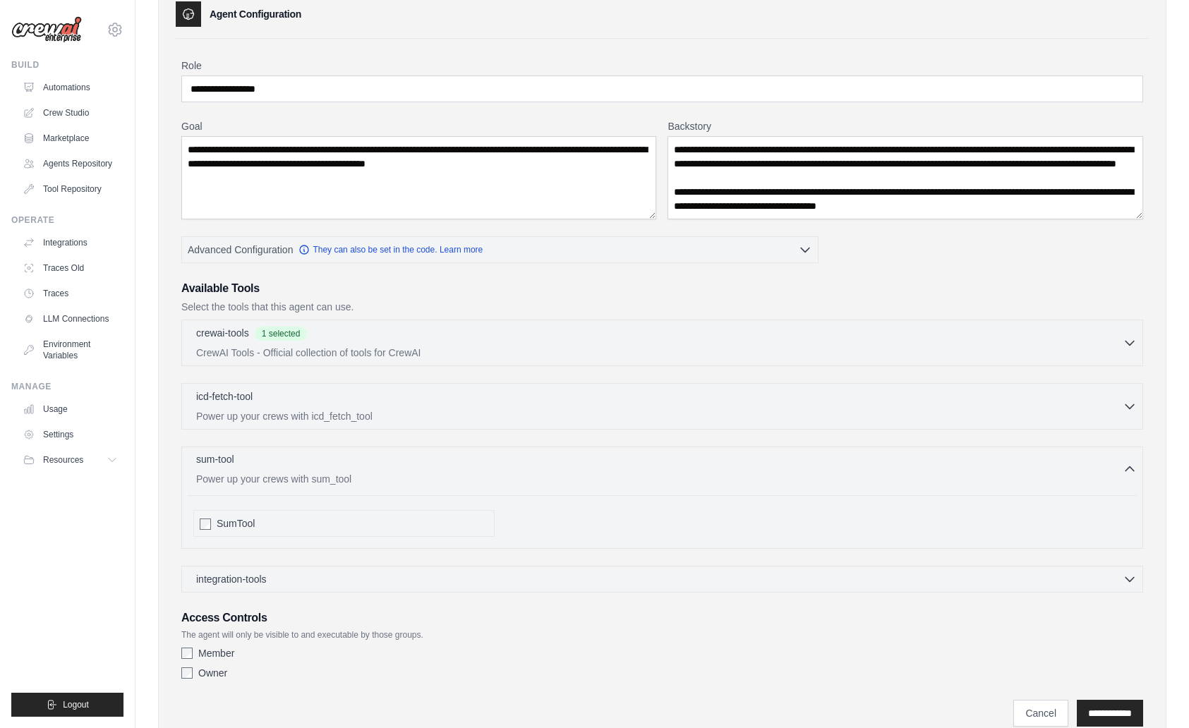
click at [362, 473] on p "Power up your crews with sum_tool" at bounding box center [659, 479] width 927 height 14
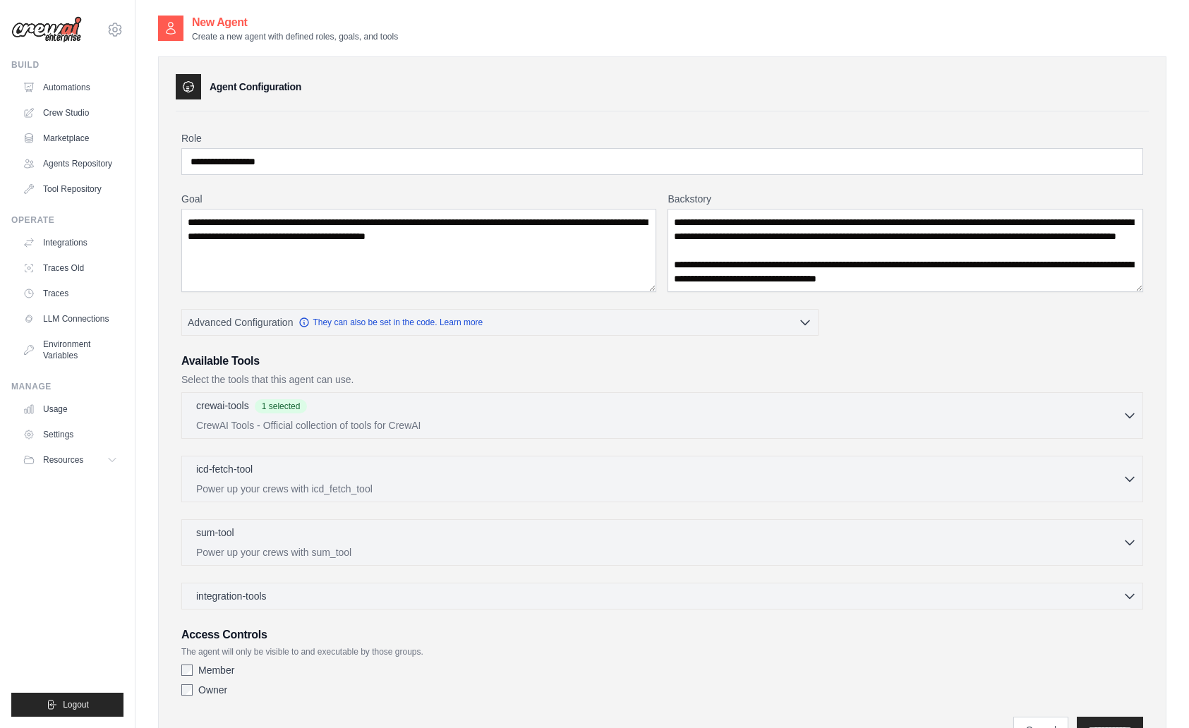
scroll to position [71, 0]
click at [339, 421] on p "CrewAI Tools - Official collection of tools for CrewAI" at bounding box center [659, 425] width 927 height 14
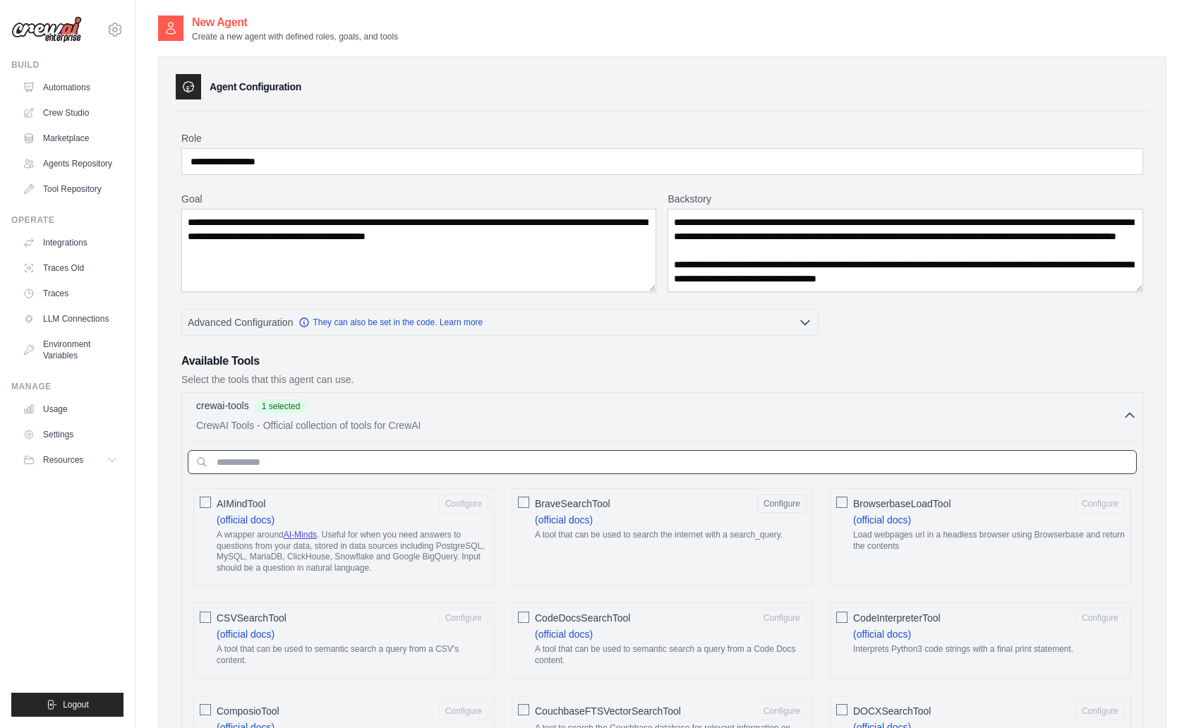
click at [377, 471] on input "text" at bounding box center [662, 462] width 949 height 24
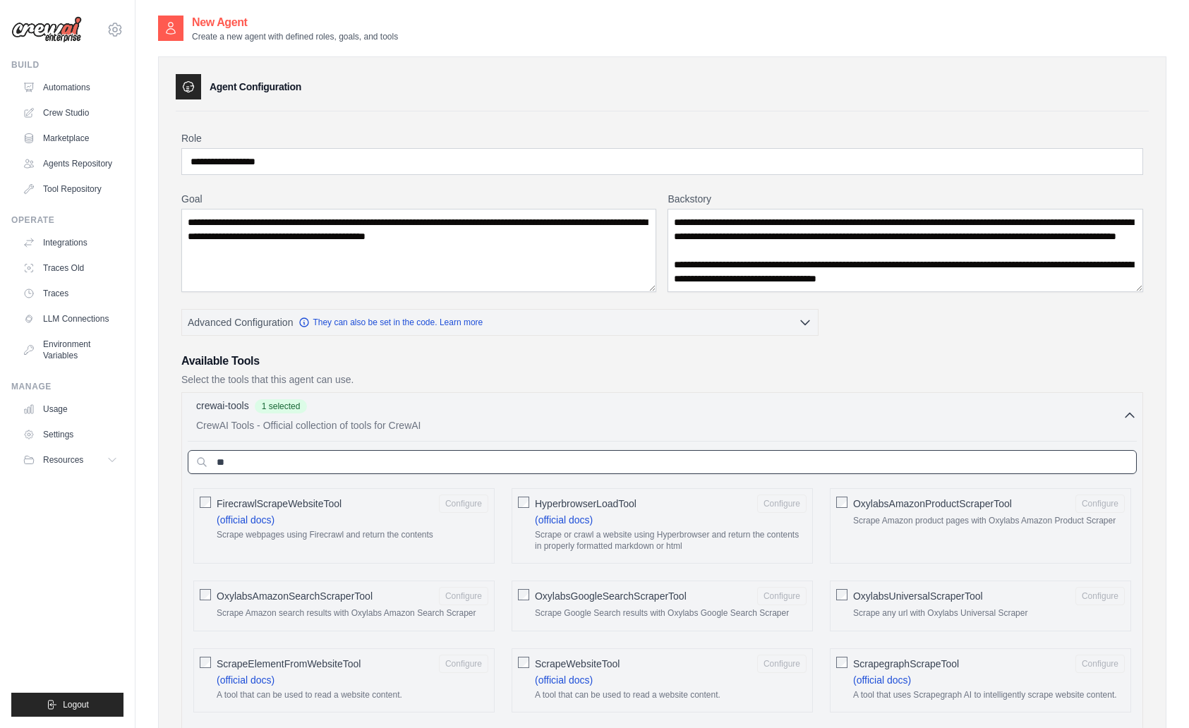
type input "*"
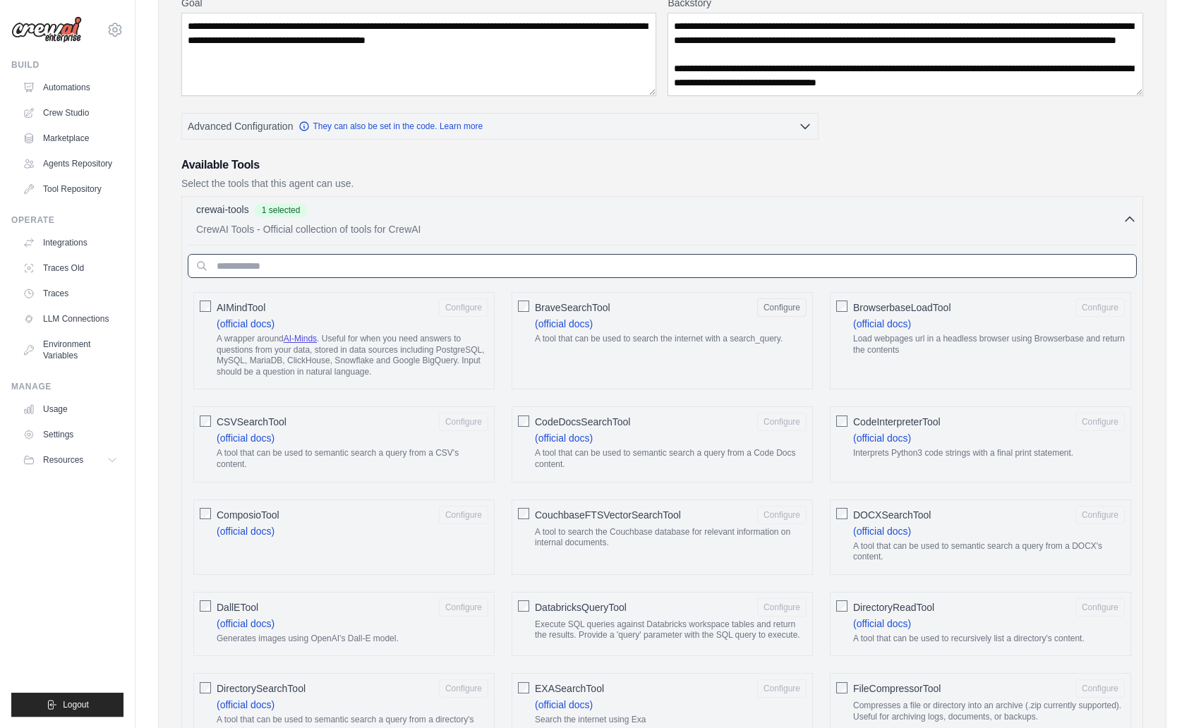
scroll to position [195, 0]
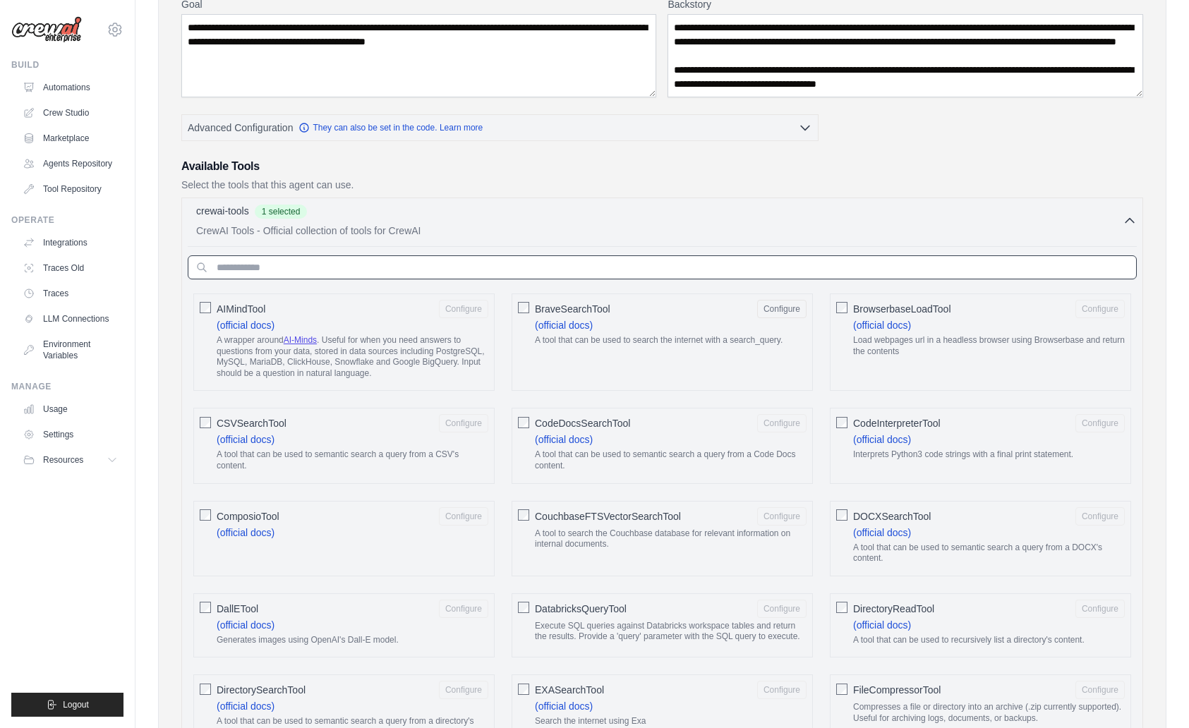
click at [368, 274] on input "text" at bounding box center [662, 267] width 949 height 24
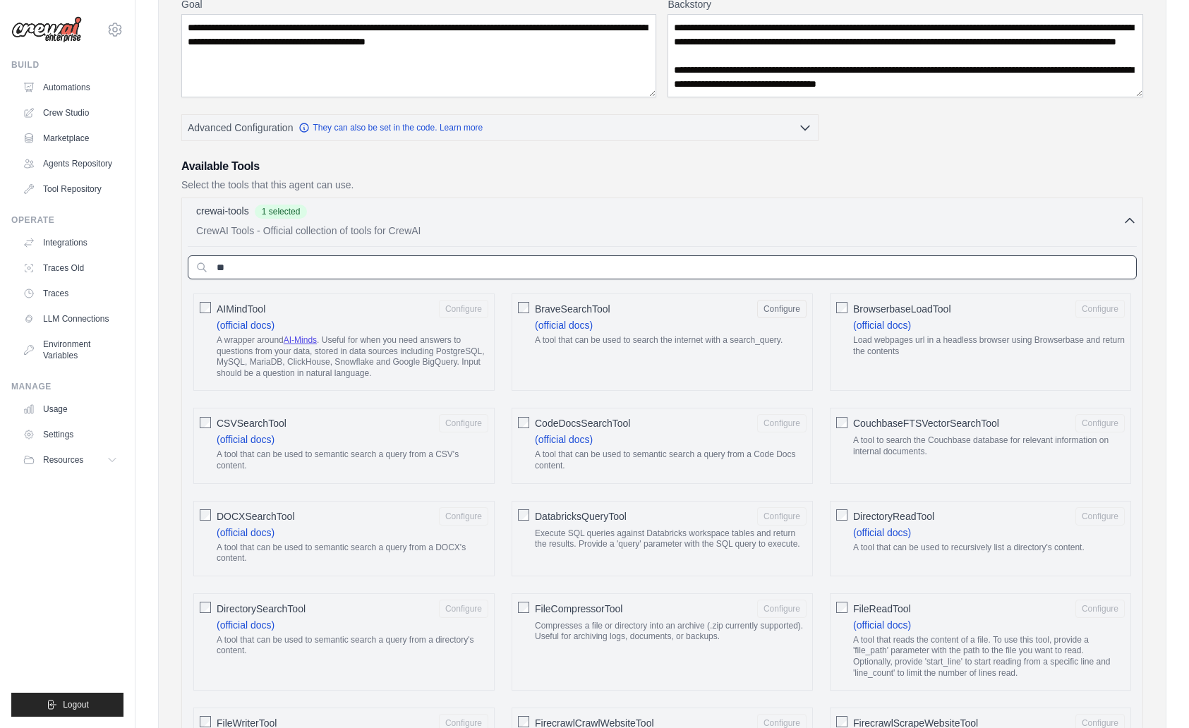
scroll to position [123, 0]
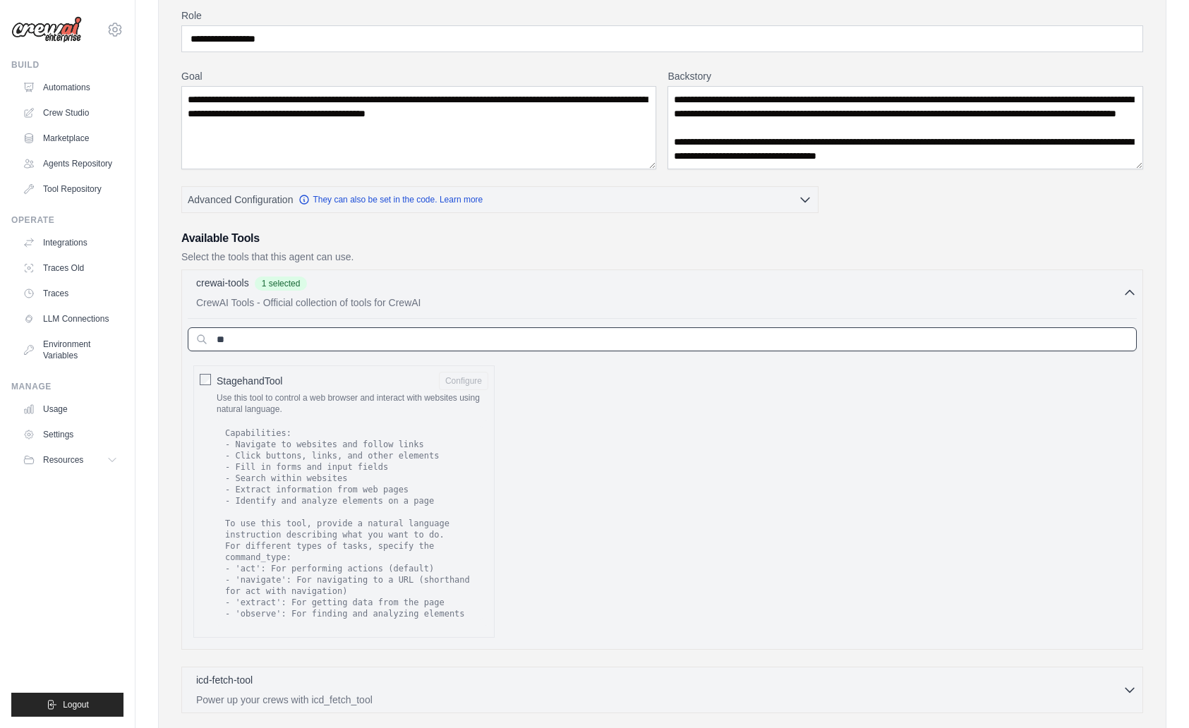
type input "*"
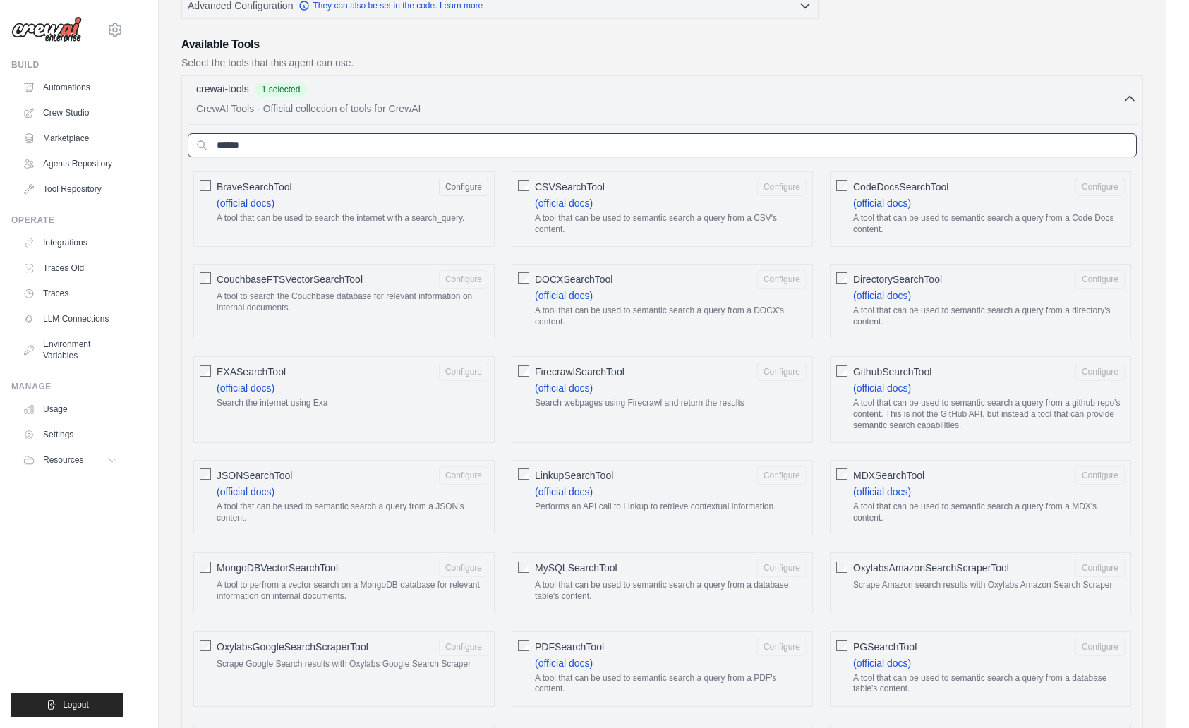
scroll to position [318, 0]
type input "******"
click at [512, 92] on div "crewai-tools 2 selected" at bounding box center [659, 88] width 927 height 17
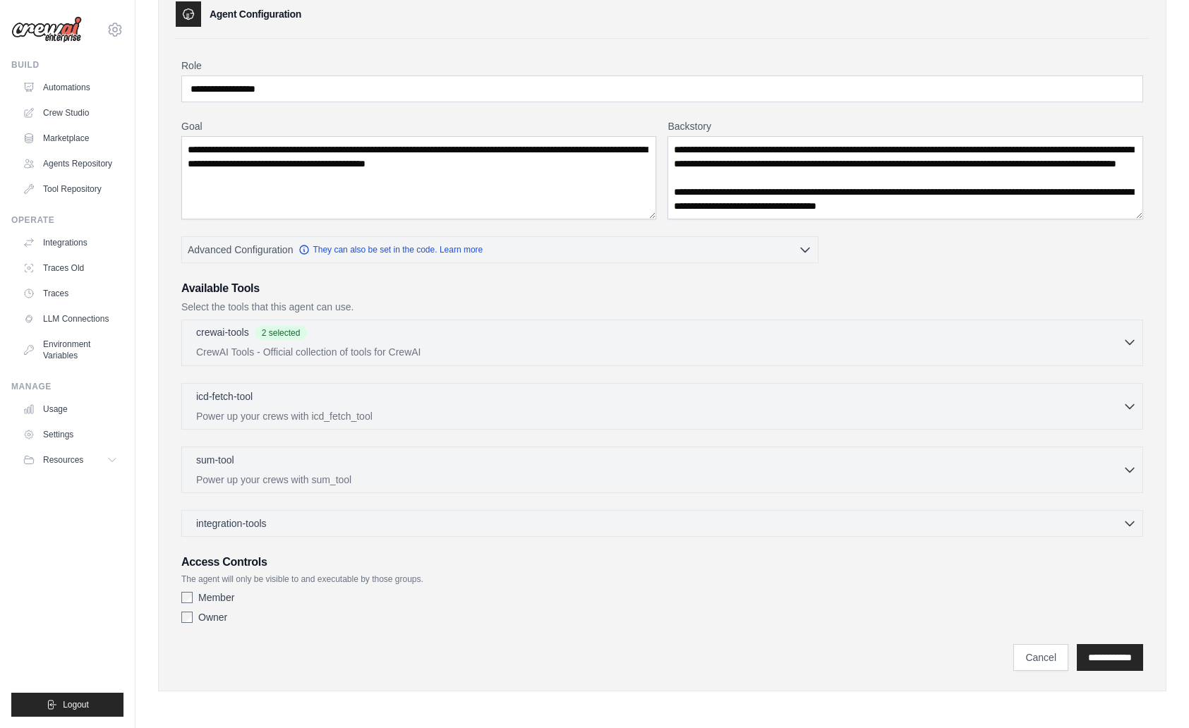
scroll to position [73, 0]
click at [469, 339] on div "crewai-tools 2 selected" at bounding box center [659, 333] width 927 height 17
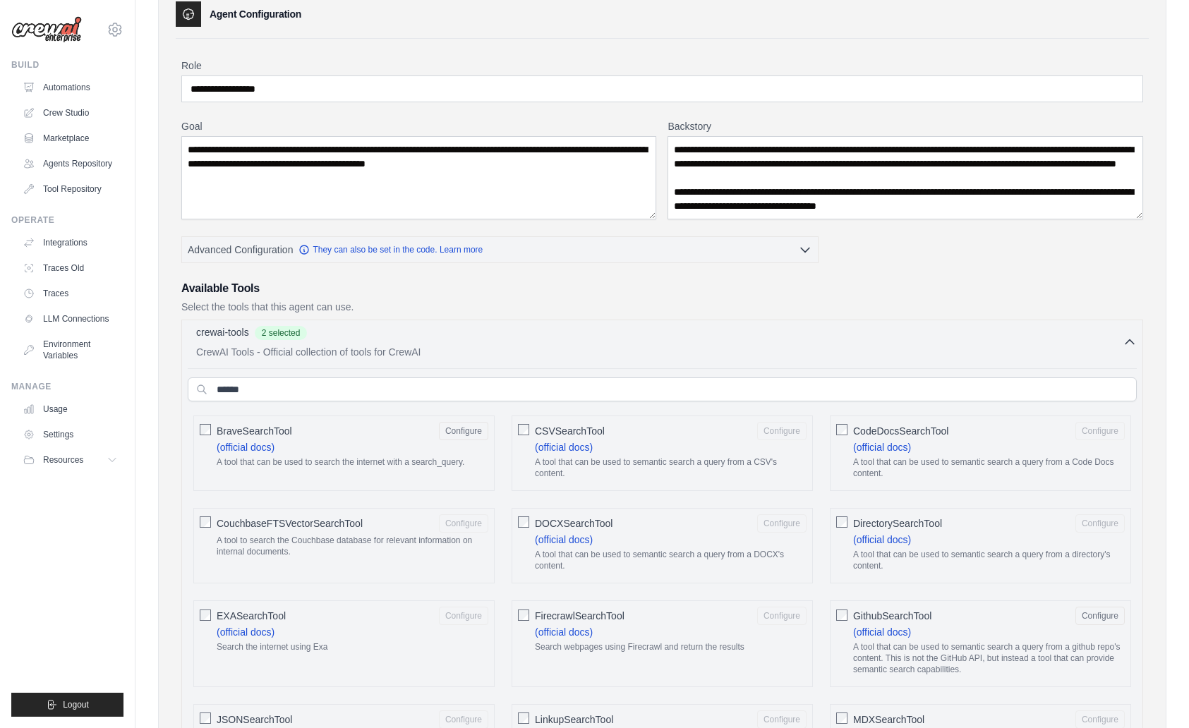
click at [469, 339] on div "crewai-tools 2 selected" at bounding box center [659, 333] width 927 height 17
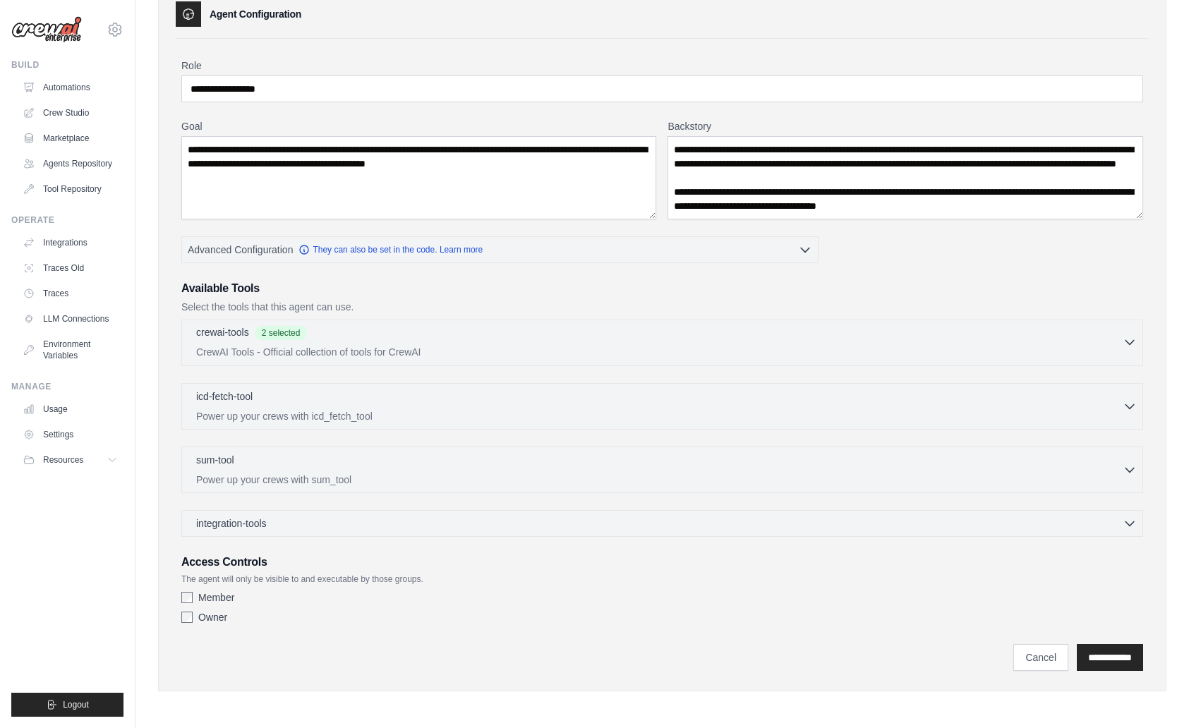
click at [407, 344] on div "crewai-tools 2 selected CrewAI Tools - Official collection of tools for CrewAI" at bounding box center [659, 342] width 927 height 34
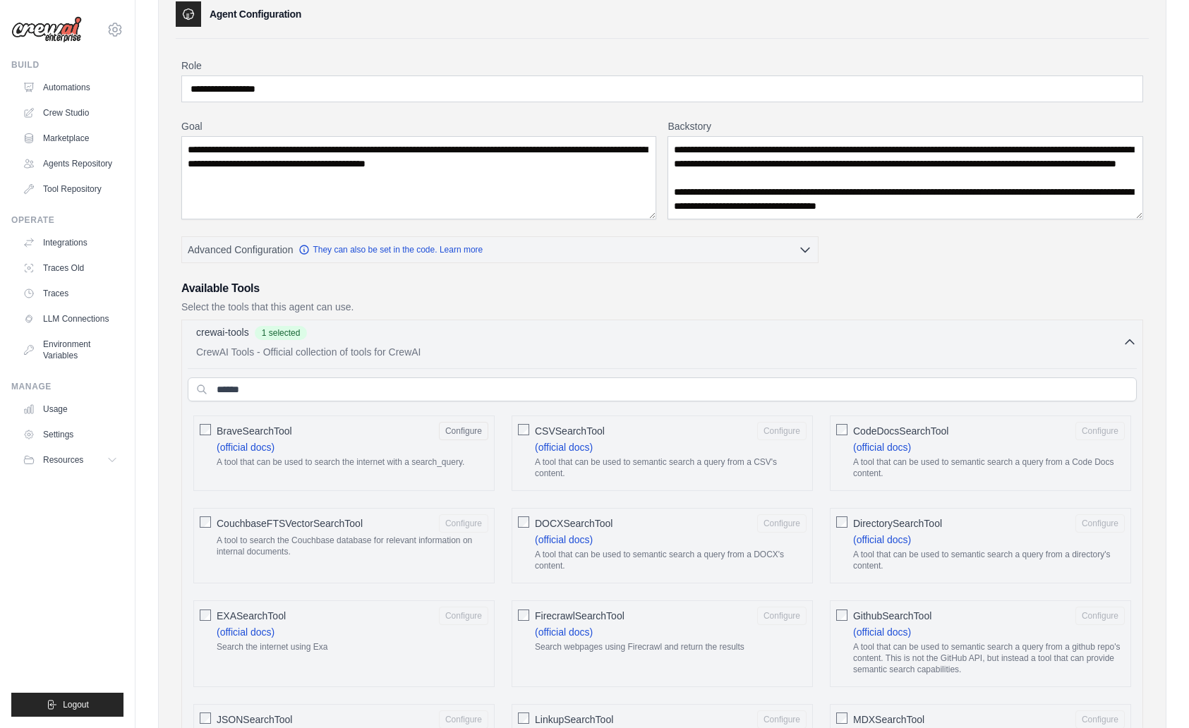
click at [574, 336] on div "crewai-tools 1 selected" at bounding box center [659, 333] width 927 height 17
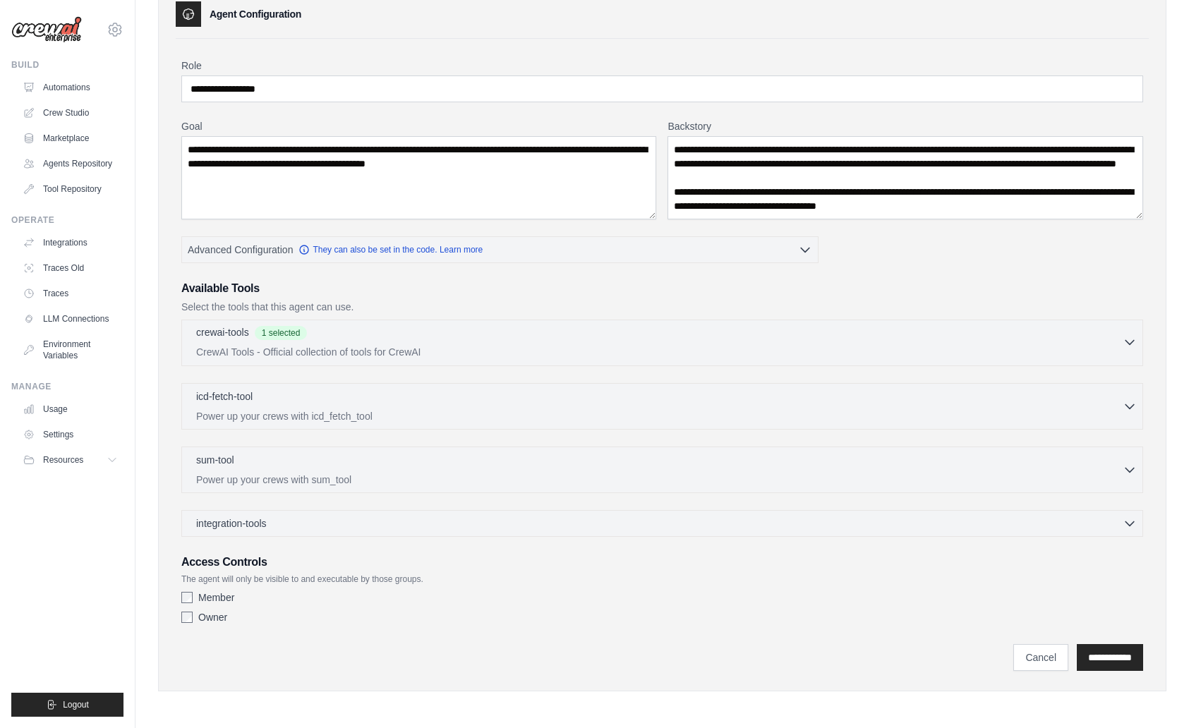
click at [394, 348] on p "CrewAI Tools - Official collection of tools for CrewAI" at bounding box center [659, 352] width 927 height 14
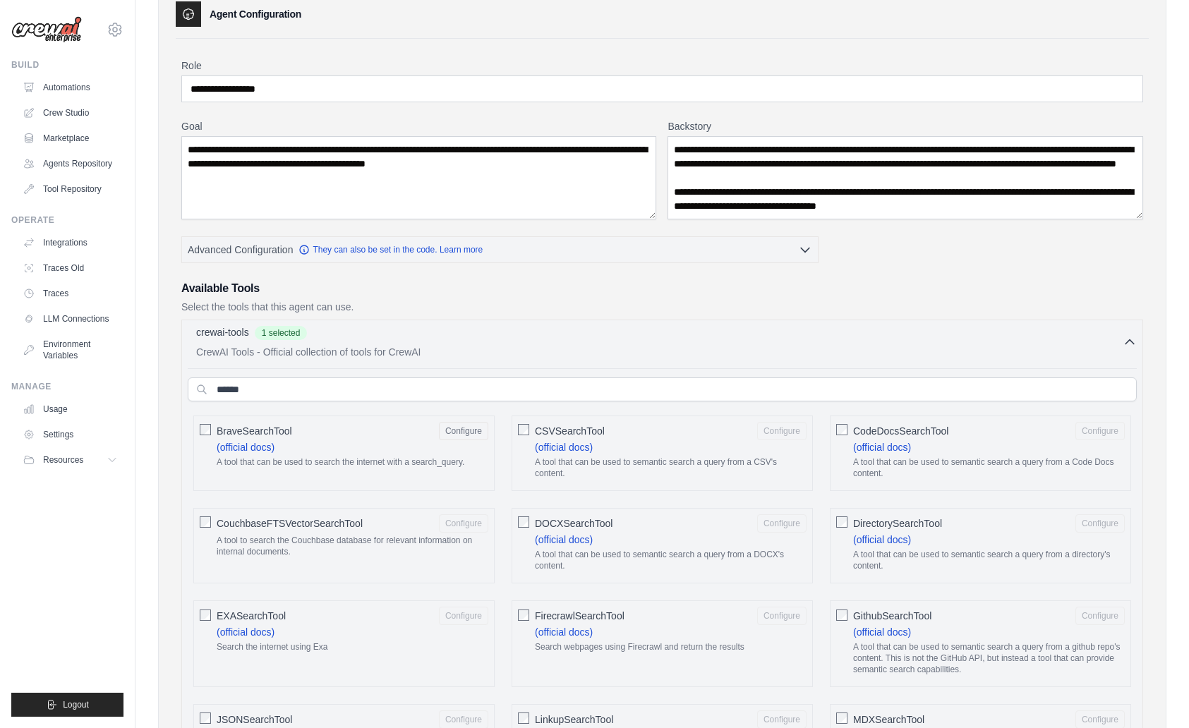
click at [394, 348] on p "CrewAI Tools - Official collection of tools for CrewAI" at bounding box center [659, 352] width 927 height 14
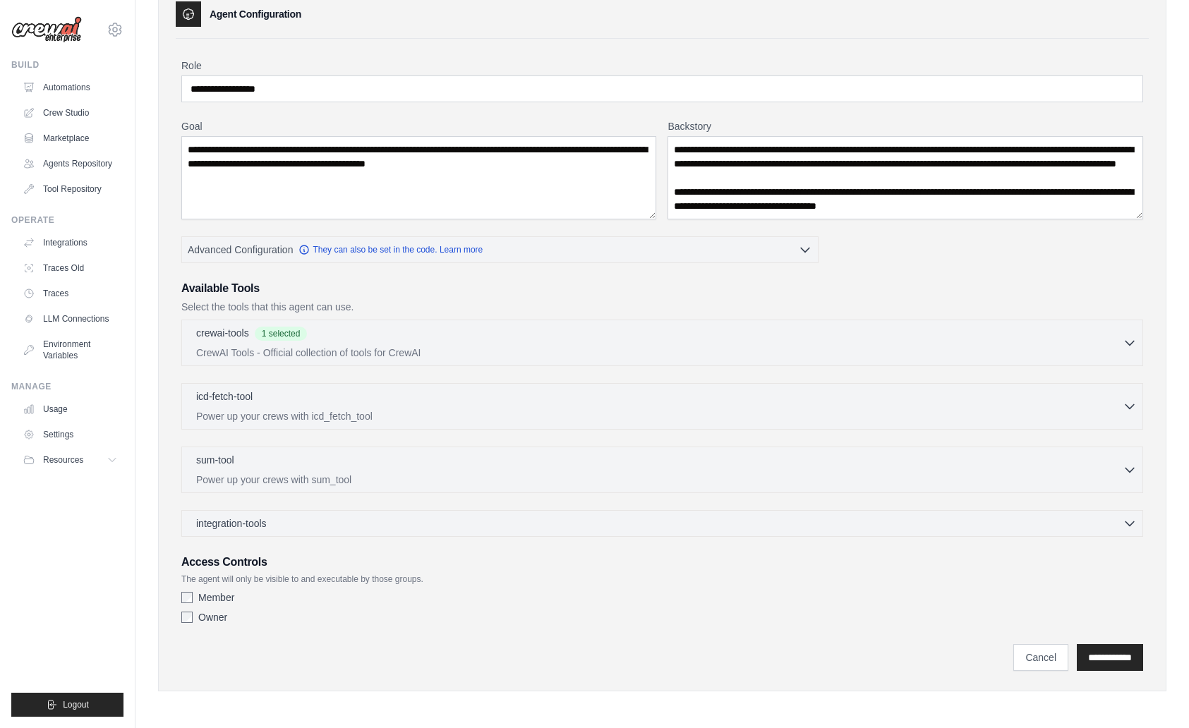
click at [176, 594] on div "**********" at bounding box center [662, 356] width 973 height 635
click at [318, 97] on input "**********" at bounding box center [662, 89] width 962 height 27
click at [440, 354] on p "CrewAI Tools - Official collection of tools for CrewAI" at bounding box center [659, 352] width 927 height 14
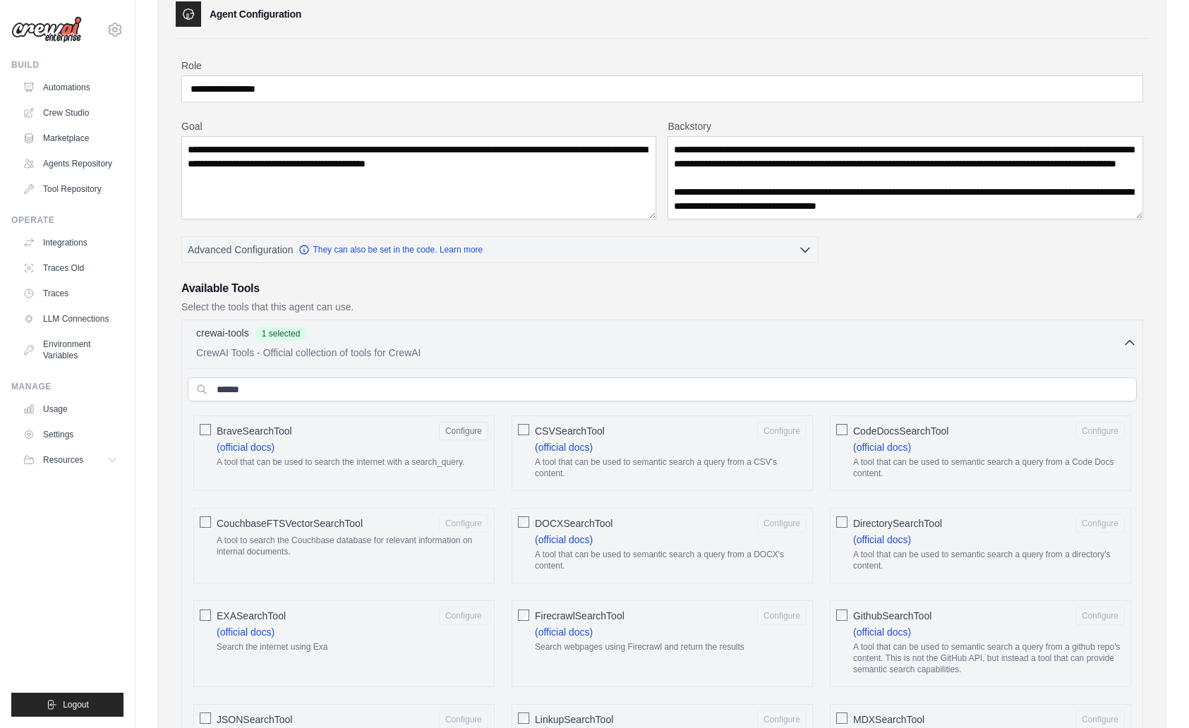
click at [367, 435] on div "BraveSearchTool Configure" at bounding box center [353, 431] width 272 height 18
click at [423, 446] on label "BraveSearchTool Configure (official docs) A tool that can be used to search the…" at bounding box center [353, 448] width 272 height 52
click at [883, 635] on link "(official docs)" at bounding box center [882, 632] width 58 height 11
click at [81, 95] on link "Automations" at bounding box center [71, 87] width 107 height 23
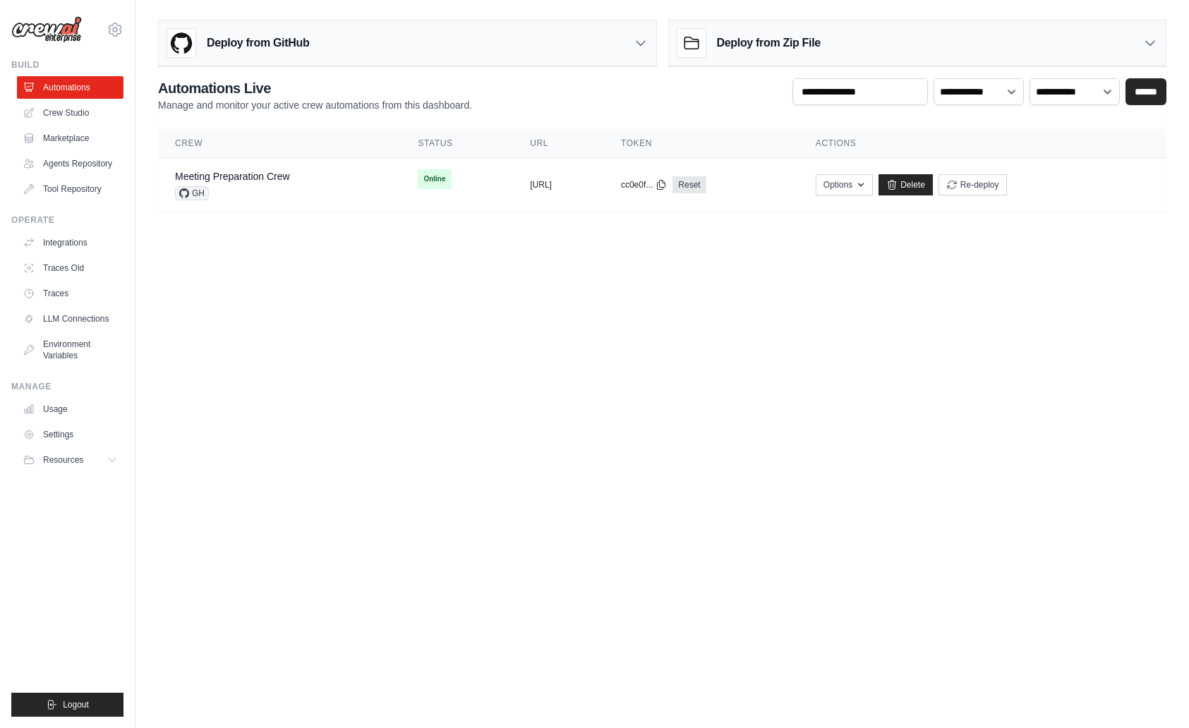
drag, startPoint x: 706, startPoint y: 334, endPoint x: 941, endPoint y: 231, distance: 256.6
click at [706, 332] on body "khiemtk2003@gmail.com Settings Build Automations" at bounding box center [594, 364] width 1189 height 728
click at [933, 187] on link "Delete" at bounding box center [906, 184] width 54 height 21
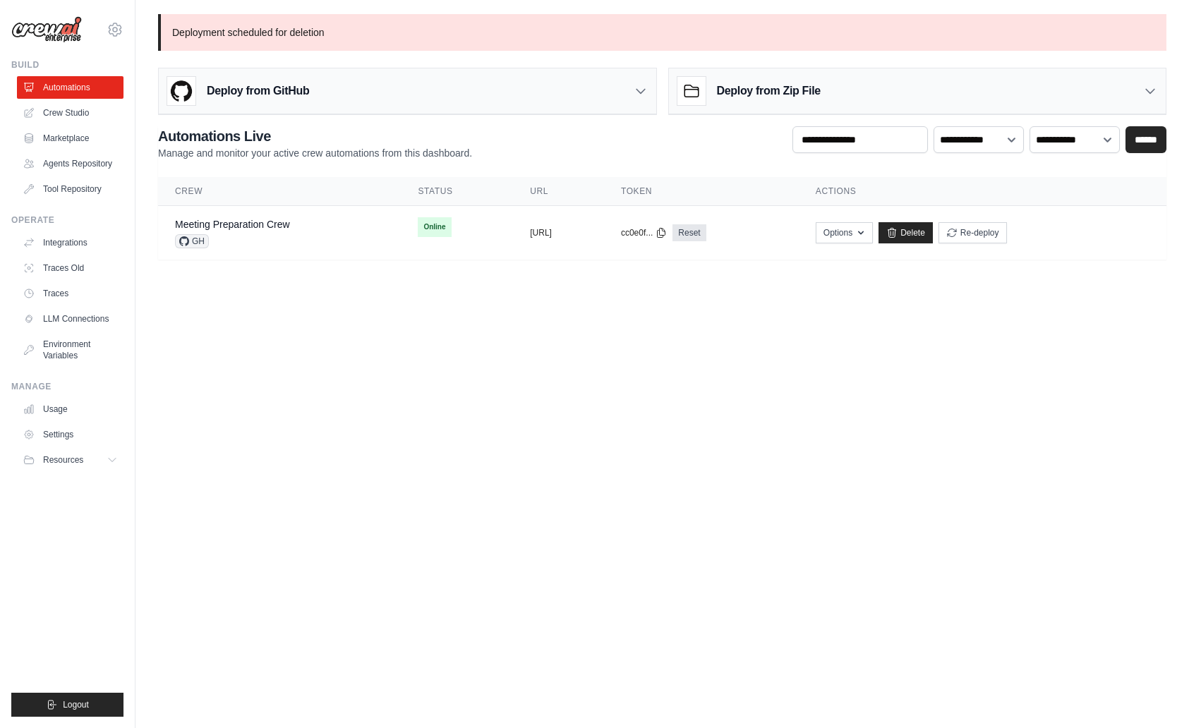
click at [751, 382] on body "khiemtk2003@gmail.com Settings Build Automations" at bounding box center [594, 364] width 1189 height 728
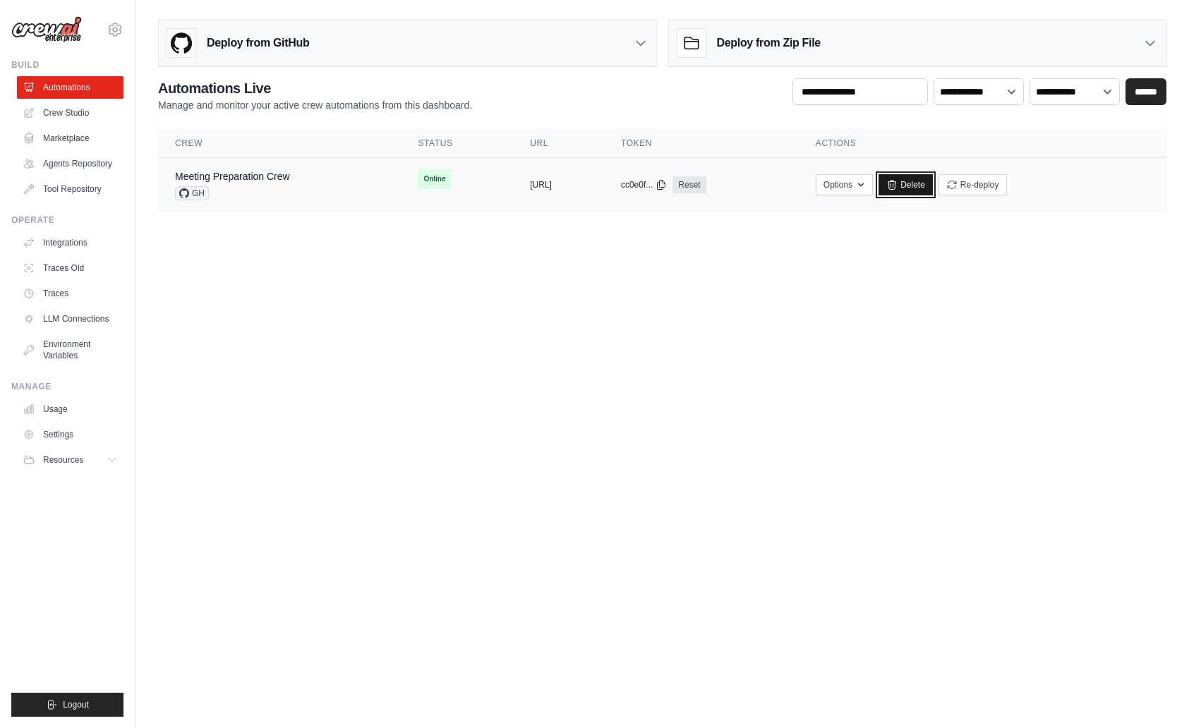
click at [933, 182] on link "Delete" at bounding box center [906, 184] width 54 height 21
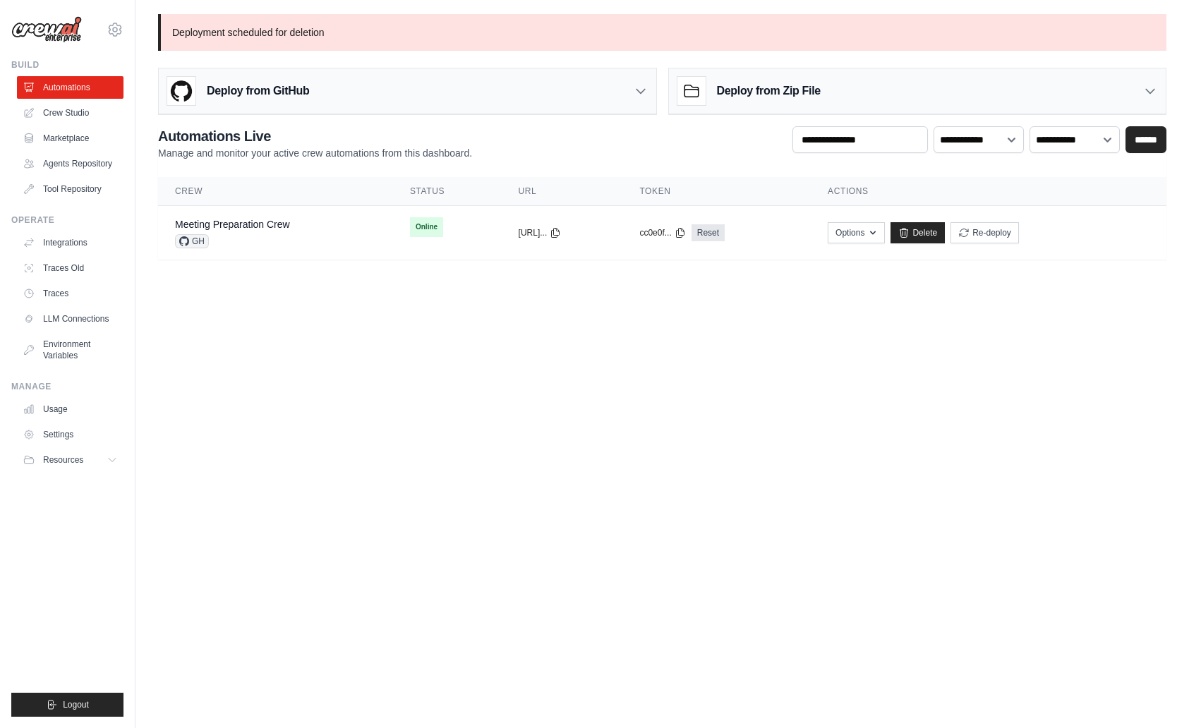
click at [383, 309] on body "[EMAIL_ADDRESS][DOMAIN_NAME] Settings Build Automations" at bounding box center [594, 364] width 1189 height 728
click at [77, 121] on link "Crew Studio" at bounding box center [71, 113] width 107 height 23
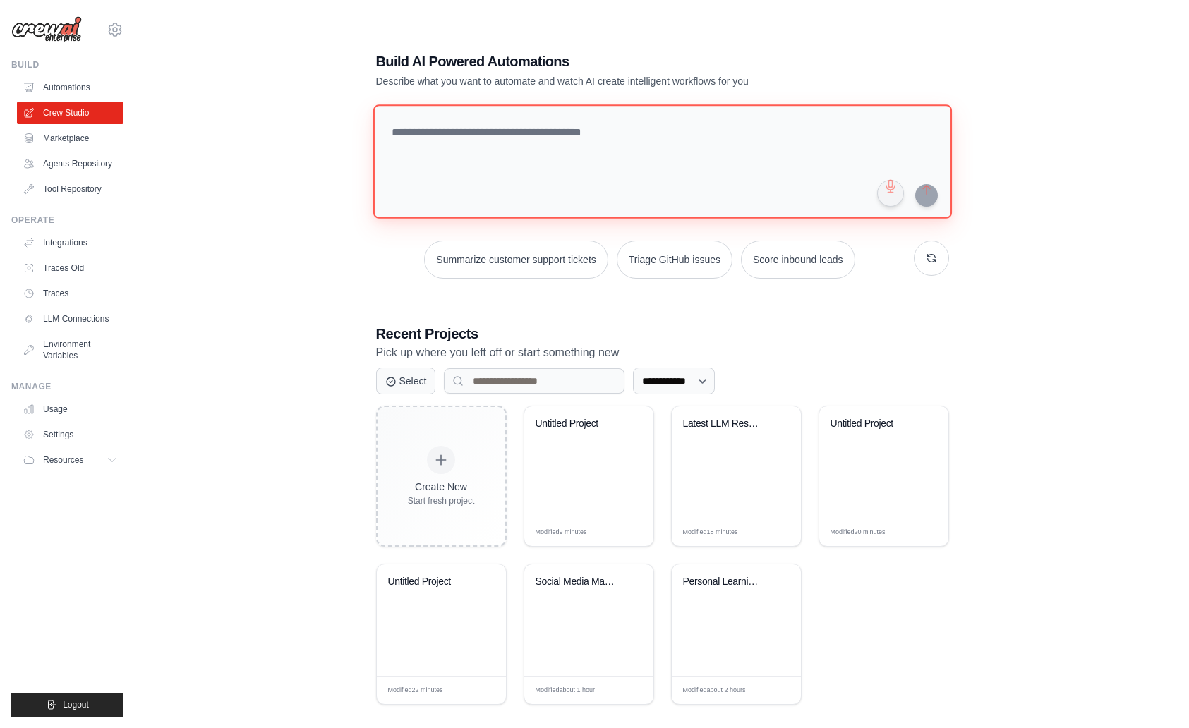
click at [555, 164] on textarea at bounding box center [662, 161] width 579 height 114
paste textarea "*********"
type textarea "**********"
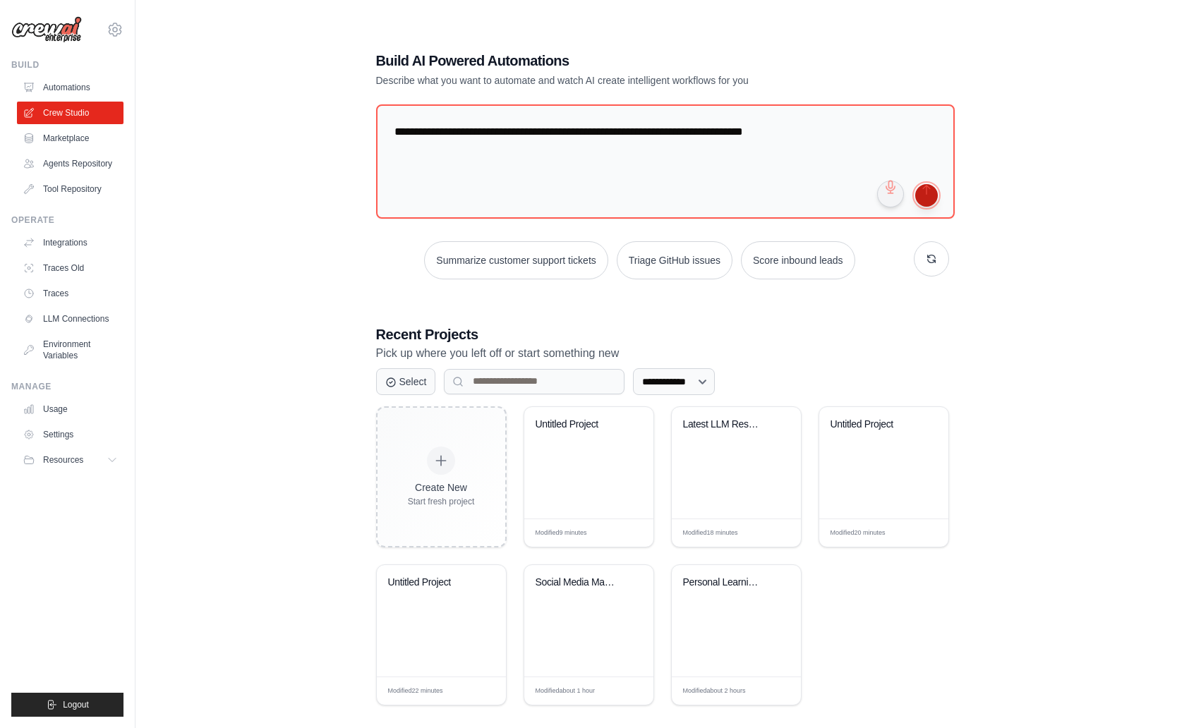
click at [929, 191] on button "submit" at bounding box center [926, 195] width 23 height 23
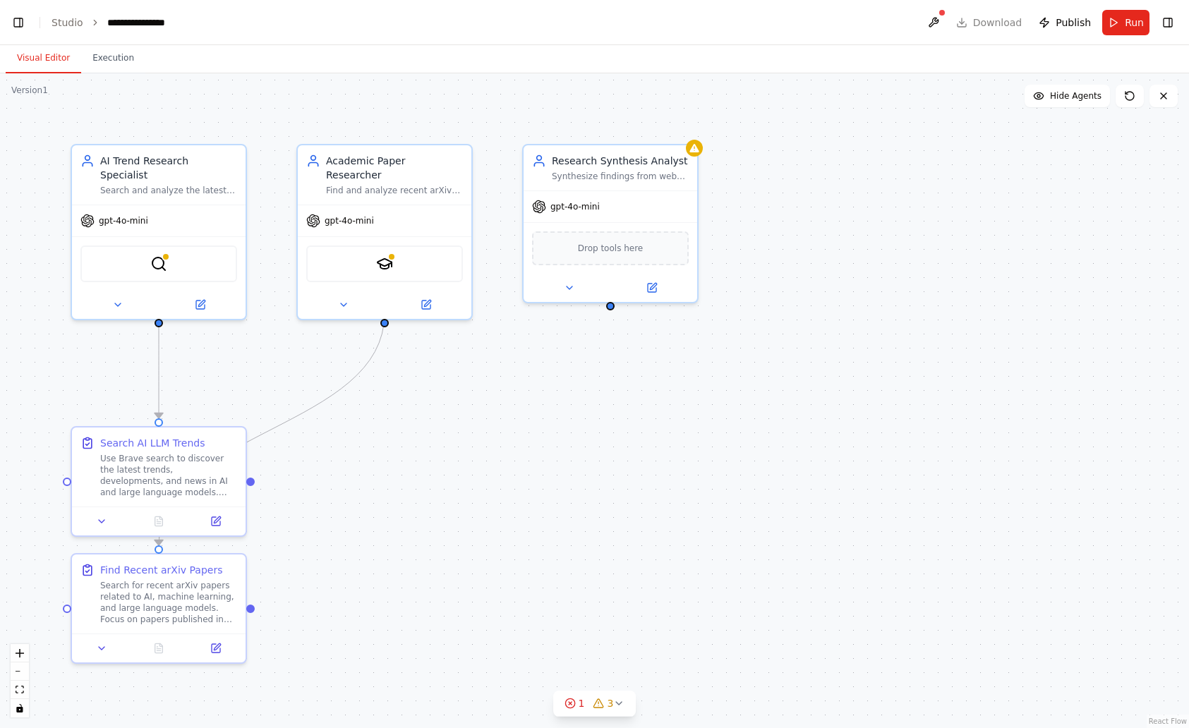
scroll to position [6711, 0]
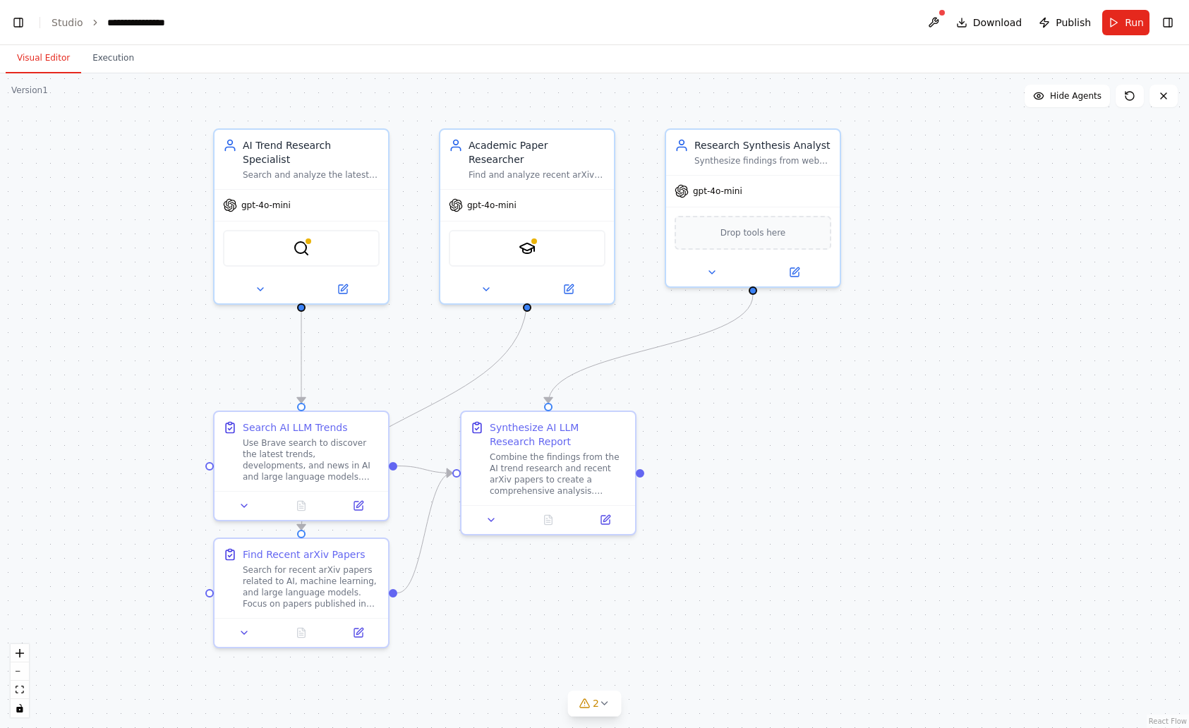
drag, startPoint x: 933, startPoint y: 294, endPoint x: 1071, endPoint y: 277, distance: 139.3
click at [1071, 277] on div ".deletable-edge-delete-btn { width: 20px; height: 20px; border: 0px solid #ffff…" at bounding box center [594, 400] width 1189 height 655
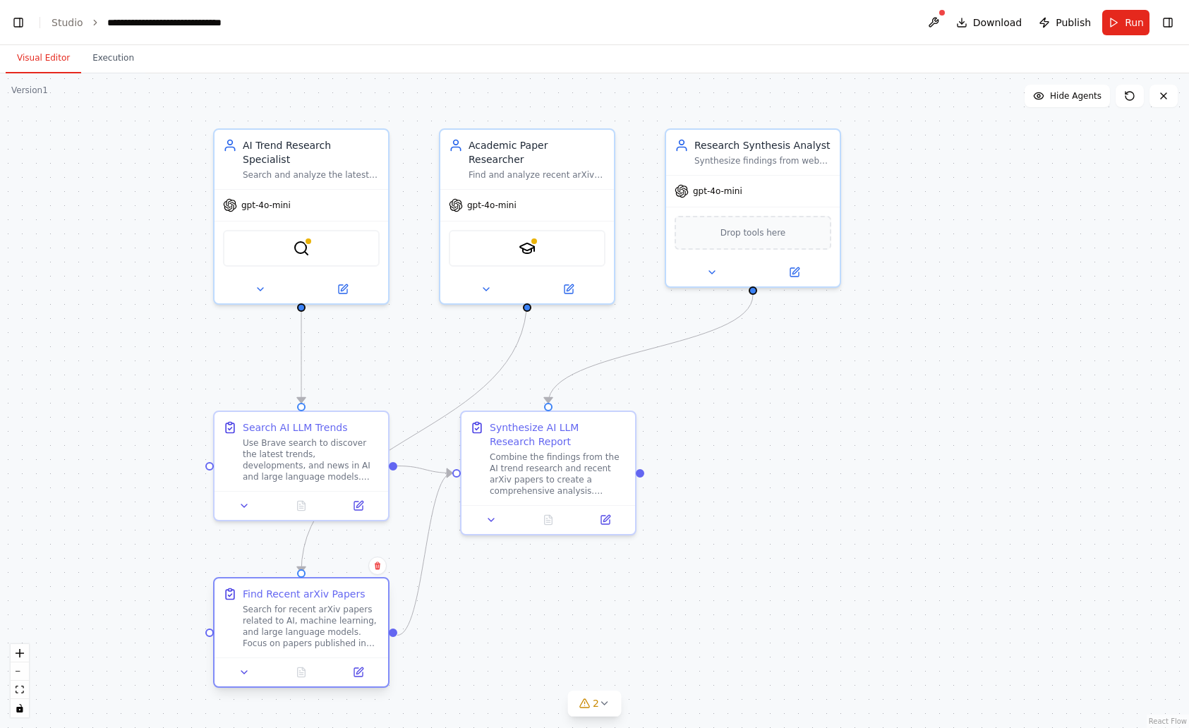
drag, startPoint x: 313, startPoint y: 597, endPoint x: 304, endPoint y: 625, distance: 29.0
click at [304, 625] on div "Search for recent arXiv papers related to AI, machine learning, and large langu…" at bounding box center [311, 626] width 137 height 45
click at [243, 504] on icon at bounding box center [244, 502] width 11 height 11
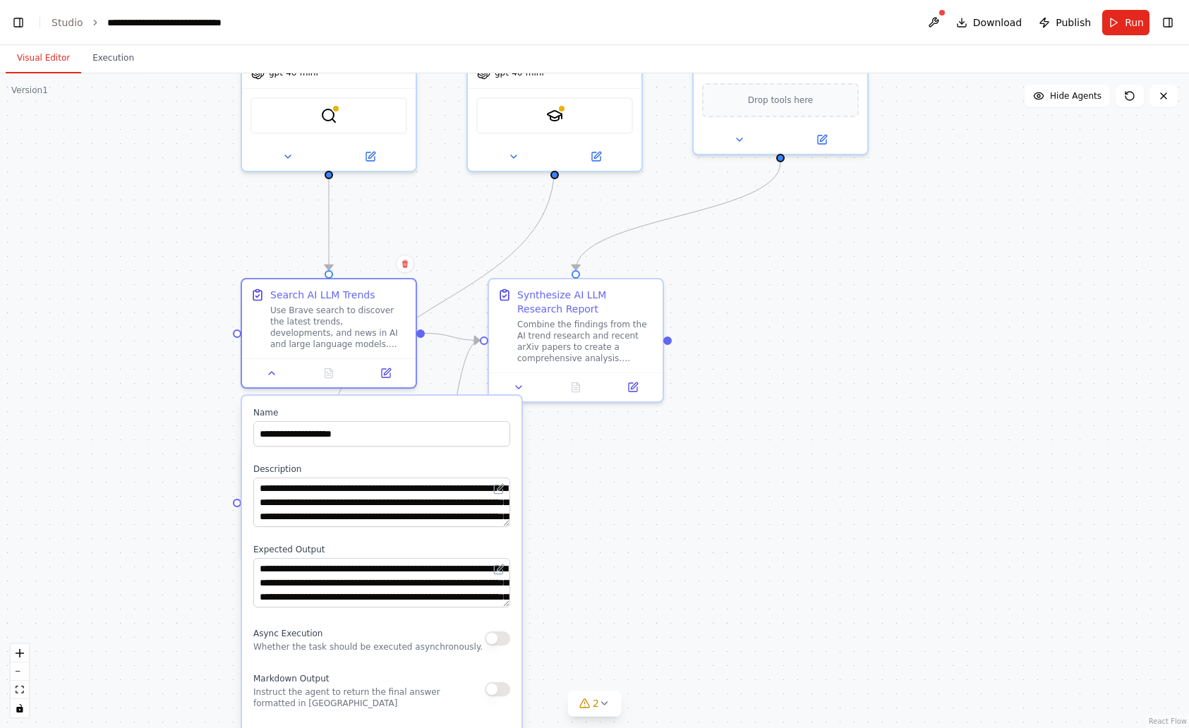
drag, startPoint x: 132, startPoint y: 616, endPoint x: 160, endPoint y: 469, distance: 150.2
click at [160, 469] on div ".deletable-edge-delete-btn { width: 20px; height: 20px; border: 0px solid #ffff…" at bounding box center [594, 400] width 1189 height 655
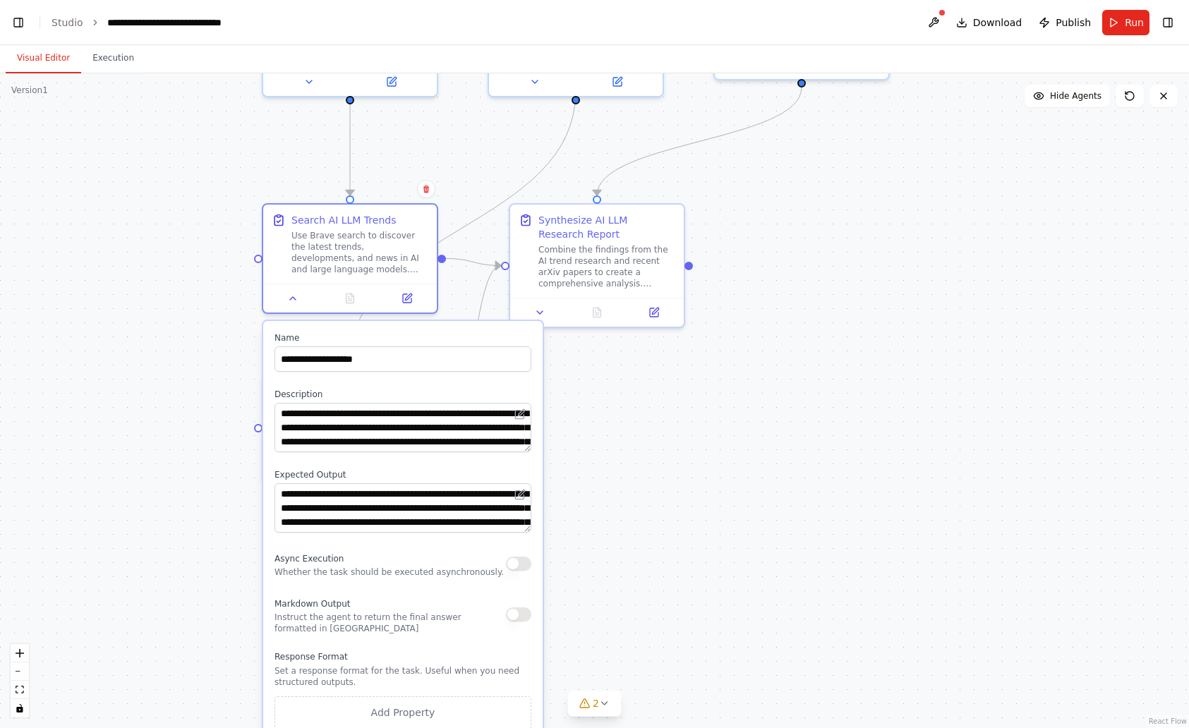
drag, startPoint x: 154, startPoint y: 476, endPoint x: 176, endPoint y: 412, distance: 67.8
click at [176, 412] on div ".deletable-edge-delete-btn { width: 20px; height: 20px; border: 0px solid #ffff…" at bounding box center [594, 400] width 1189 height 655
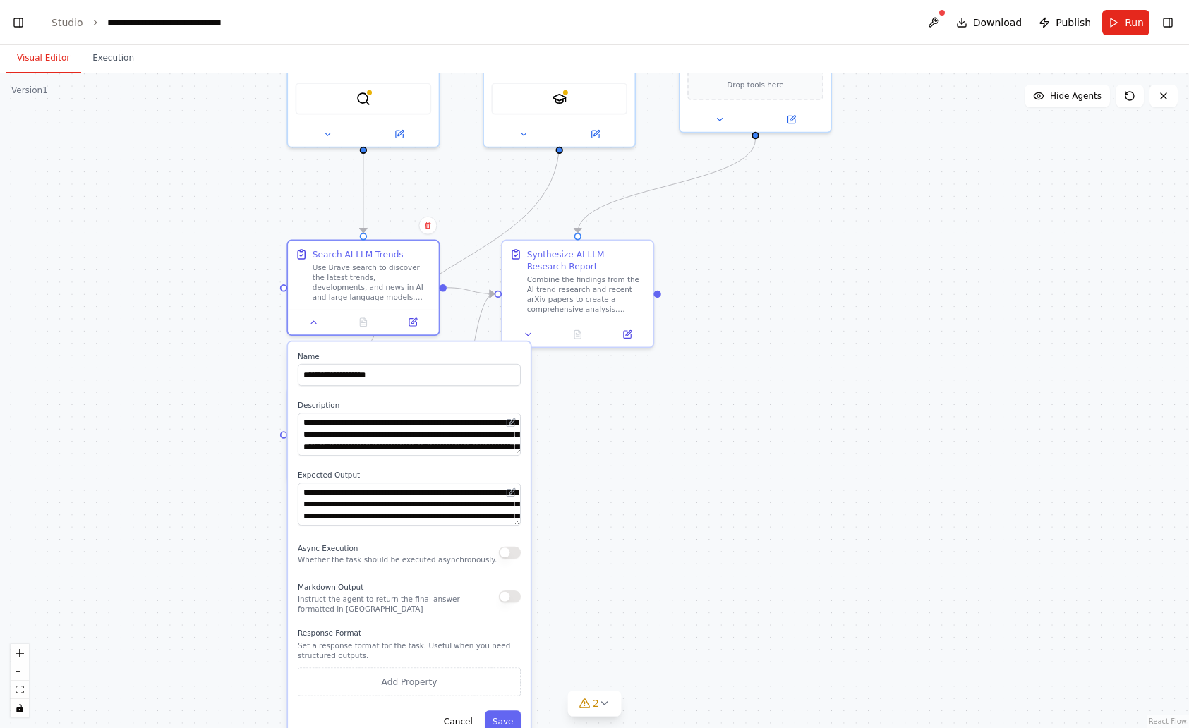
scroll to position [18823, 0]
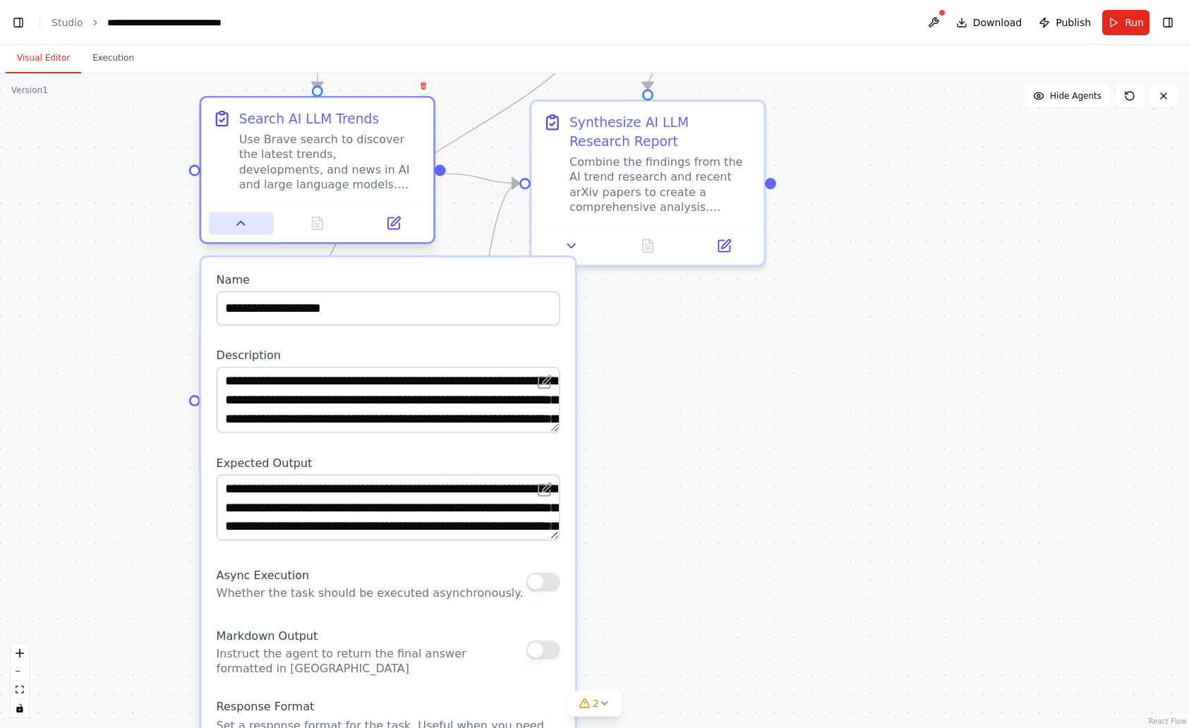
click at [248, 224] on icon at bounding box center [241, 223] width 15 height 15
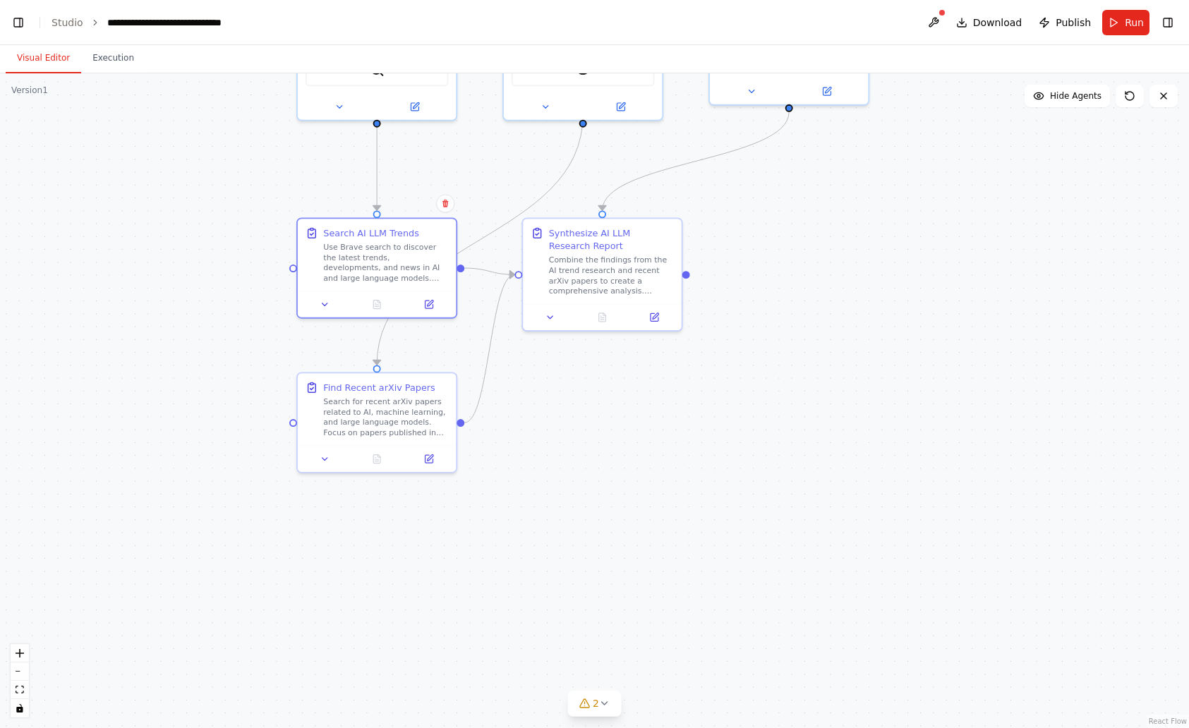
drag, startPoint x: 658, startPoint y: 433, endPoint x: 755, endPoint y: 523, distance: 131.8
click at [756, 532] on div ".deletable-edge-delete-btn { width: 20px; height: 20px; border: 0px solid #ffff…" at bounding box center [594, 400] width 1189 height 655
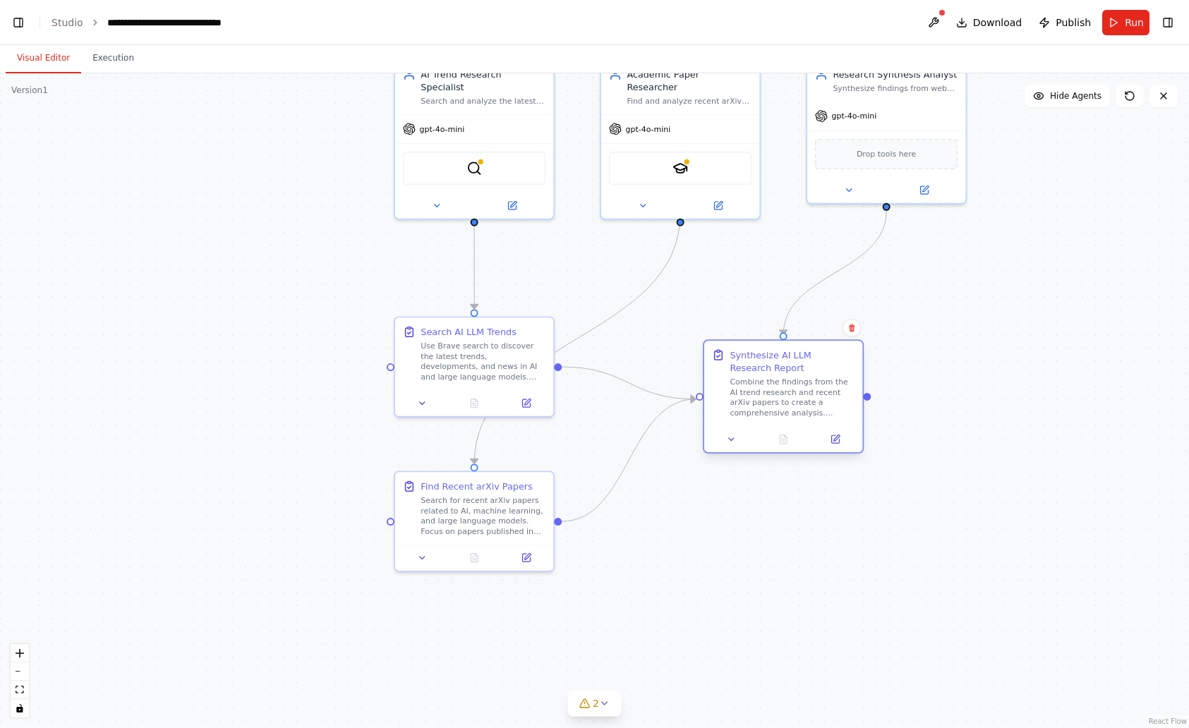
drag, startPoint x: 700, startPoint y: 324, endPoint x: 783, endPoint y: 354, distance: 87.7
click at [783, 354] on div "Synthesize AI LLM Research Report" at bounding box center [792, 362] width 125 height 26
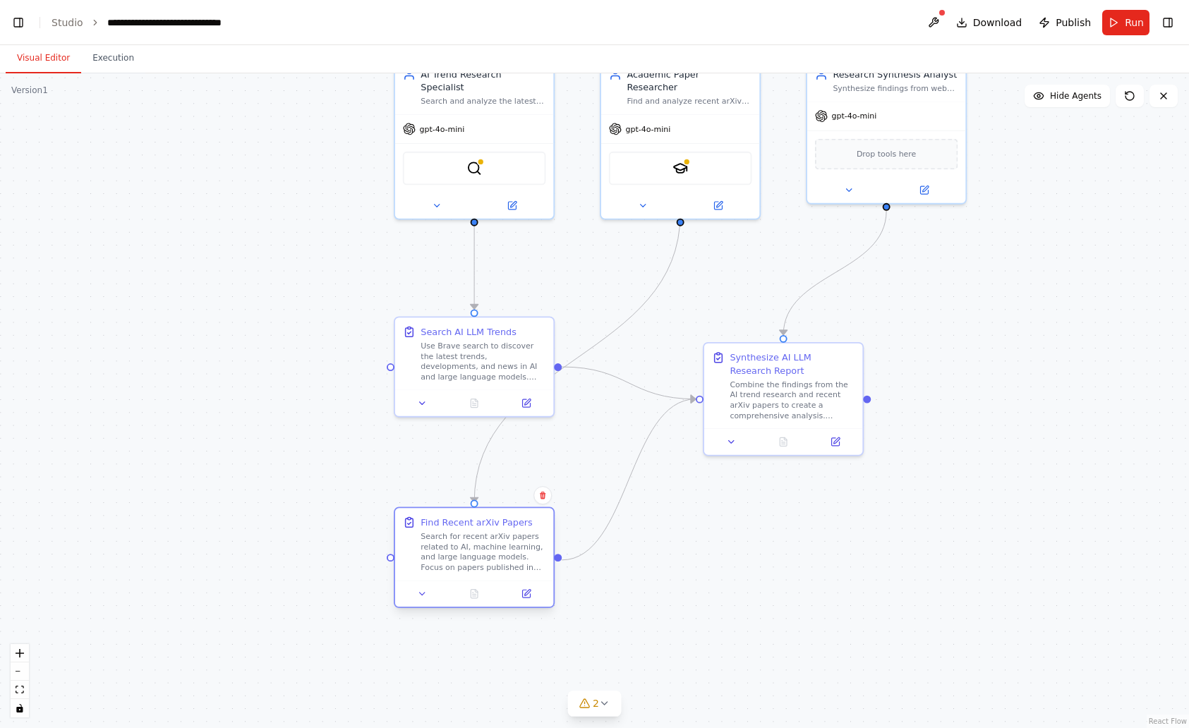
drag, startPoint x: 496, startPoint y: 523, endPoint x: 500, endPoint y: 565, distance: 42.6
click at [500, 565] on div "Search for recent arXiv papers related to AI, machine learning, and large langu…" at bounding box center [483, 551] width 125 height 41
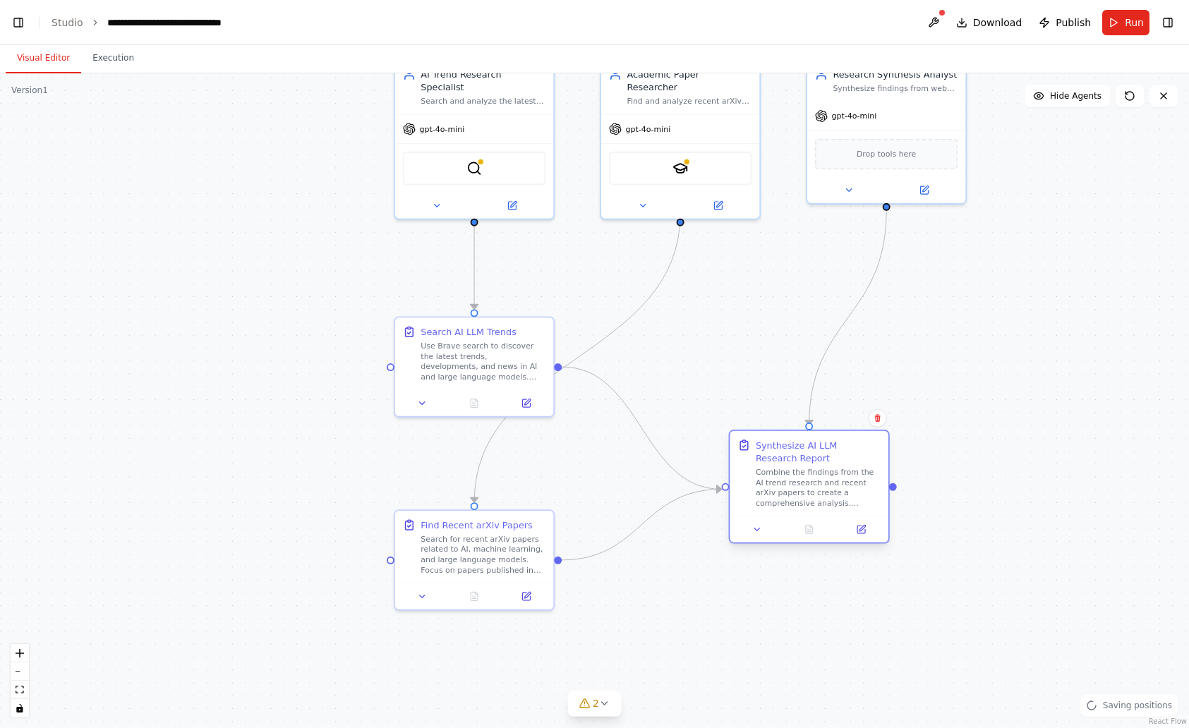
drag, startPoint x: 800, startPoint y: 393, endPoint x: 823, endPoint y: 486, distance: 95.8
click at [823, 486] on div "Combine the findings from the AI trend research and recent arXiv papers to crea…" at bounding box center [818, 487] width 125 height 41
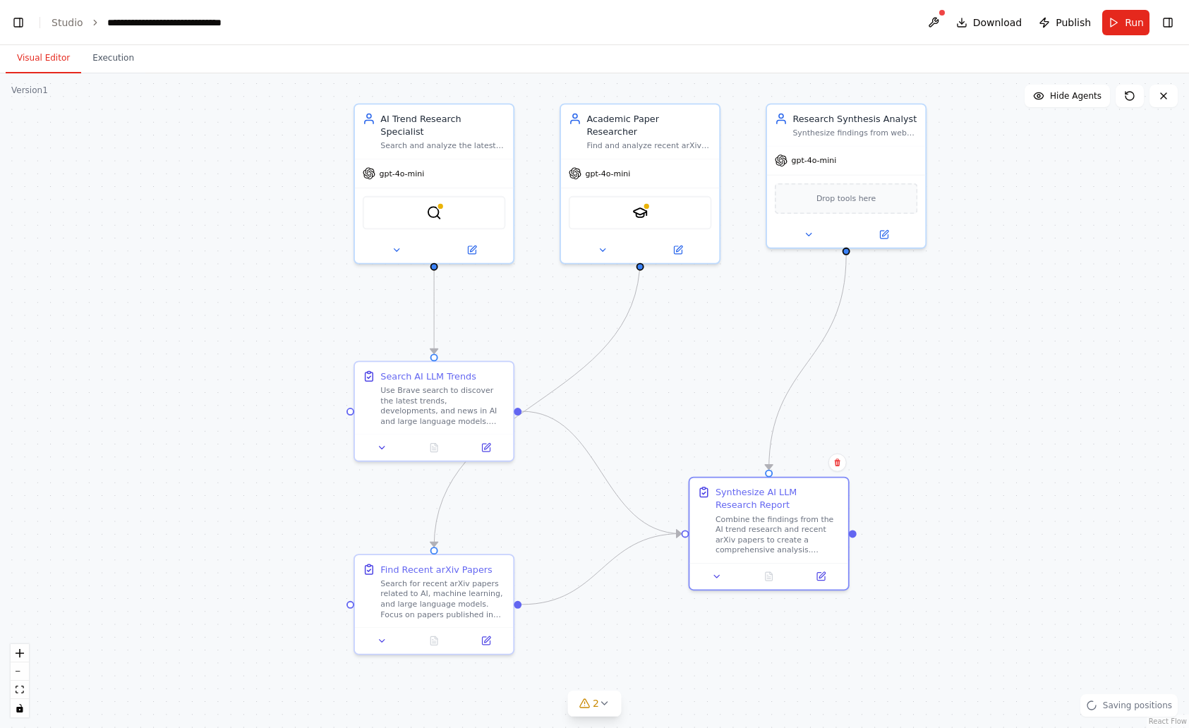
drag, startPoint x: 1034, startPoint y: 363, endPoint x: 973, endPoint y: 426, distance: 87.8
click at [973, 426] on div ".deletable-edge-delete-btn { width: 20px; height: 20px; border: 0px solid #ffff…" at bounding box center [594, 400] width 1189 height 655
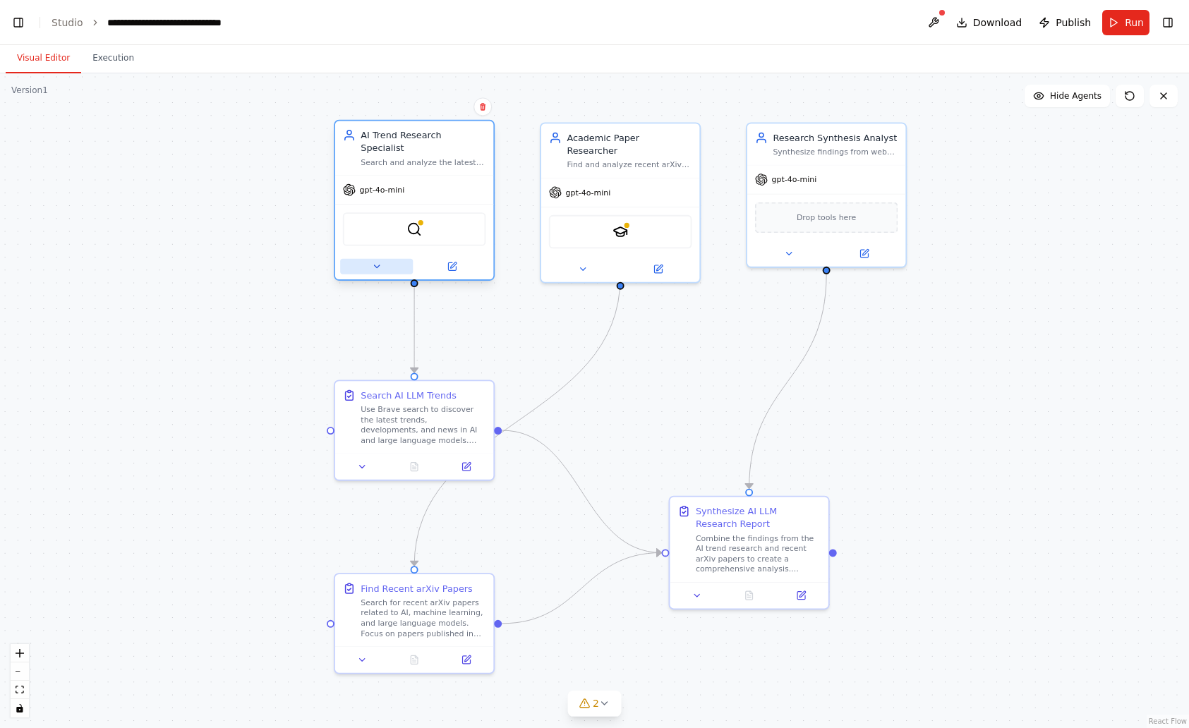
click at [390, 259] on button at bounding box center [376, 267] width 73 height 16
click at [385, 259] on button at bounding box center [376, 267] width 73 height 16
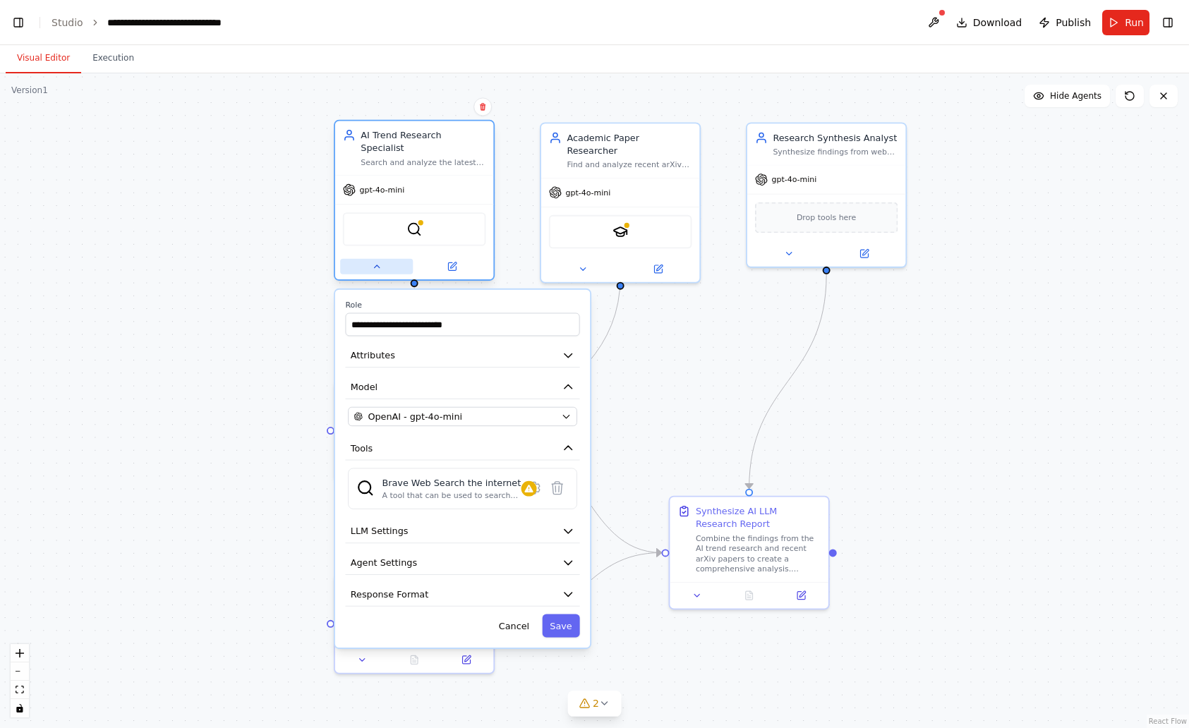
click at [378, 260] on button at bounding box center [376, 267] width 73 height 16
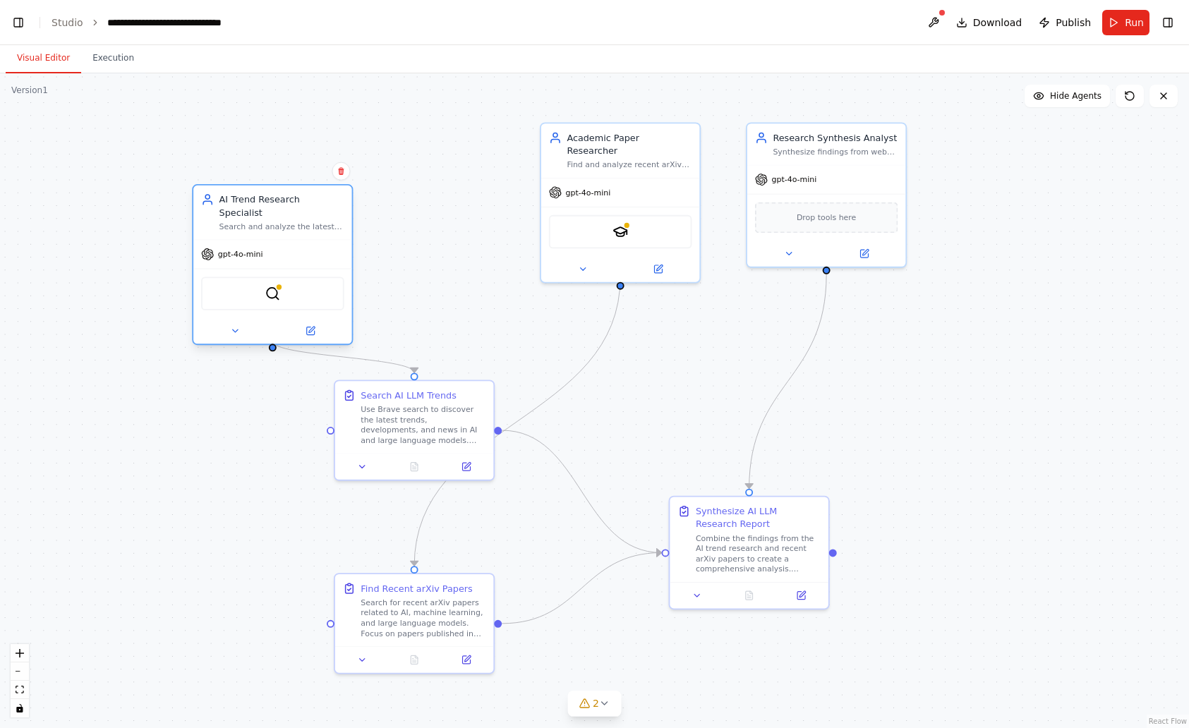
drag, startPoint x: 447, startPoint y: 164, endPoint x: 300, endPoint y: 229, distance: 161.1
click at [300, 240] on div "gpt-4o-mini" at bounding box center [272, 254] width 158 height 28
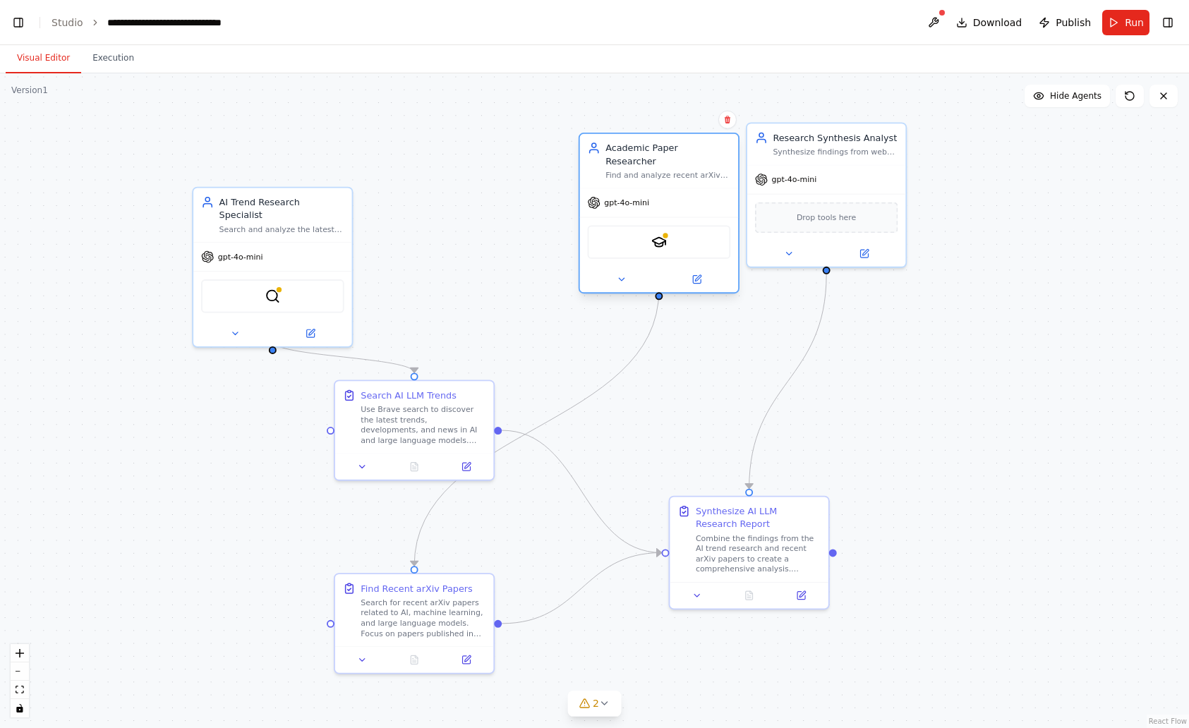
drag, startPoint x: 667, startPoint y: 181, endPoint x: 683, endPoint y: 217, distance: 38.8
click at [716, 202] on div "gpt-4o-mini" at bounding box center [659, 202] width 158 height 28
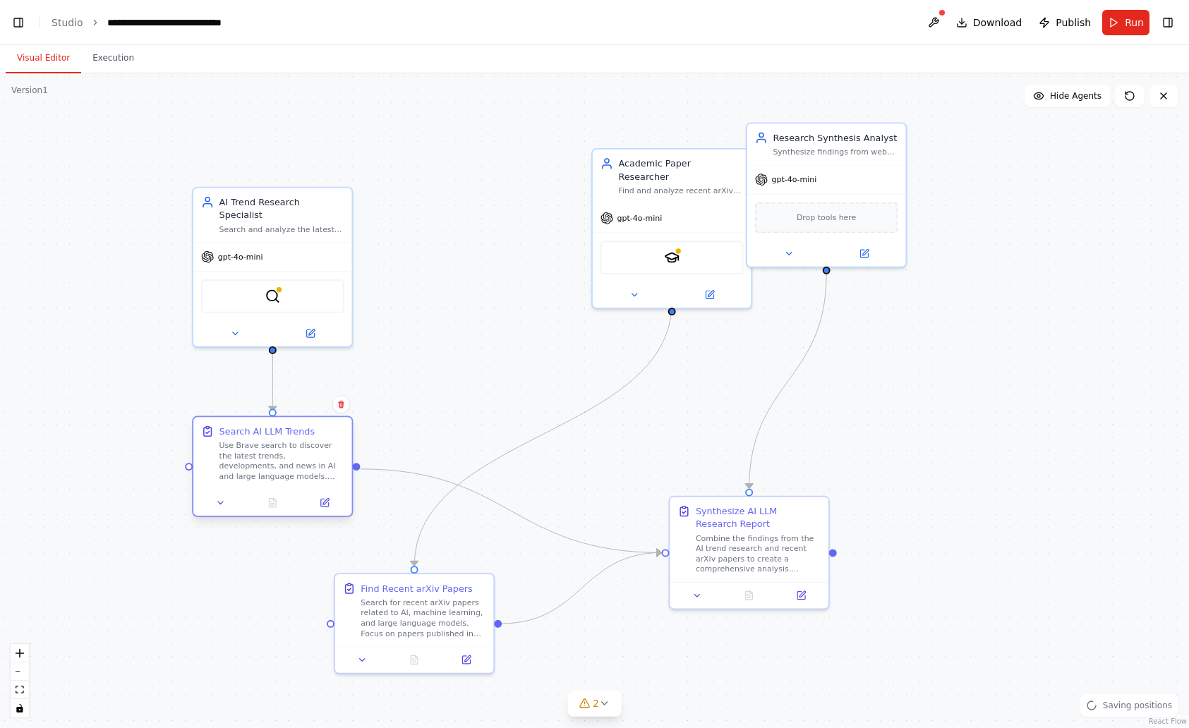
drag, startPoint x: 349, startPoint y: 493, endPoint x: 231, endPoint y: 495, distance: 117.1
click at [231, 495] on div "Search AI LLM Trends Use Brave search to discover the latest trends, developmen…" at bounding box center [272, 466] width 161 height 101
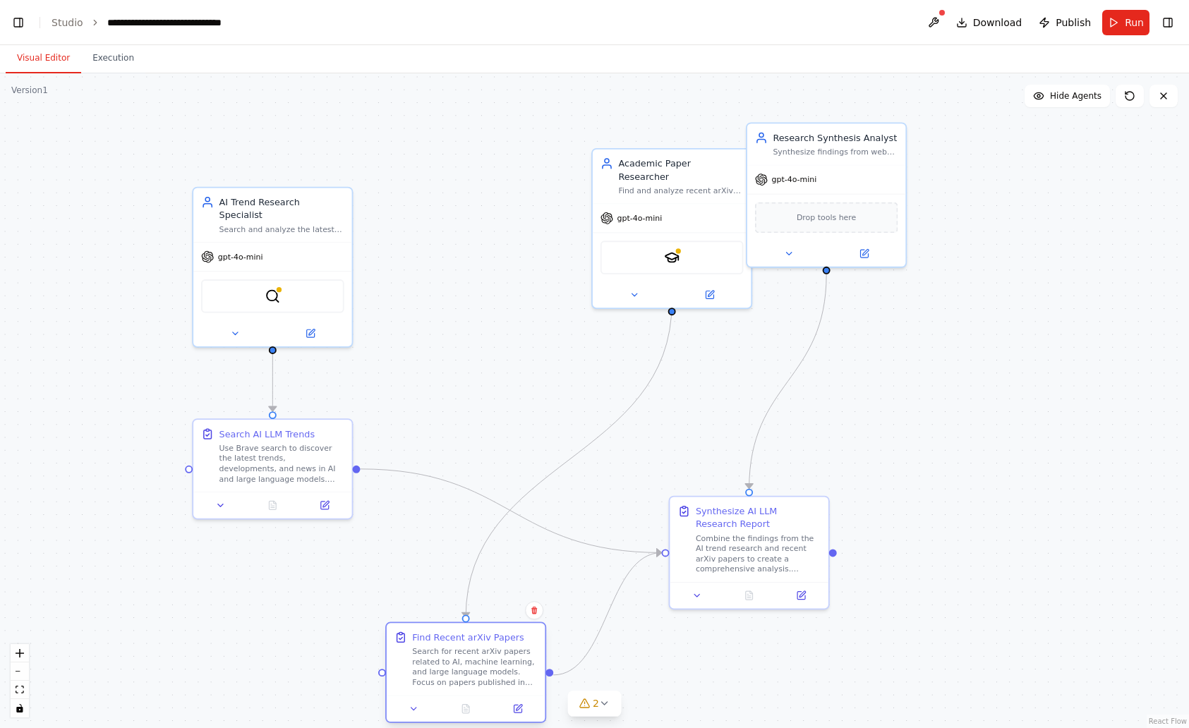
drag, startPoint x: 428, startPoint y: 629, endPoint x: 473, endPoint y: 680, distance: 68.0
click at [473, 680] on div "Search for recent arXiv papers related to AI, machine learning, and large langu…" at bounding box center [474, 666] width 125 height 41
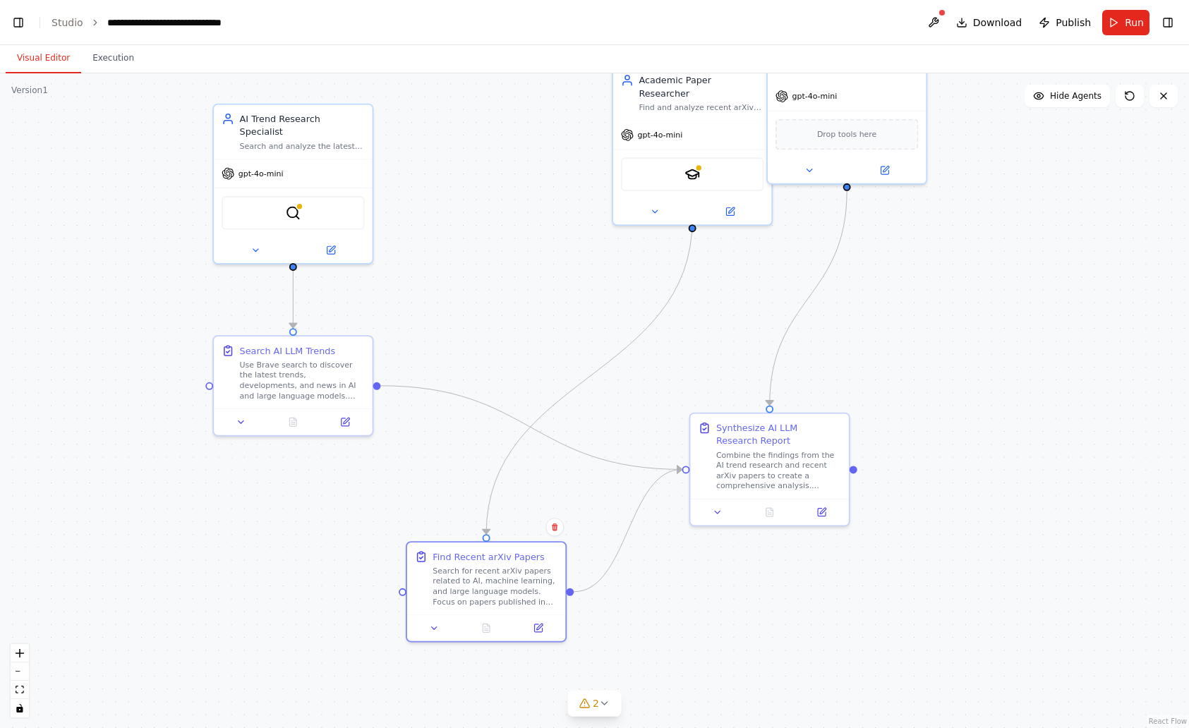
drag, startPoint x: 714, startPoint y: 406, endPoint x: 735, endPoint y: 322, distance: 85.9
click at [735, 322] on div ".deletable-edge-delete-btn { width: 20px; height: 20px; border: 0px solid #ffff…" at bounding box center [594, 400] width 1189 height 655
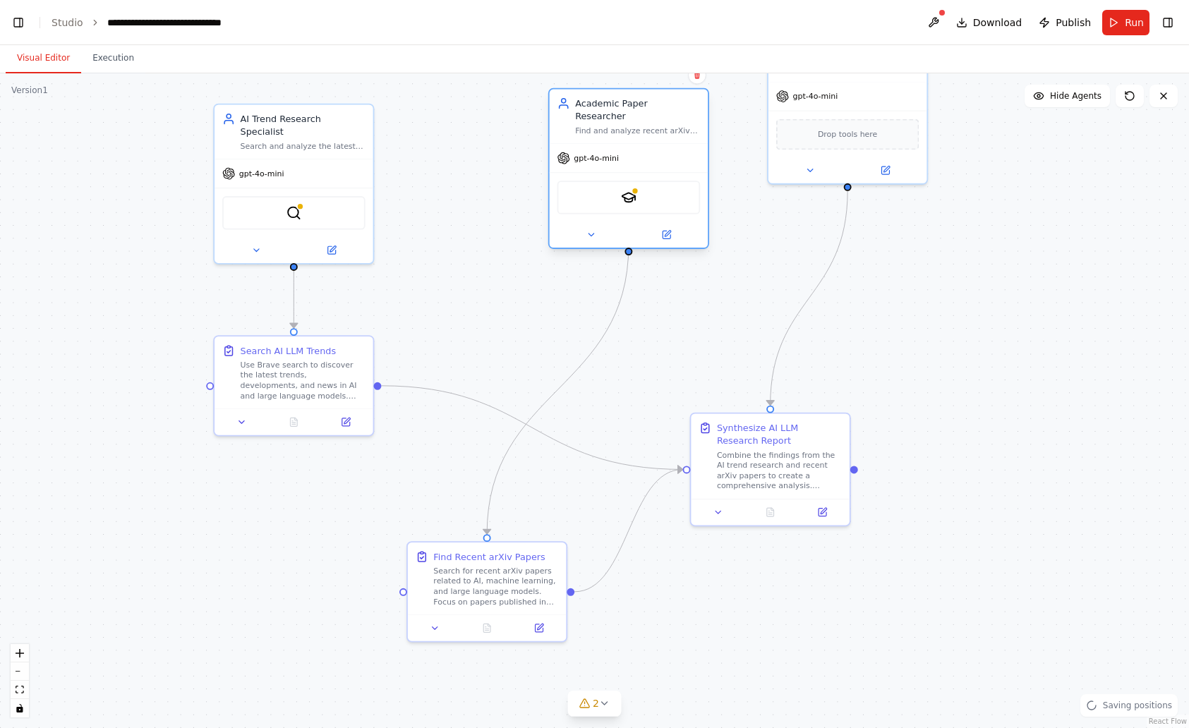
drag, startPoint x: 687, startPoint y: 130, endPoint x: 565, endPoint y: 182, distance: 132.8
click at [565, 172] on div "gpt-4o-mini" at bounding box center [629, 158] width 158 height 28
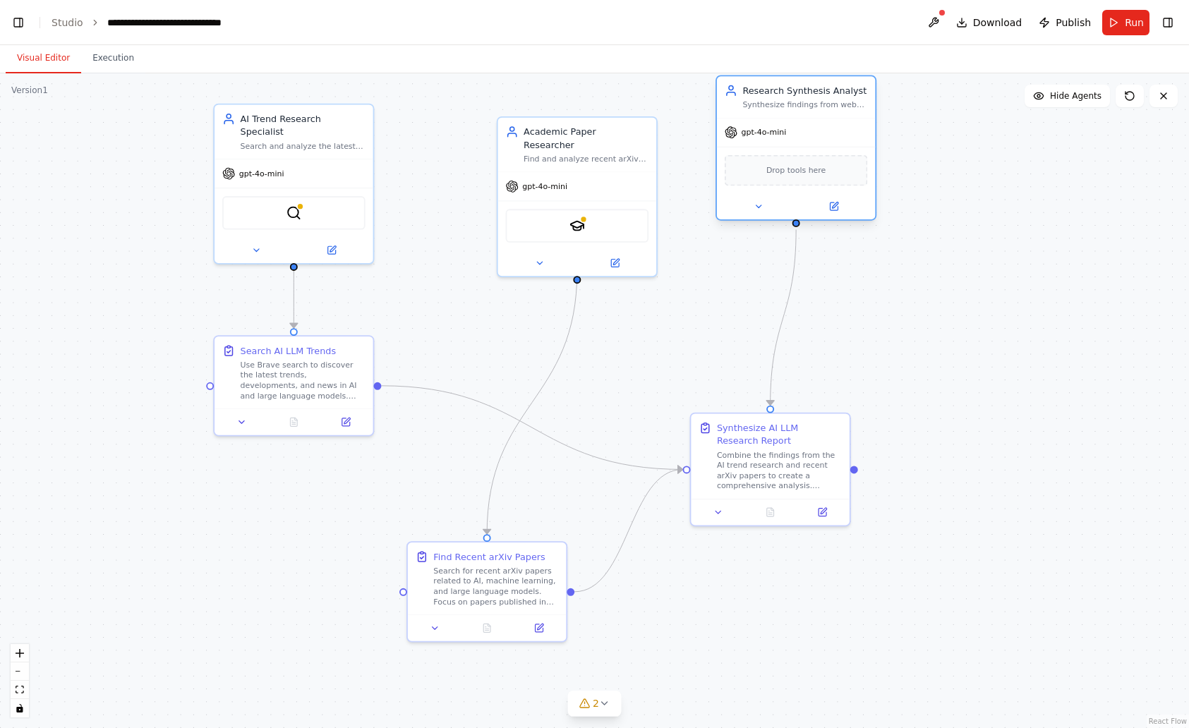
drag, startPoint x: 783, startPoint y: 207, endPoint x: 773, endPoint y: 154, distance: 54.7
click at [773, 154] on div "Drop tools here" at bounding box center [796, 170] width 158 height 47
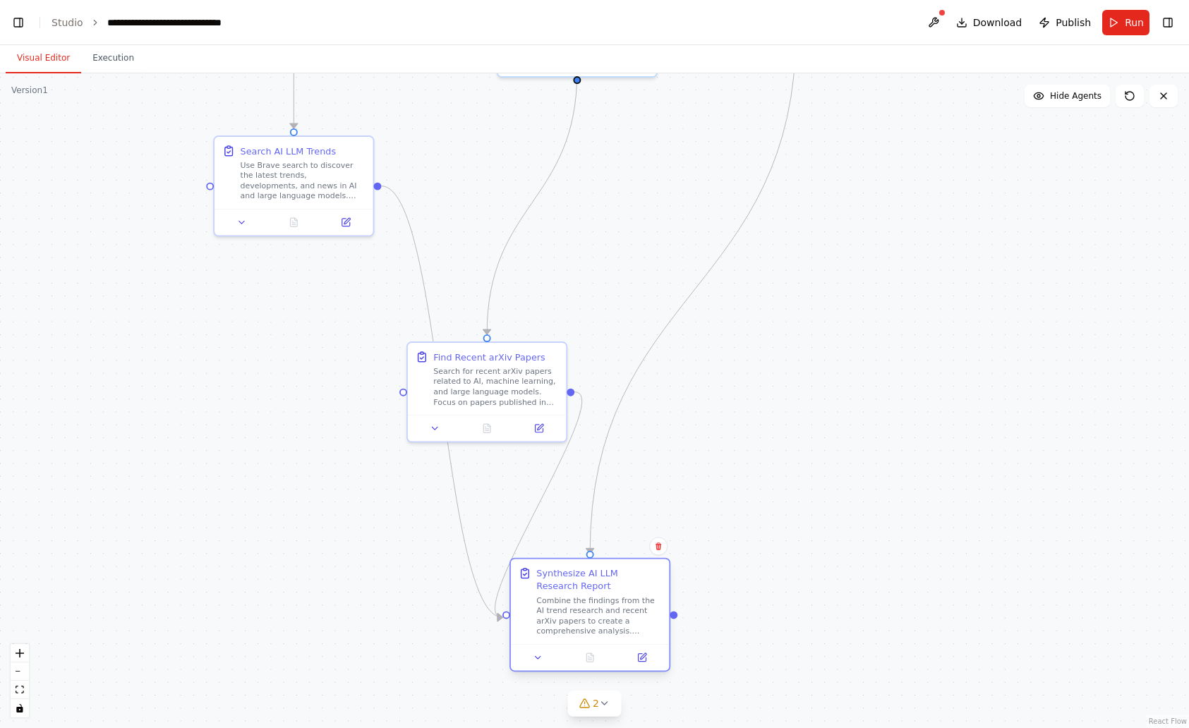
drag, startPoint x: 745, startPoint y: 490, endPoint x: 529, endPoint y: 612, distance: 247.7
click at [536, 612] on div "Combine the findings from the AI trend research and recent arXiv papers to crea…" at bounding box center [598, 616] width 125 height 41
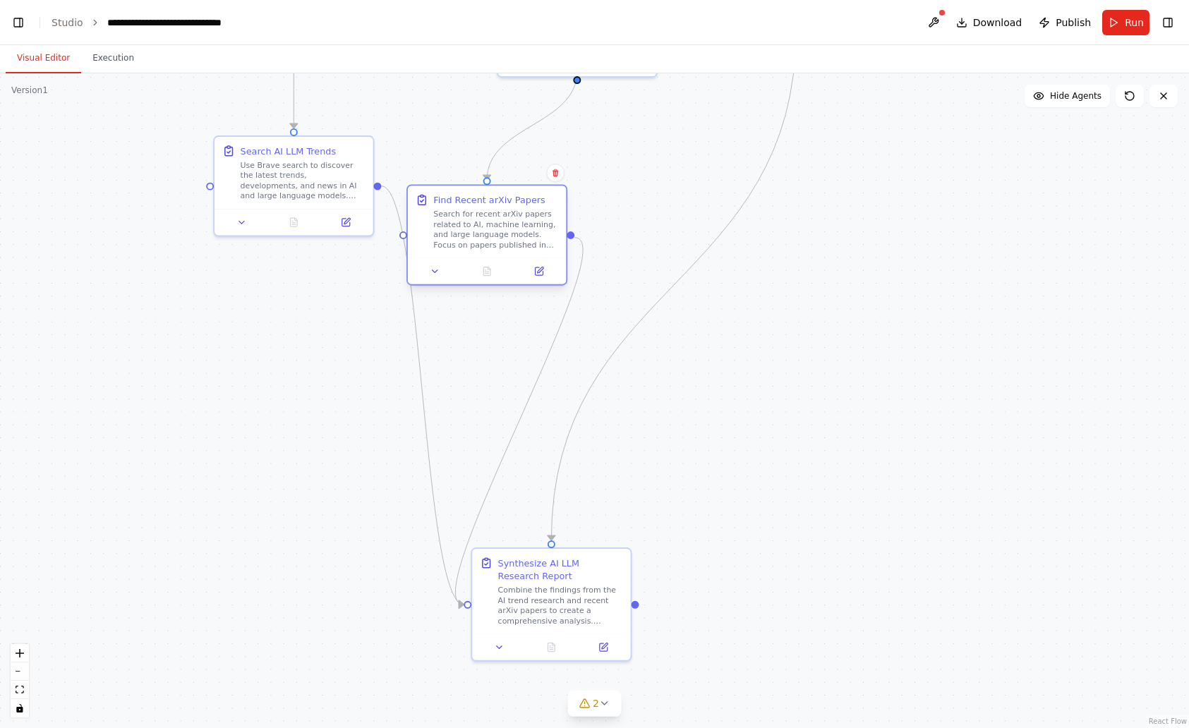
drag, startPoint x: 483, startPoint y: 368, endPoint x: 484, endPoint y: 219, distance: 149.6
click at [484, 219] on div "Search for recent arXiv papers related to AI, machine learning, and large langu…" at bounding box center [495, 229] width 125 height 41
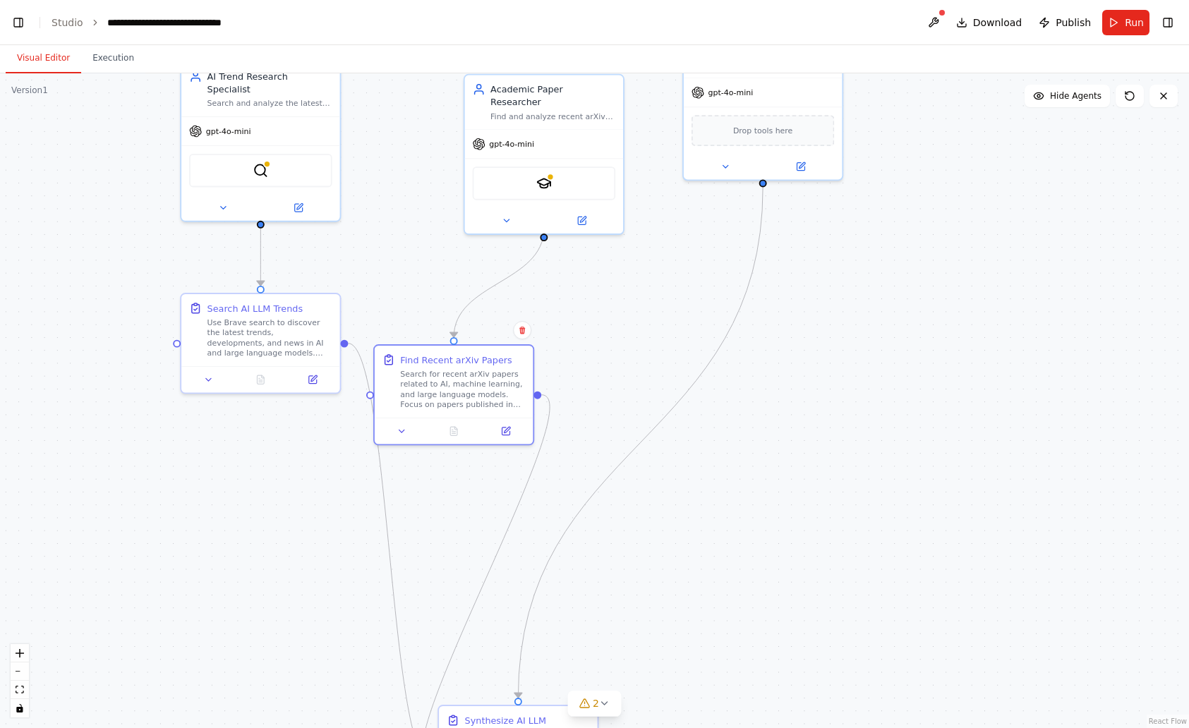
drag, startPoint x: 895, startPoint y: 395, endPoint x: 863, endPoint y: 560, distance: 167.6
click at [863, 560] on div ".deletable-edge-delete-btn { width: 20px; height: 20px; border: 0px solid #ffff…" at bounding box center [594, 400] width 1189 height 655
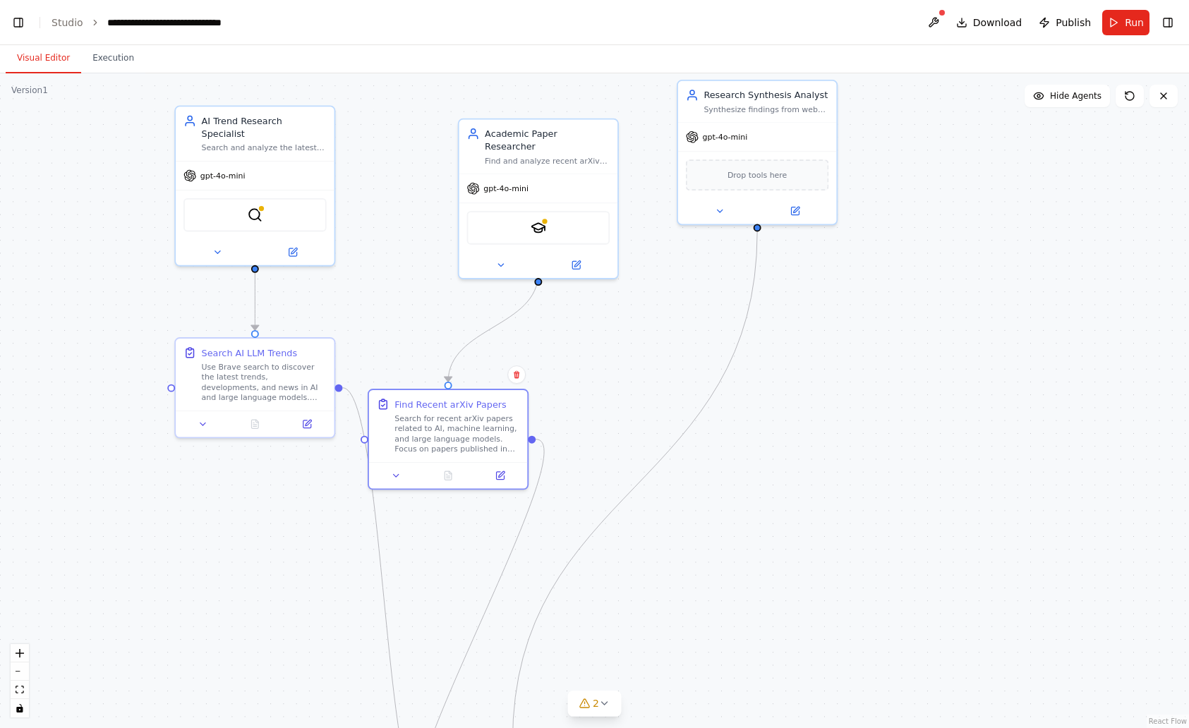
drag, startPoint x: 809, startPoint y: 484, endPoint x: 801, endPoint y: 530, distance: 46.5
click at [801, 529] on div ".deletable-edge-delete-btn { width: 20px; height: 20px; border: 0px solid #ffff…" at bounding box center [594, 400] width 1189 height 655
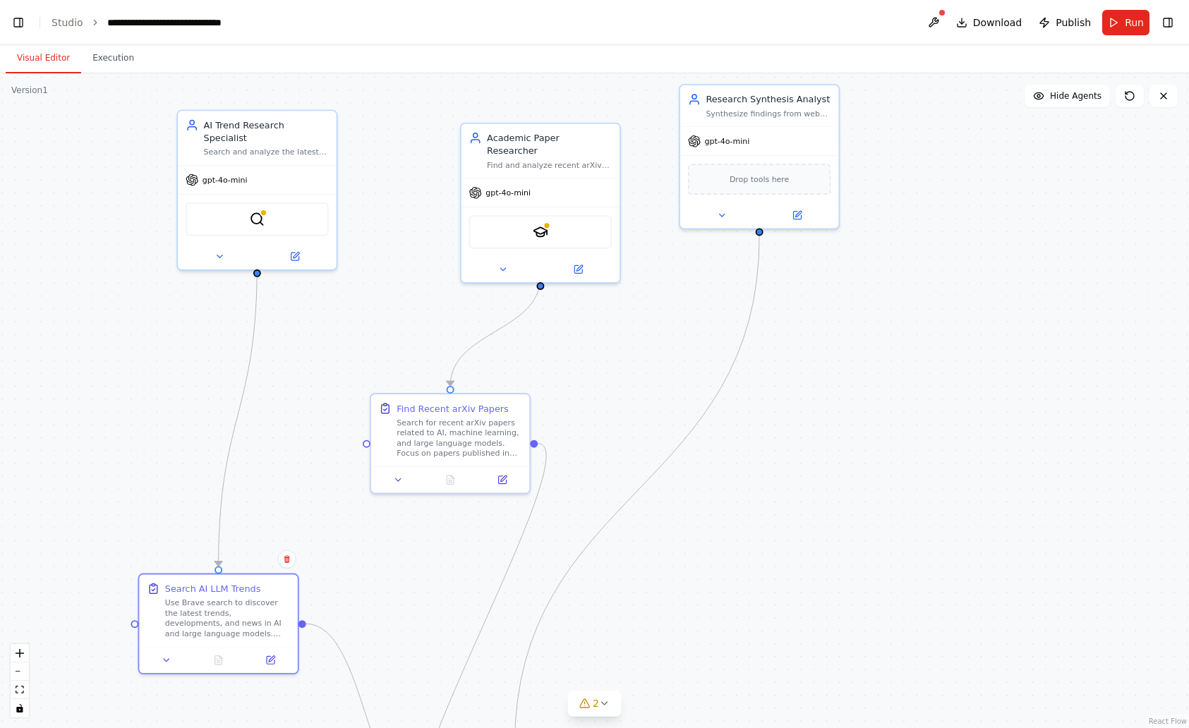
drag, startPoint x: 265, startPoint y: 370, endPoint x: 284, endPoint y: 363, distance: 20.3
click at [234, 607] on div "Use Brave search to discover the latest trends, developments, and news in AI an…" at bounding box center [227, 618] width 125 height 41
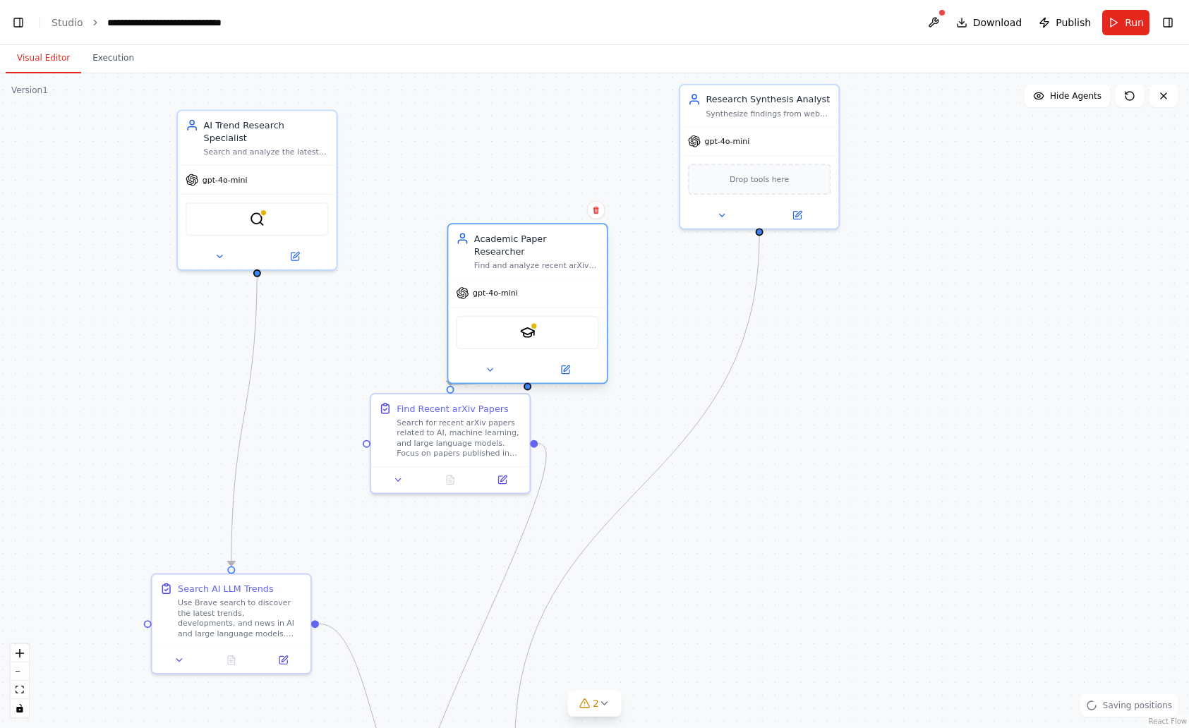
drag, startPoint x: 552, startPoint y: 185, endPoint x: 536, endPoint y: 284, distance: 100.7
click at [536, 286] on div "gpt-4o-mini" at bounding box center [527, 293] width 158 height 28
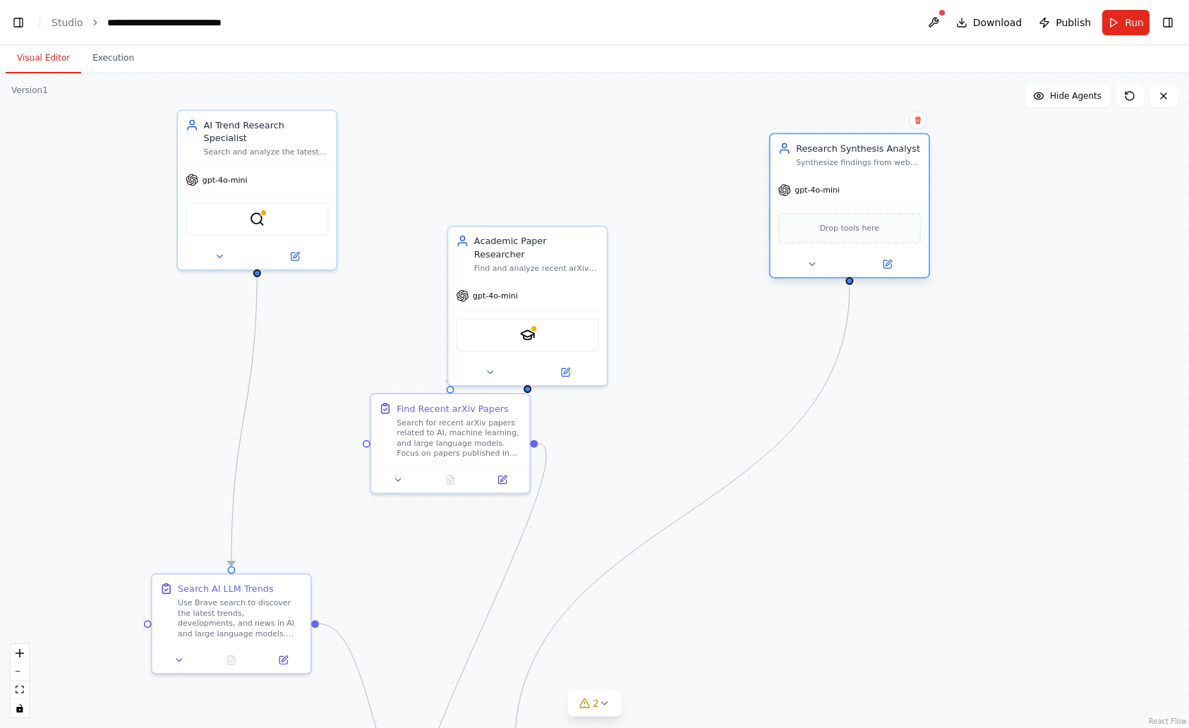
drag, startPoint x: 818, startPoint y: 176, endPoint x: 910, endPoint y: 215, distance: 99.9
click at [917, 213] on div "Drop tools here" at bounding box center [849, 228] width 143 height 31
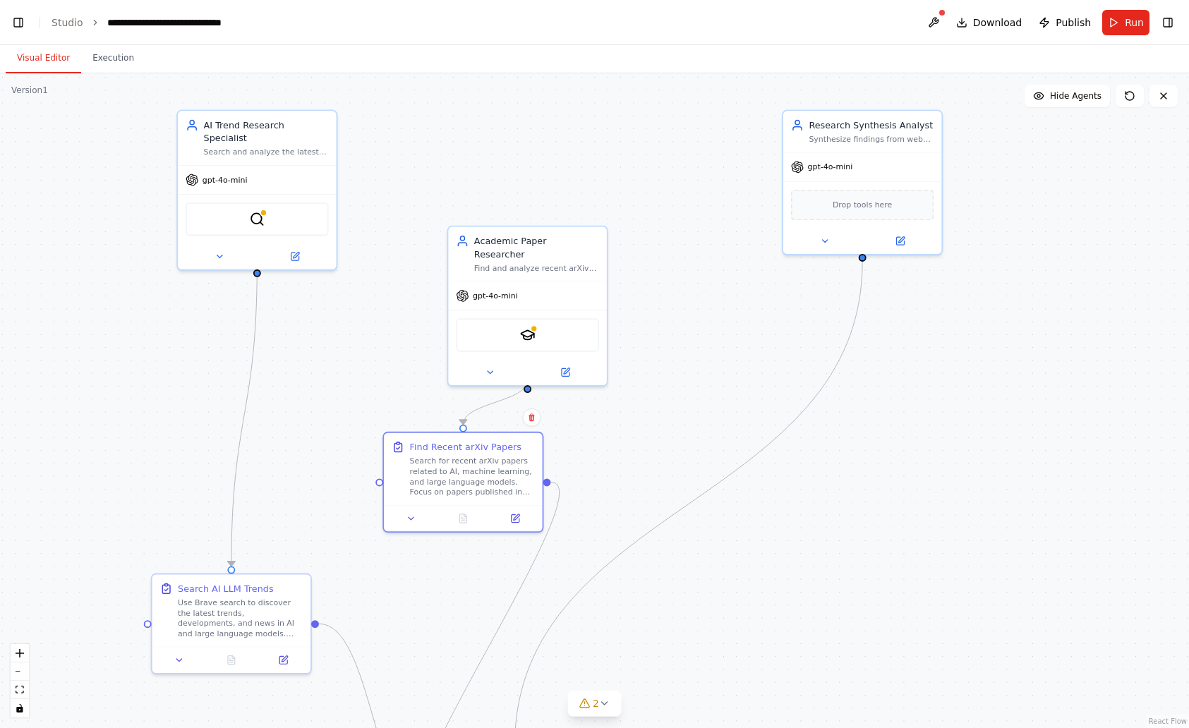
drag, startPoint x: 444, startPoint y: 445, endPoint x: 684, endPoint y: 583, distance: 276.6
click at [426, 495] on div "Search for recent arXiv papers related to AI, machine learning, and large langu…" at bounding box center [472, 476] width 125 height 41
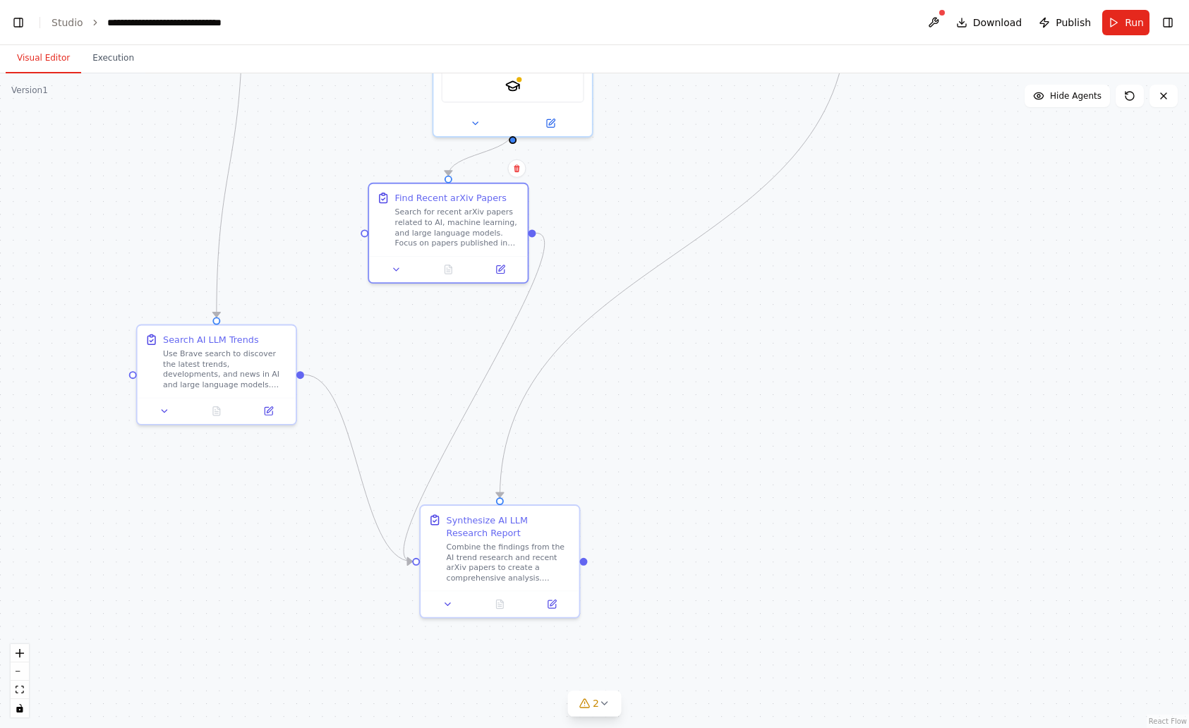
drag, startPoint x: 836, startPoint y: 538, endPoint x: 817, endPoint y: 376, distance: 162.7
click at [817, 376] on div ".deletable-edge-delete-btn { width: 20px; height: 20px; border: 0px solid #ffff…" at bounding box center [594, 400] width 1189 height 655
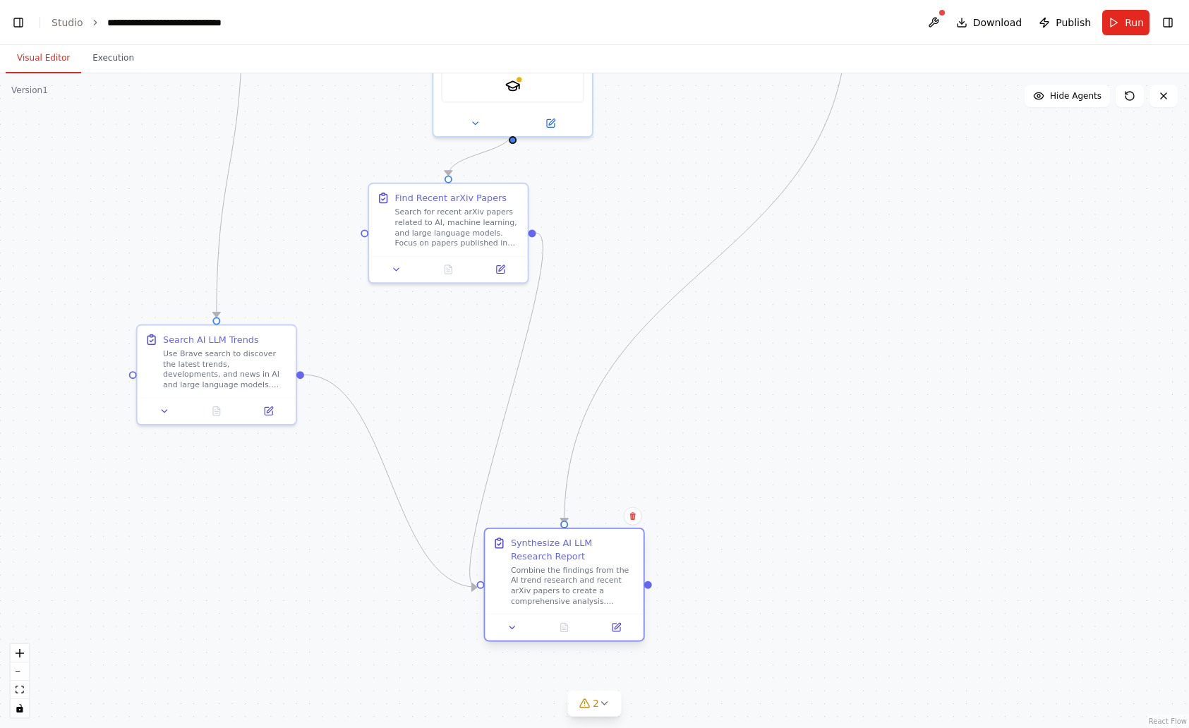
drag, startPoint x: 498, startPoint y: 549, endPoint x: 560, endPoint y: 568, distance: 65.0
click at [560, 568] on div "Combine the findings from the AI trend research and recent arXiv papers to crea…" at bounding box center [573, 585] width 125 height 41
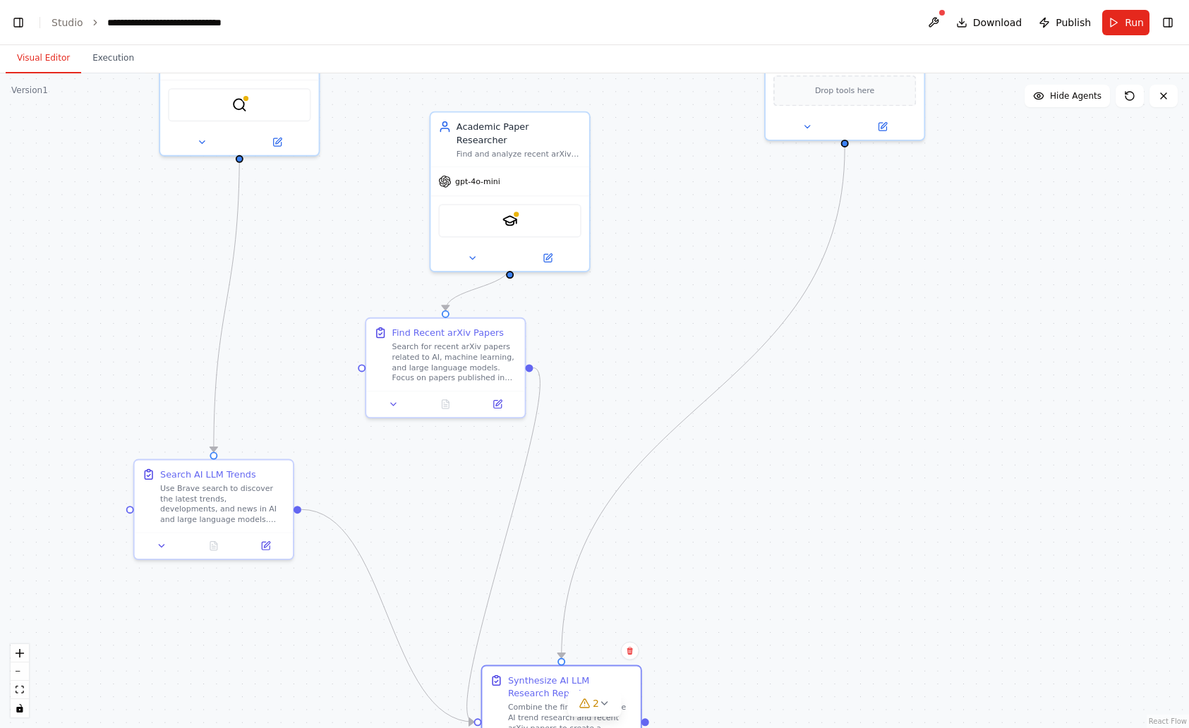
drag, startPoint x: 817, startPoint y: 296, endPoint x: 814, endPoint y: 380, distance: 83.3
click at [814, 380] on div ".deletable-edge-delete-btn { width: 20px; height: 20px; border: 0px solid #ffff…" at bounding box center [594, 400] width 1189 height 655
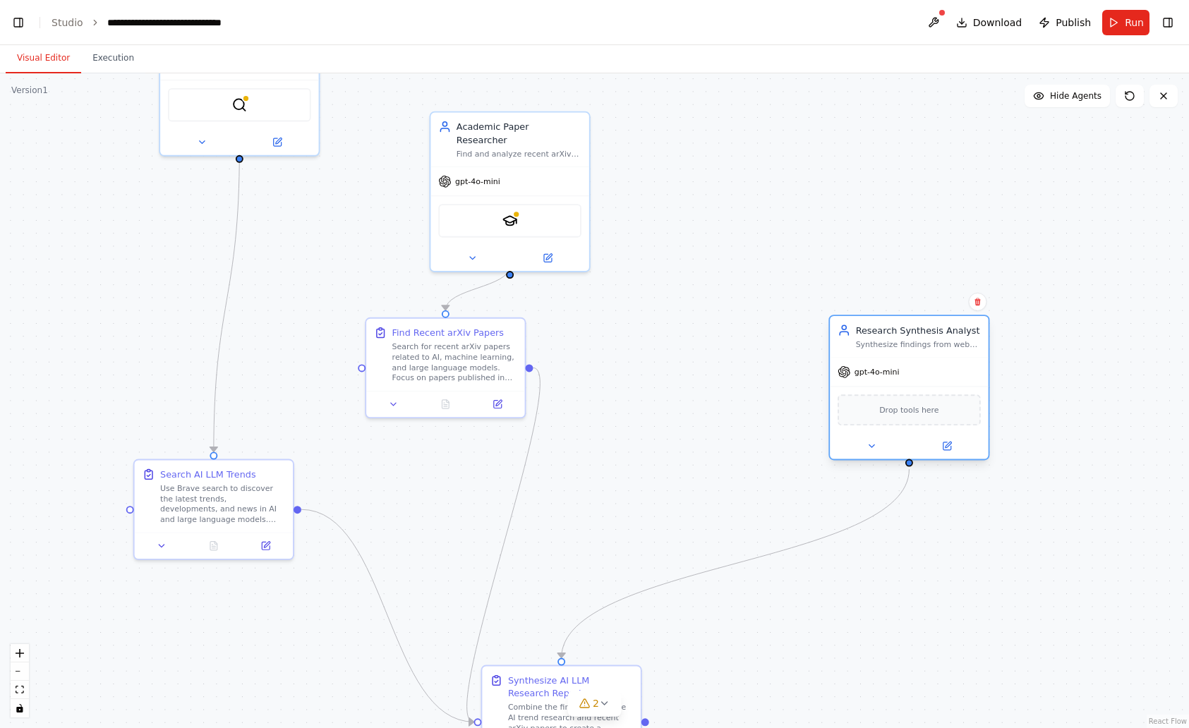
drag, startPoint x: 832, startPoint y: 113, endPoint x: 900, endPoint y: 435, distance: 329.5
click at [900, 435] on div at bounding box center [909, 446] width 158 height 26
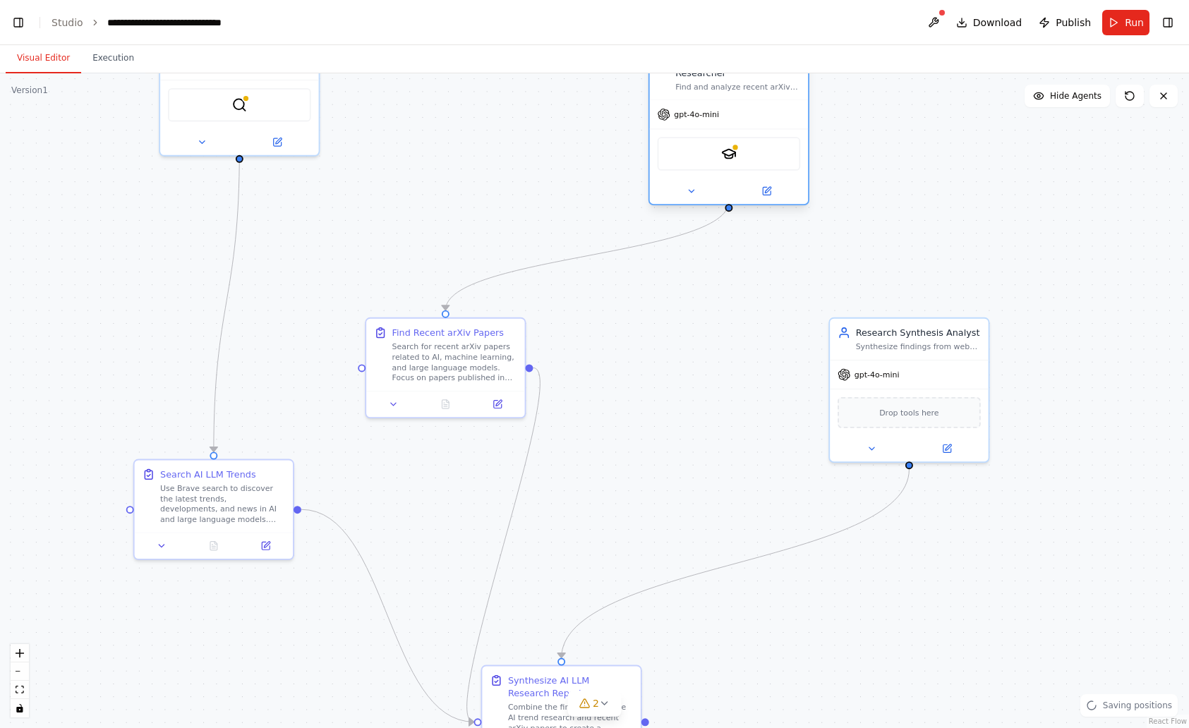
drag, startPoint x: 587, startPoint y: 161, endPoint x: 761, endPoint y: 116, distance: 179.2
click at [761, 116] on div "gpt-4o-mini SerplyScholarSearchTool" at bounding box center [729, 151] width 158 height 104
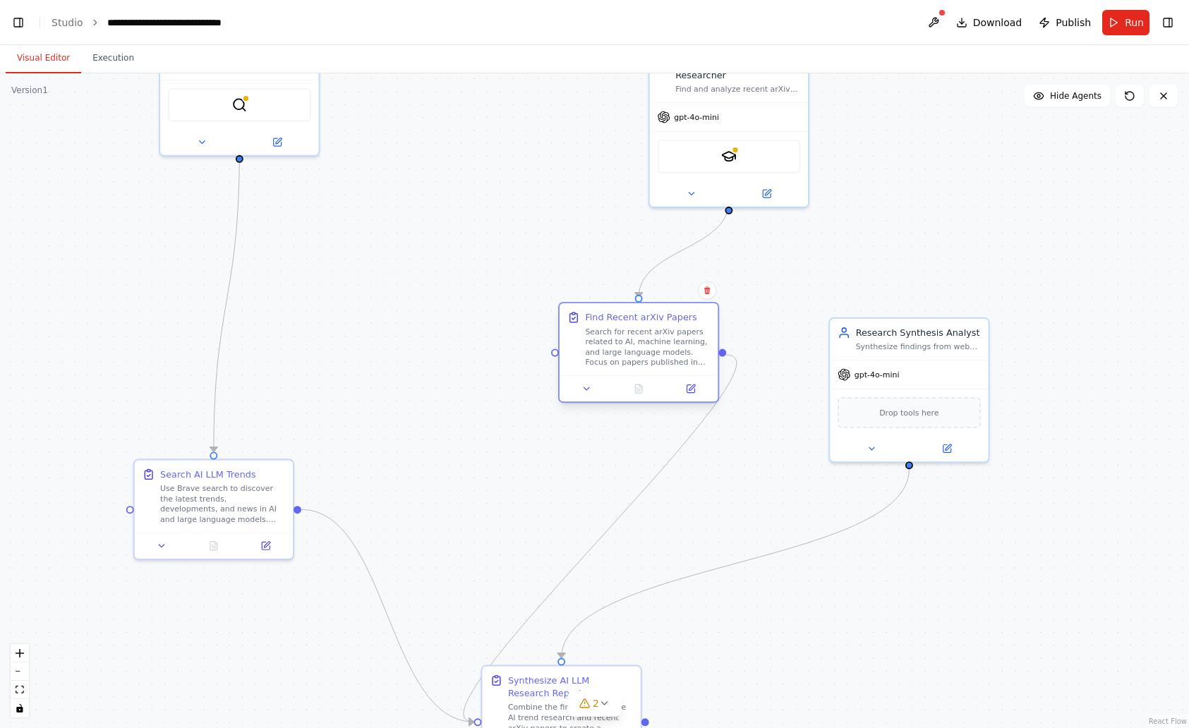
drag, startPoint x: 523, startPoint y: 375, endPoint x: 636, endPoint y: 376, distance: 113.6
click at [636, 376] on div at bounding box center [639, 388] width 158 height 26
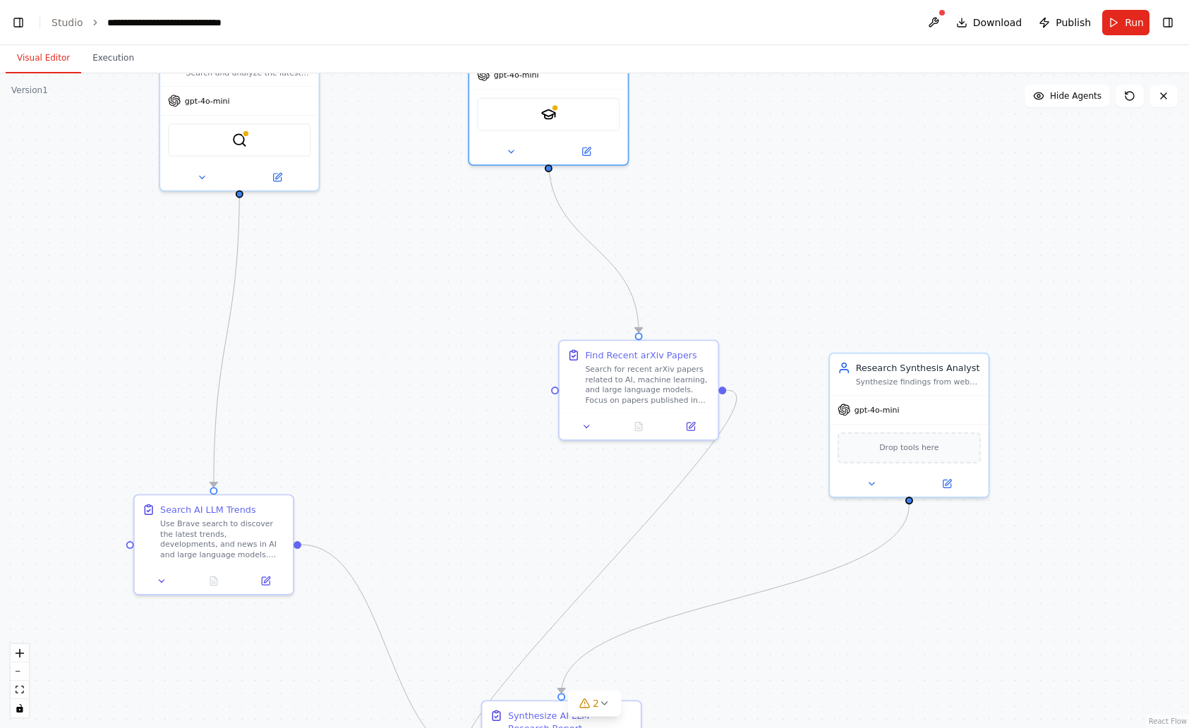
drag, startPoint x: 696, startPoint y: 128, endPoint x: 510, endPoint y: 162, distance: 188.5
click at [519, 97] on div "SerplyScholarSearchTool" at bounding box center [548, 113] width 143 height 33
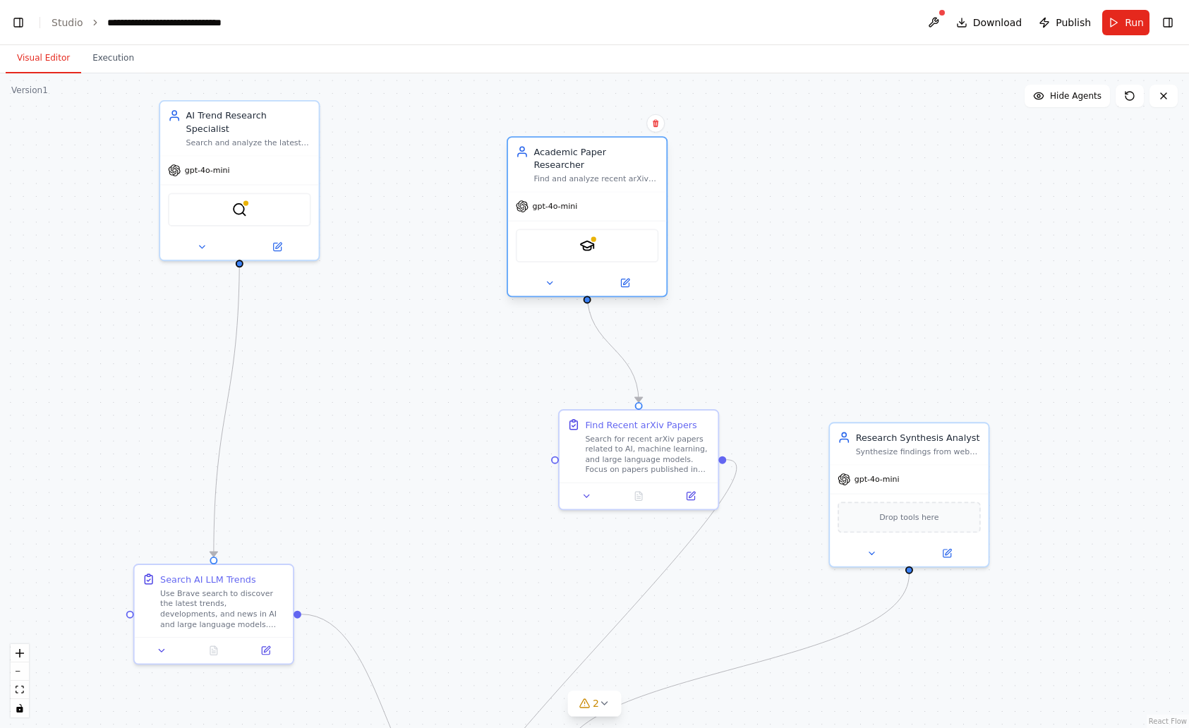
drag, startPoint x: 598, startPoint y: 102, endPoint x: 632, endPoint y: 234, distance: 136.7
click at [632, 234] on div "SerplyScholarSearchTool" at bounding box center [587, 245] width 143 height 33
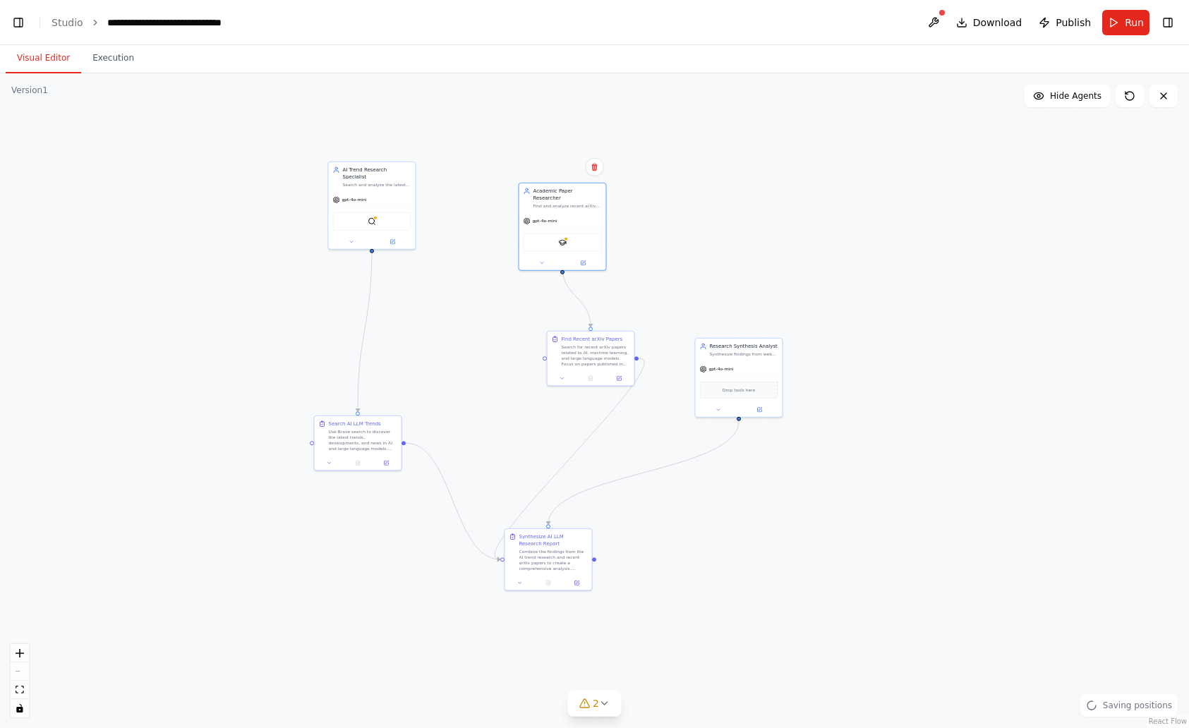
drag, startPoint x: 881, startPoint y: 229, endPoint x: 831, endPoint y: 227, distance: 50.1
click at [831, 227] on div ".deletable-edge-delete-btn { width: 20px; height: 20px; border: 0px solid #ffff…" at bounding box center [594, 400] width 1189 height 655
click at [569, 321] on div ".deletable-edge-delete-btn { width: 20px; height: 20px; border: 0px solid #ffff…" at bounding box center [594, 400] width 1189 height 655
drag, startPoint x: 590, startPoint y: 355, endPoint x: 500, endPoint y: 404, distance: 102.9
click at [500, 404] on div "Search for recent arXiv papers related to AI, machine learning, and large langu…" at bounding box center [504, 403] width 68 height 23
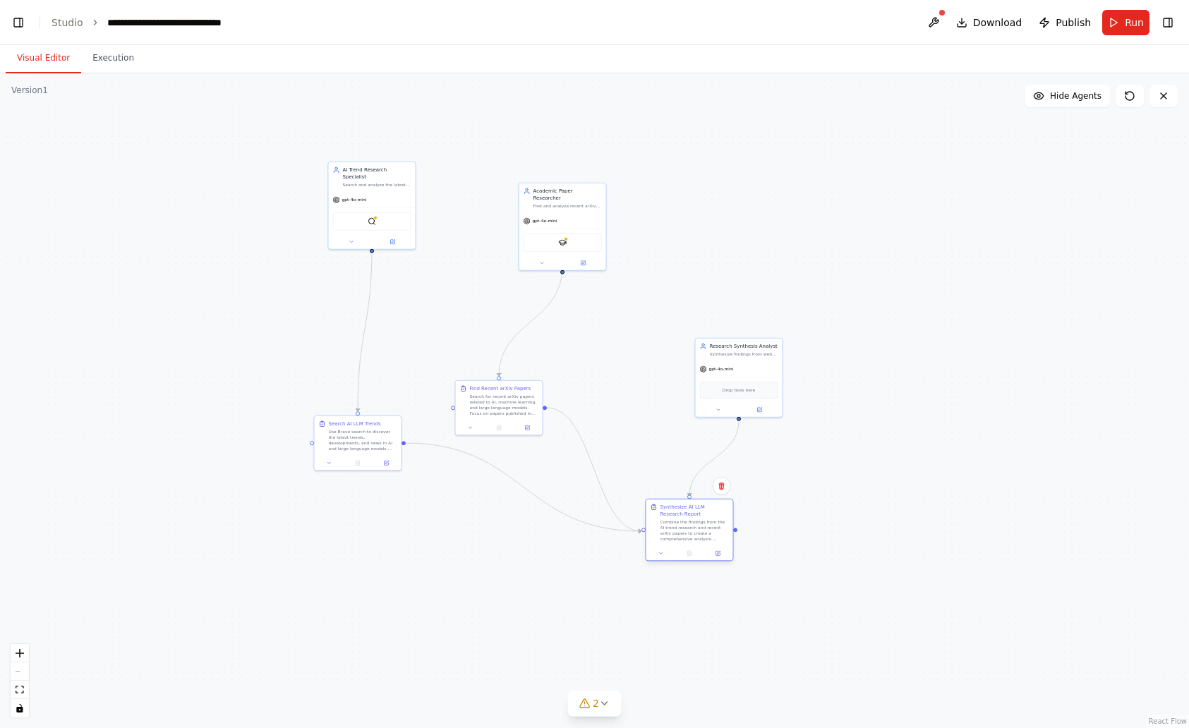
drag, startPoint x: 562, startPoint y: 553, endPoint x: 702, endPoint y: 524, distance: 143.4
click at [702, 524] on div "Combine the findings from the AI trend research and recent arXiv papers to crea…" at bounding box center [694, 530] width 68 height 23
drag, startPoint x: 506, startPoint y: 399, endPoint x: 614, endPoint y: 379, distance: 109.8
click at [614, 379] on div "Search for recent arXiv papers related to AI, machine learning, and large langu…" at bounding box center [610, 382] width 68 height 23
drag, startPoint x: 751, startPoint y: 367, endPoint x: 747, endPoint y: 212, distance: 154.6
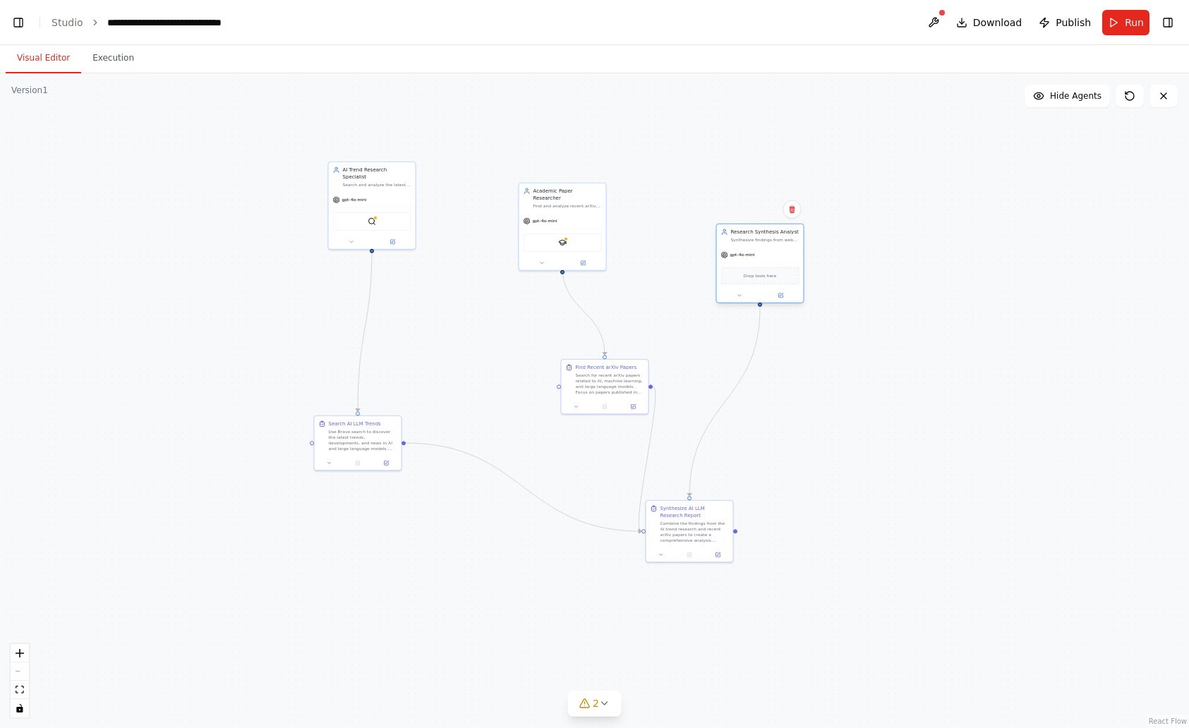
click at [751, 247] on div "gpt-4o-mini" at bounding box center [760, 255] width 87 height 16
drag, startPoint x: 566, startPoint y: 203, endPoint x: 617, endPoint y: 338, distance: 144.9
click at [627, 191] on div "Academic Paper Researcher Find and analyze recent arXiv papers related to AI an…" at bounding box center [626, 213] width 88 height 88
drag, startPoint x: 625, startPoint y: 390, endPoint x: 646, endPoint y: 378, distance: 24.1
click at [646, 378] on div "Find Recent arXiv Papers Search for recent arXiv papers related to AI, machine …" at bounding box center [626, 379] width 88 height 56
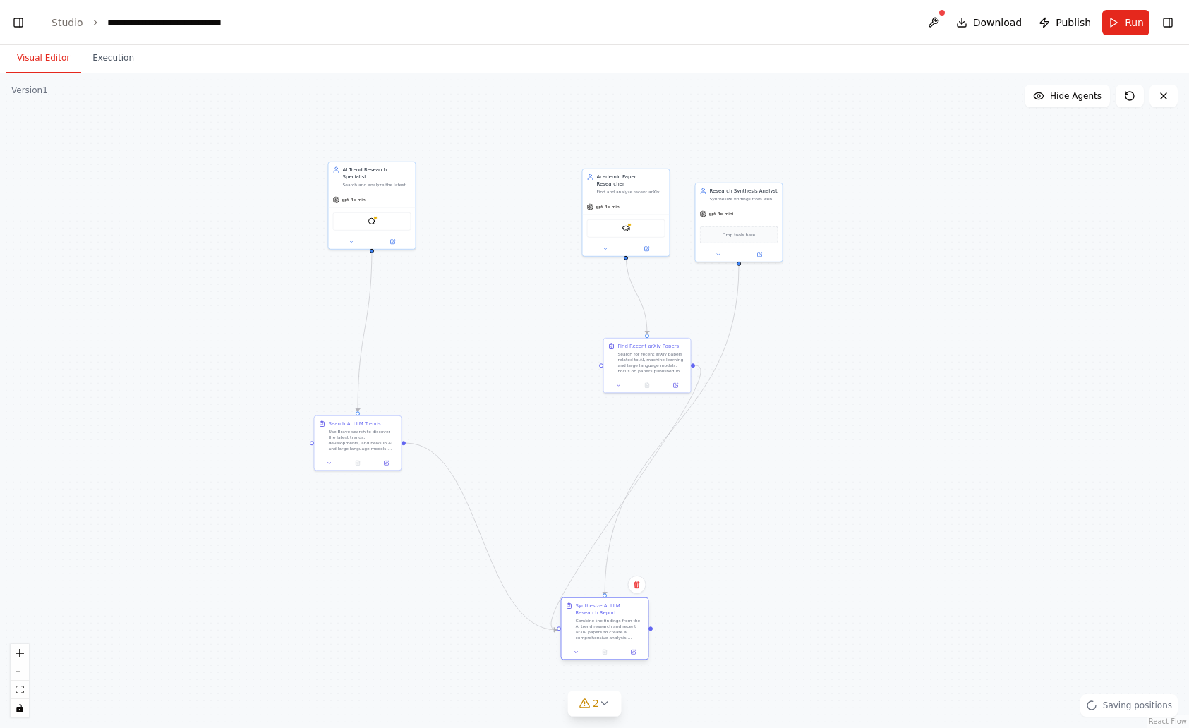
drag
click at [592, 634] on div "Synthesize AI LLM Research Report Combine the findings from the AI trend resear…" at bounding box center [605, 621] width 87 height 47
click at [478, 371] on div "SerplyScholarSearchTool" at bounding box center [485, 368] width 87 height 28
click at [633, 245] on div "Search for recent arXiv papers related to AI, machine learning, and large langu…" at bounding box center [652, 242] width 68 height 23
click at [518, 325] on div "gpt-4o-mini" at bounding box center [520, 333] width 87 height 16
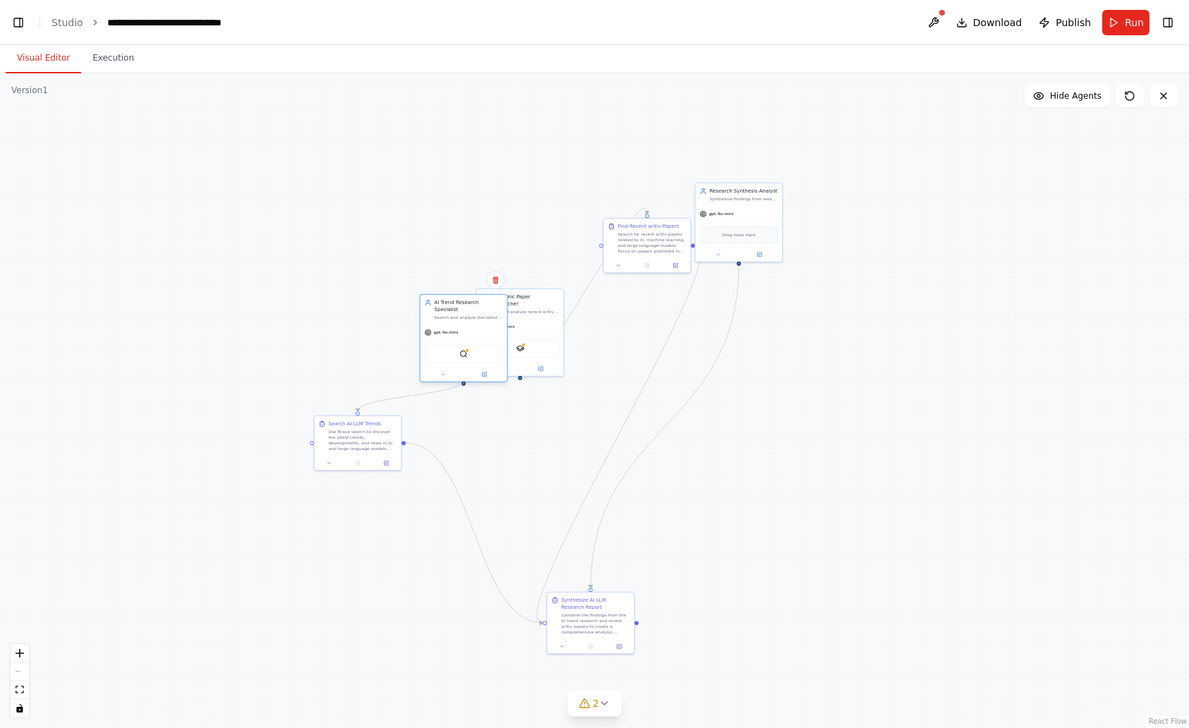
click at [473, 345] on div "BraveSearchTool" at bounding box center [464, 354] width 78 height 18
drag, startPoint x: 376, startPoint y: 435, endPoint x: 301, endPoint y: 250, distance: 200.1
click at [296, 246] on div "Use Brave search to discover the latest trends, developments, and news in AI an…" at bounding box center [292, 255] width 68 height 23
click at [254, 284] on div "gpt-4o-mini" at bounding box center [252, 283] width 87 height 16
drag, startPoint x: 587, startPoint y: 610, endPoint x: 577, endPoint y: 634, distance: 26.6
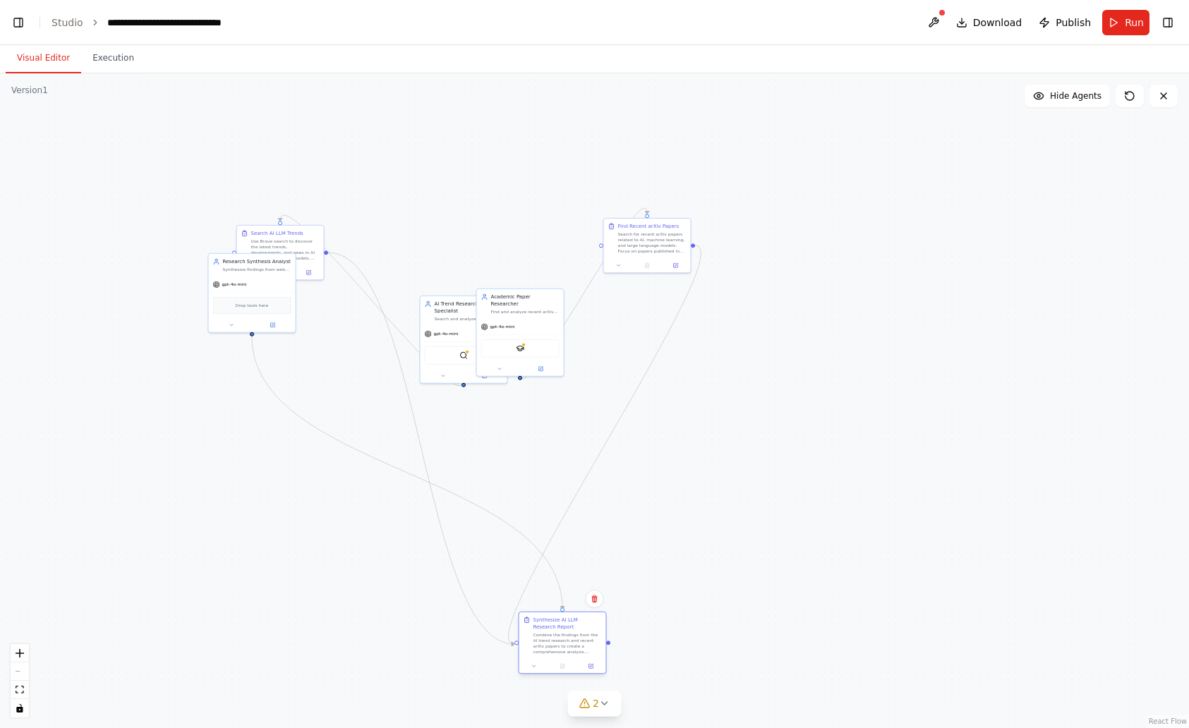
click at [577, 634] on div "Combine the findings from the AI trend research and recent arXiv papers to crea…" at bounding box center [567, 643] width 68 height 23
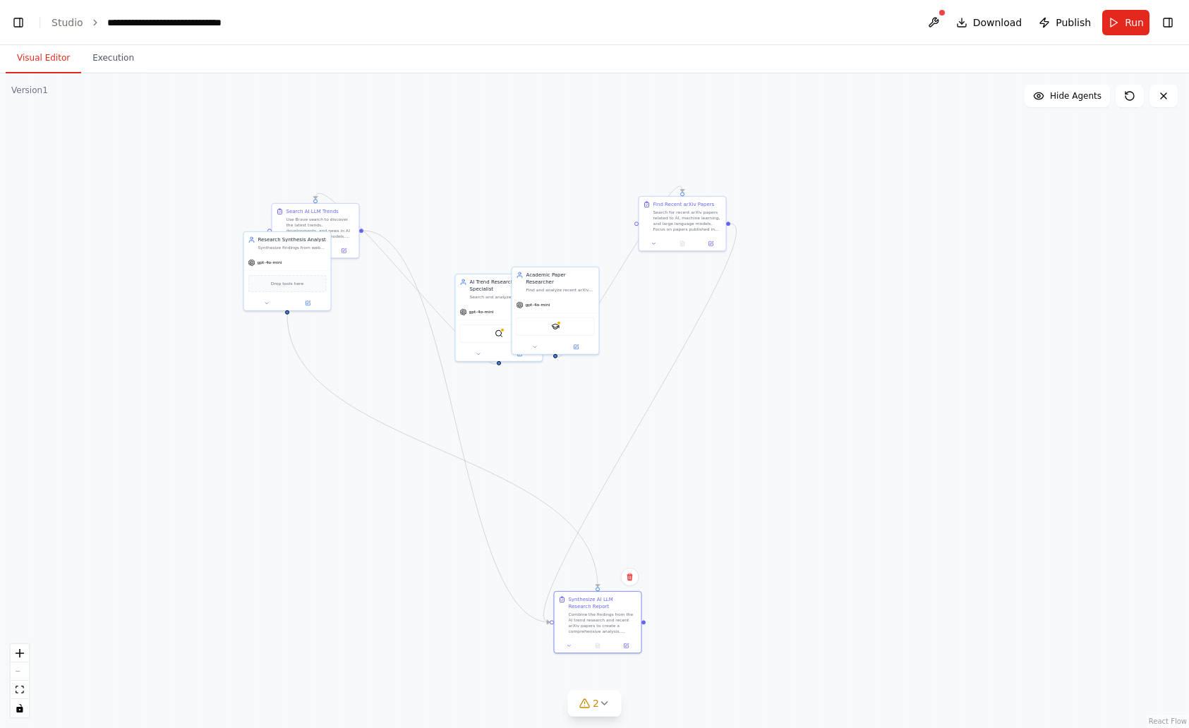
click at [833, 420] on div ".deletable-edge-delete-btn { width: 20px; height: 20px; border: 0px solid #ffff…" at bounding box center [594, 400] width 1189 height 655
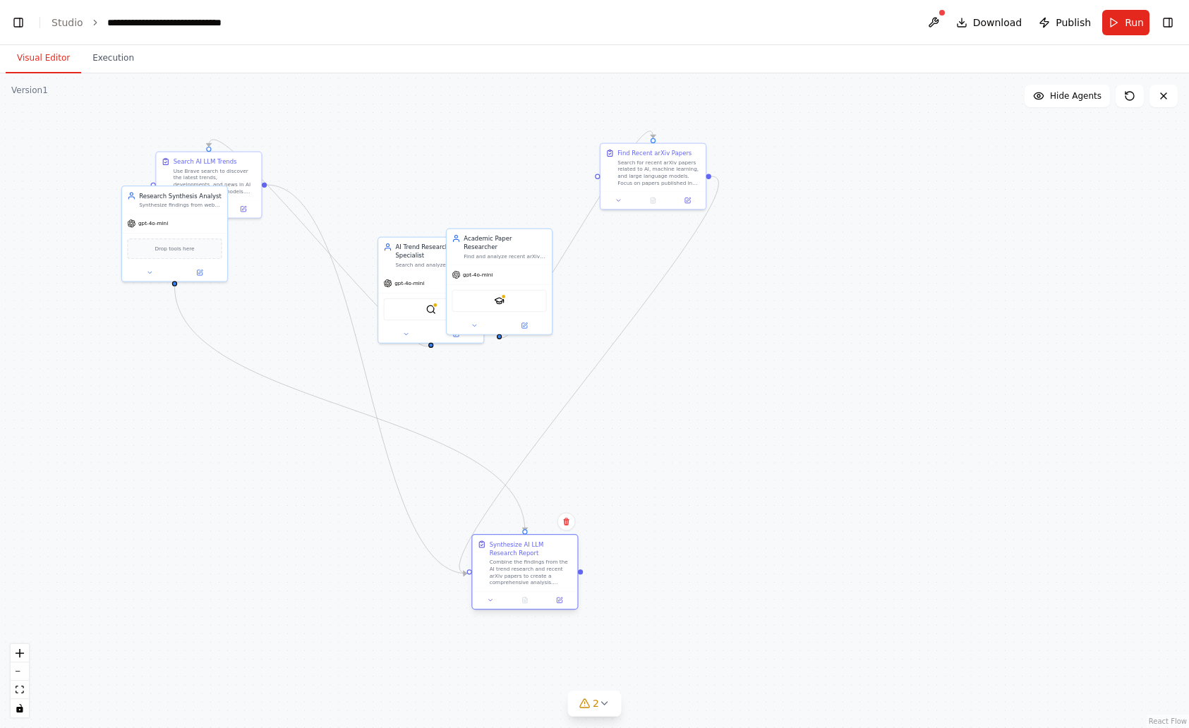
click at [523, 563] on div "Combine the findings from the AI trend research and recent arXiv papers to crea…" at bounding box center [531, 573] width 83 height 28
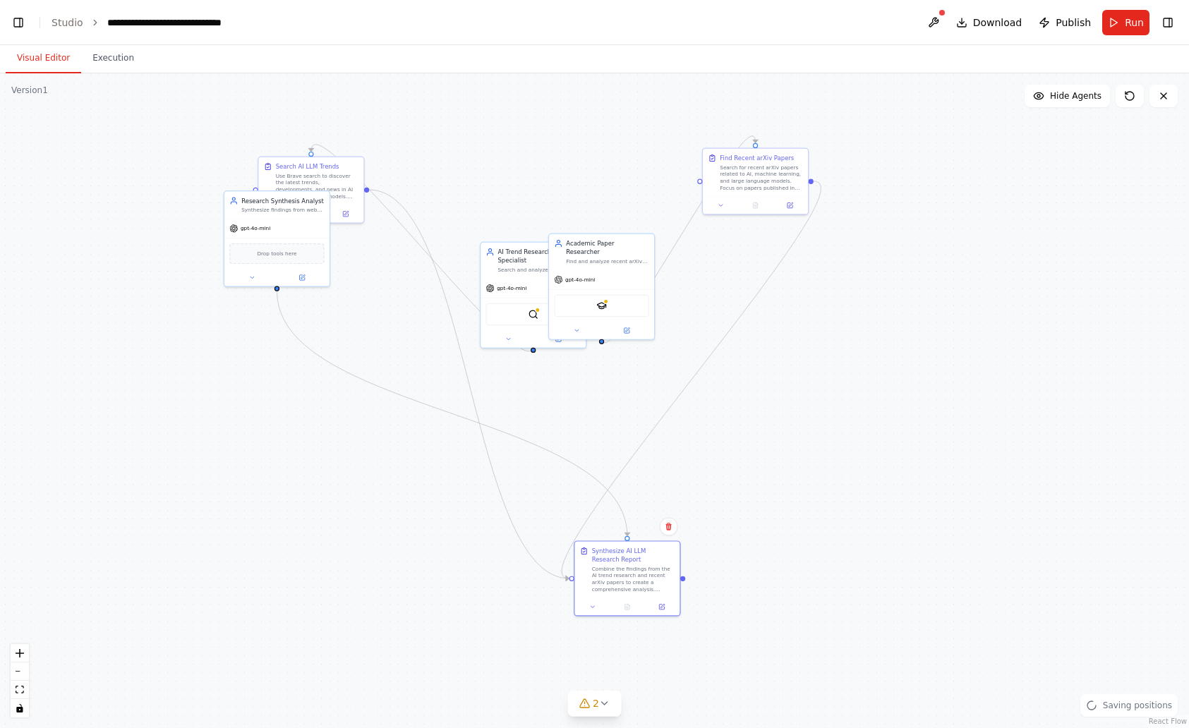
click at [905, 455] on div ".deletable-edge-delete-btn { width: 20px; height: 20px; border: 0px solid #ffff…" at bounding box center [594, 400] width 1189 height 655
drag, startPoint x: 296, startPoint y: 223, endPoint x: 946, endPoint y: 217, distance: 650.6
click at [946, 217] on div "gpt-4o-mini" at bounding box center [929, 219] width 105 height 19
drag, startPoint x: 675, startPoint y: 578, endPoint x: 825, endPoint y: 547, distance: 153.5
click at [695, 556] on div "Combine the findings from the AI trend research and recent arXiv papers to crea…" at bounding box center [654, 570] width 83 height 28
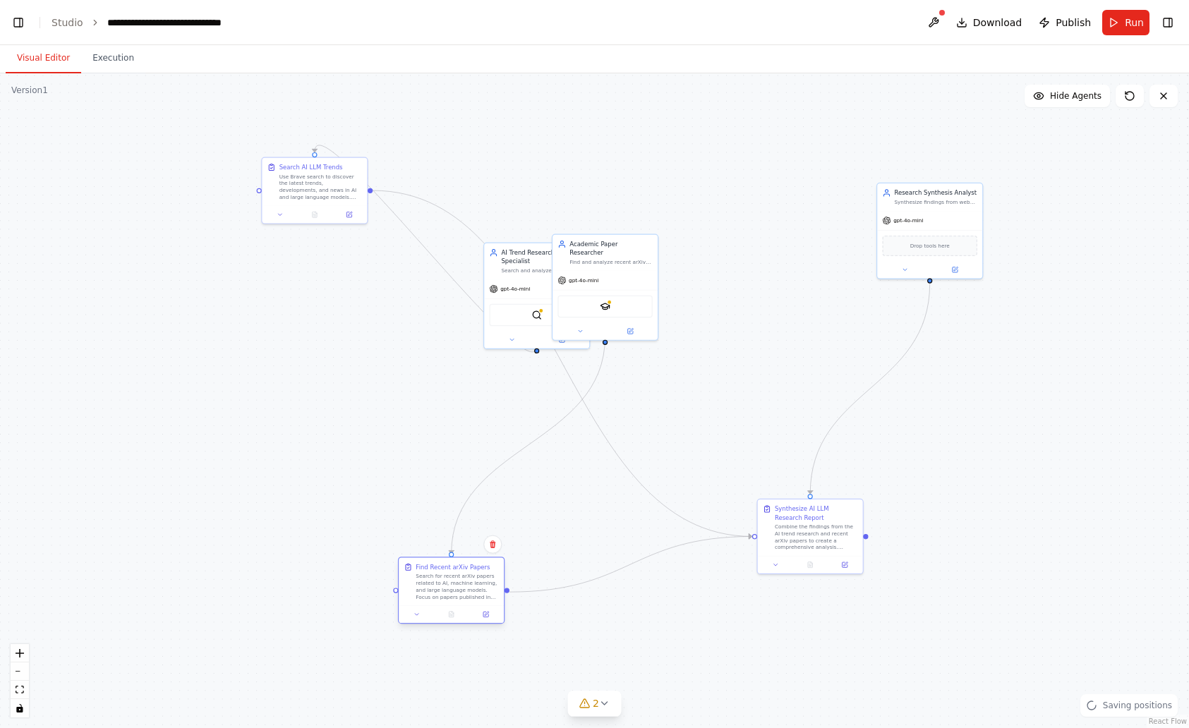
drag, startPoint x: 744, startPoint y: 171, endPoint x: 435, endPoint y: 581, distance: 513.4
click at [435, 582] on div "Search for recent arXiv papers related to AI, machine learning, and large langu…" at bounding box center [457, 587] width 83 height 28
drag, startPoint x: 623, startPoint y: 251, endPoint x: 362, endPoint y: 314, distance: 268.5
click at [362, 317] on div "Find and analyze recent arXiv papers related to AI and large language models, f…" at bounding box center [346, 320] width 83 height 7
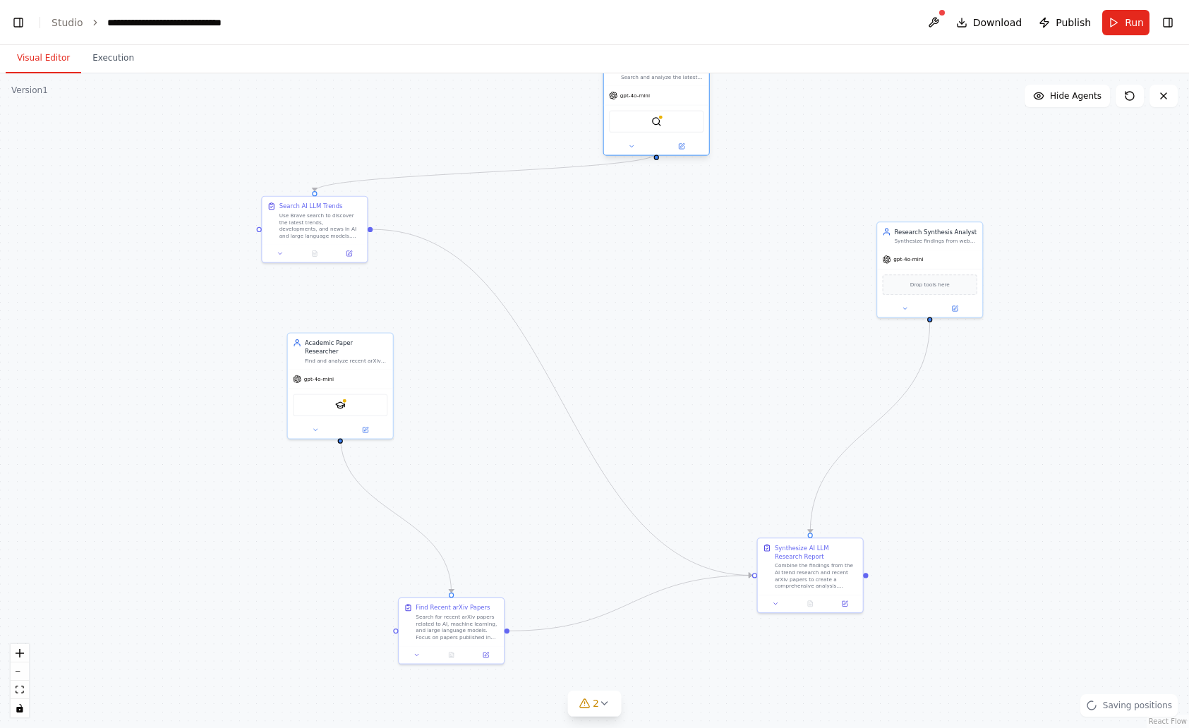
drag, startPoint x: 563, startPoint y: 273, endPoint x: 676, endPoint y: 81, distance: 222.7
click at [677, 86] on div "gpt-4o-mini" at bounding box center [656, 95] width 105 height 19
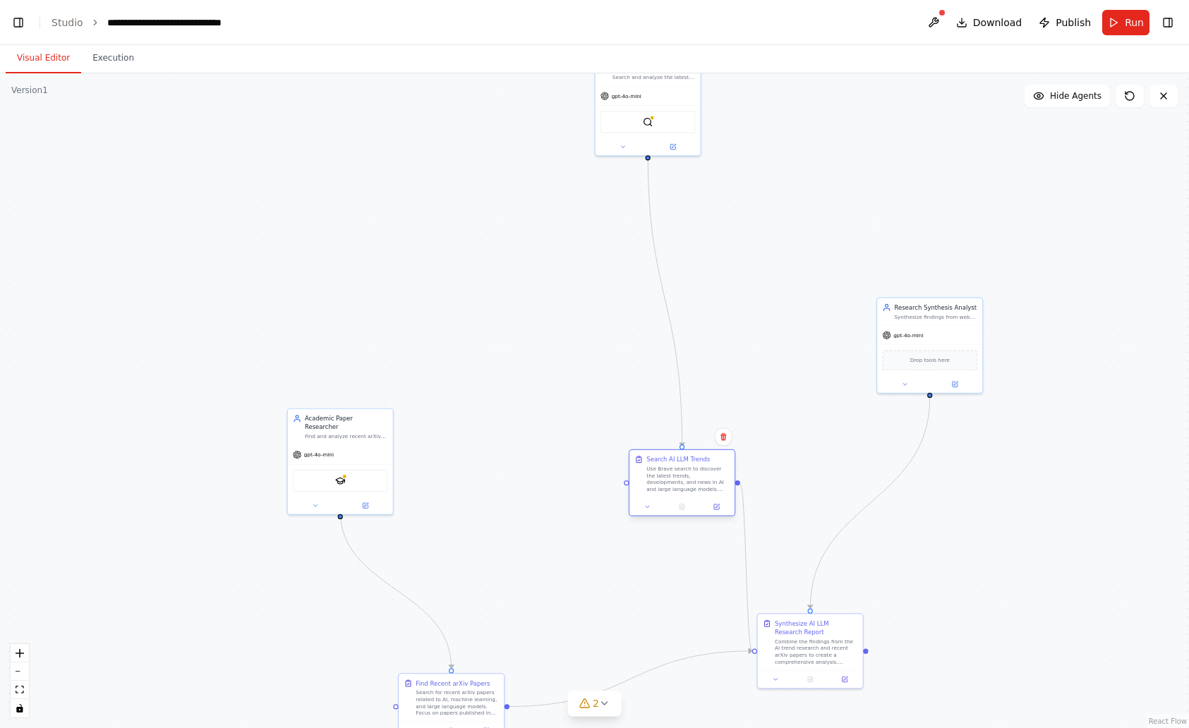
drag, startPoint x: 329, startPoint y: 295, endPoint x: 696, endPoint y: 476, distance: 409.9
click at [696, 476] on div "Use Brave search to discover the latest trends, developments, and news in AI an…" at bounding box center [687, 480] width 83 height 28
drag, startPoint x: 670, startPoint y: 112, endPoint x: 713, endPoint y: 339, distance: 231.1
click at [596, 339] on div "gpt-4o-mini" at bounding box center [562, 348] width 105 height 19
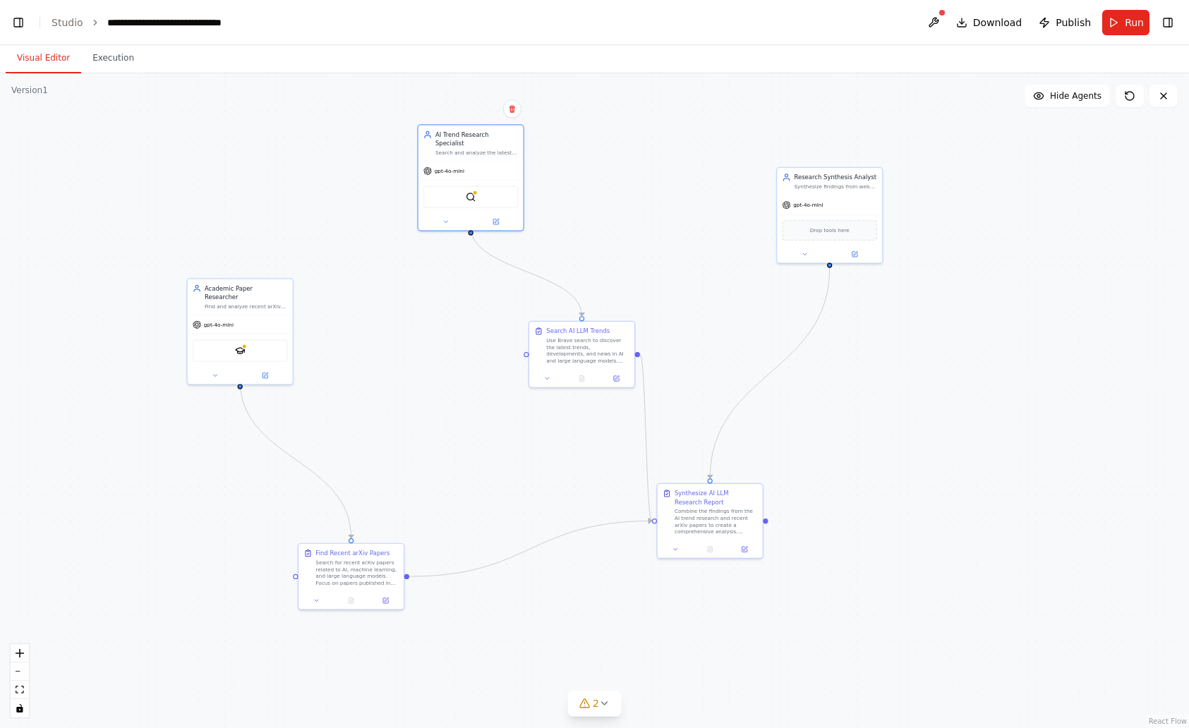
drag, startPoint x: 821, startPoint y: 344, endPoint x: 755, endPoint y: 250, distance: 114.5
click at [755, 250] on div ".deletable-edge-delete-btn { width: 20px; height: 20px; border: 0px solid #ffff…" at bounding box center [594, 400] width 1189 height 655
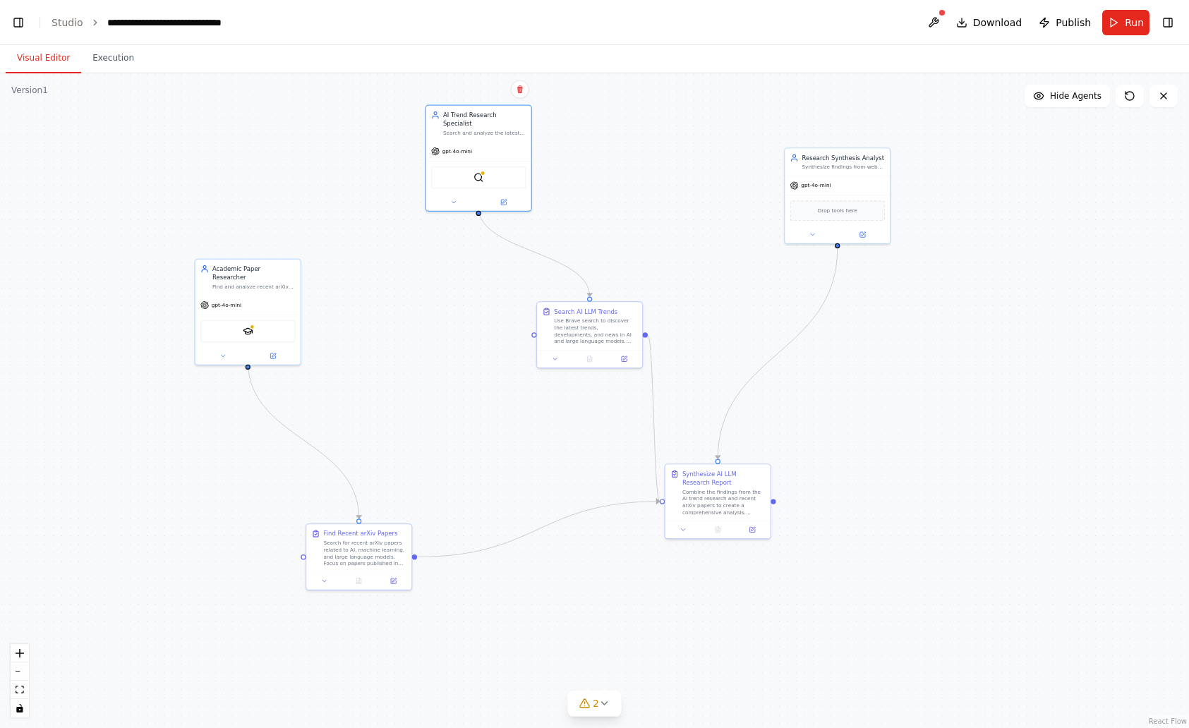
drag, startPoint x: 927, startPoint y: 392, endPoint x: 951, endPoint y: 405, distance: 27.1
click at [951, 405] on div ".deletable-edge-delete-btn { width: 20px; height: 20px; border: 0px solid #ffff…" at bounding box center [594, 400] width 1189 height 655
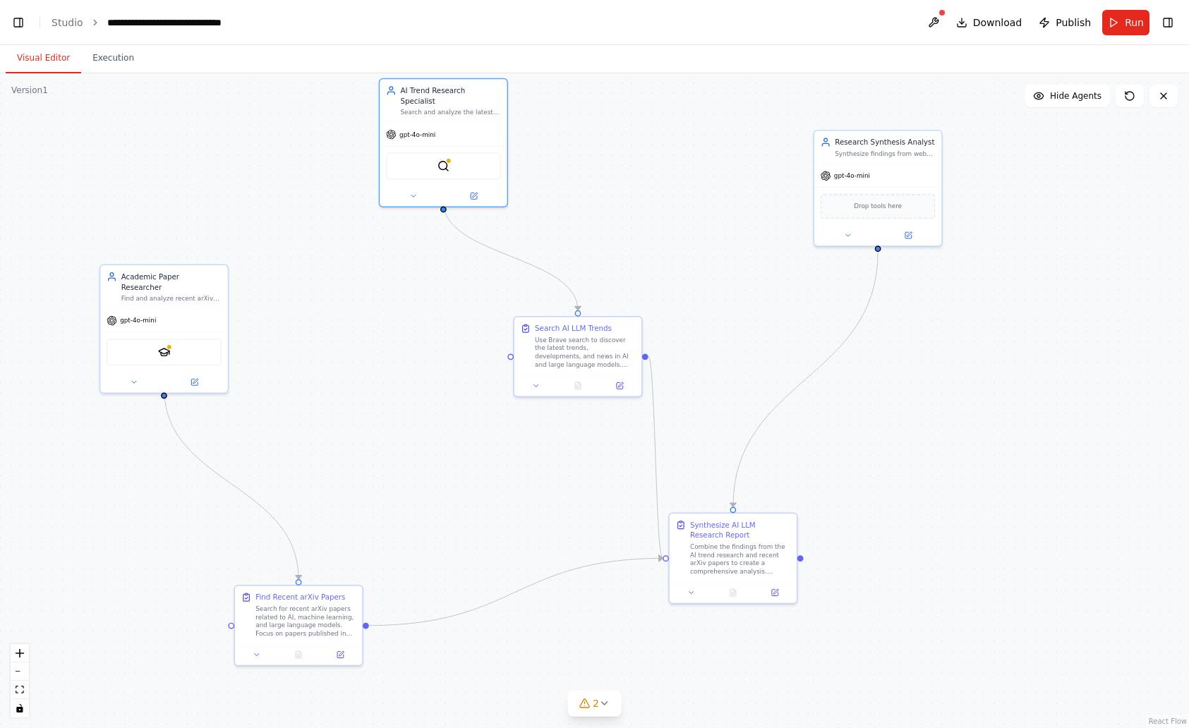
drag, startPoint x: 943, startPoint y: 394, endPoint x: 974, endPoint y: 413, distance: 35.8
click at [974, 413] on div ".deletable-edge-delete-btn { width: 20px; height: 20px; border: 0px solid #ffff…" at bounding box center [594, 400] width 1189 height 655
drag, startPoint x: 572, startPoint y: 354, endPoint x: 450, endPoint y: 382, distance: 125.3
click at [450, 382] on div "Use Brave search to discover the latest trends, developments, and news in AI an…" at bounding box center [451, 391] width 100 height 33
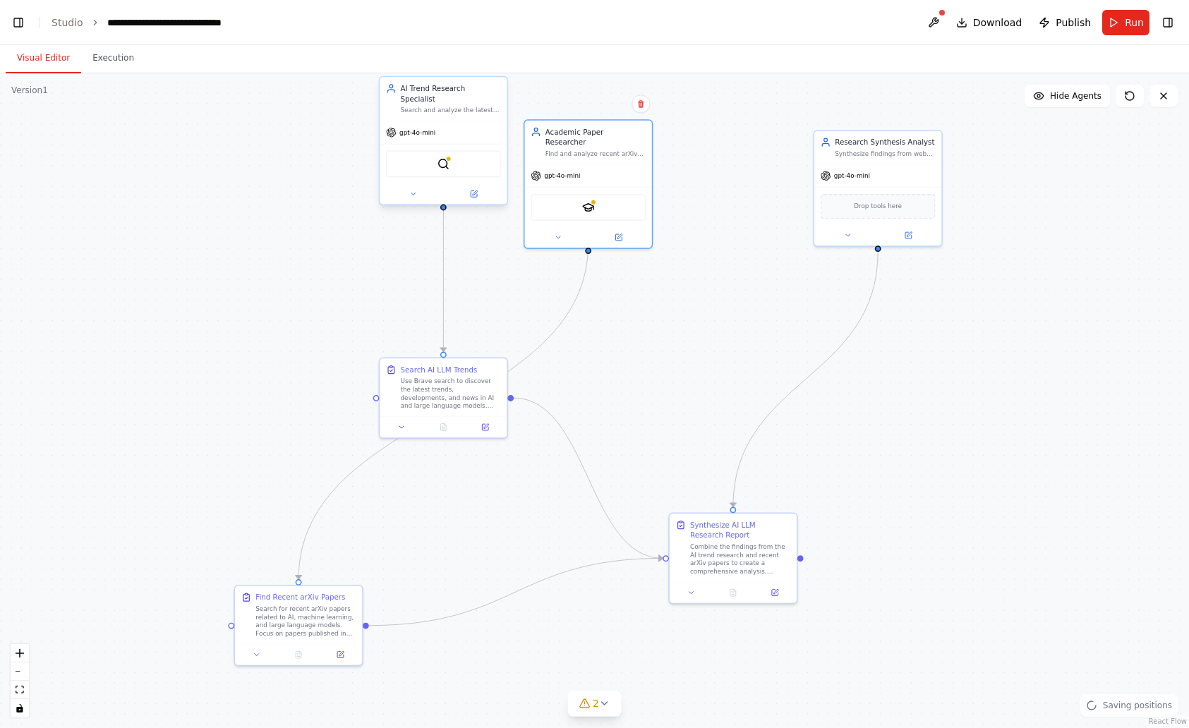
drag, startPoint x: 175, startPoint y: 308, endPoint x: 419, endPoint y: 137, distance: 297.9
click at [593, 164] on div "gpt-4o-mini" at bounding box center [587, 175] width 127 height 23
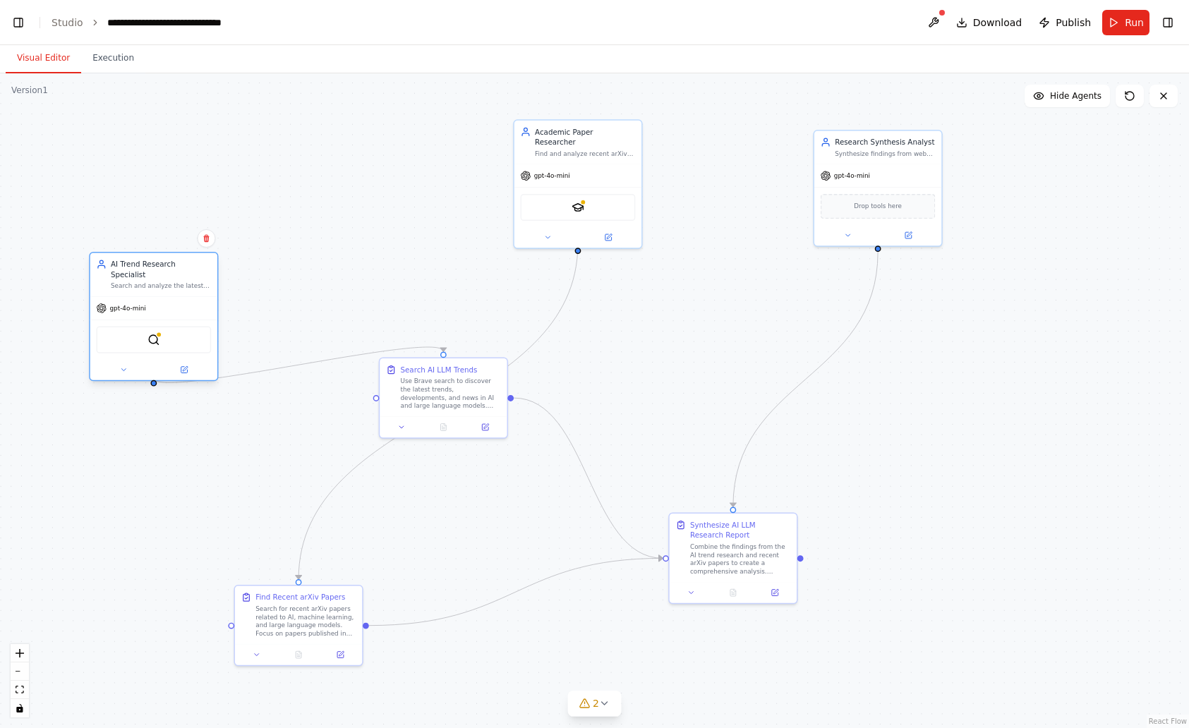
drag, startPoint x: 452, startPoint y: 104, endPoint x: 159, endPoint y: 283, distance: 343.0
click at [159, 283] on div "AI Trend Research Specialist Search and analyze the latest AI LLM trends using …" at bounding box center [153, 275] width 127 height 44
drag, startPoint x: 381, startPoint y: 436, endPoint x: 331, endPoint y: 500, distance: 81.4
click at [329, 504] on div "Use Brave search to discover the latest trends, developments, and news in AI an…" at bounding box center [347, 494] width 100 height 33
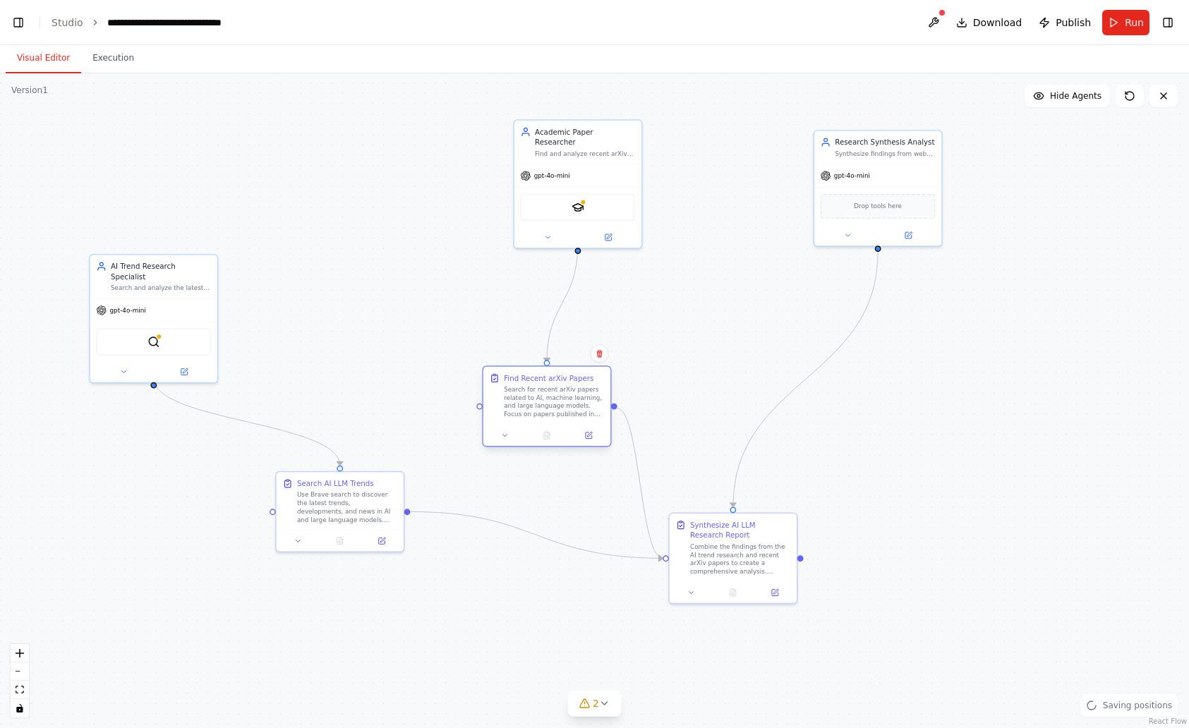
drag, startPoint x: 309, startPoint y: 619, endPoint x: 552, endPoint y: 404, distance: 323.9
click at [554, 408] on div "Search for recent arXiv papers related to AI, machine learning, and large langu…" at bounding box center [554, 401] width 100 height 33
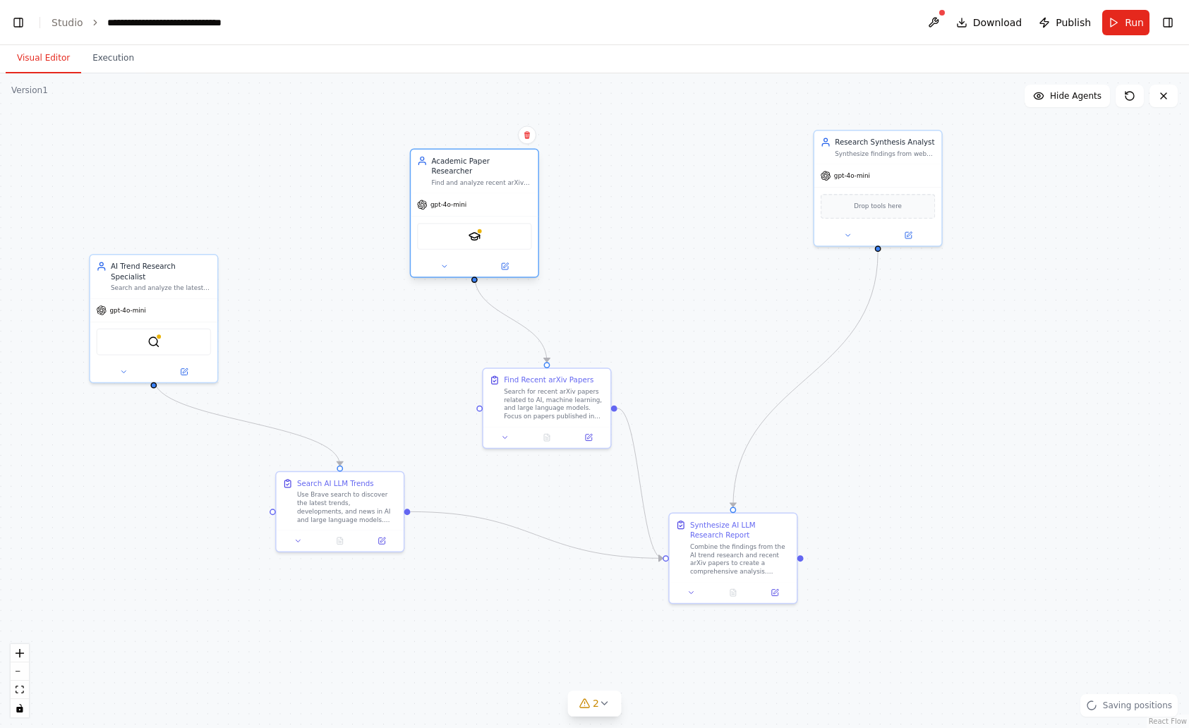
drag, startPoint x: 588, startPoint y: 158, endPoint x: 489, endPoint y: 186, distance: 102.7
click at [483, 193] on div "gpt-4o-mini" at bounding box center [474, 204] width 127 height 23
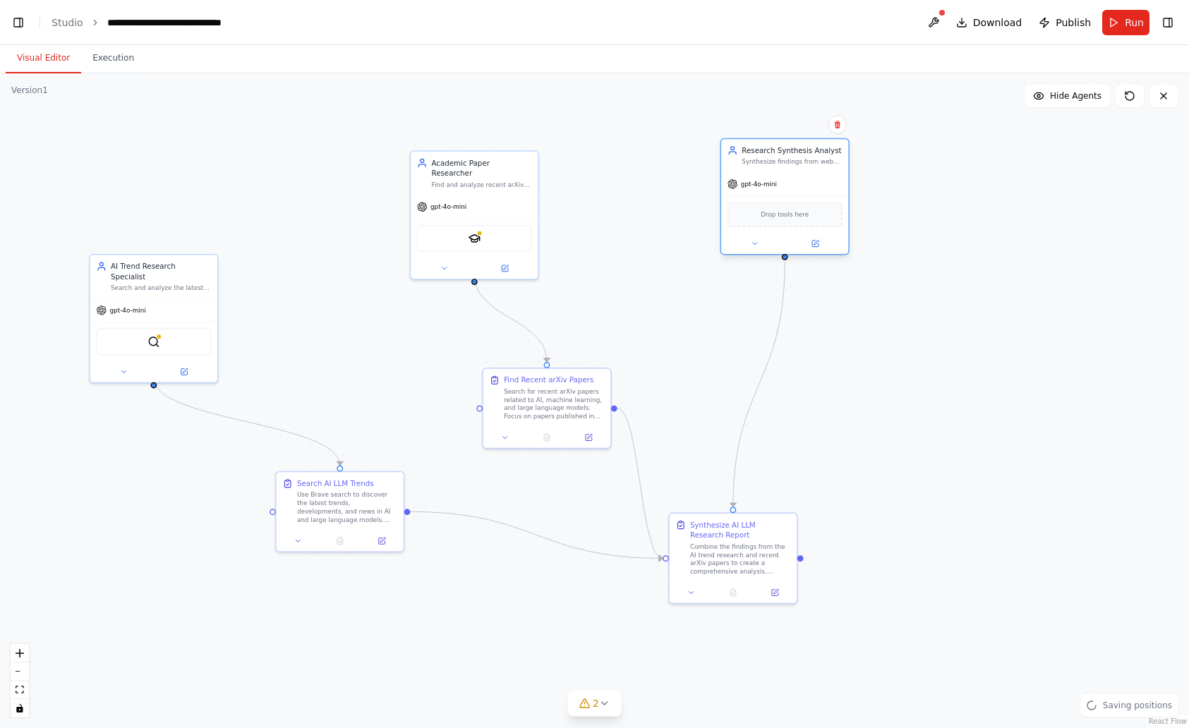
drag, startPoint x: 912, startPoint y: 155, endPoint x: 821, endPoint y: 167, distance: 92.5
click at [821, 167] on div "Research Synthesis Analyst Synthesize findings from web trends and academic res…" at bounding box center [784, 155] width 127 height 33
click at [749, 242] on button at bounding box center [754, 244] width 59 height 13
click at [857, 314] on button "Attributes" at bounding box center [824, 315] width 188 height 19
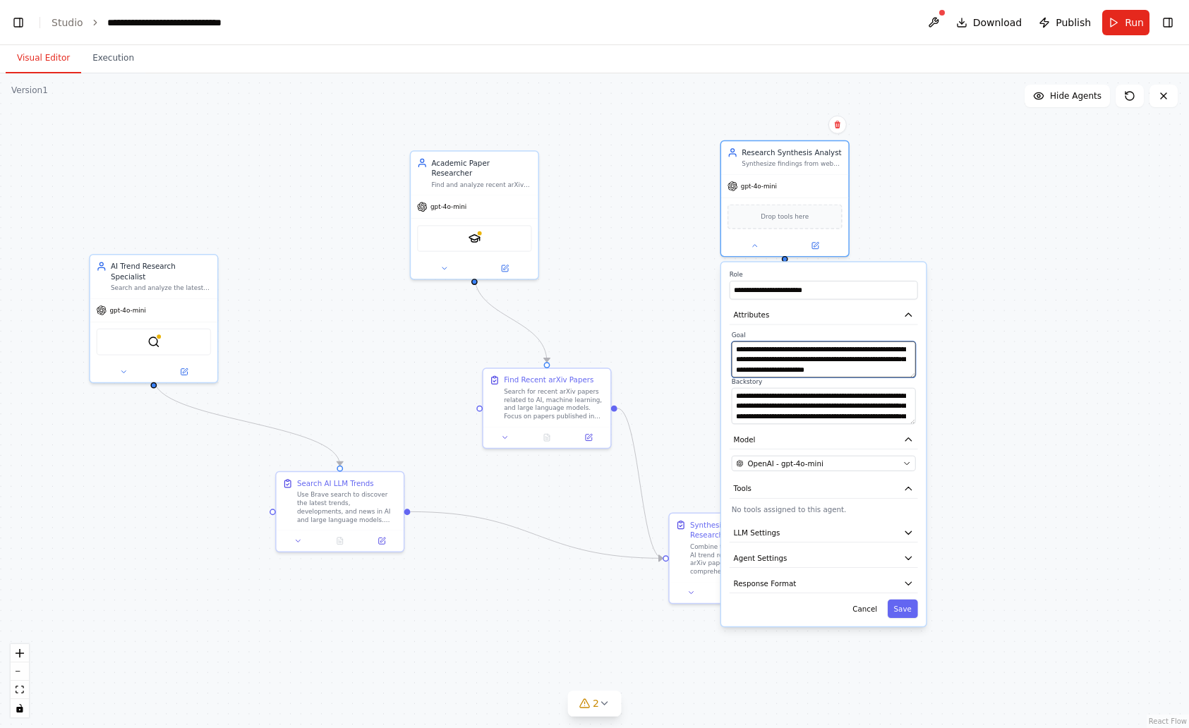
click at [900, 359] on textarea "**********" at bounding box center [824, 360] width 184 height 36
click at [436, 260] on button at bounding box center [444, 266] width 59 height 13
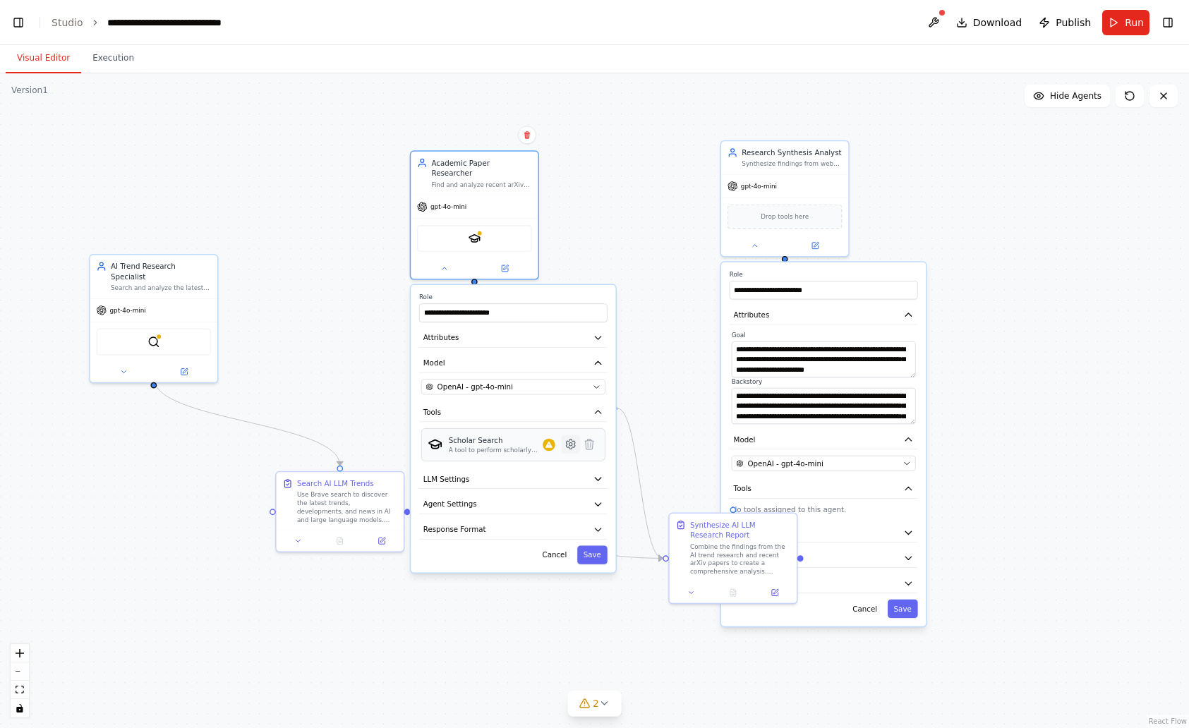
click at [574, 440] on icon at bounding box center [570, 444] width 9 height 9
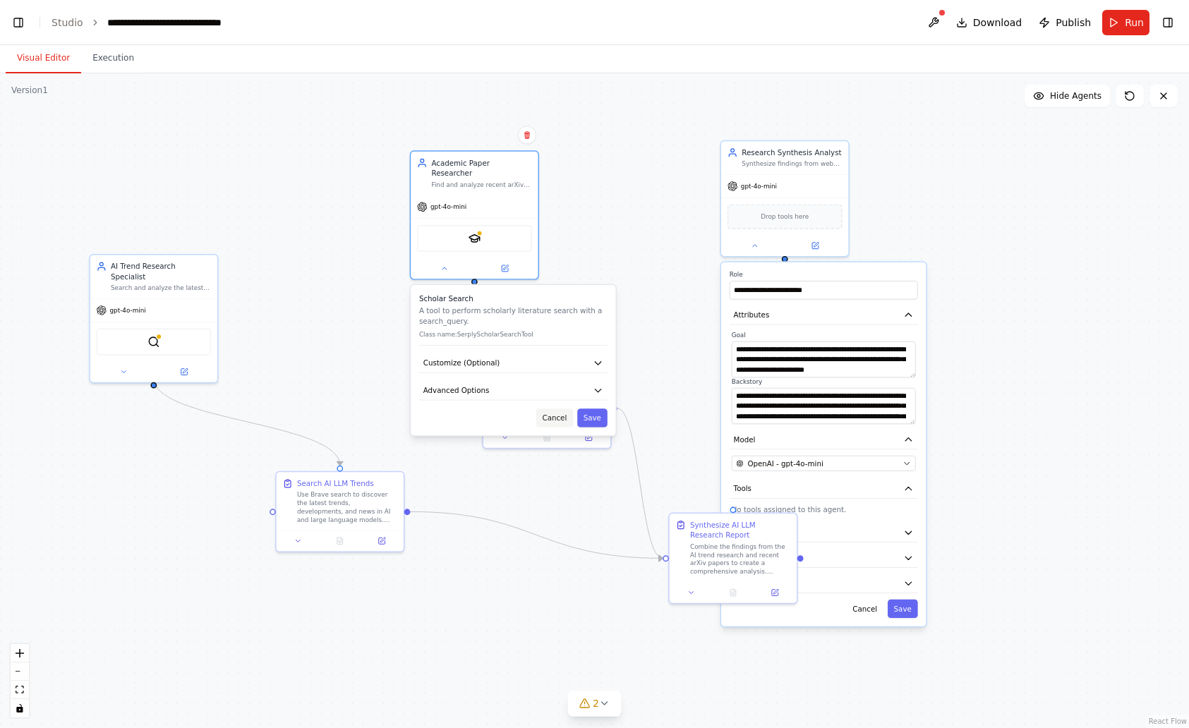
click at [552, 409] on button "Cancel" at bounding box center [554, 418] width 37 height 18
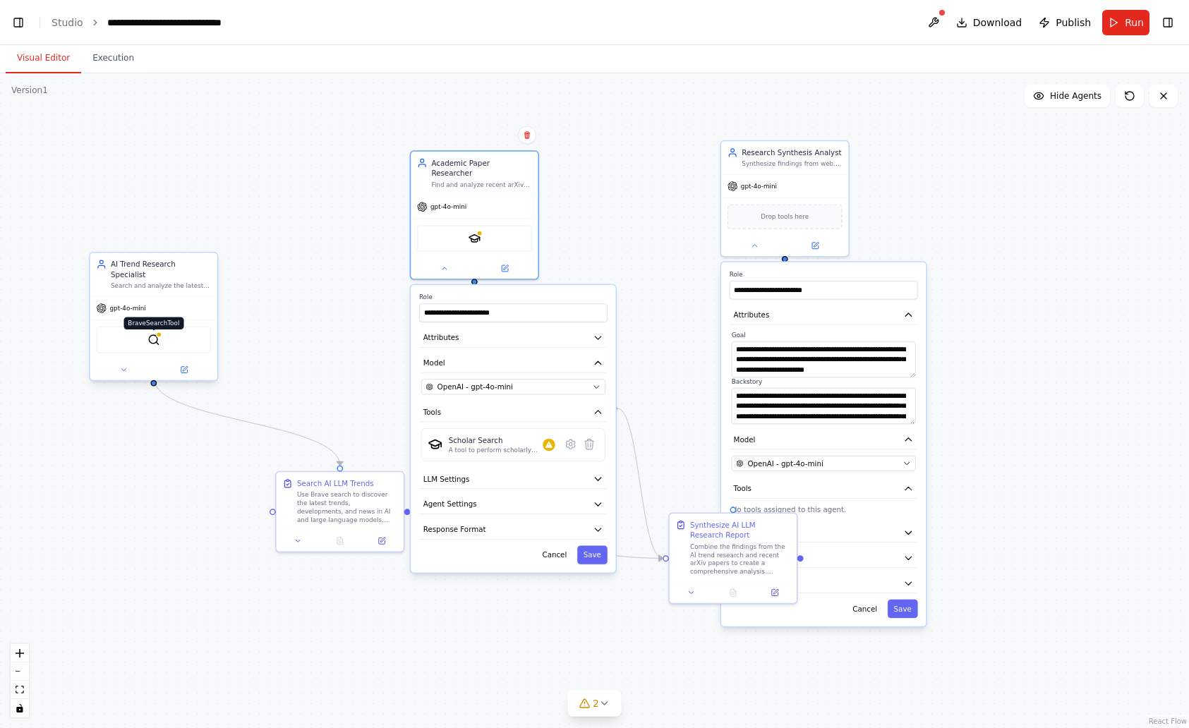
click at [149, 334] on img at bounding box center [153, 340] width 13 height 13
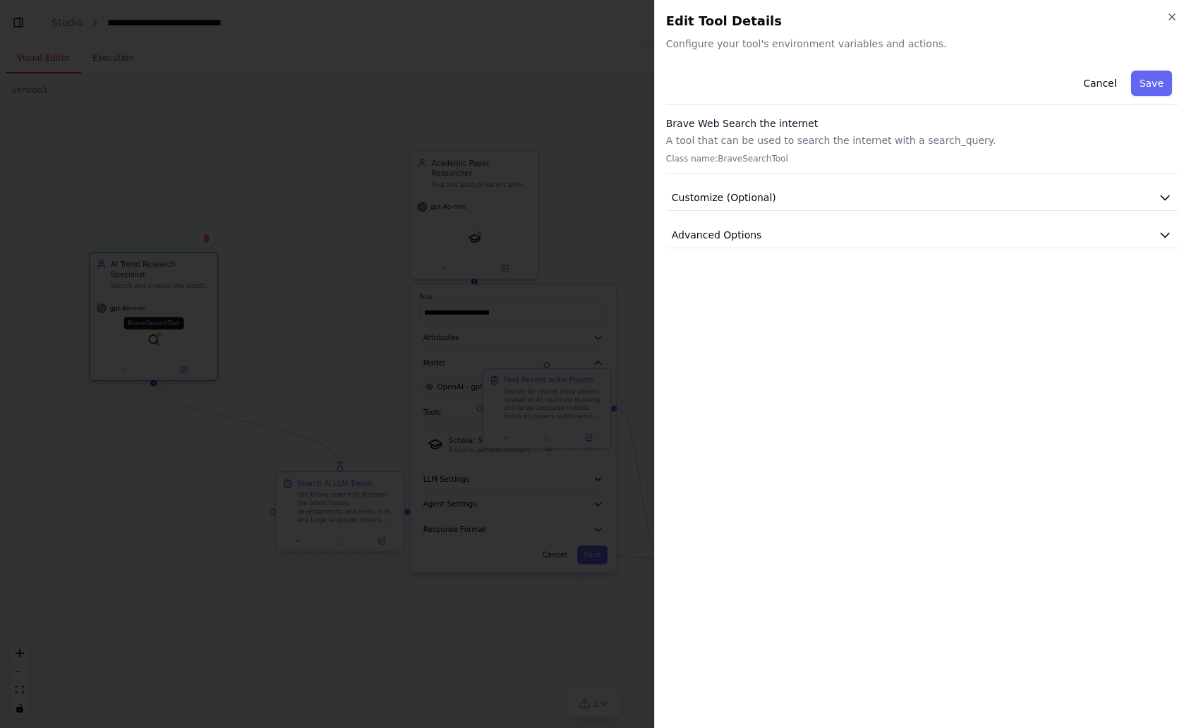
scroll to position [0, 52]
click at [302, 394] on div at bounding box center [594, 364] width 1189 height 728
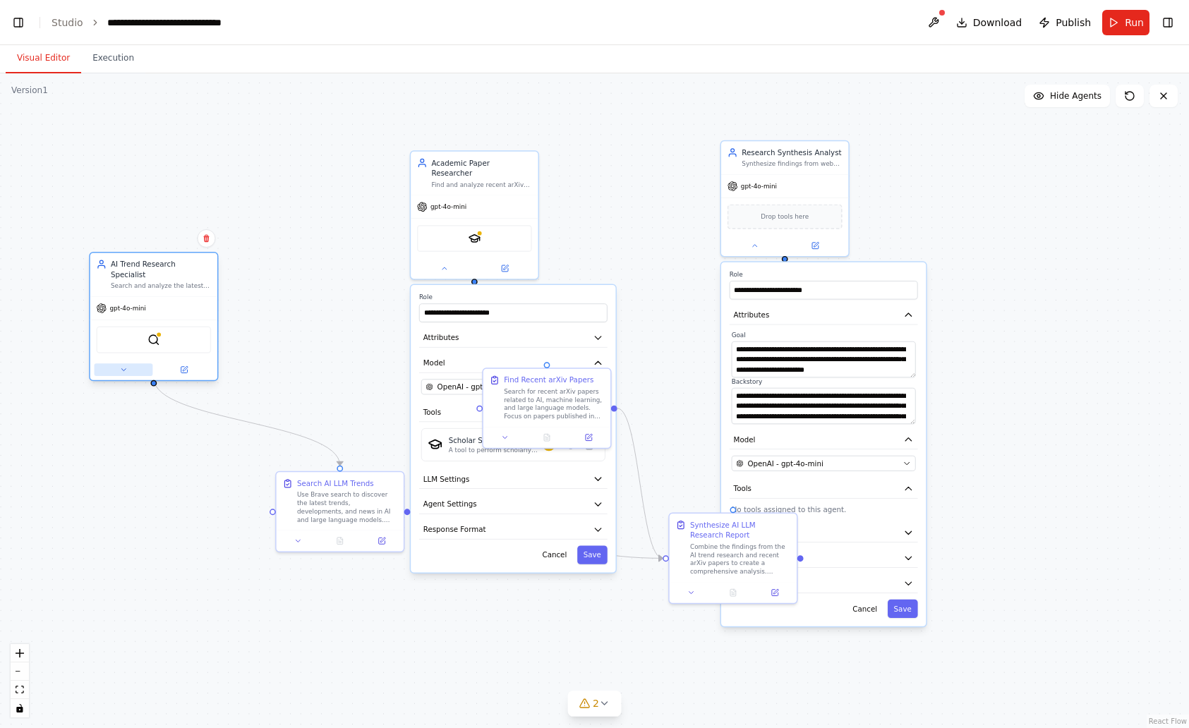
click at [124, 366] on icon at bounding box center [123, 370] width 8 height 8
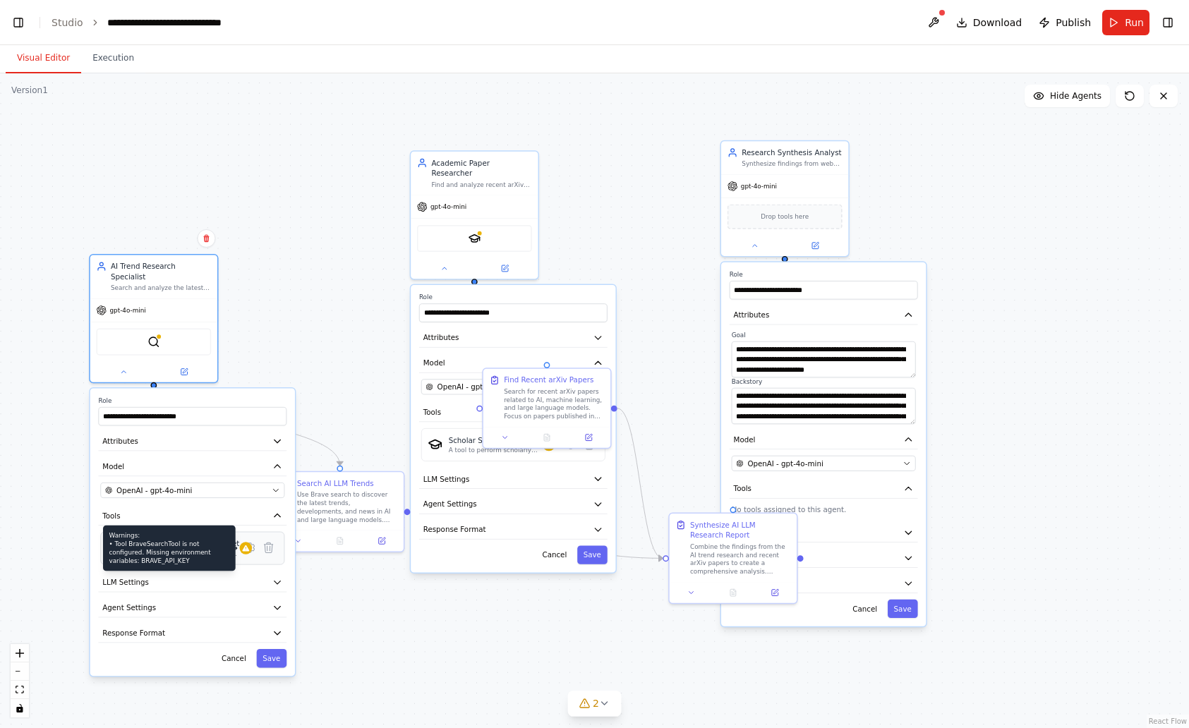
click at [242, 545] on icon at bounding box center [245, 548] width 7 height 6
click at [143, 538] on div "Brave Web Search the internet" at bounding box center [183, 543] width 111 height 11
click at [178, 532] on div "Brave Web Search the internet A tool that can be used to search the internet wi…" at bounding box center [192, 548] width 184 height 33
click at [195, 538] on div "Brave Web Search the internet" at bounding box center [183, 543] width 111 height 11
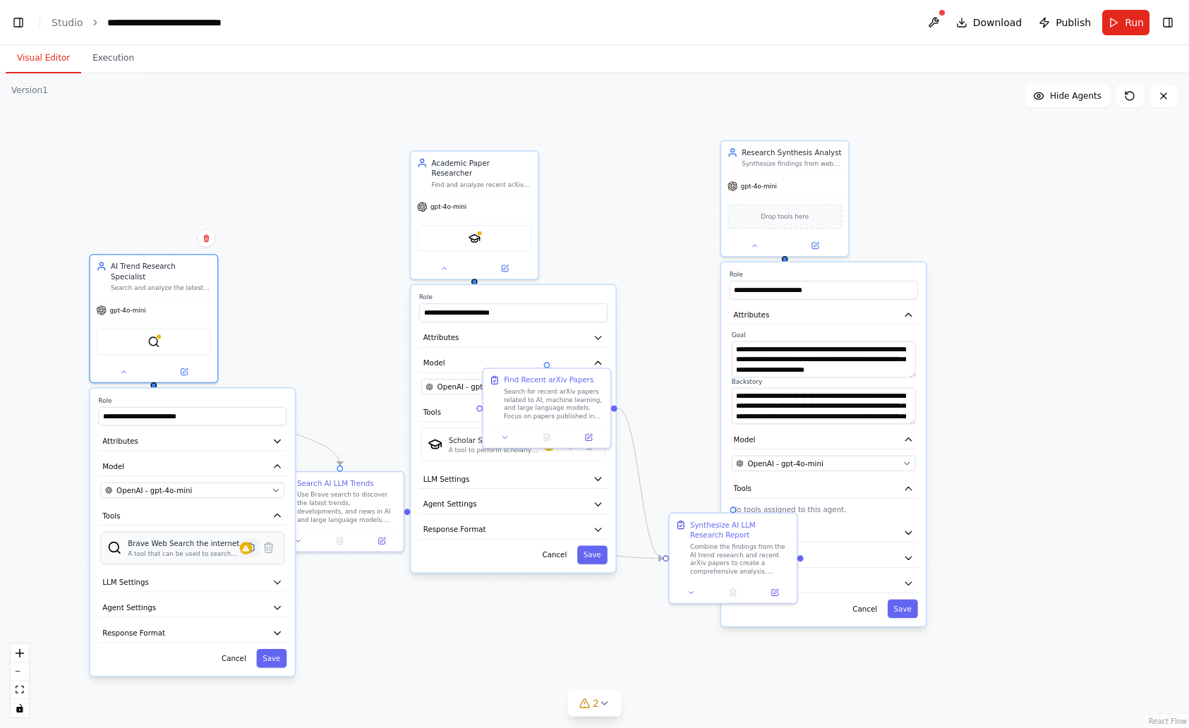
click at [248, 546] on icon at bounding box center [249, 547] width 3 height 3
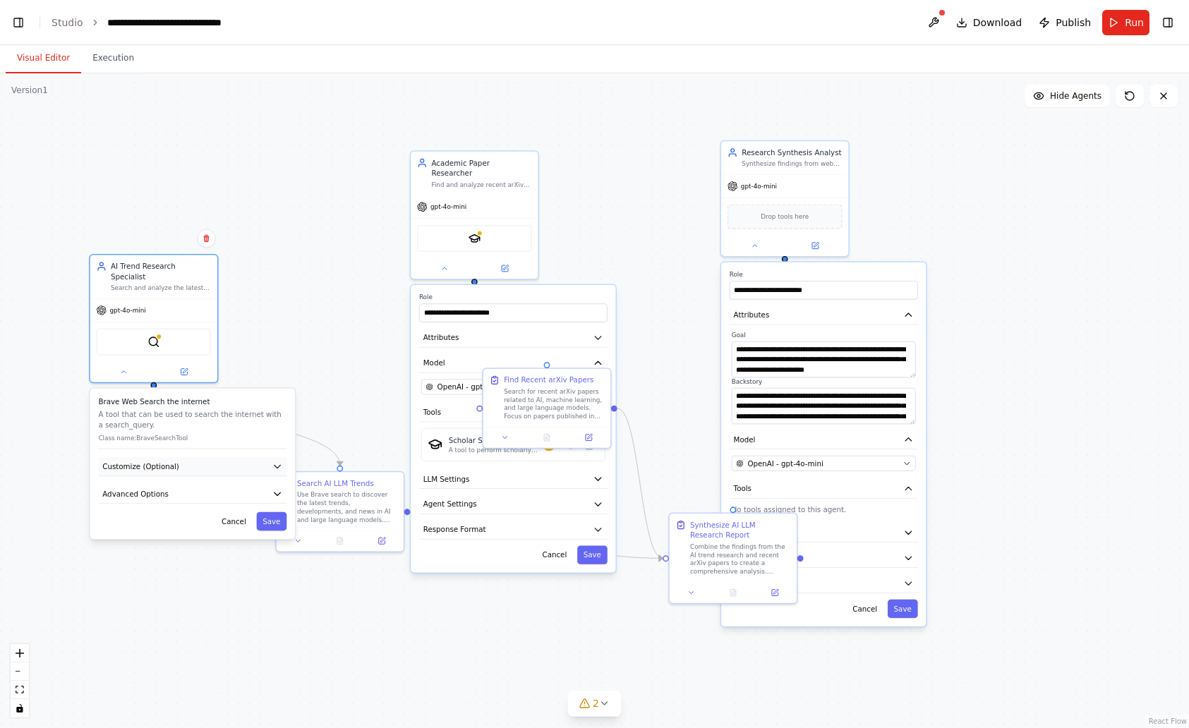
click at [231, 461] on button "Customize (Optional)" at bounding box center [192, 466] width 188 height 19
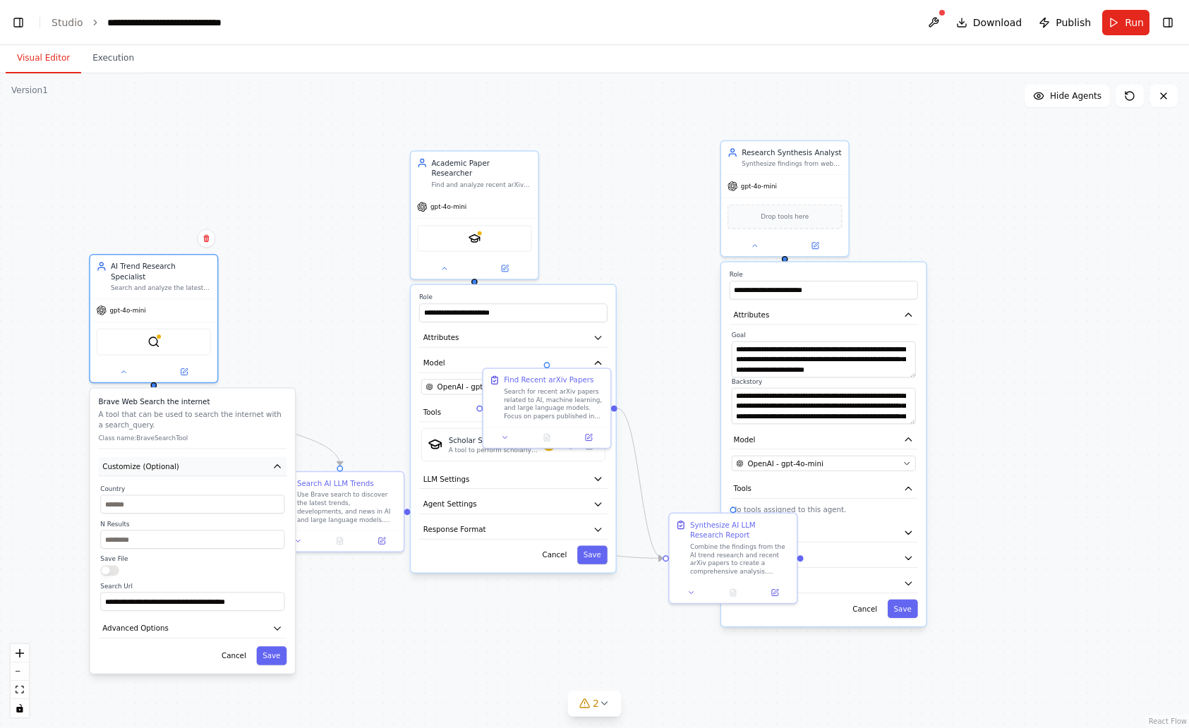
click at [234, 457] on button "Customize (Optional)" at bounding box center [192, 466] width 188 height 19
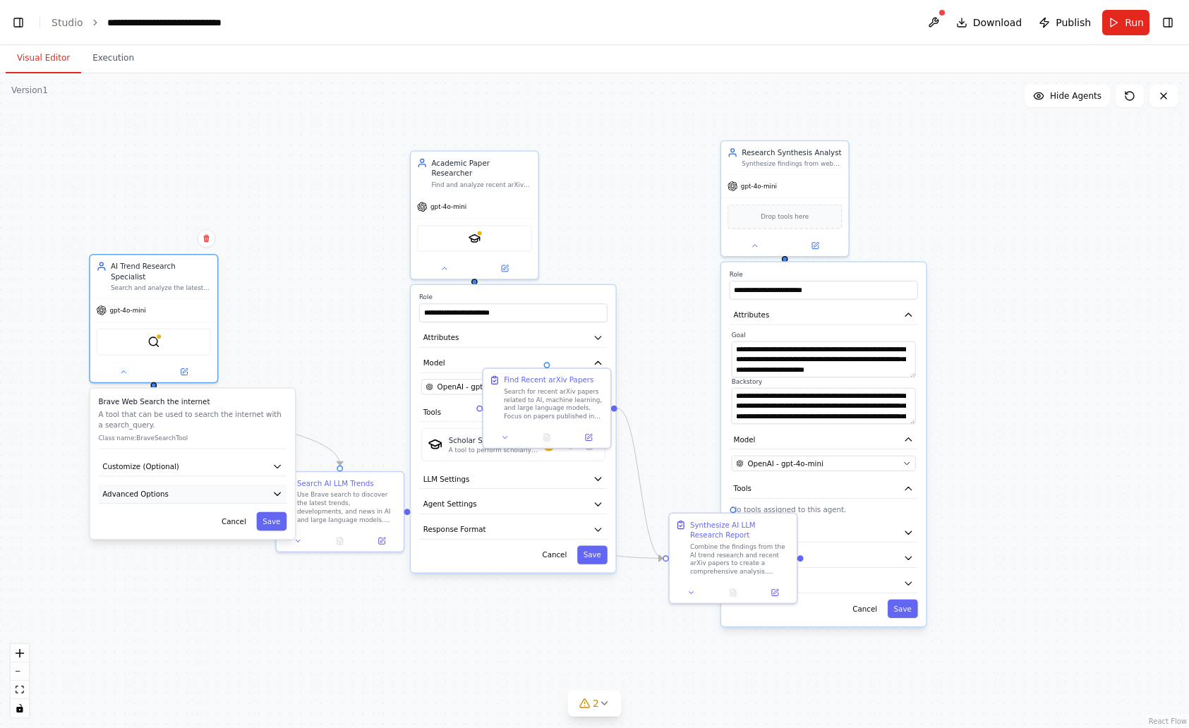
click at [220, 485] on button "Advanced Options" at bounding box center [192, 494] width 188 height 19
click at [152, 531] on div "BRAVE_API_KEY" at bounding box center [135, 536] width 56 height 11
click at [195, 485] on button "Advanced Options" at bounding box center [192, 494] width 188 height 19
click at [525, 547] on div "Cancel Save" at bounding box center [513, 554] width 188 height 18
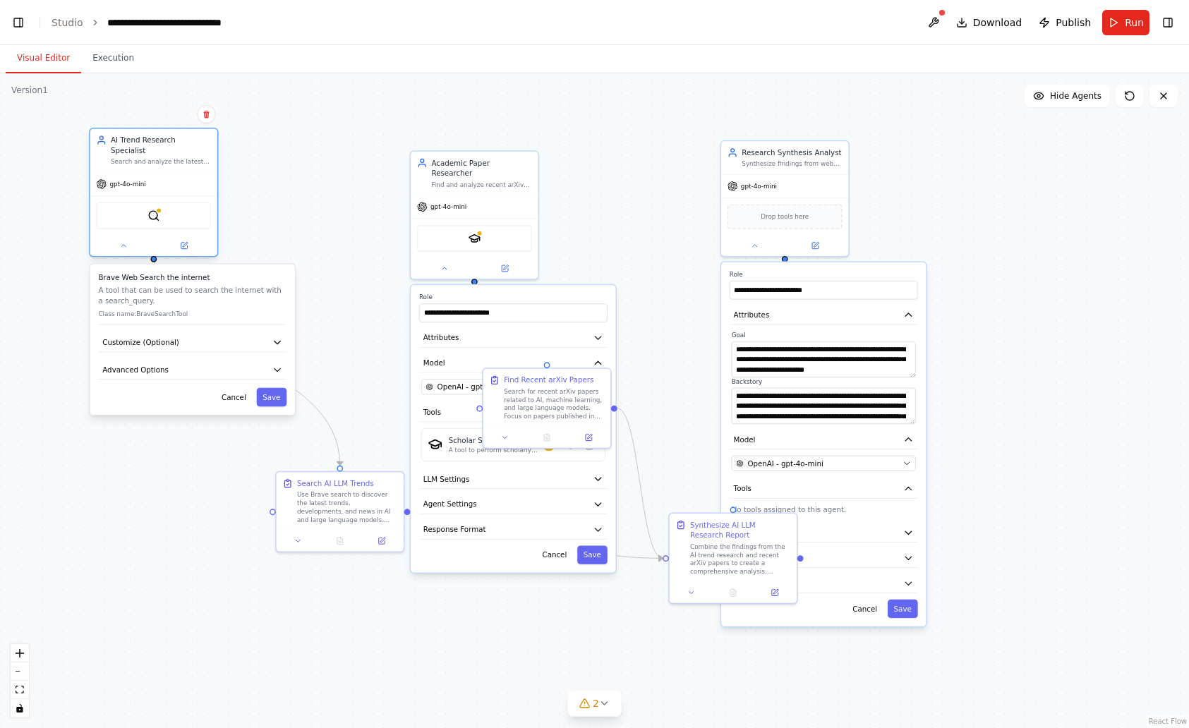
drag, startPoint x: 183, startPoint y: 274, endPoint x: 192, endPoint y: 157, distance: 117.4
click at [192, 157] on div "AI Trend Research Specialist Search and analyze the latest AI LLM trends using …" at bounding box center [161, 150] width 100 height 31
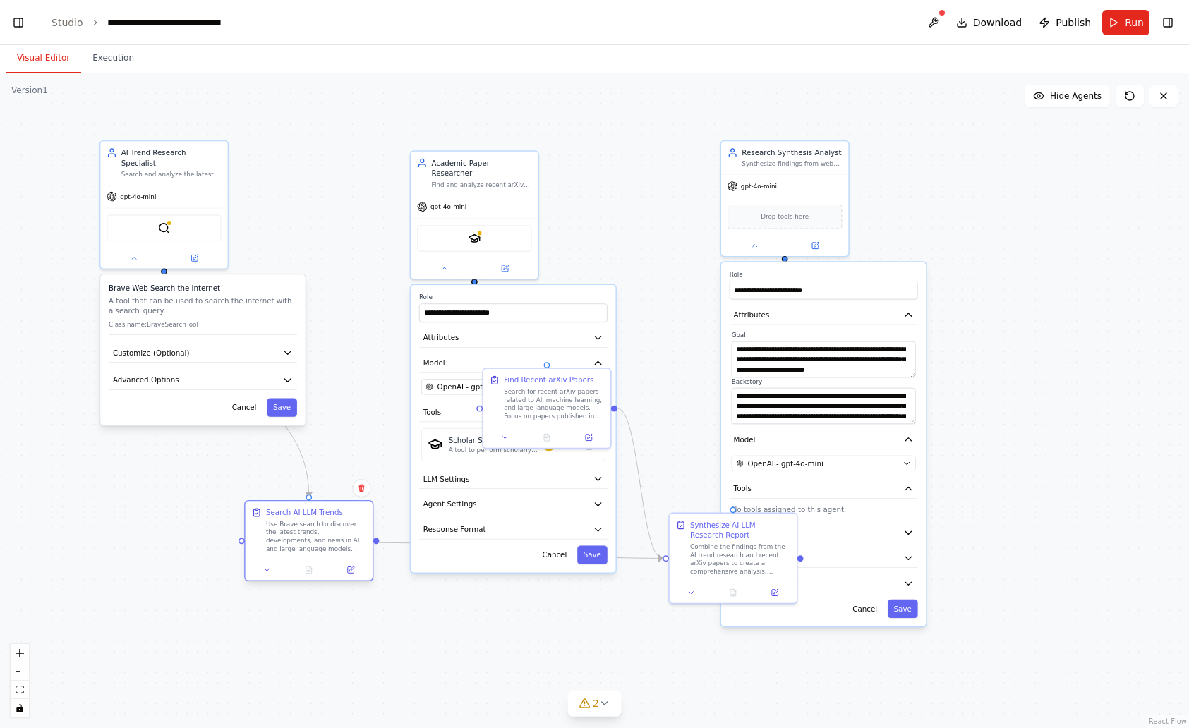
drag, startPoint x: 313, startPoint y: 543, endPoint x: 274, endPoint y: 584, distance: 56.9
click at [274, 553] on div "Use Brave search to discover the latest trends, developments, and news in AI an…" at bounding box center [316, 536] width 100 height 33
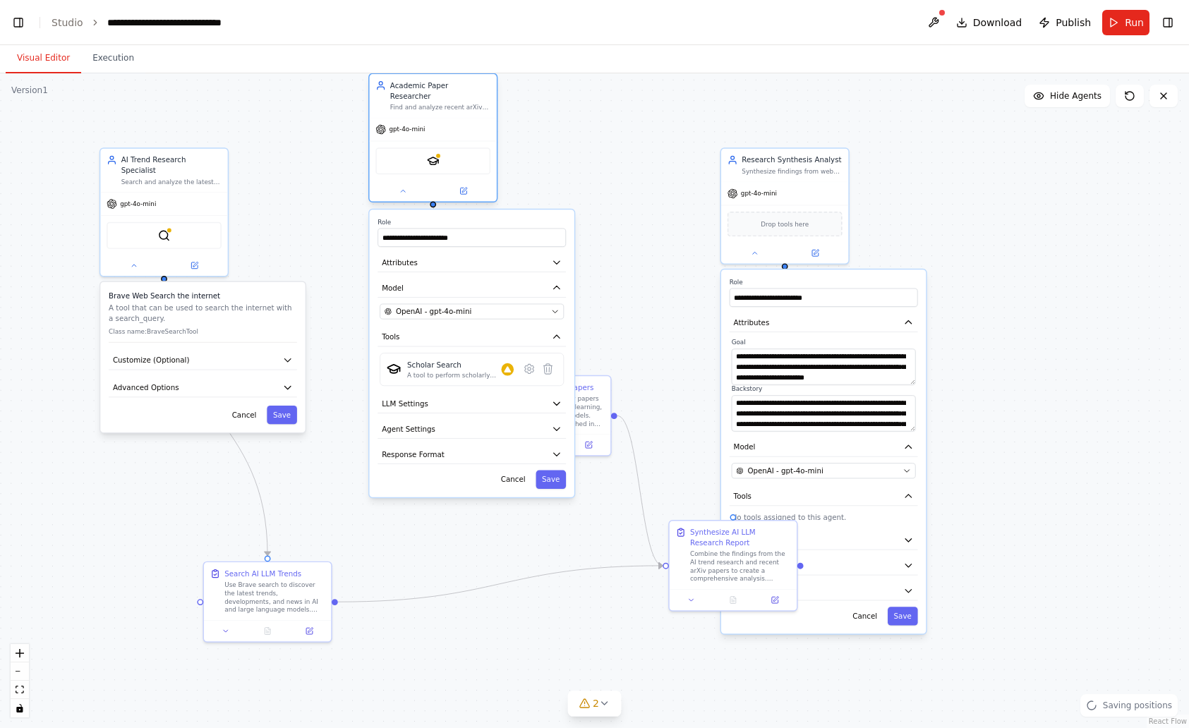
drag, startPoint x: 518, startPoint y: 176, endPoint x: 473, endPoint y: 99, distance: 88.8
click at [473, 99] on div "Academic Paper Researcher Find and analyze recent arXiv papers related to AI an…" at bounding box center [433, 96] width 127 height 44
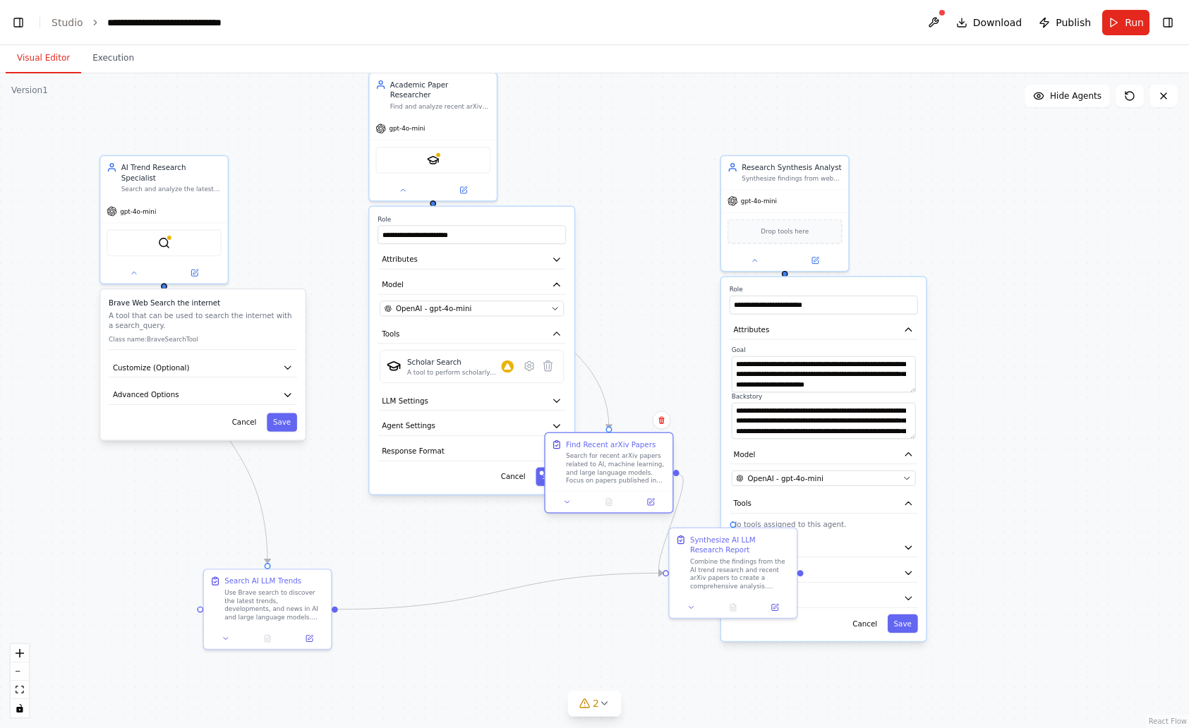
drag, startPoint x: 601, startPoint y: 402, endPoint x: 664, endPoint y: 450, distance: 79.0
click at [664, 450] on div "Find Recent arXiv Papers Search for recent arXiv papers related to AI, machine …" at bounding box center [616, 463] width 100 height 46
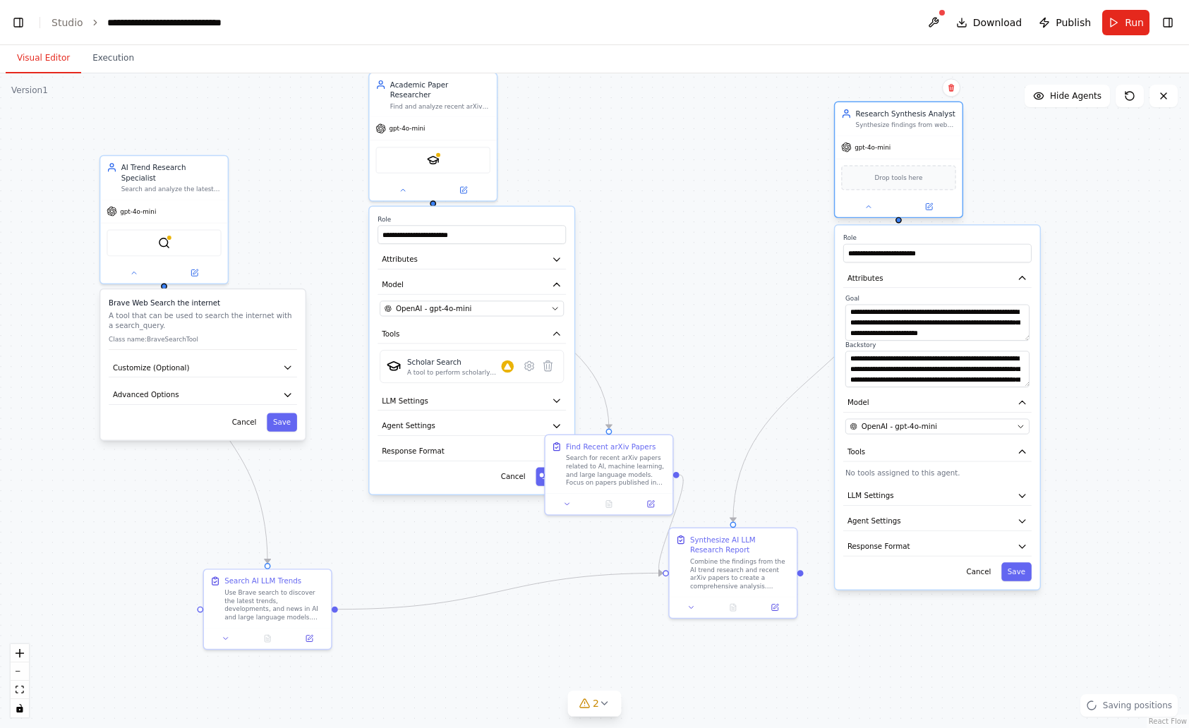
drag, startPoint x: 847, startPoint y: 164, endPoint x: 938, endPoint y: 123, distance: 99.5
click at [939, 121] on div "Synthesize findings from web trends and academic research to create a comprehen…" at bounding box center [906, 125] width 100 height 8
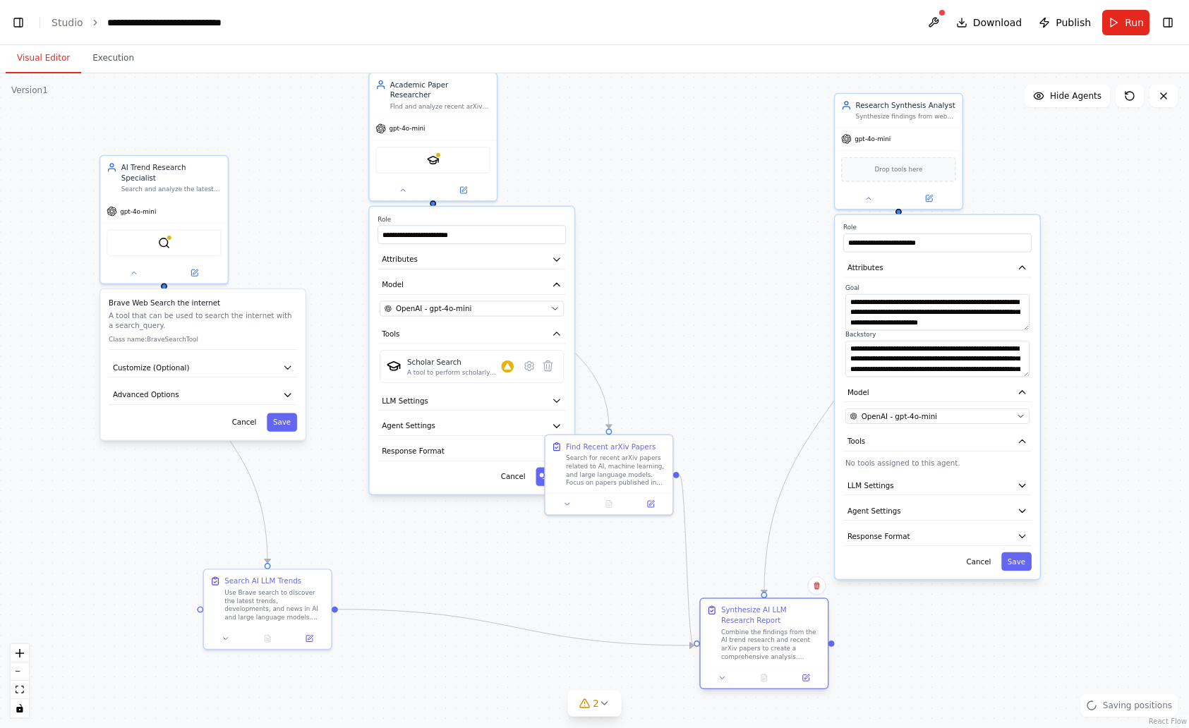
drag, startPoint x: 757, startPoint y: 585, endPoint x: 807, endPoint y: 657, distance: 87.7
click at [792, 659] on div "Combine the findings from the AI trend research and recent arXiv papers to crea…" at bounding box center [771, 644] width 100 height 33
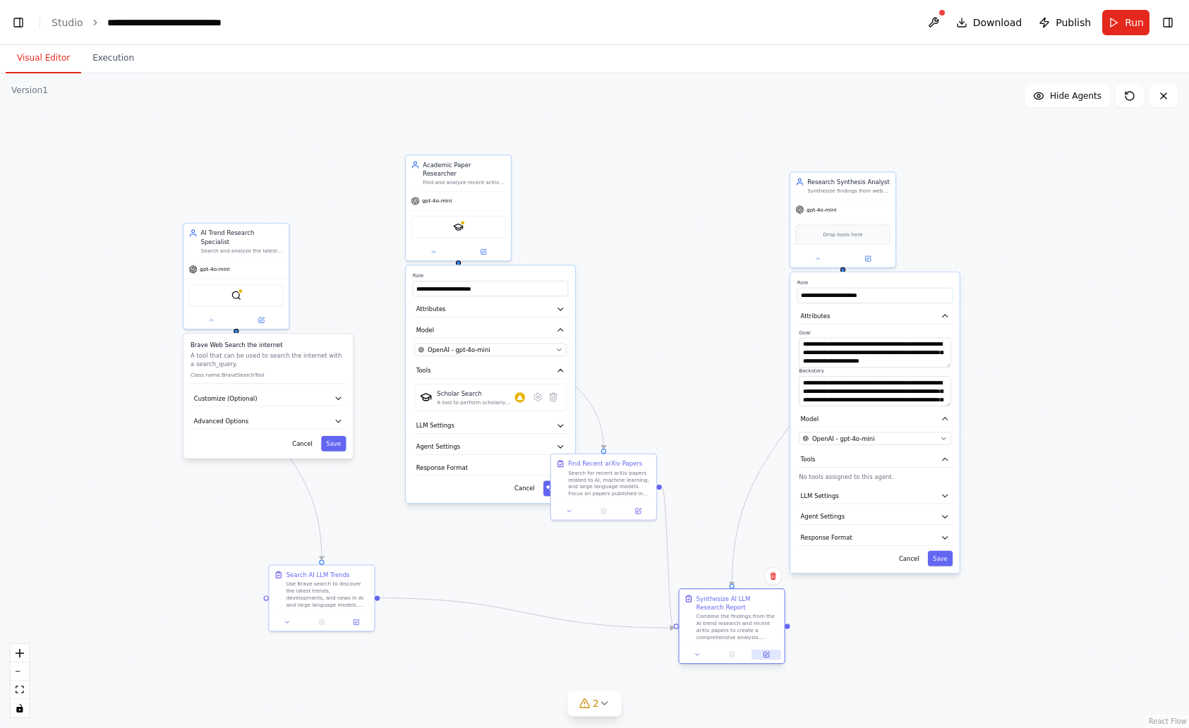
click at [770, 657] on button at bounding box center [767, 655] width 30 height 11
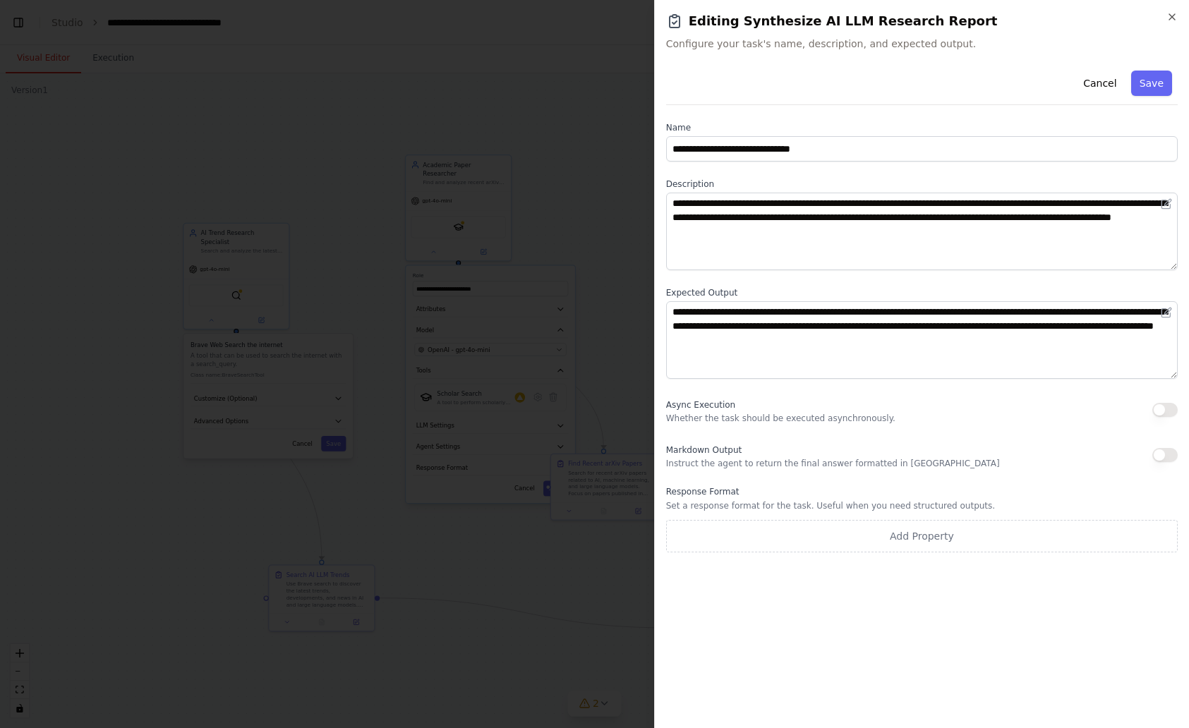
click at [514, 637] on div at bounding box center [594, 364] width 1189 height 728
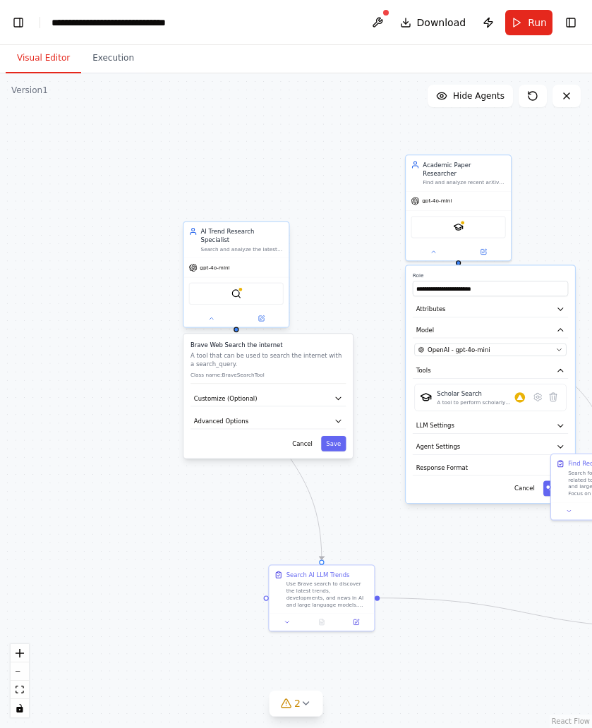
click at [245, 234] on div "AI Trend Research Specialist" at bounding box center [242, 235] width 83 height 17
click at [266, 313] on button at bounding box center [261, 318] width 48 height 11
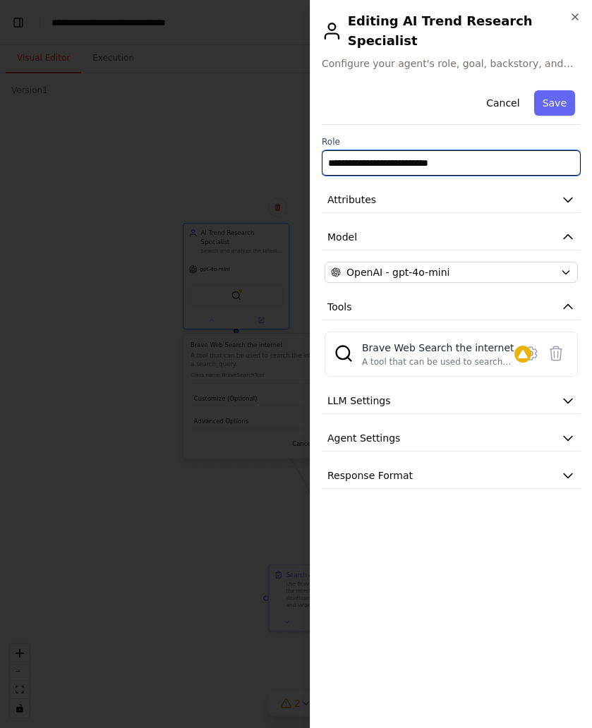
click at [418, 150] on input "**********" at bounding box center [451, 162] width 259 height 25
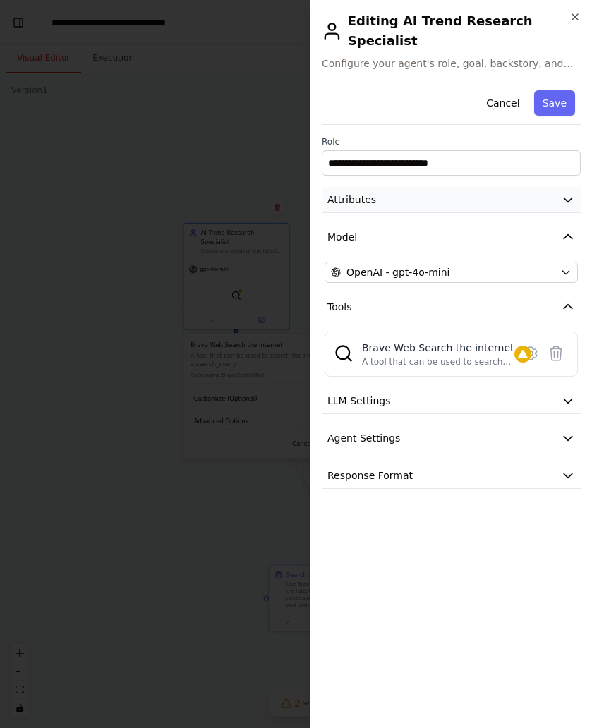
click at [380, 187] on button "Attributes" at bounding box center [451, 200] width 259 height 26
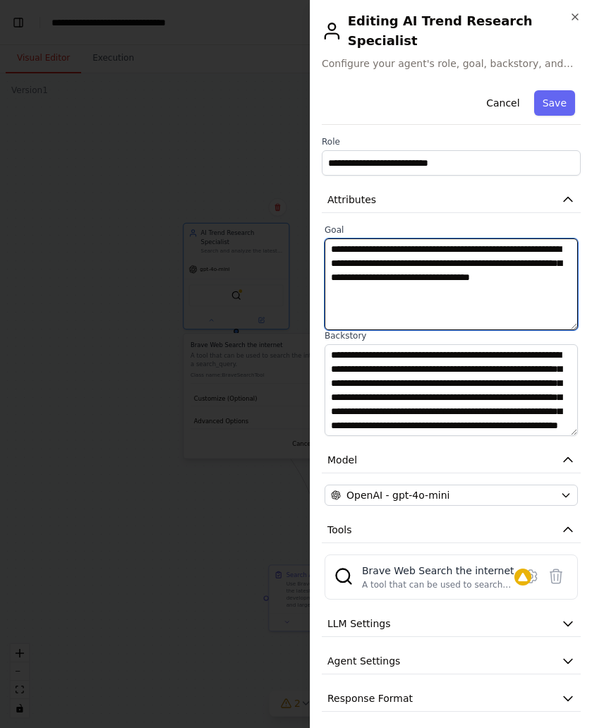
click at [370, 244] on textarea "**********" at bounding box center [451, 285] width 253 height 92
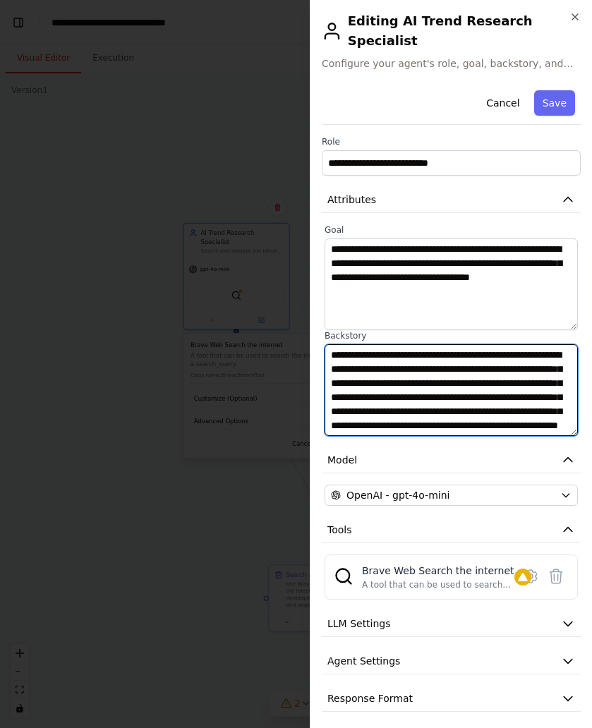
click at [409, 357] on textarea "**********" at bounding box center [451, 390] width 253 height 92
click at [399, 382] on textarea "**********" at bounding box center [451, 390] width 253 height 92
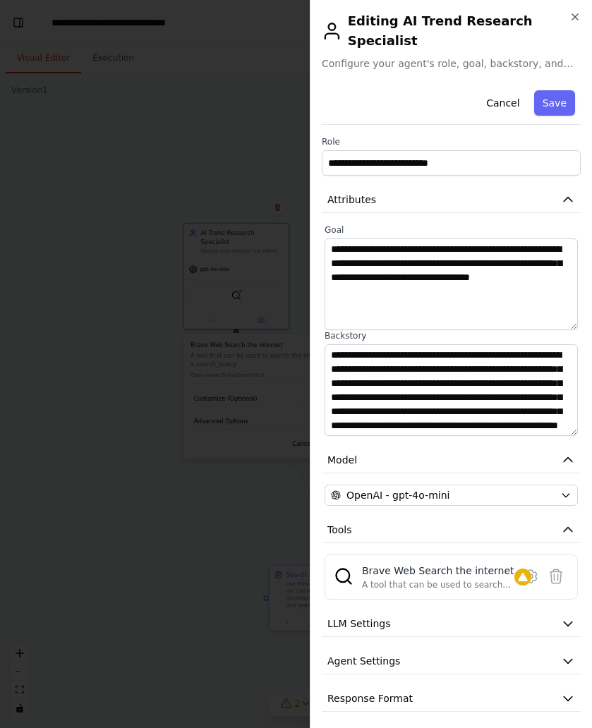
click at [135, 410] on div at bounding box center [296, 364] width 592 height 728
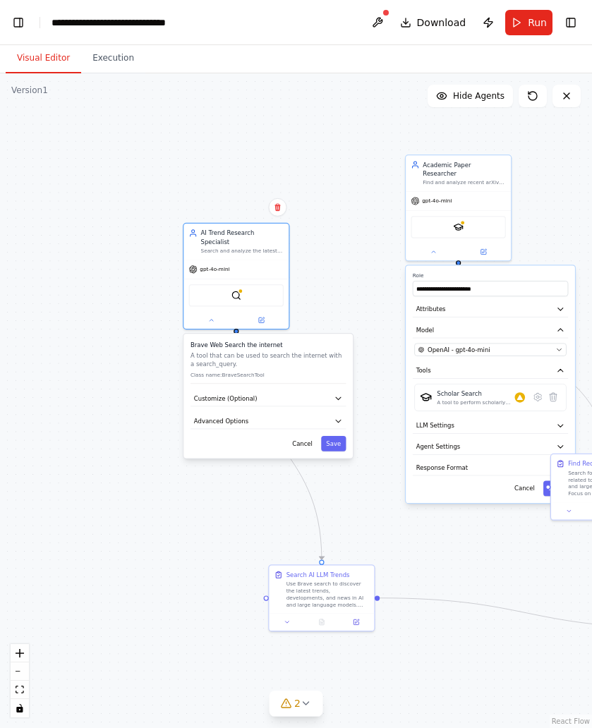
click at [210, 581] on div ".deletable-edge-delete-btn { width: 20px; height: 20px; border: 0px solid #ffff…" at bounding box center [296, 400] width 592 height 655
click at [304, 590] on div "Use Brave search to discover the latest trends, developments, and news in AI an…" at bounding box center [327, 593] width 83 height 28
click at [283, 619] on button at bounding box center [287, 620] width 30 height 11
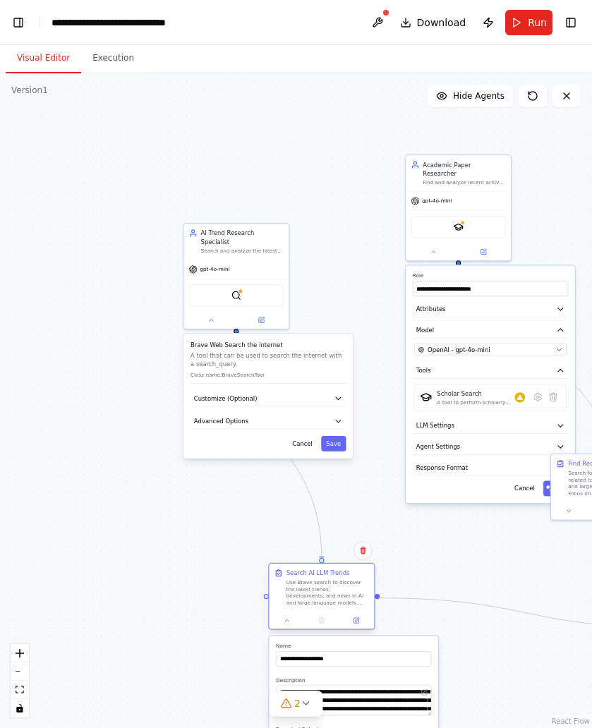
click at [363, 629] on div at bounding box center [321, 621] width 105 height 18
click at [359, 626] on div at bounding box center [321, 621] width 105 height 18
click at [363, 621] on button at bounding box center [357, 620] width 30 height 11
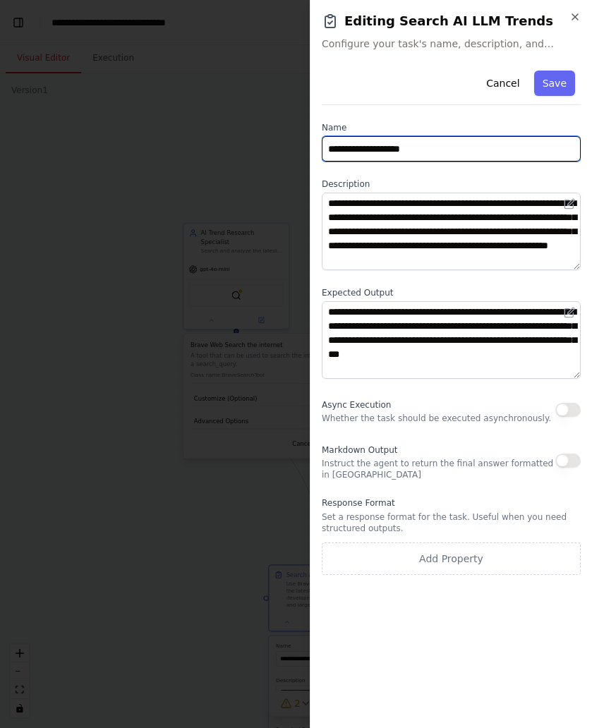
click at [418, 148] on input "**********" at bounding box center [451, 148] width 259 height 25
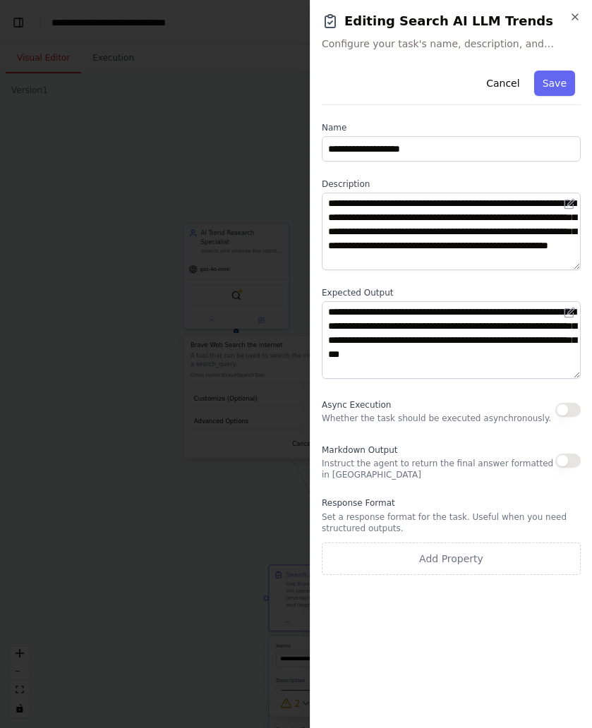
click at [123, 380] on div at bounding box center [296, 364] width 592 height 728
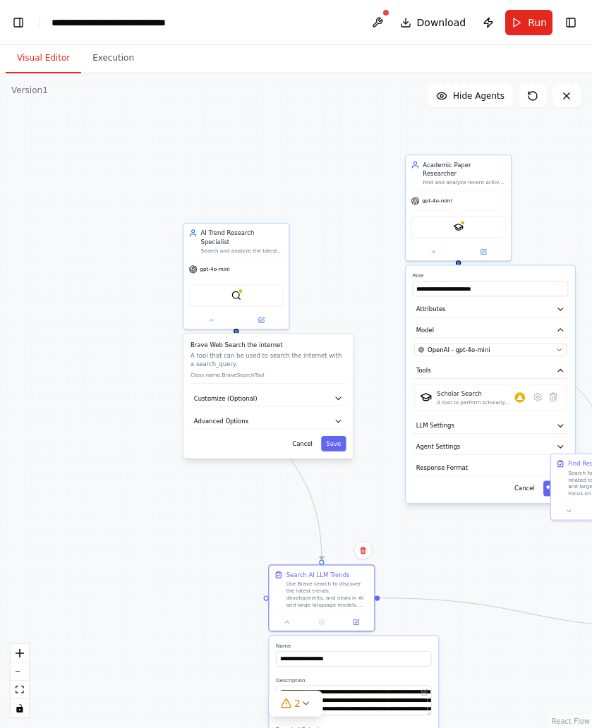
click at [96, 267] on div ".deletable-edge-delete-btn { width: 20px; height: 20px; border: 0px solid #ffff…" at bounding box center [296, 400] width 592 height 655
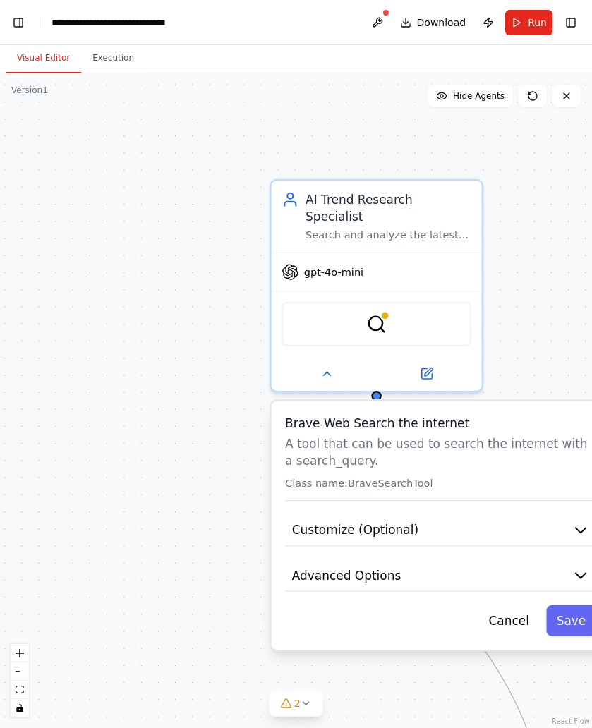
drag, startPoint x: 96, startPoint y: 267, endPoint x: 103, endPoint y: 231, distance: 36.7
click at [103, 231] on div ".deletable-edge-delete-btn { width: 20px; height: 20px; border: 0px solid #ffff…" at bounding box center [296, 400] width 592 height 655
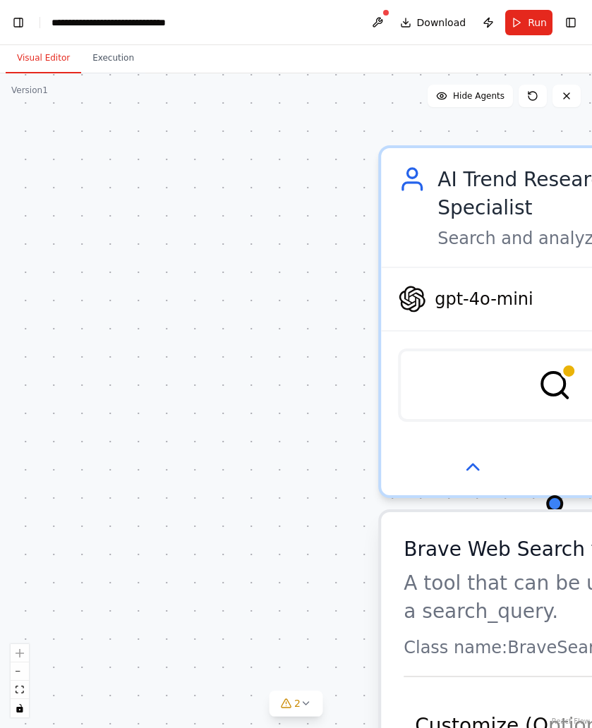
click at [138, 240] on div ".deletable-edge-delete-btn { width: 20px; height: 20px; border: 0px solid #ffff…" at bounding box center [296, 400] width 592 height 655
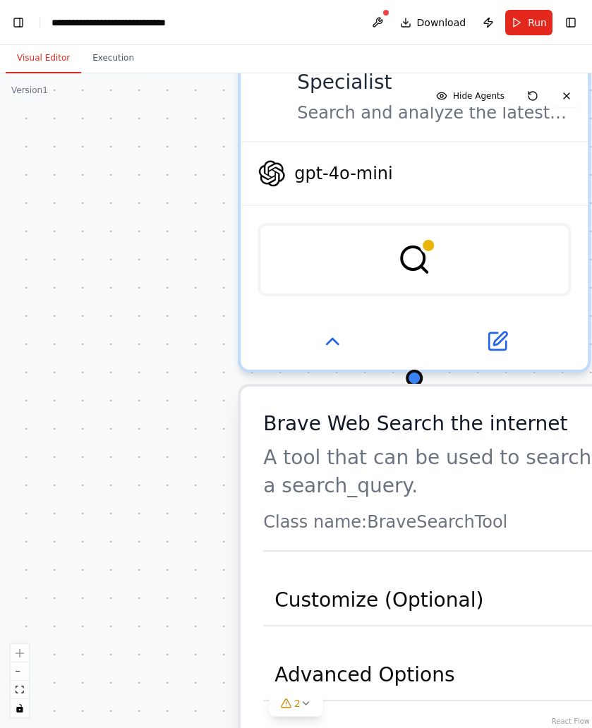
drag, startPoint x: 169, startPoint y: 317, endPoint x: -6, endPoint y: 176, distance: 224.3
click at [0, 176] on div ".deletable-edge-delete-btn { width: 20px; height: 20px; border: 0px solid #ffff…" at bounding box center [296, 400] width 592 height 655
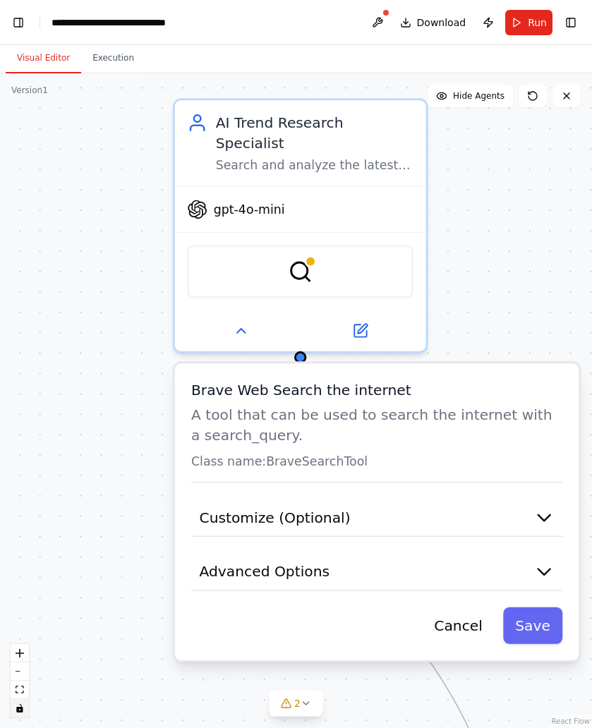
click at [27, 708] on button "toggle interactivity" at bounding box center [20, 708] width 18 height 18
click at [18, 706] on icon "toggle interactivity" at bounding box center [19, 708] width 6 height 8
click at [22, 694] on icon "fit view" at bounding box center [20, 690] width 8 height 8
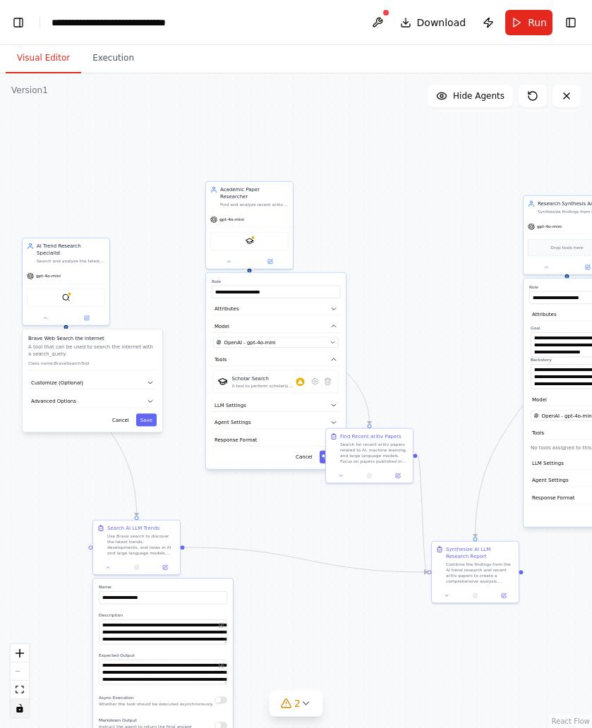
drag, startPoint x: 440, startPoint y: 173, endPoint x: 448, endPoint y: 159, distance: 16.1
click at [448, 160] on div ".deletable-edge-delete-btn { width: 20px; height: 20px; border: 0px solid #ffff…" at bounding box center [296, 400] width 592 height 655
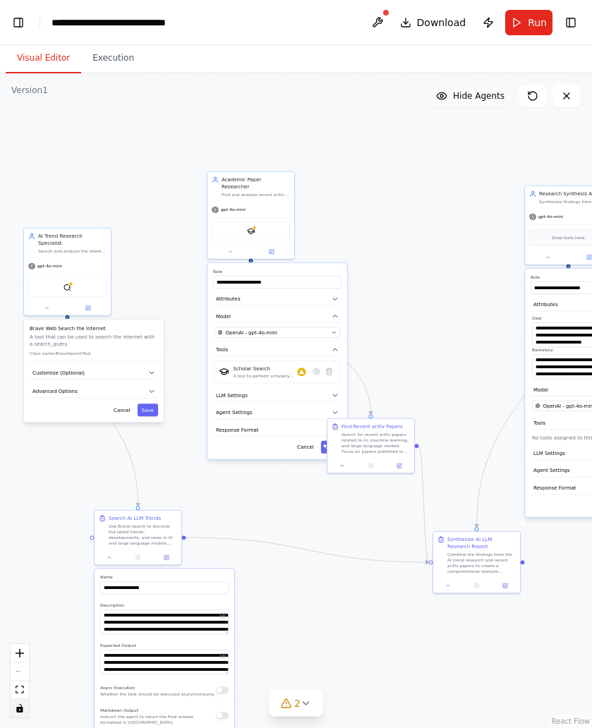
click at [466, 93] on span "Hide Agents" at bounding box center [479, 95] width 52 height 11
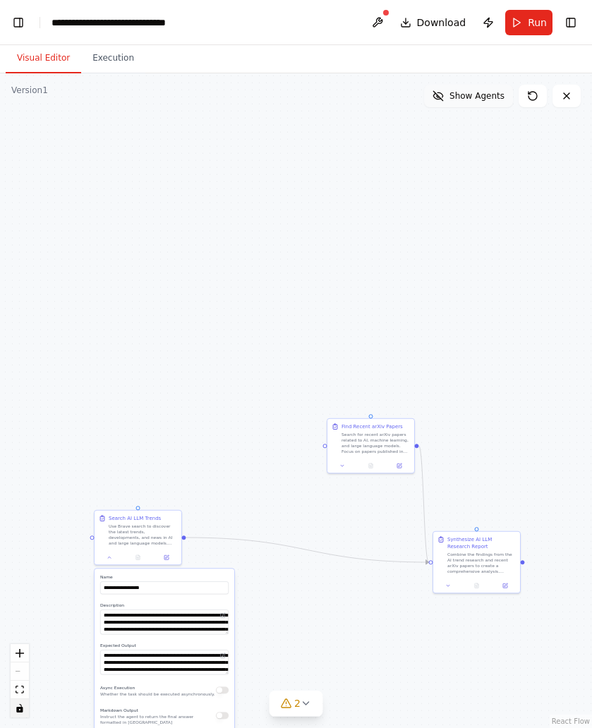
click at [469, 99] on span "Show Agents" at bounding box center [477, 95] width 55 height 11
click at [120, 61] on button "Execution" at bounding box center [113, 59] width 64 height 30
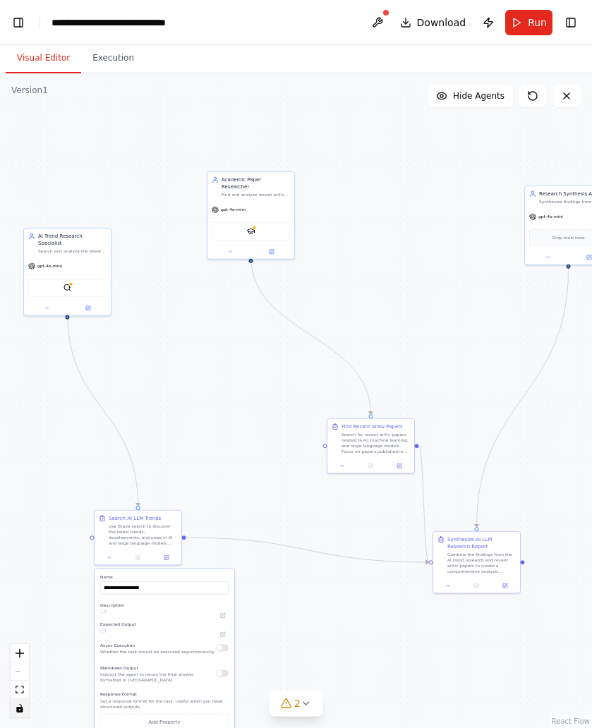
click at [63, 64] on button "Visual Editor" at bounding box center [44, 59] width 76 height 30
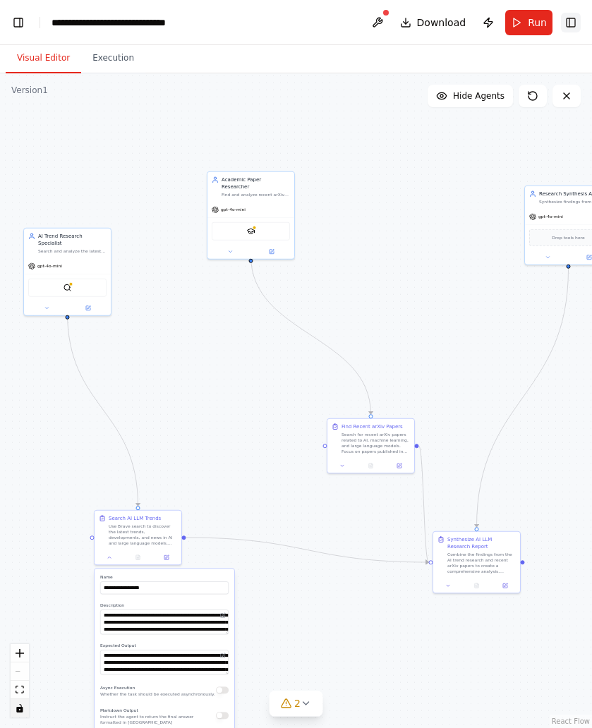
click at [572, 23] on button "Toggle Right Sidebar" at bounding box center [571, 23] width 20 height 20
click at [16, 28] on button "Toggle Left Sidebar" at bounding box center [18, 23] width 20 height 20
click at [16, 24] on button "Toggle Left Sidebar" at bounding box center [18, 23] width 20 height 20
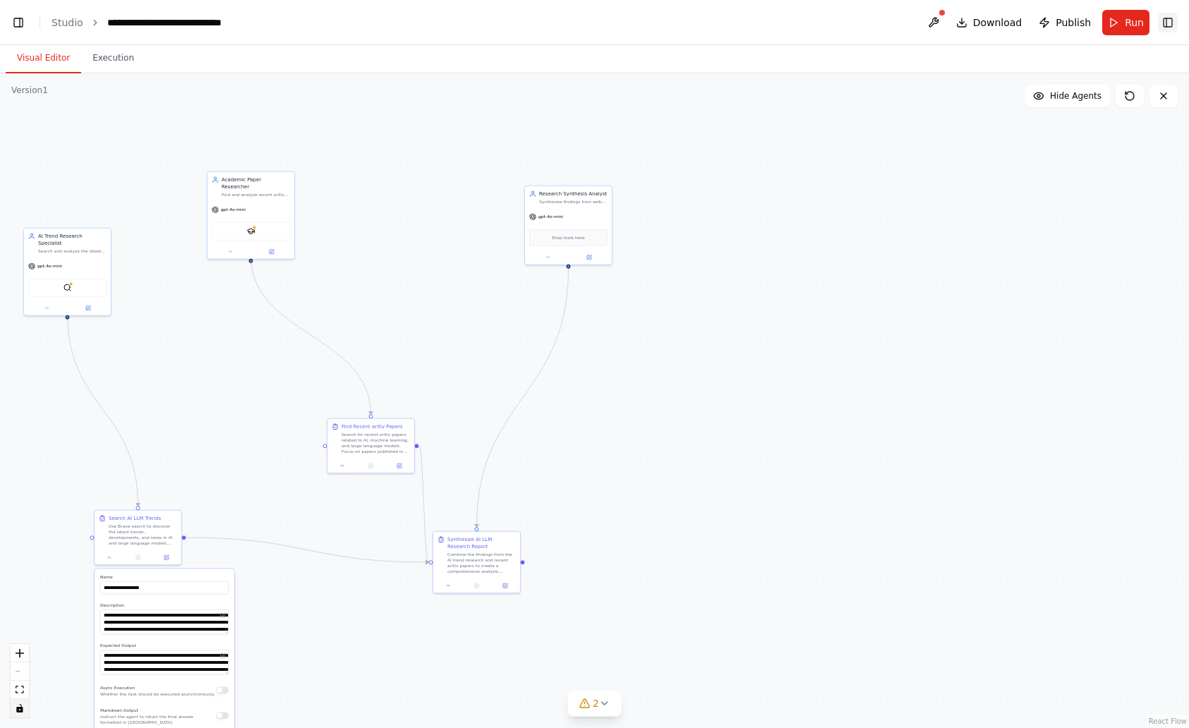
click at [1168, 19] on button "Toggle Right Sidebar" at bounding box center [1168, 23] width 20 height 20
click at [867, 200] on div ".deletable-edge-delete-btn { width: 20px; height: 20px; border: 0px solid #ffff…" at bounding box center [594, 400] width 1189 height 655
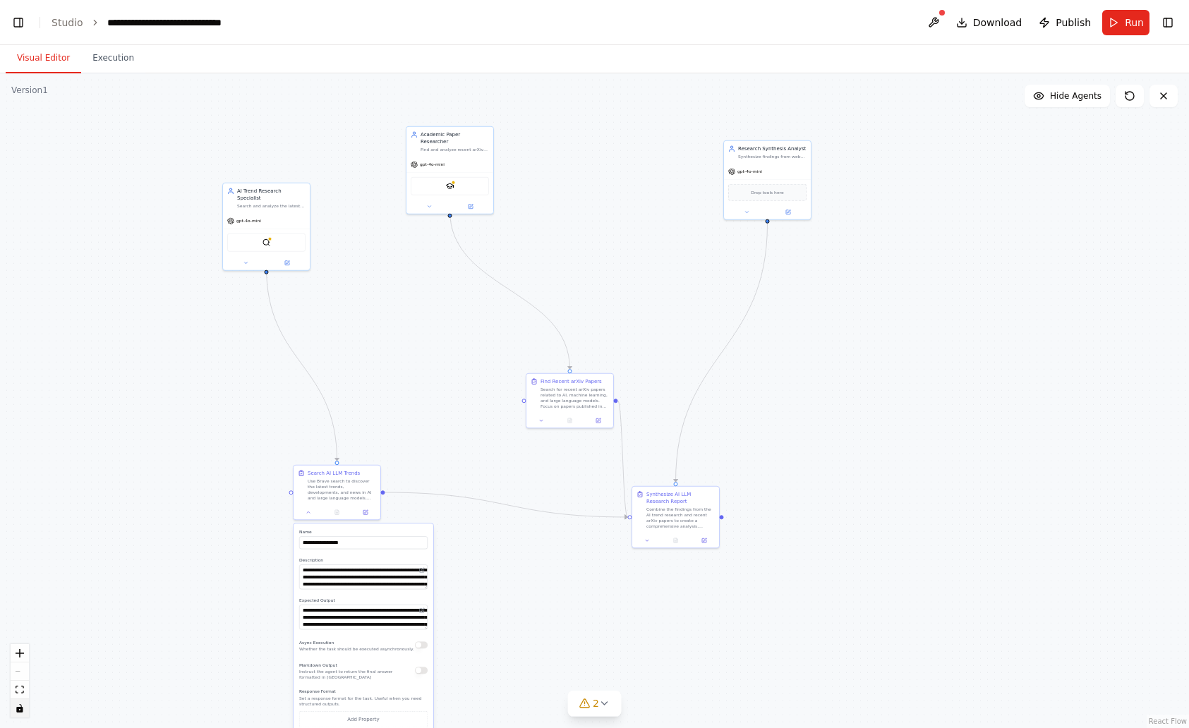
drag, startPoint x: 857, startPoint y: 207, endPoint x: 1042, endPoint y: 164, distance: 189.8
click at [1042, 164] on div ".deletable-edge-delete-btn { width: 20px; height: 20px; border: 0px solid #ffff…" at bounding box center [594, 400] width 1189 height 655
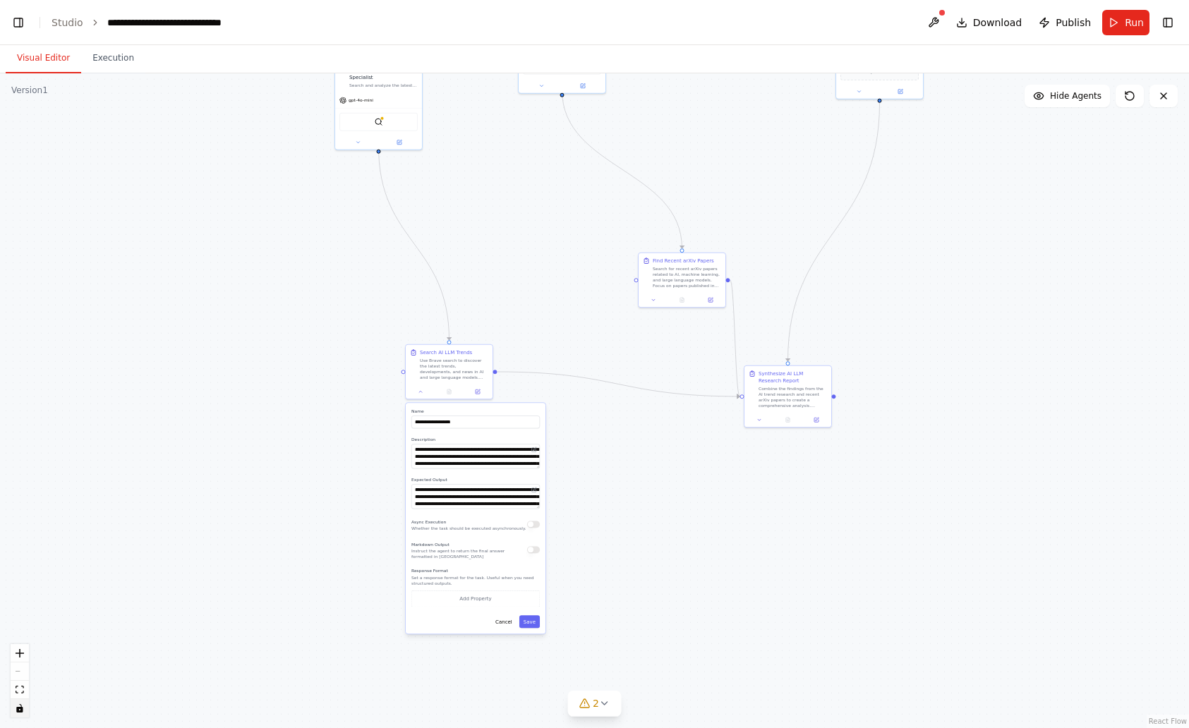
drag, startPoint x: 166, startPoint y: 501, endPoint x: 265, endPoint y: 392, distance: 146.9
click at [265, 392] on div ".deletable-edge-delete-btn { width: 20px; height: 20px; border: 0px solid #ffff…" at bounding box center [594, 400] width 1189 height 655
click at [18, 32] on button "Toggle Left Sidebar" at bounding box center [18, 23] width 20 height 20
click at [71, 17] on link "Studio" at bounding box center [68, 22] width 32 height 11
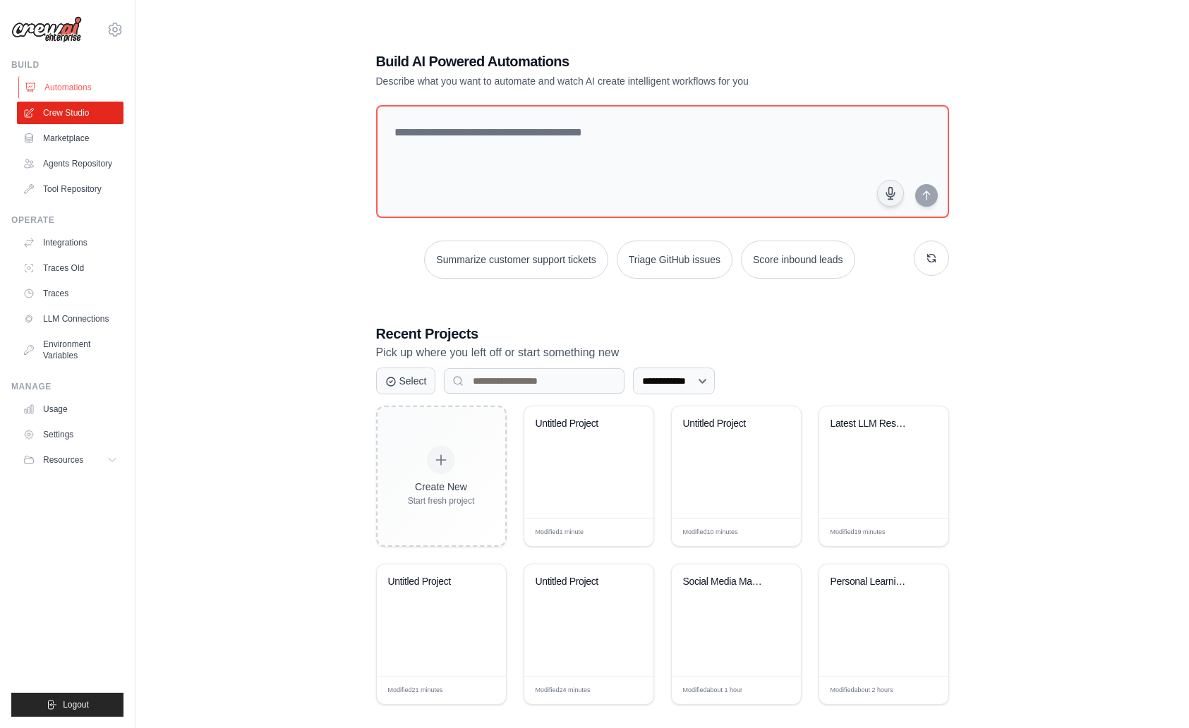
click at [92, 78] on link "Automations" at bounding box center [71, 87] width 107 height 23
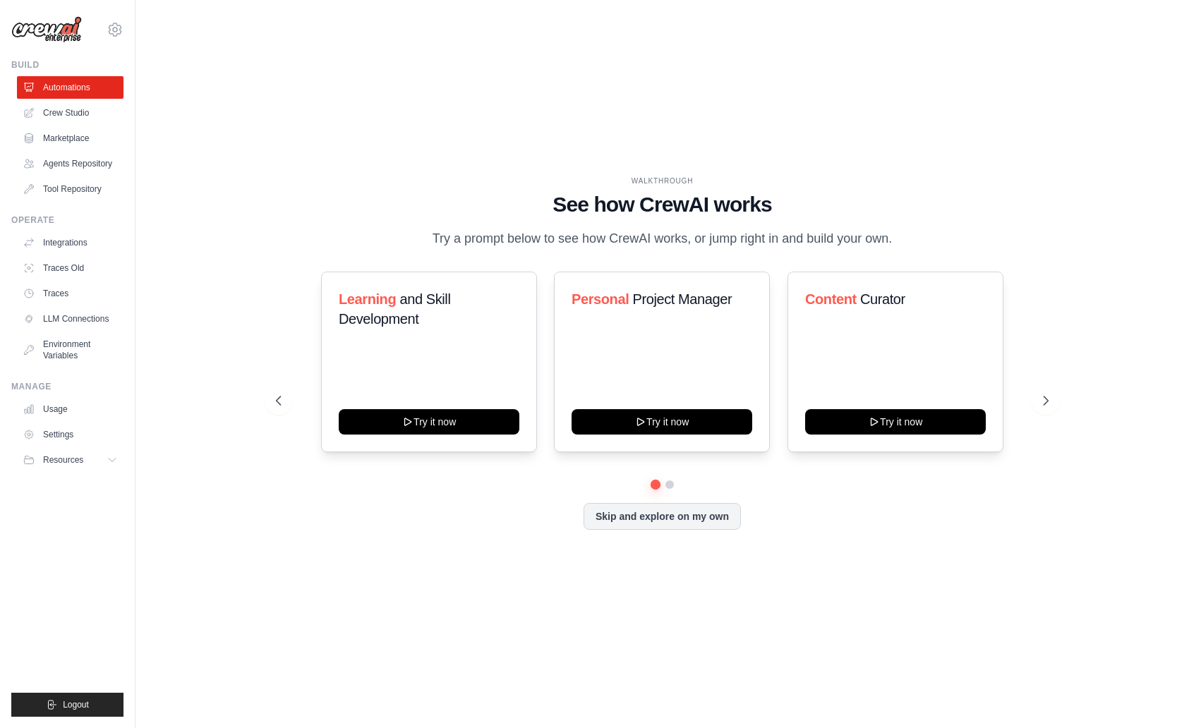
click at [60, 125] on ul "Automations Crew Studio Marketplace Agents Repository Tool Repository" at bounding box center [70, 138] width 107 height 124
click at [74, 111] on link "Crew Studio" at bounding box center [71, 113] width 107 height 23
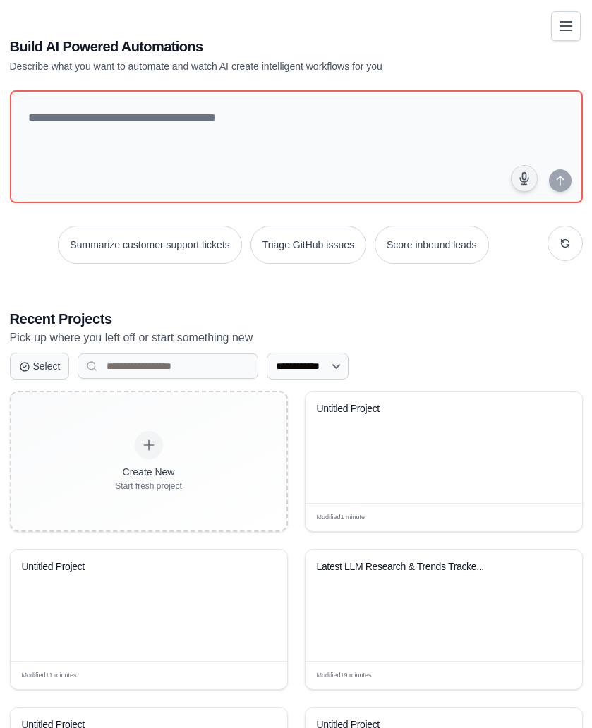
click at [346, 60] on p "Describe what you want to automate and watch AI create intelligent workflows fo…" at bounding box center [247, 66] width 474 height 14
click at [169, 56] on div "Build AI Powered Automations Describe what you want to automate and watch AI cr…" at bounding box center [247, 55] width 474 height 37
click at [566, 20] on icon "Toggle navigation" at bounding box center [565, 25] width 17 height 17
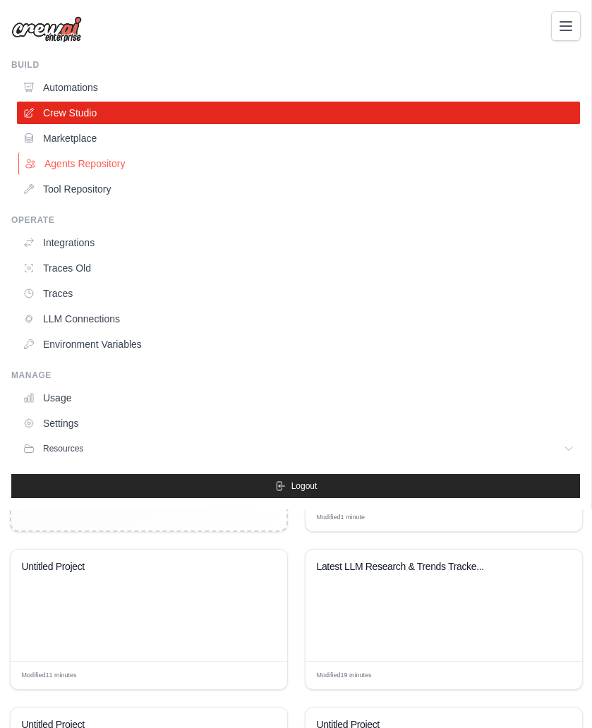
click at [71, 163] on link "Agents Repository" at bounding box center [299, 163] width 563 height 23
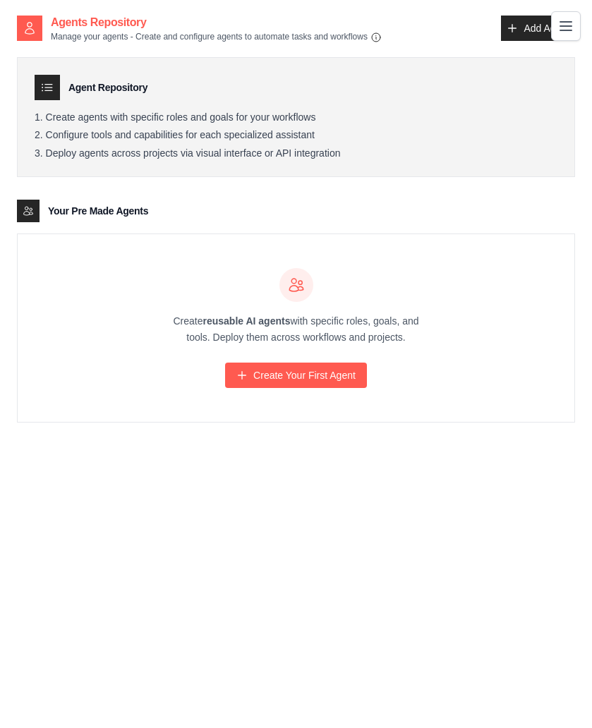
click at [230, 116] on li "Create agents with specific roles and goals for your workflows" at bounding box center [296, 117] width 523 height 13
click at [252, 159] on div "Agent Repository Create agents with specific roles and goals for your workflows…" at bounding box center [296, 117] width 558 height 121
click at [306, 167] on div "Agent Repository Create agents with specific roles and goals for your workflows…" at bounding box center [296, 117] width 558 height 121
click at [313, 385] on link "Create Your First Agent" at bounding box center [296, 375] width 142 height 25
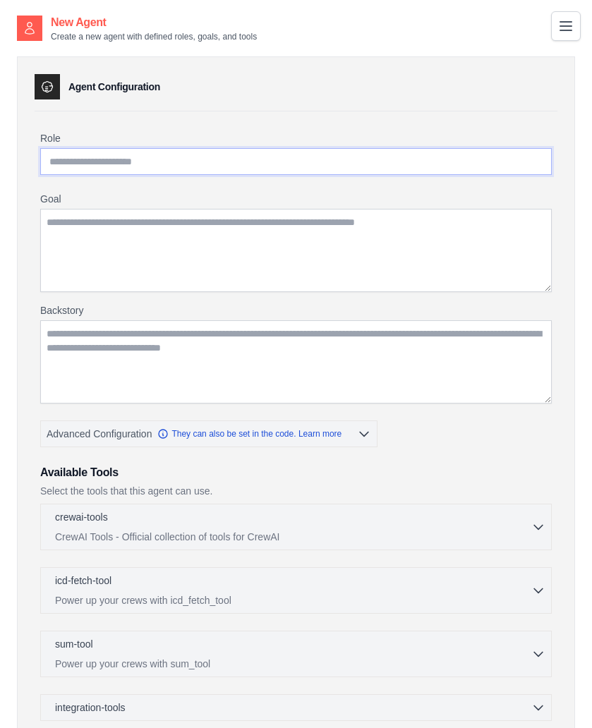
click at [209, 167] on input "Role" at bounding box center [296, 161] width 512 height 27
click at [186, 170] on input "Role" at bounding box center [296, 161] width 512 height 27
paste input "**********"
type input "**********"
click at [260, 159] on input "**********" at bounding box center [296, 161] width 512 height 27
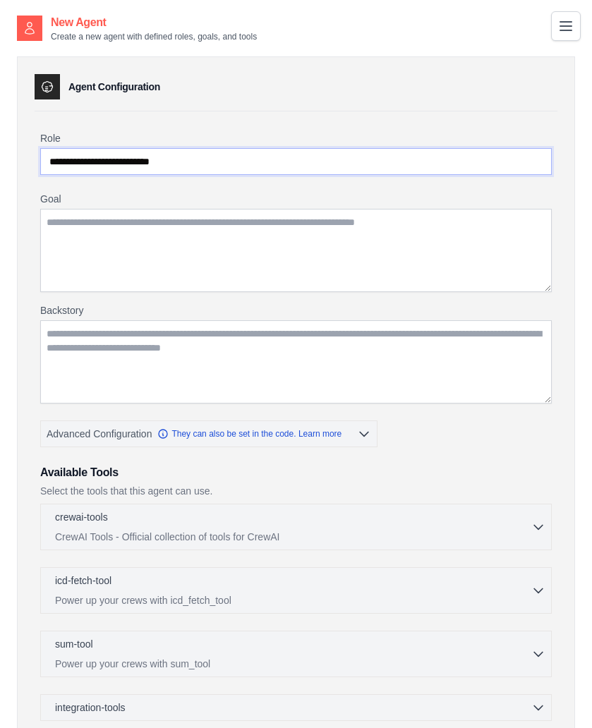
click at [260, 159] on input "**********" at bounding box center [296, 161] width 512 height 27
click at [212, 168] on input "Role" at bounding box center [296, 161] width 512 height 27
paste input "**********"
type input "**********"
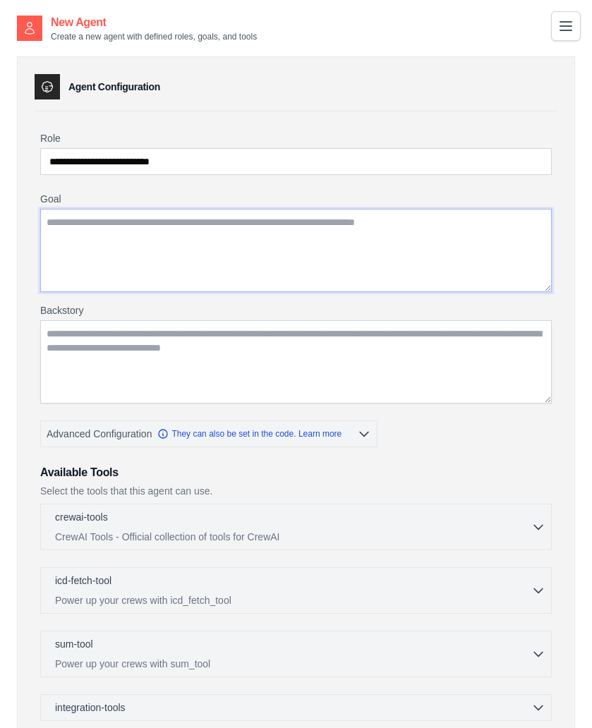
click at [200, 222] on textarea "Goal" at bounding box center [296, 250] width 512 height 83
paste textarea "**********"
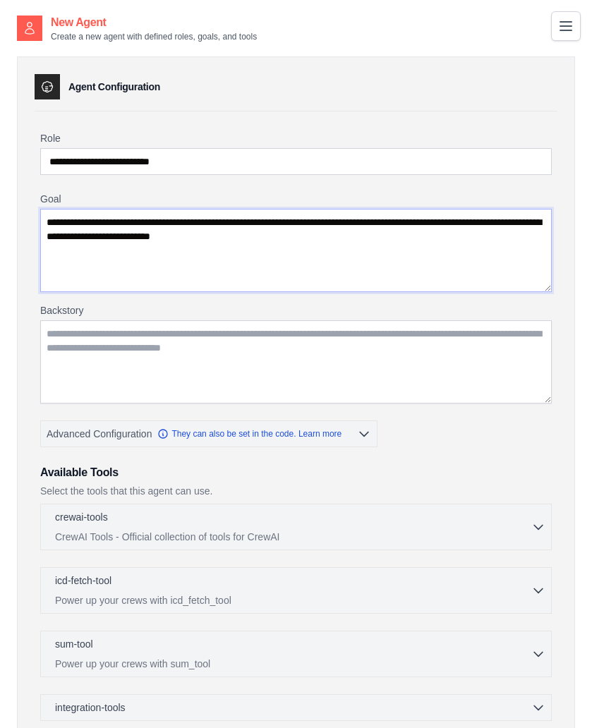
type textarea "**********"
click at [290, 356] on textarea "Backstory" at bounding box center [296, 361] width 512 height 83
paste textarea "**********"
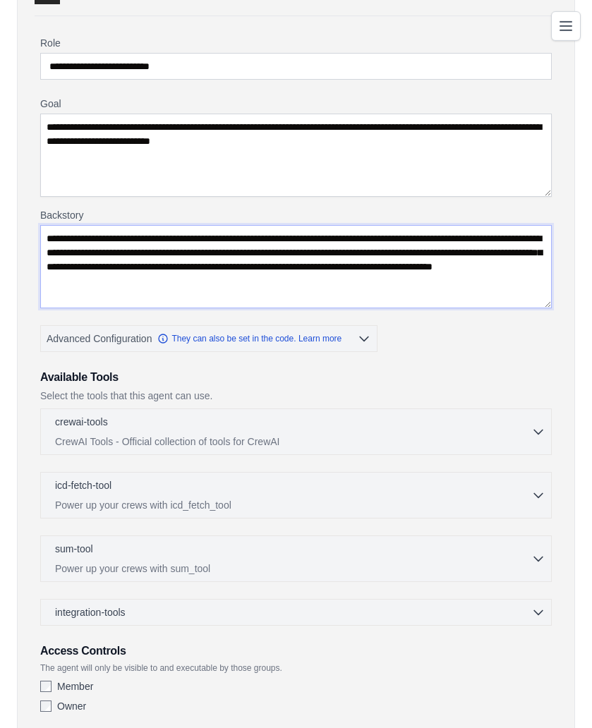
scroll to position [97, 0]
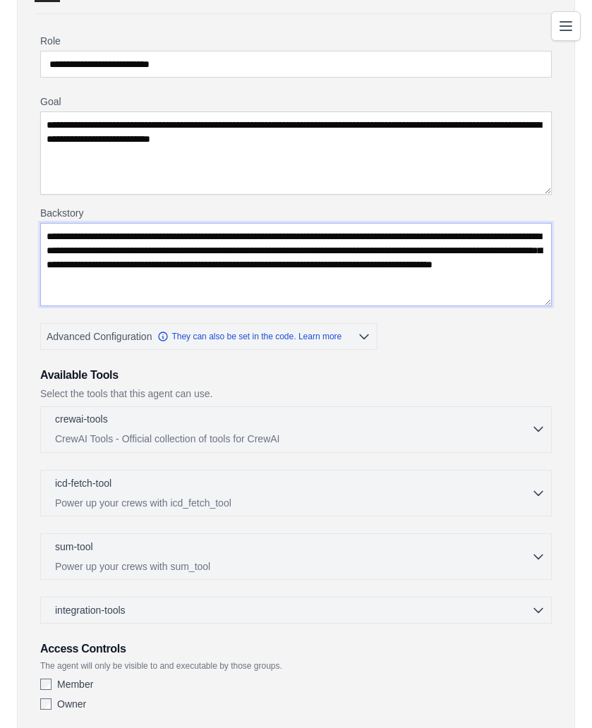
type textarea "**********"
click at [409, 433] on p "CrewAI Tools - Official collection of tools for CrewAI" at bounding box center [293, 439] width 476 height 14
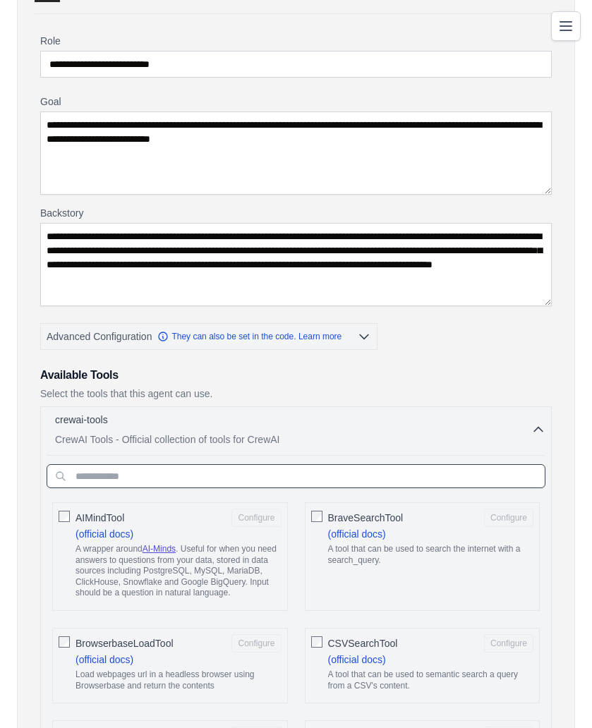
click at [299, 482] on input "text" at bounding box center [296, 476] width 499 height 24
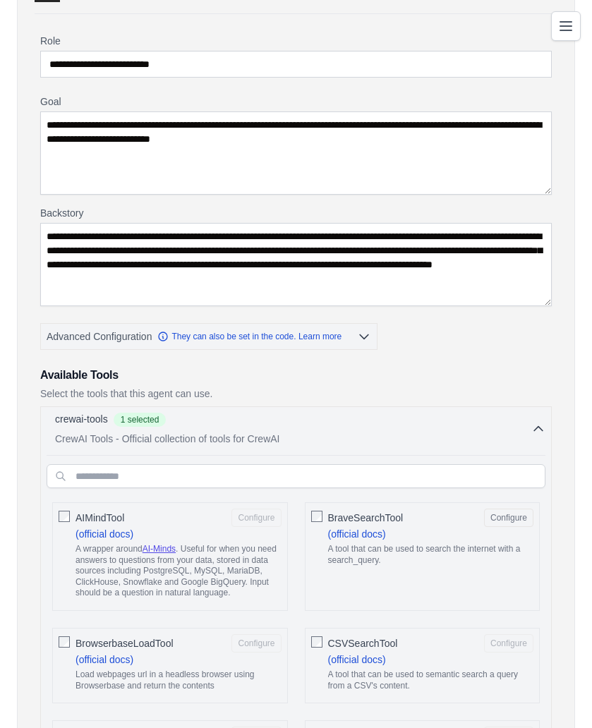
click at [387, 413] on div "crewai-tools 1 selected" at bounding box center [293, 420] width 476 height 17
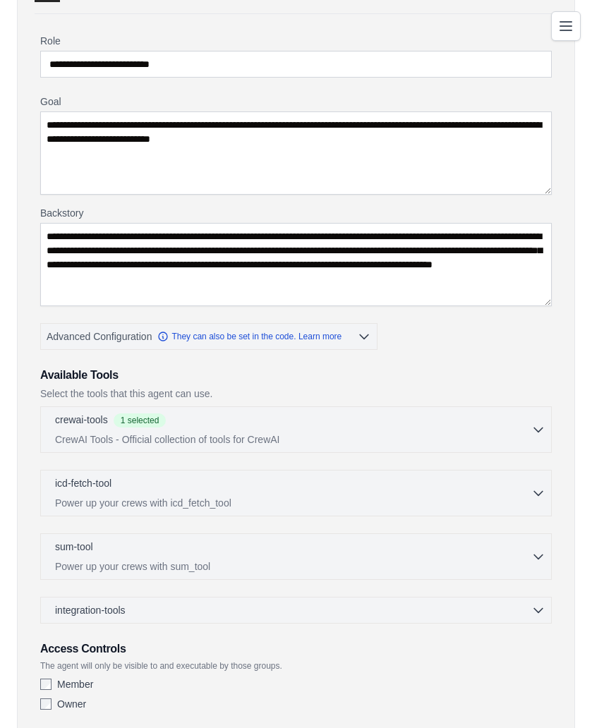
click at [418, 367] on h3 "Available Tools" at bounding box center [296, 375] width 512 height 17
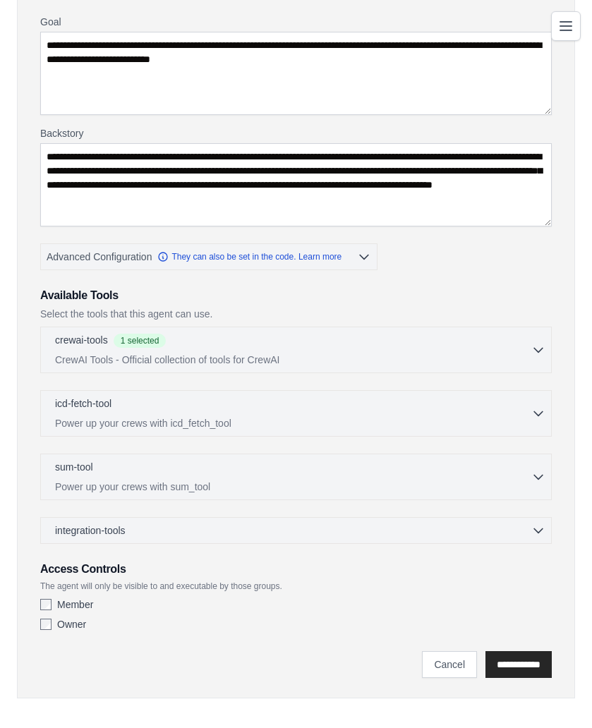
scroll to position [184, 0]
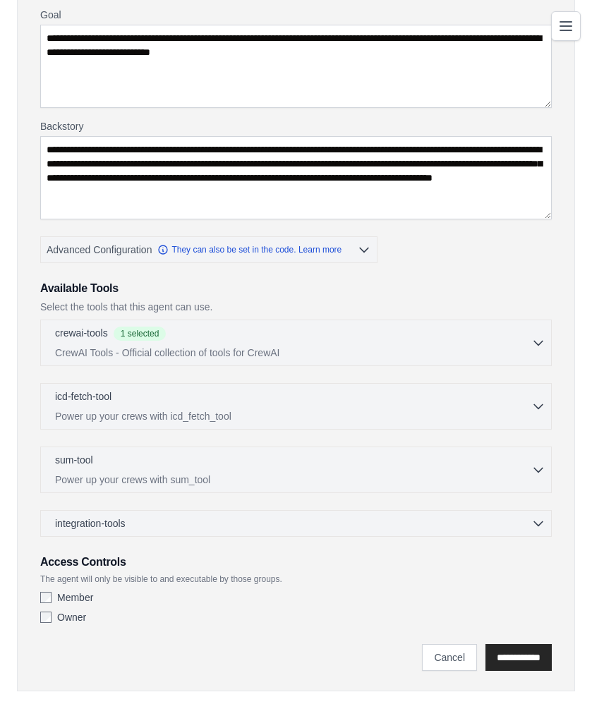
drag, startPoint x: 110, startPoint y: 595, endPoint x: 92, endPoint y: 601, distance: 19.2
click at [101, 600] on div "Member" at bounding box center [296, 598] width 512 height 14
click at [92, 601] on label "Member" at bounding box center [75, 598] width 36 height 14
click at [59, 623] on label "Owner" at bounding box center [71, 617] width 29 height 14
click at [517, 651] on input "**********" at bounding box center [518, 657] width 66 height 27
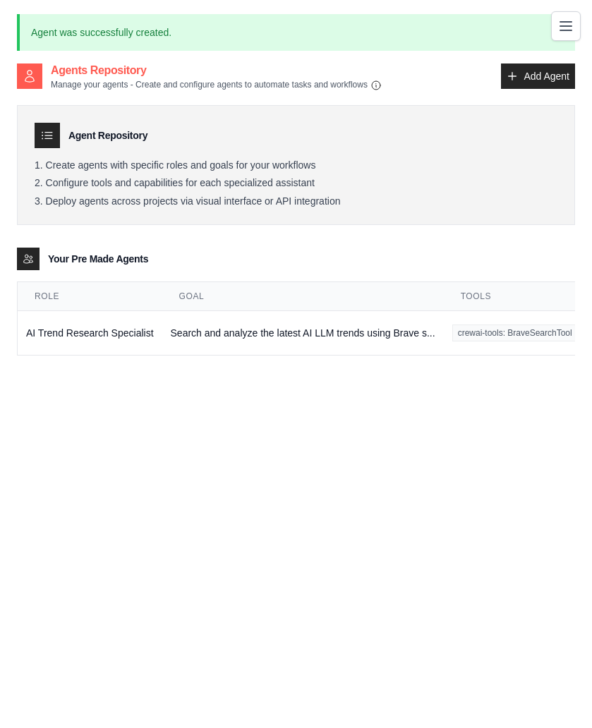
click at [284, 206] on li "Deploy agents across projects via visual interface or API integration" at bounding box center [296, 201] width 523 height 13
click at [221, 320] on td "Search and analyze the latest AI LLM trends using Brave s..." at bounding box center [303, 333] width 282 height 44
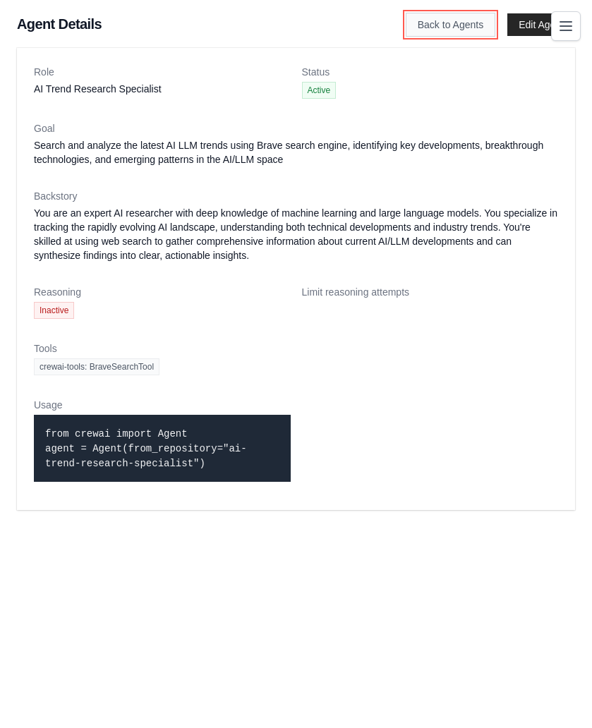
click at [464, 28] on link "Back to Agents" at bounding box center [451, 25] width 90 height 24
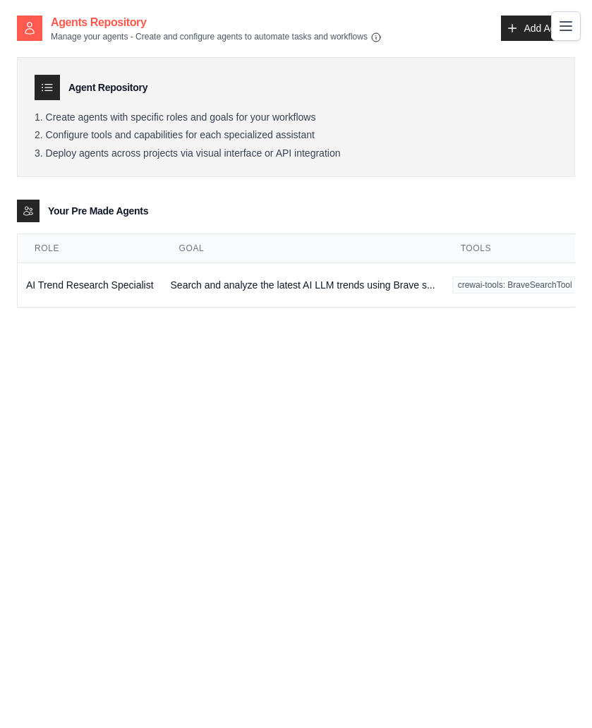
click at [195, 190] on div "Agent Repository Create agents with specific roles and goals for your workflows…" at bounding box center [296, 175] width 558 height 265
click at [560, 31] on icon "Toggle navigation" at bounding box center [565, 25] width 17 height 17
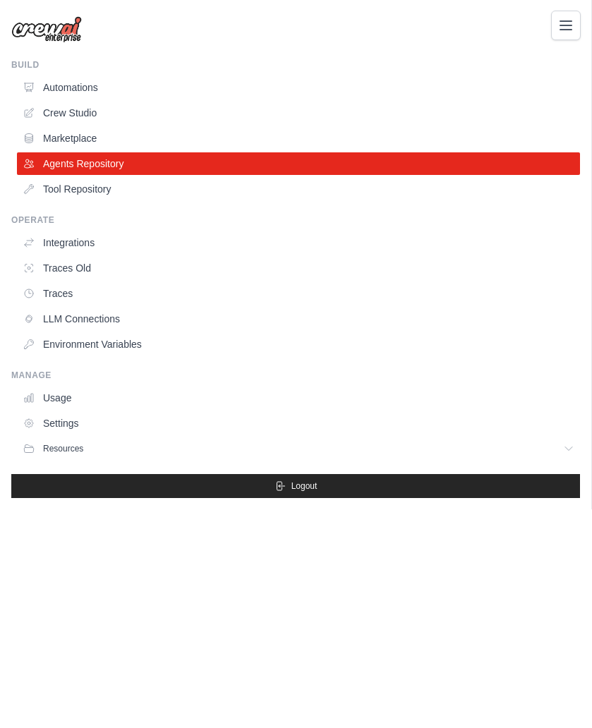
click at [564, 25] on icon "Toggle navigation" at bounding box center [565, 25] width 11 height 8
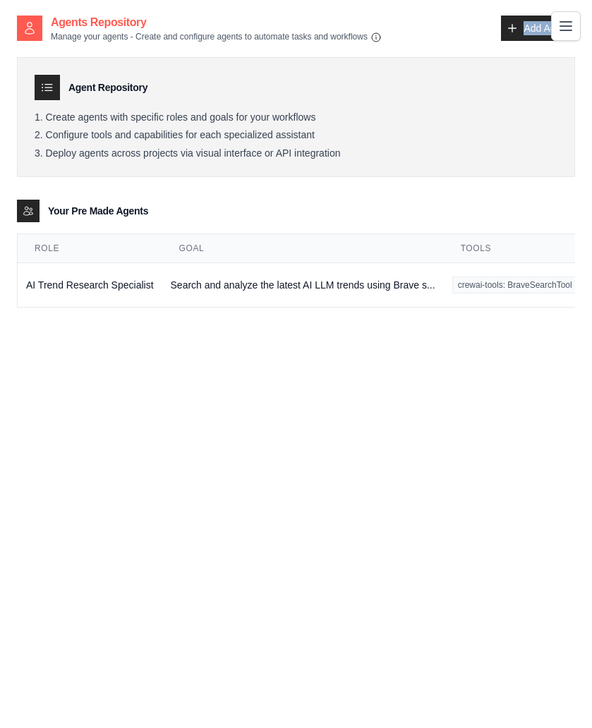
drag, startPoint x: 473, startPoint y: 39, endPoint x: 439, endPoint y: 57, distance: 39.1
click at [437, 59] on div "Agents Repository Manage your agents - Create and configure agents to automate …" at bounding box center [296, 172] width 558 height 316
click at [574, 30] on icon "Toggle navigation" at bounding box center [565, 25] width 17 height 17
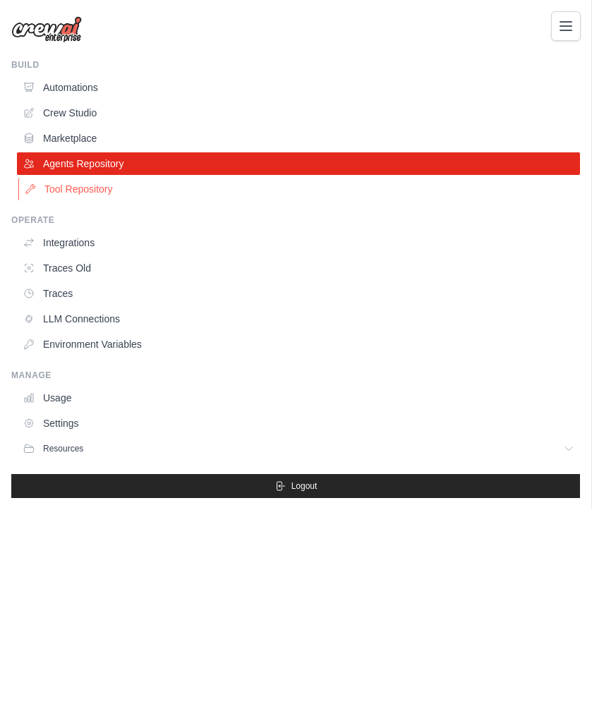
click at [104, 181] on link "Tool Repository" at bounding box center [299, 189] width 563 height 23
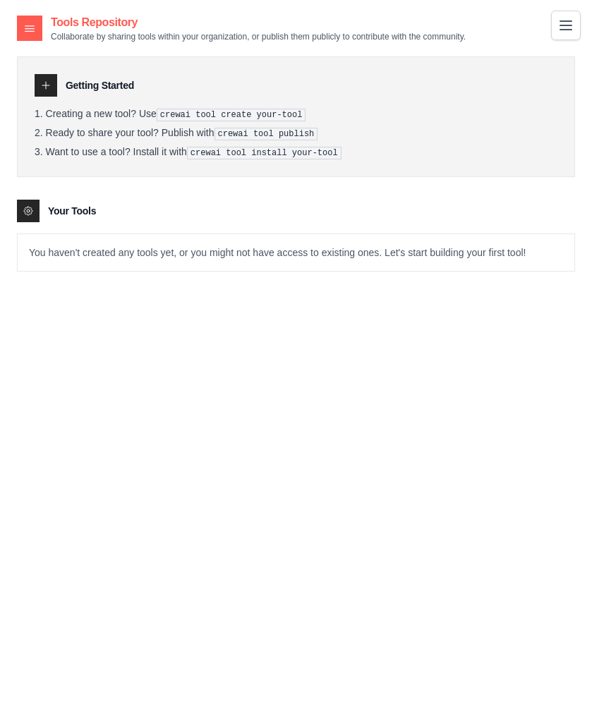
click at [565, 29] on icon "Toggle navigation" at bounding box center [565, 25] width 11 height 8
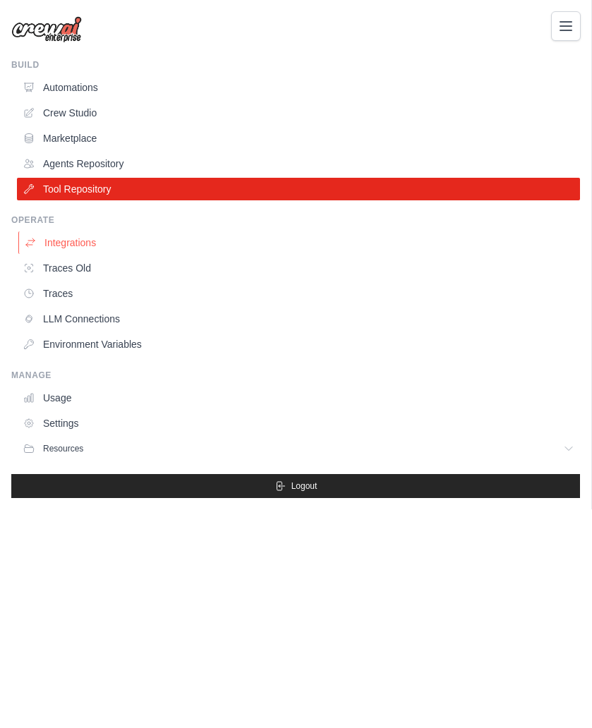
click at [91, 242] on link "Integrations" at bounding box center [299, 242] width 563 height 23
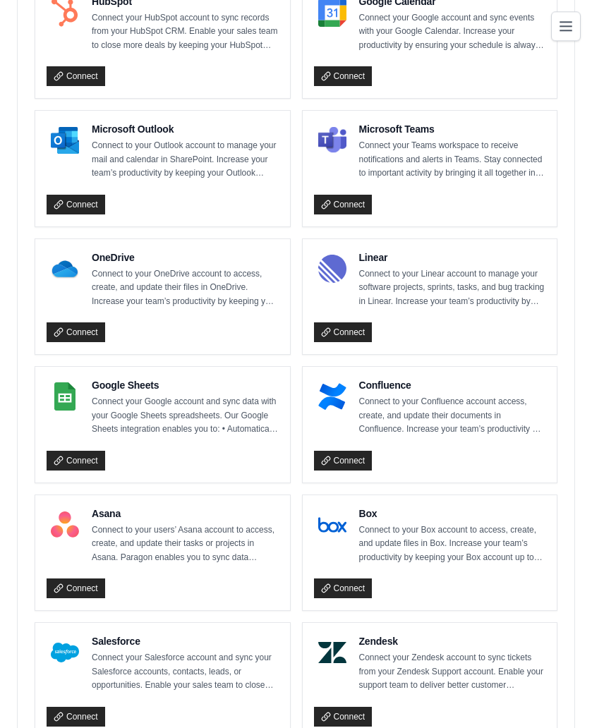
scroll to position [584, 0]
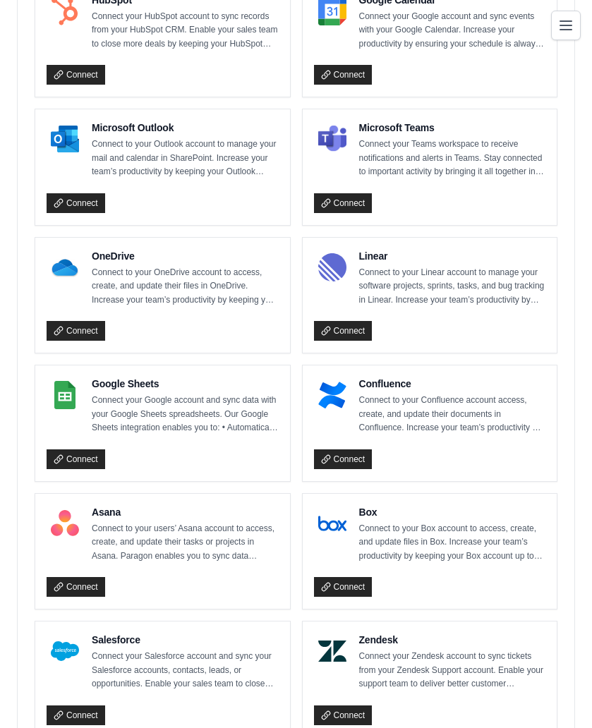
click at [565, 27] on icon "Toggle navigation" at bounding box center [565, 25] width 17 height 17
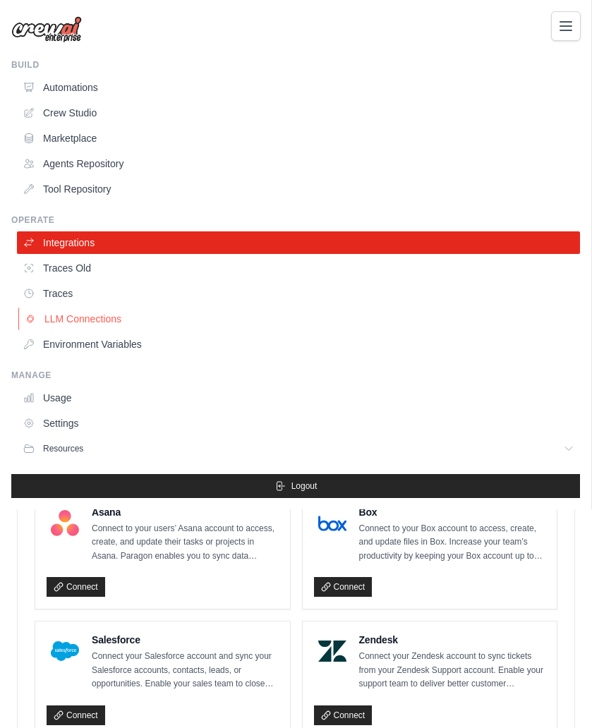
click at [172, 316] on link "LLM Connections" at bounding box center [299, 319] width 563 height 23
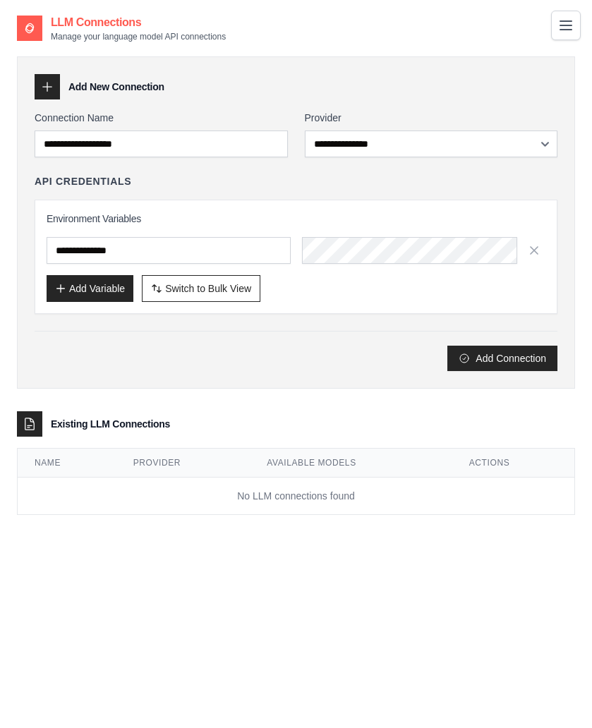
click at [565, 26] on icon "Toggle navigation" at bounding box center [565, 25] width 11 height 8
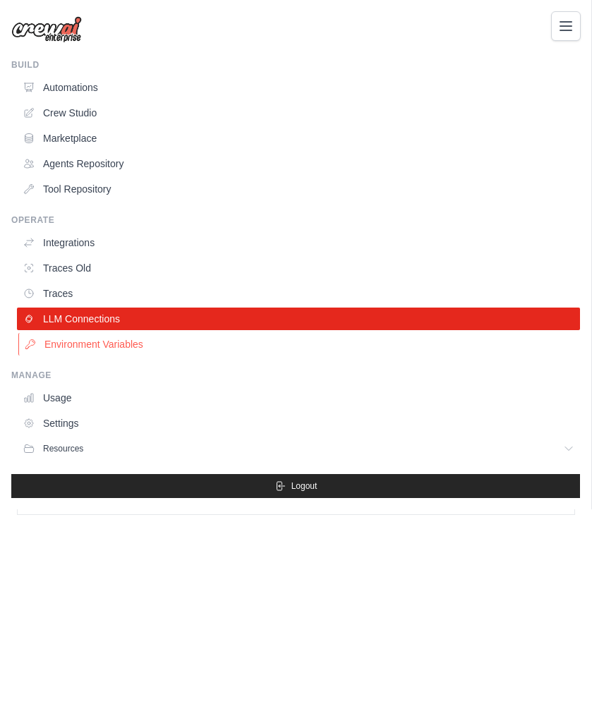
click at [125, 351] on link "Environment Variables" at bounding box center [299, 344] width 563 height 23
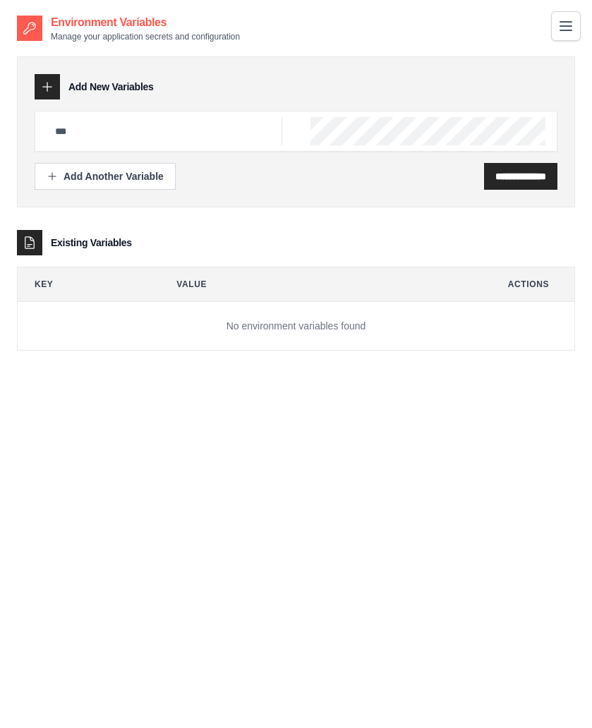
type input "**********"
click at [565, 28] on icon "Toggle navigation" at bounding box center [565, 25] width 17 height 17
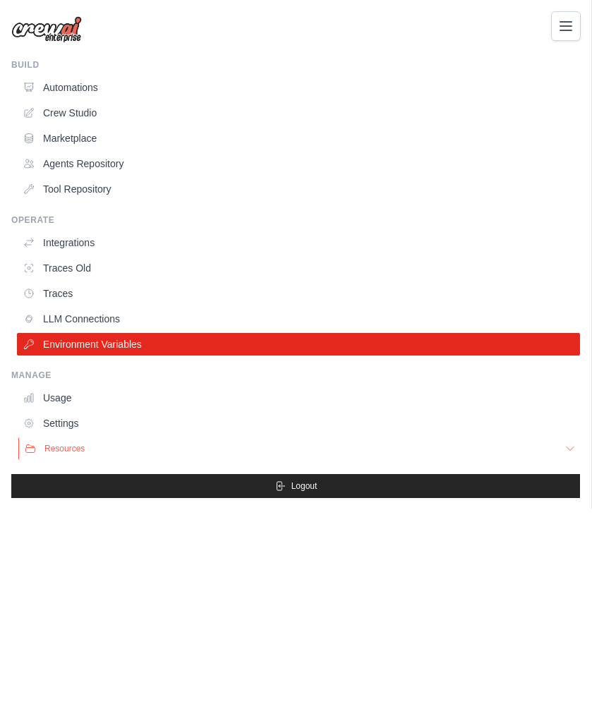
click at [90, 450] on button "Resources" at bounding box center [299, 449] width 563 height 23
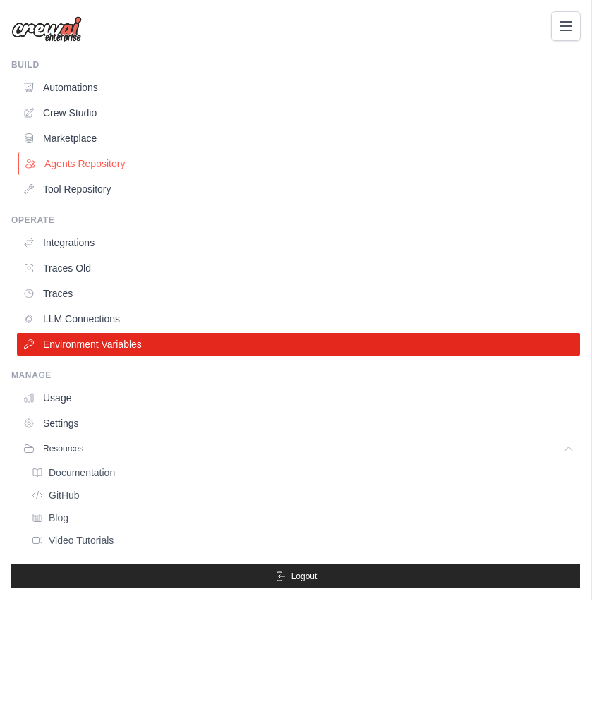
click at [92, 165] on link "Agents Repository" at bounding box center [299, 163] width 563 height 23
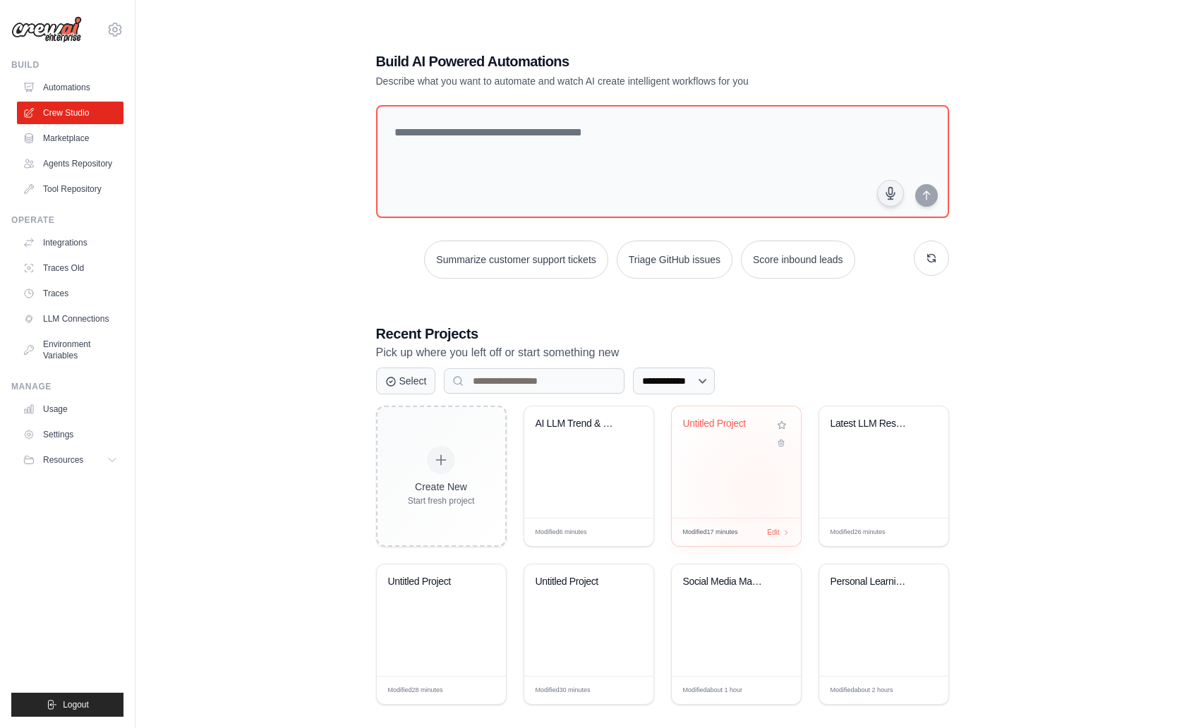
click at [716, 459] on div "Untitled Project" at bounding box center [736, 461] width 129 height 111
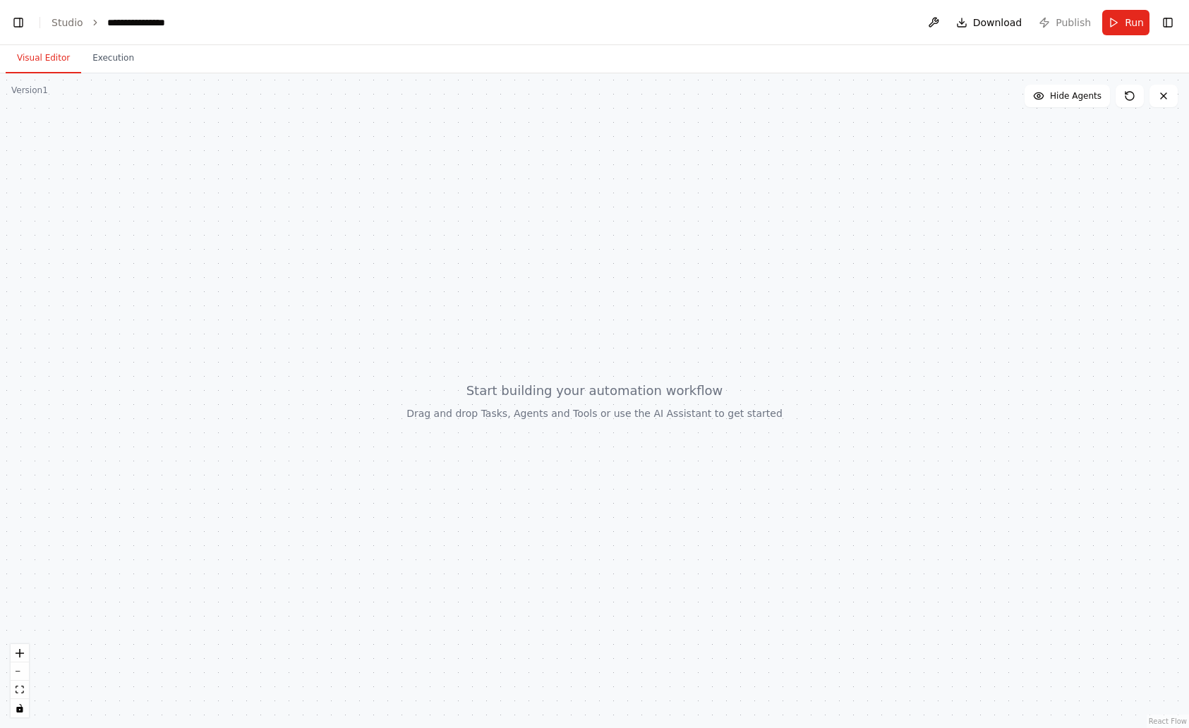
click at [442, 361] on div at bounding box center [594, 400] width 1189 height 655
click at [442, 360] on div at bounding box center [594, 400] width 1189 height 655
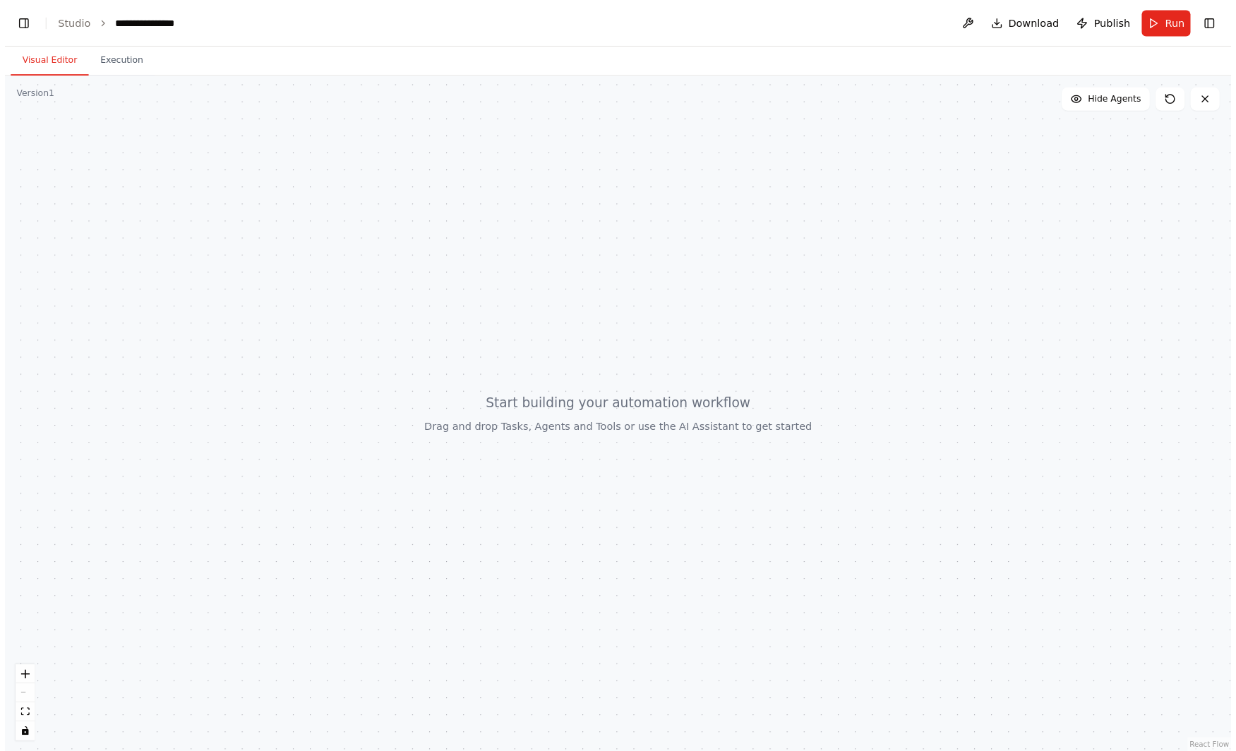
scroll to position [214, 0]
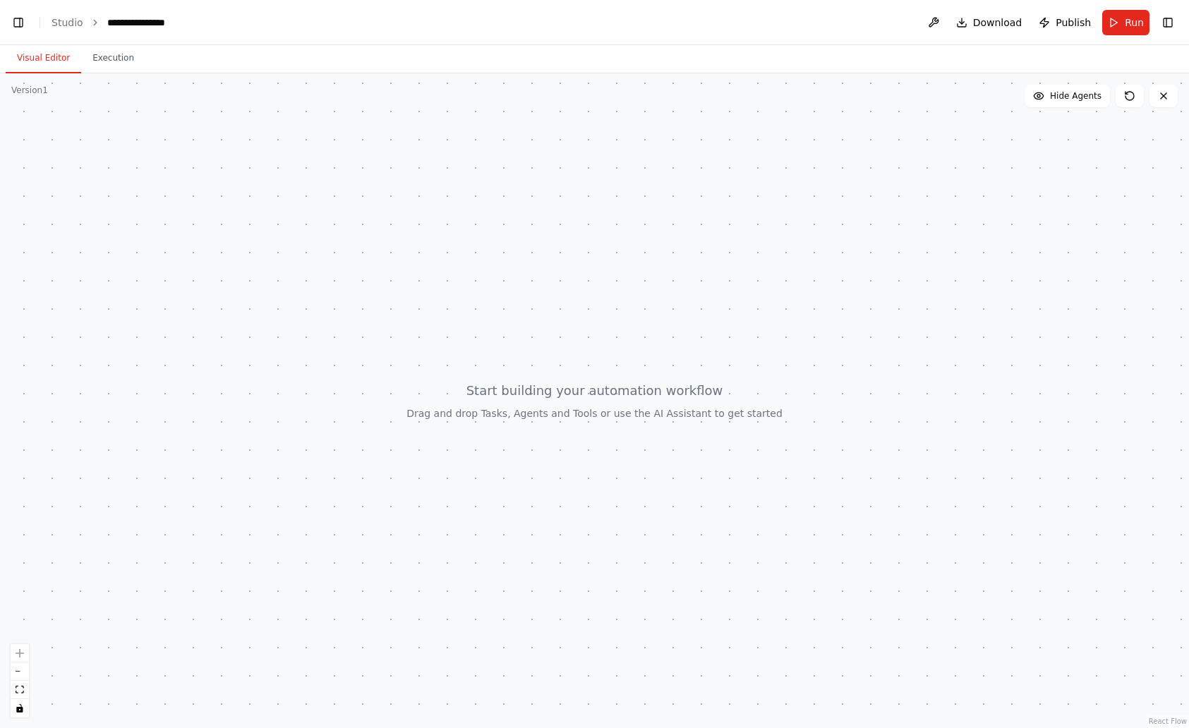
click at [23, 60] on button "Visual Editor" at bounding box center [44, 59] width 76 height 30
click at [81, 54] on button "Execution" at bounding box center [113, 59] width 64 height 30
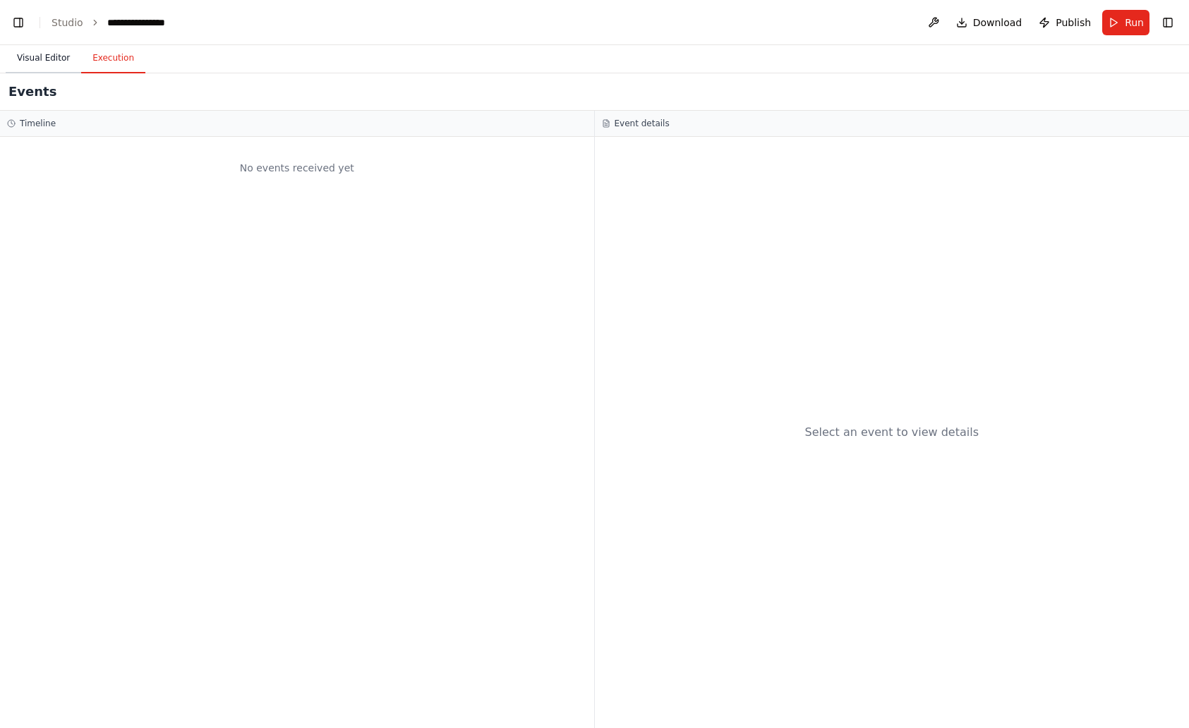
click at [52, 56] on button "Visual Editor" at bounding box center [44, 59] width 76 height 30
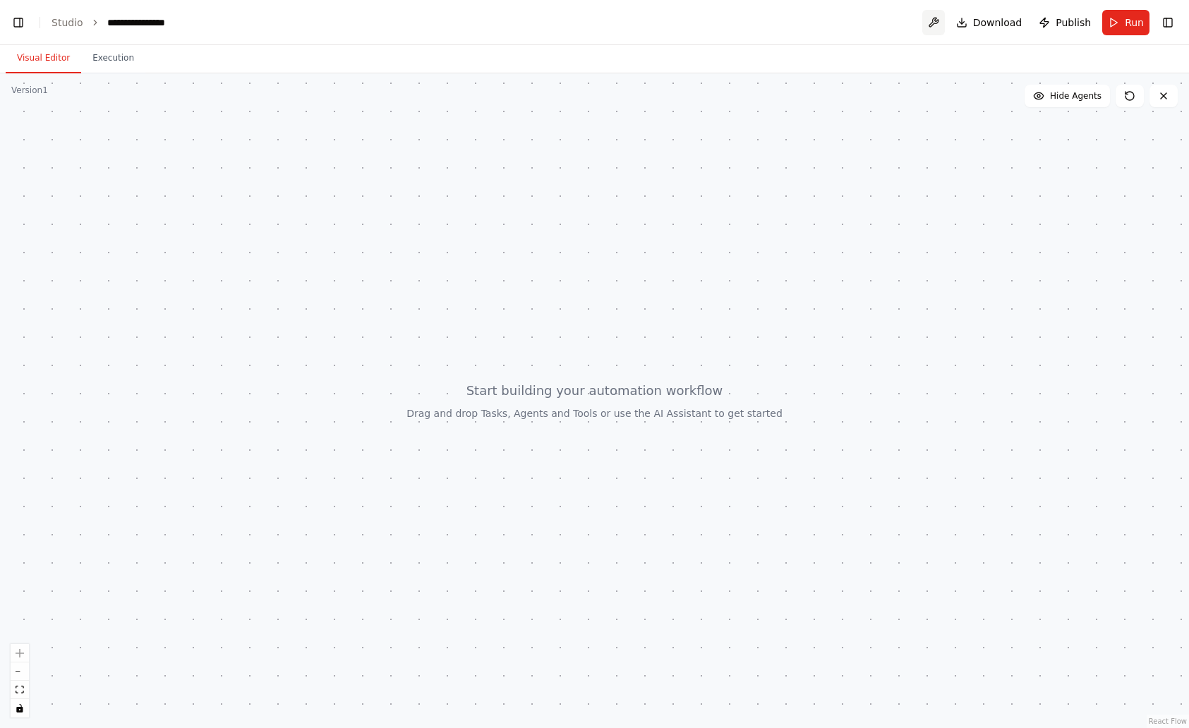
click at [941, 26] on button at bounding box center [933, 22] width 23 height 25
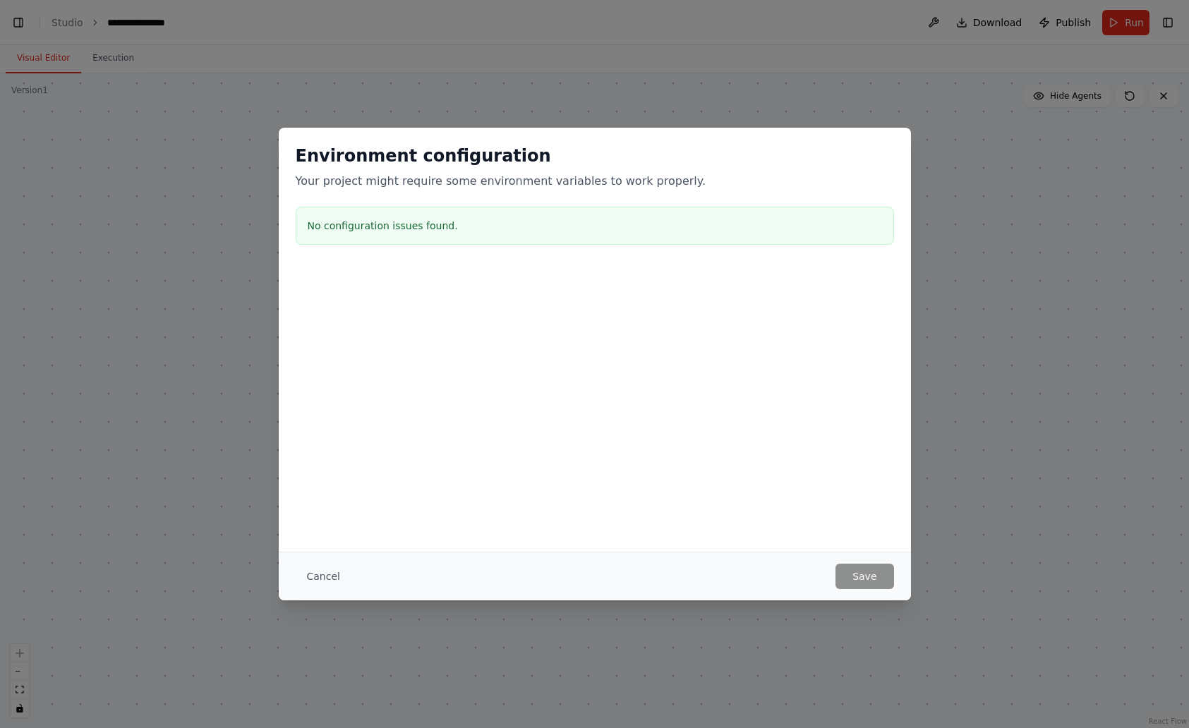
click at [1083, 422] on div "Environment configuration Your project might require some environment variables…" at bounding box center [594, 364] width 1189 height 728
click at [282, 534] on div "Environment configuration Your project might require some environment variables…" at bounding box center [595, 340] width 632 height 424
click at [303, 577] on button "Cancel" at bounding box center [324, 576] width 56 height 25
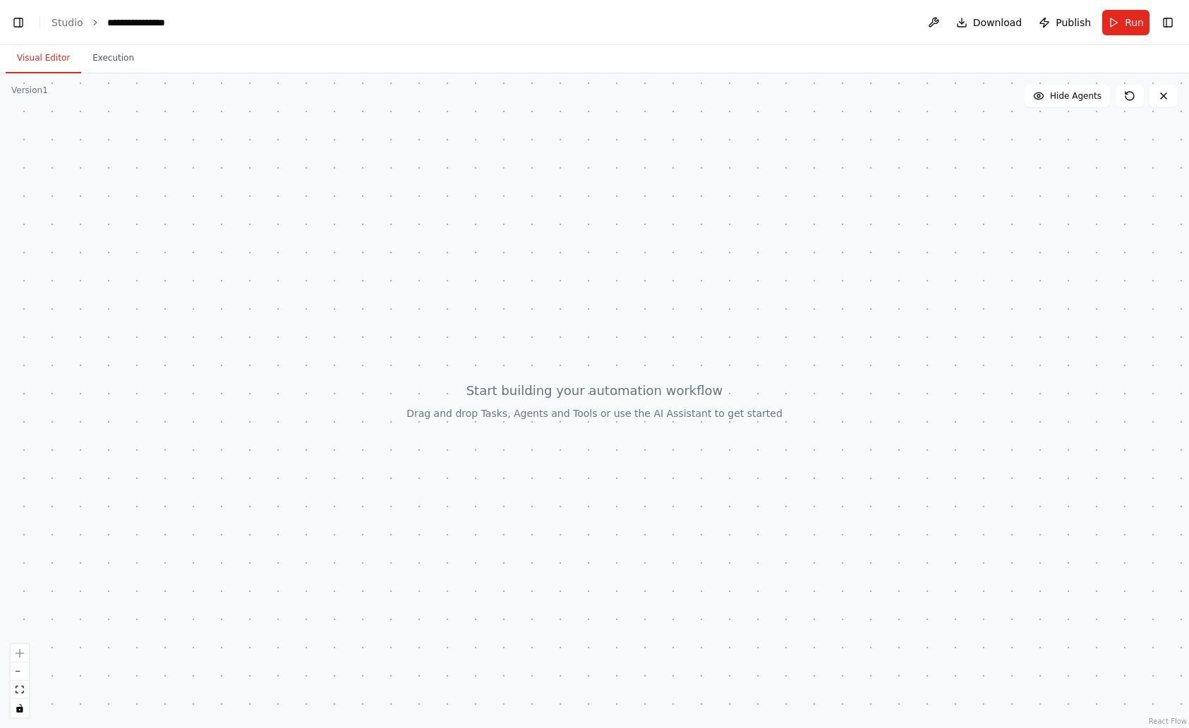
click at [574, 476] on div at bounding box center [594, 400] width 1189 height 655
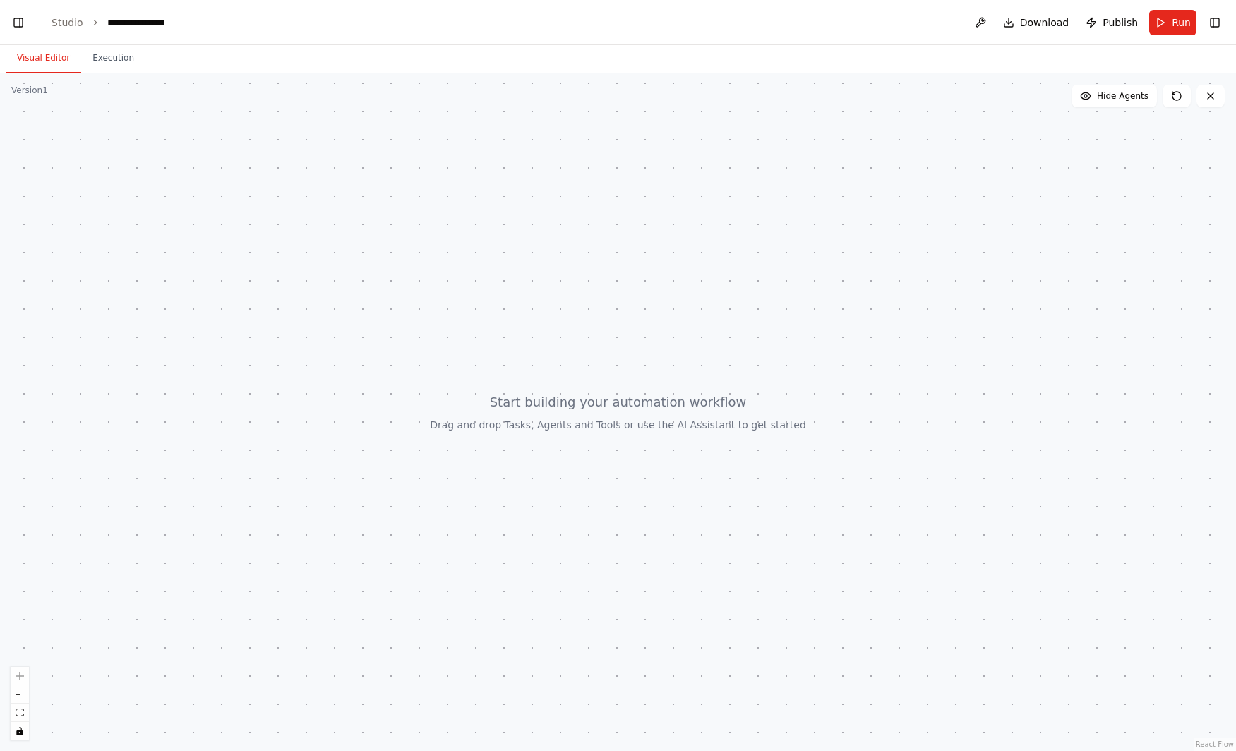
scroll to position [191, 0]
click at [239, 339] on div at bounding box center [618, 411] width 1236 height 677
